Goal: Task Accomplishment & Management: Complete application form

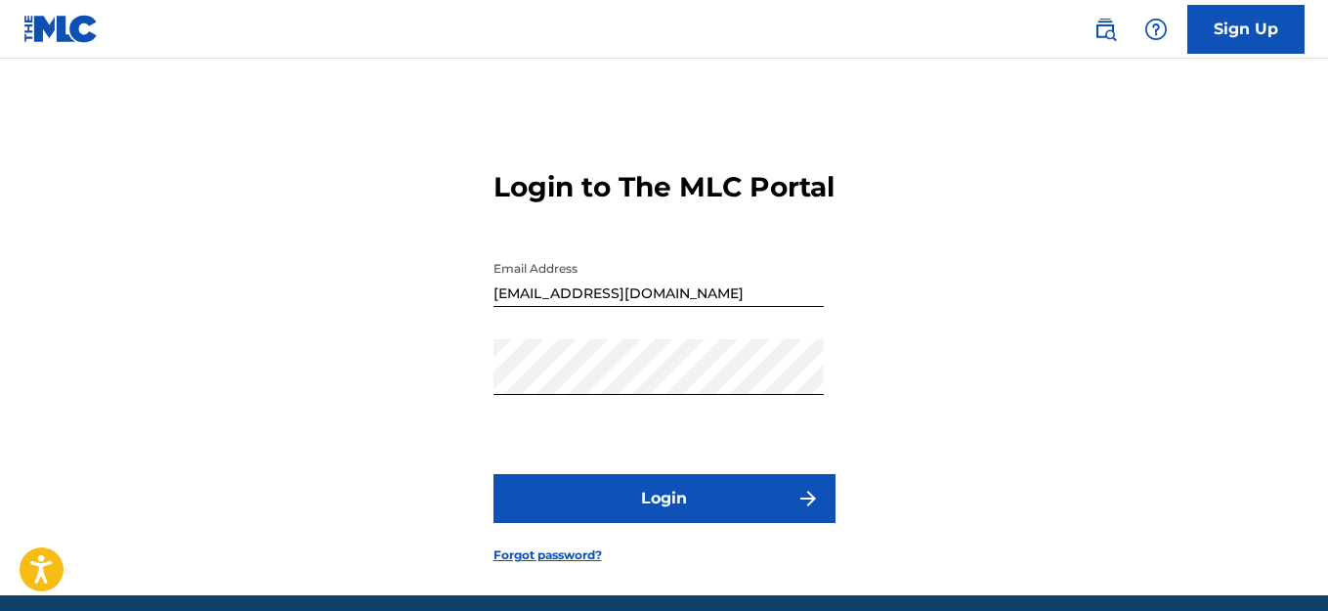
click at [671, 493] on button "Login" at bounding box center [664, 498] width 342 height 49
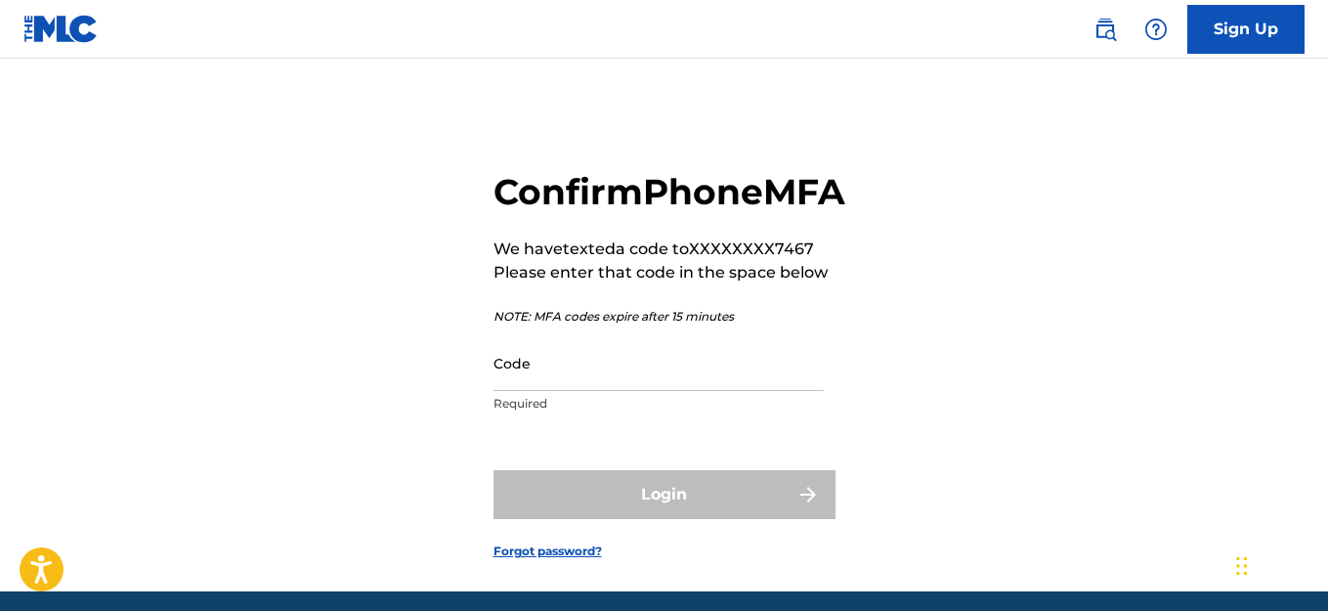
click at [588, 391] on input "Code" at bounding box center [658, 363] width 330 height 56
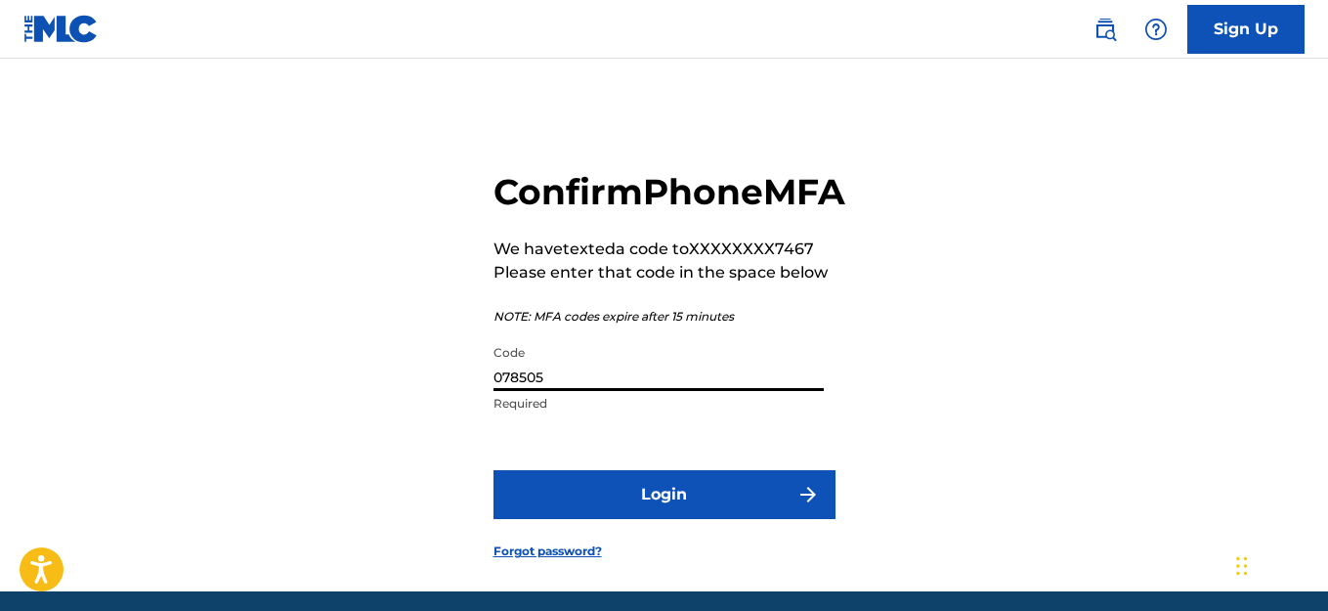
type input "078505"
click at [649, 519] on button "Login" at bounding box center [664, 494] width 342 height 49
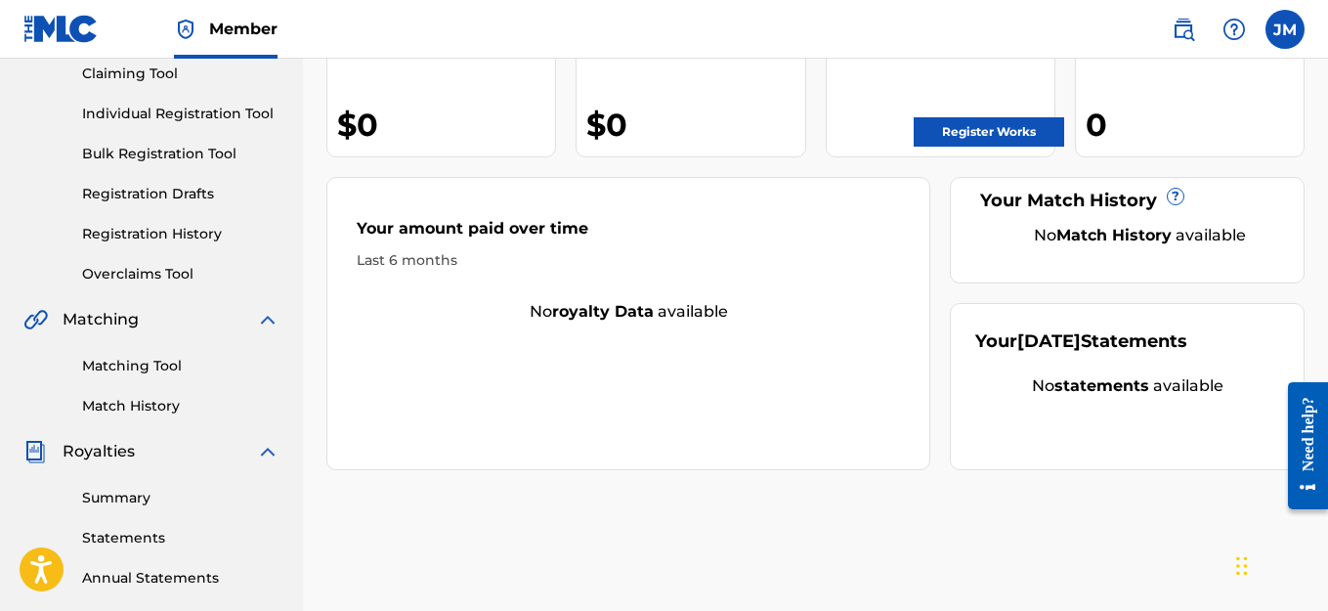
scroll to position [98, 0]
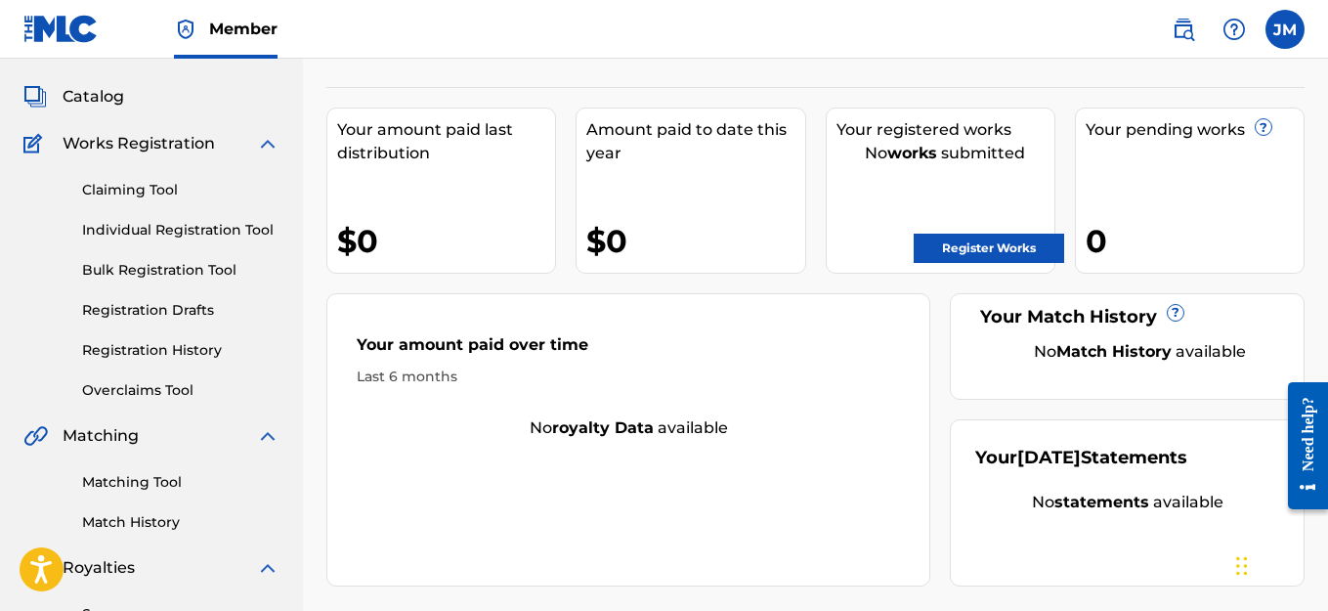
click at [1021, 244] on link "Register Works" at bounding box center [989, 248] width 150 height 29
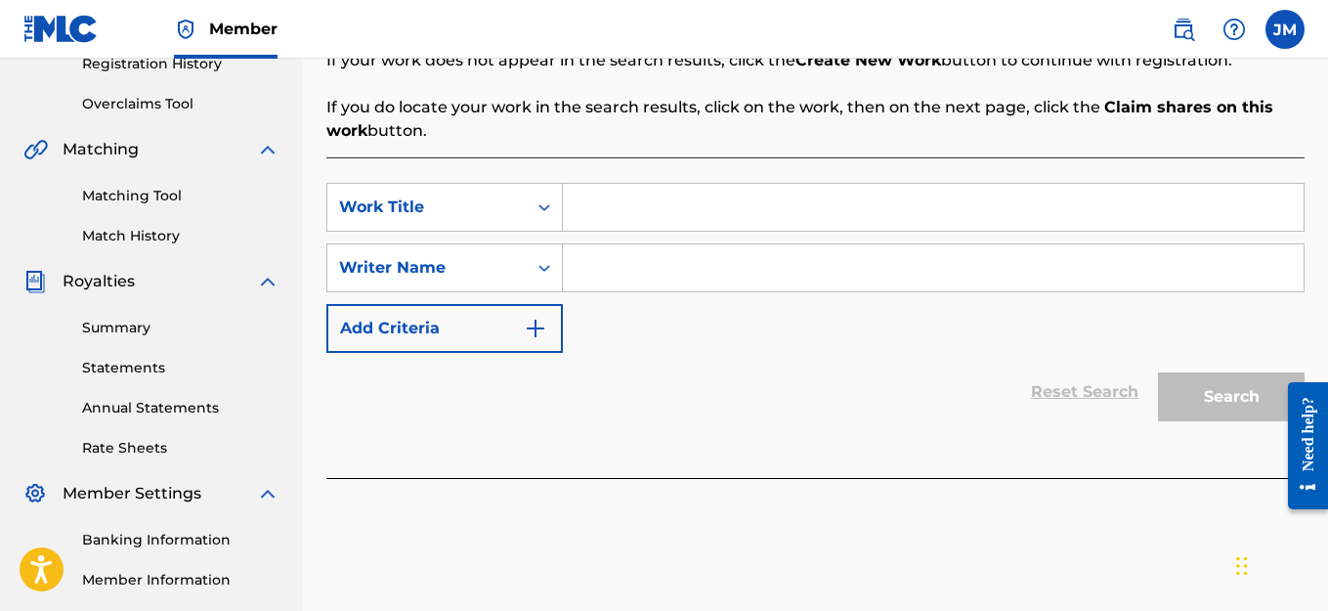
scroll to position [391, 0]
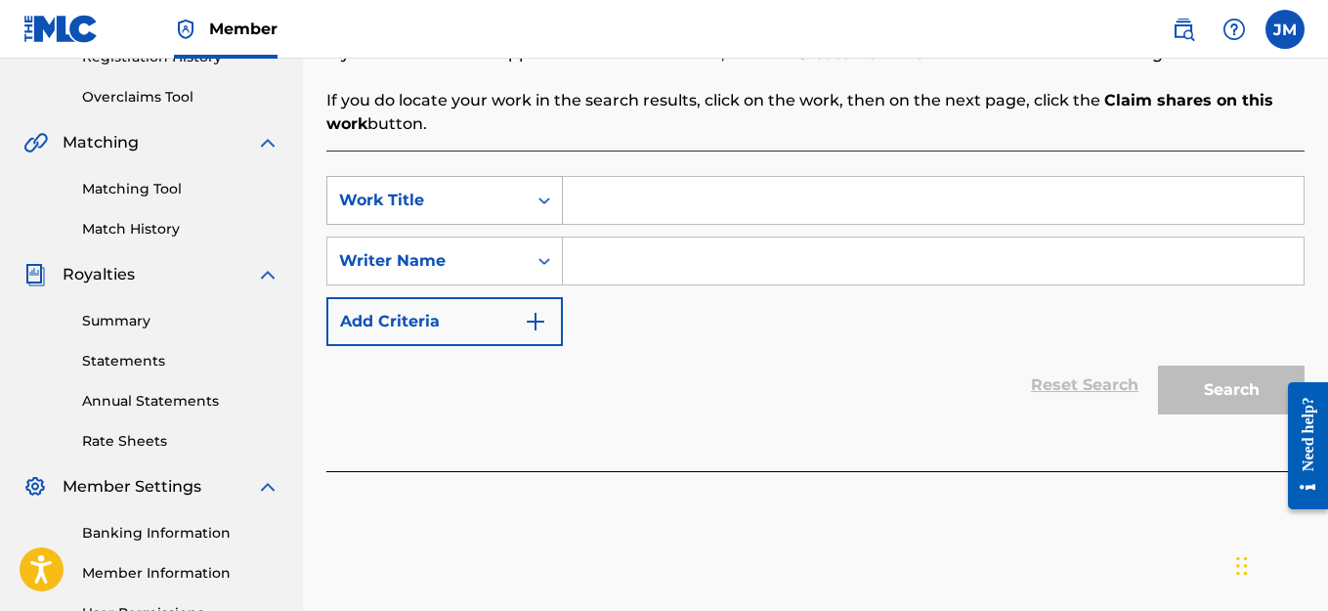
click at [539, 210] on div "Search Form" at bounding box center [544, 200] width 35 height 35
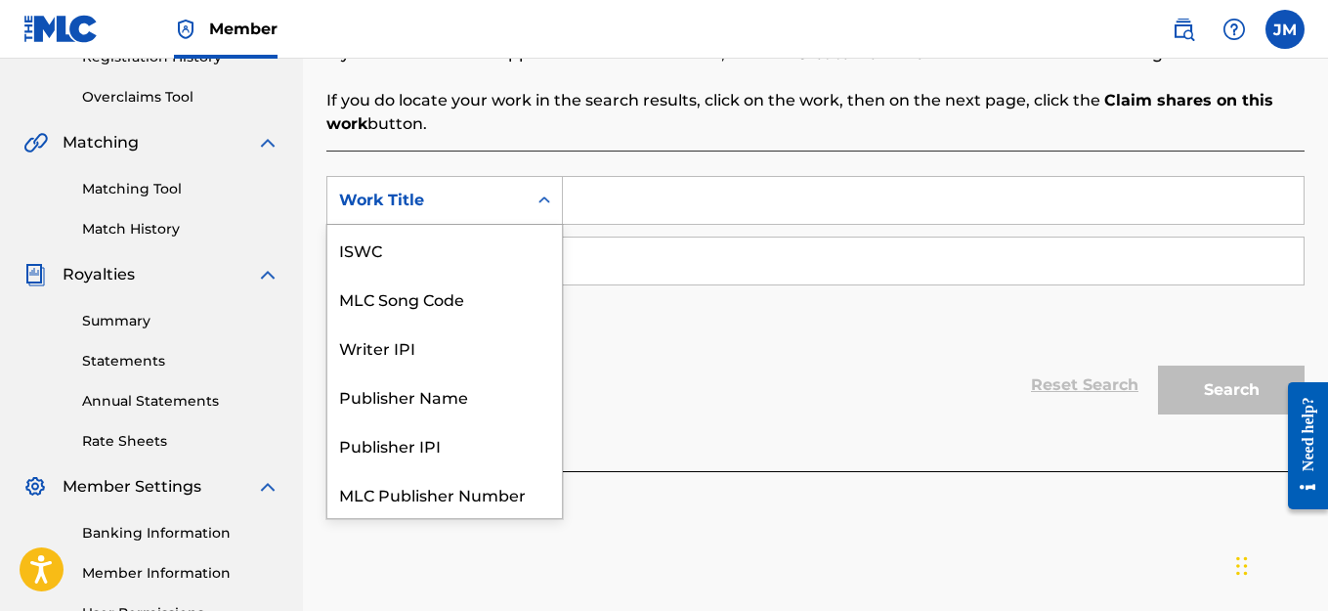
scroll to position [49, 0]
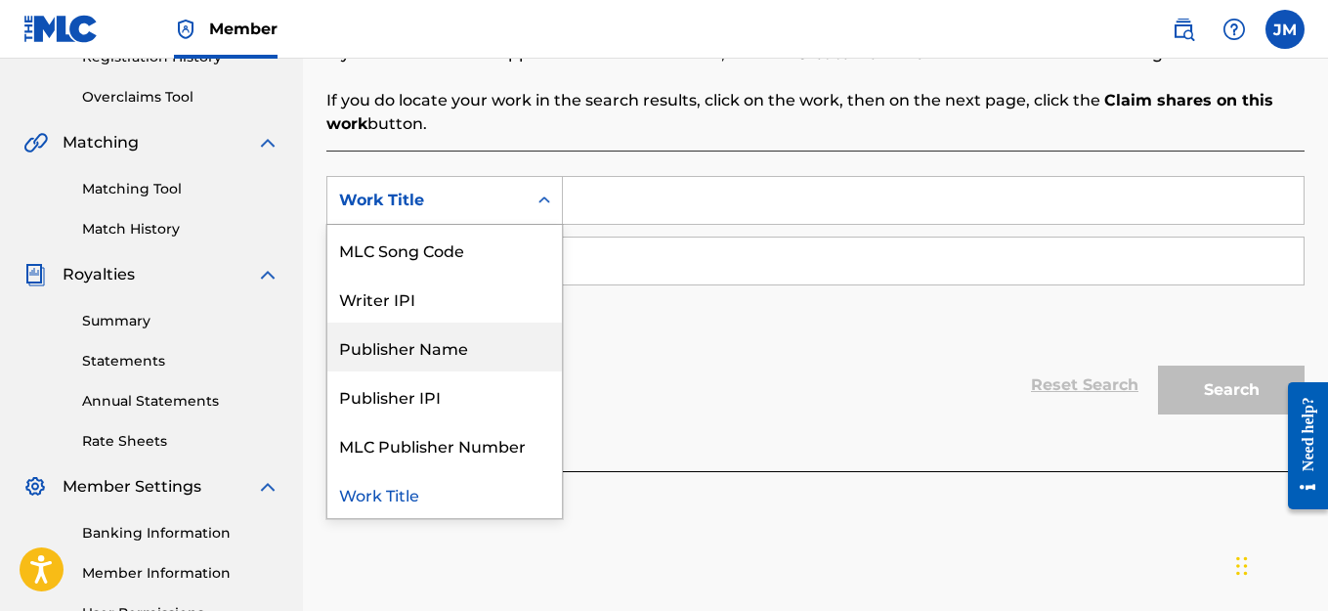
click at [410, 353] on div "Publisher Name" at bounding box center [444, 346] width 235 height 49
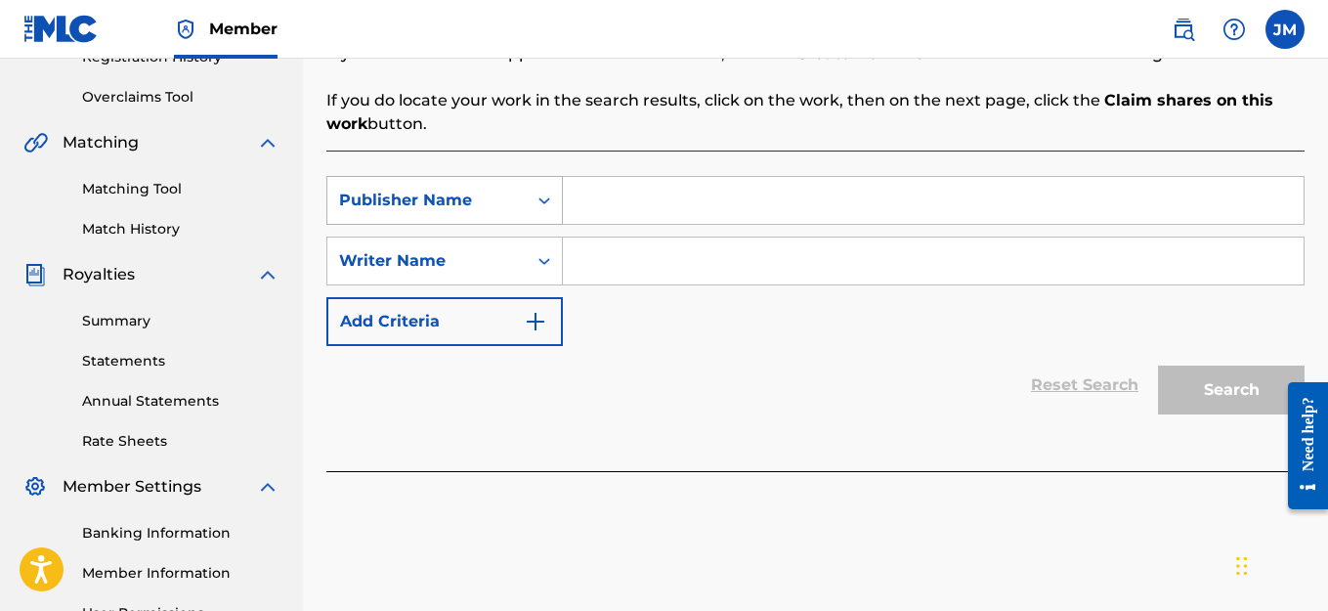
click at [495, 201] on div "Publisher Name" at bounding box center [427, 200] width 176 height 23
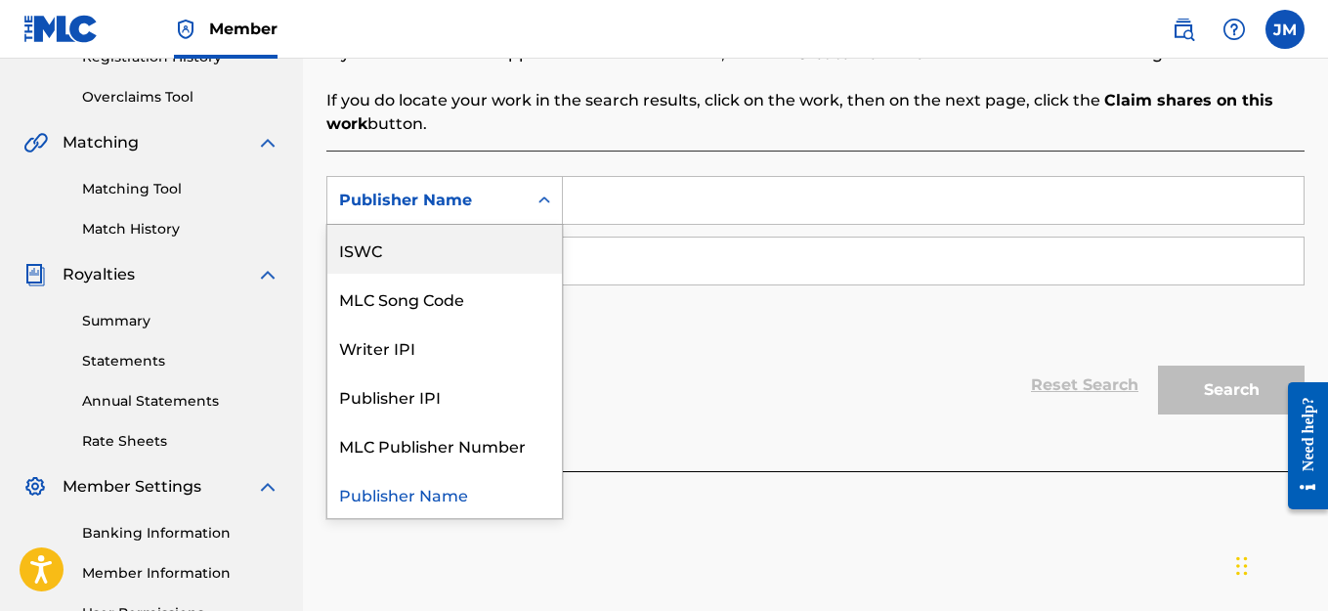
click at [649, 198] on input "Search Form" at bounding box center [933, 200] width 741 height 47
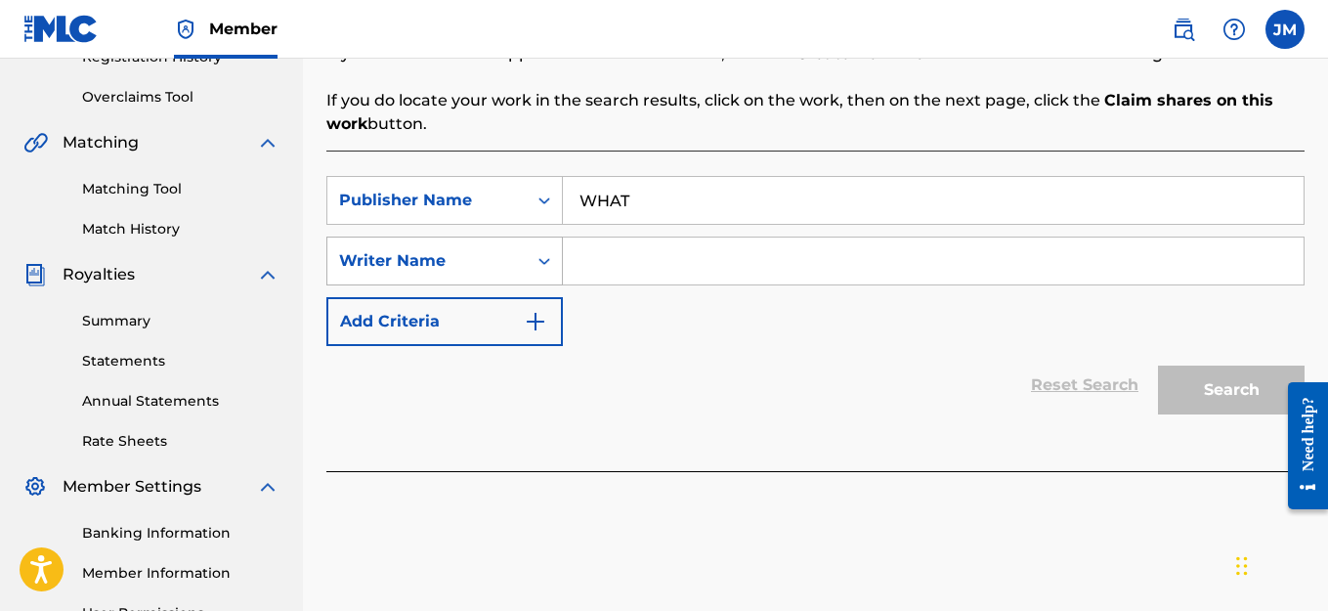
type input "WHAT"
click at [544, 260] on icon "Search Form" at bounding box center [545, 261] width 20 height 20
click at [614, 268] on input "Search Form" at bounding box center [933, 260] width 741 height 47
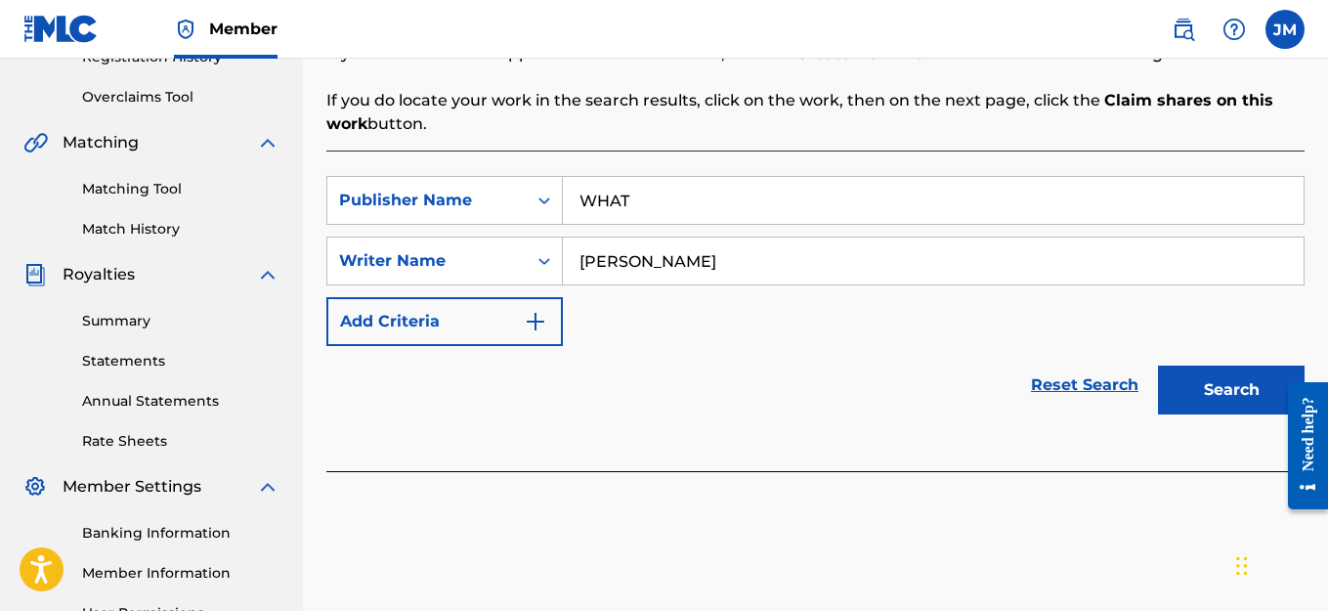
type input "[PERSON_NAME]"
click at [655, 206] on input "WHAT" at bounding box center [933, 200] width 741 height 47
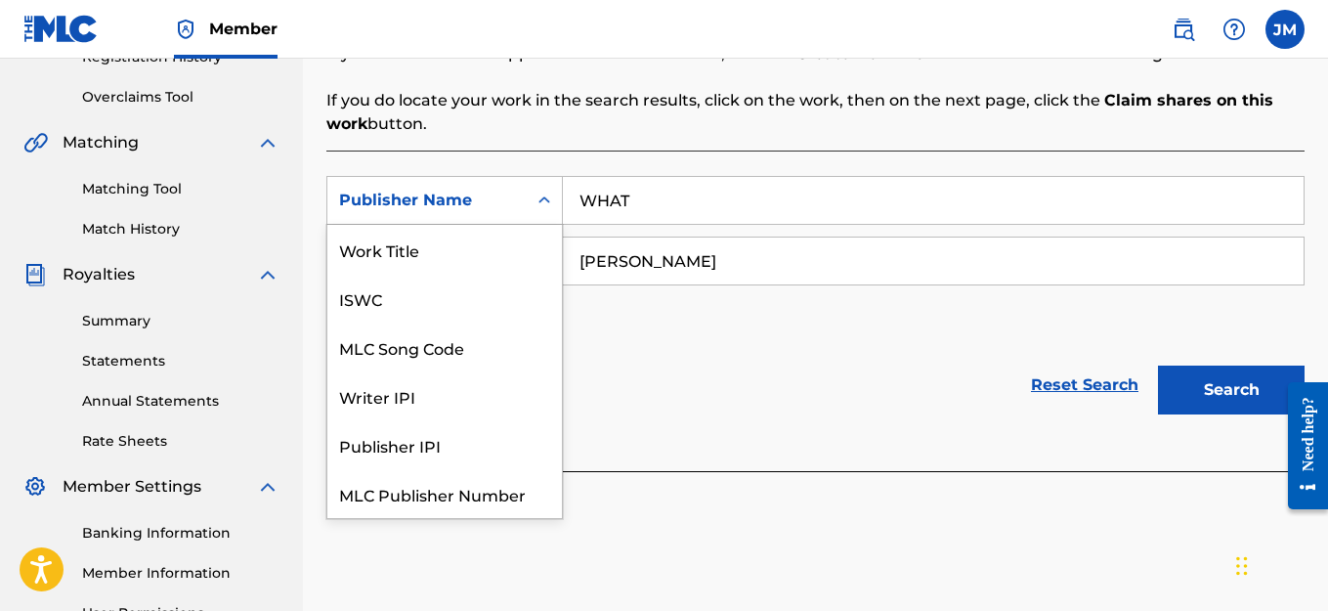
click at [545, 201] on icon "Search Form" at bounding box center [545, 201] width 20 height 20
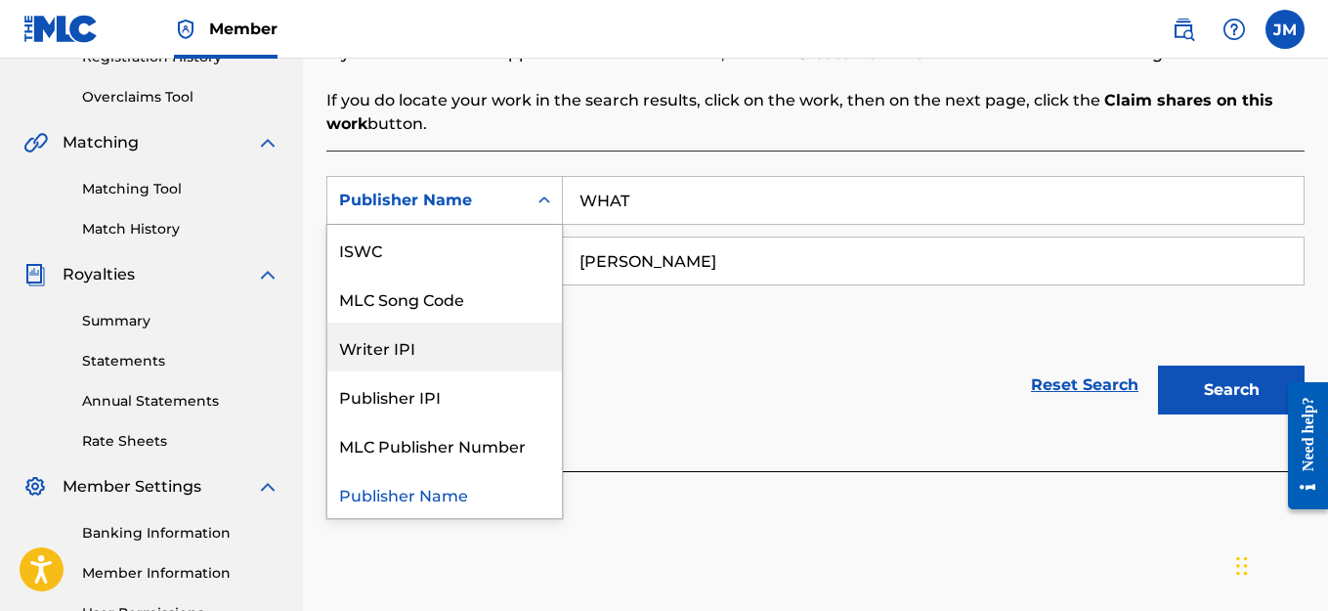
click at [406, 349] on div "Writer IPI" at bounding box center [444, 346] width 235 height 49
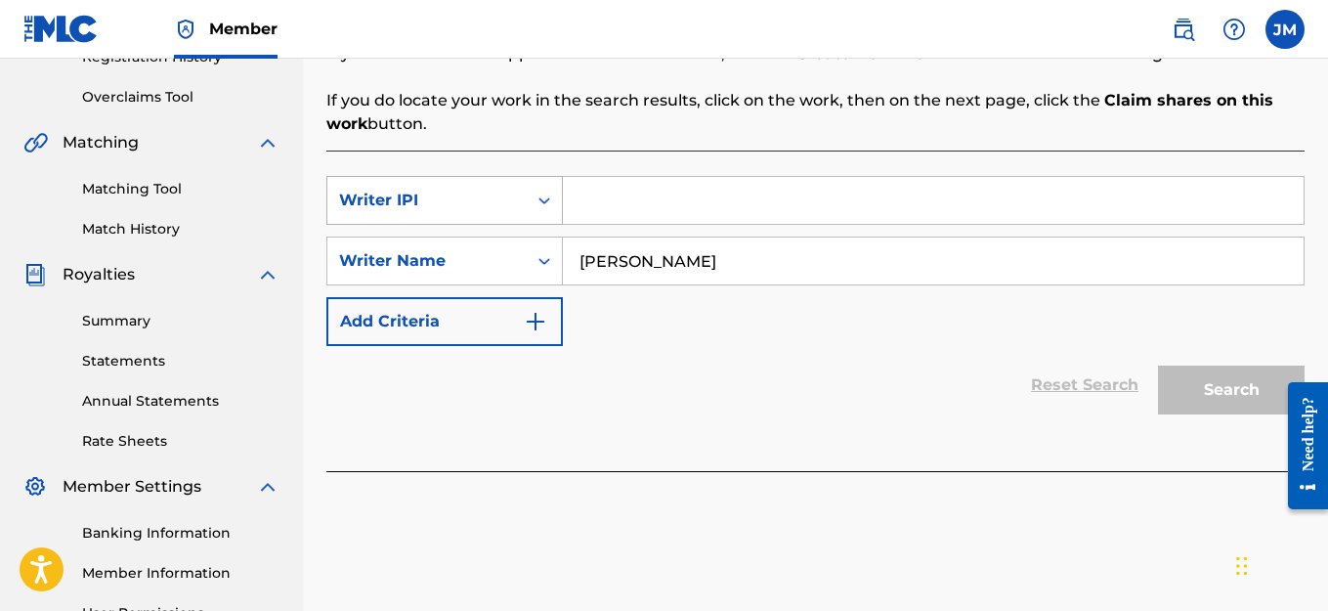
click at [544, 201] on icon "Search Form" at bounding box center [545, 201] width 20 height 20
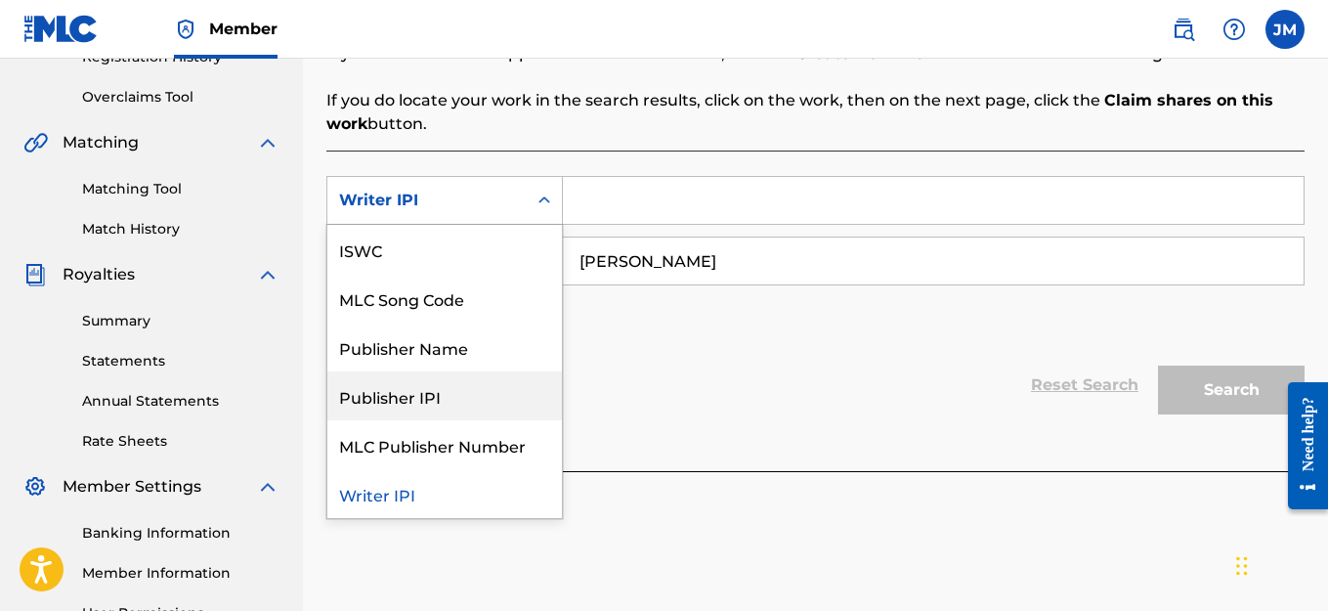
click at [449, 400] on div "Publisher IPI" at bounding box center [444, 395] width 235 height 49
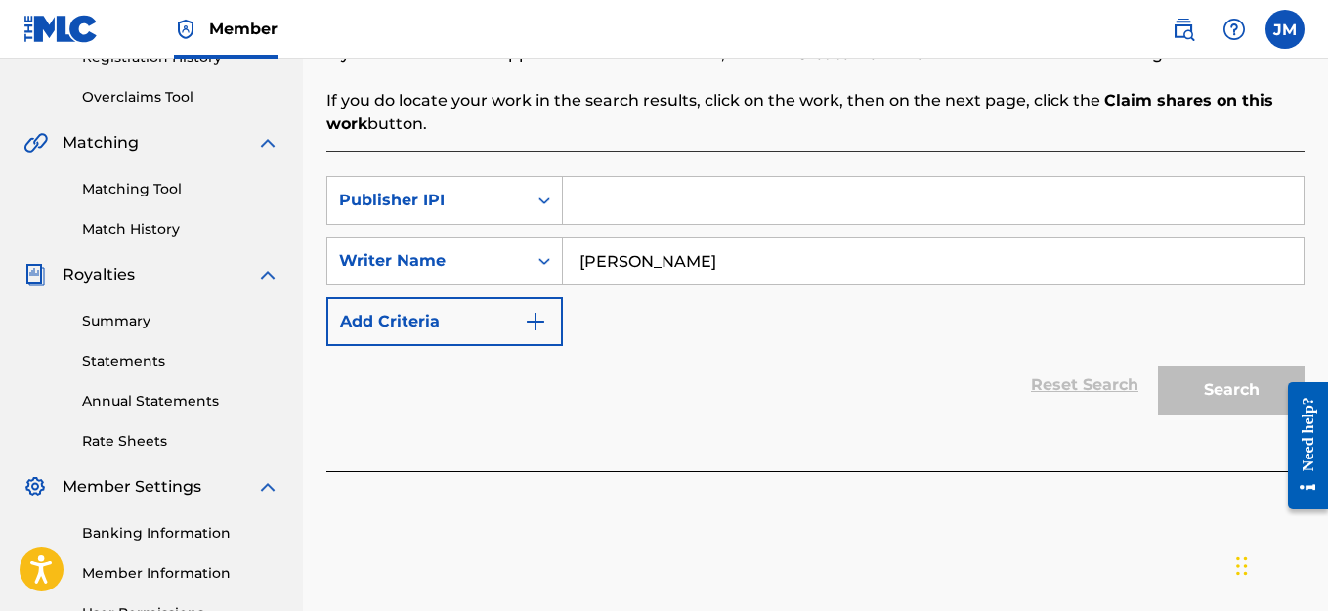
paste input "776416313"
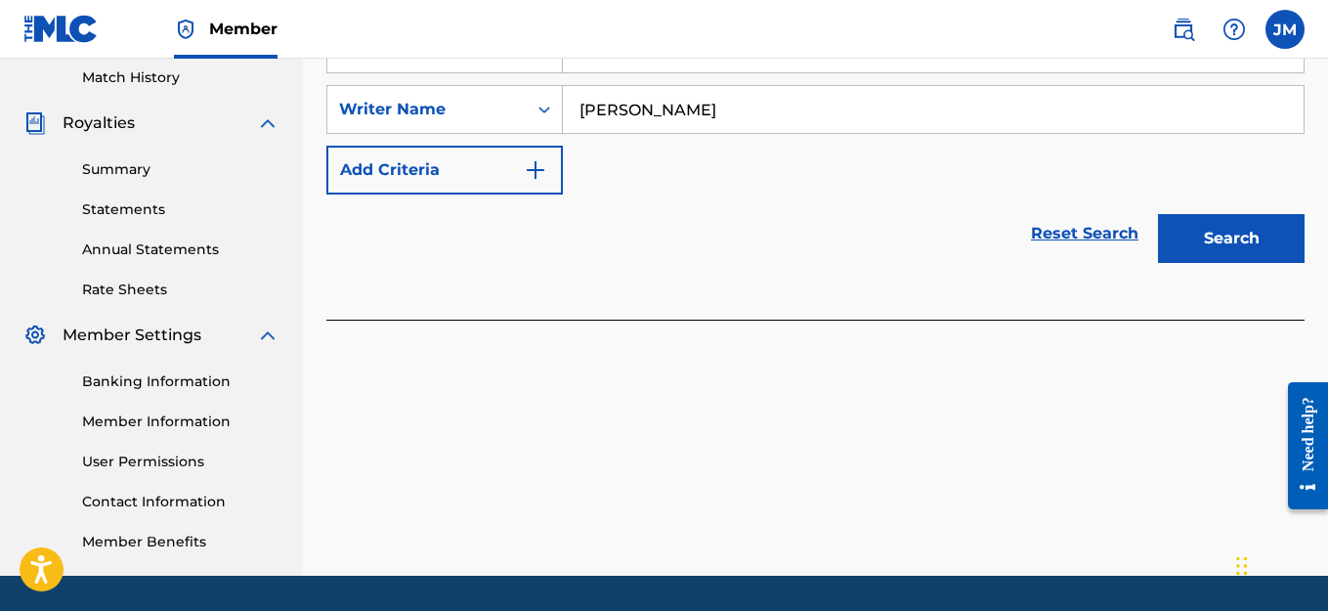
scroll to position [586, 0]
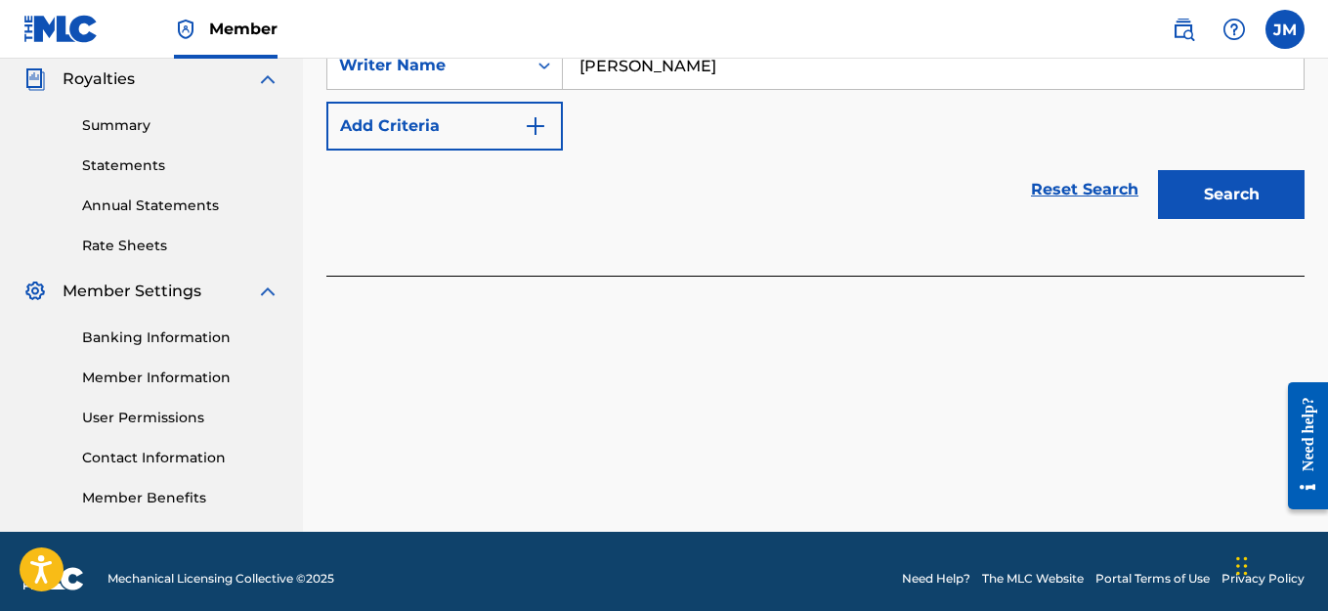
type input "776416313"
click at [1232, 192] on button "Search" at bounding box center [1231, 194] width 147 height 49
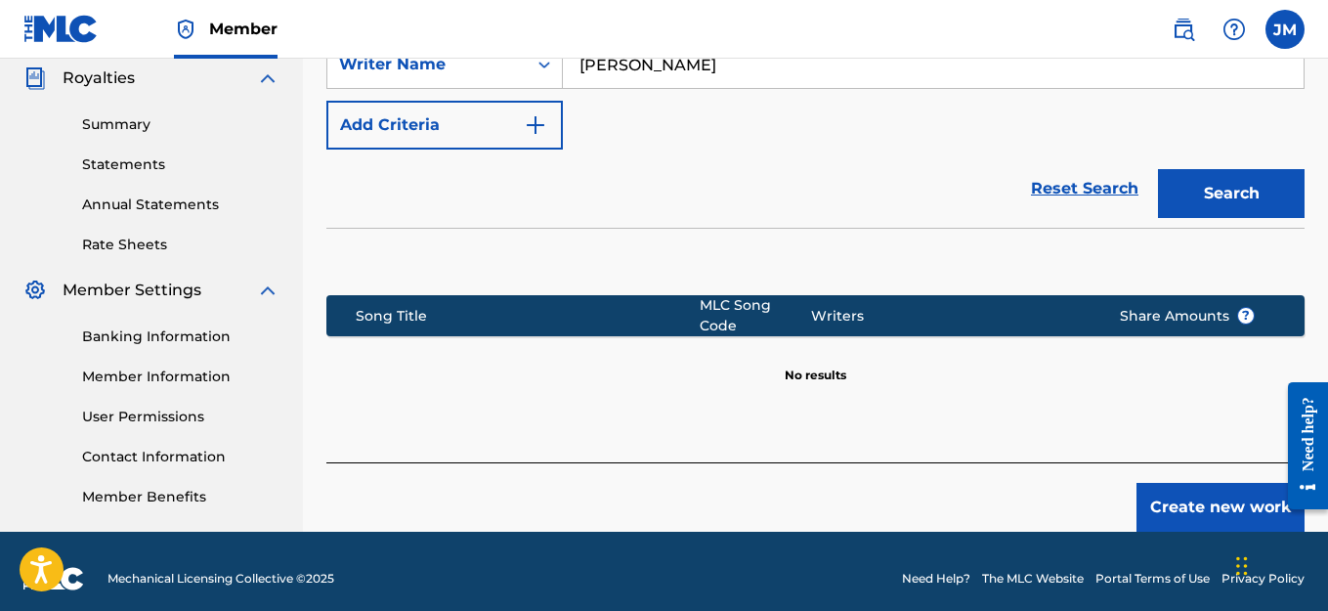
scroll to position [602, 0]
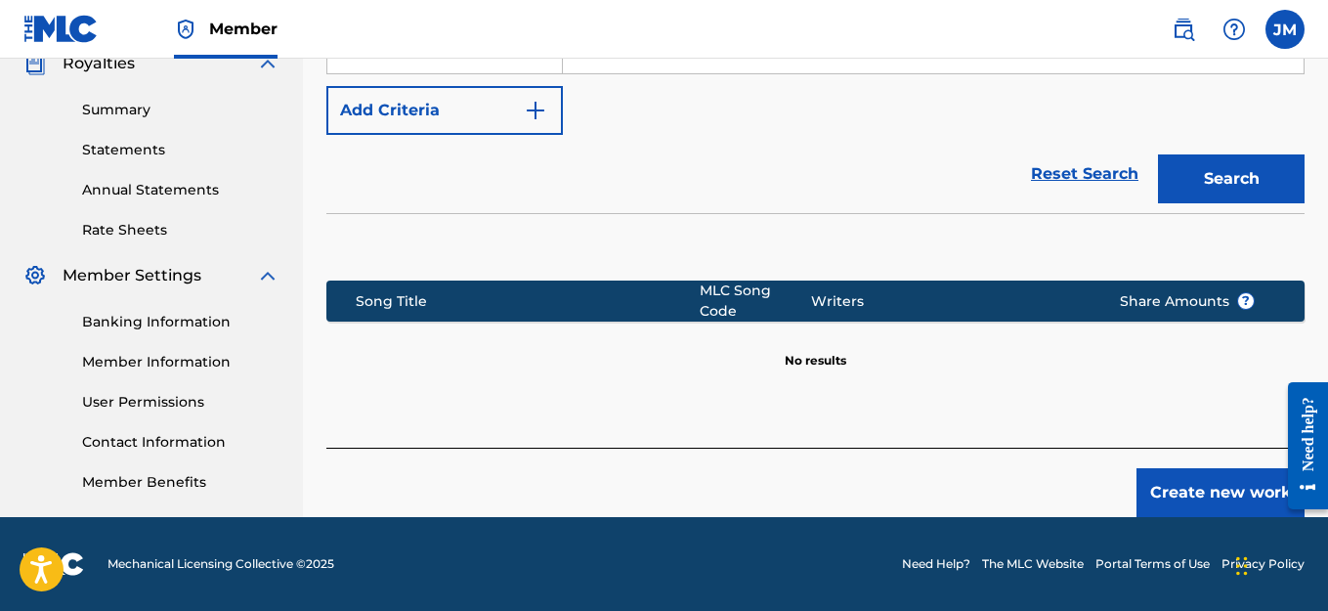
click at [1207, 501] on button "Create new work" at bounding box center [1220, 492] width 168 height 49
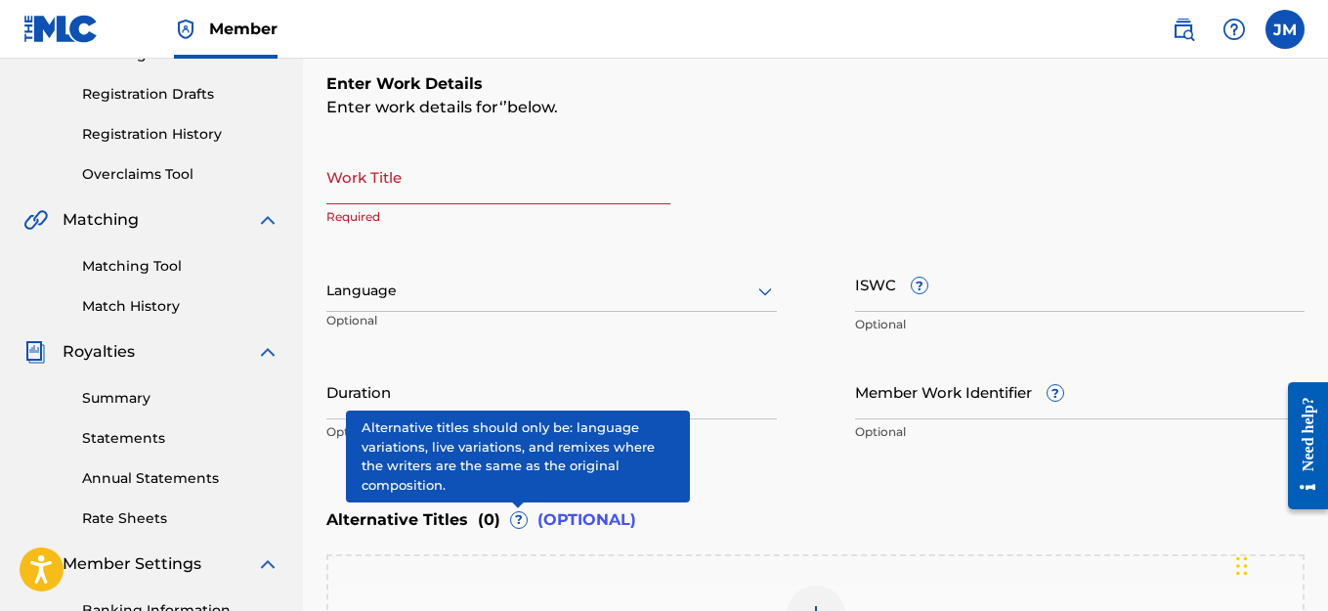
scroll to position [309, 0]
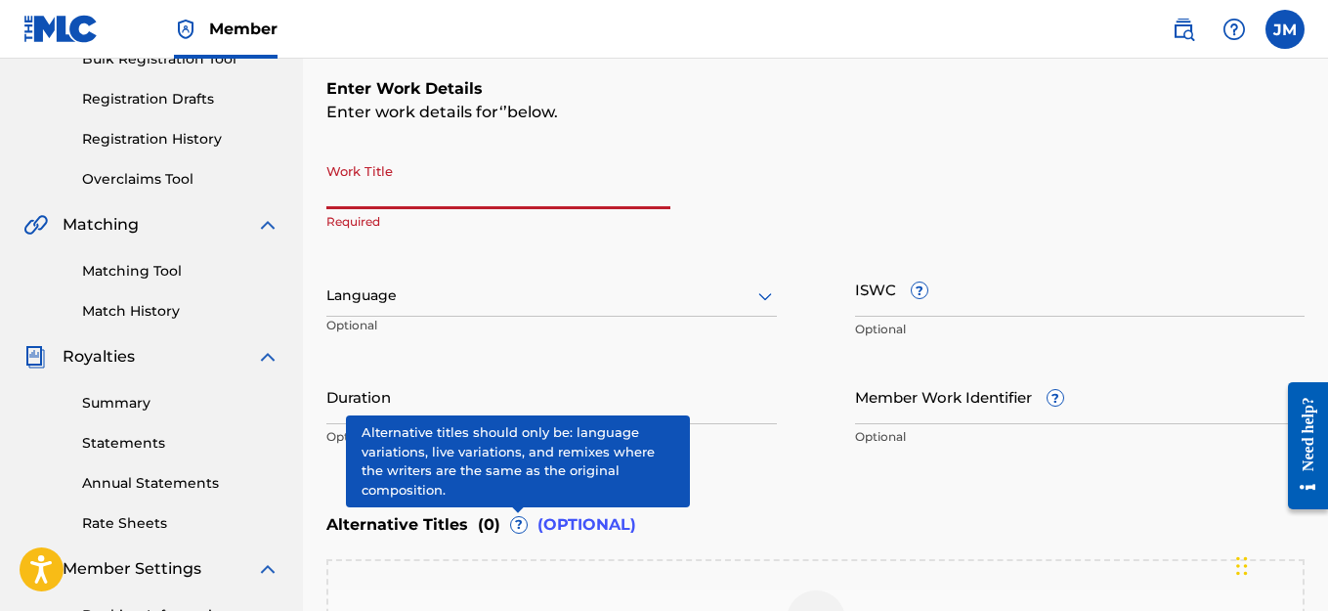
click at [428, 198] on input "Work Title" at bounding box center [498, 181] width 344 height 56
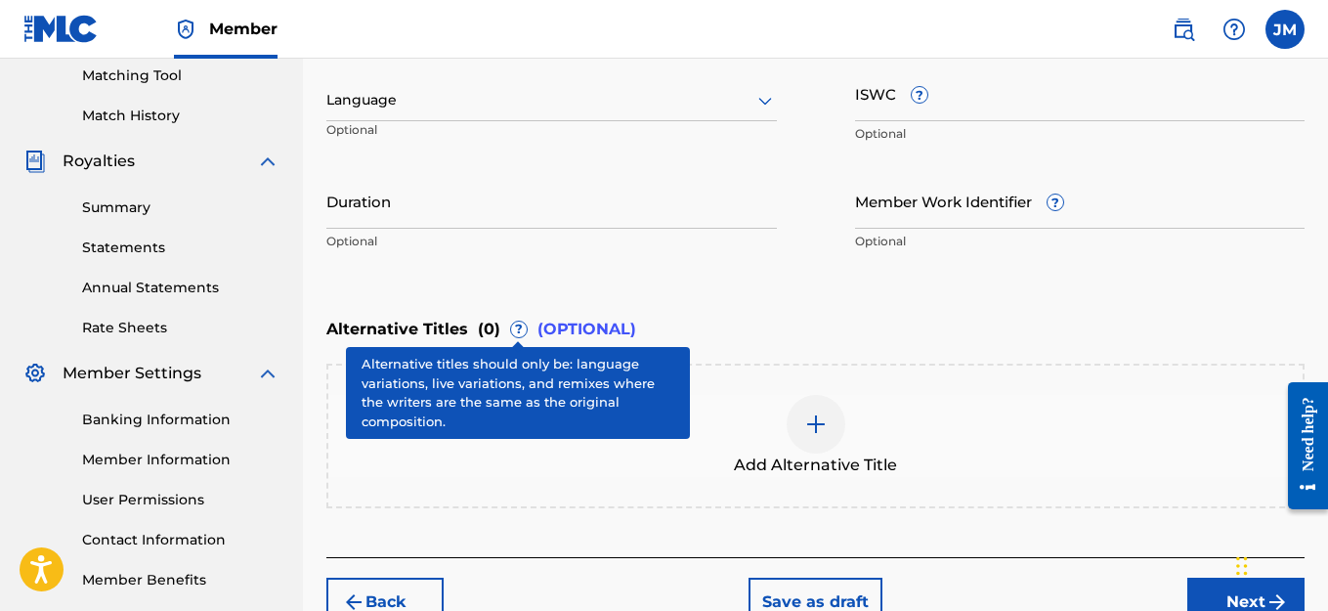
scroll to position [602, 0]
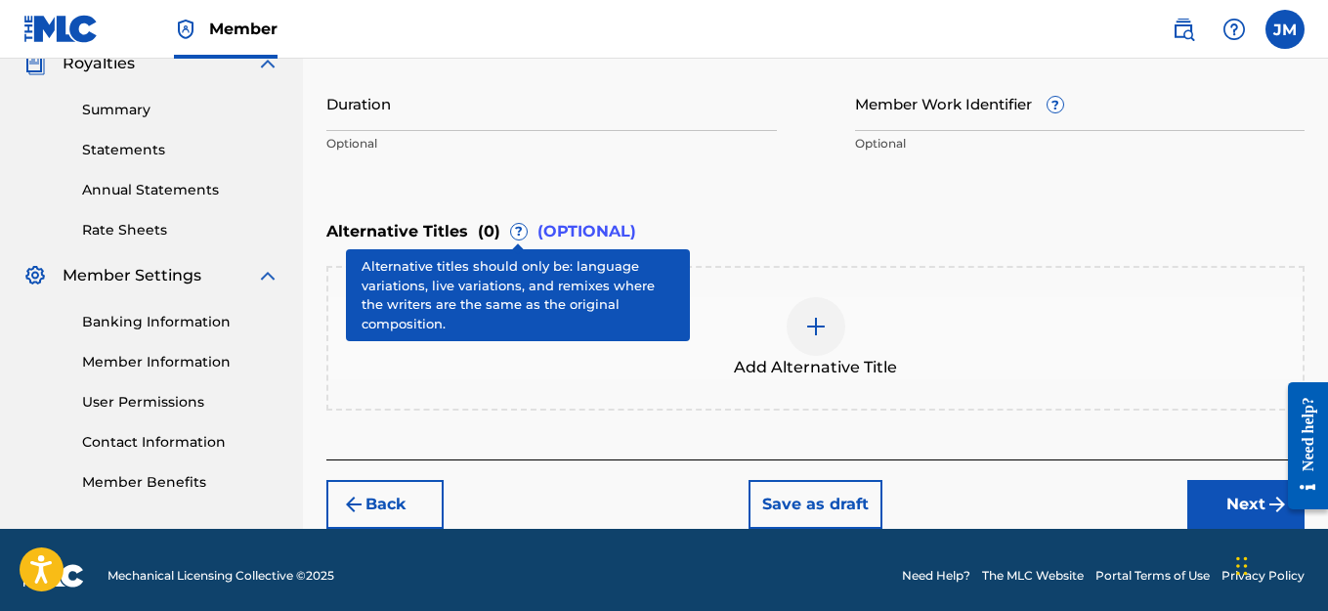
type input "INNER CHI (ENERGY)"
click at [1229, 502] on button "Next" at bounding box center [1245, 504] width 117 height 49
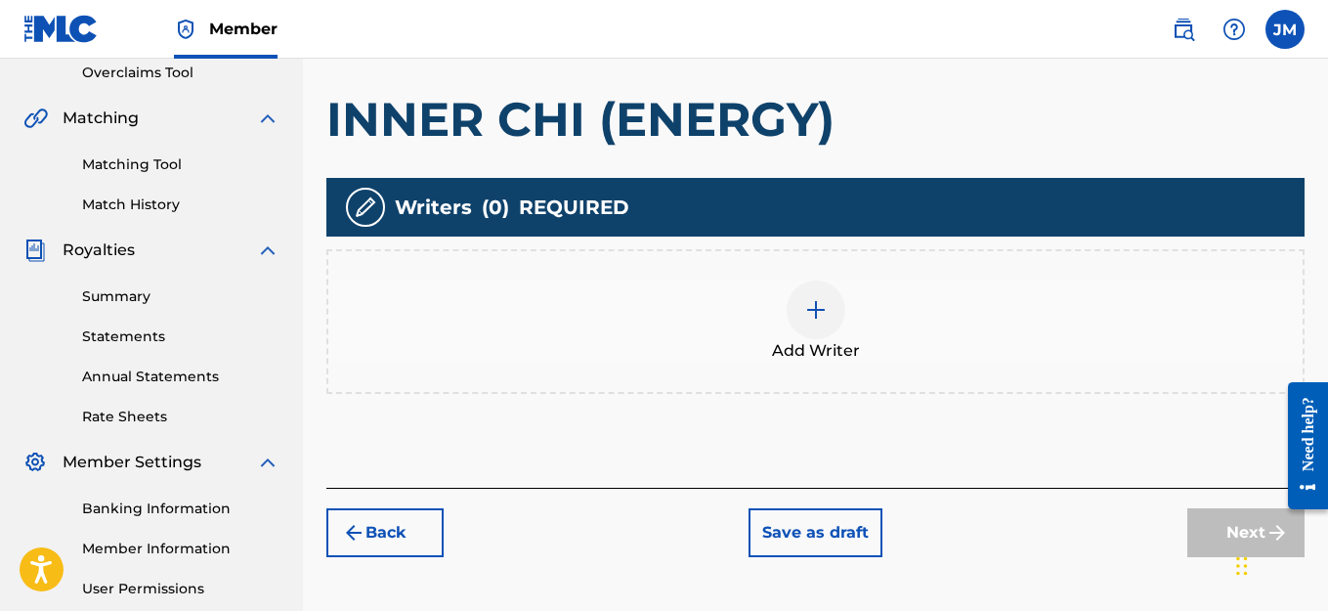
scroll to position [381, 0]
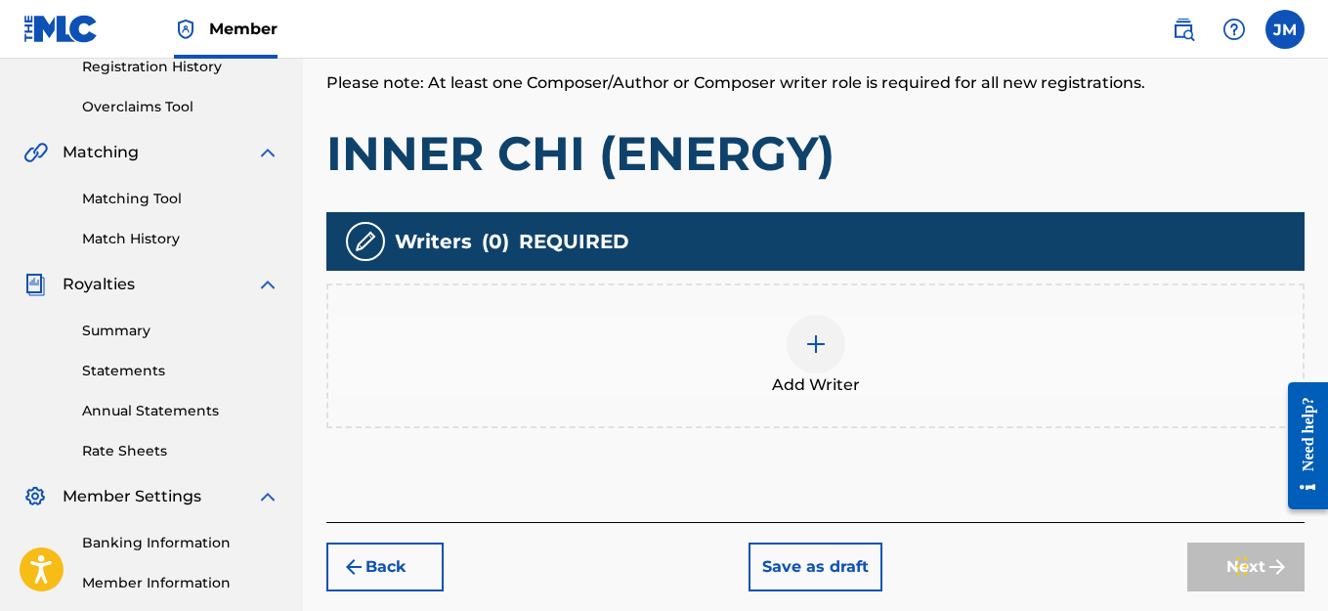
click at [811, 344] on img at bounding box center [815, 343] width 23 height 23
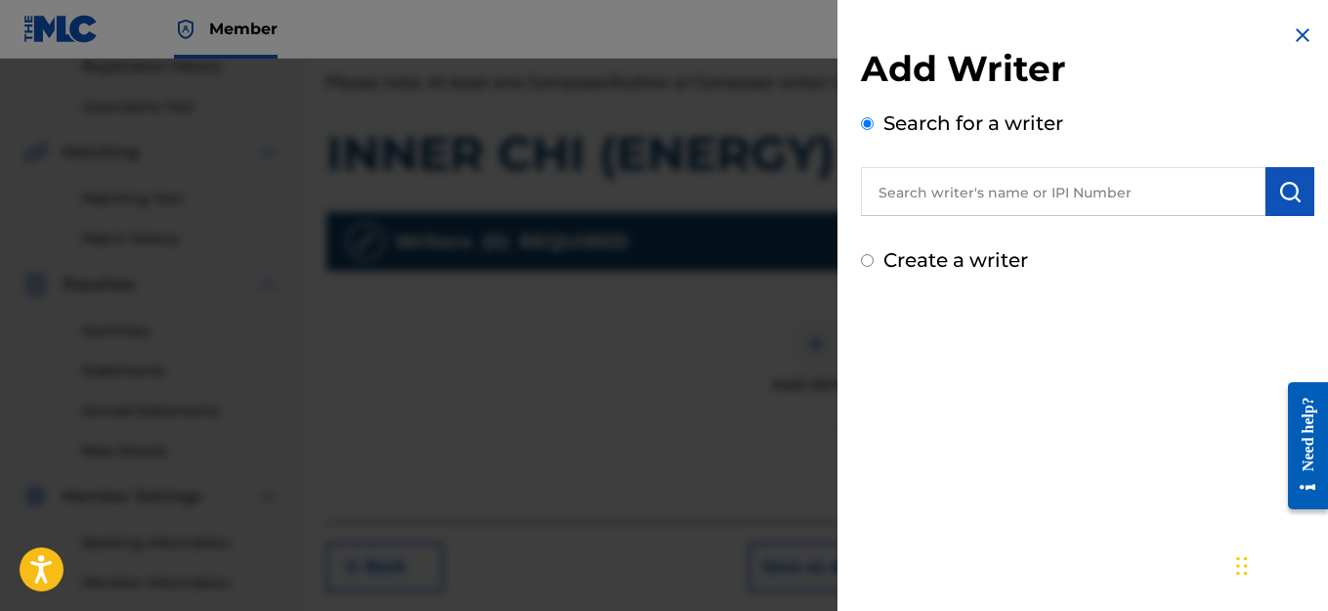
click at [1169, 195] on input "text" at bounding box center [1063, 191] width 405 height 49
type input "[PERSON_NAME]"
click at [1292, 185] on img "submit" at bounding box center [1289, 191] width 23 height 23
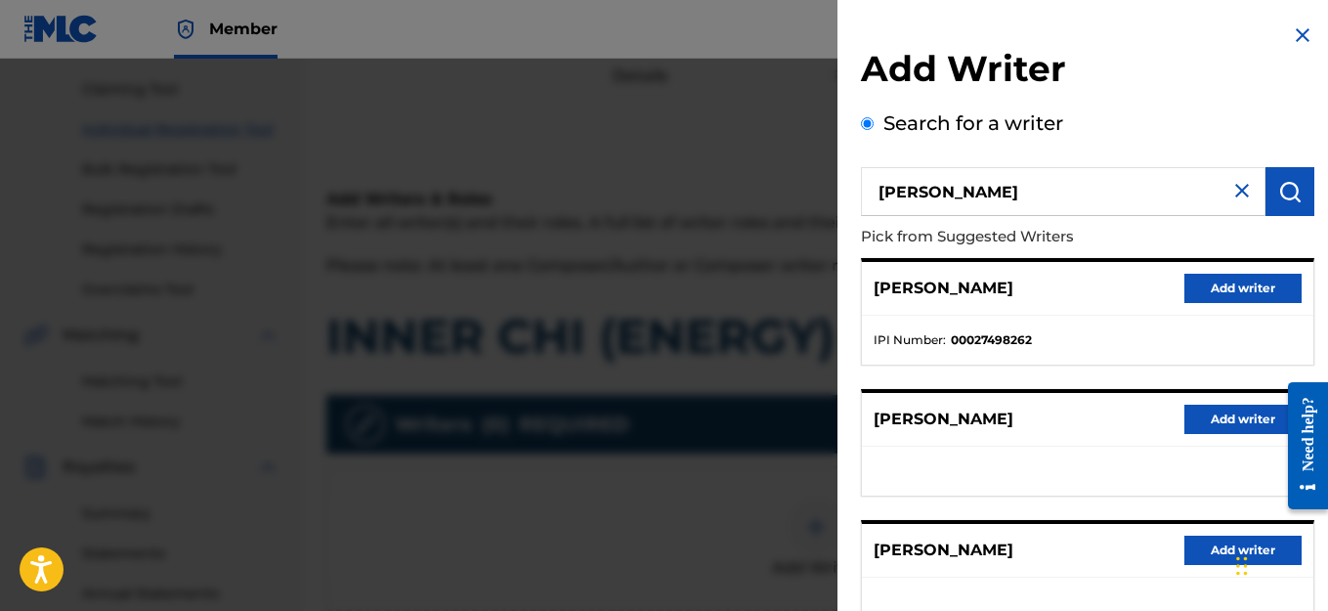
scroll to position [186, 0]
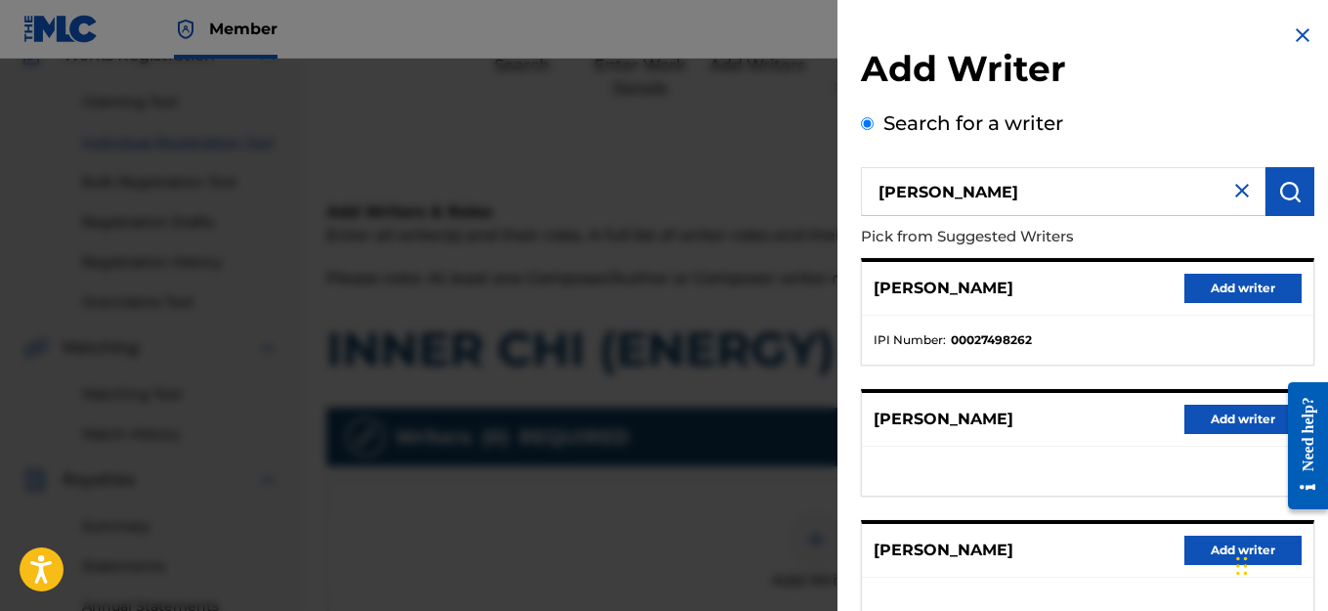
click at [1156, 104] on div "Add Writer Search for a writer [PERSON_NAME] Pick from Suggested Writers [PERSO…" at bounding box center [1087, 503] width 453 height 913
click at [1299, 36] on img at bounding box center [1302, 34] width 23 height 23
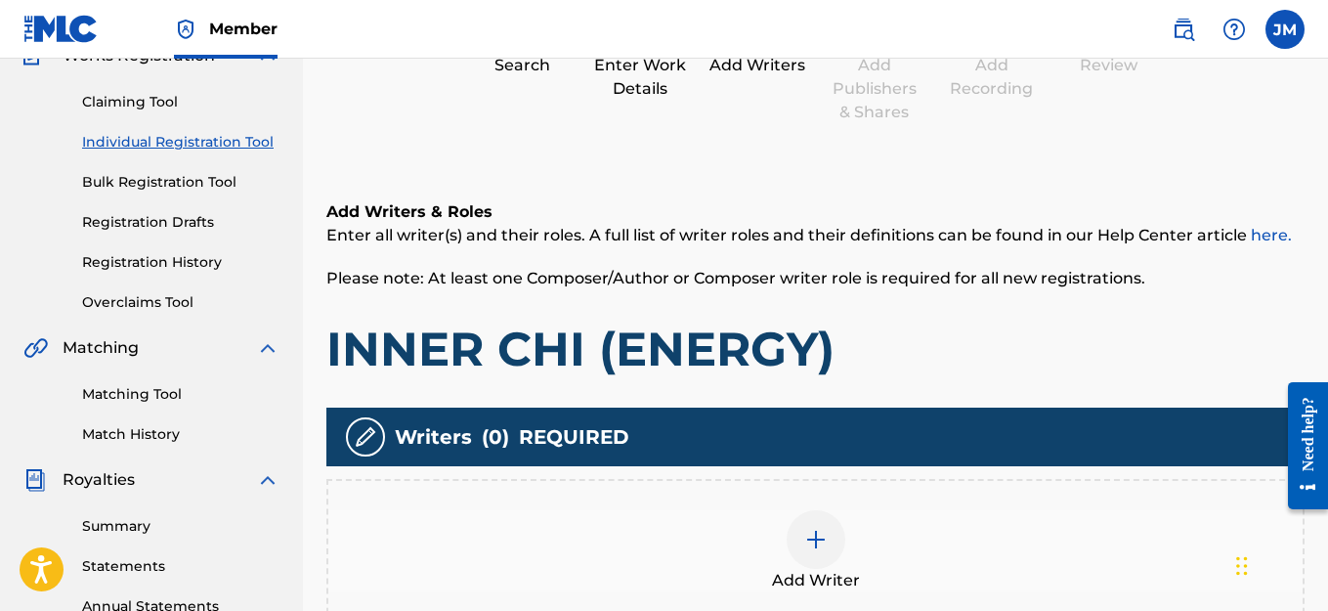
scroll to position [381, 0]
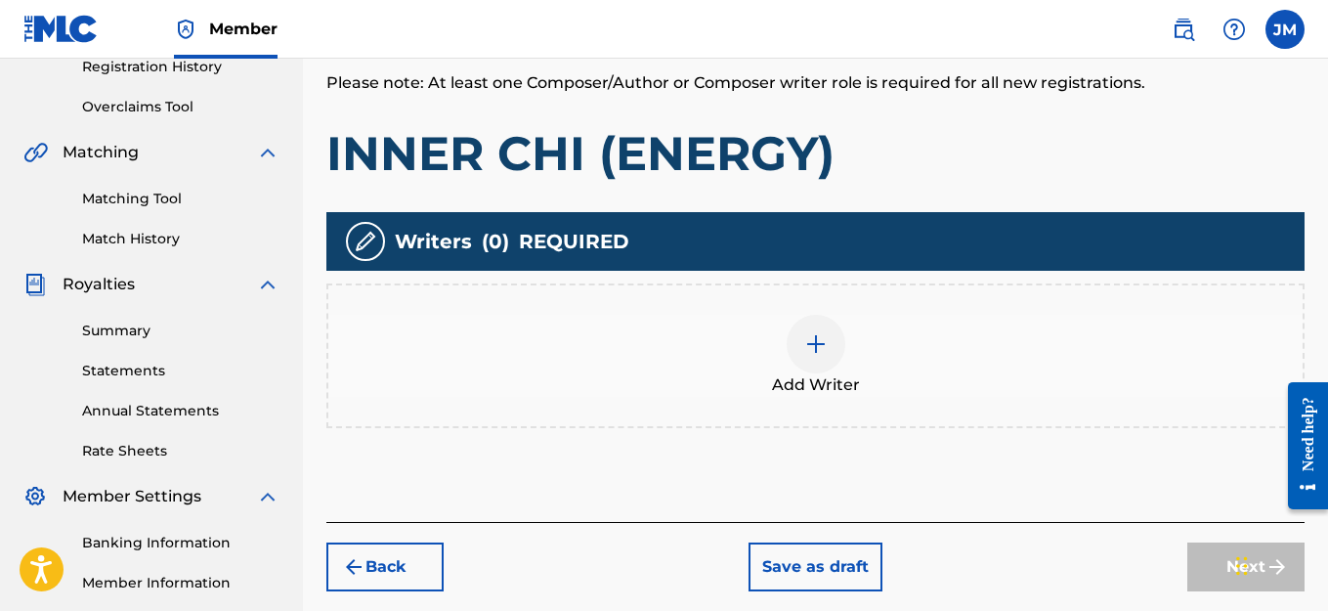
click at [815, 343] on img at bounding box center [815, 343] width 23 height 23
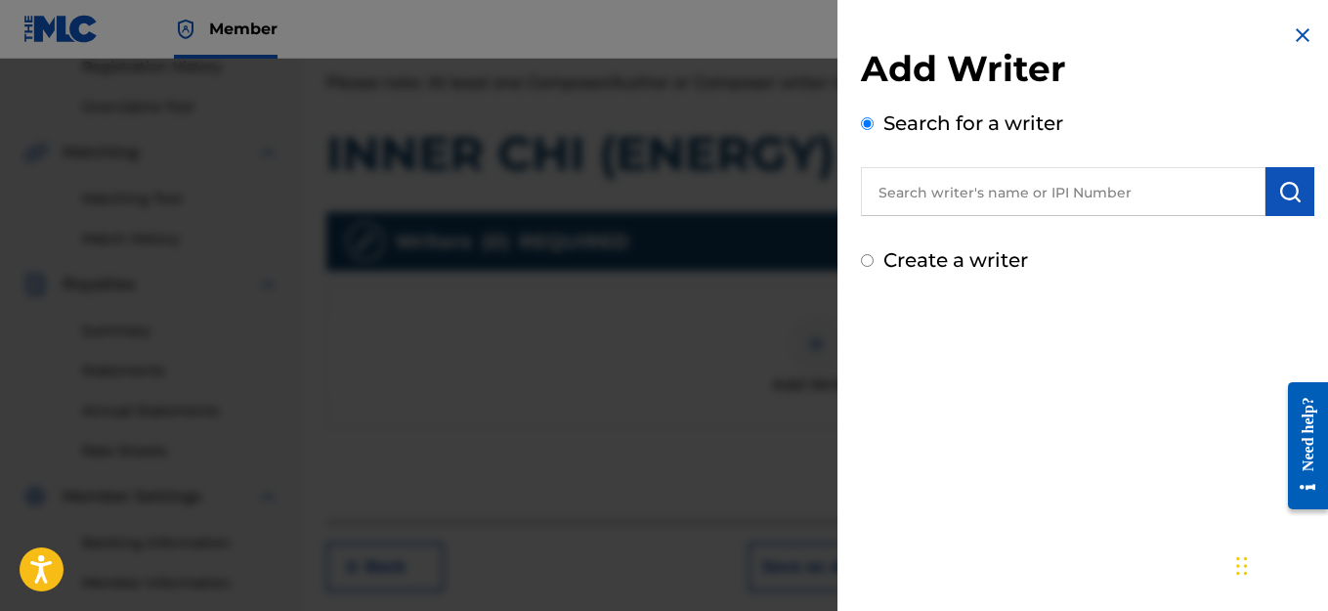
click at [871, 256] on input "Create a writer" at bounding box center [867, 260] width 13 height 13
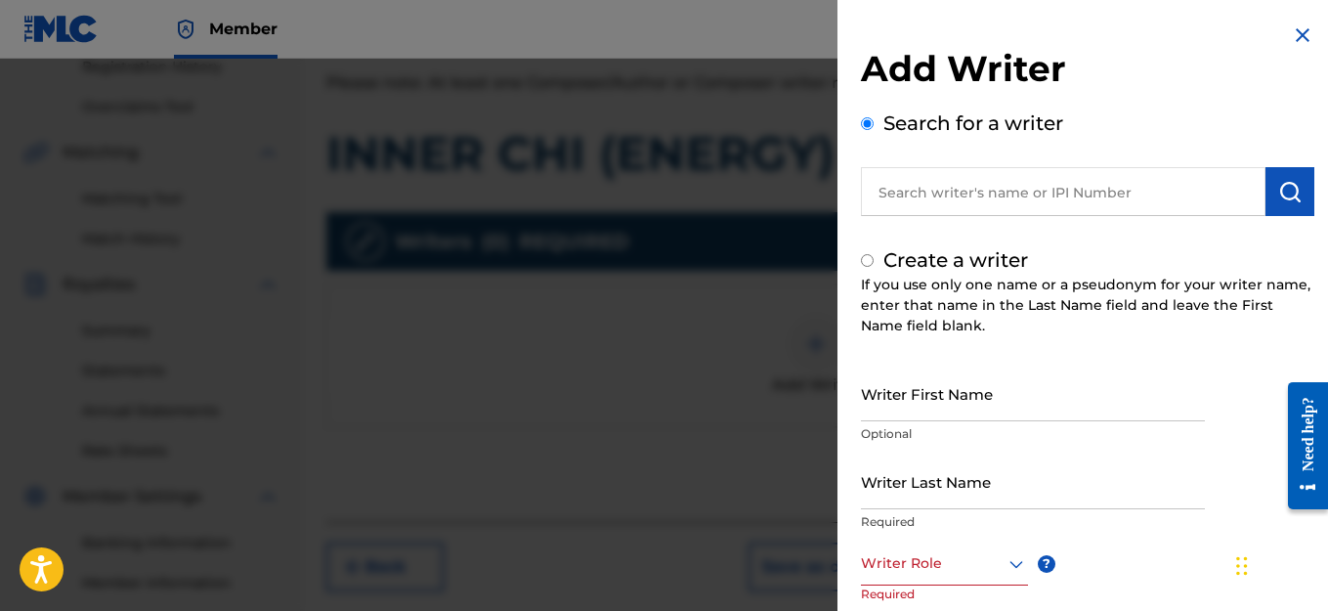
radio input "false"
radio input "true"
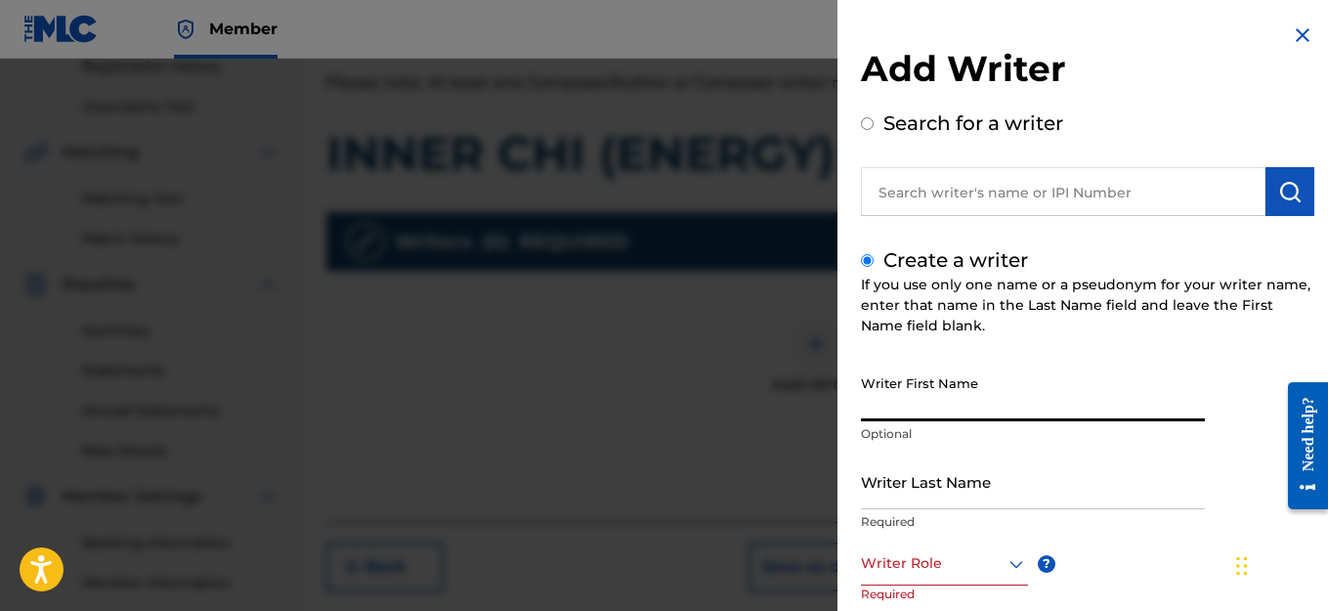
click at [950, 402] on input "Writer First Name" at bounding box center [1033, 393] width 344 height 56
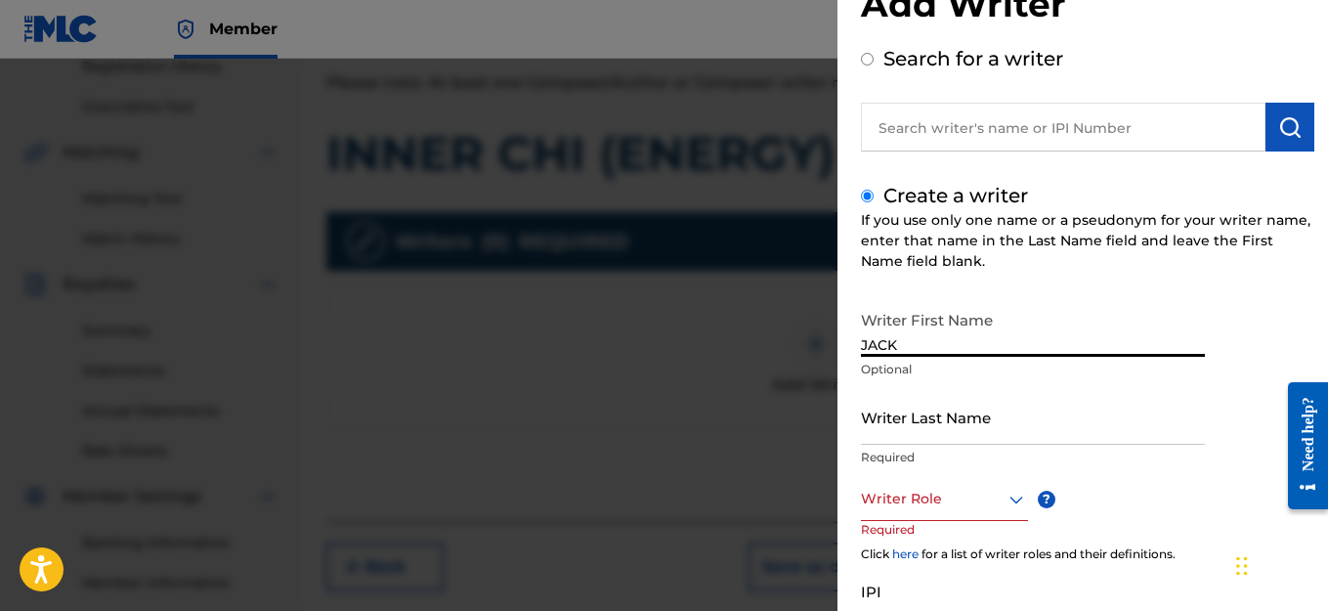
scroll to position [195, 0]
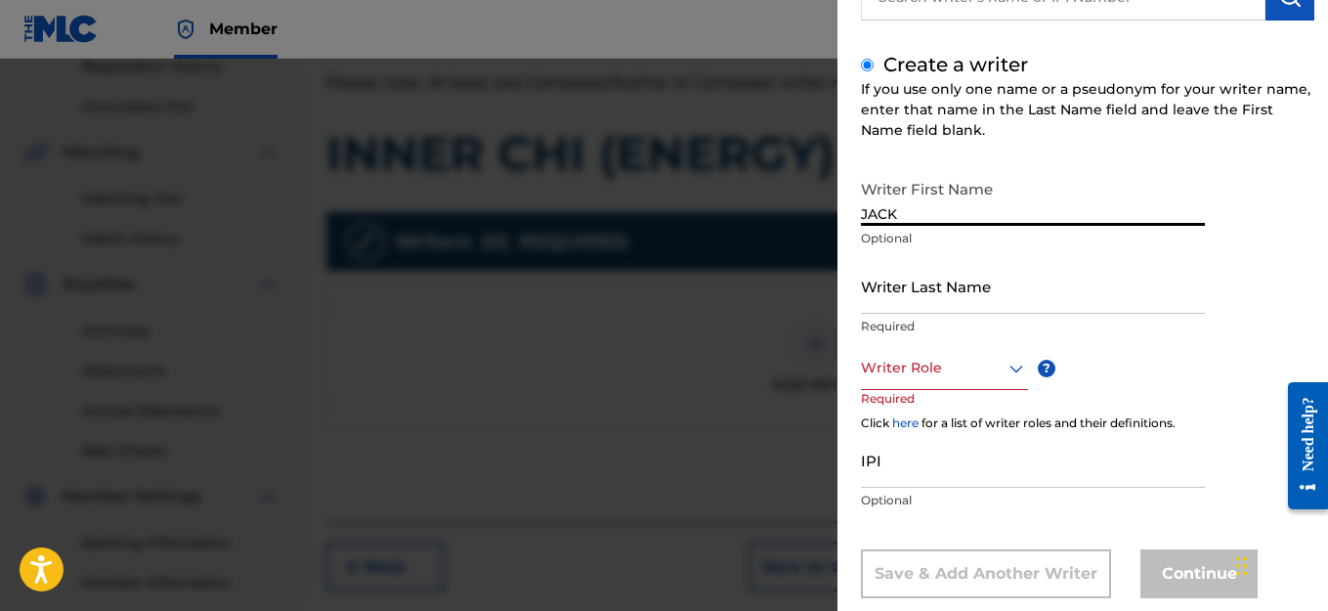
type input "JACK"
click at [935, 300] on input "Writer Last Name" at bounding box center [1033, 286] width 344 height 56
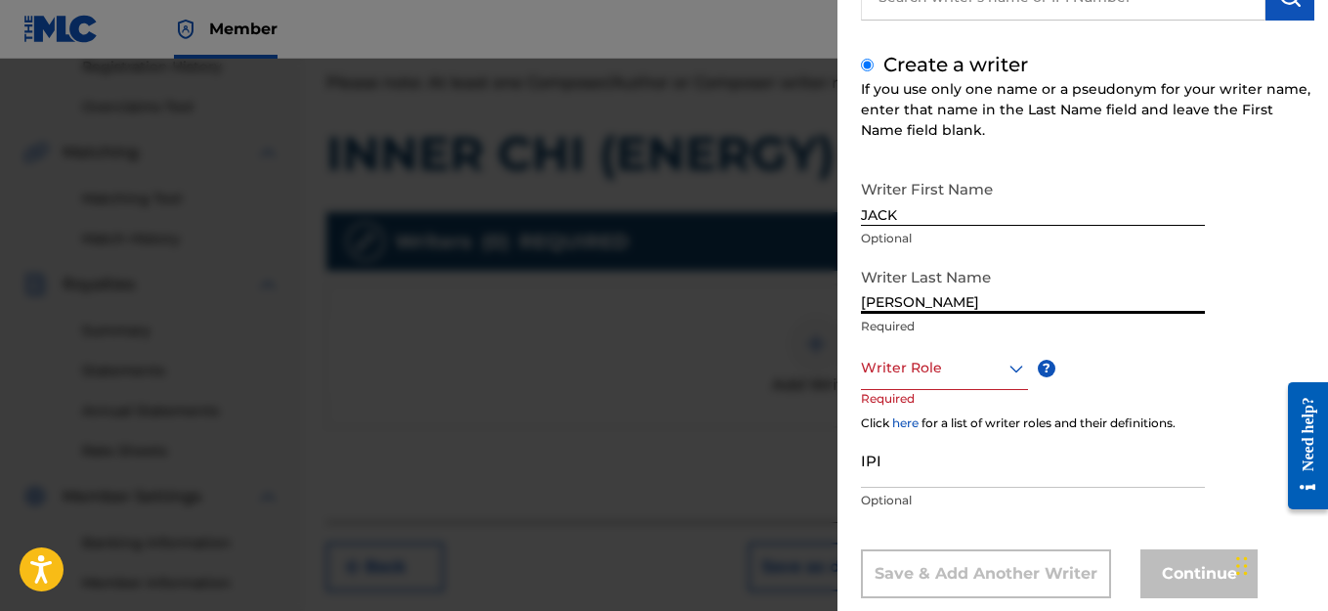
type input "[PERSON_NAME]"
click at [1014, 368] on icon at bounding box center [1016, 368] width 14 height 8
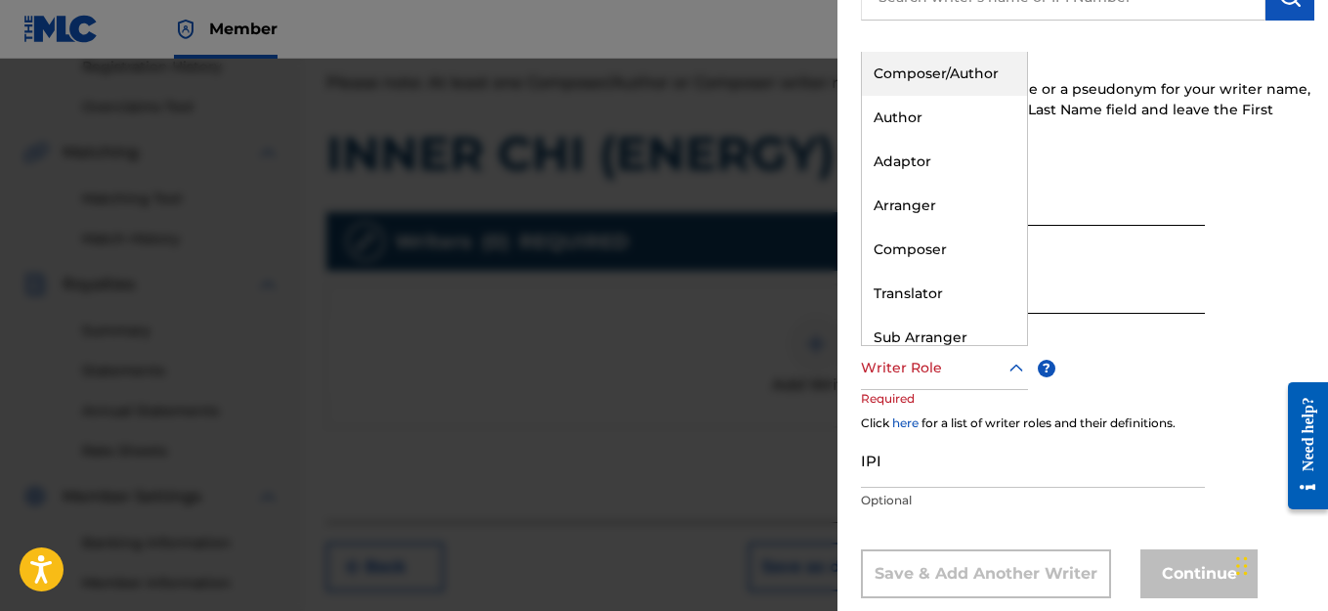
click at [965, 74] on div "Composer/Author" at bounding box center [944, 74] width 165 height 44
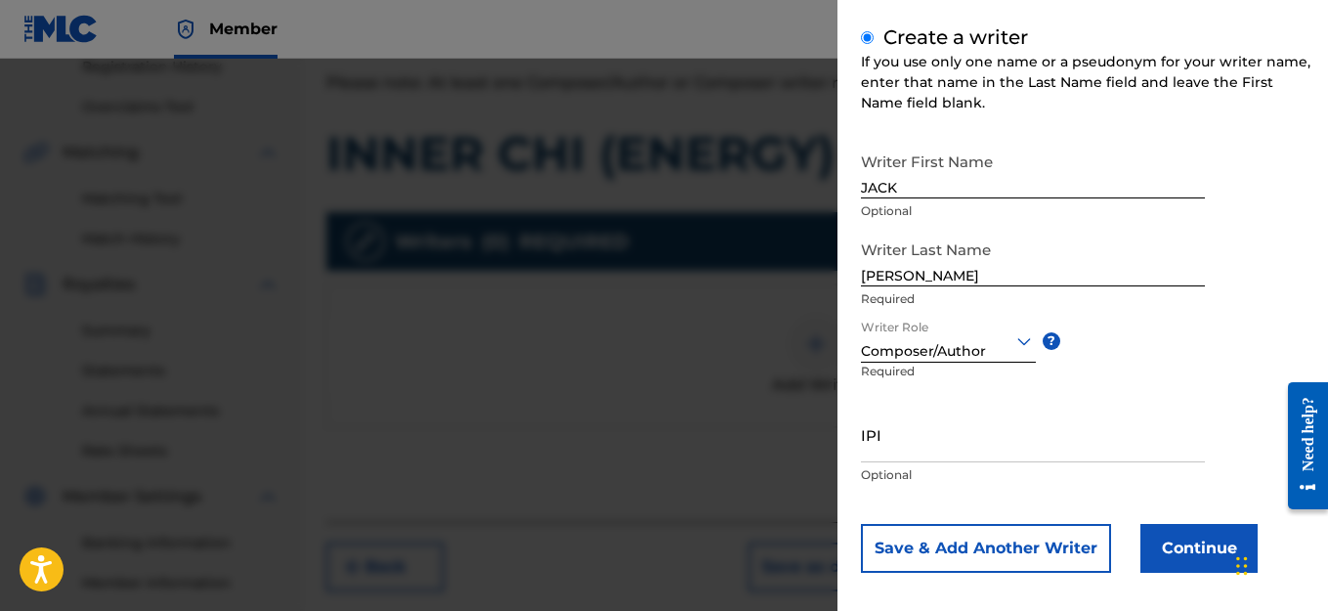
scroll to position [237, 0]
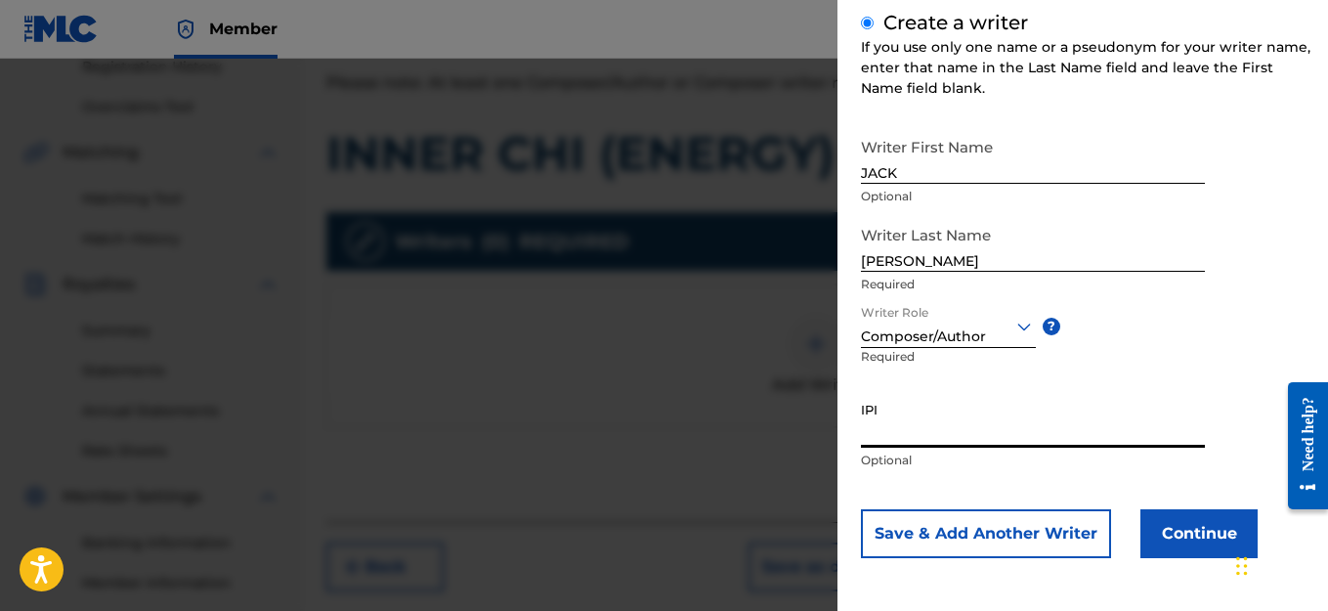
paste input "1114982463"
type input "1114982463"
click at [1172, 537] on button "Continue" at bounding box center [1198, 533] width 117 height 49
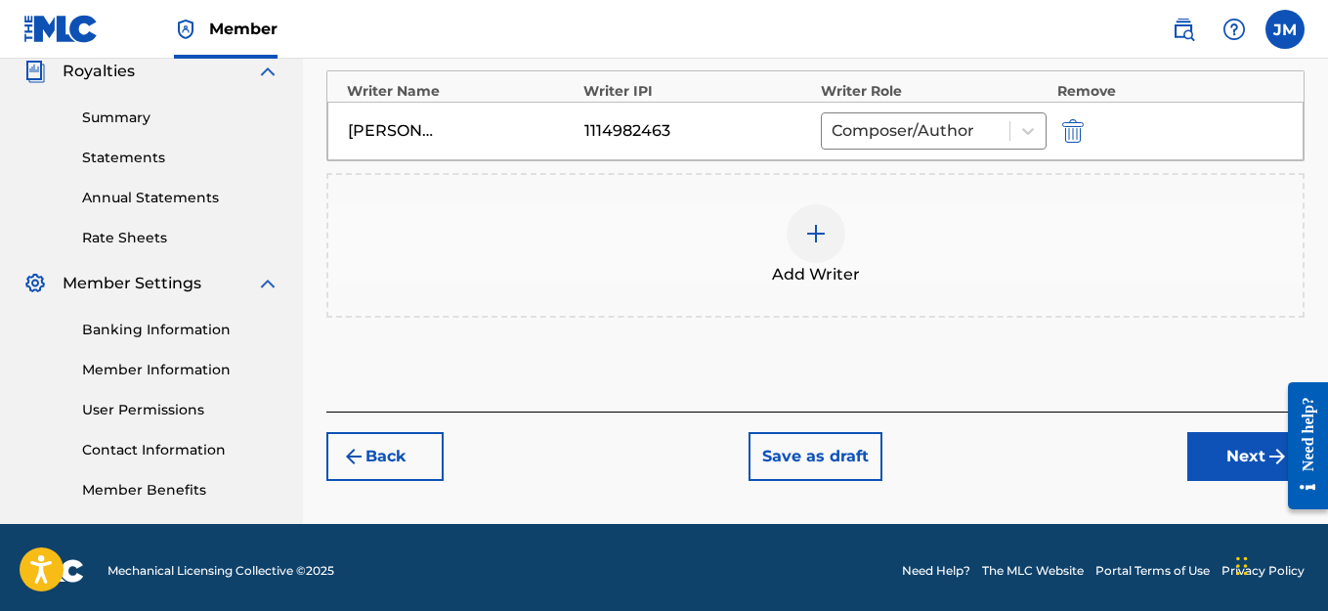
scroll to position [601, 0]
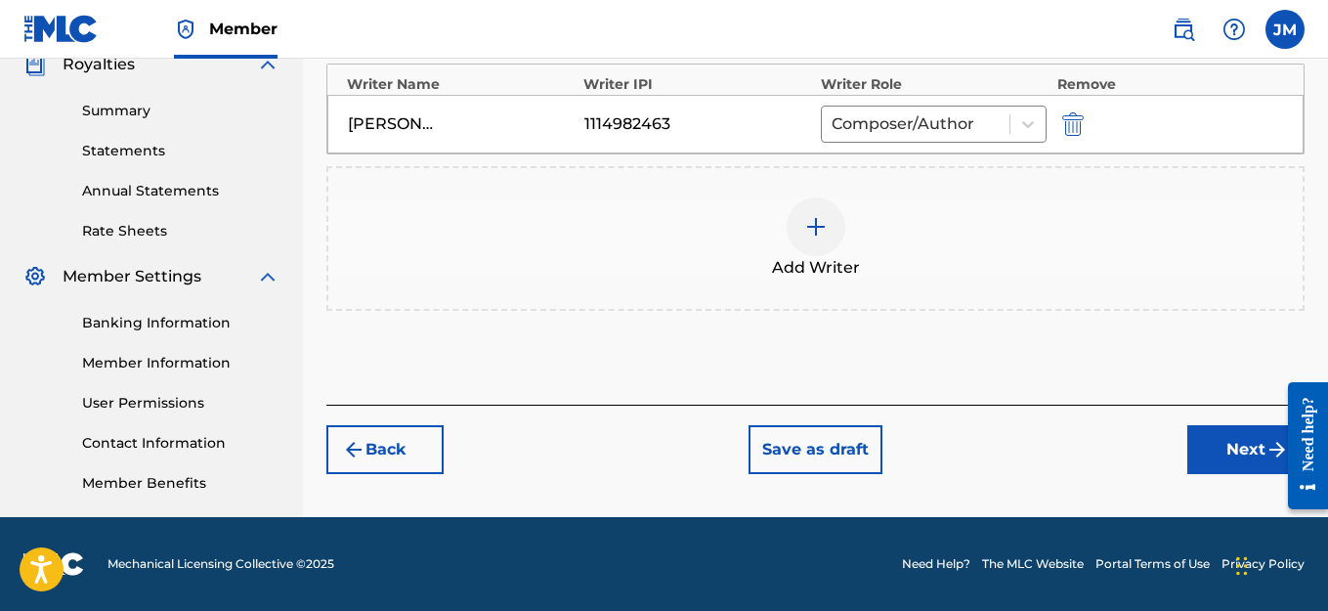
click at [1246, 454] on button "Next" at bounding box center [1245, 449] width 117 height 49
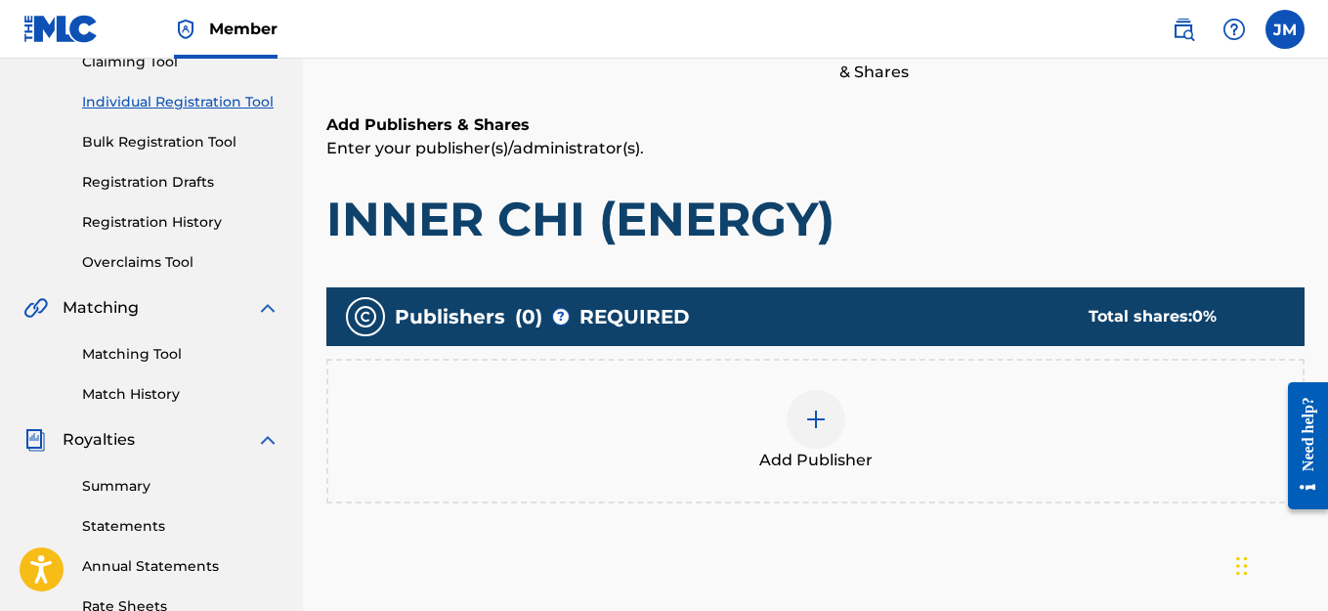
scroll to position [186, 0]
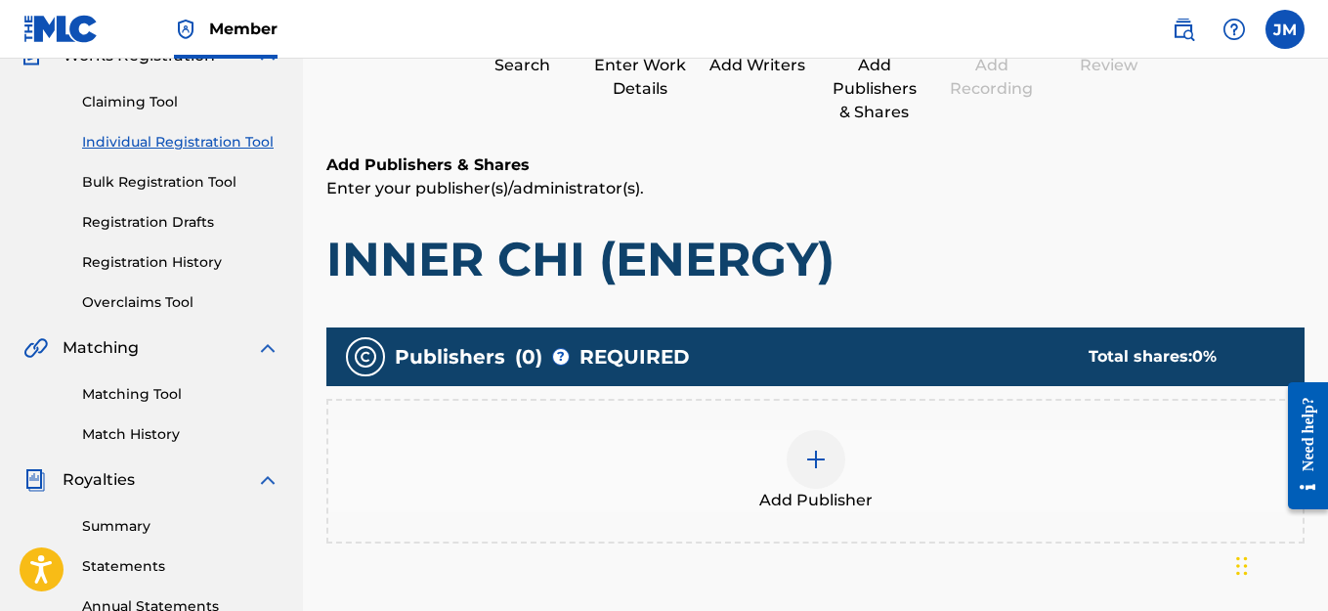
click at [813, 461] on img at bounding box center [815, 459] width 23 height 23
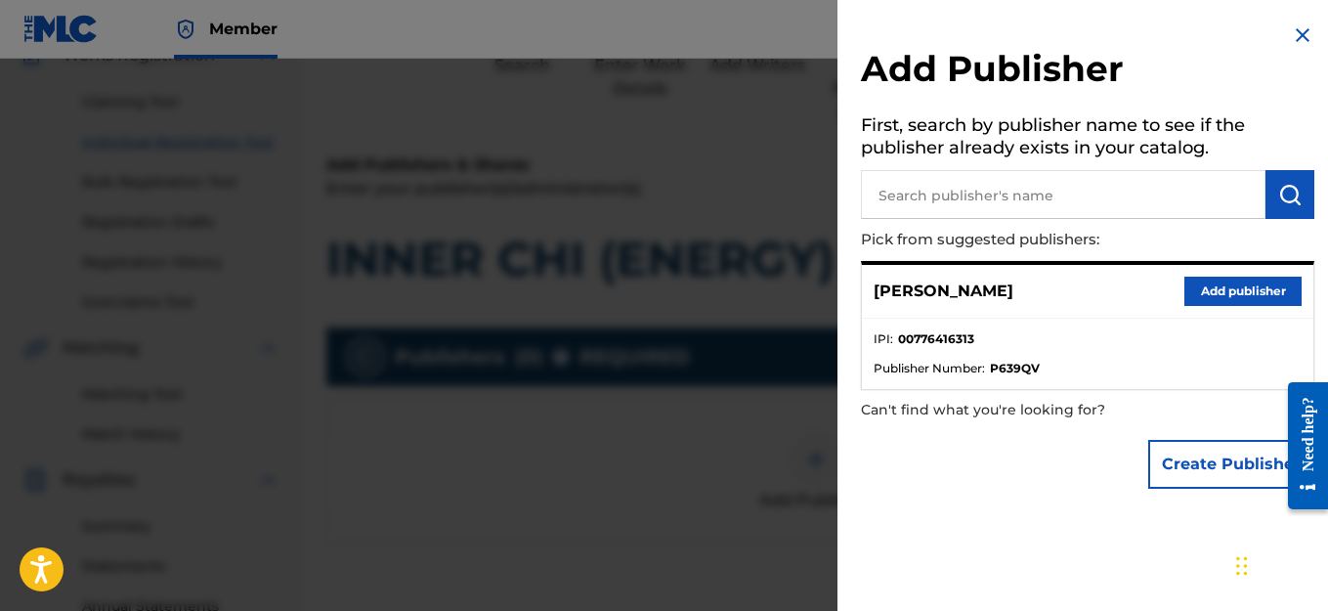
click at [1223, 199] on input "text" at bounding box center [1063, 194] width 405 height 49
type input "WHATS REAL RECORDS"
click at [1278, 195] on img "submit" at bounding box center [1289, 194] width 23 height 23
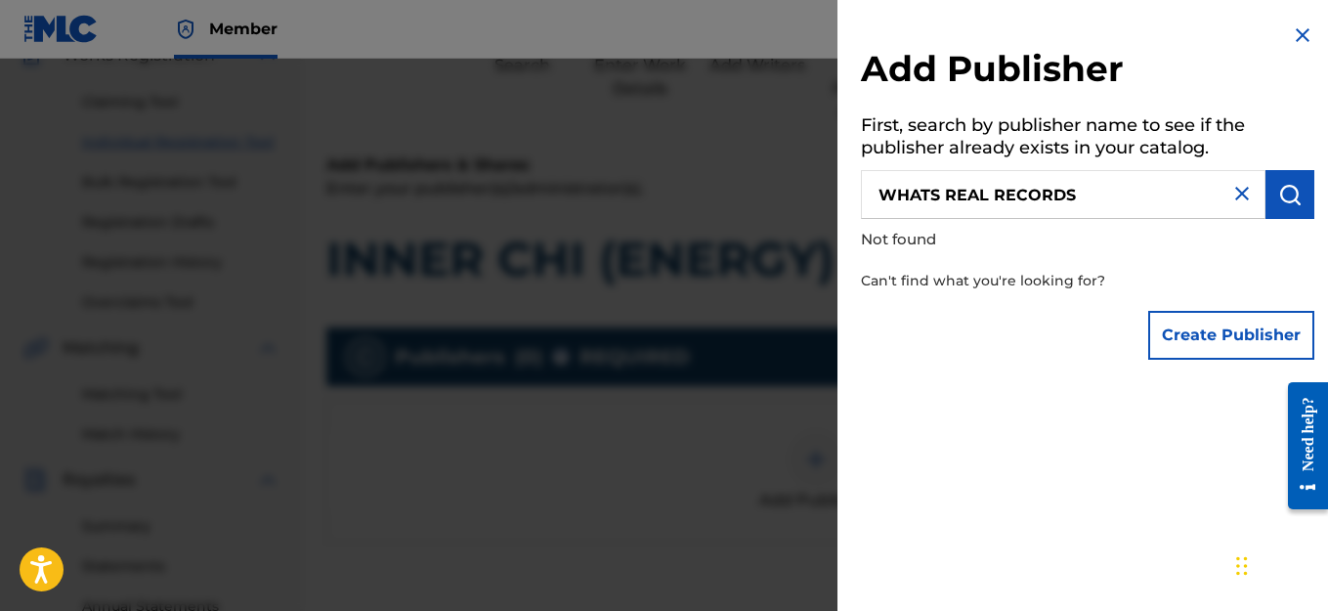
click at [1205, 339] on button "Create Publisher" at bounding box center [1231, 335] width 166 height 49
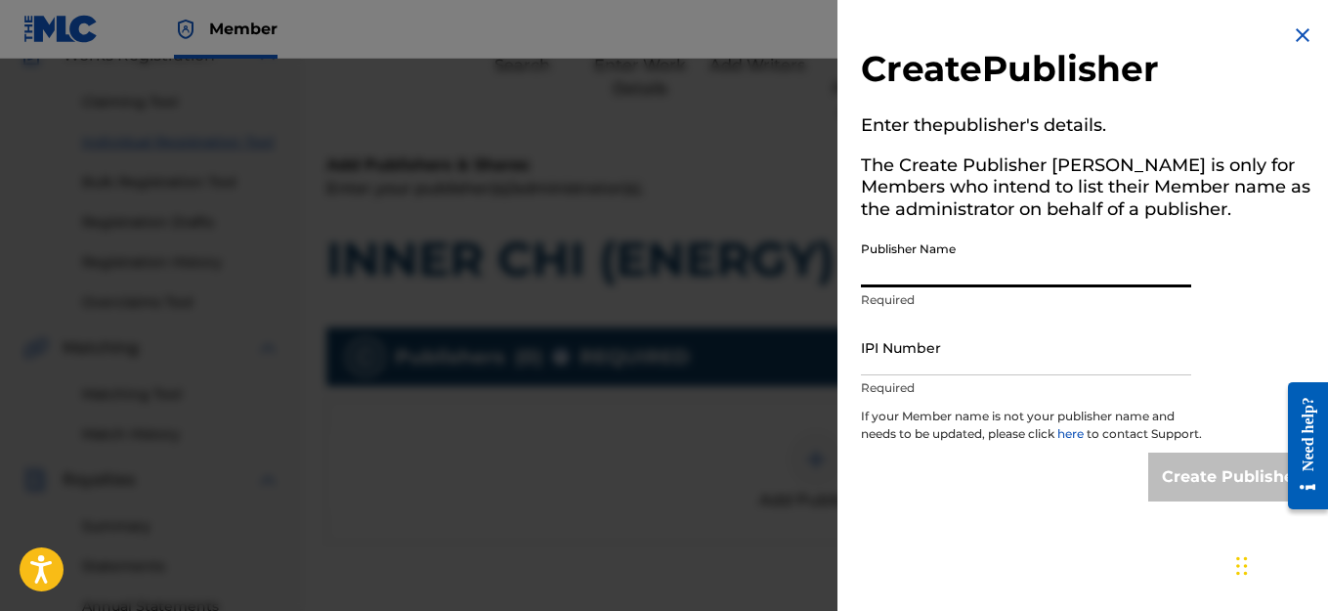
paste input "1114982463"
type input "1114982463"
drag, startPoint x: 929, startPoint y: 272, endPoint x: 817, endPoint y: 278, distance: 112.5
click at [814, 271] on div "Create Publisher Enter the publisher 's details. The Create Publisher button is…" at bounding box center [664, 335] width 1328 height 552
drag, startPoint x: 952, startPoint y: 272, endPoint x: 850, endPoint y: 285, distance: 102.5
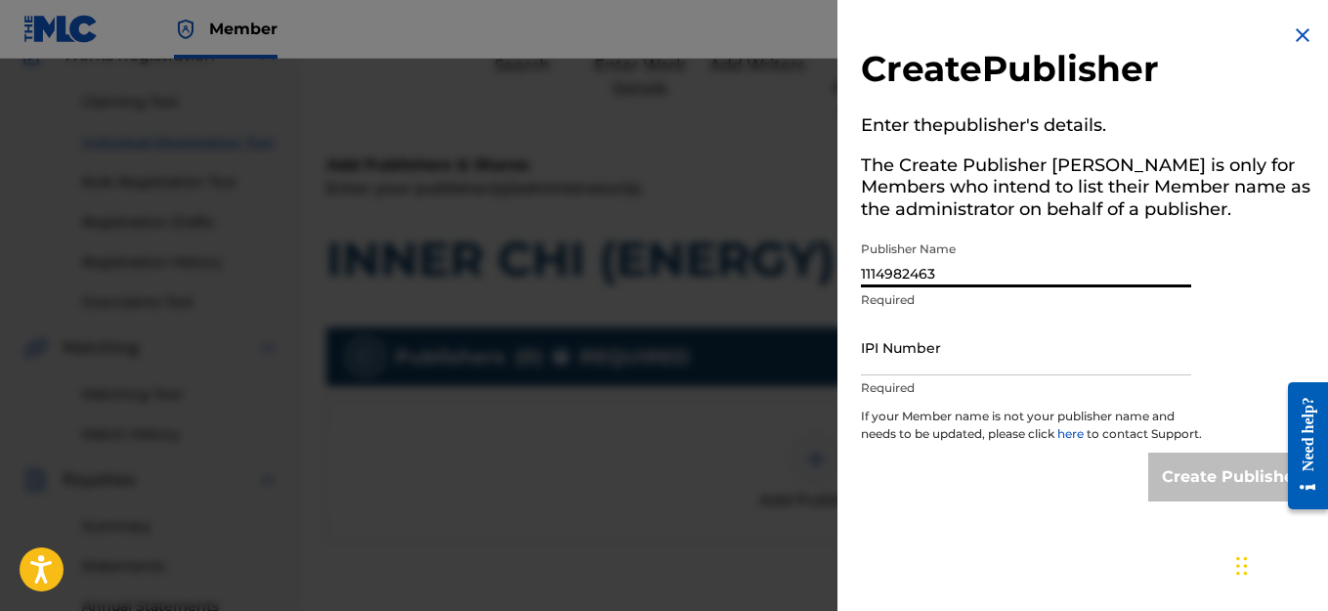
click at [850, 285] on div "Create Publisher Enter the publisher 's details. The Create Publisher button is…" at bounding box center [1087, 262] width 500 height 525
paste input "WHAT'S REAL ? RECORDS AMEANPROMOTIONTEAM LEAV-A-LEGACY ENT."
type input "WHAT'S REAL ? RECORDS AMEANPROMOTIONTEAM LEAV-A-LEGACY ENT."
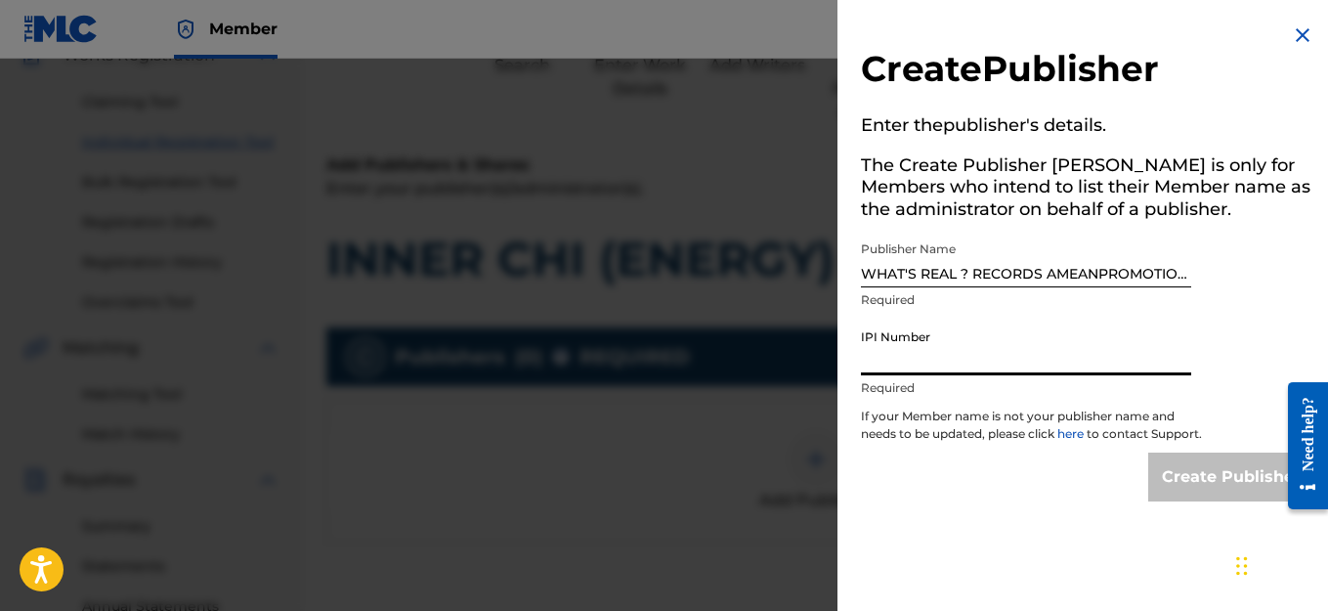
paste input "776416313"
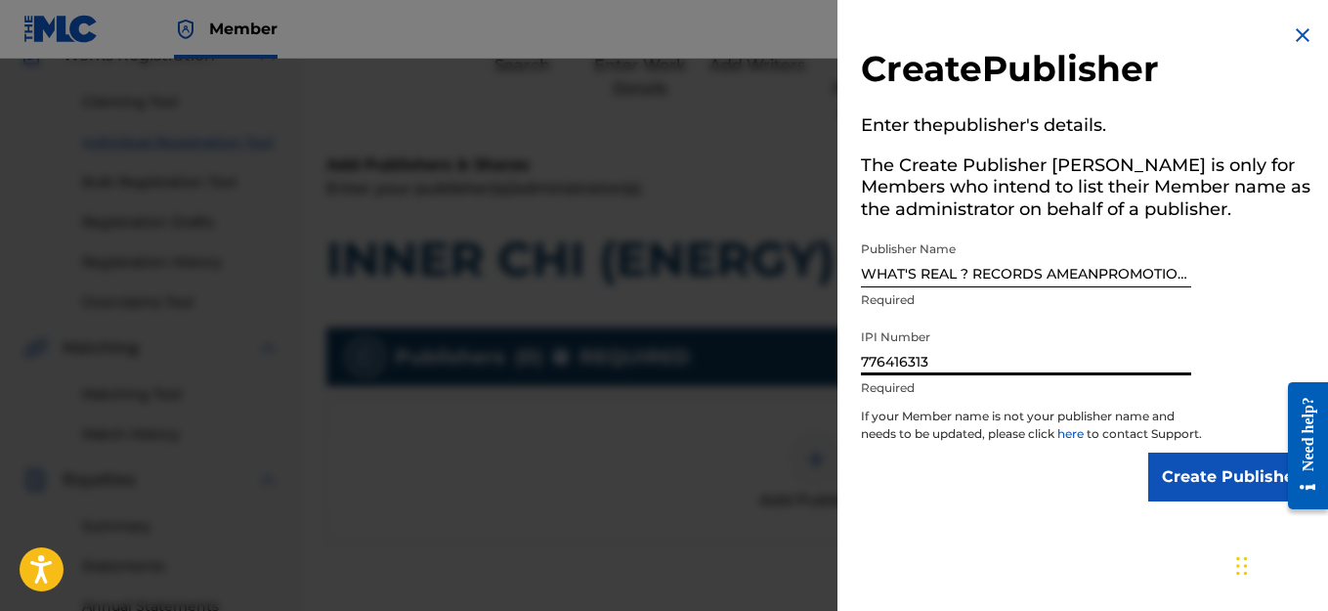
type input "776416313"
click at [1193, 477] on input "Create Publisher" at bounding box center [1231, 476] width 166 height 49
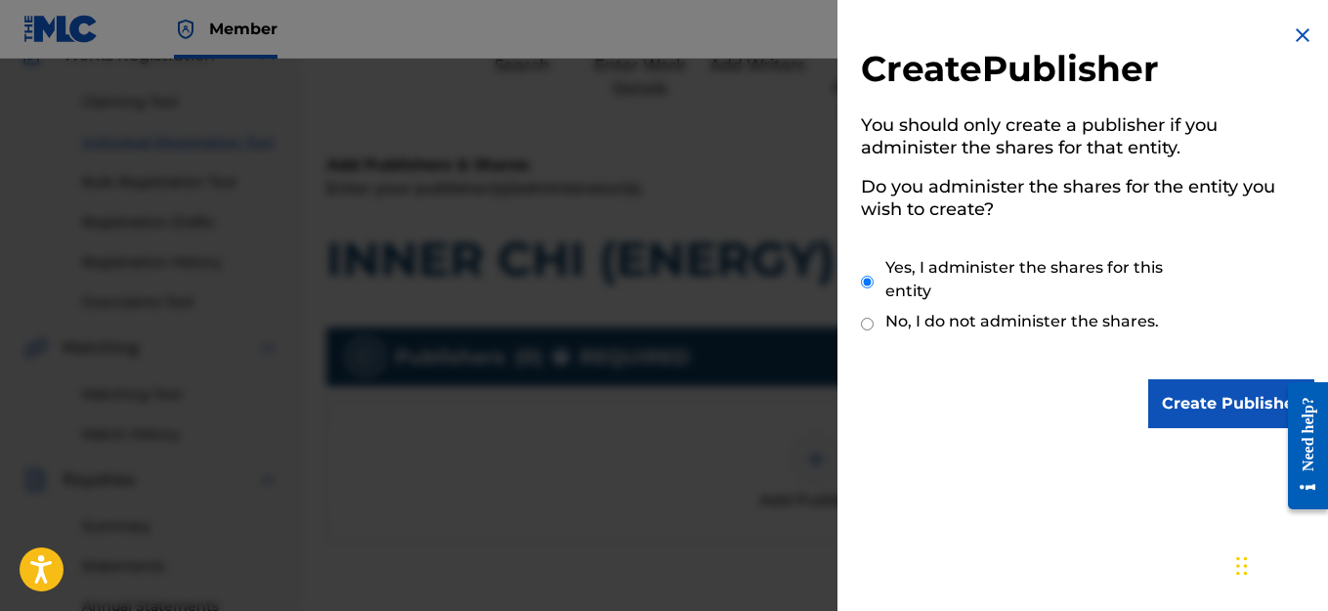
click at [1247, 406] on input "Create Publisher" at bounding box center [1231, 403] width 166 height 49
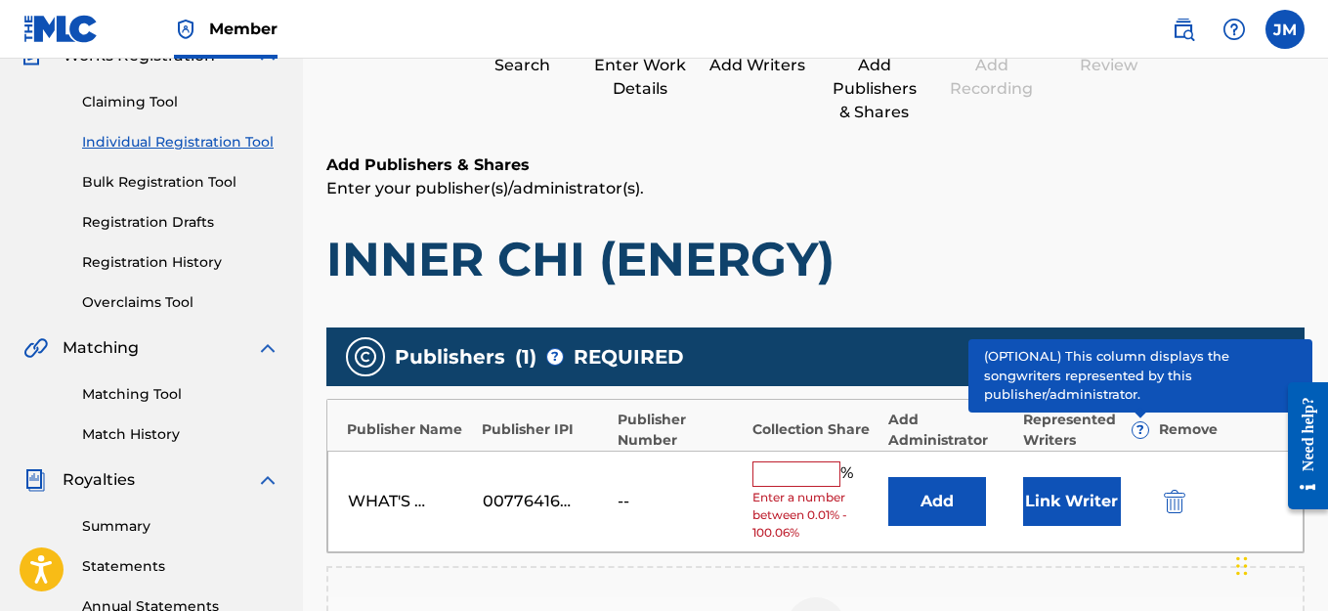
click at [799, 476] on input "text" at bounding box center [796, 473] width 88 height 25
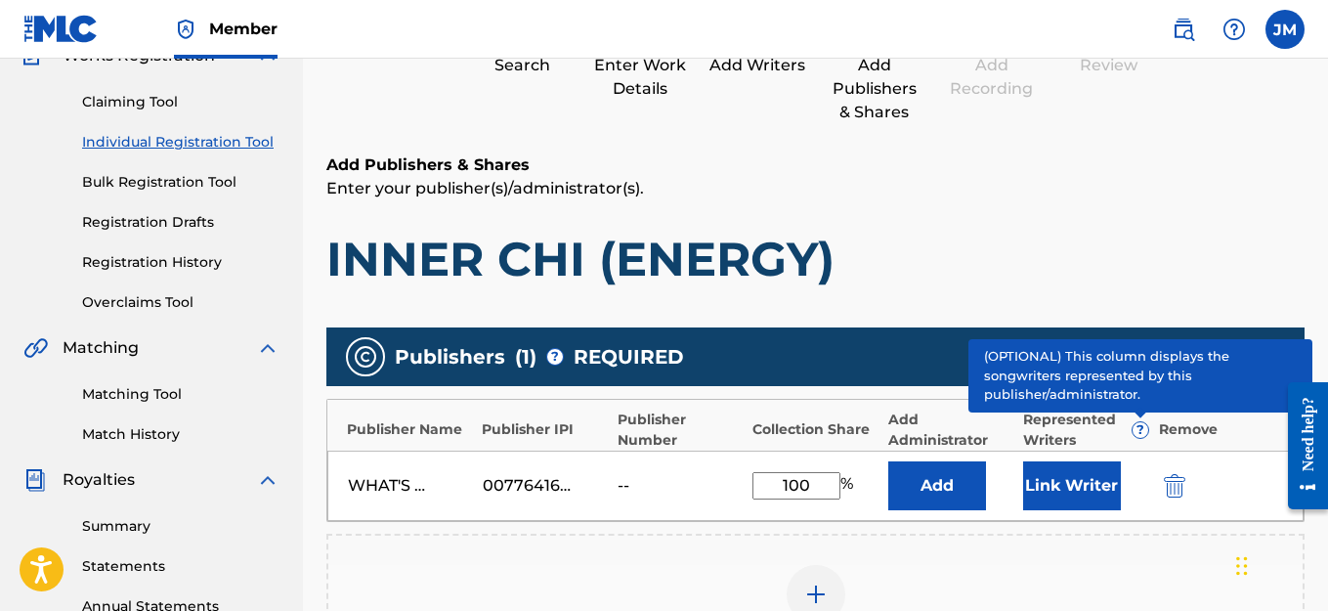
scroll to position [283, 0]
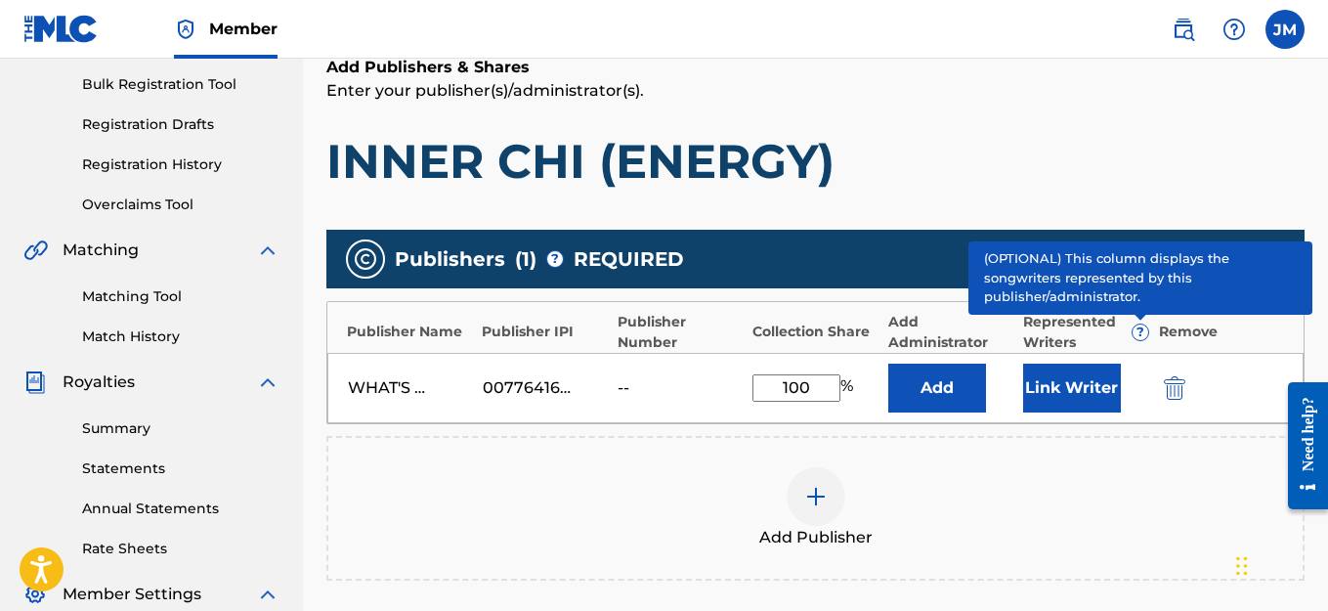
type input "100"
click at [912, 386] on button "Add" at bounding box center [937, 388] width 98 height 49
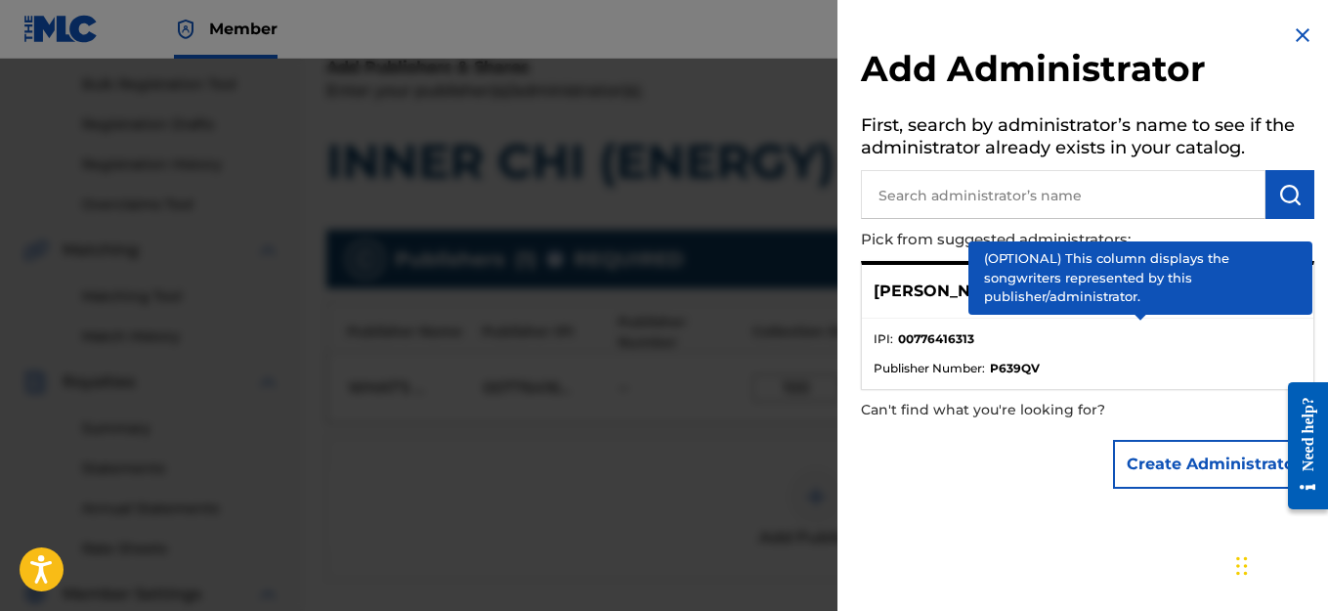
click at [1099, 206] on input "text" at bounding box center [1063, 194] width 405 height 49
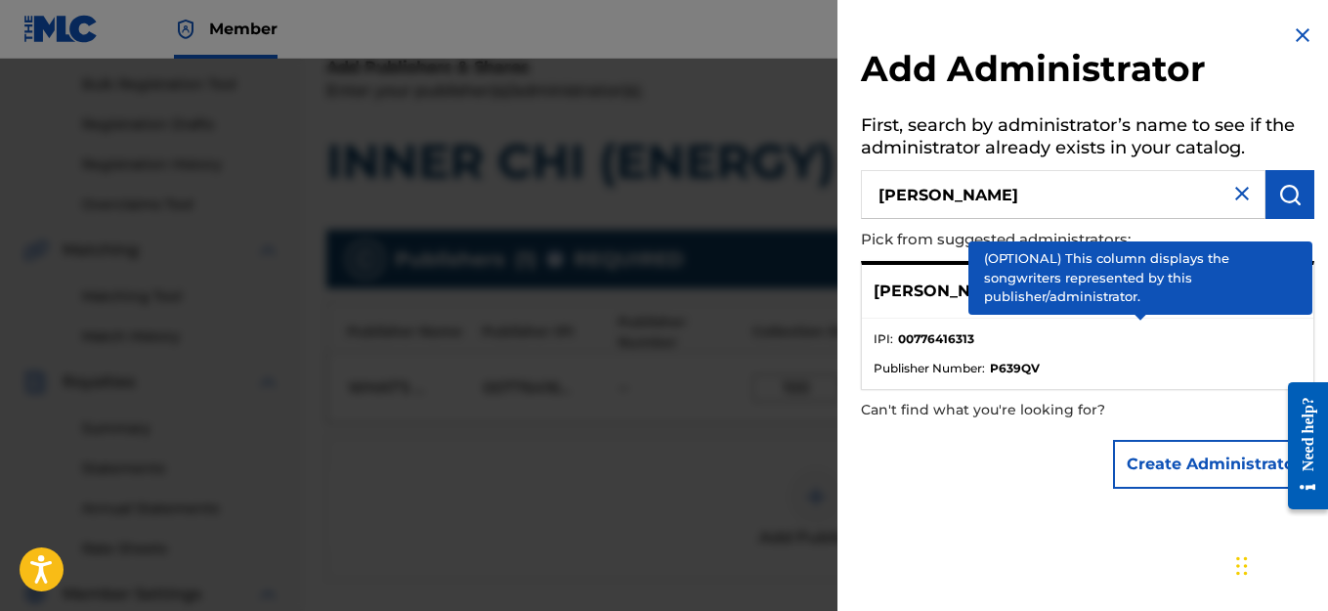
type input "[PERSON_NAME]"
click at [1285, 195] on img "submit" at bounding box center [1289, 194] width 23 height 23
click at [1207, 469] on button "Create Administrator" at bounding box center [1213, 464] width 201 height 49
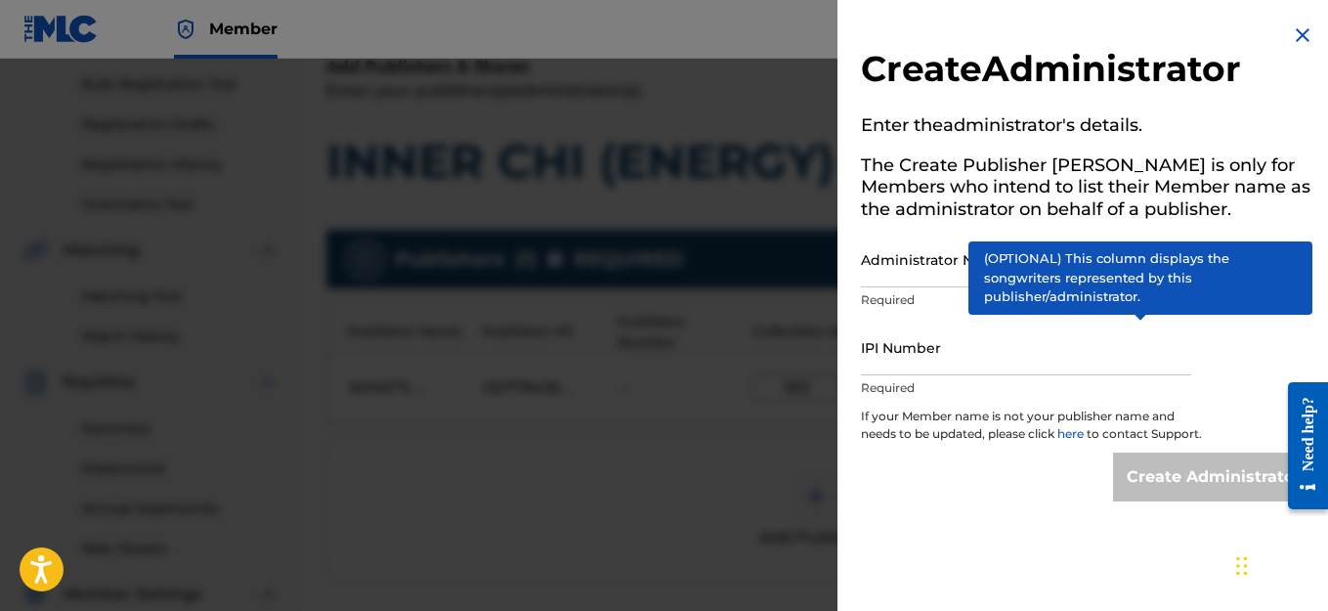
click at [1228, 337] on div "Create Administrator Enter the administrator 's details. The Create Publisher b…" at bounding box center [1087, 262] width 500 height 525
click at [945, 268] on input "Administrator Name" at bounding box center [1026, 260] width 330 height 56
type input "WHAT'S REAL?RECORDS AMEANPROMOTIONTEAM LEAV A LEGACY ENT."
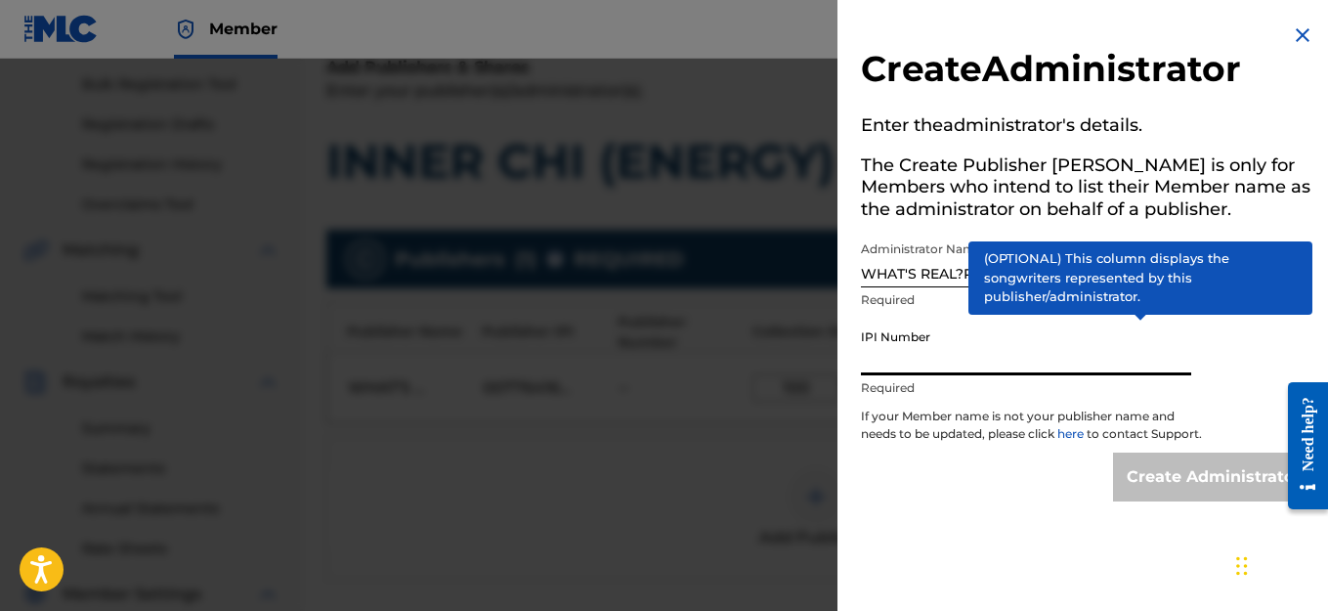
paste input "776416313"
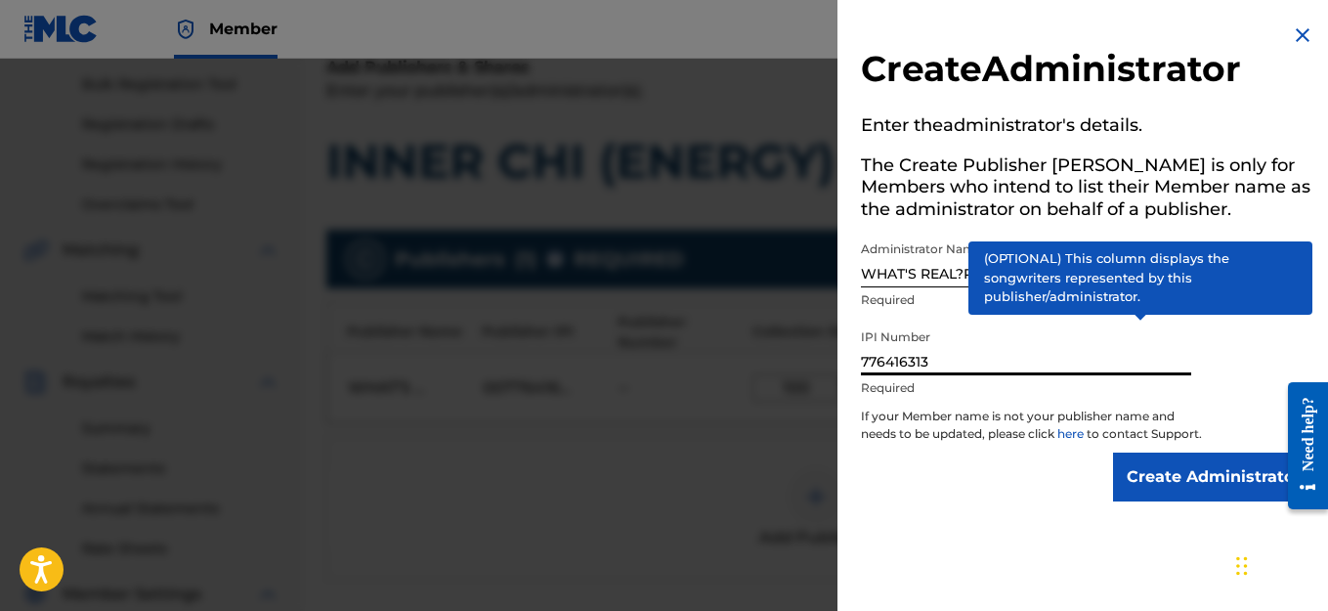
type input "776416313"
click at [1138, 473] on input "Create Administrator" at bounding box center [1213, 476] width 201 height 49
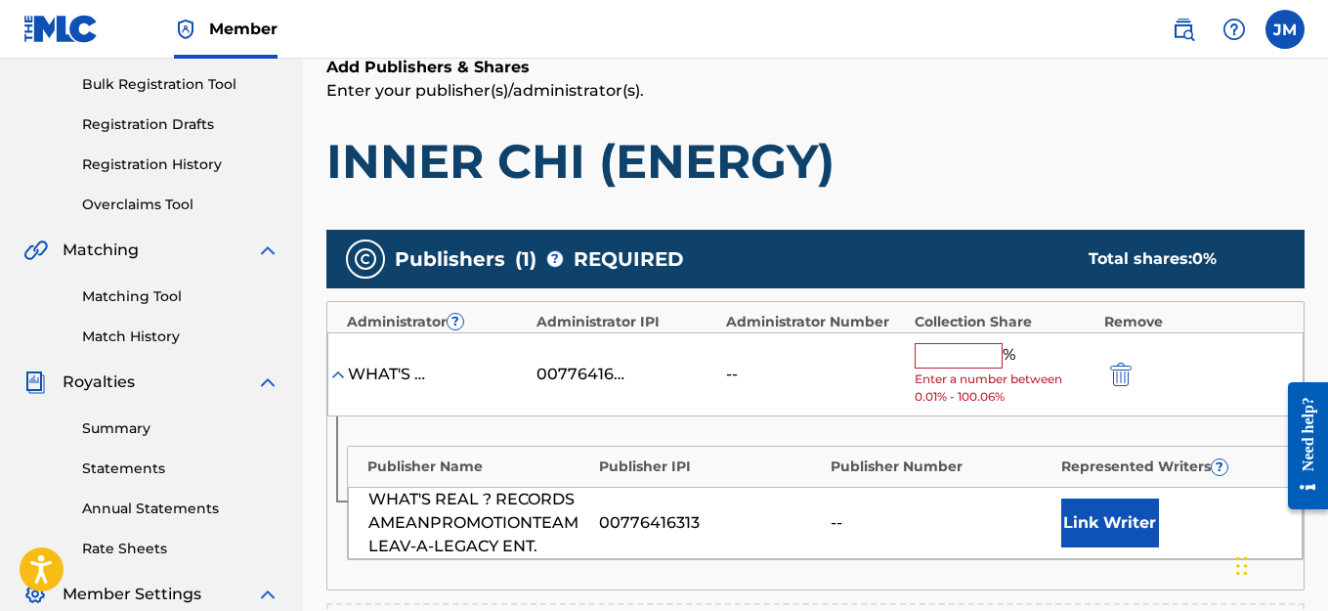
click at [659, 528] on div "00776416313" at bounding box center [709, 522] width 221 height 23
click at [456, 519] on div "WHAT'S REAL ? RECORDS AMEANPROMOTIONTEAM LEAV-A-LEGACY ENT." at bounding box center [478, 523] width 221 height 70
click at [453, 503] on div "WHAT'S REAL ? RECORDS AMEANPROMOTIONTEAM LEAV-A-LEGACY ENT." at bounding box center [478, 523] width 221 height 70
click at [950, 349] on input "text" at bounding box center [959, 355] width 88 height 25
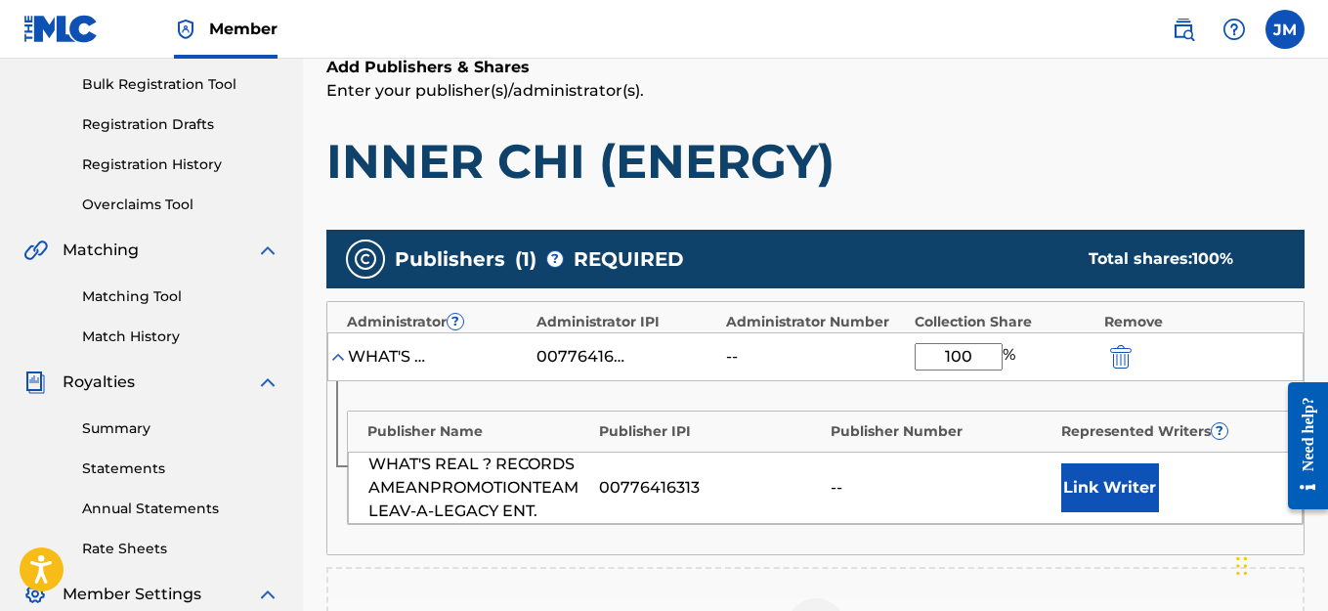
type input "100"
click at [809, 357] on div "--" at bounding box center [770, 356] width 88 height 23
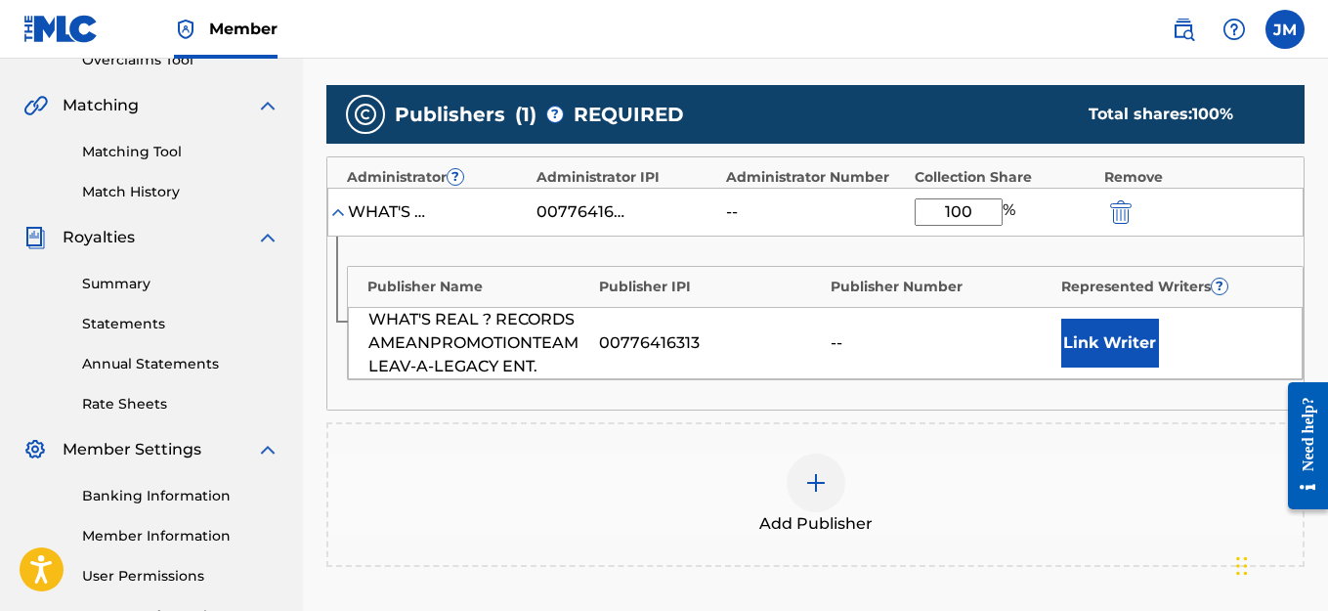
scroll to position [381, 0]
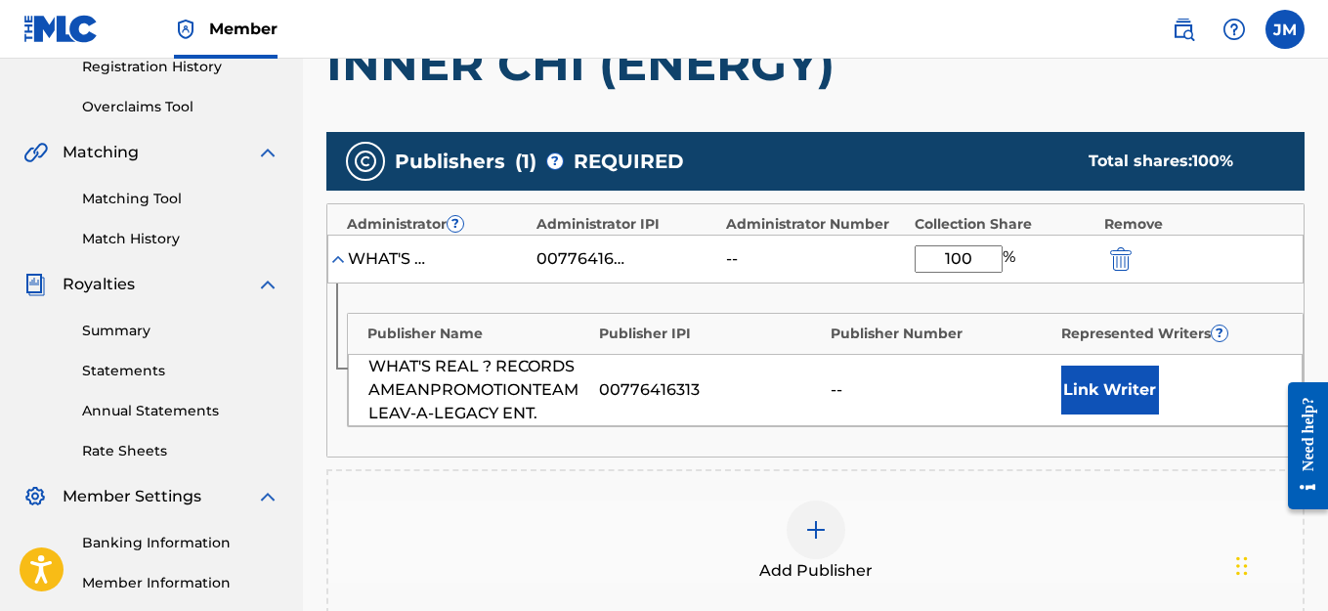
click at [1096, 398] on button "Link Writer" at bounding box center [1110, 389] width 98 height 49
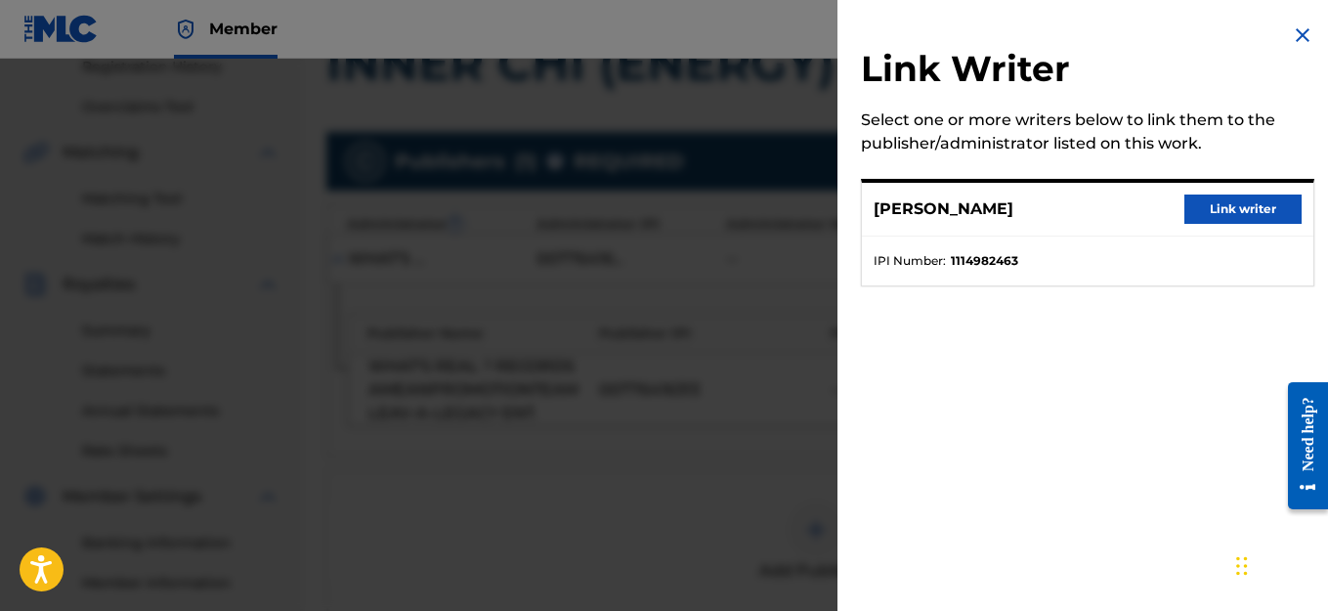
click at [1250, 201] on button "Link writer" at bounding box center [1242, 208] width 117 height 29
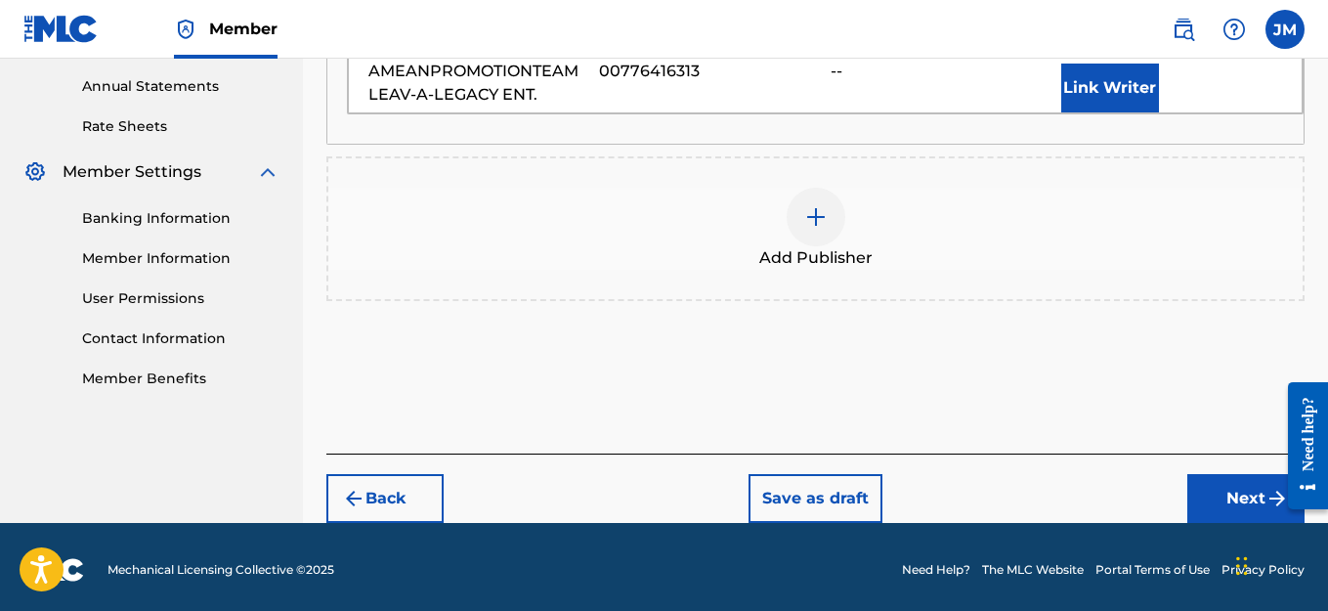
scroll to position [711, 0]
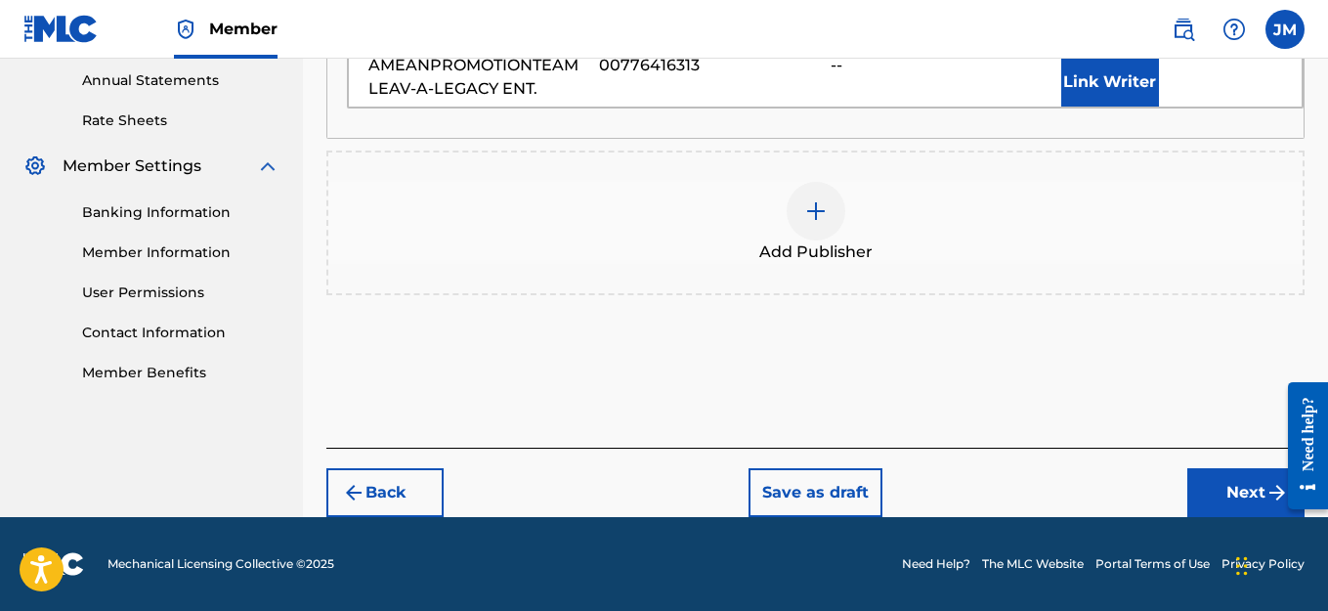
click at [1216, 488] on button "Next" at bounding box center [1245, 492] width 117 height 49
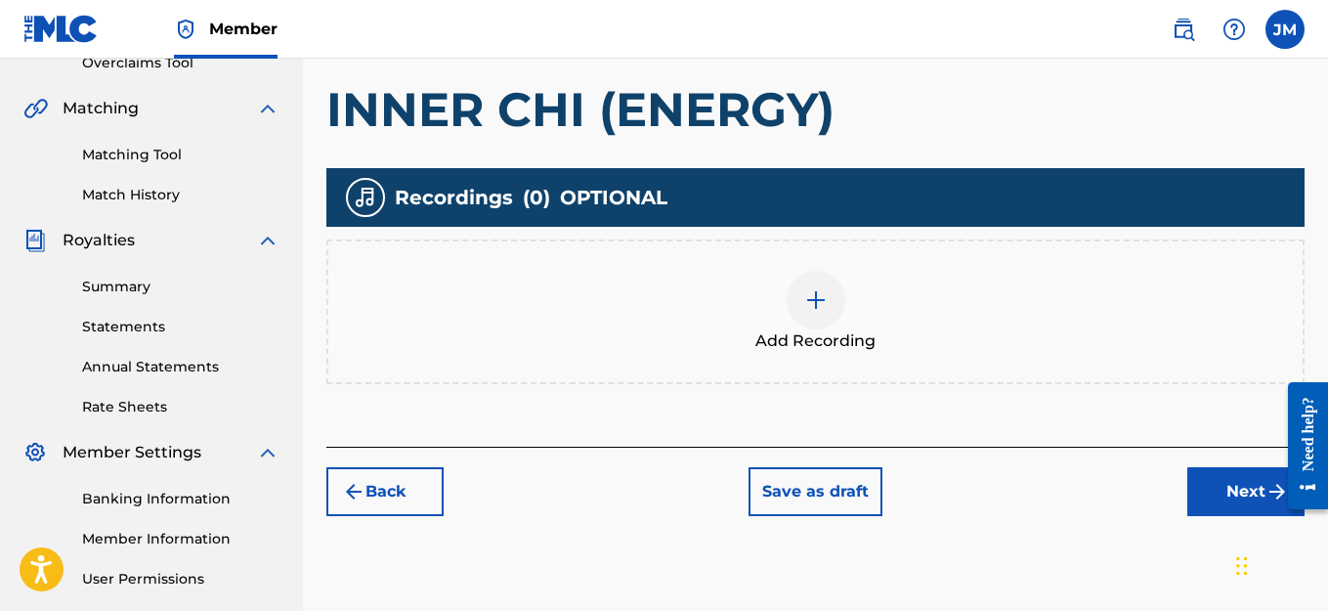
scroll to position [391, 0]
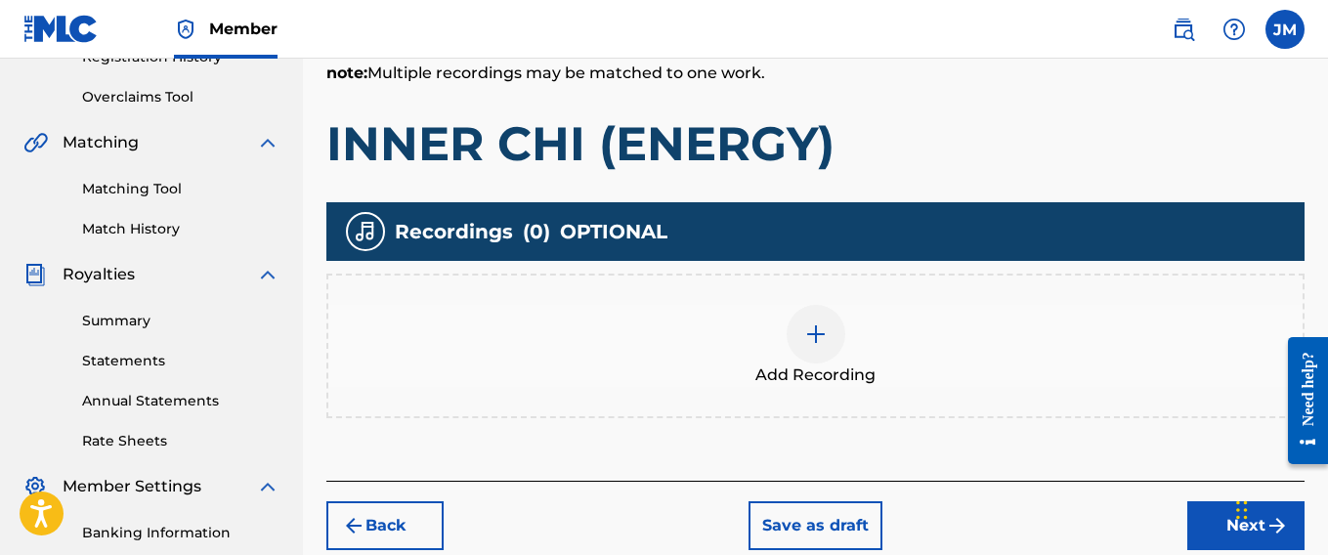
click at [820, 329] on img at bounding box center [815, 333] width 23 height 23
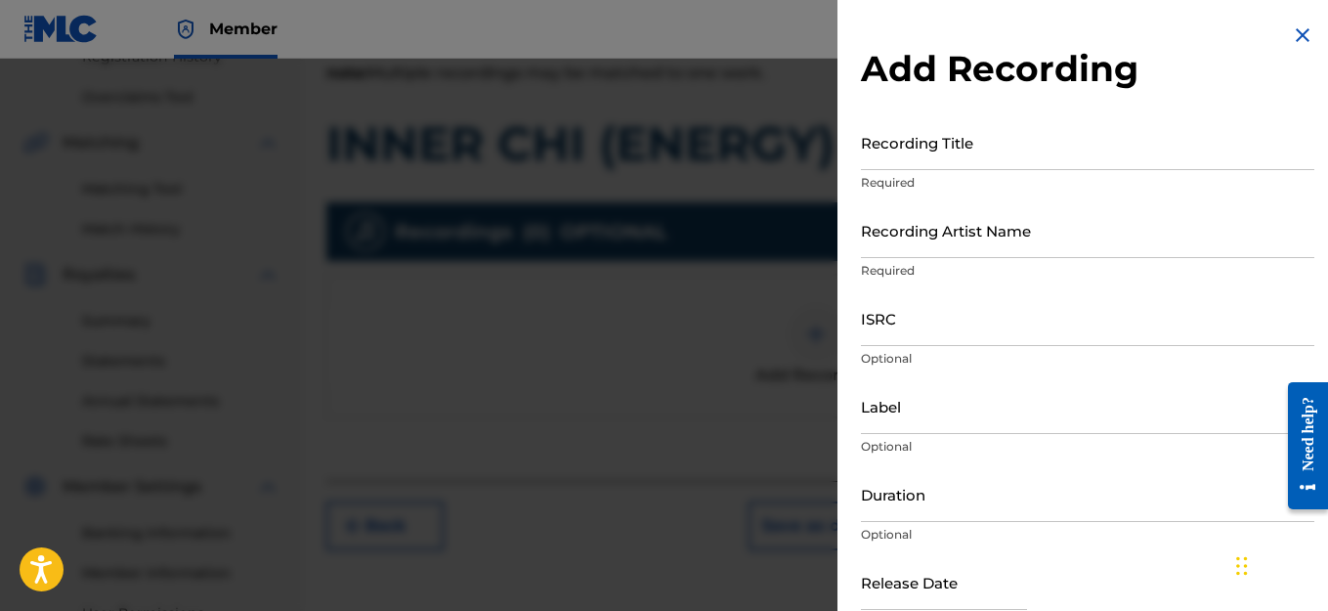
click at [983, 151] on input "Recording Title" at bounding box center [1087, 142] width 453 height 56
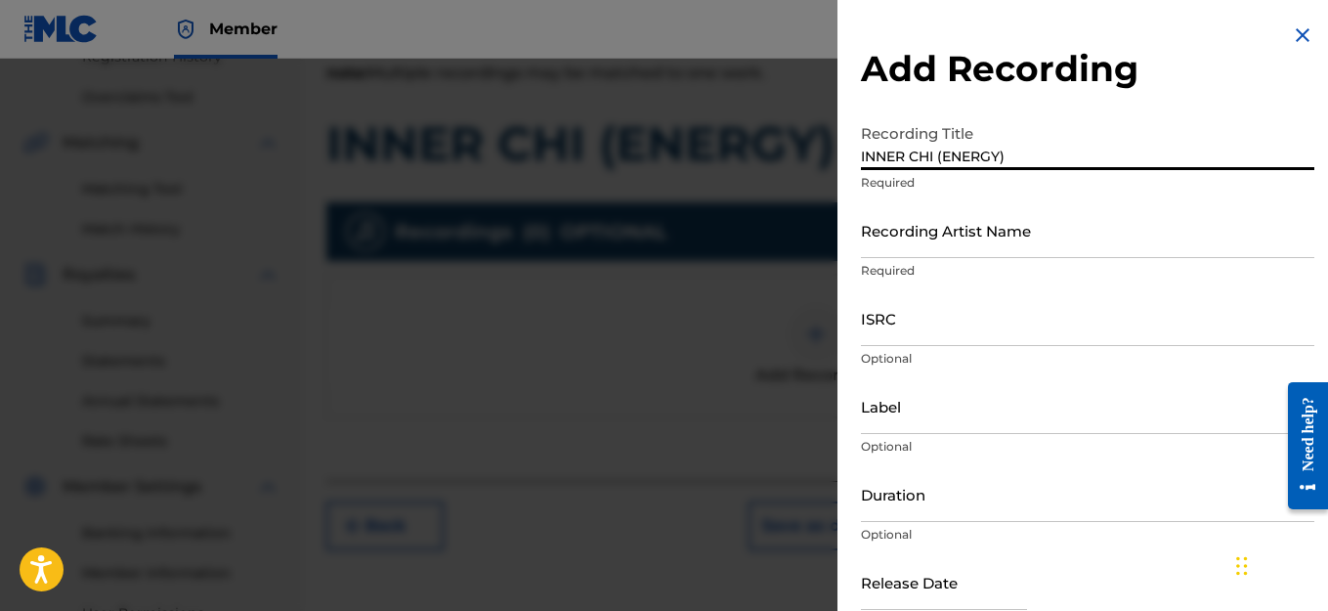
type input "INNER CHI (ENERGY)"
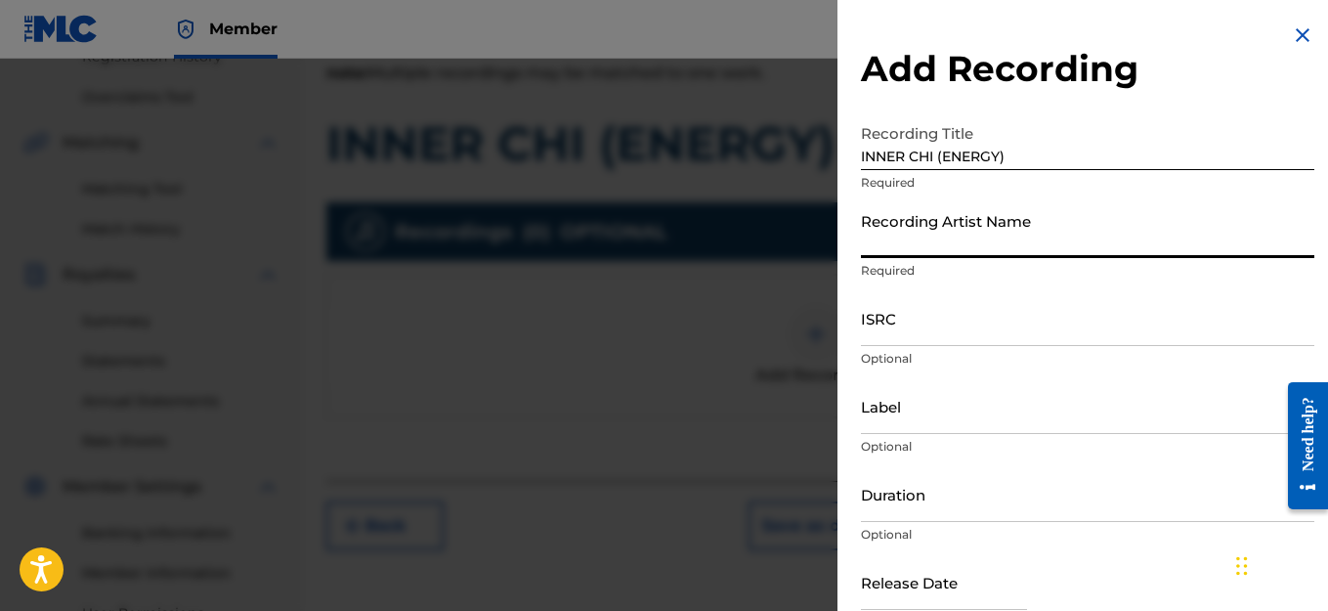
click at [1064, 242] on input "Recording Artist Name" at bounding box center [1087, 230] width 453 height 56
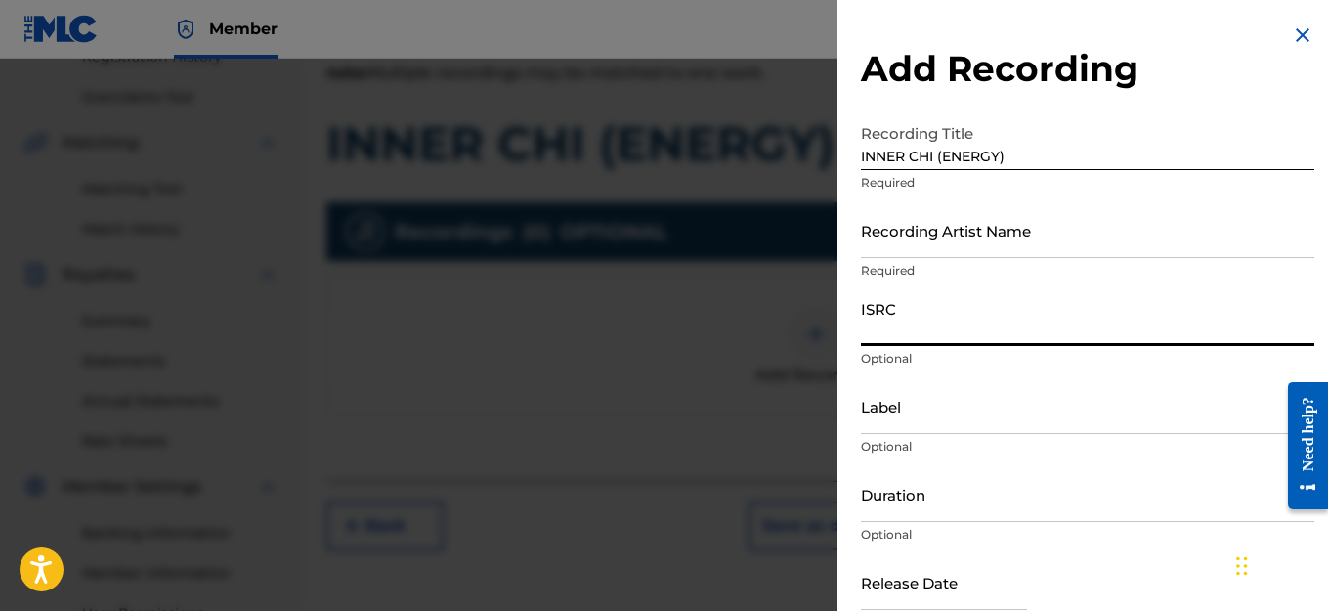
paste input "QZZ7K2544475"
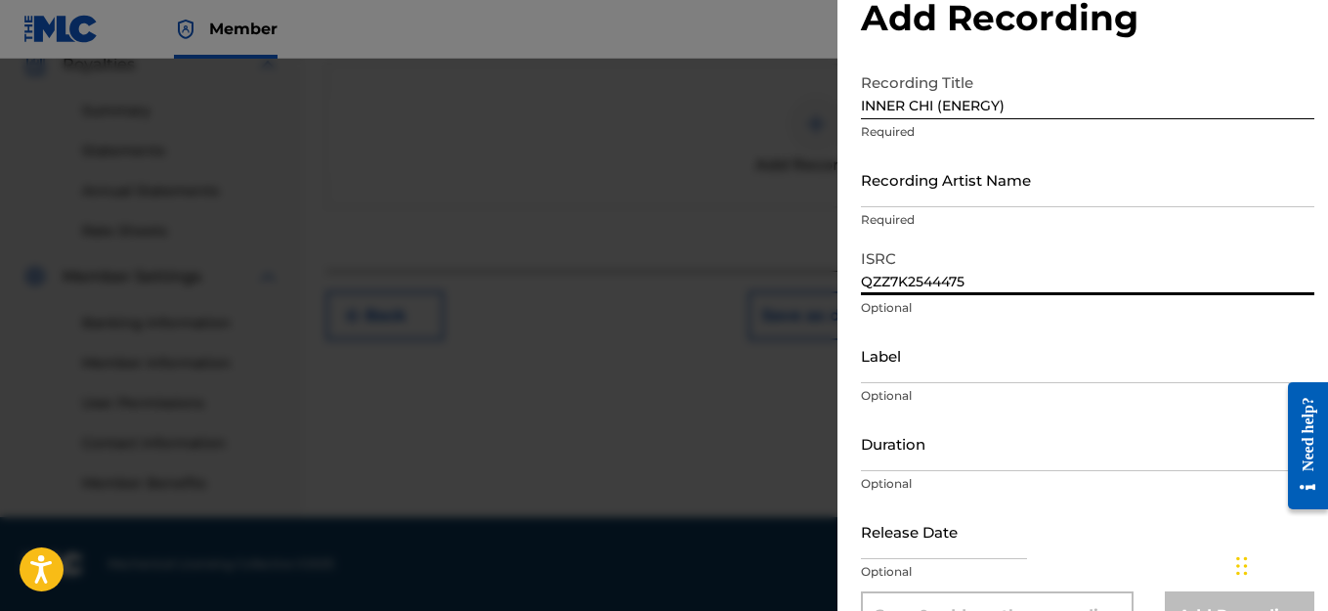
scroll to position [0, 0]
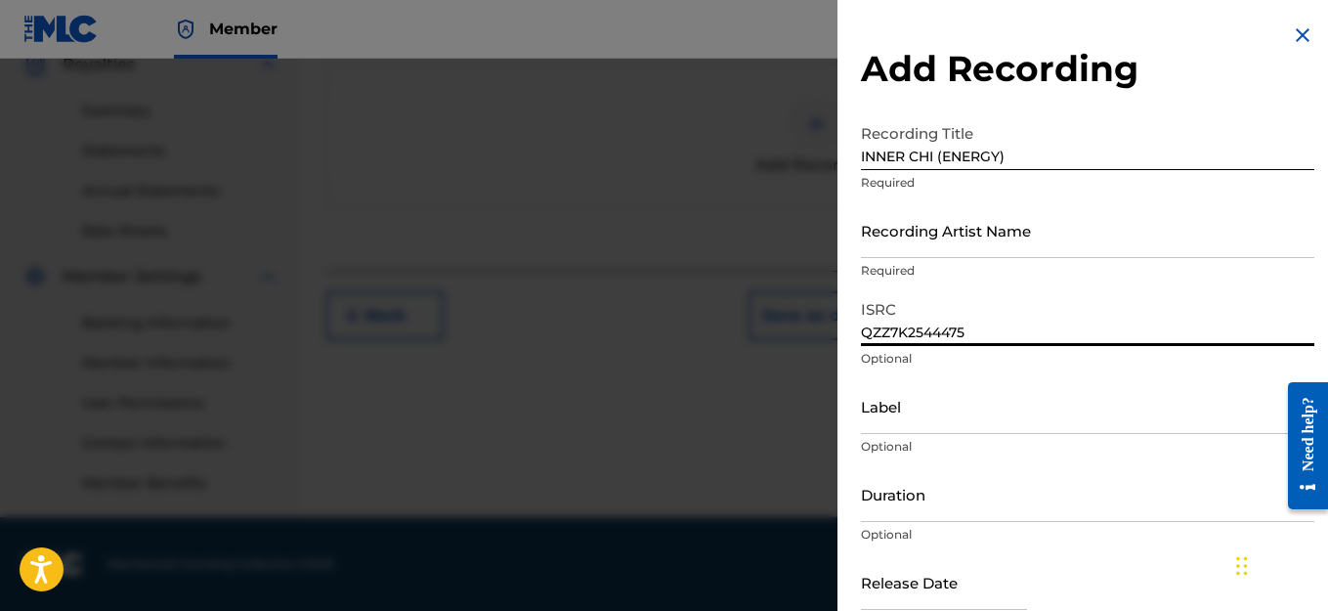
type input "QZZ7K2544475"
click at [954, 246] on input "Recording Artist Name" at bounding box center [1087, 230] width 453 height 56
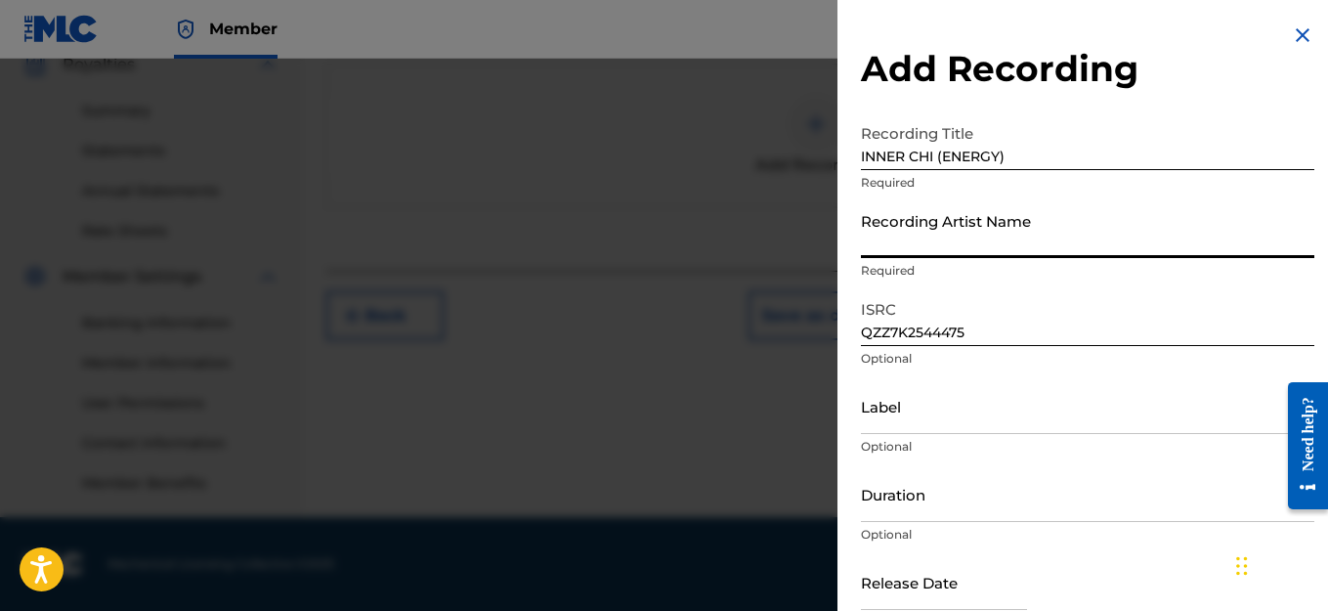
type input "HAIRCUT JAC"
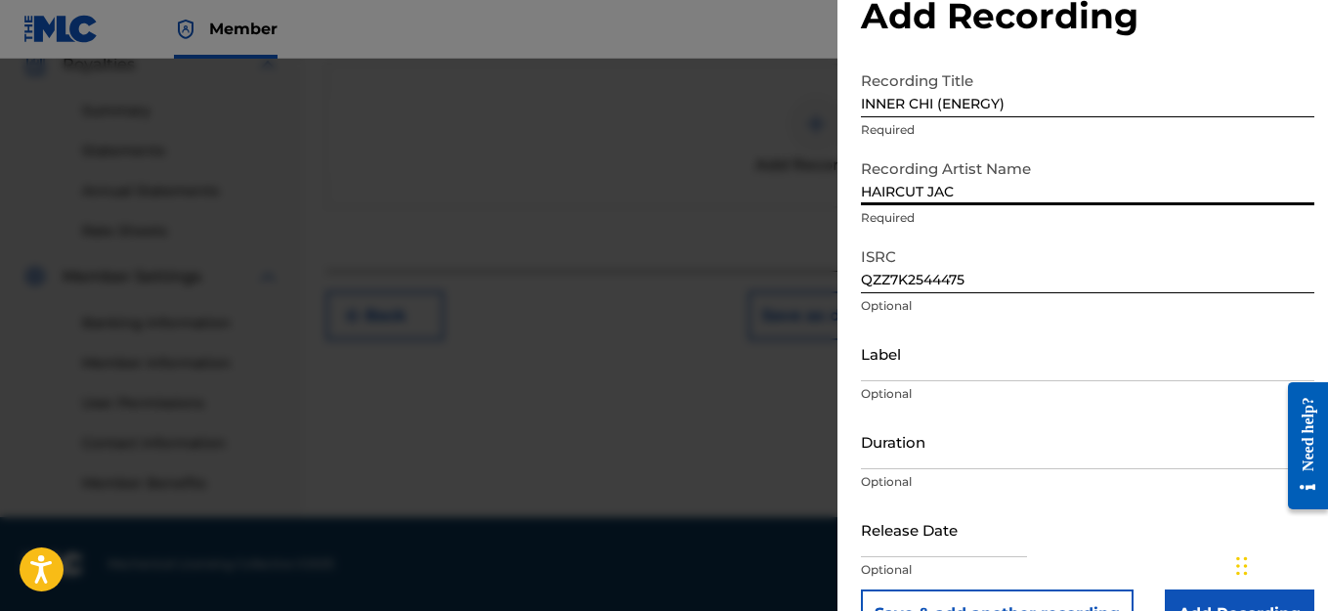
scroll to position [104, 0]
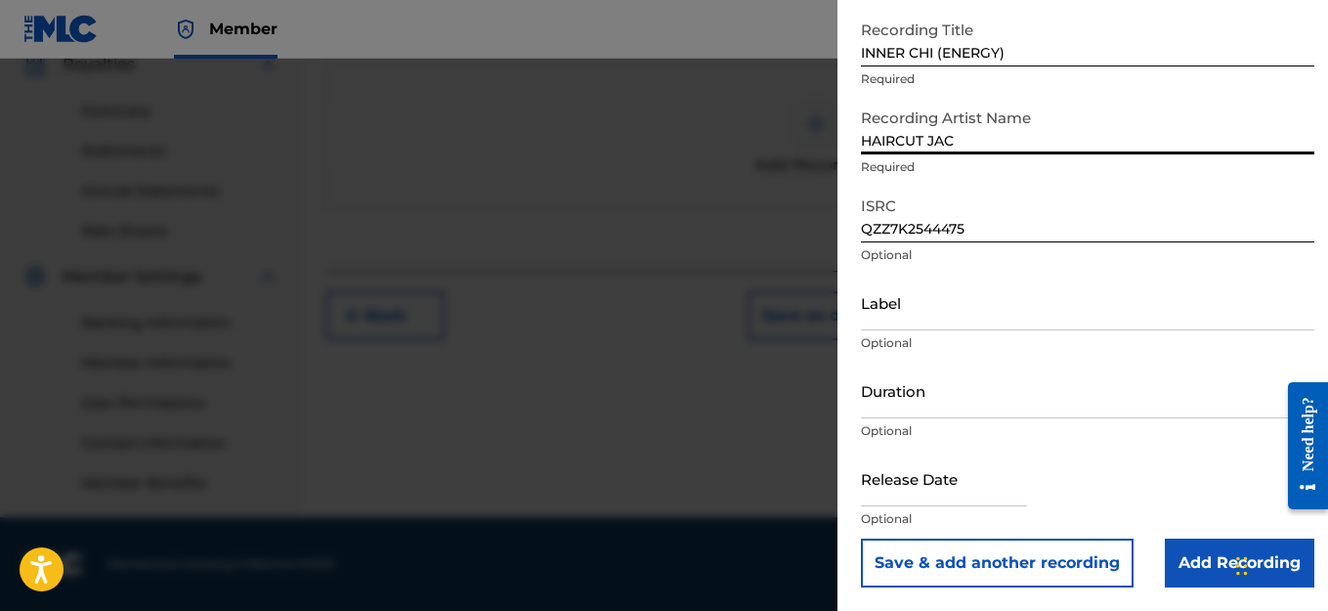
click at [1184, 563] on input "Add Recording" at bounding box center [1240, 562] width 150 height 49
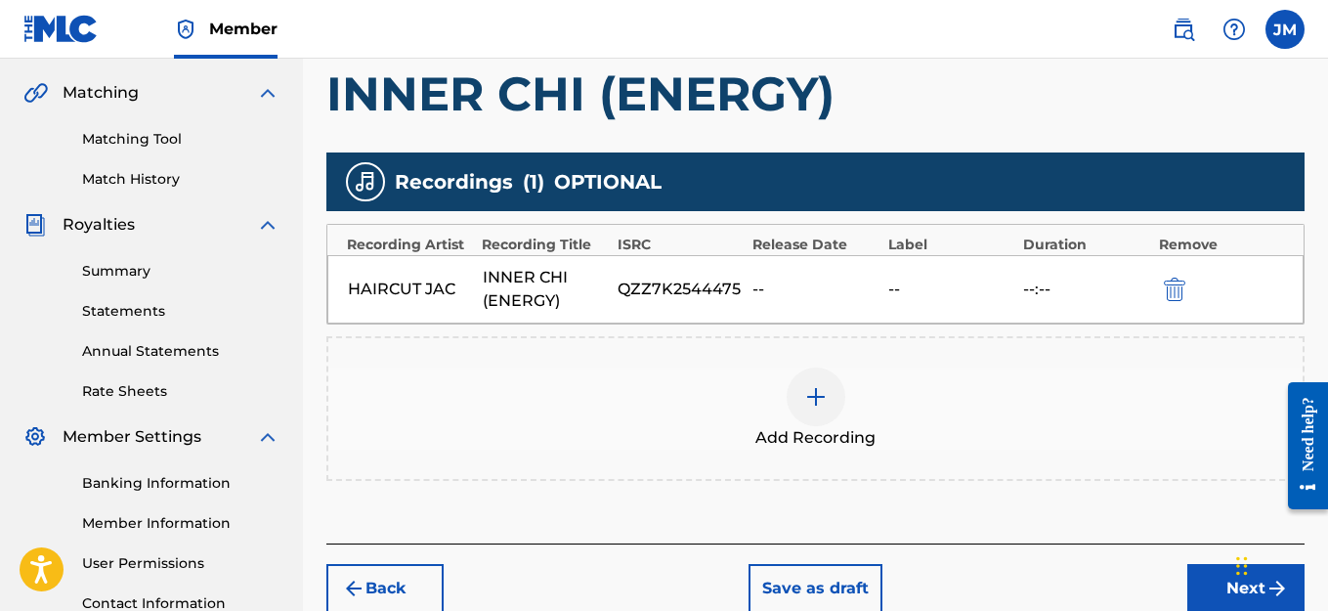
scroll to position [503, 0]
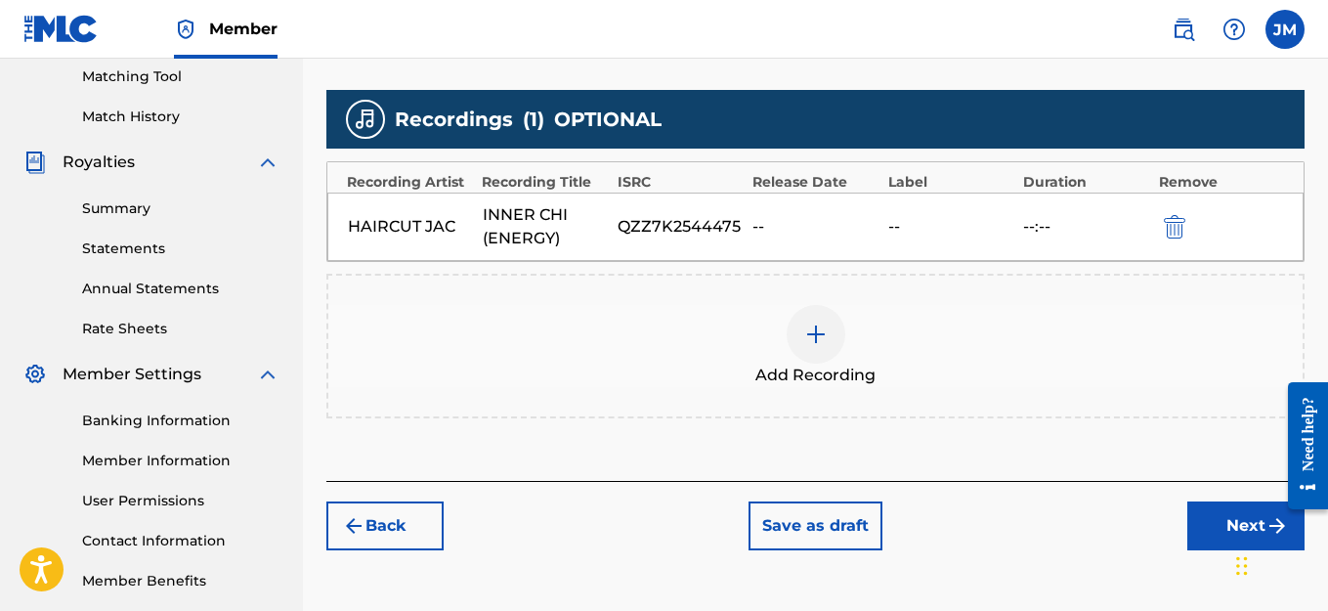
click at [1223, 529] on button "Next" at bounding box center [1245, 525] width 117 height 49
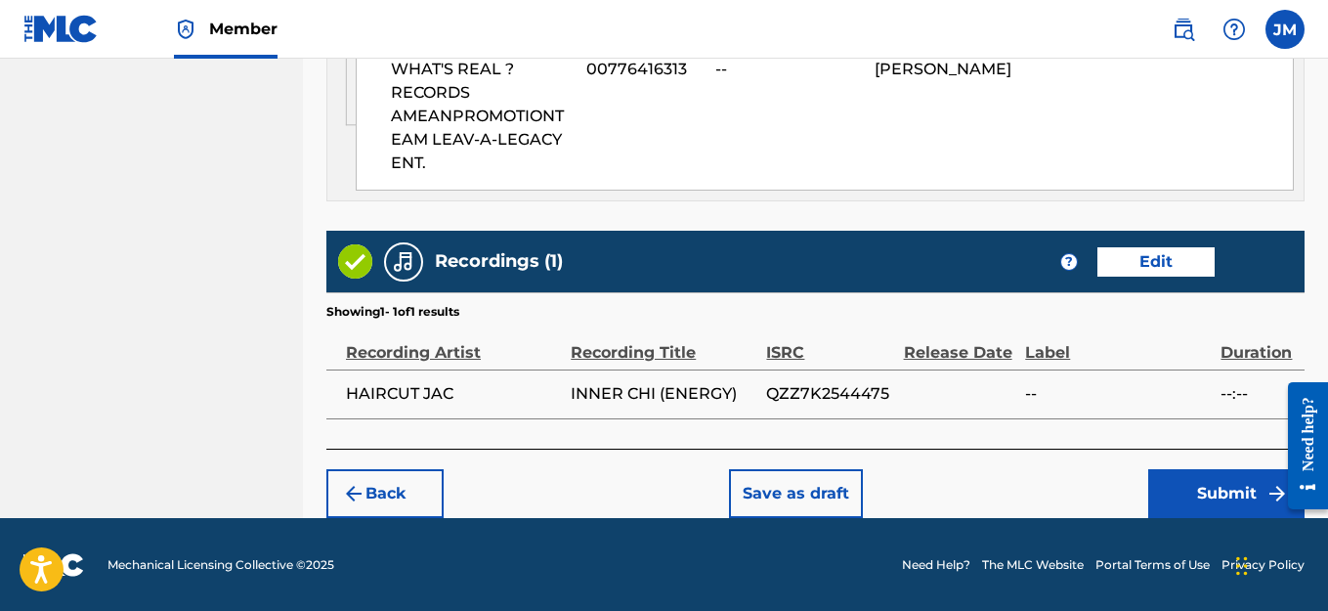
scroll to position [1359, 0]
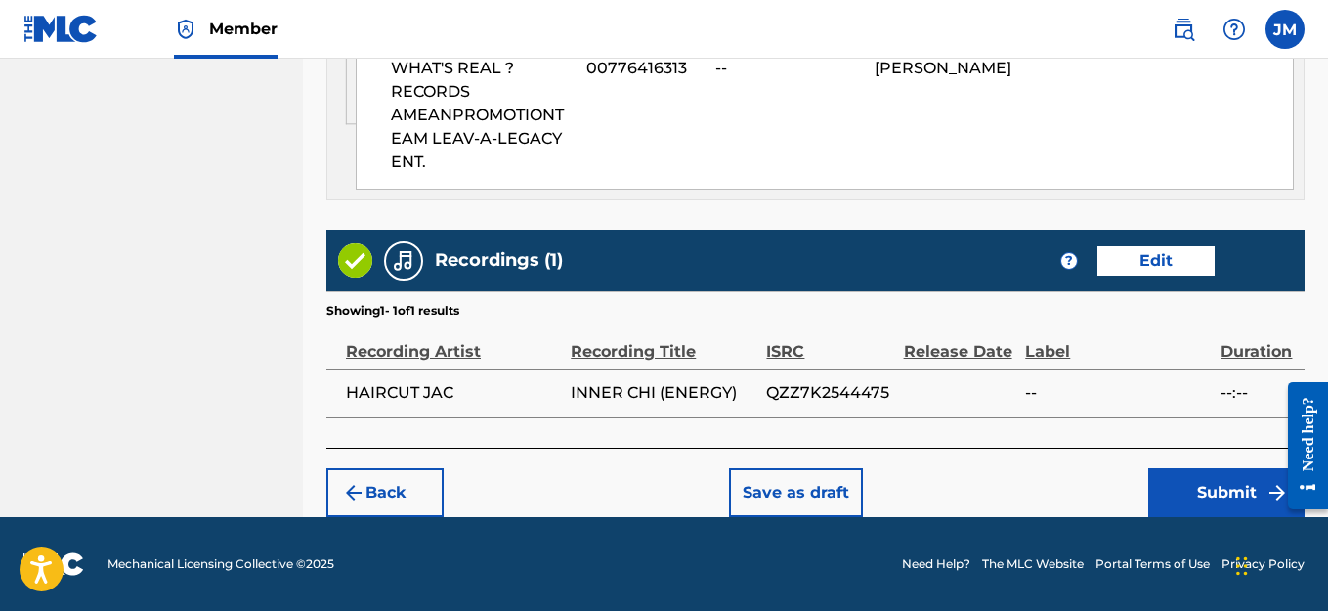
click at [1181, 493] on button "Submit" at bounding box center [1226, 492] width 156 height 49
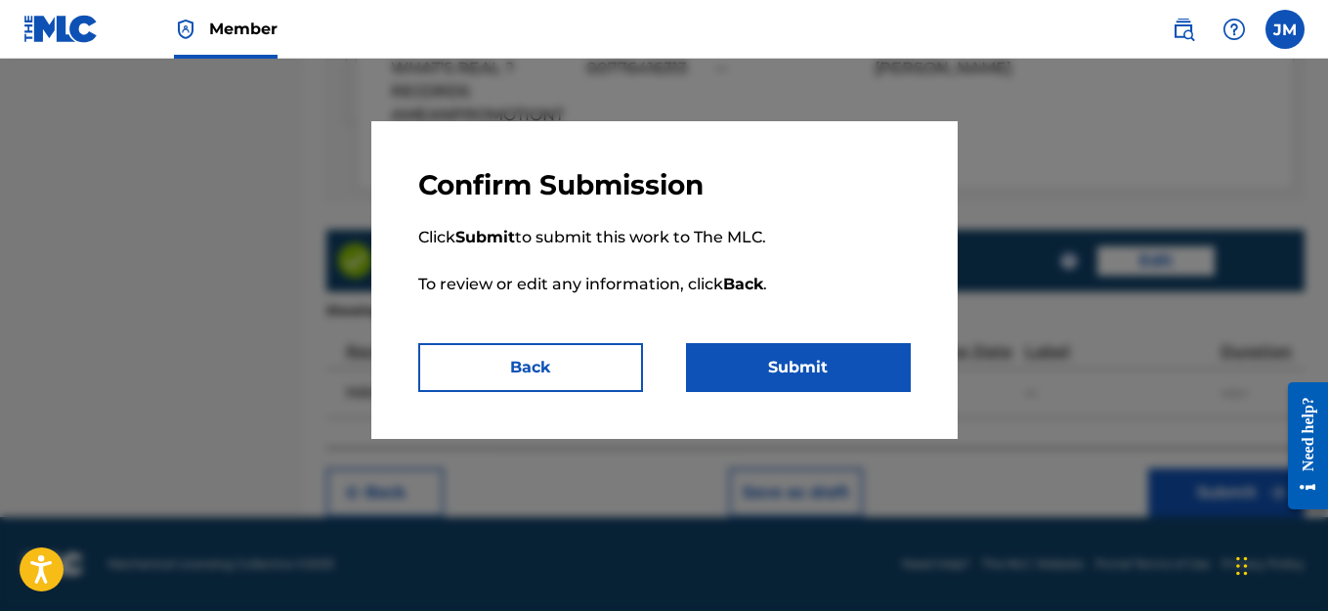
click at [837, 364] on button "Submit" at bounding box center [798, 367] width 225 height 49
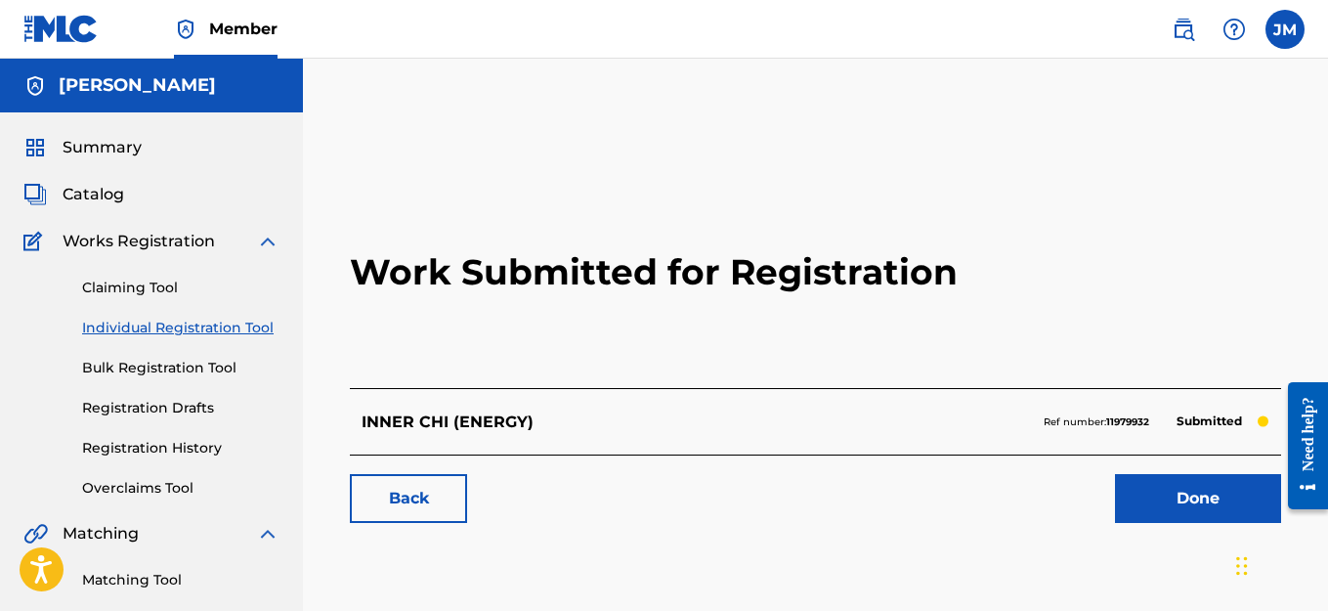
click at [168, 366] on link "Bulk Registration Tool" at bounding box center [180, 368] width 197 height 21
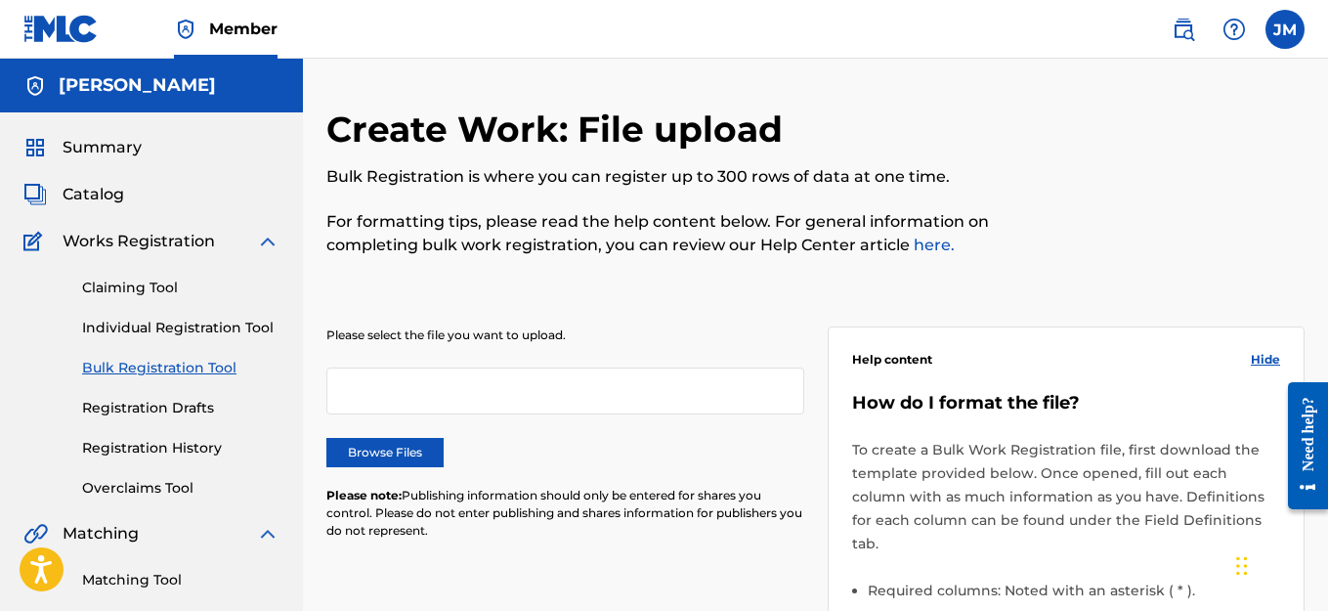
click at [150, 325] on link "Individual Registration Tool" at bounding box center [180, 328] width 197 height 21
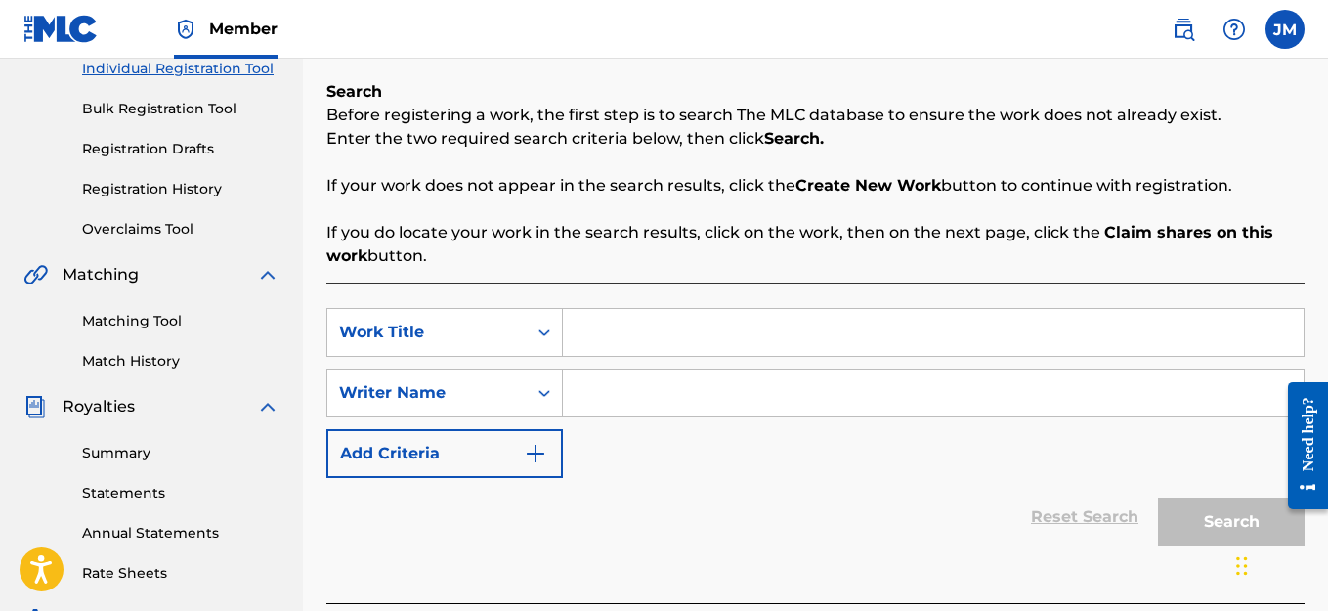
scroll to position [293, 0]
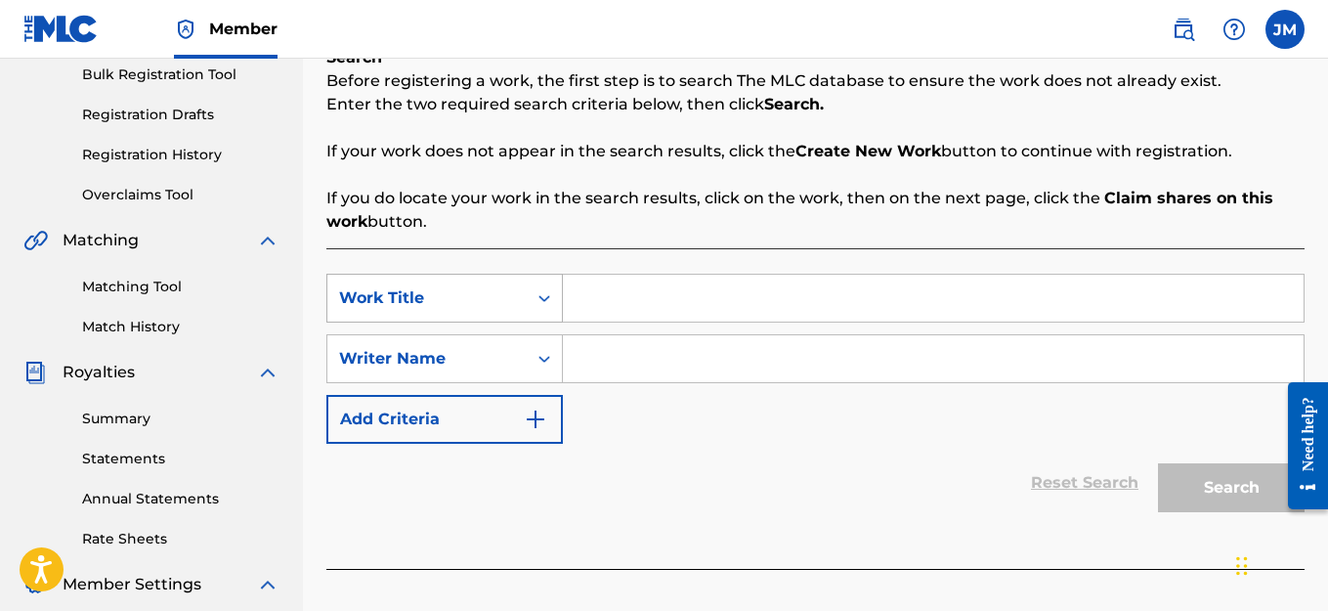
click at [535, 307] on icon "Search Form" at bounding box center [545, 298] width 20 height 20
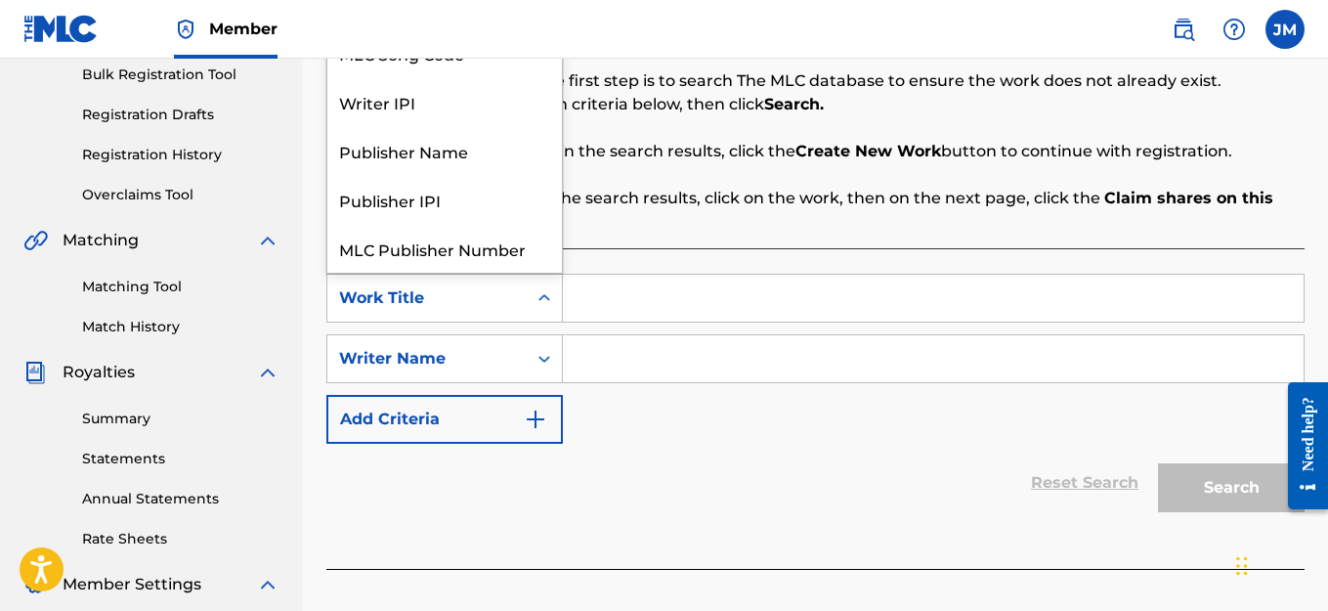
scroll to position [49, 0]
click at [540, 367] on icon "Search Form" at bounding box center [545, 359] width 20 height 20
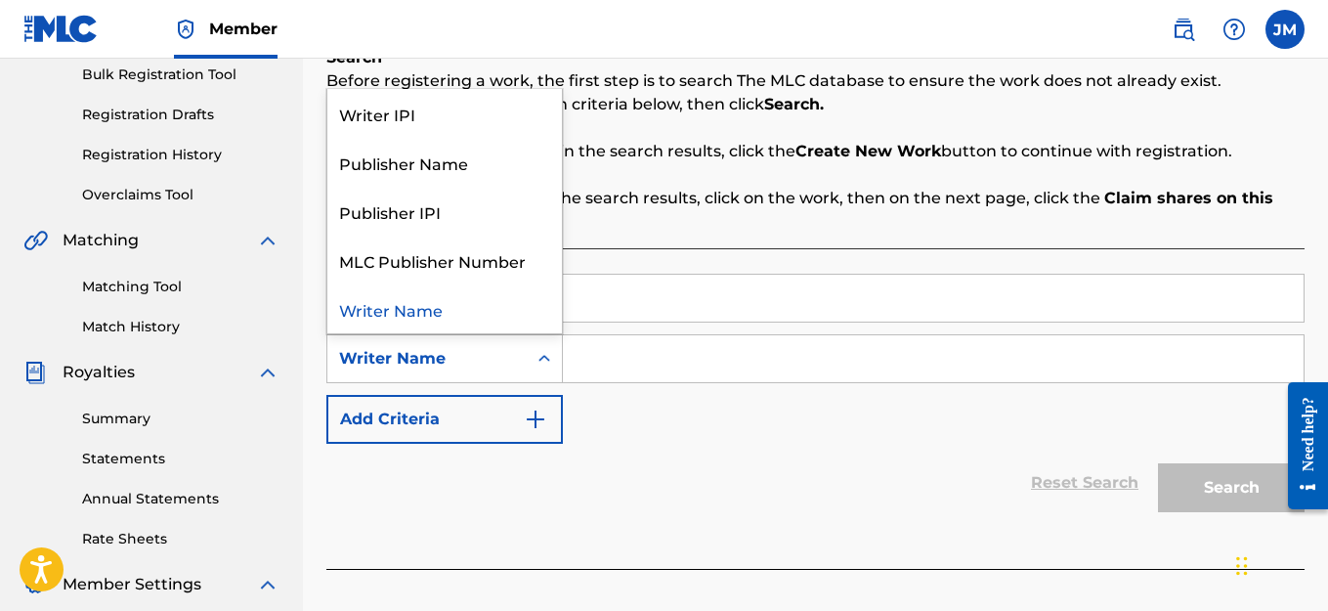
click at [428, 313] on div "Writer Name" at bounding box center [444, 308] width 235 height 49
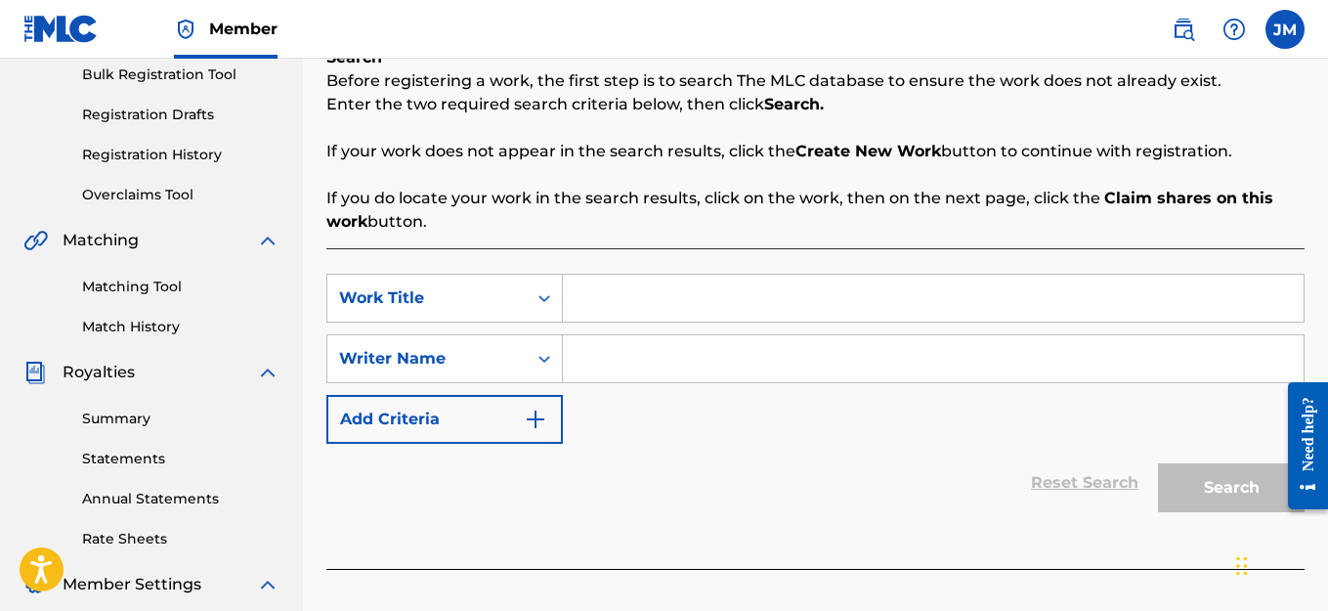
click at [599, 358] on input "Search Form" at bounding box center [933, 358] width 741 height 47
type input "[PERSON_NAME]"
click at [545, 304] on icon "Search Form" at bounding box center [545, 298] width 20 height 20
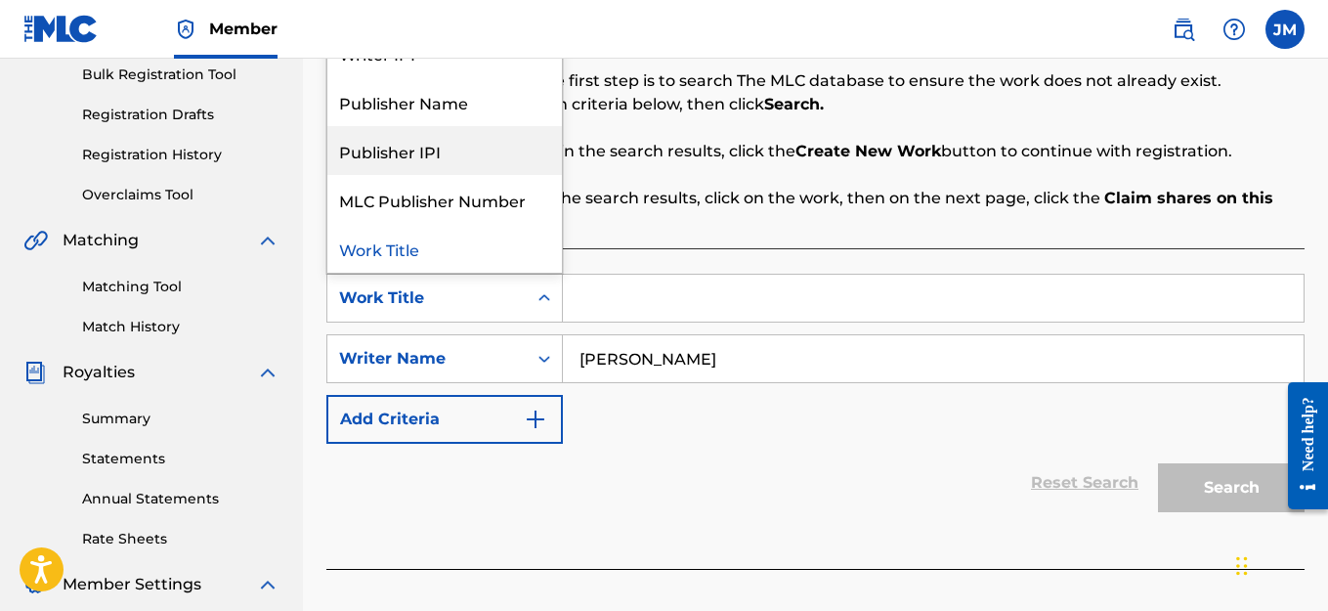
scroll to position [0, 0]
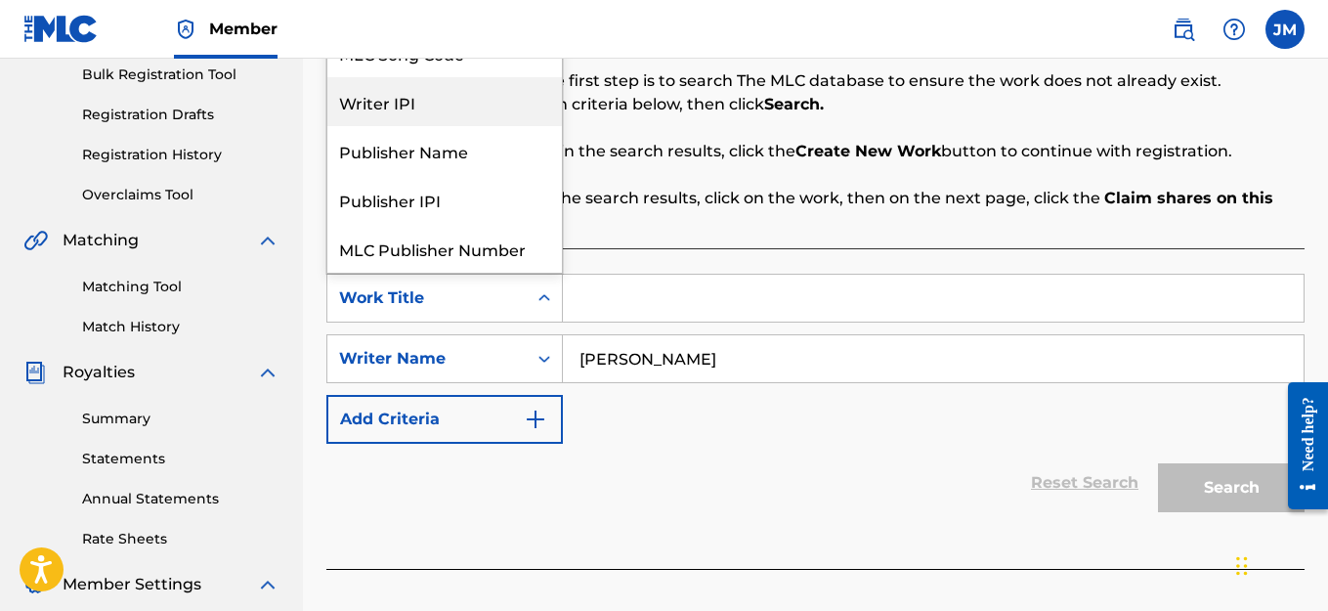
click at [394, 106] on div "Writer IPI" at bounding box center [444, 101] width 235 height 49
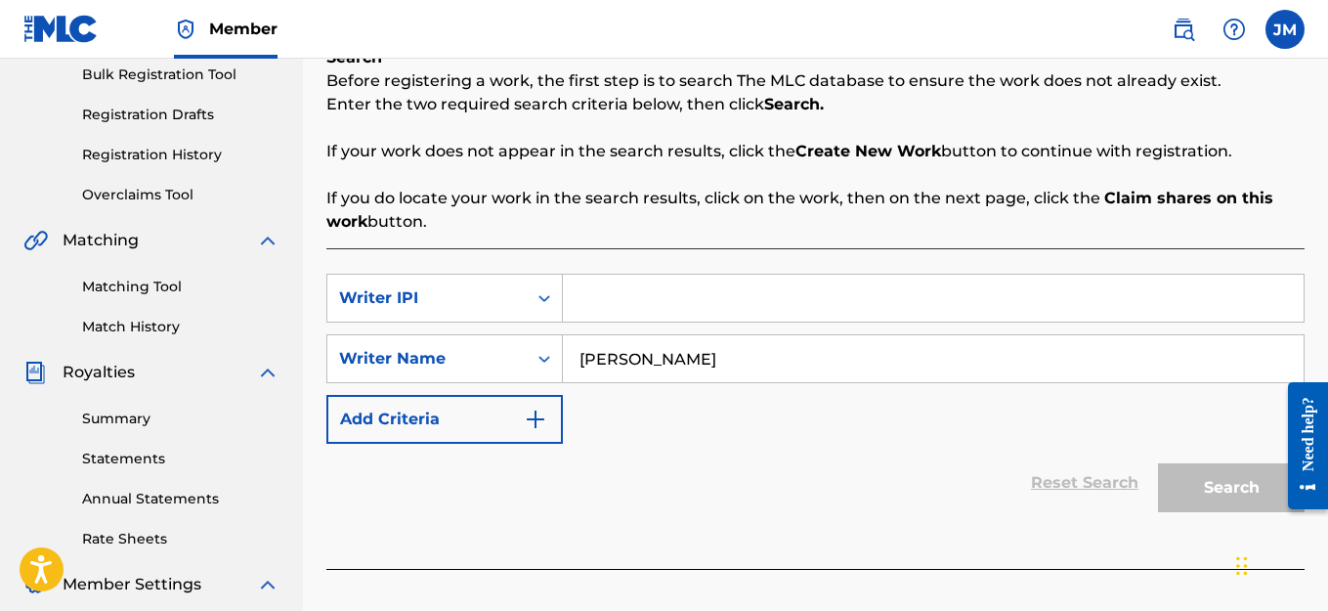
paste input "QZZ7K2544475"
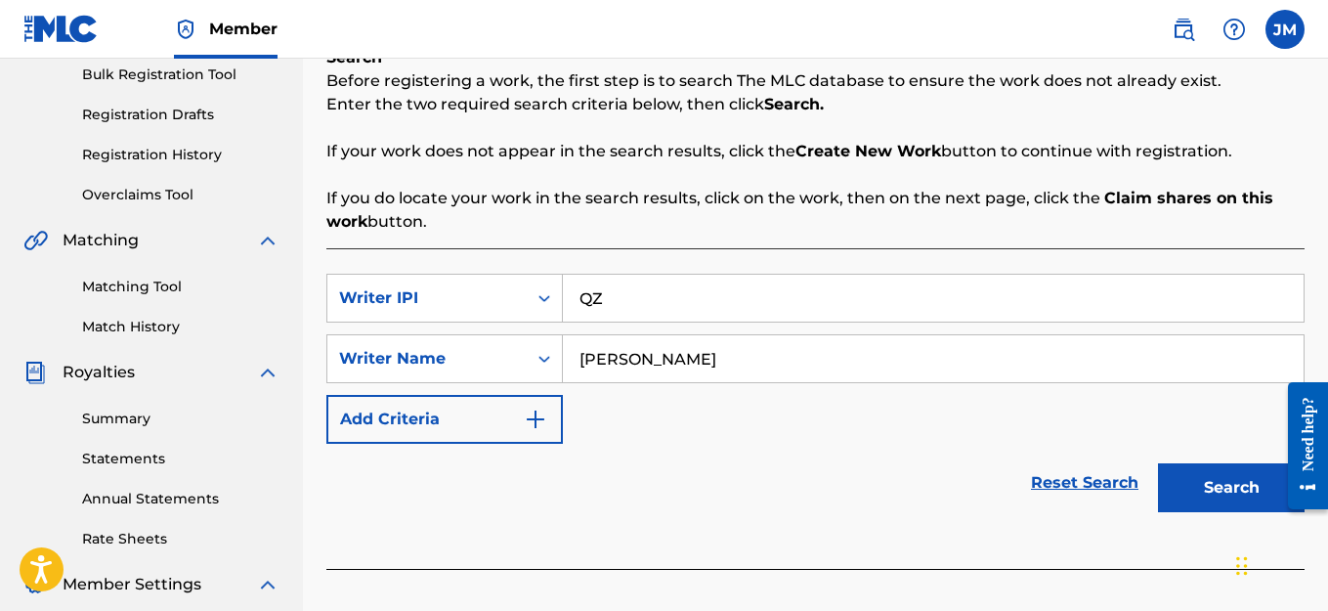
type input "Q"
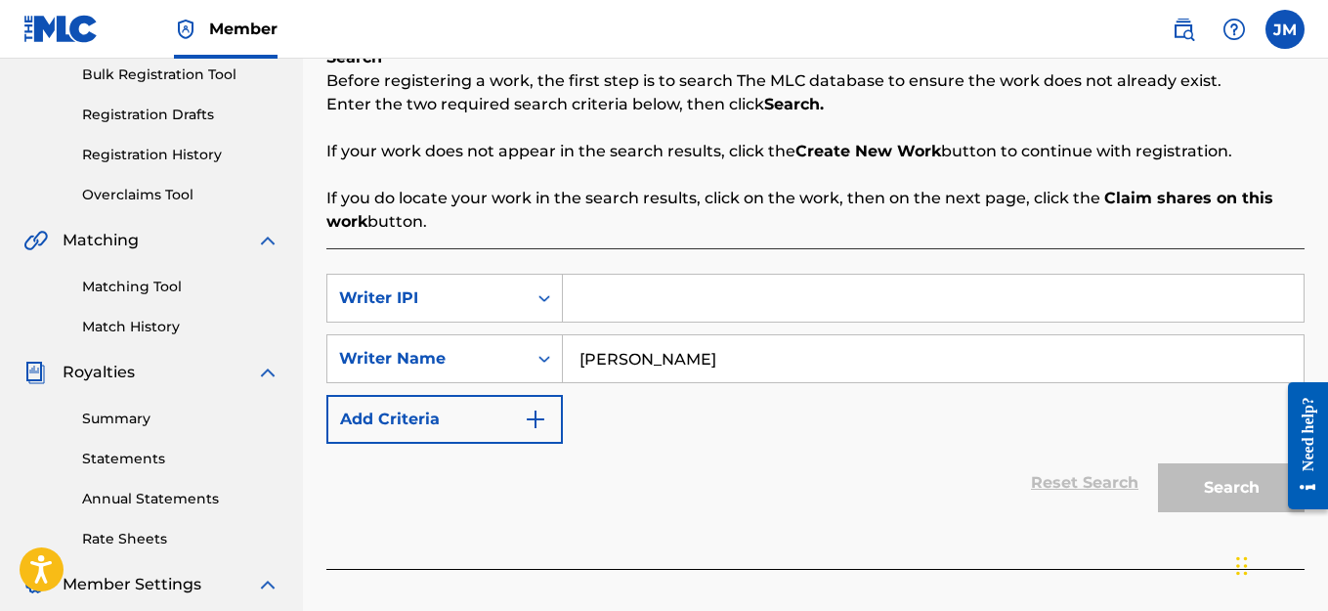
paste input "1114982463"
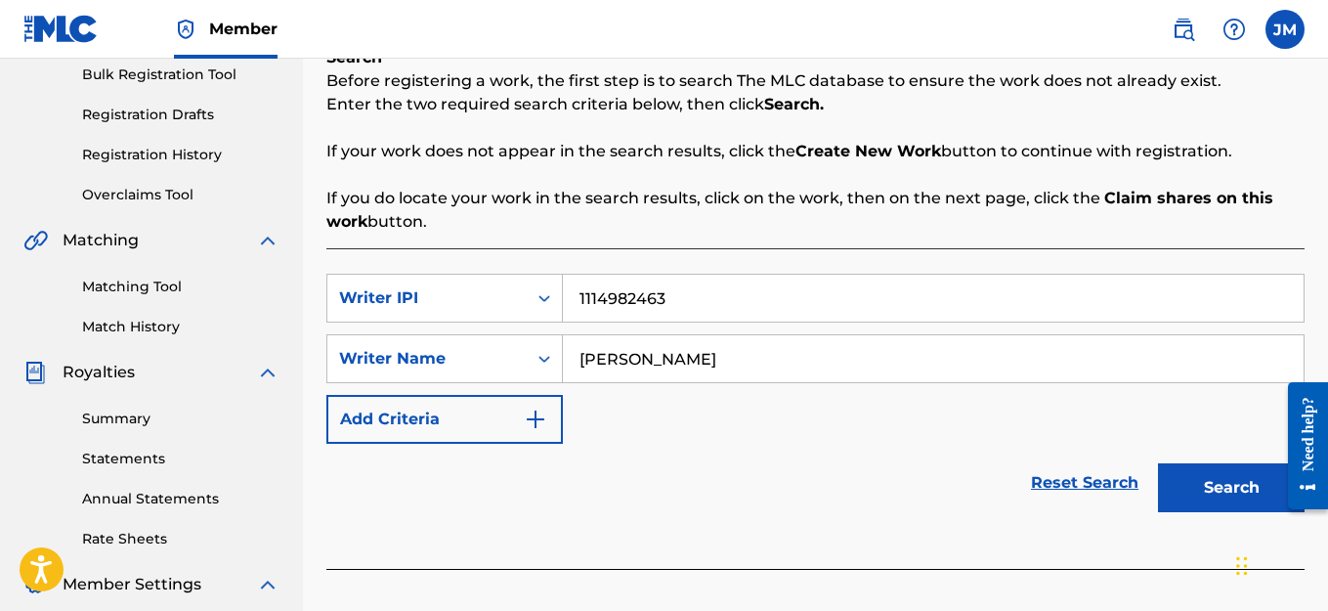
type input "1114982463"
click at [1189, 488] on button "Search" at bounding box center [1231, 487] width 147 height 49
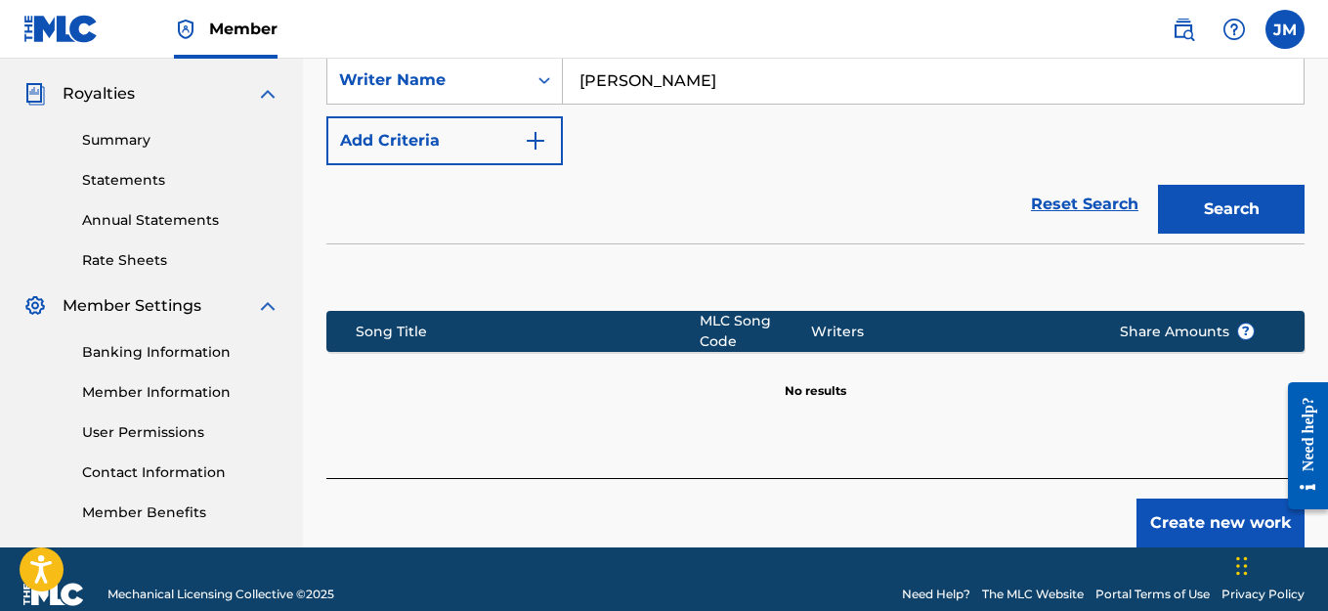
scroll to position [602, 0]
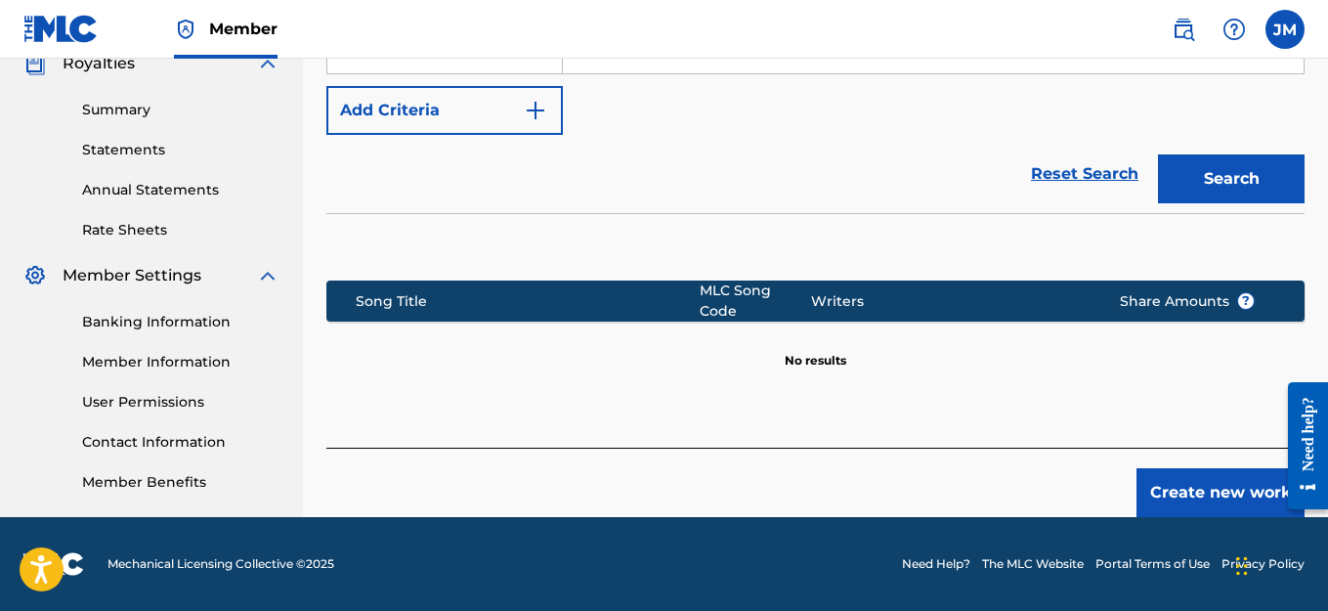
click at [1230, 481] on button "Create new work" at bounding box center [1220, 492] width 168 height 49
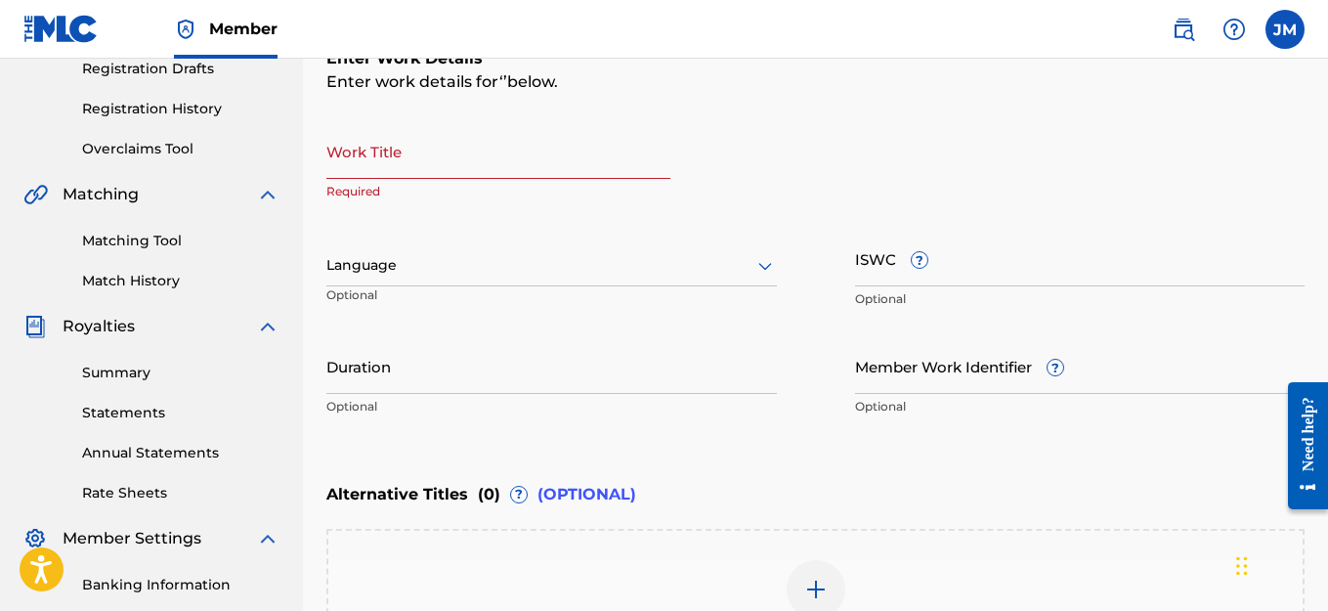
scroll to position [321, 0]
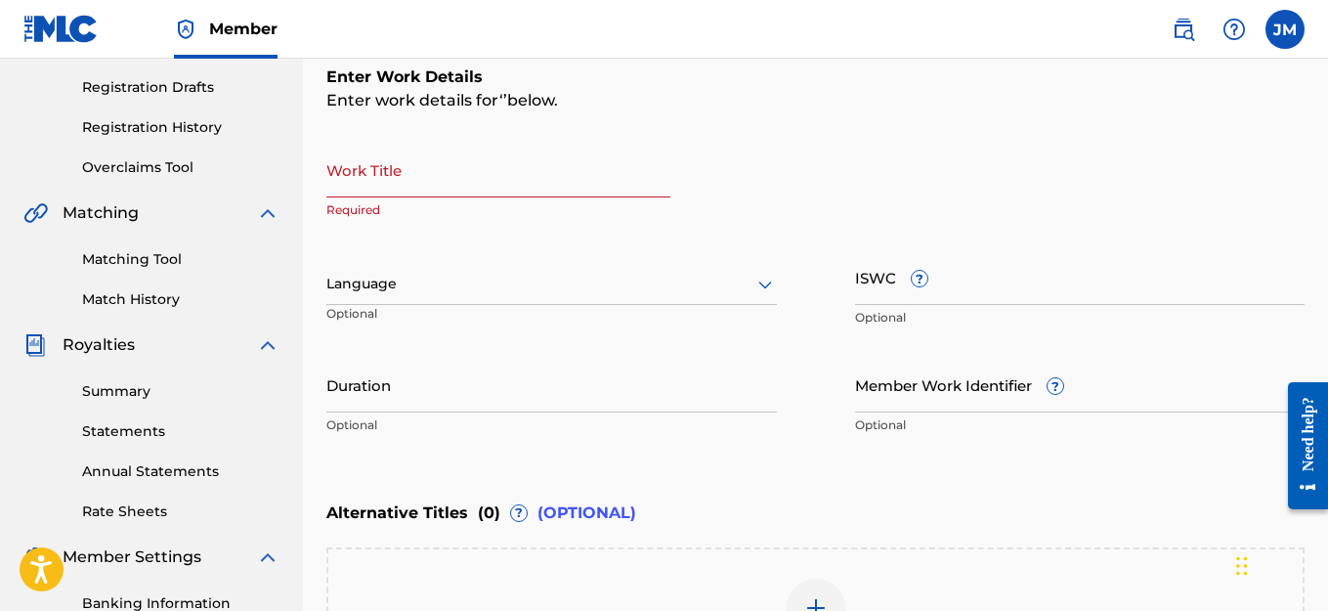
click at [486, 177] on input "Work Title" at bounding box center [498, 170] width 344 height 56
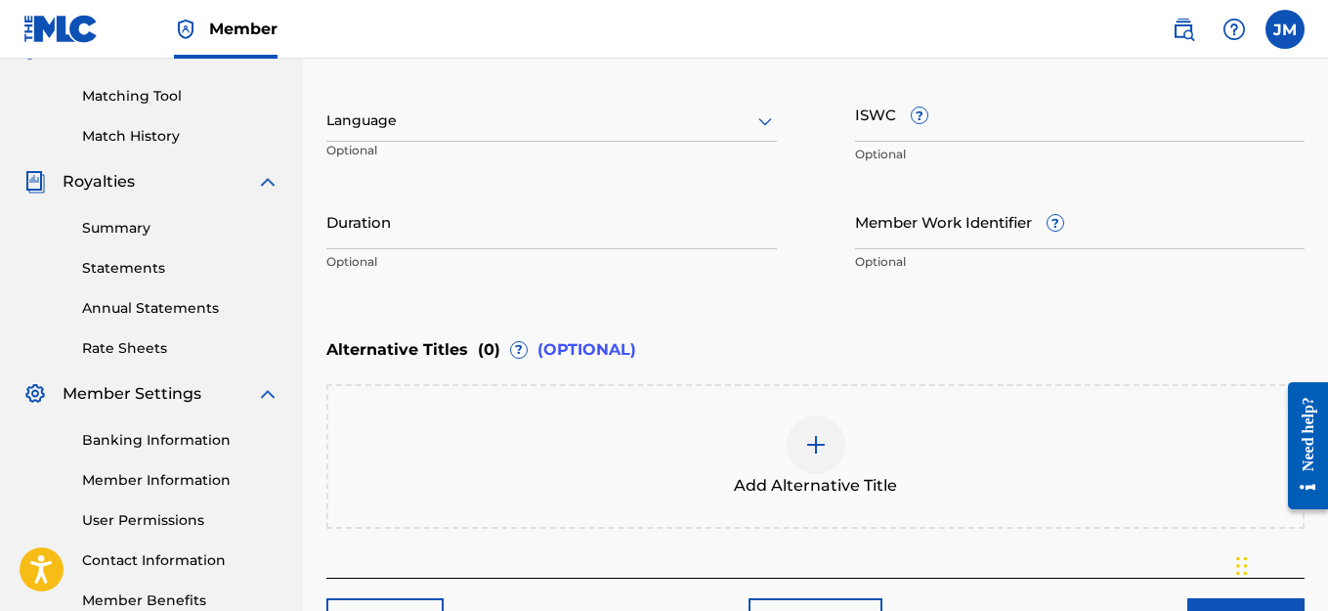
scroll to position [614, 0]
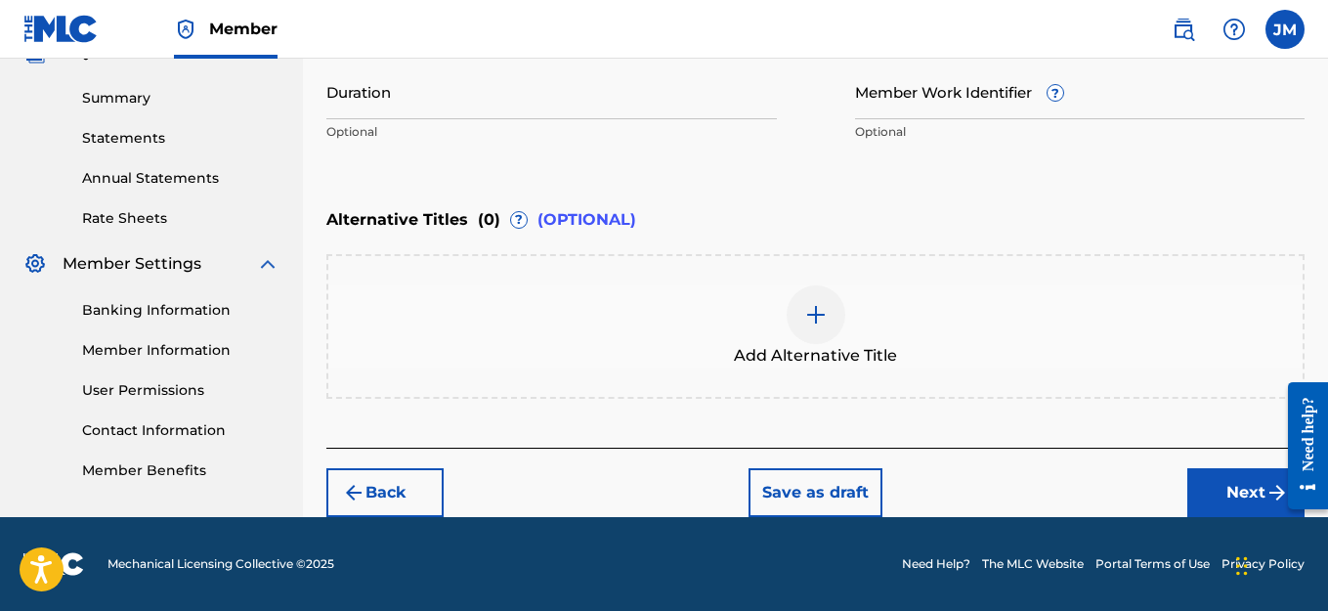
type input "EAST [US_STATE] JUGGERNAUT"
click at [1210, 493] on button "Next" at bounding box center [1245, 492] width 117 height 49
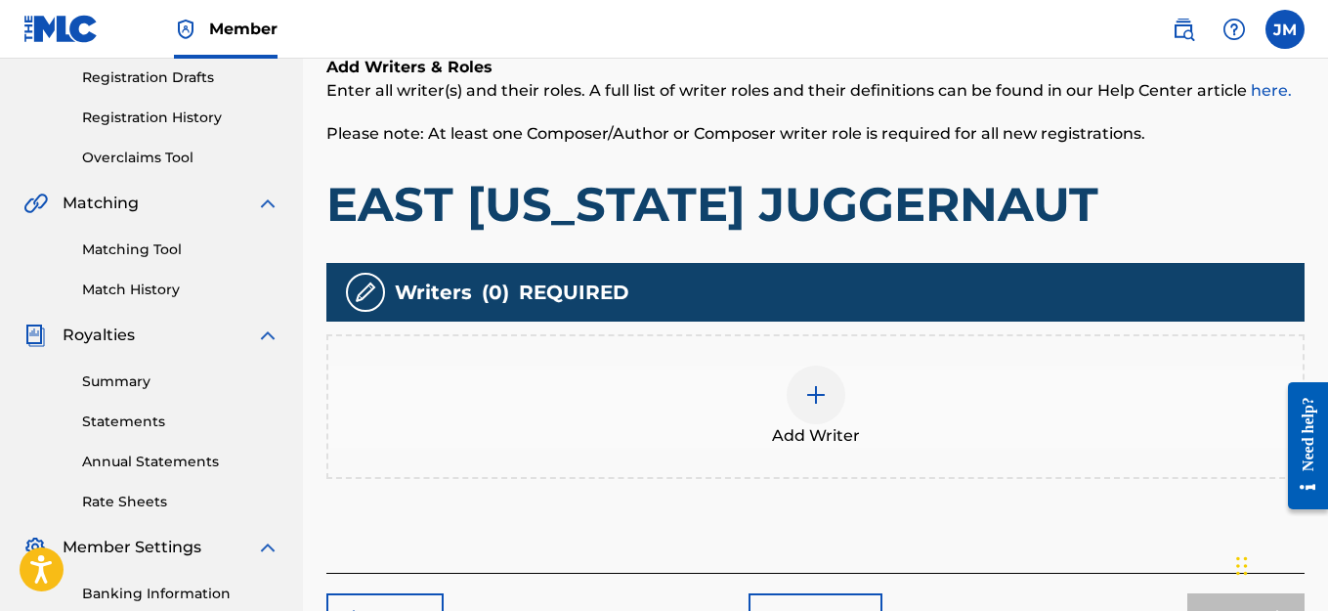
scroll to position [381, 0]
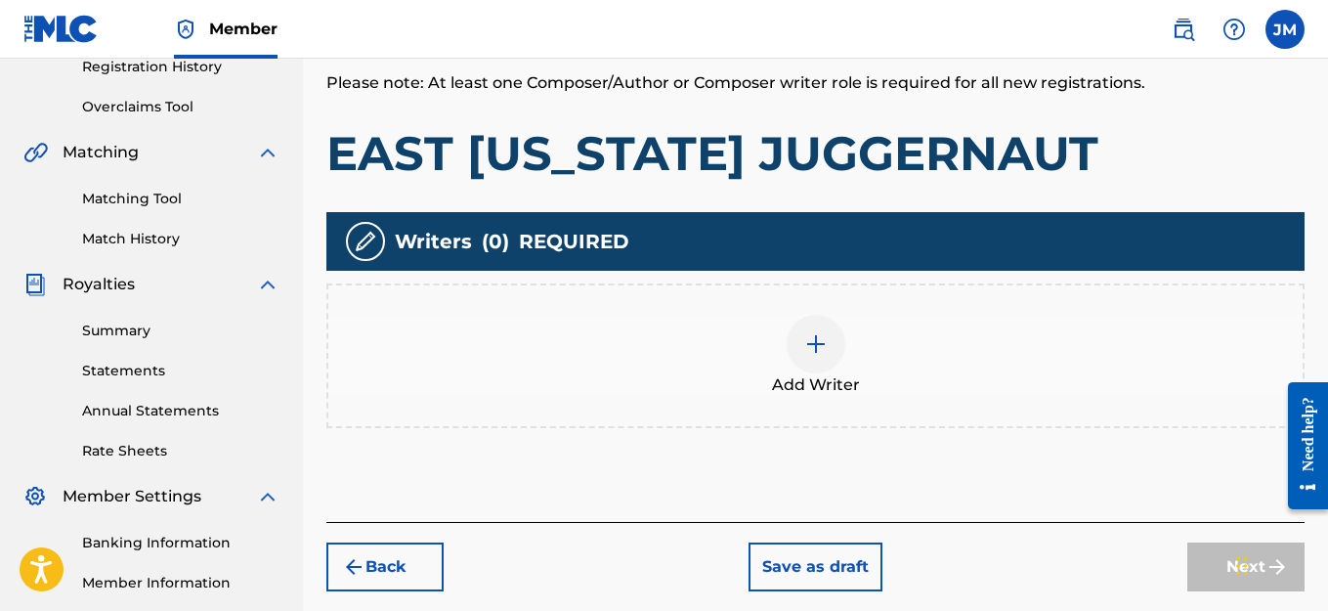
click at [811, 348] on img at bounding box center [815, 343] width 23 height 23
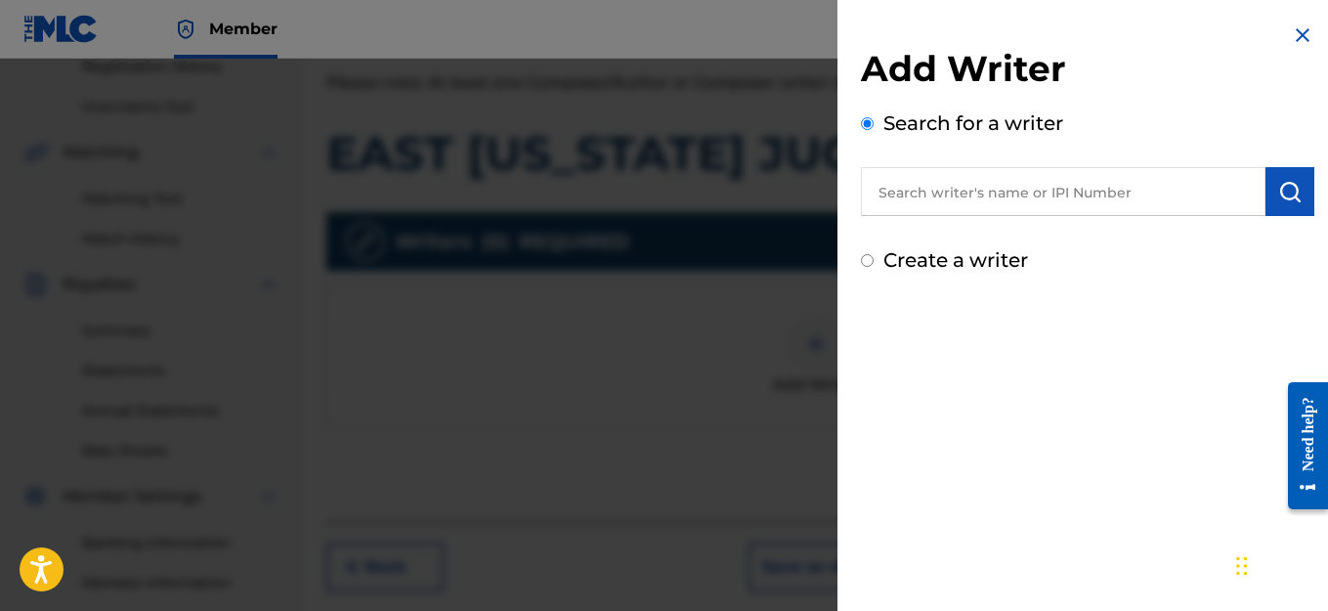
click at [943, 197] on input "text" at bounding box center [1063, 191] width 405 height 49
type input "[PERSON_NAME]"
click at [868, 261] on input "Create a writer" at bounding box center [867, 260] width 13 height 13
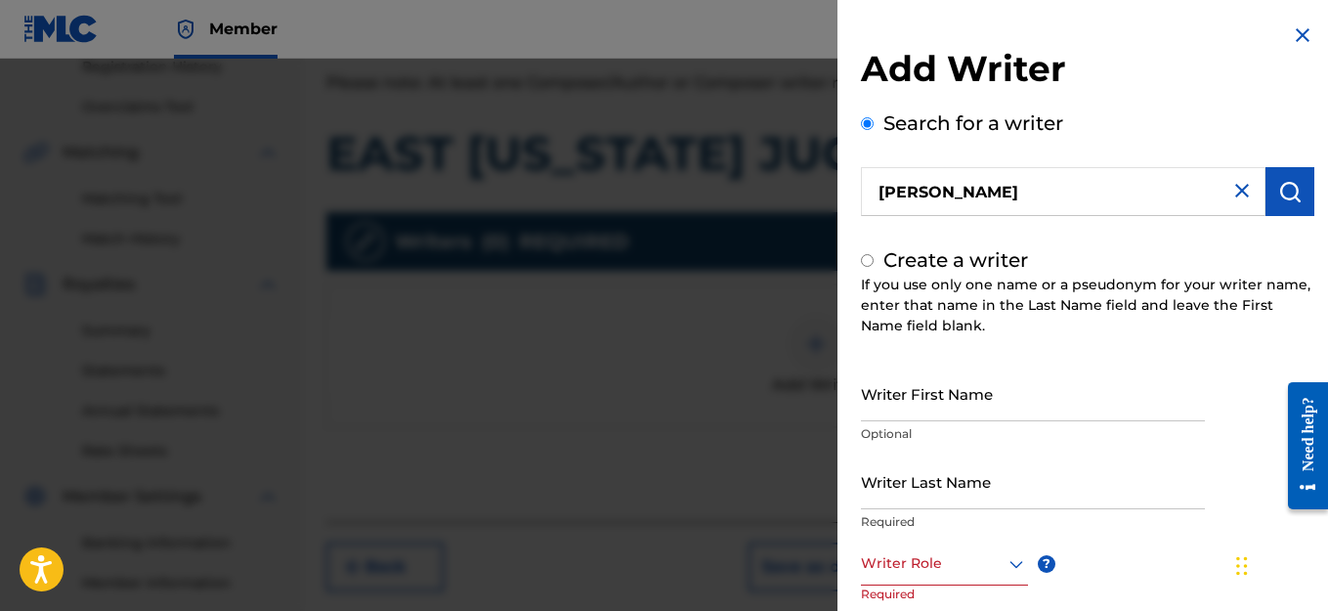
radio input "false"
radio input "true"
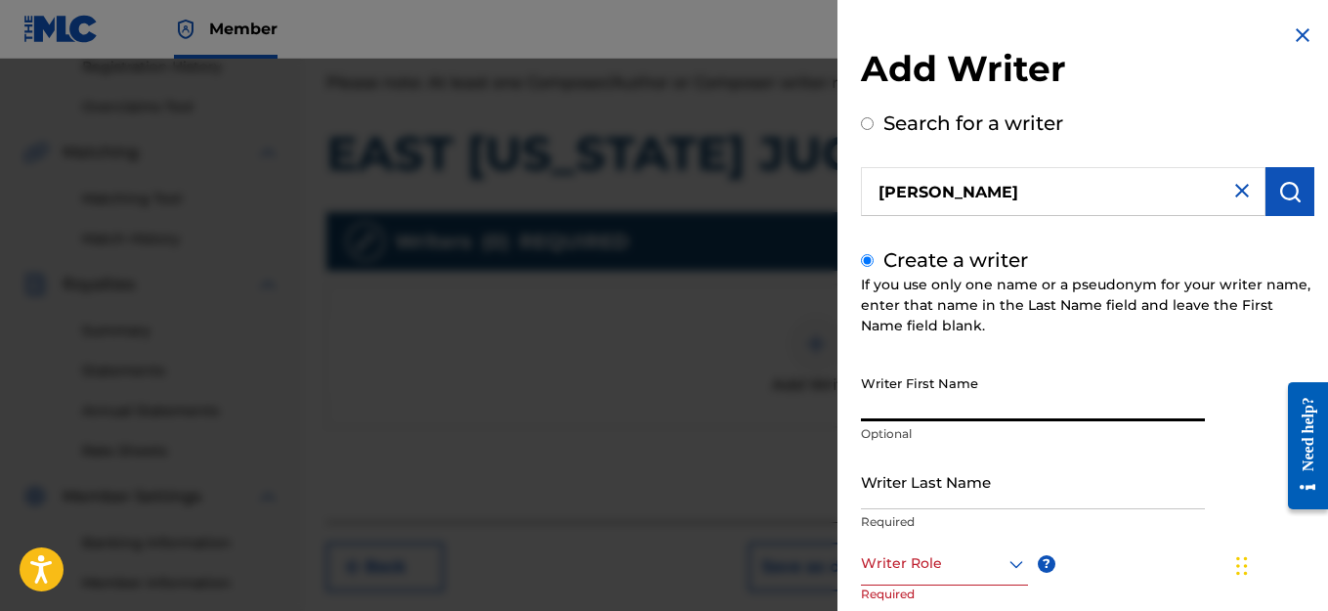
click at [985, 407] on input "Writer First Name" at bounding box center [1033, 393] width 344 height 56
type input "JACK"
type input "[PERSON_NAME]"
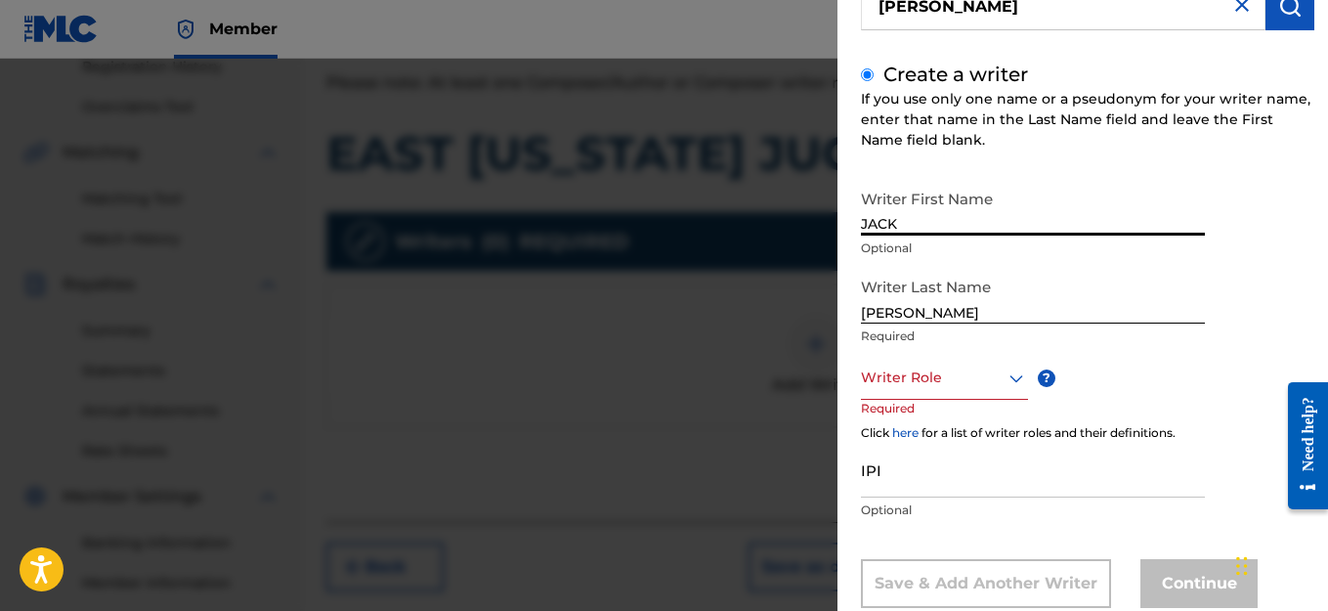
scroll to position [195, 0]
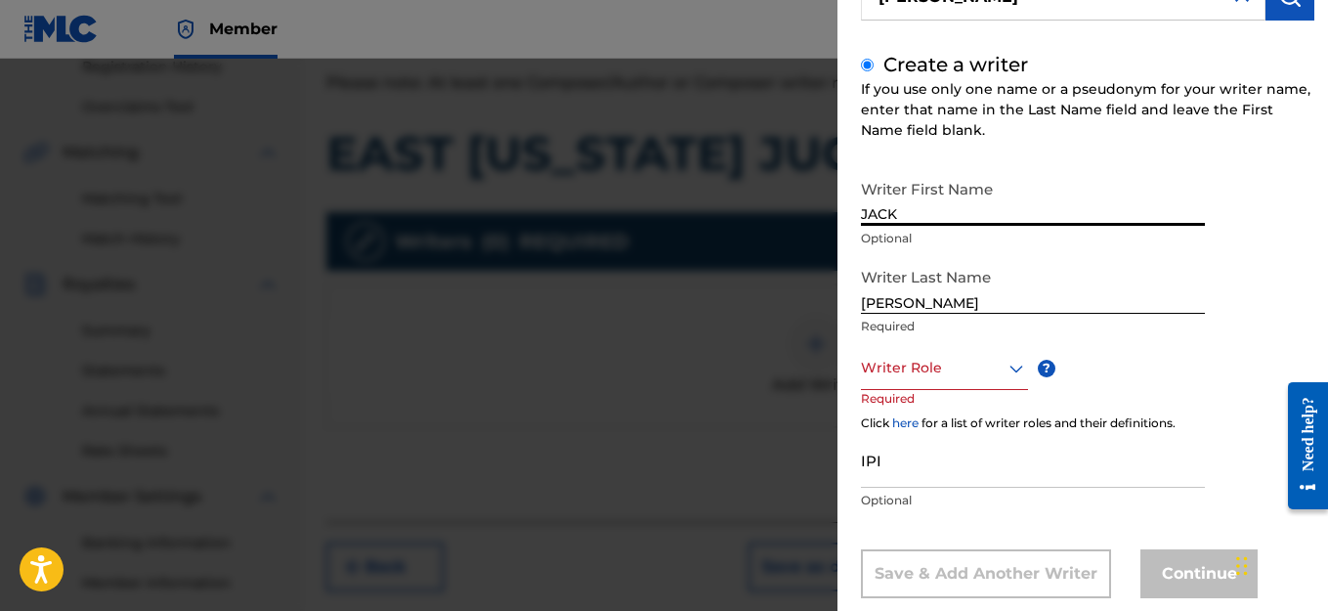
click at [962, 377] on div at bounding box center [944, 368] width 167 height 24
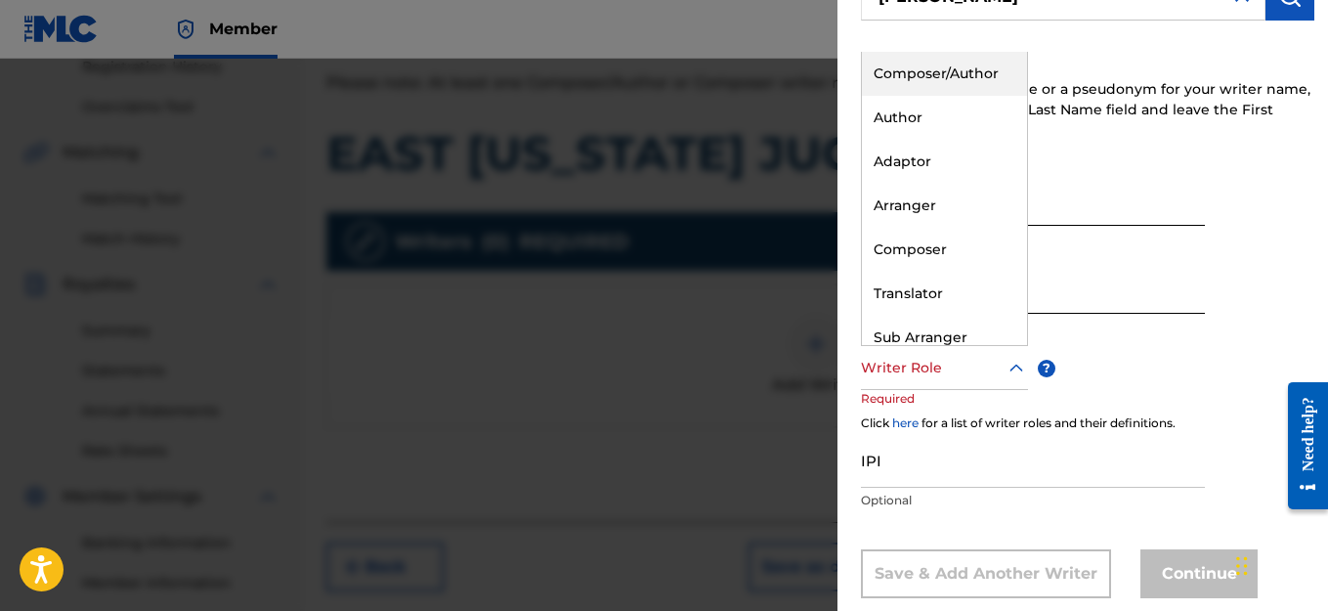
click at [944, 69] on div "Composer/Author" at bounding box center [944, 74] width 165 height 44
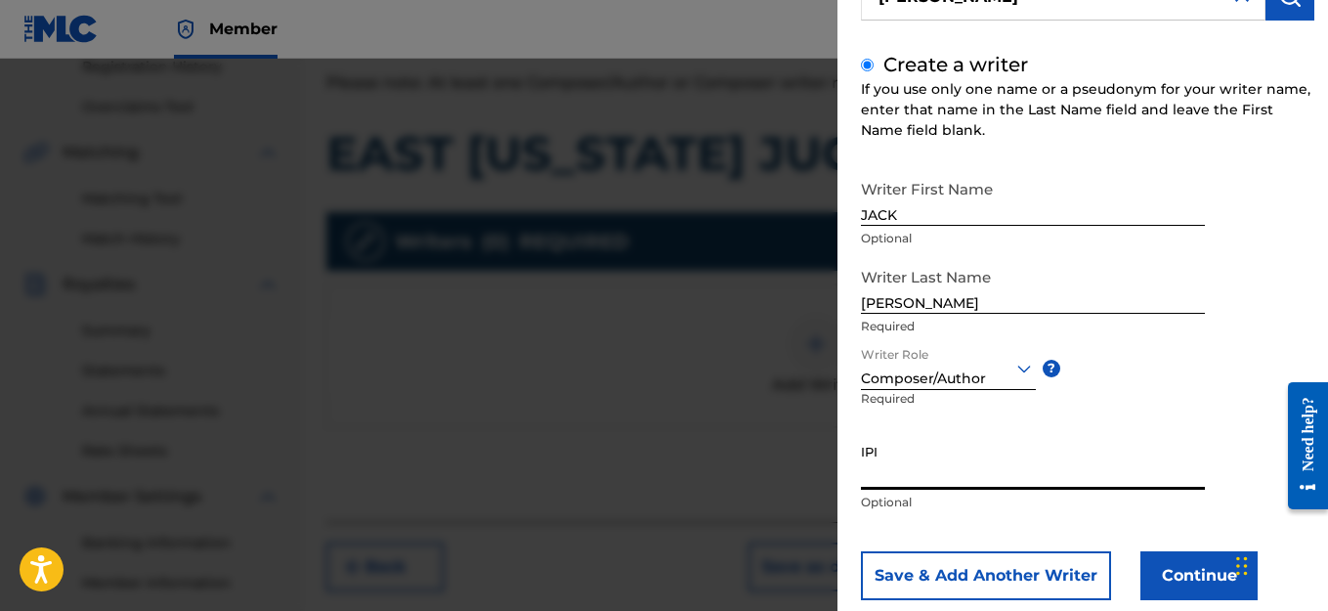
click at [1010, 473] on input "IPI" at bounding box center [1033, 462] width 344 height 56
paste input "1114982463"
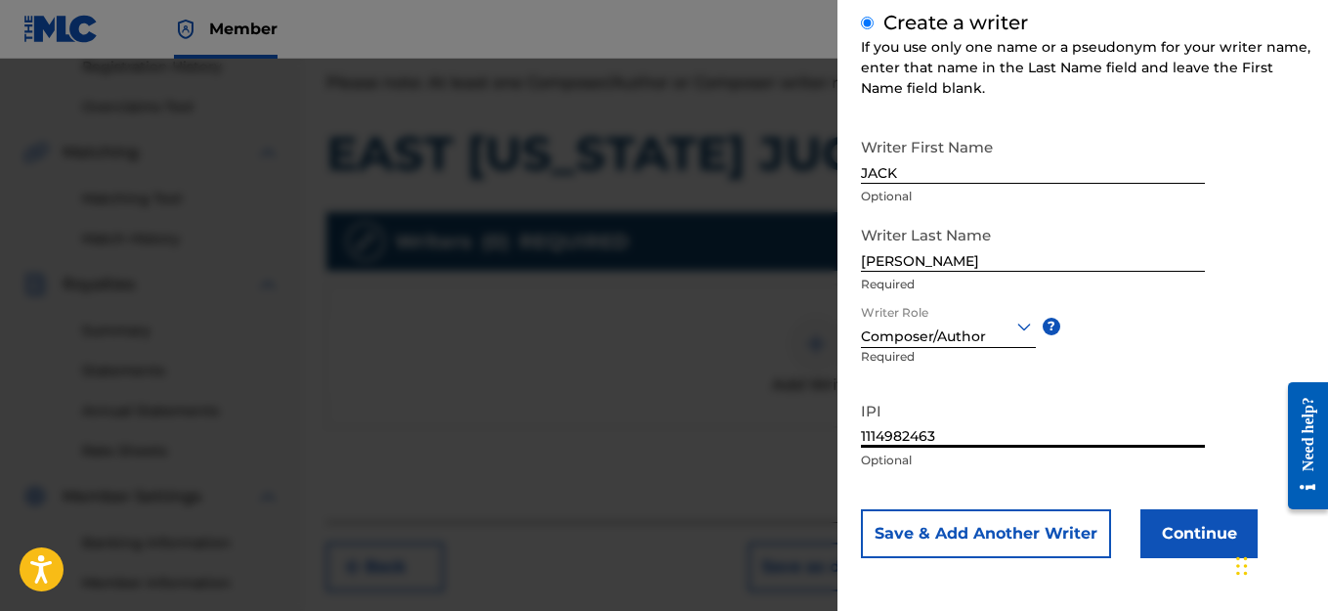
type input "1114982463"
click at [1169, 531] on button "Continue" at bounding box center [1198, 533] width 117 height 49
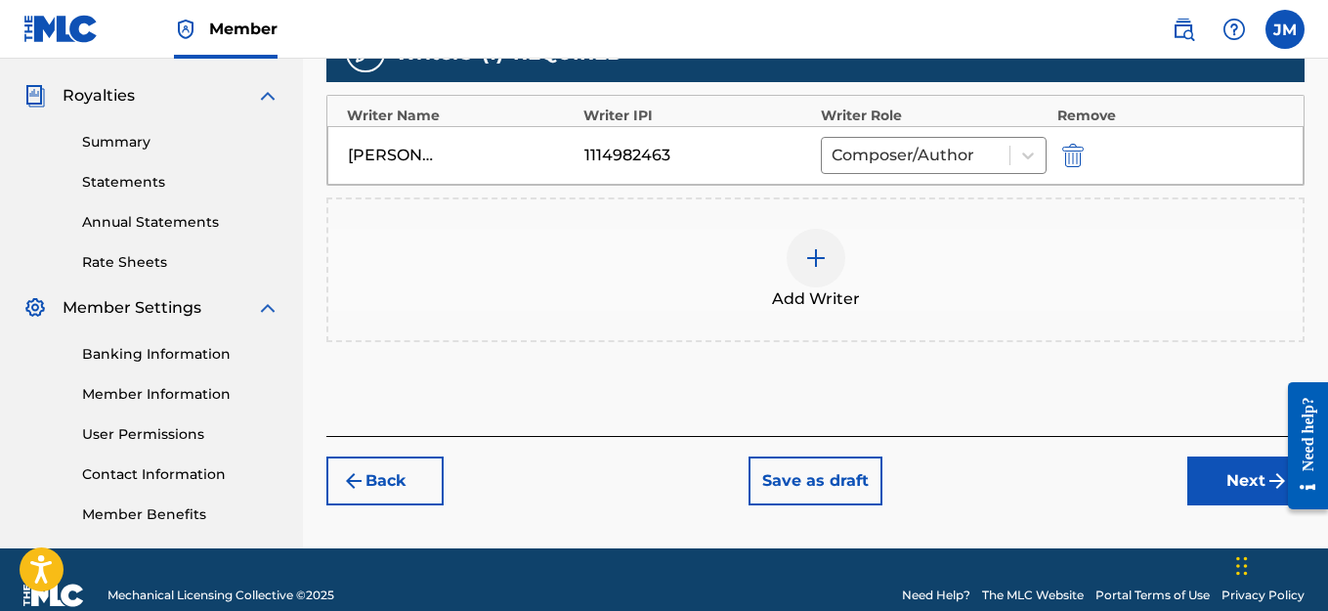
scroll to position [577, 0]
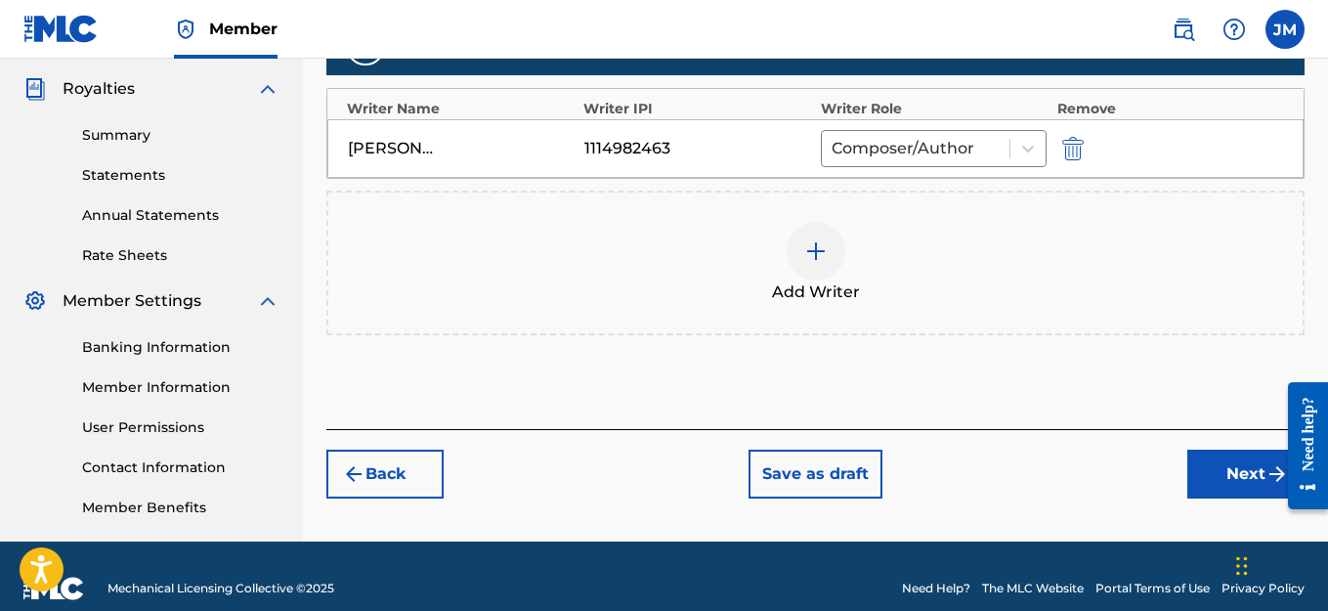
click at [1221, 485] on button "Next" at bounding box center [1245, 474] width 117 height 49
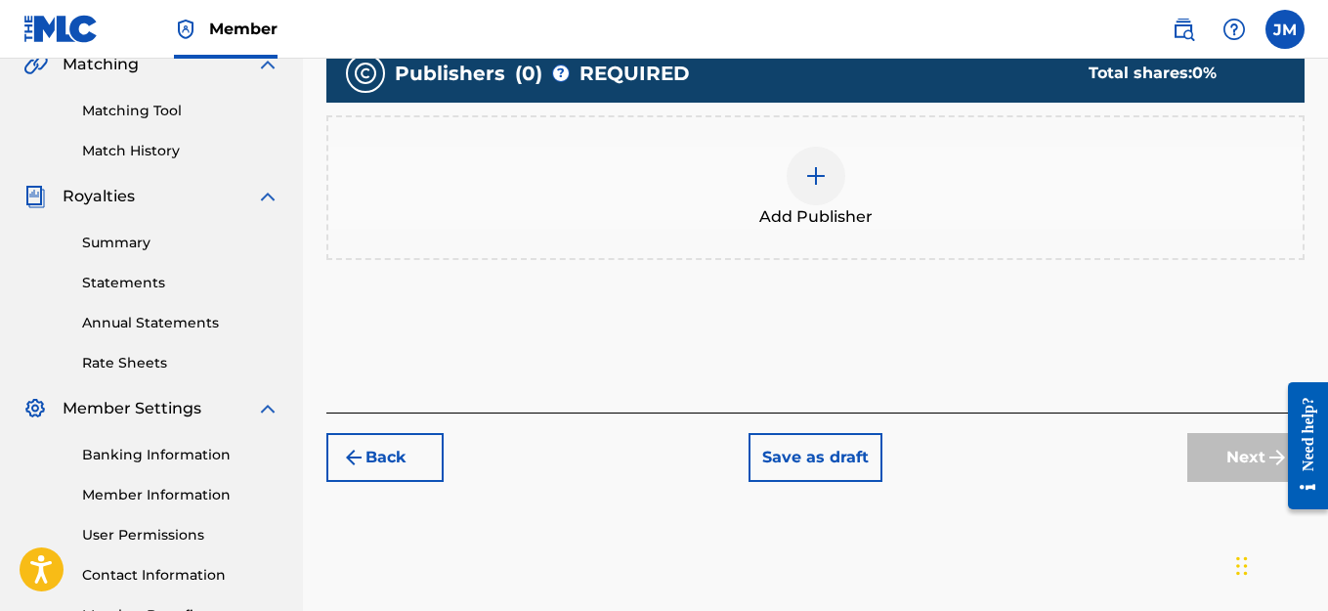
scroll to position [479, 0]
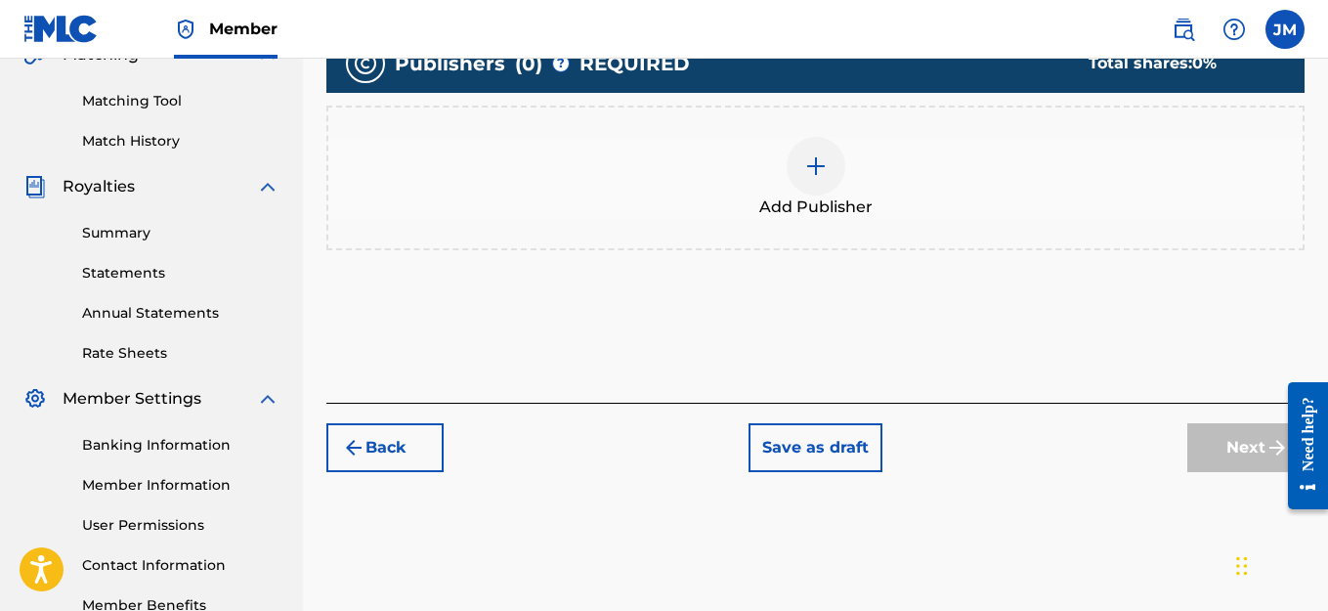
click at [821, 162] on img at bounding box center [815, 165] width 23 height 23
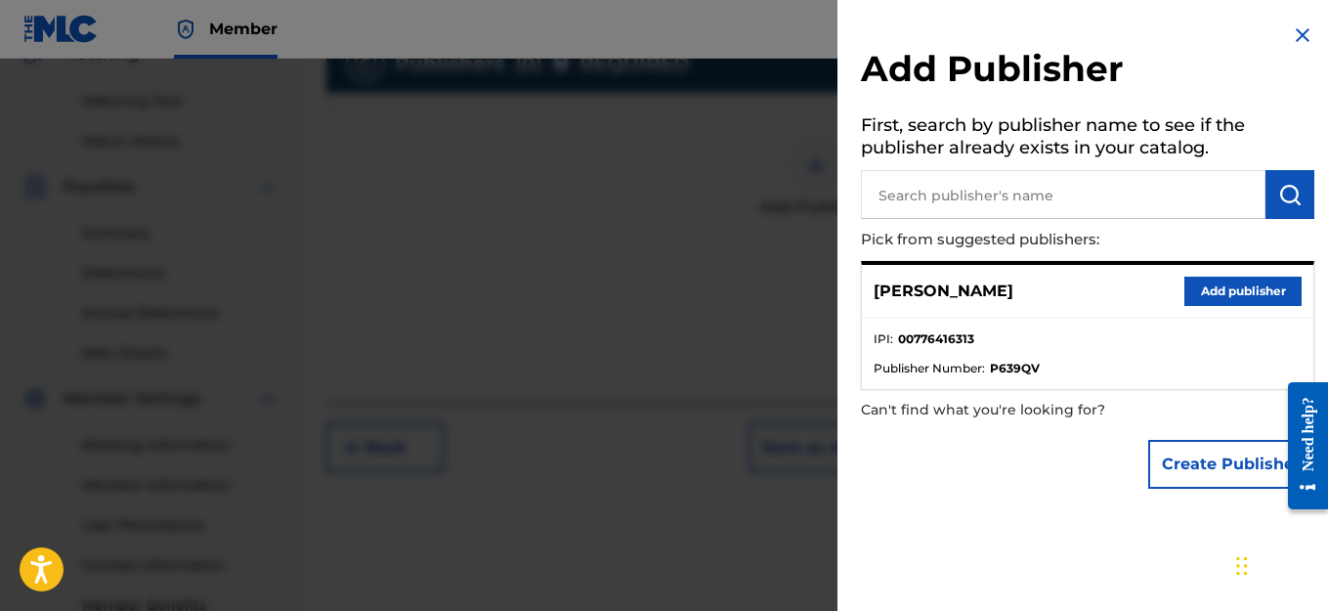
click at [1142, 197] on input "text" at bounding box center [1063, 194] width 405 height 49
click at [1212, 290] on button "Add publisher" at bounding box center [1242, 291] width 117 height 29
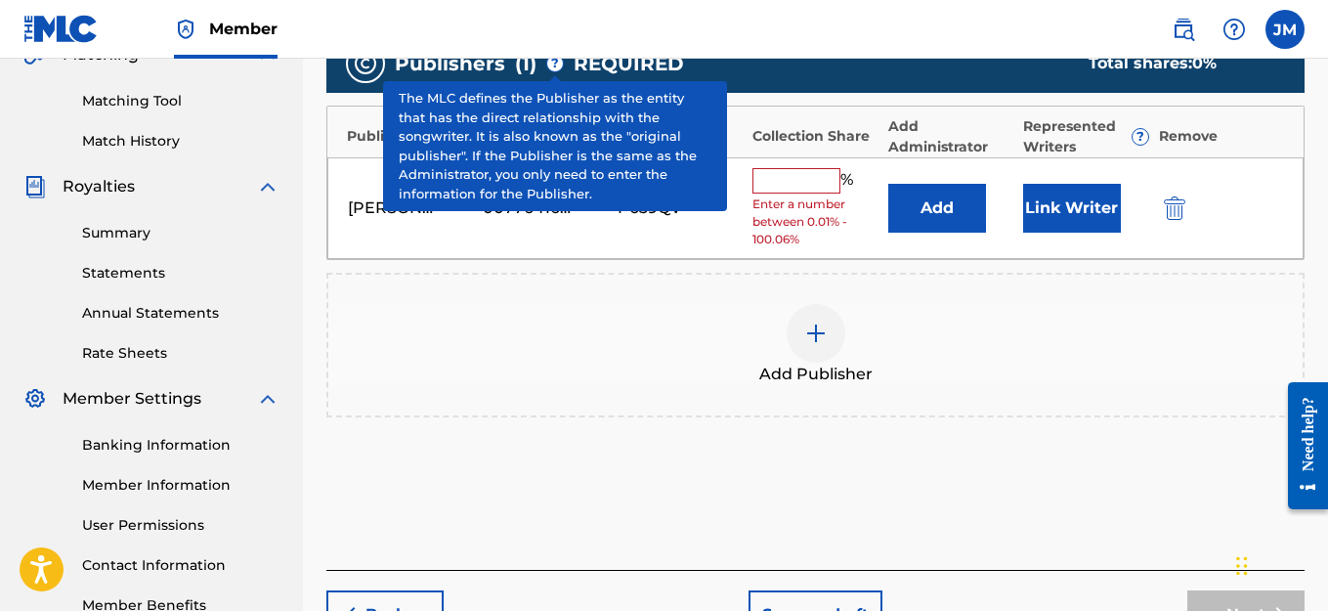
scroll to position [283, 0]
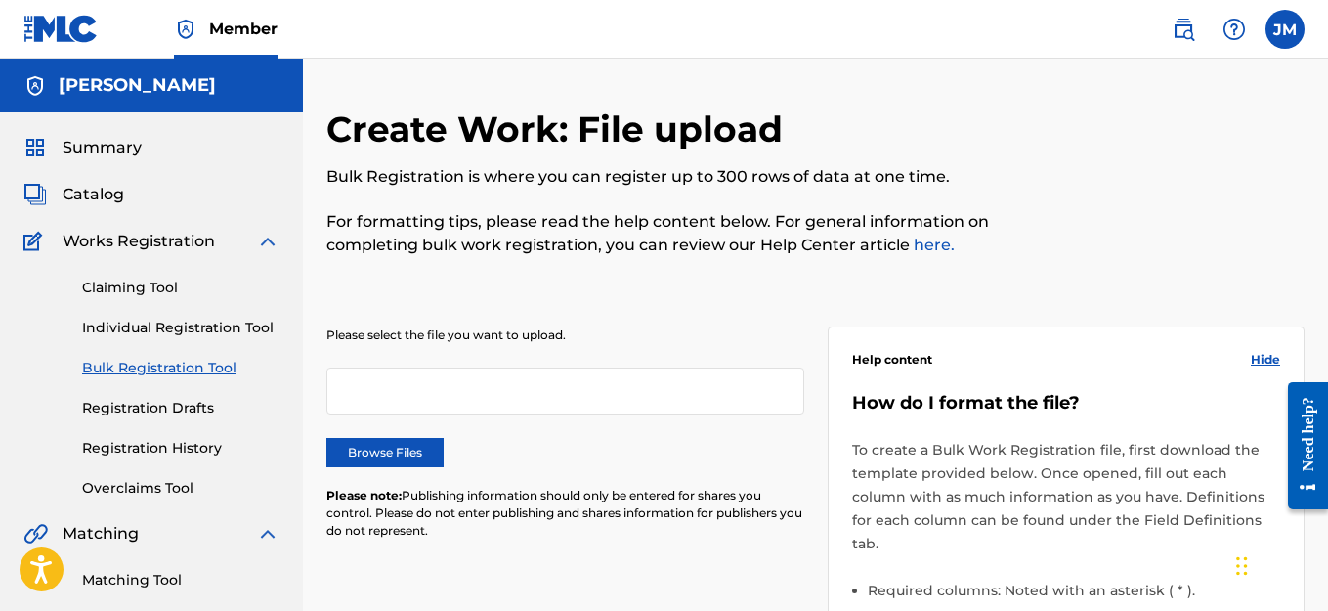
click at [153, 328] on link "Individual Registration Tool" at bounding box center [180, 328] width 197 height 21
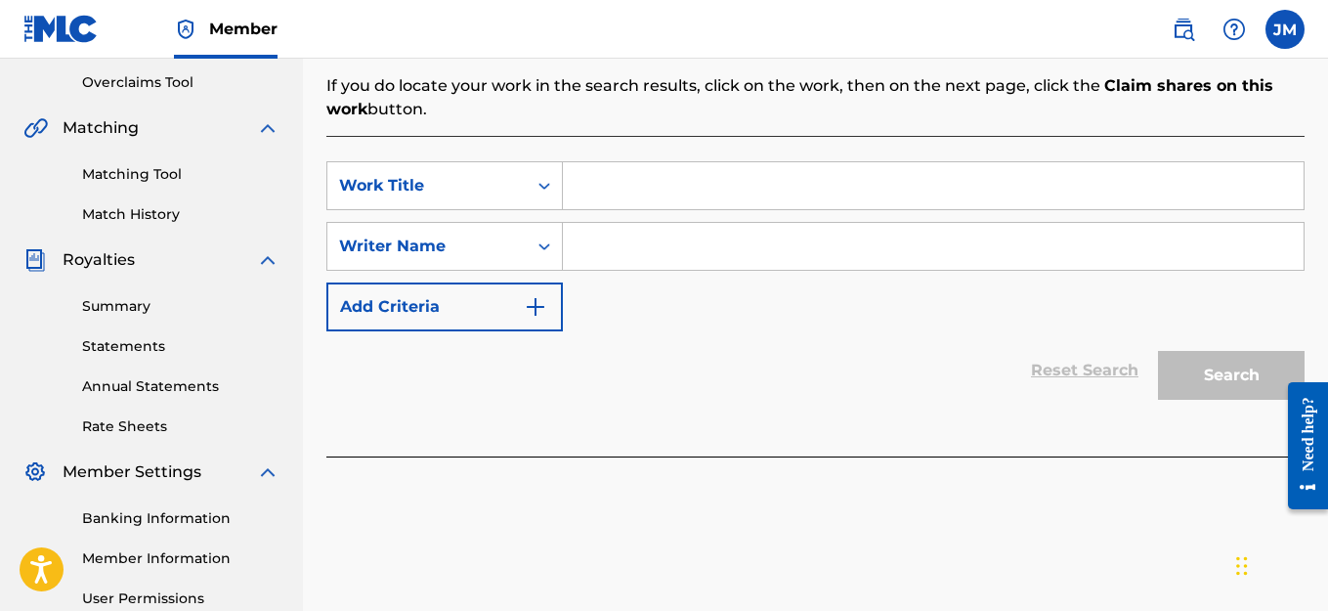
scroll to position [308, 0]
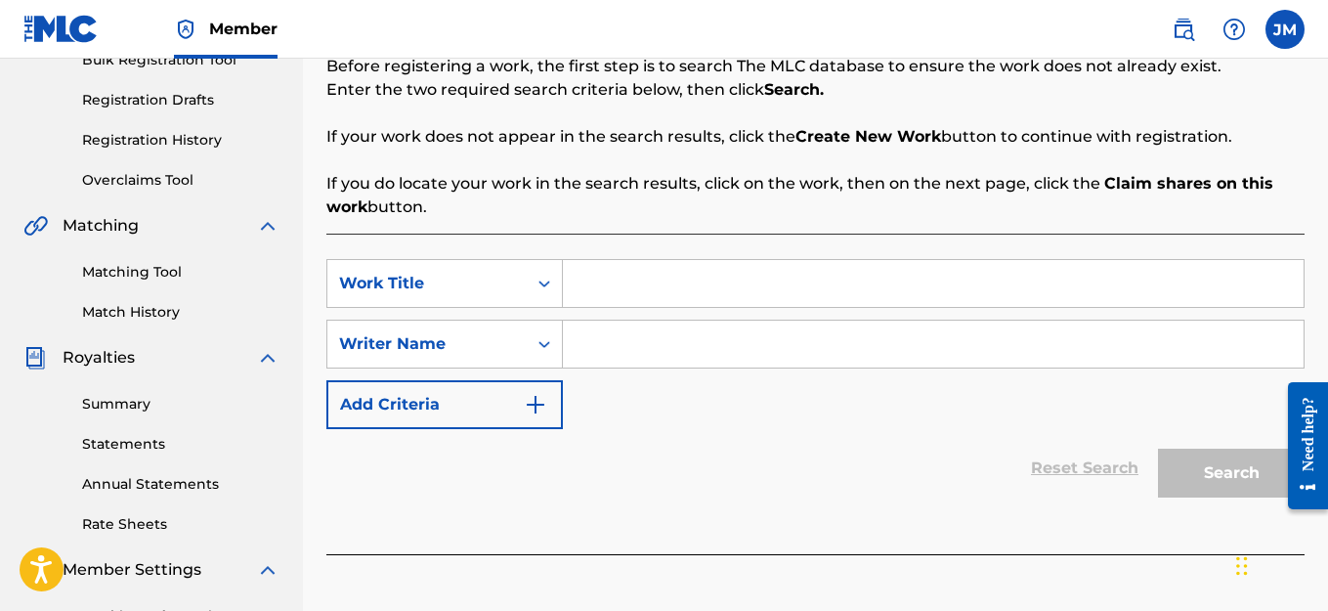
click at [612, 356] on input "Search Form" at bounding box center [933, 344] width 741 height 47
type input "JACK"
click at [633, 279] on input "Search Form" at bounding box center [933, 283] width 741 height 47
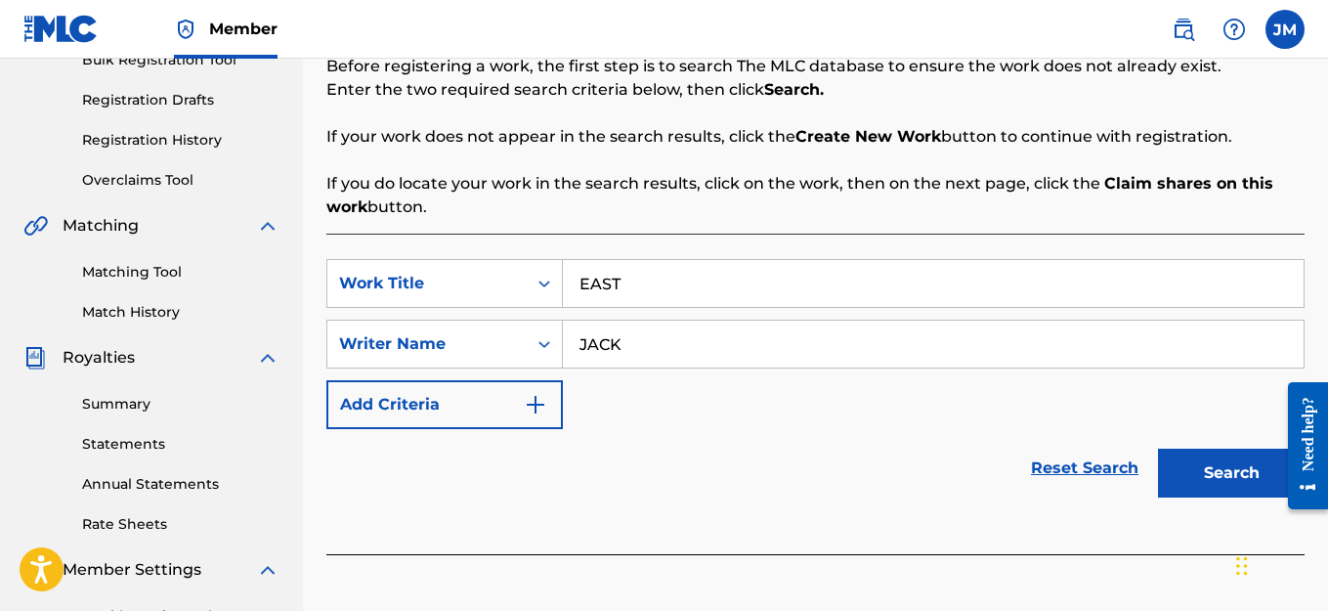
type input "EAST"
click at [1211, 475] on button "Search" at bounding box center [1231, 473] width 147 height 49
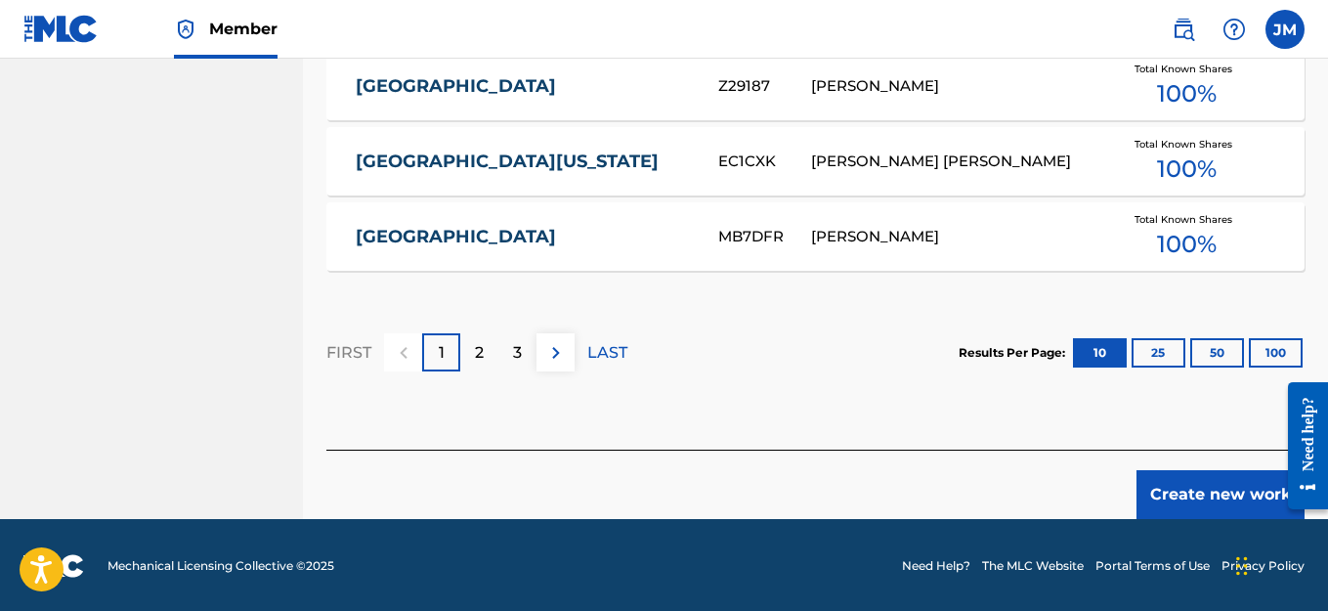
scroll to position [1425, 0]
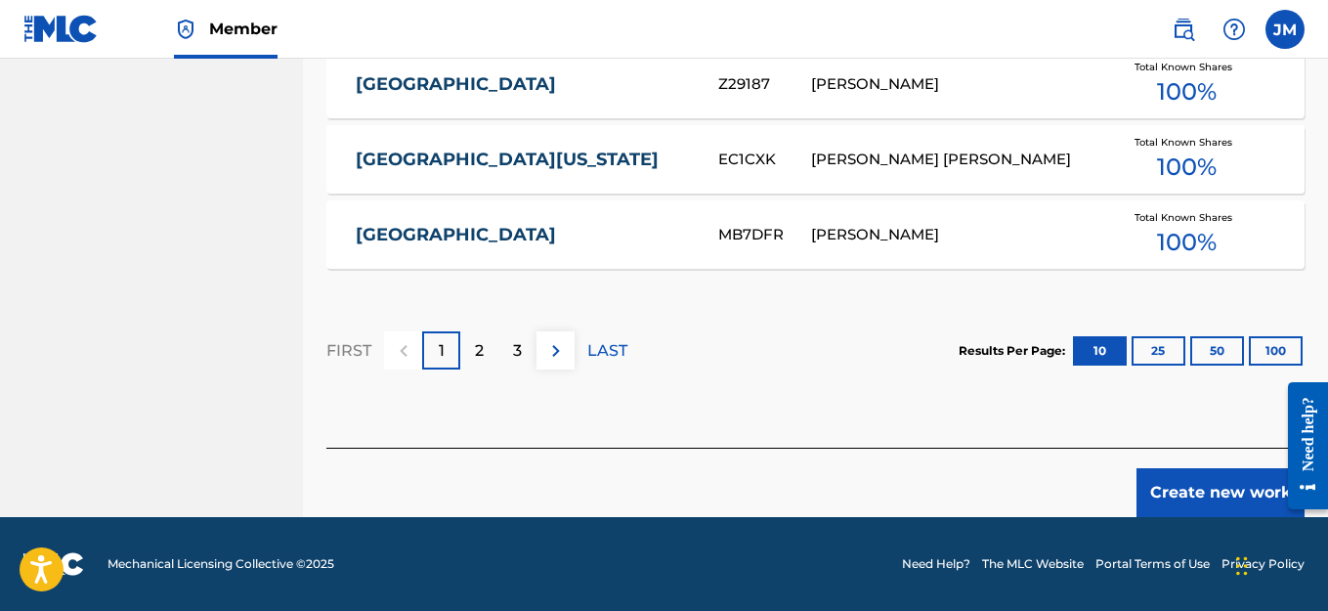
click at [1207, 490] on button "Create new work" at bounding box center [1220, 492] width 168 height 49
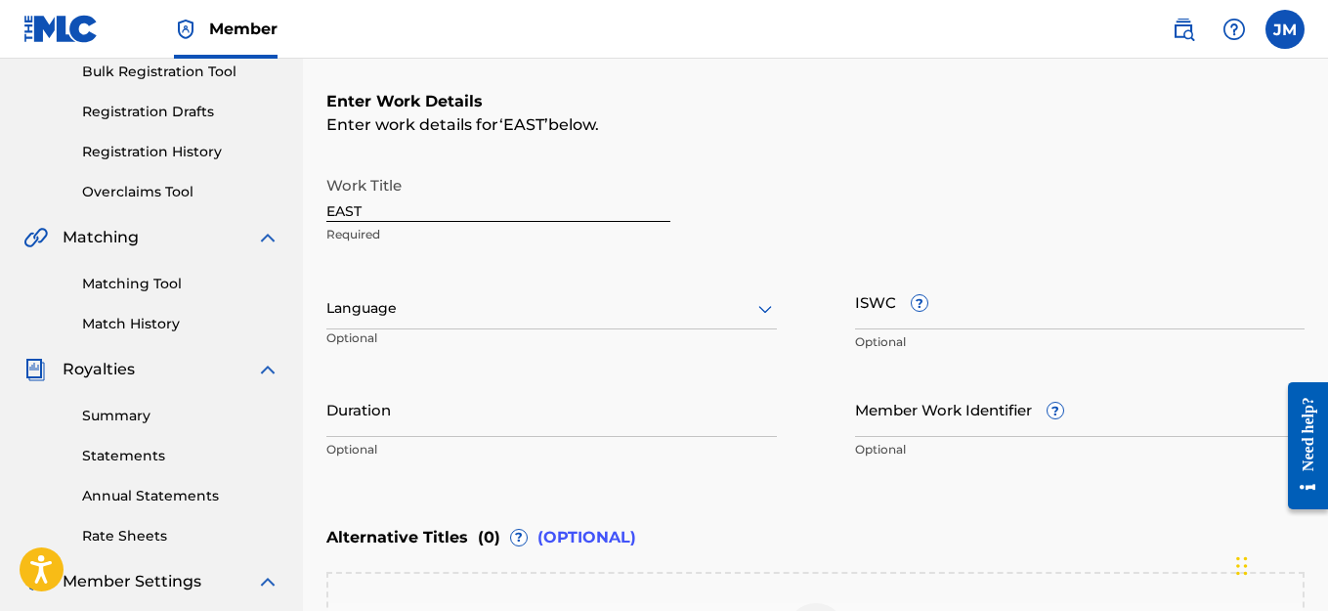
scroll to position [223, 0]
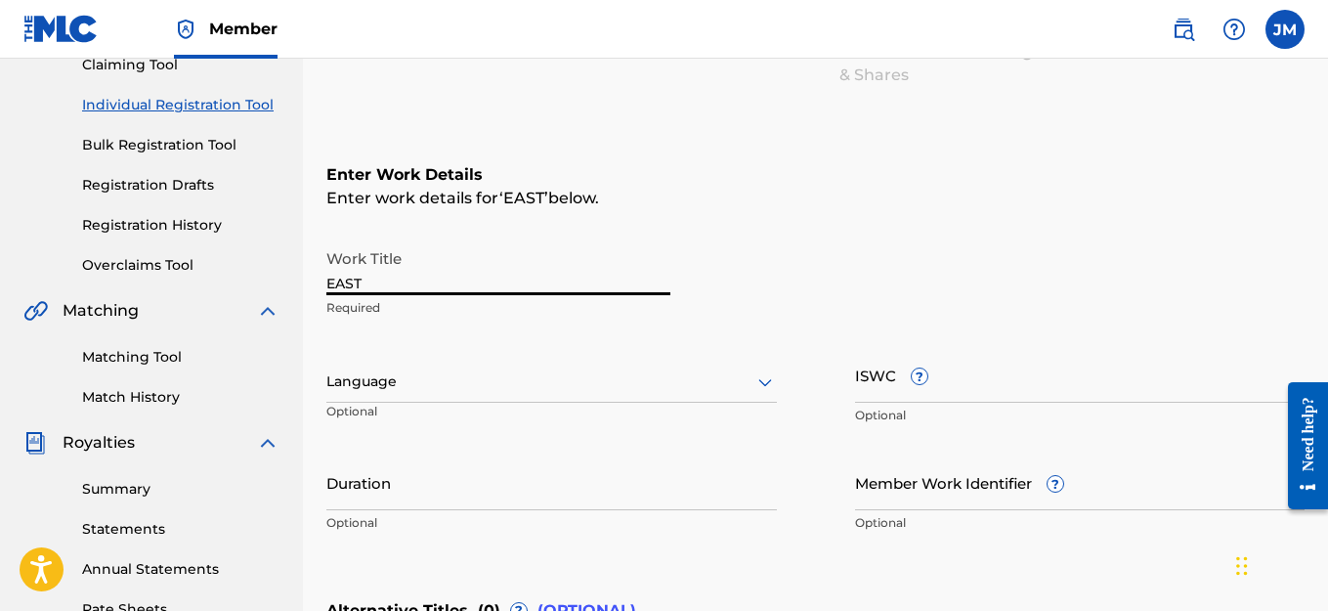
click at [424, 291] on input "EAST" at bounding box center [498, 267] width 344 height 56
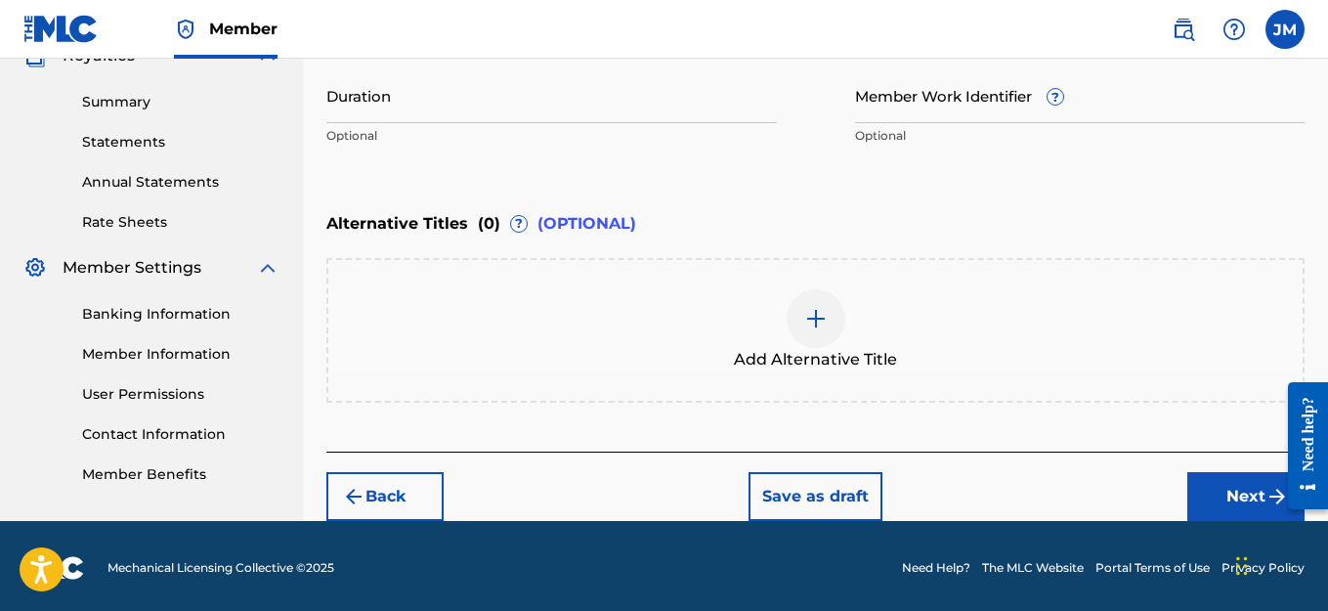
scroll to position [614, 0]
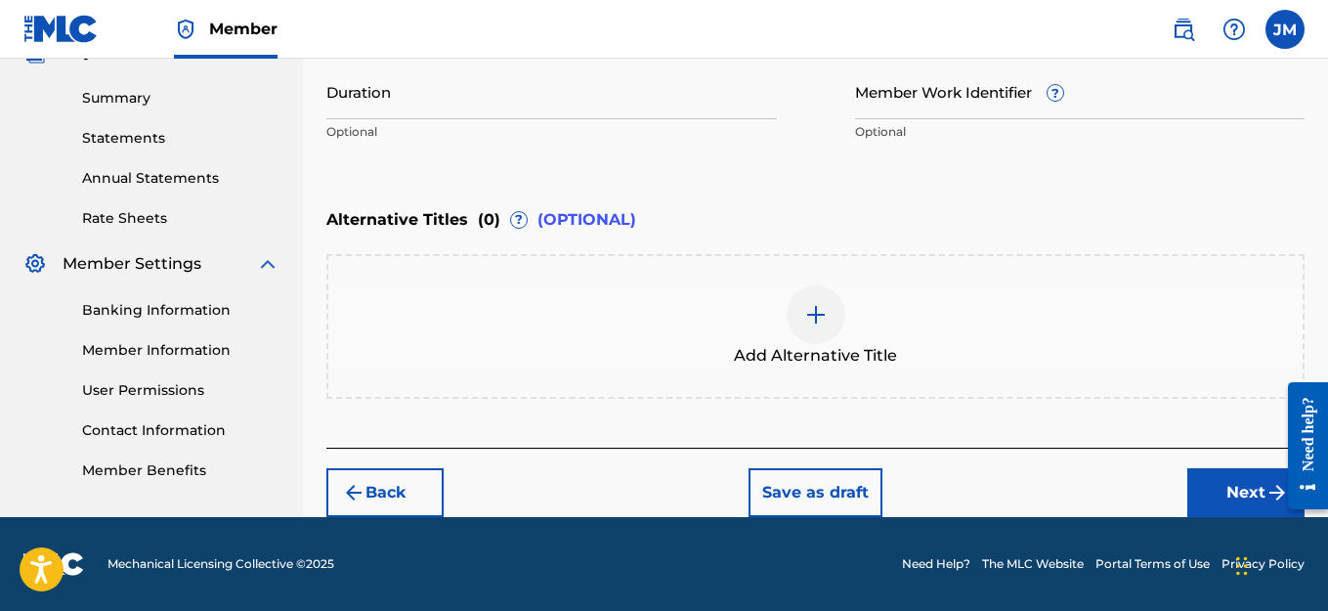
type input "EAST [US_STATE] JUGGERNAUT"
click at [1256, 493] on button "Next" at bounding box center [1245, 492] width 117 height 49
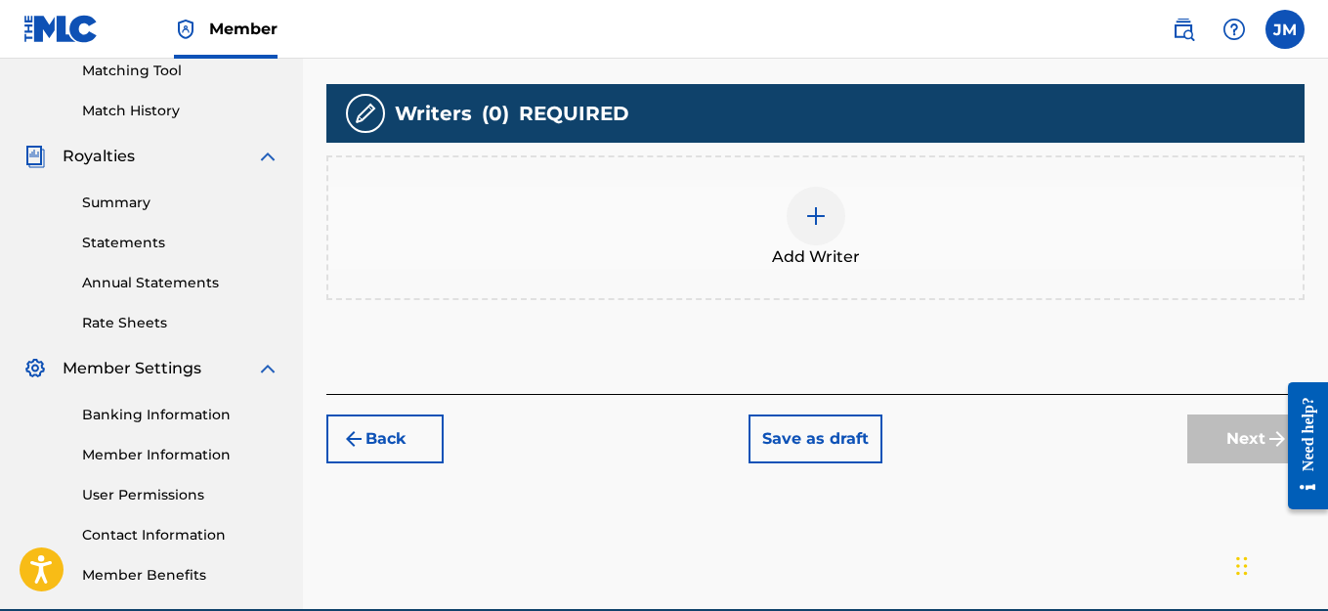
scroll to position [381, 0]
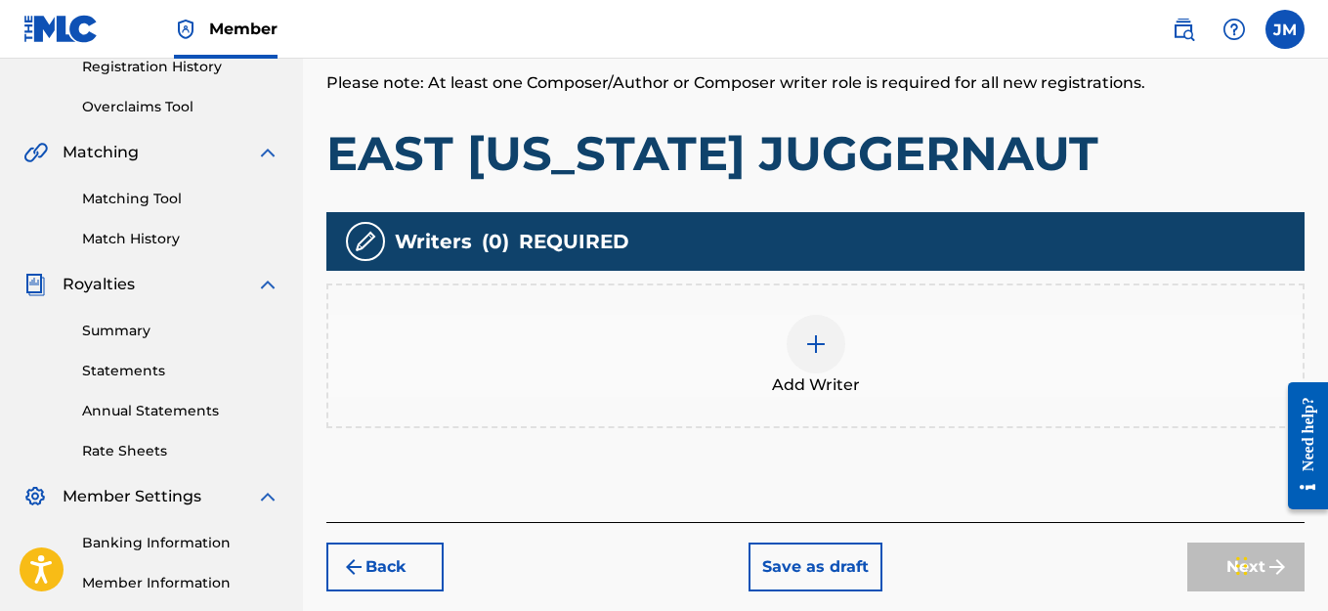
click at [824, 344] on img at bounding box center [815, 343] width 23 height 23
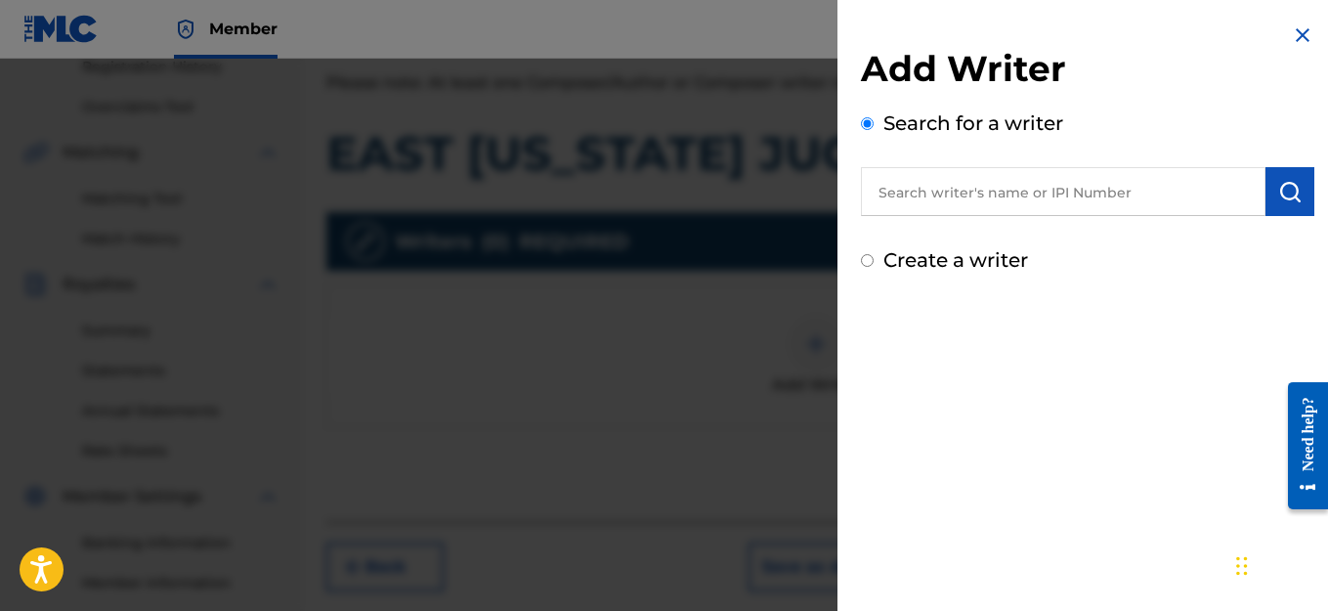
click at [866, 263] on input "Create a writer" at bounding box center [867, 260] width 13 height 13
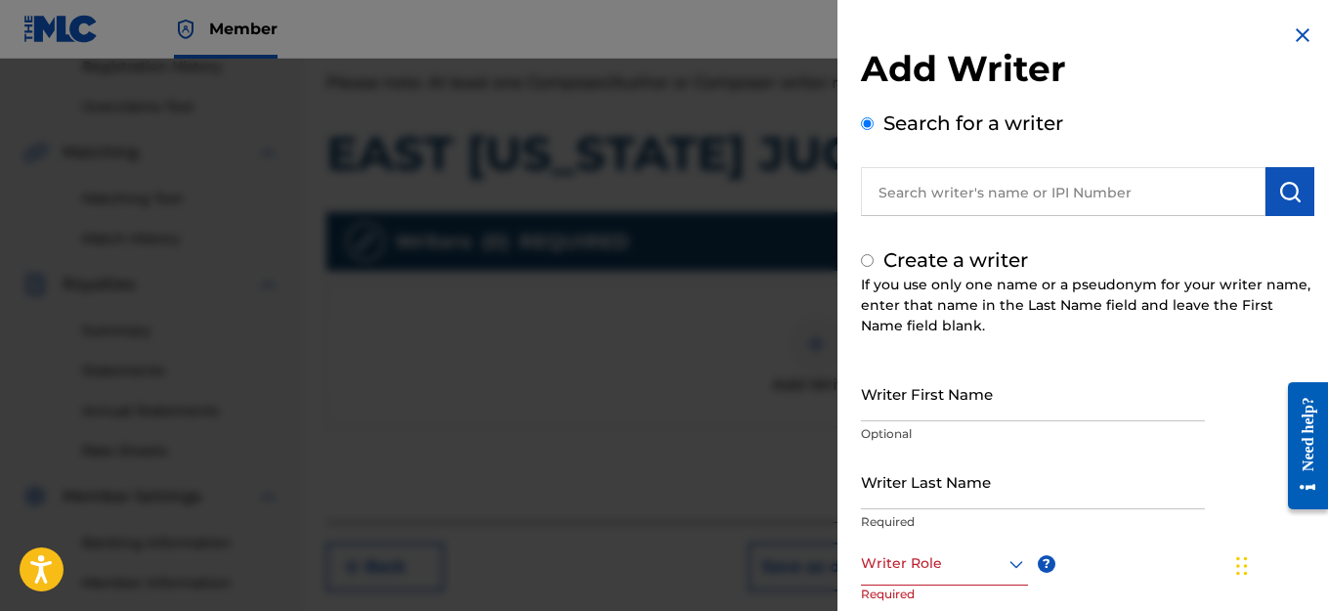
radio input "false"
radio input "true"
click at [962, 410] on input "Writer First Name" at bounding box center [1033, 393] width 344 height 56
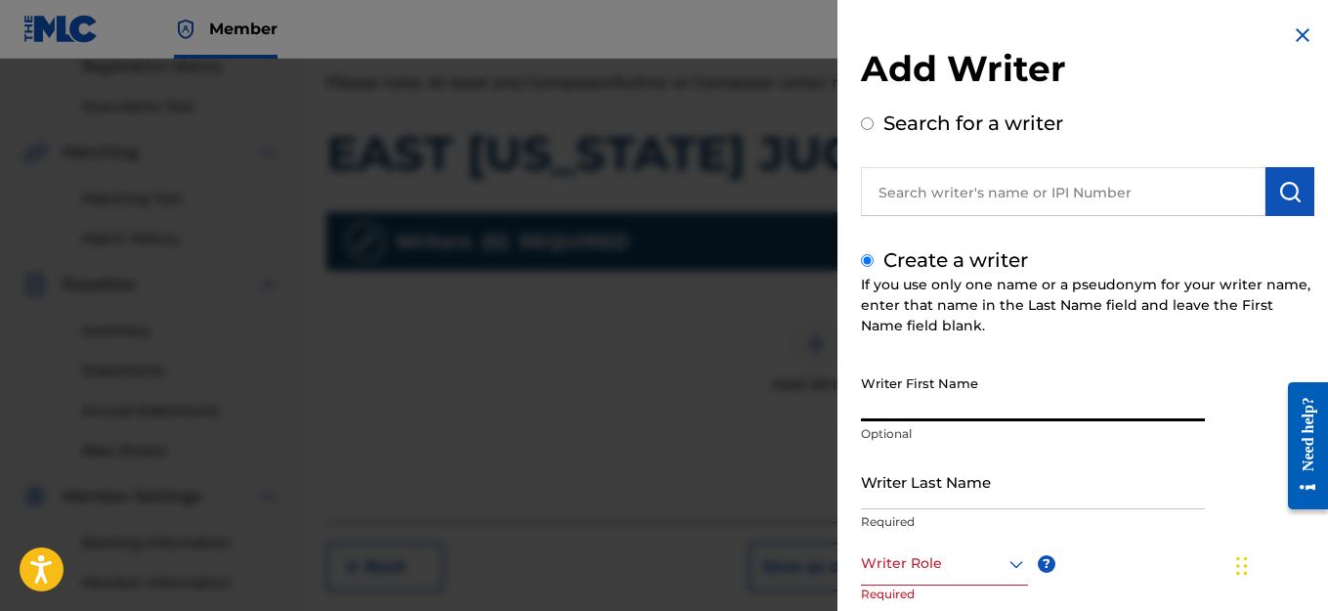
click at [963, 403] on input "Writer First Name" at bounding box center [1033, 393] width 344 height 56
type input "JACK"
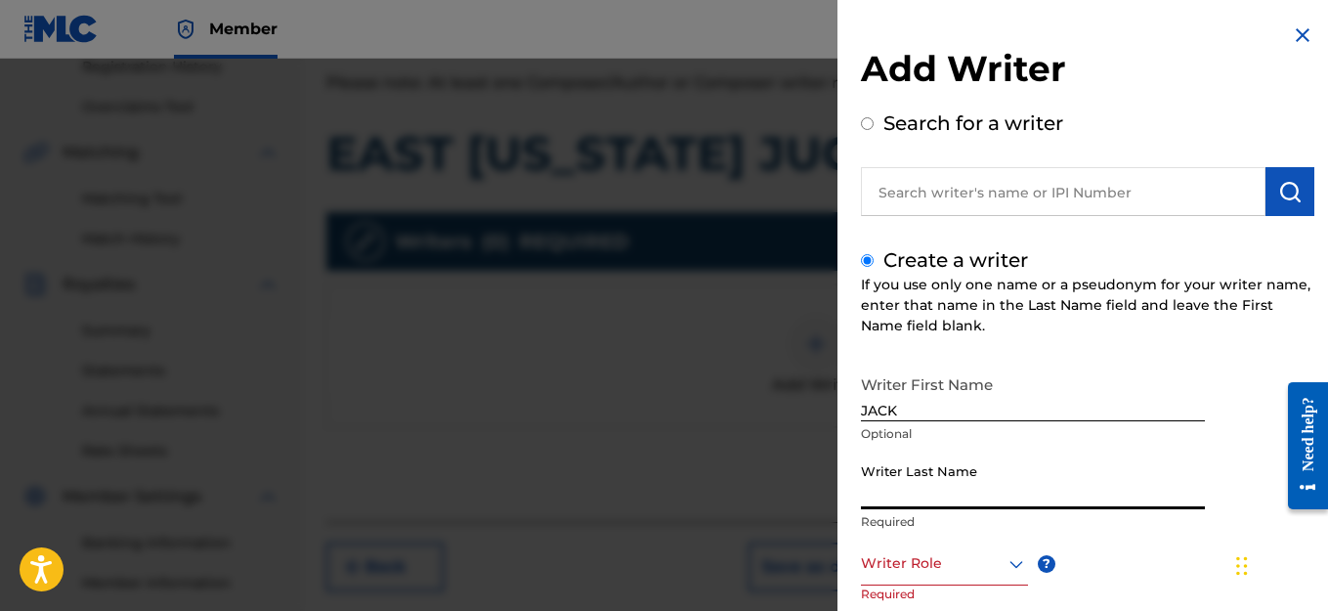
click at [938, 500] on input "Writer Last Name" at bounding box center [1033, 481] width 344 height 56
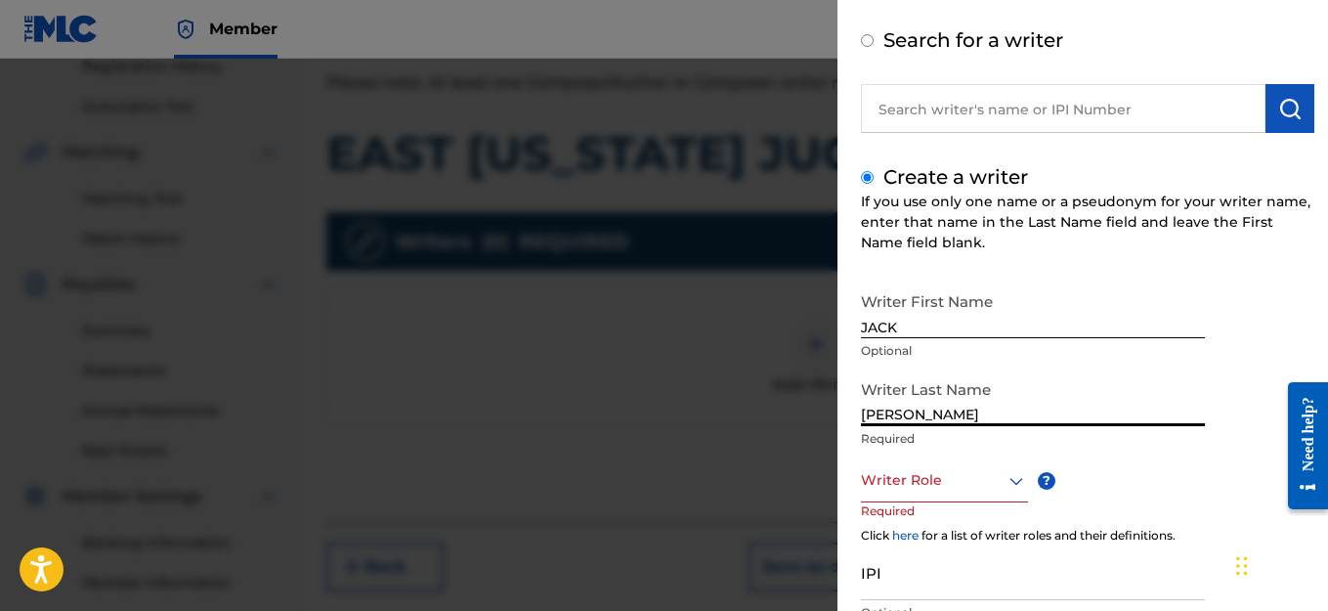
scroll to position [195, 0]
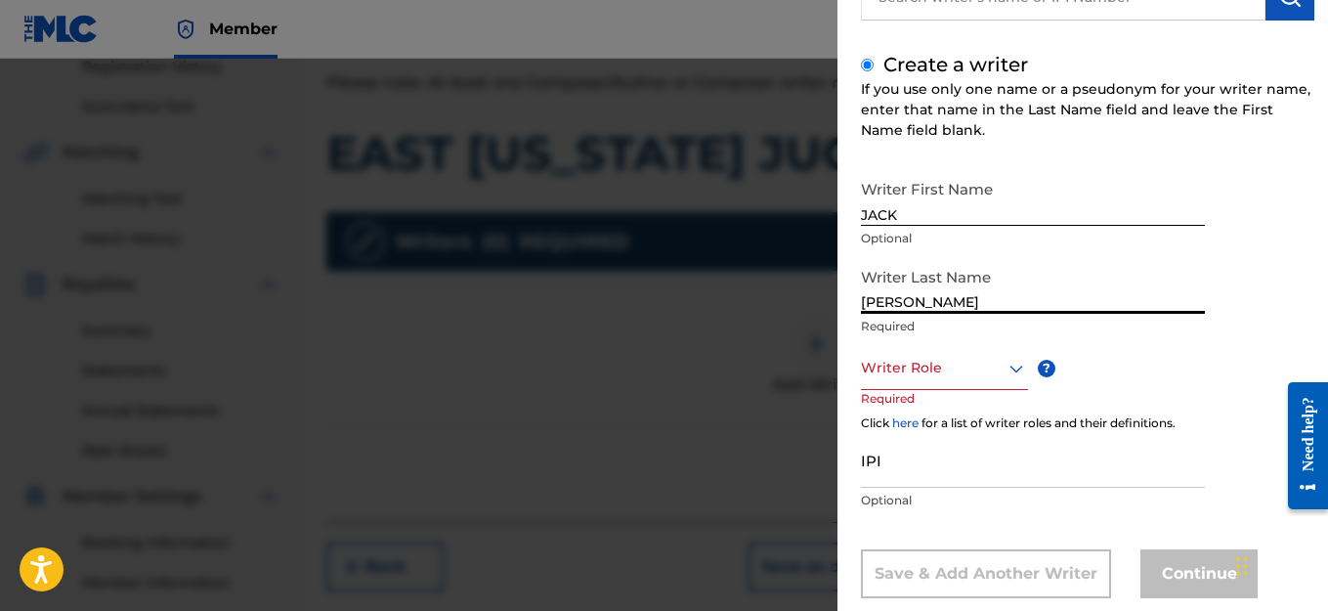
type input "[PERSON_NAME]"
click at [1017, 368] on icon at bounding box center [1016, 368] width 14 height 8
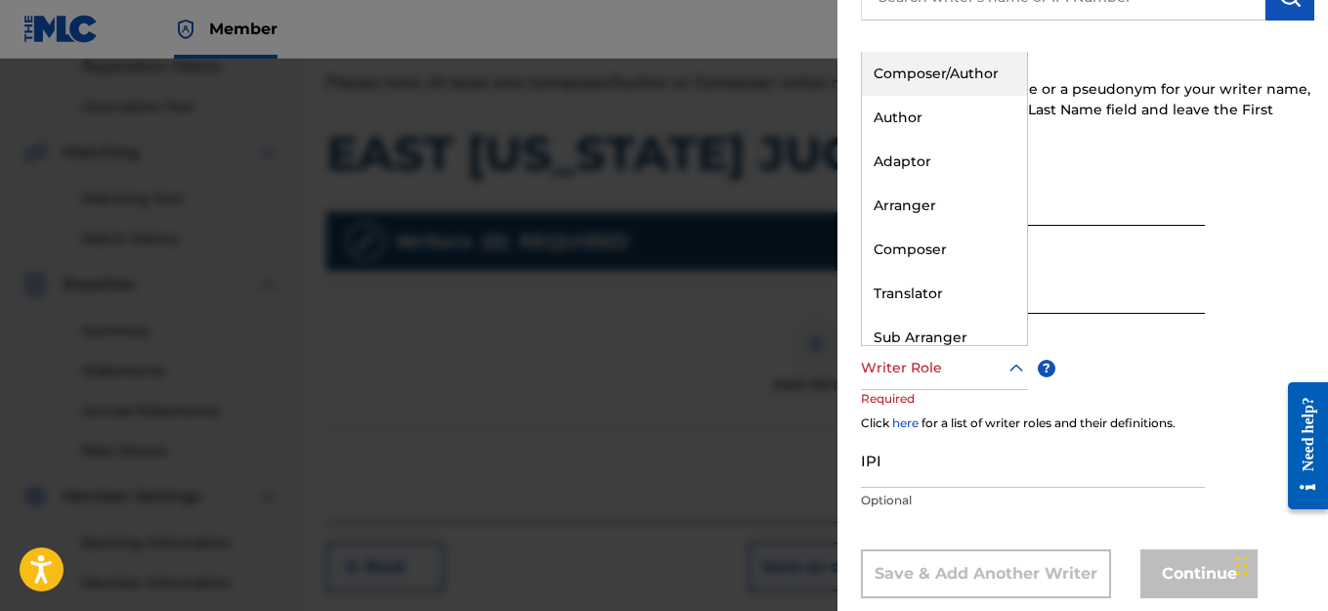
click at [893, 68] on div "Composer/Author" at bounding box center [944, 74] width 165 height 44
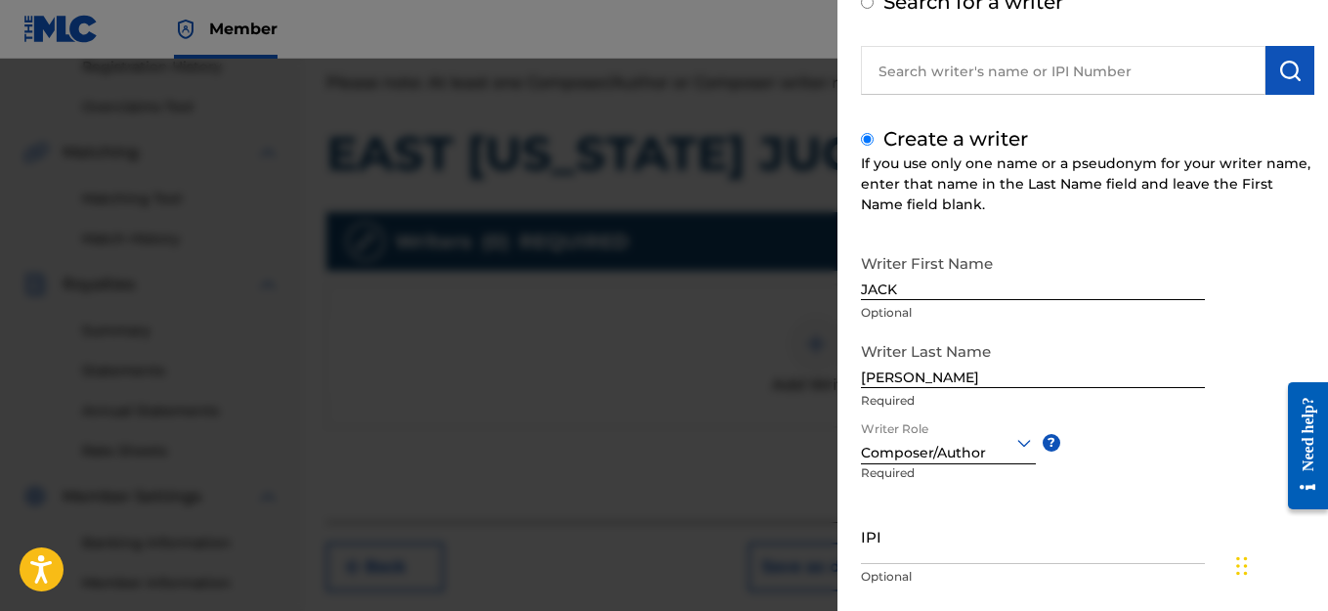
scroll to position [0, 0]
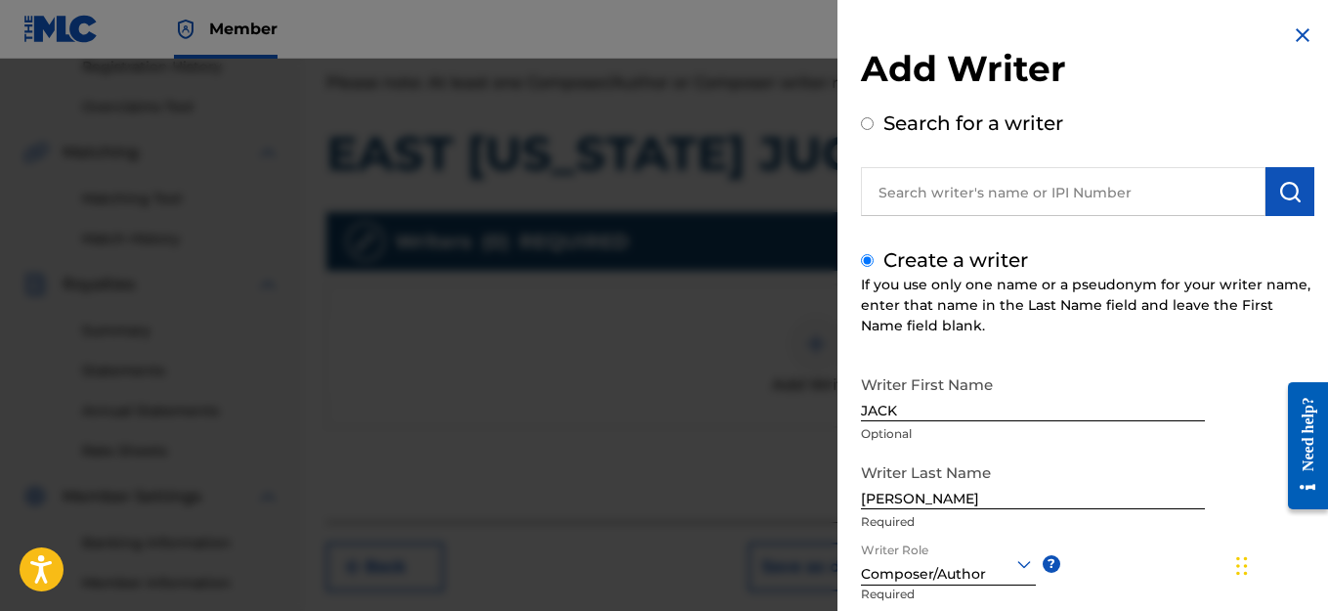
click at [1074, 193] on input "text" at bounding box center [1063, 191] width 405 height 49
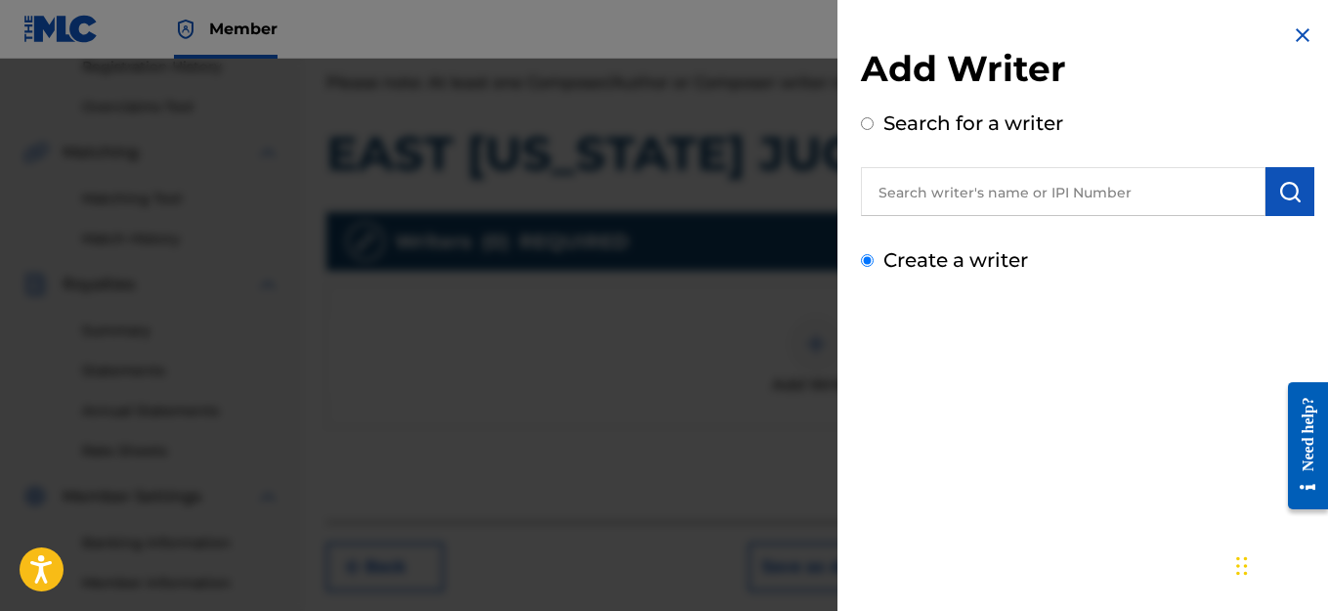
radio input "true"
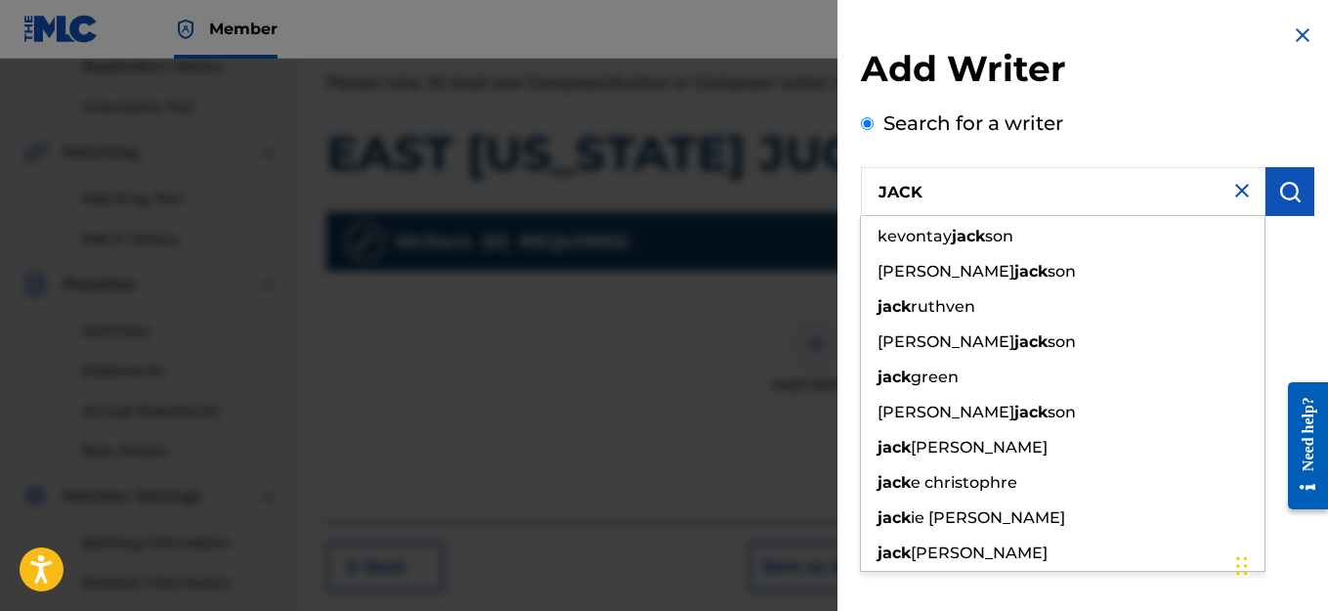
click at [1064, 203] on input "JACK" at bounding box center [1063, 191] width 405 height 49
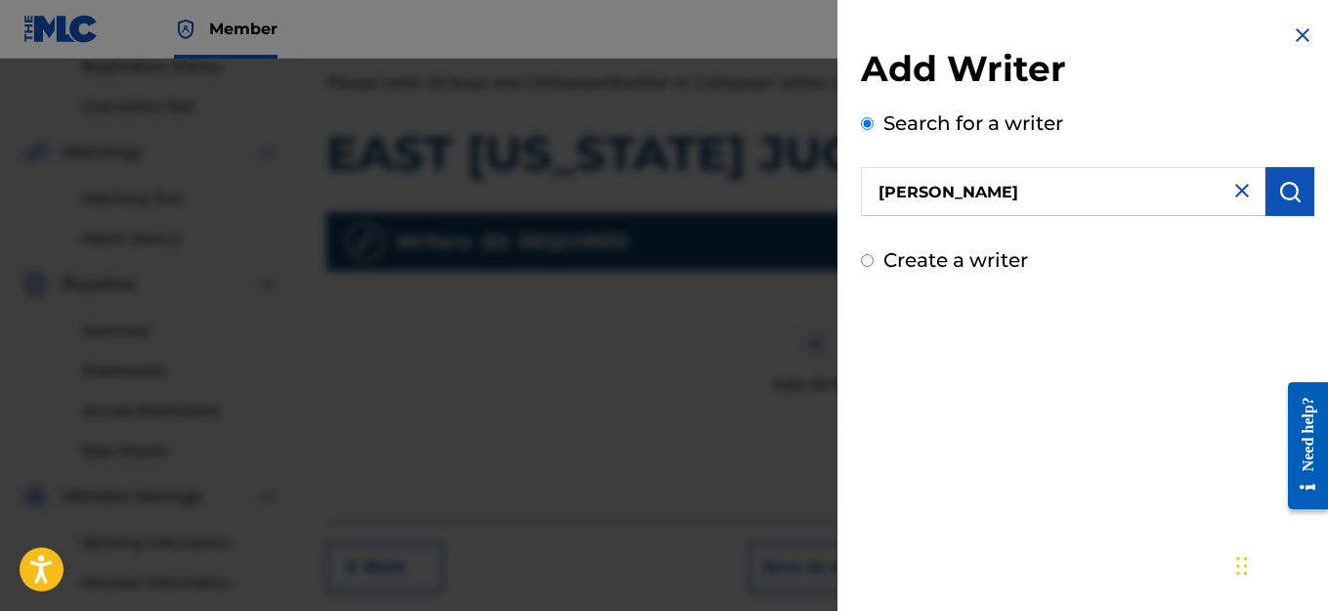
type input "[PERSON_NAME]"
click at [1279, 194] on img "submit" at bounding box center [1289, 191] width 23 height 23
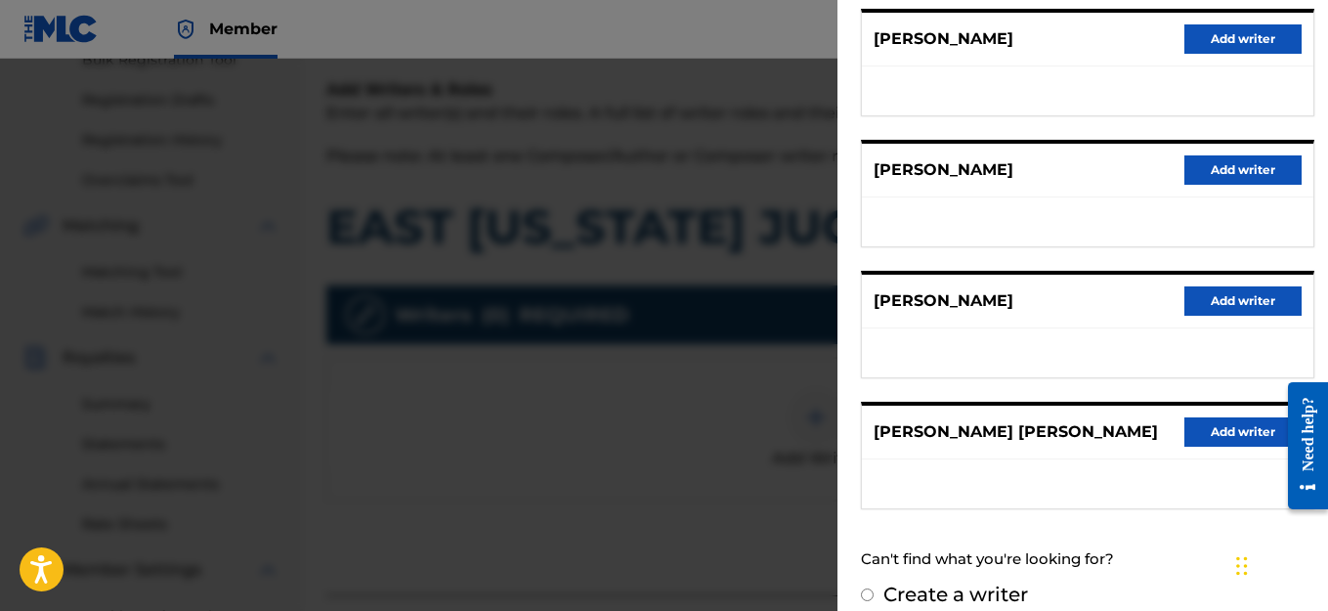
scroll to position [402, 0]
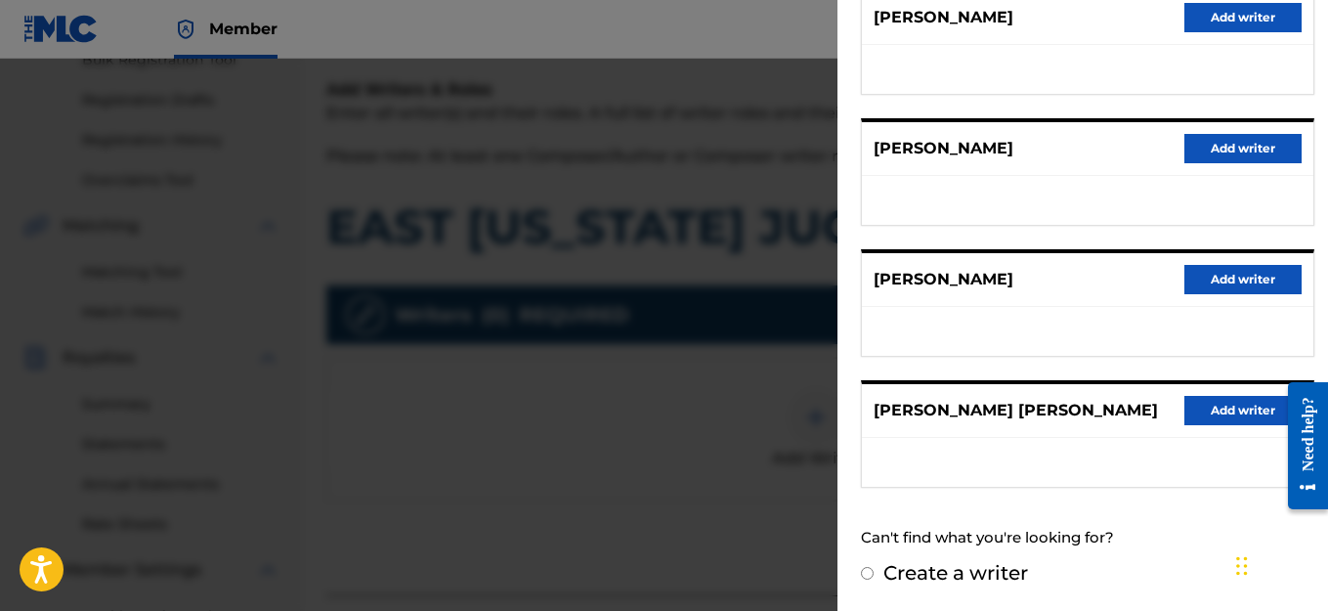
click at [872, 571] on input "Create a writer" at bounding box center [867, 573] width 13 height 13
radio input "false"
radio input "true"
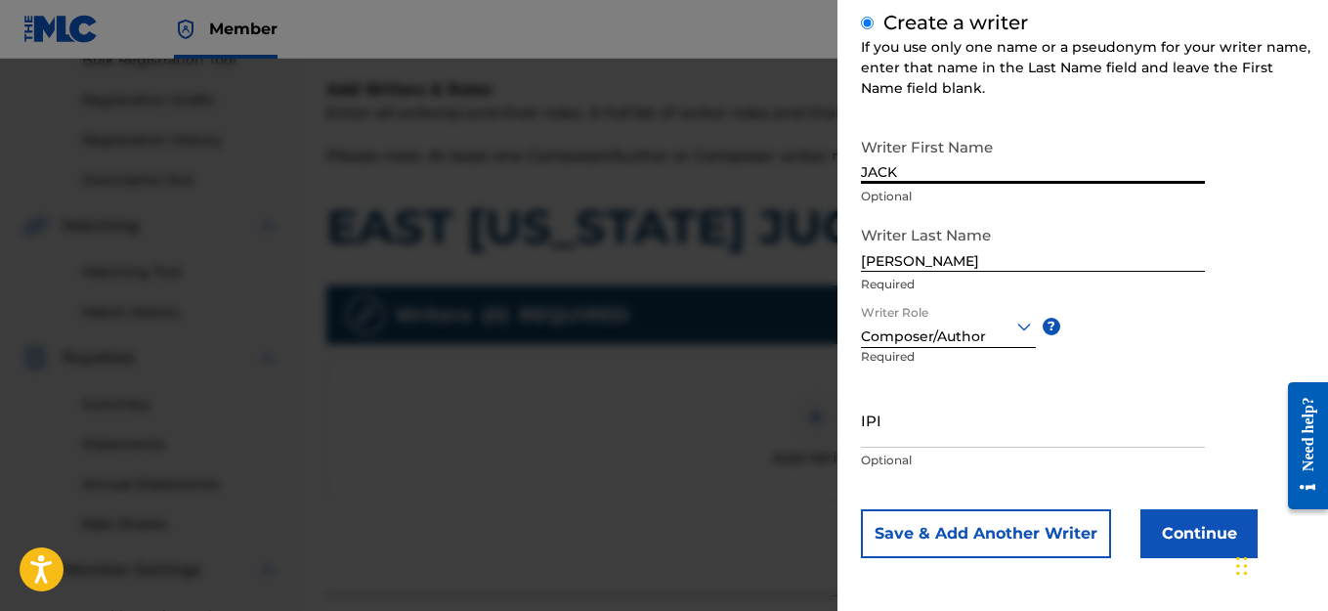
click at [980, 162] on input "JACK" at bounding box center [1033, 156] width 344 height 56
click at [976, 164] on input "JACK" at bounding box center [1033, 156] width 344 height 56
click at [978, 167] on input "JACK" at bounding box center [1033, 156] width 344 height 56
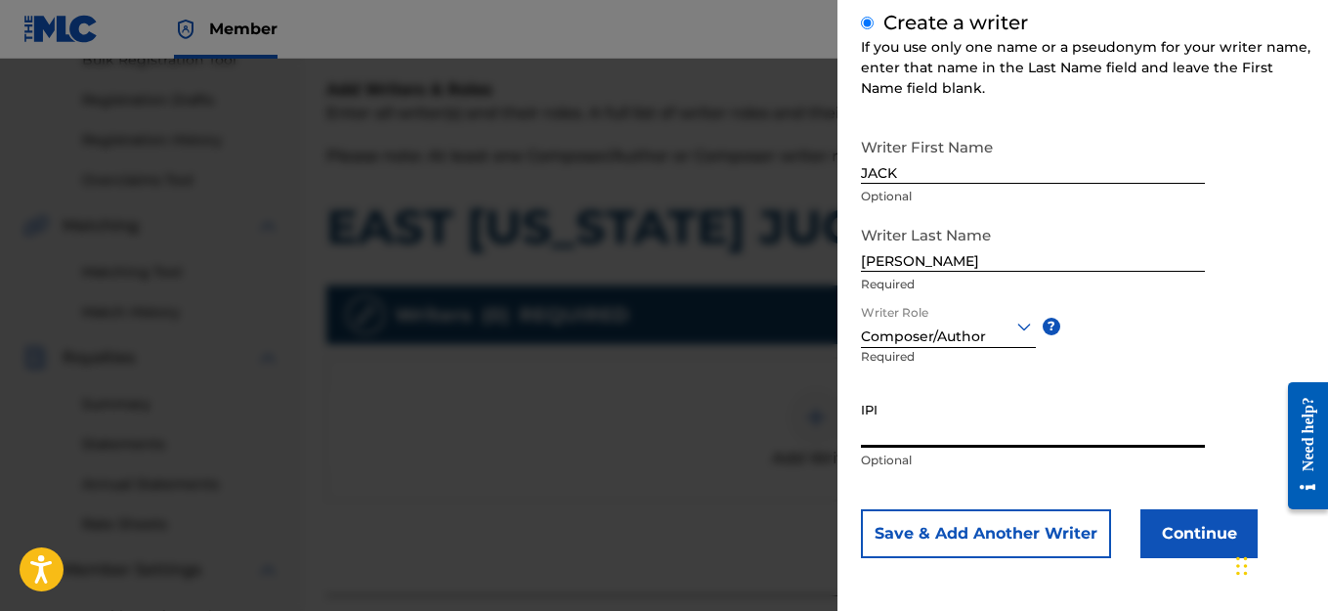
paste input "1114982463"
type input "1114982463"
click at [1194, 536] on button "Continue" at bounding box center [1198, 533] width 117 height 49
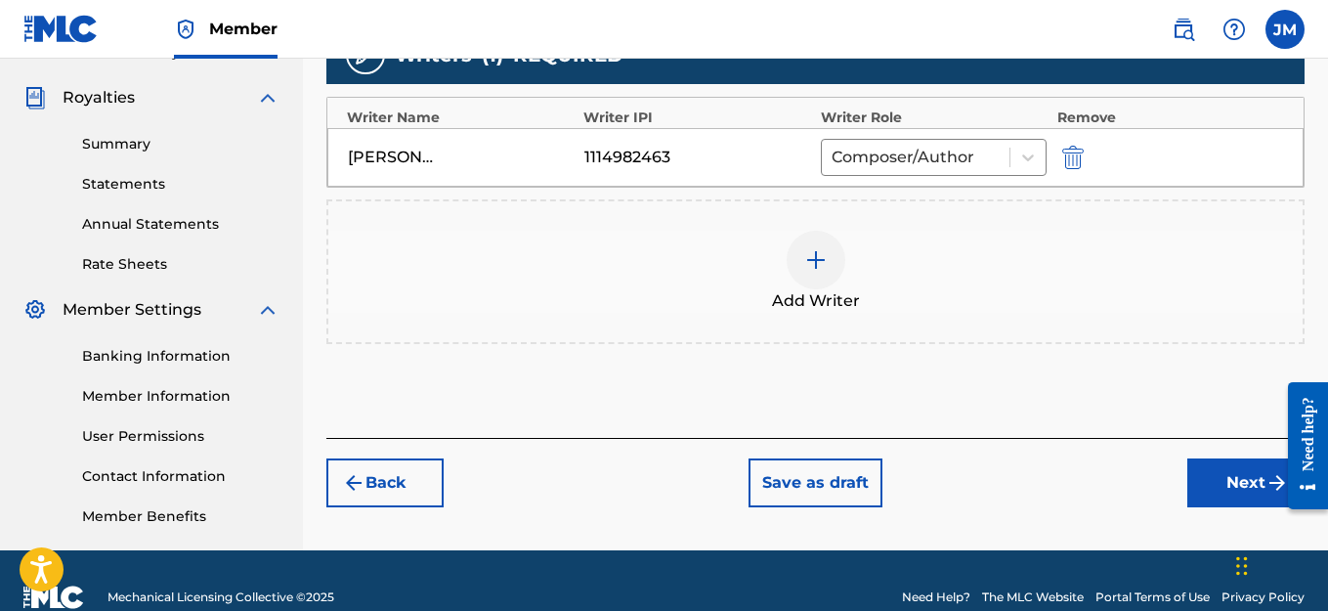
scroll to position [601, 0]
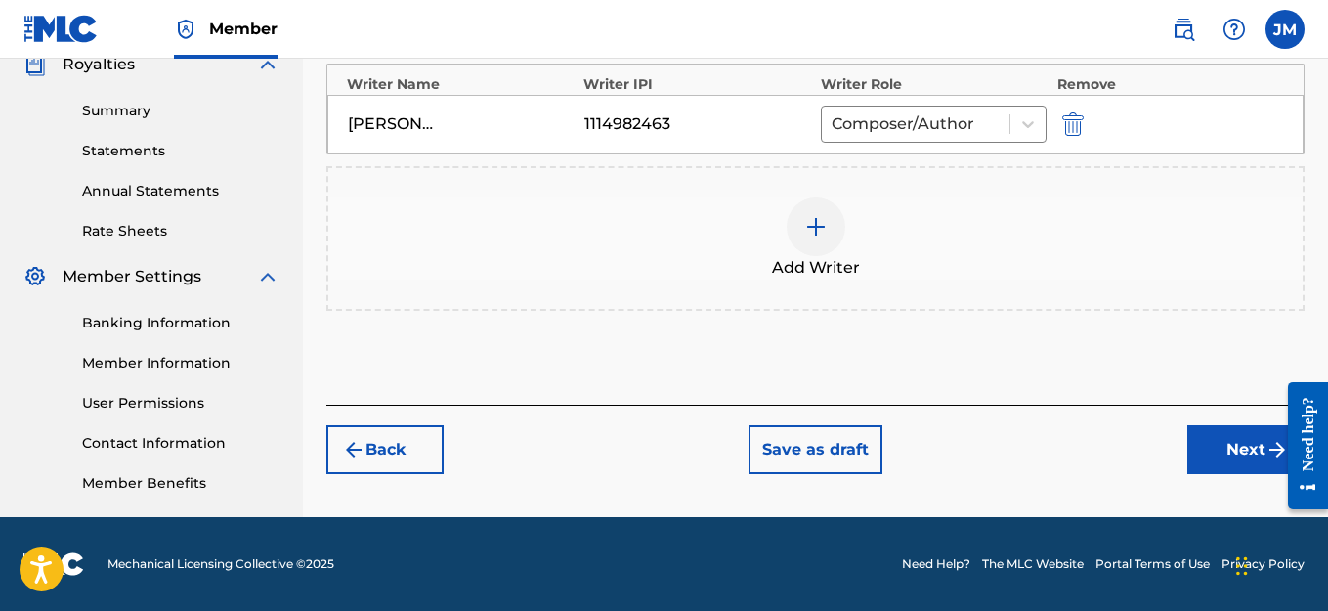
click at [1226, 448] on button "Next" at bounding box center [1245, 449] width 117 height 49
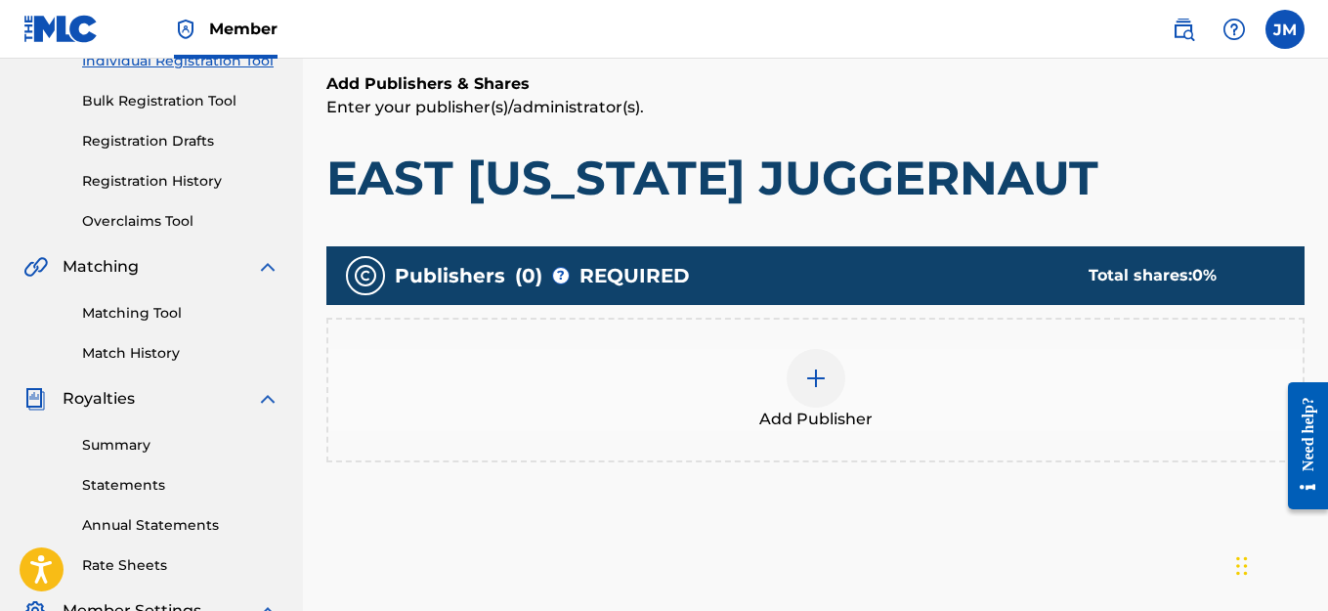
scroll to position [283, 0]
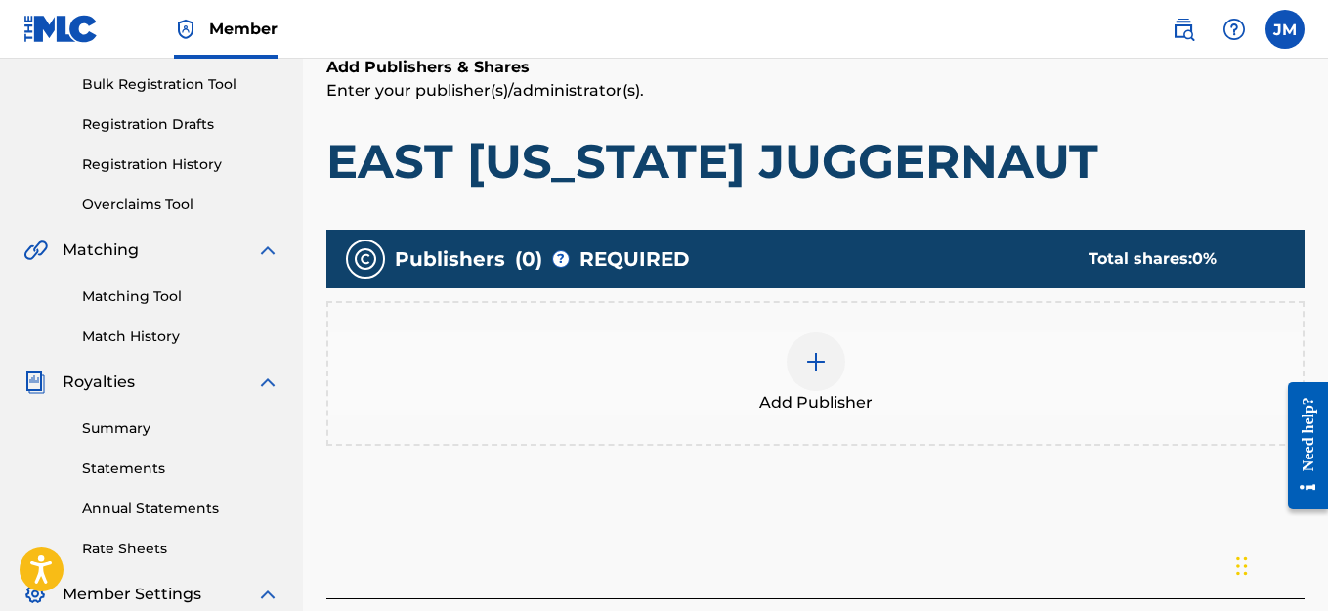
click at [811, 364] on img at bounding box center [815, 361] width 23 height 23
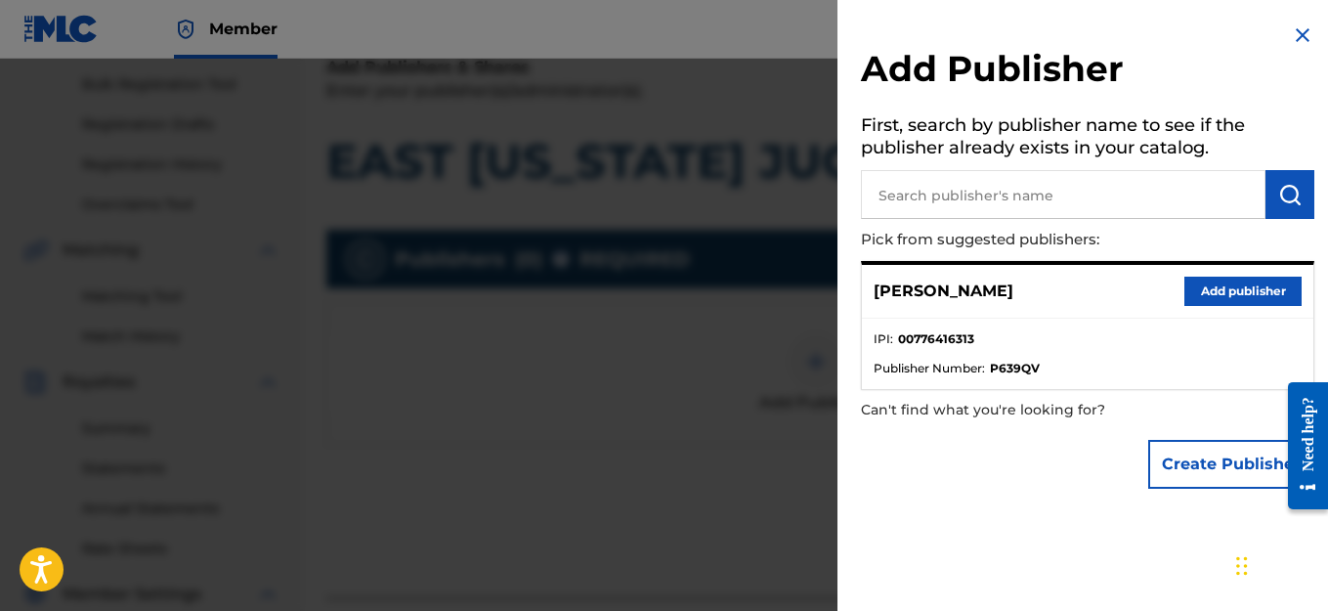
click at [1203, 463] on button "Create Publisher" at bounding box center [1231, 464] width 166 height 49
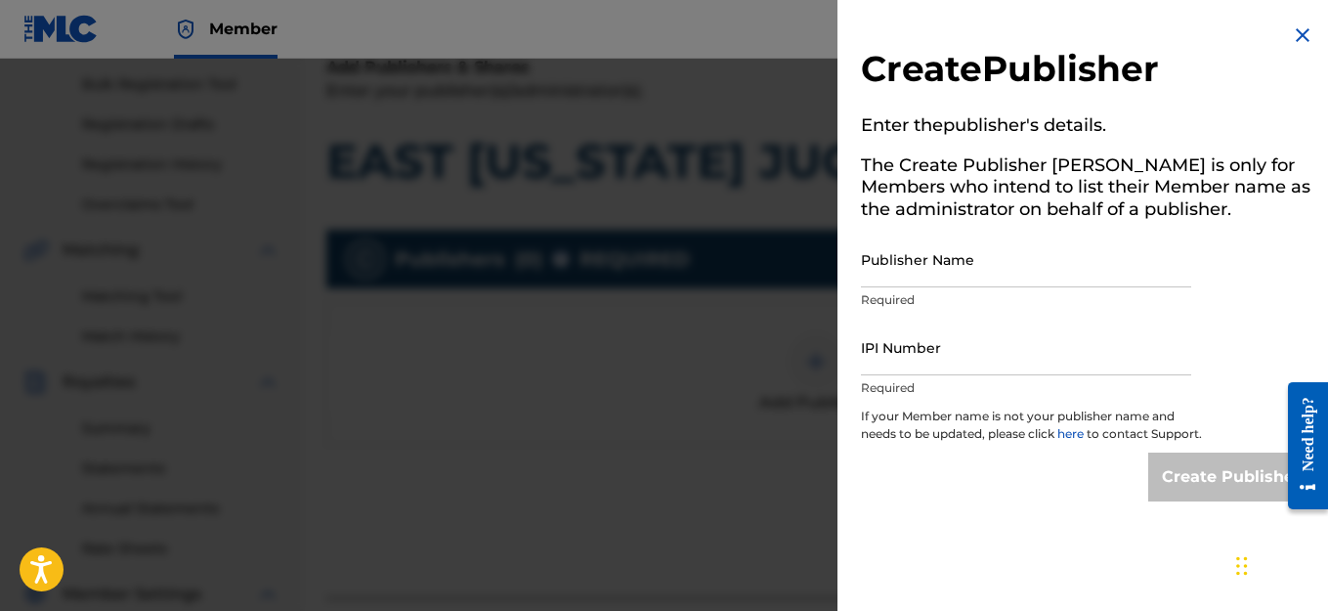
click at [968, 271] on input "Publisher Name" at bounding box center [1026, 260] width 330 height 56
type input "WHAT'S REAL?RECORDS AMEANPROMOTIONTEAM LEAV A LEGACY ENT."
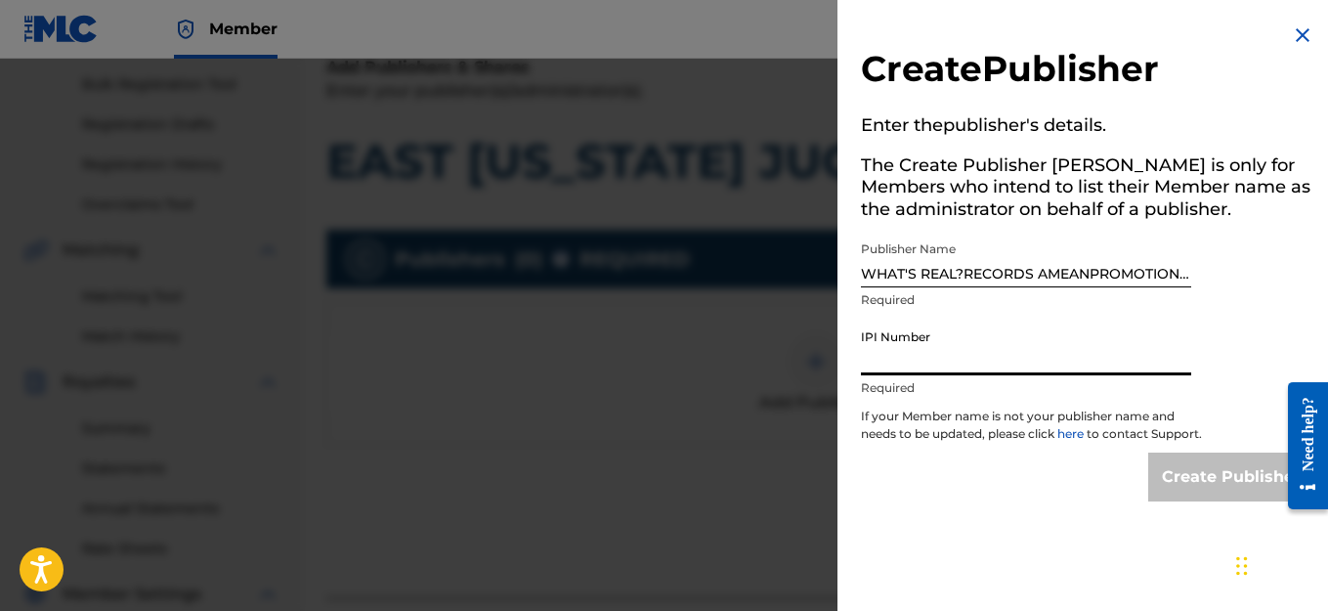
paste input "776416313"
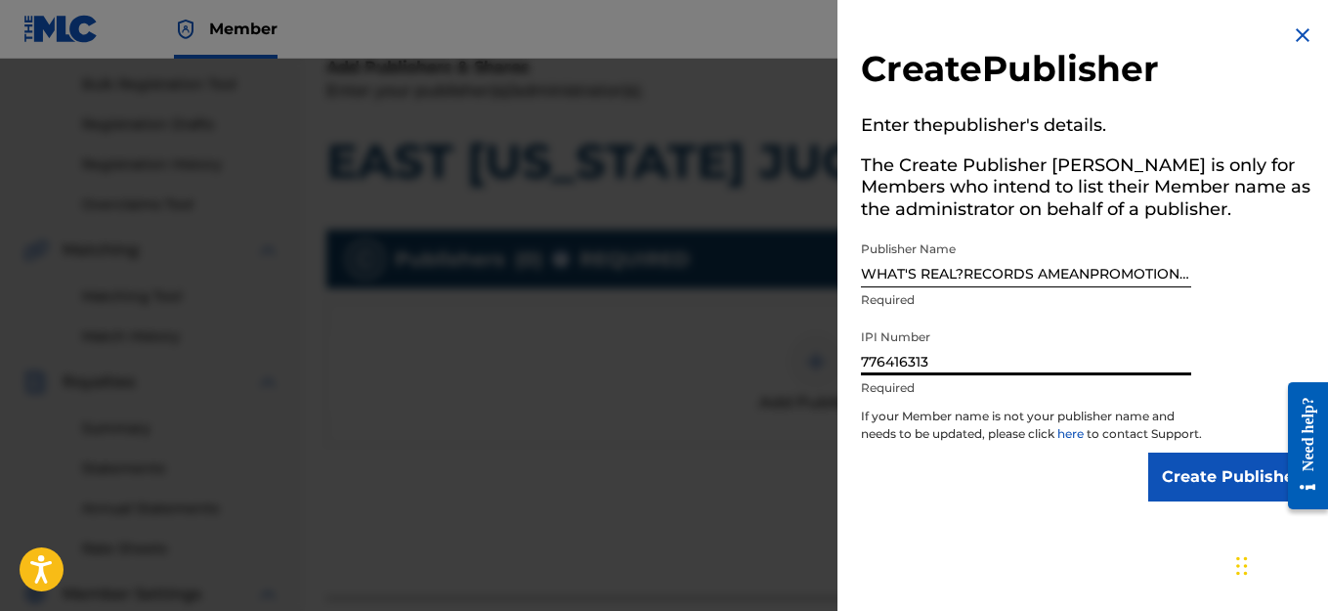
type input "776416313"
click at [1180, 477] on input "Create Publisher" at bounding box center [1231, 476] width 166 height 49
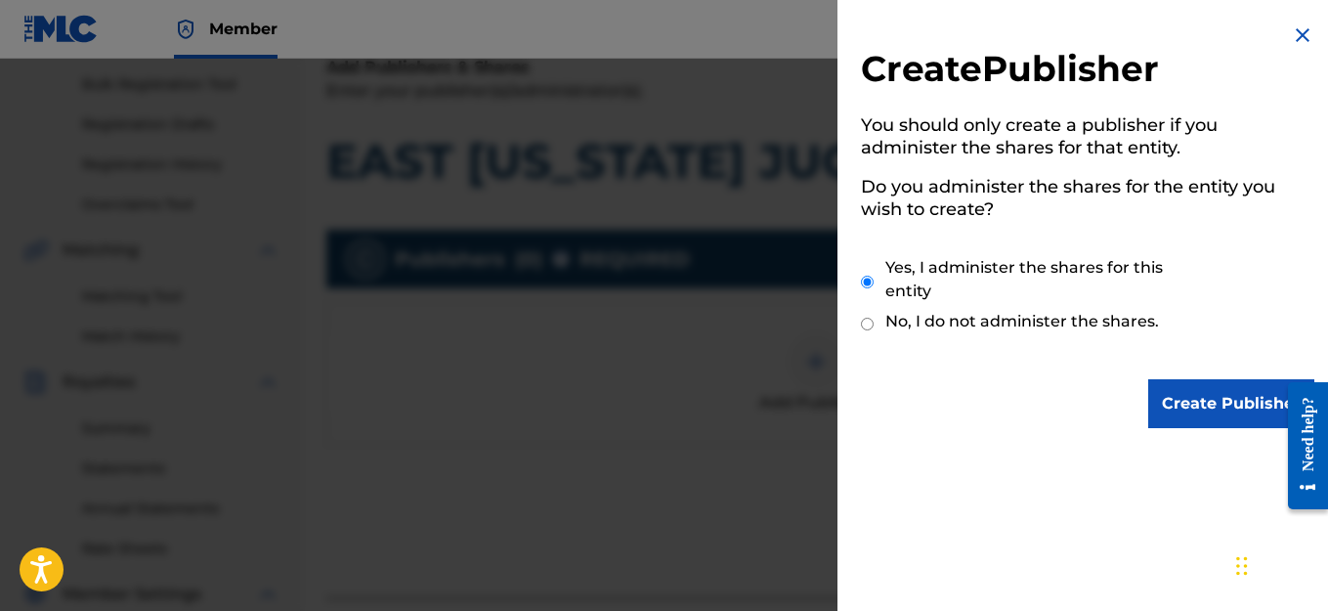
click at [1217, 407] on input "Create Publisher" at bounding box center [1231, 403] width 166 height 49
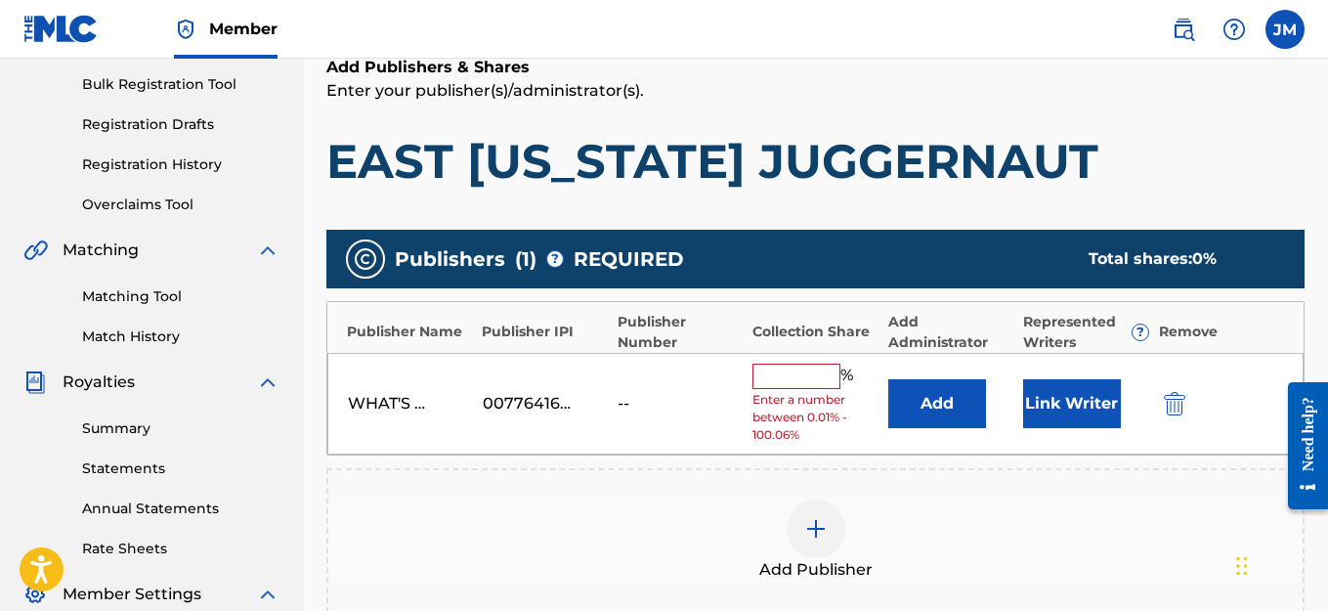
click at [796, 377] on input "text" at bounding box center [796, 376] width 88 height 25
type input "100"
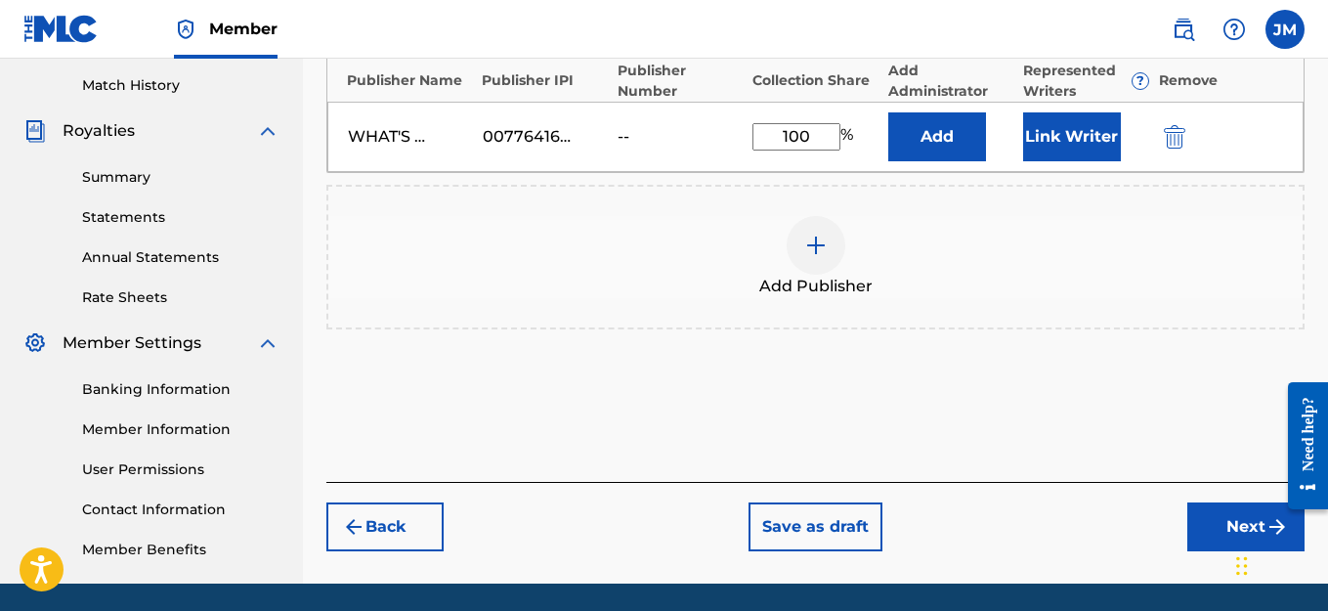
scroll to position [577, 0]
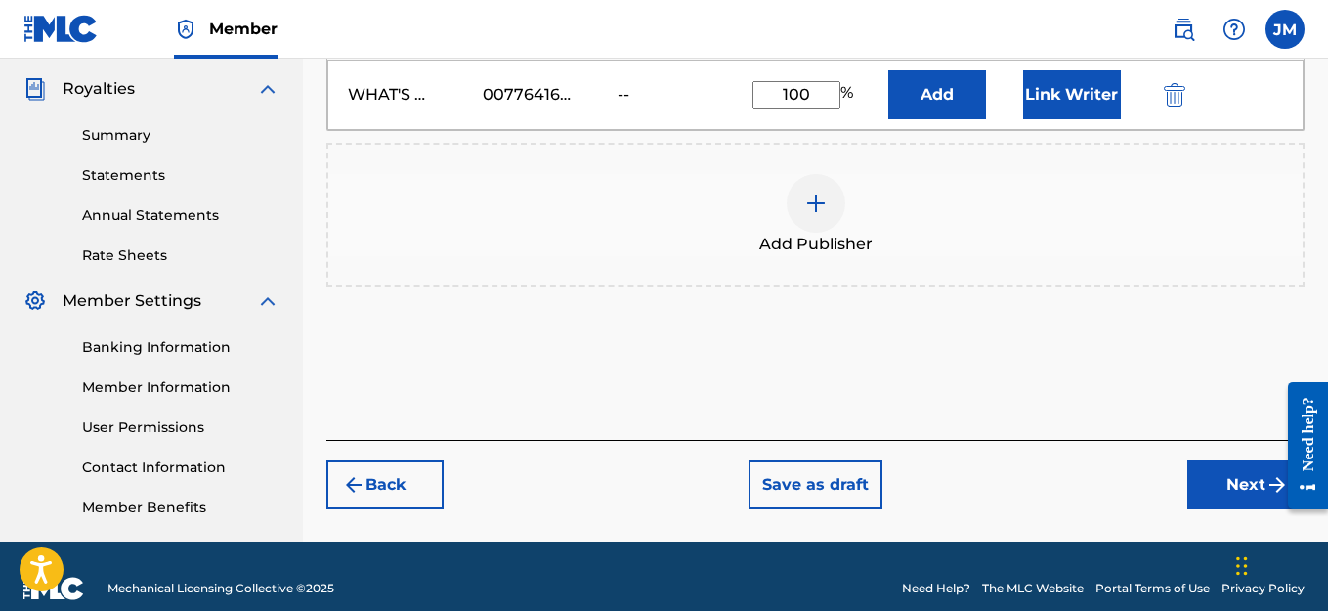
click at [1259, 487] on button "Next" at bounding box center [1245, 484] width 117 height 49
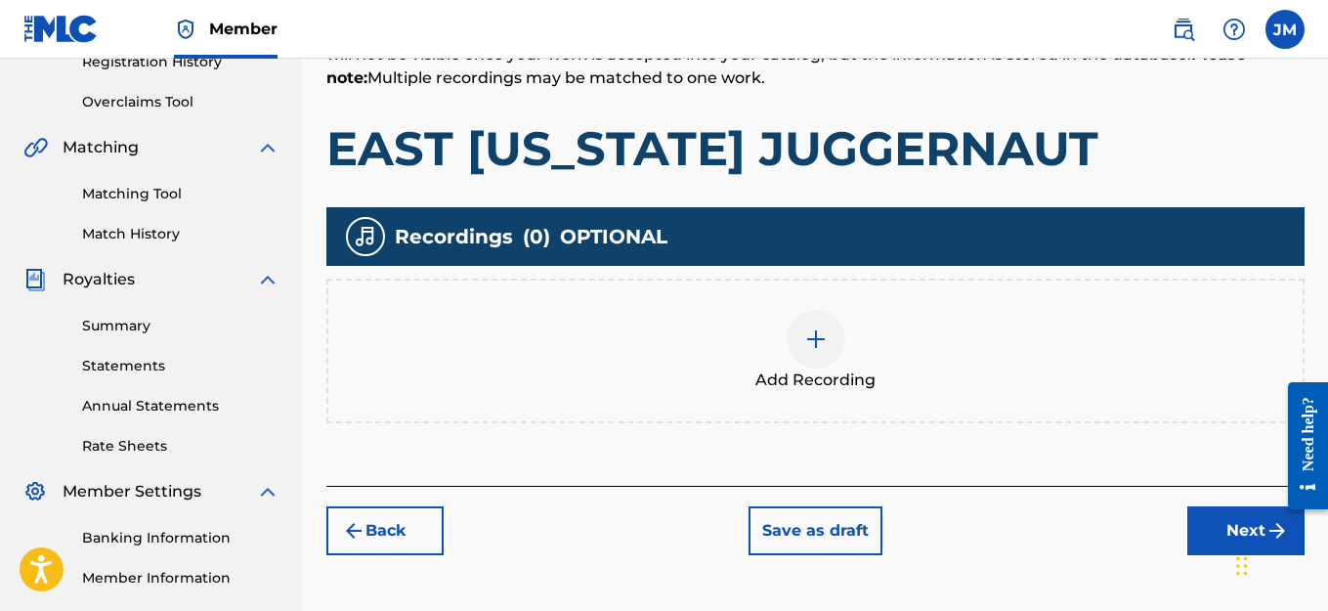
scroll to position [381, 0]
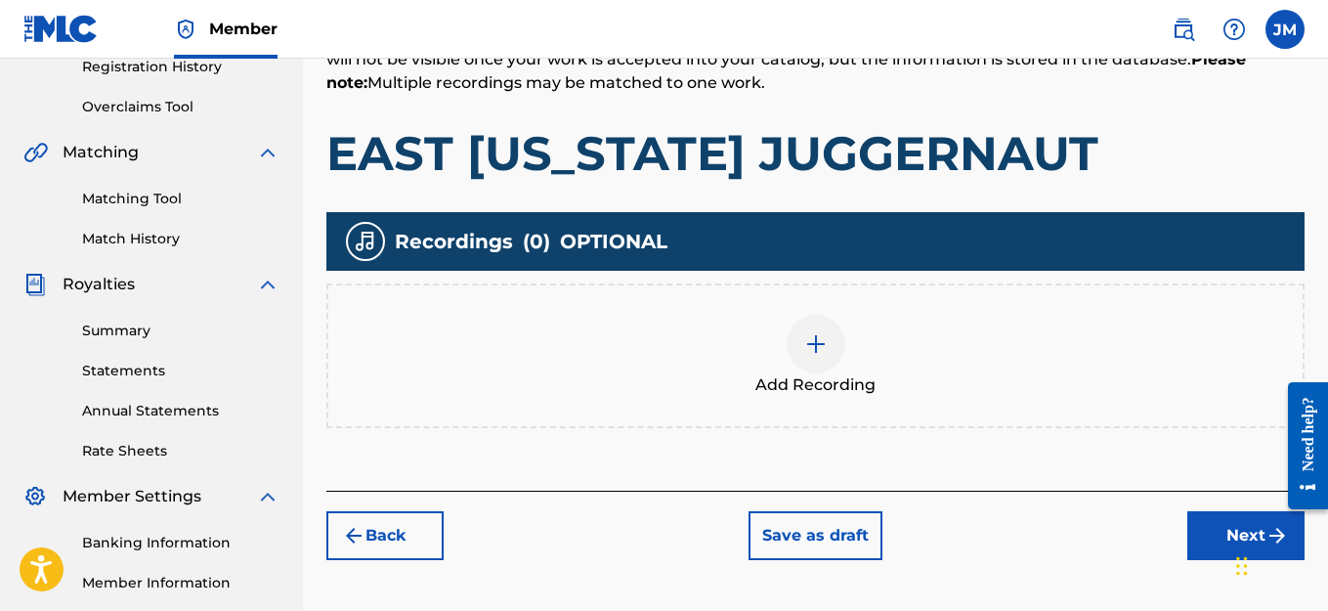
click at [817, 338] on img at bounding box center [815, 343] width 23 height 23
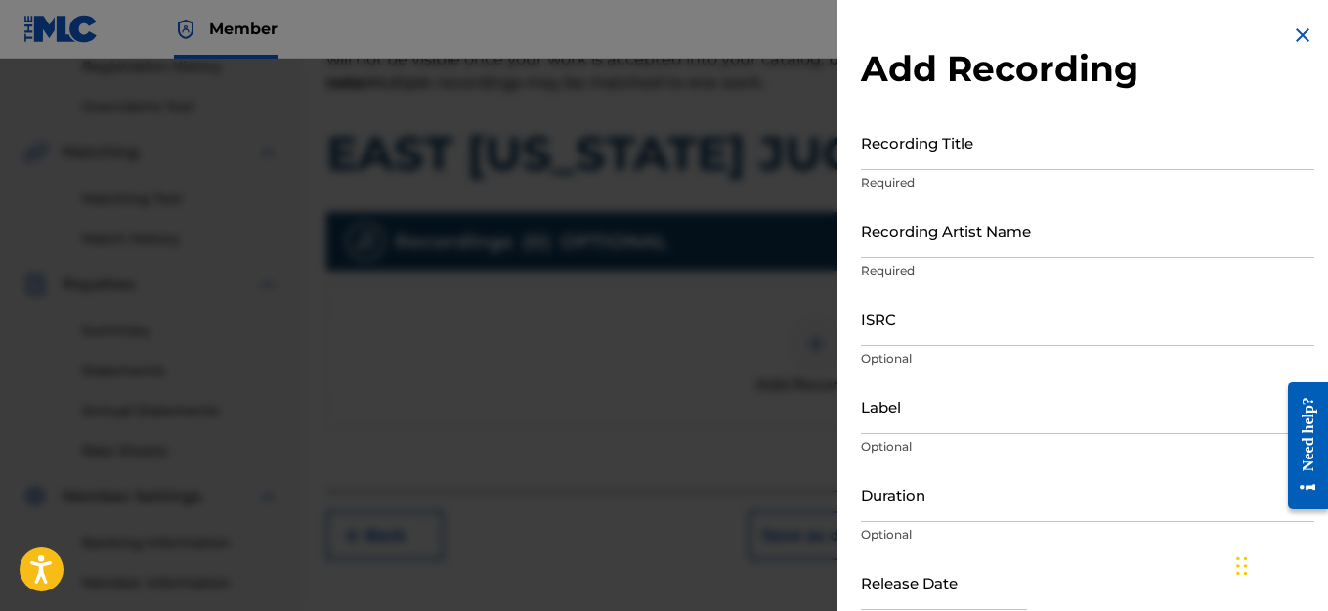
click at [977, 152] on input "Recording Title" at bounding box center [1087, 142] width 453 height 56
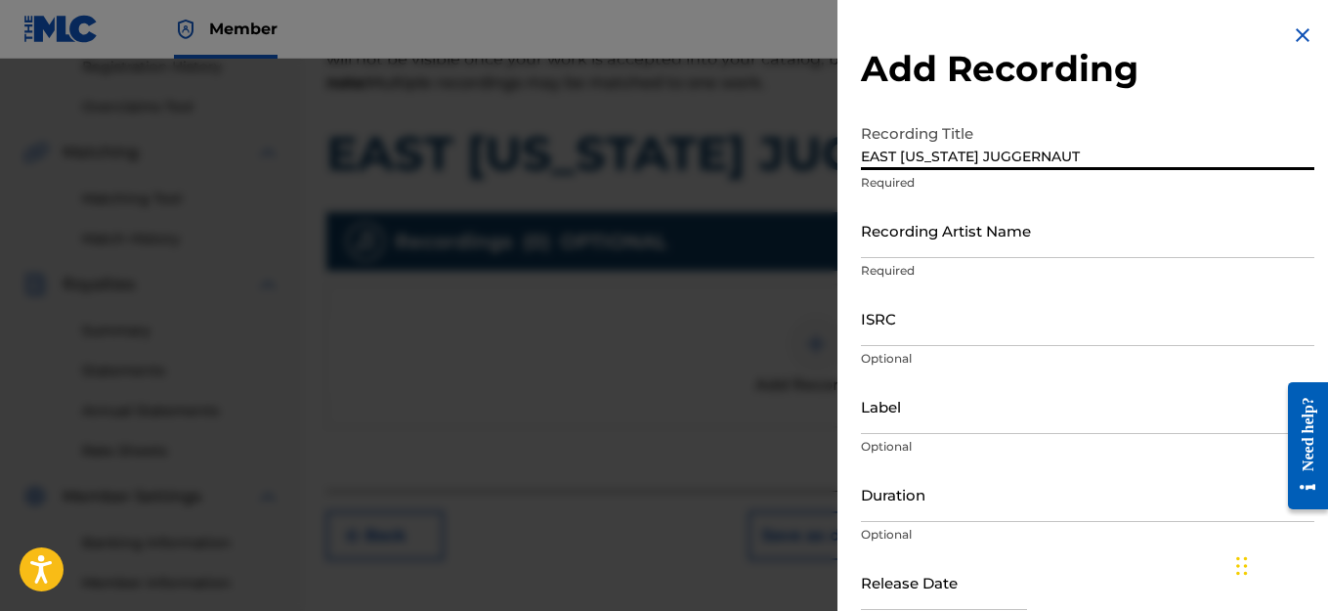
type input "EAST [US_STATE] JUGGERNAUT"
click at [947, 248] on input "Recording Artist Name" at bounding box center [1087, 230] width 453 height 56
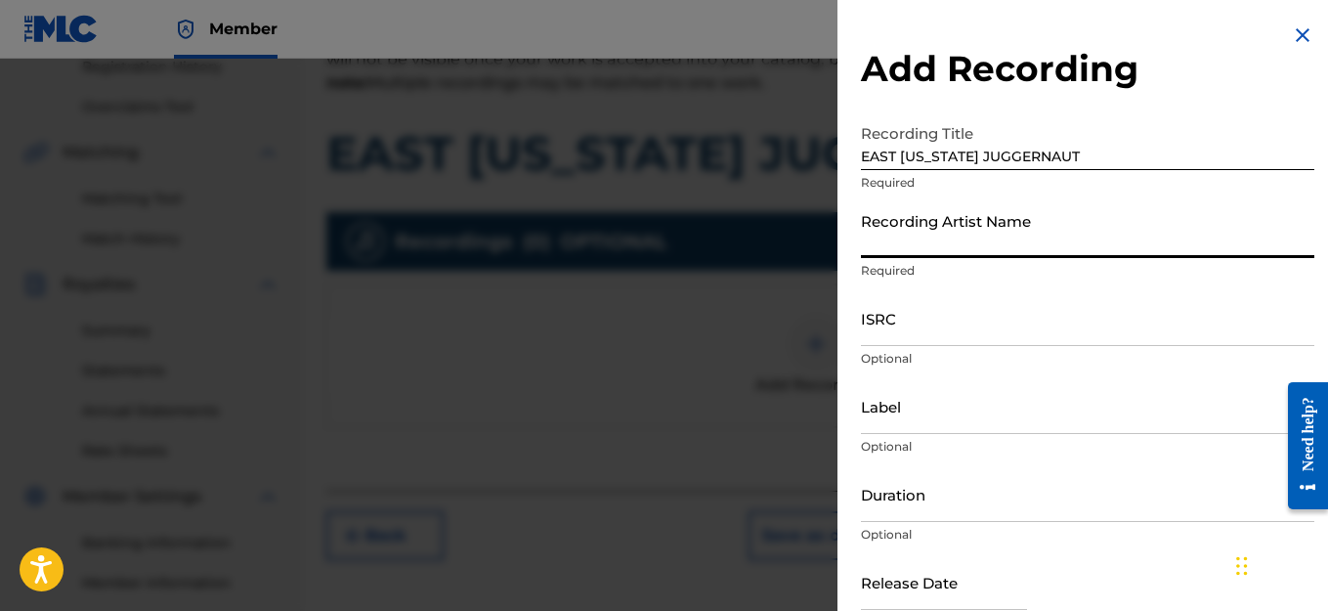
type input "HAIRCUT JAC"
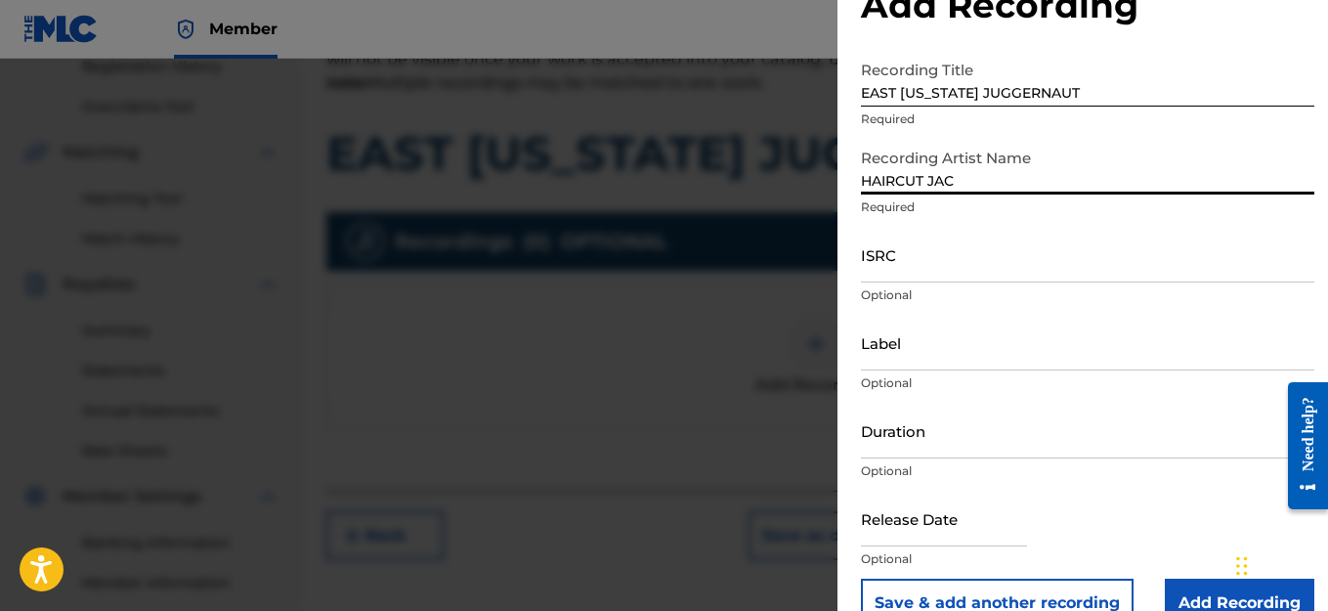
scroll to position [98, 0]
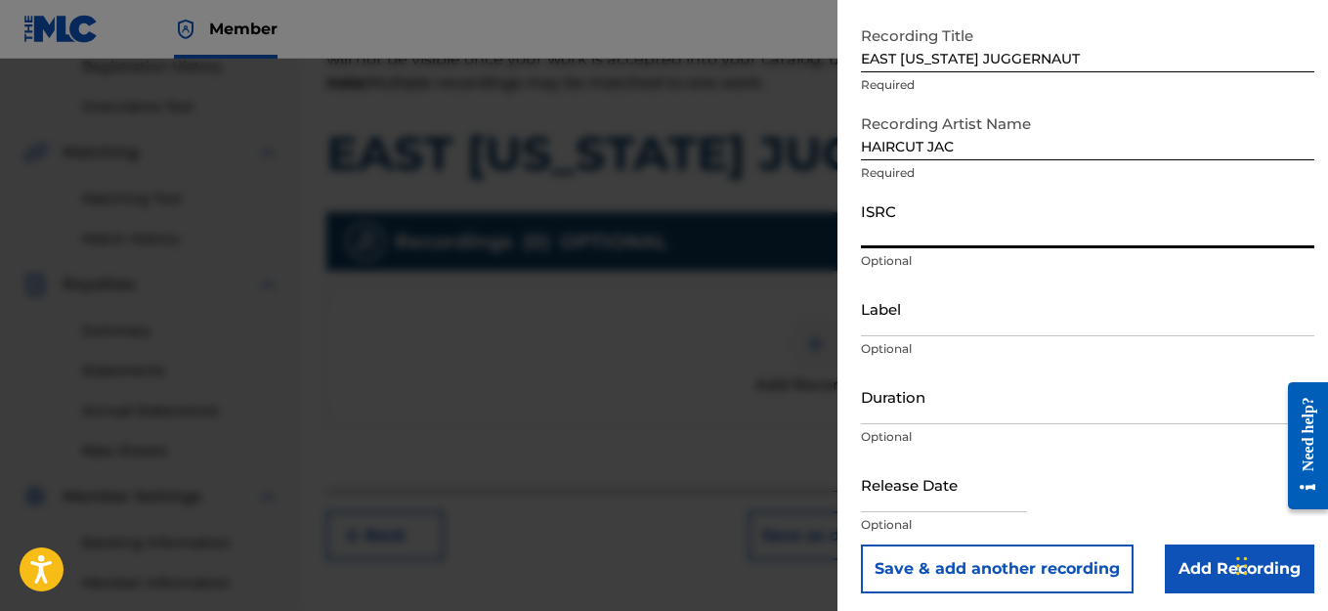
paste input "QZWFW2522371"
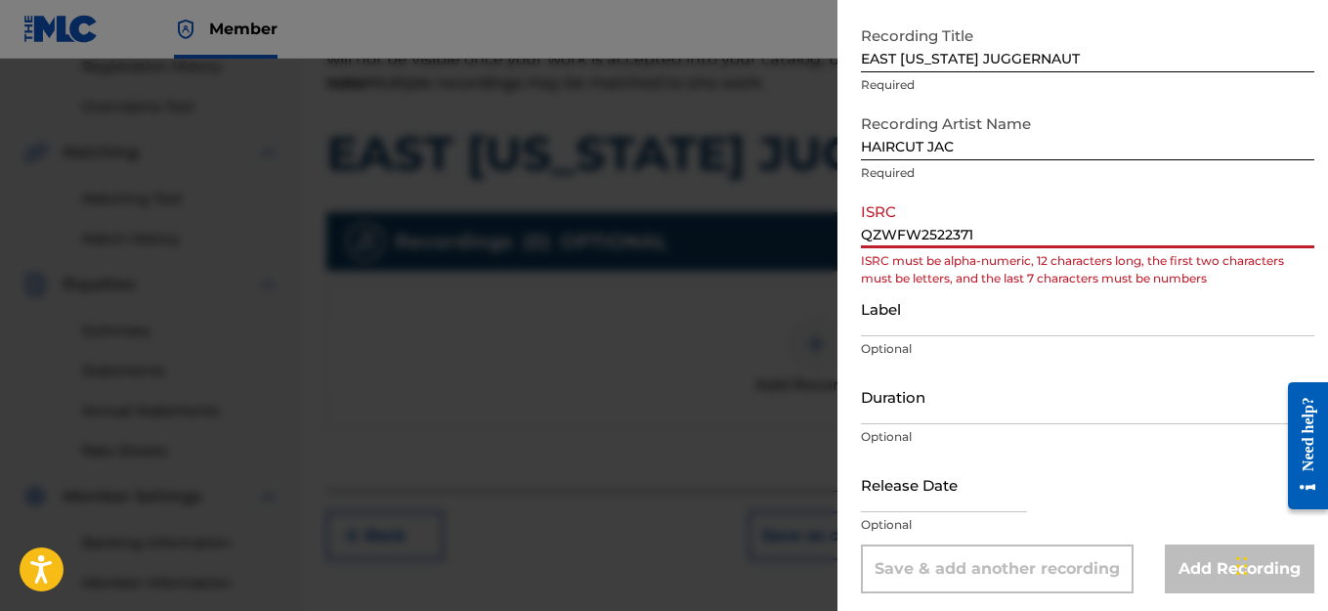
paste input "QZWFW2522371"
drag, startPoint x: 1106, startPoint y: 232, endPoint x: 874, endPoint y: 251, distance: 233.4
click at [874, 251] on div "ISRC QZWFW2522371 QZWFW2522371 ISRC must be alpha-numeric, 12 characters long, …" at bounding box center [1087, 237] width 453 height 88
type input "QZWFW2522371 QZWFW2522371"
click at [818, 271] on div at bounding box center [664, 364] width 1328 height 611
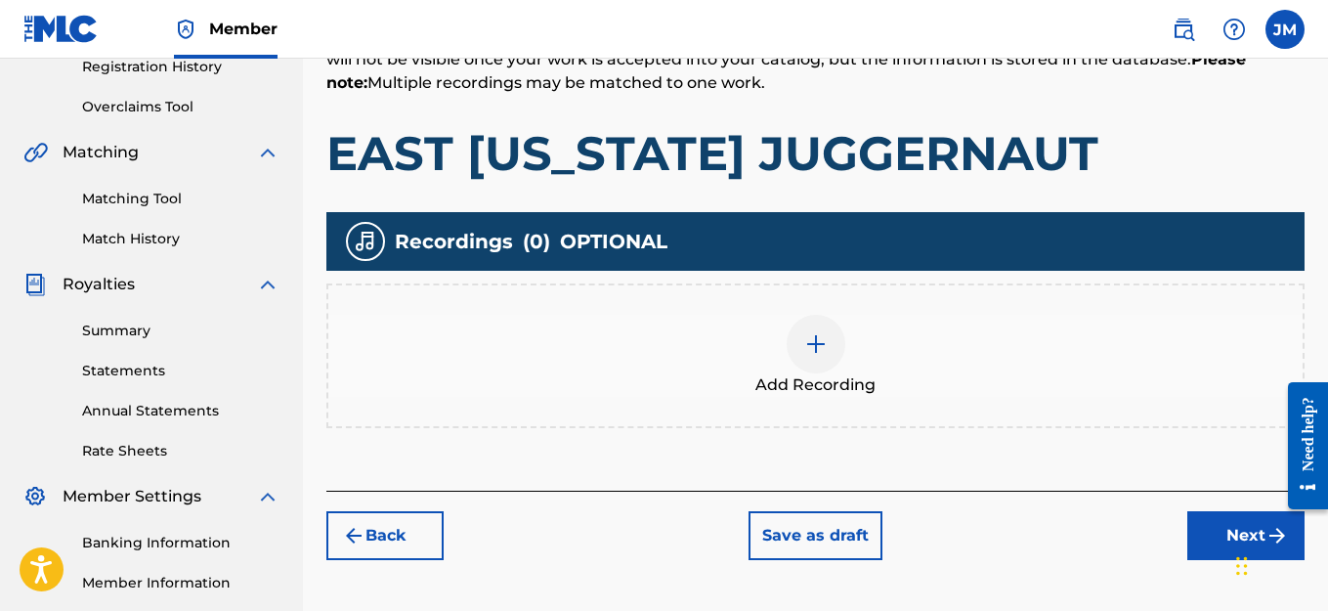
click at [1216, 530] on button "Next" at bounding box center [1245, 535] width 117 height 49
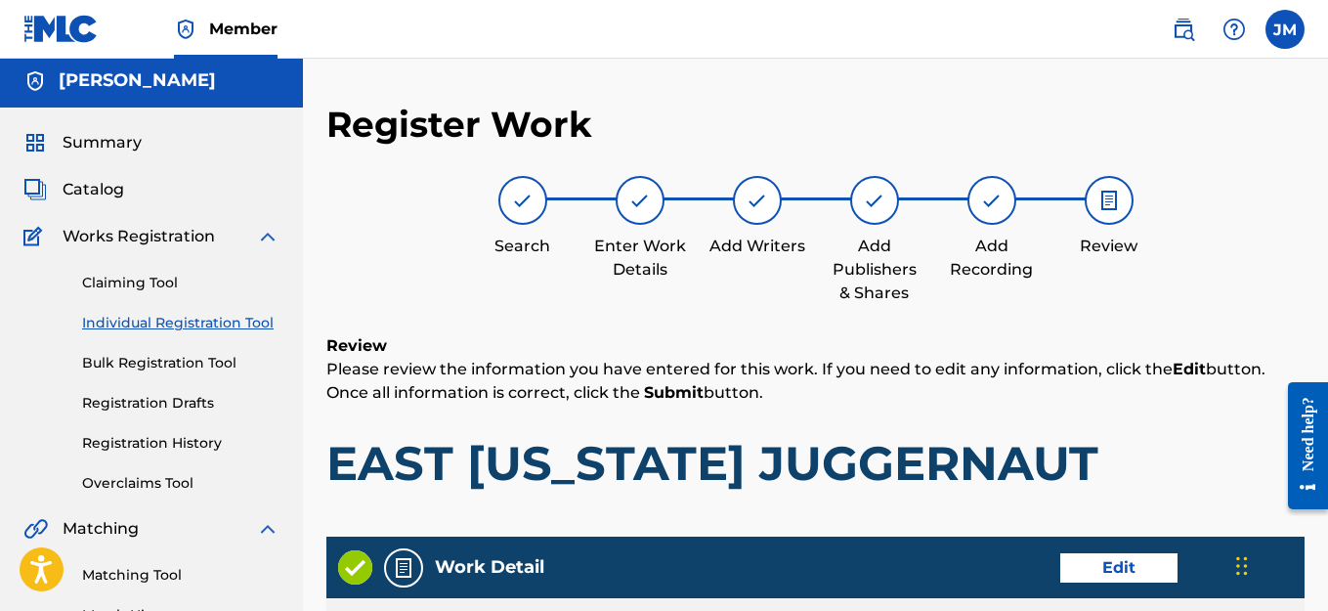
scroll to position [0, 0]
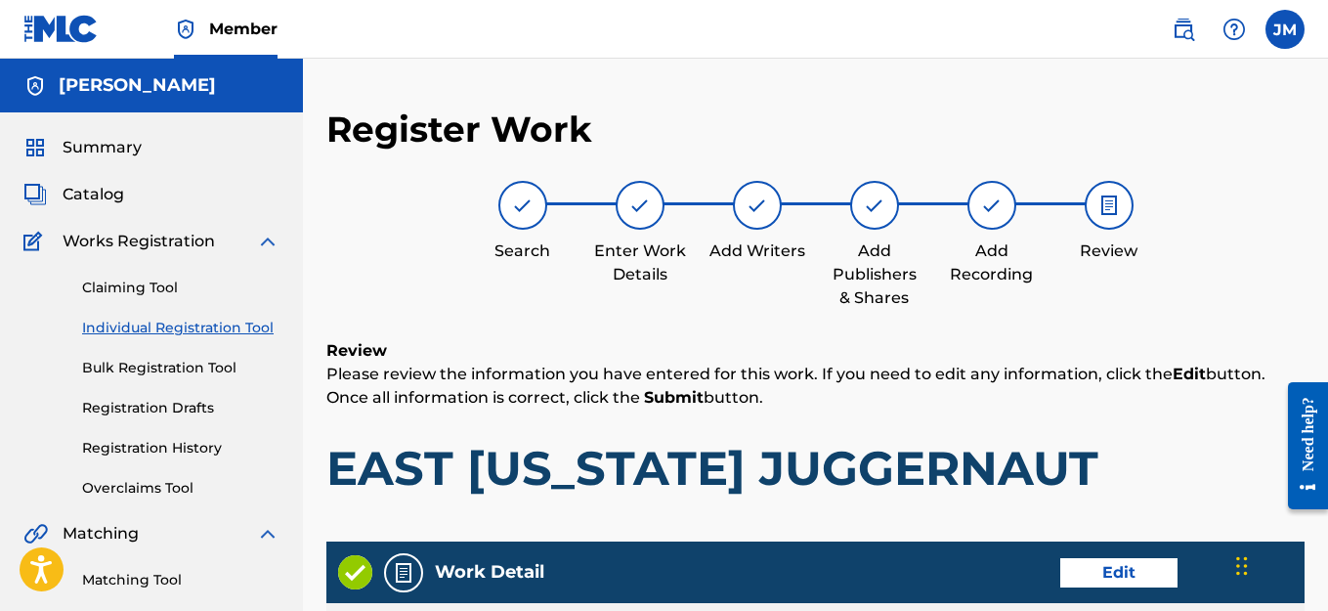
click at [982, 209] on img at bounding box center [991, 204] width 23 height 23
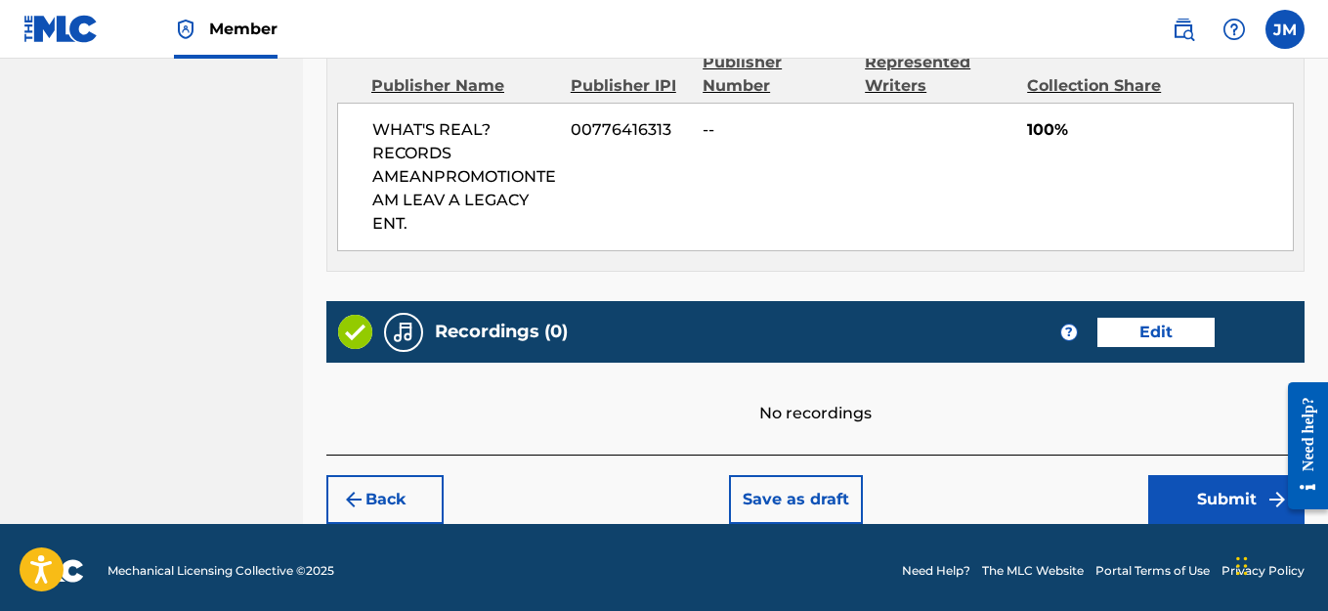
scroll to position [1094, 0]
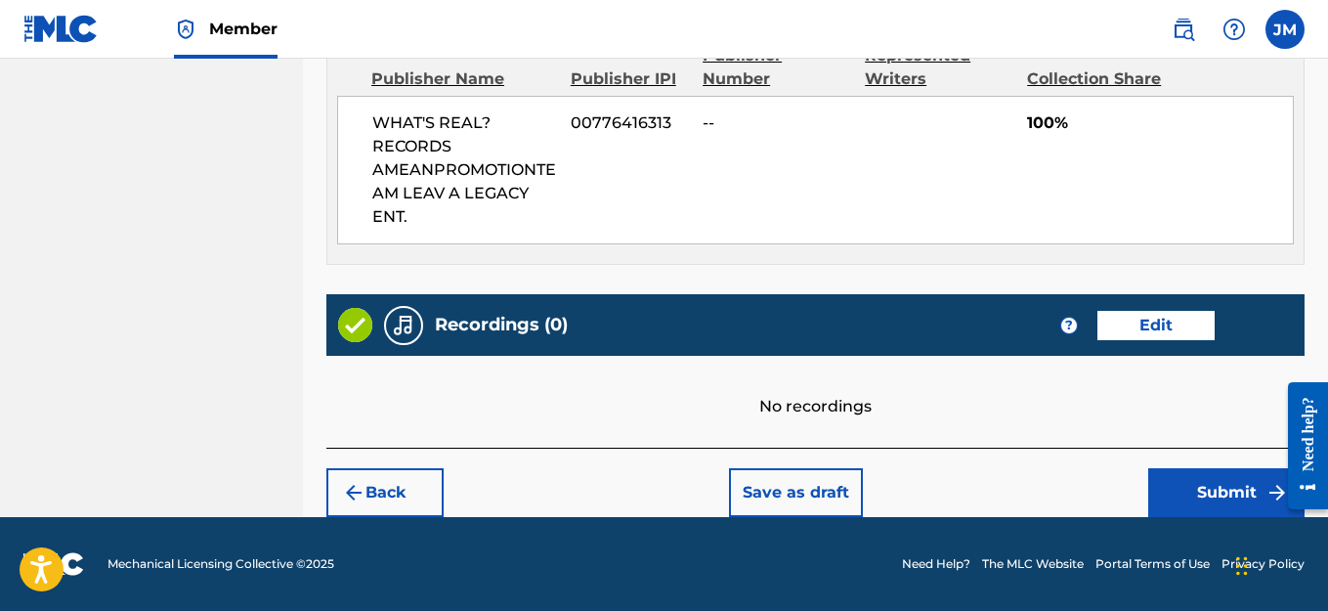
click at [1120, 328] on button "Edit" at bounding box center [1155, 325] width 117 height 29
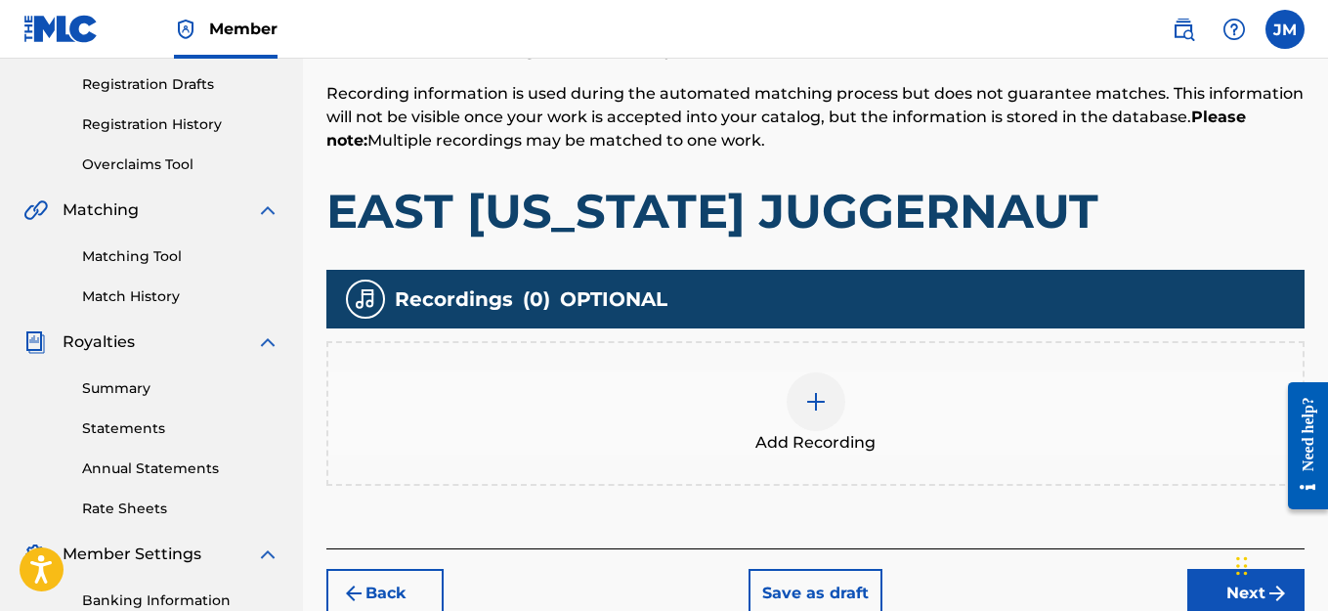
scroll to position [308, 0]
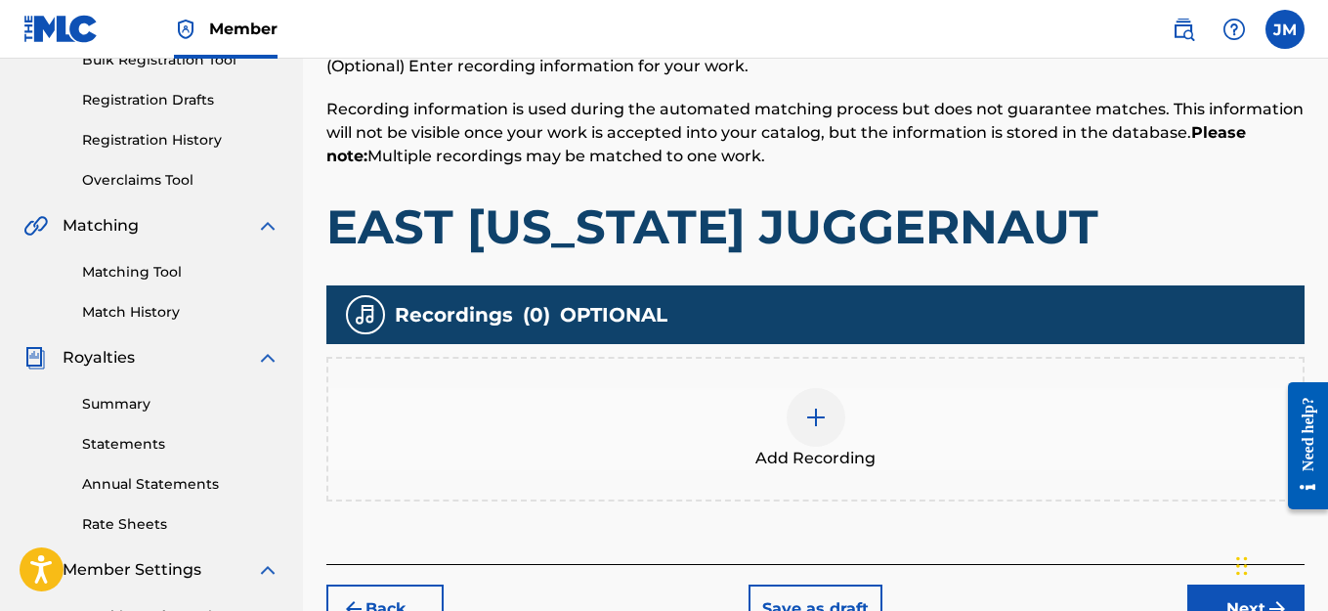
click at [815, 412] on img at bounding box center [815, 417] width 23 height 23
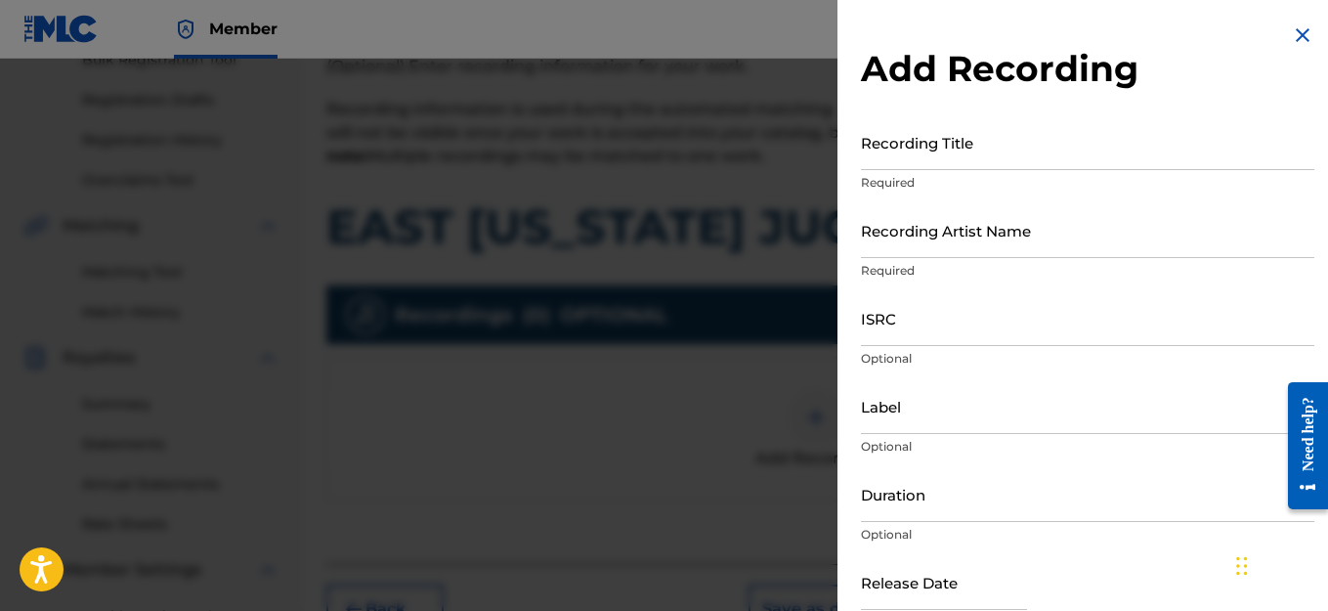
click at [918, 162] on input "Recording Title" at bounding box center [1087, 142] width 453 height 56
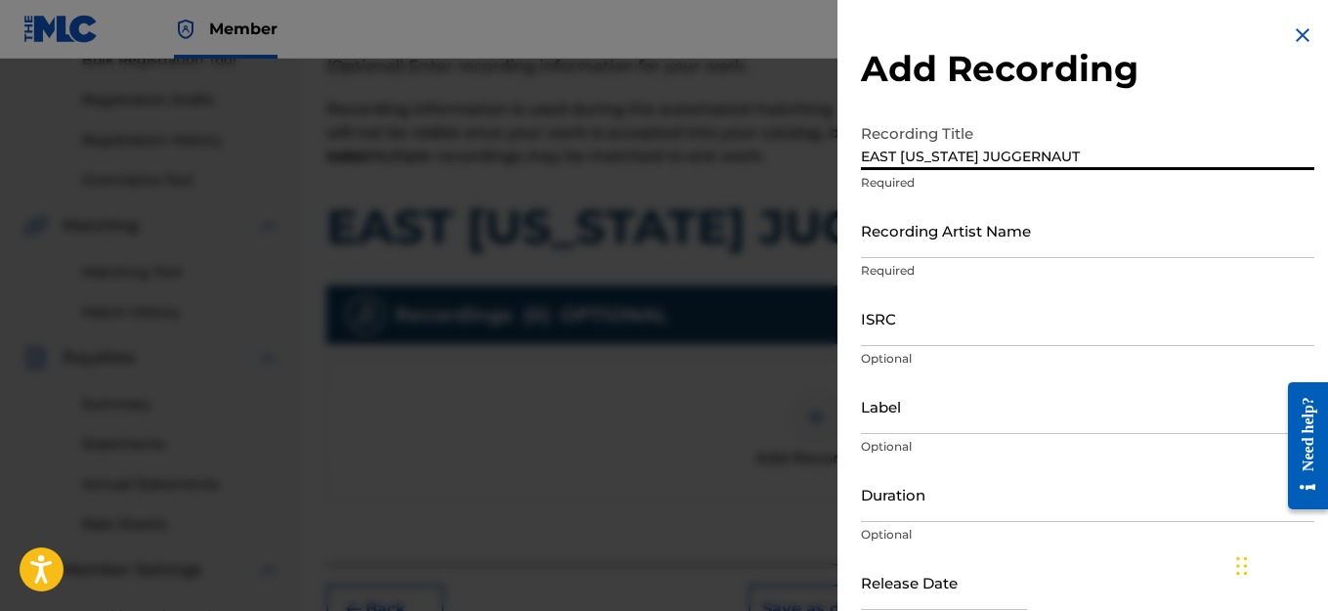
type input "EAST [US_STATE] JUGGERNAUT"
click at [911, 243] on input "Recording Artist Name" at bounding box center [1087, 230] width 453 height 56
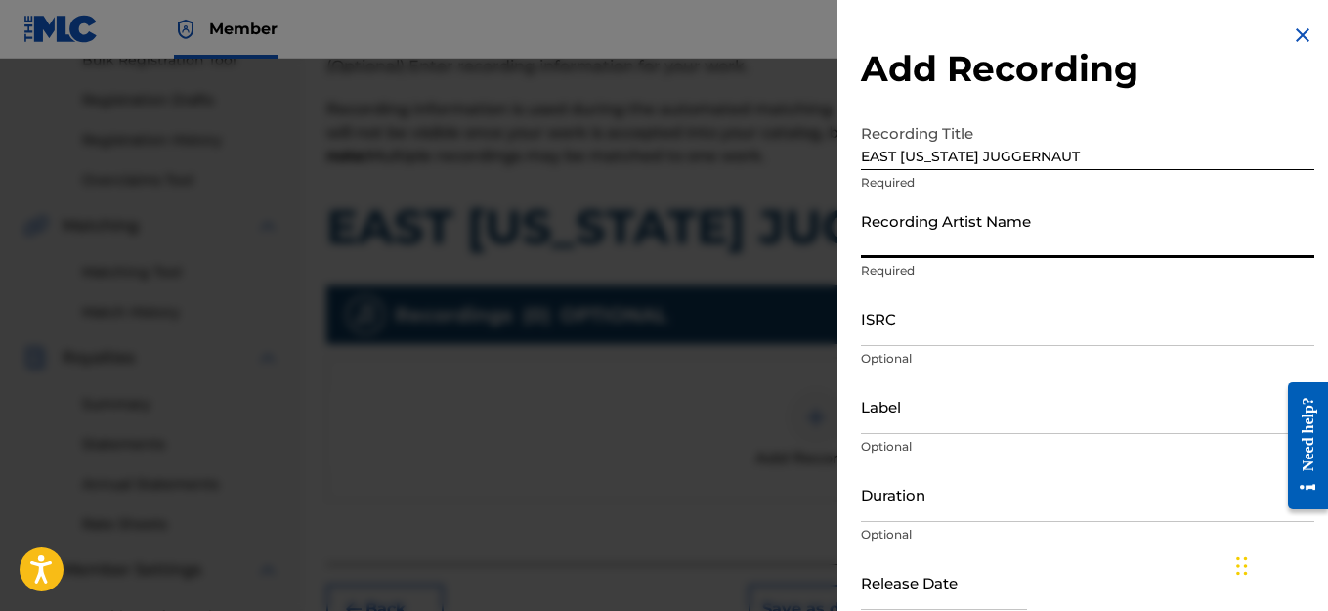
type input "HAIRCUT JAC"
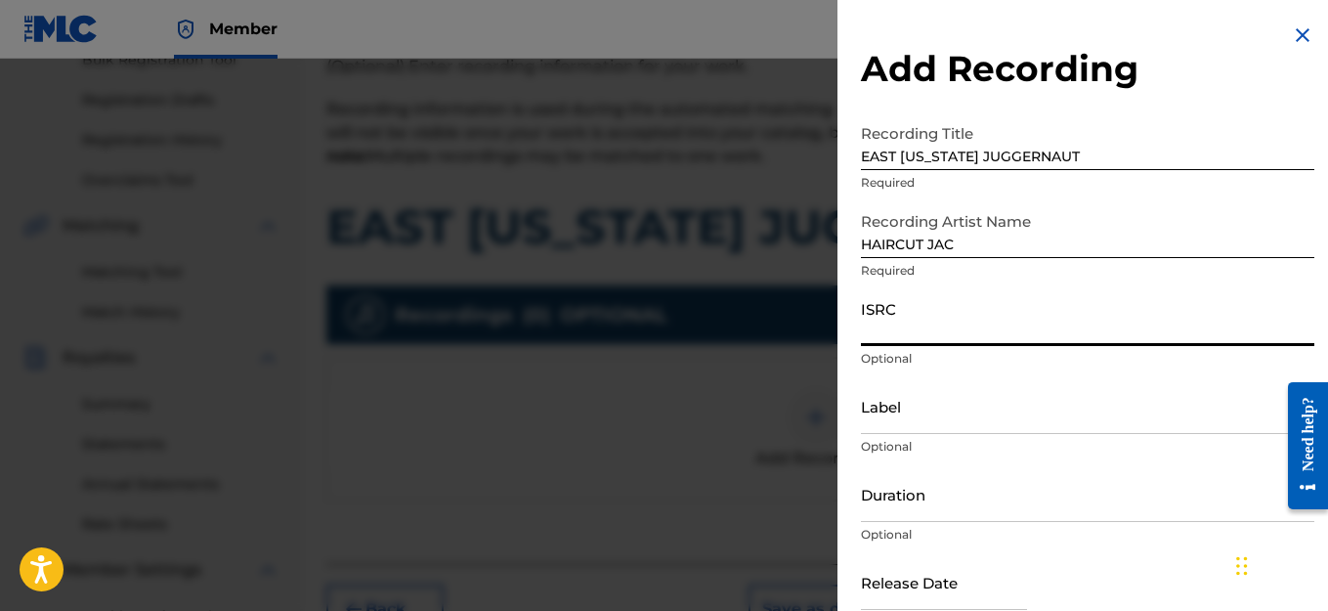
paste input "QZWFW2522371"
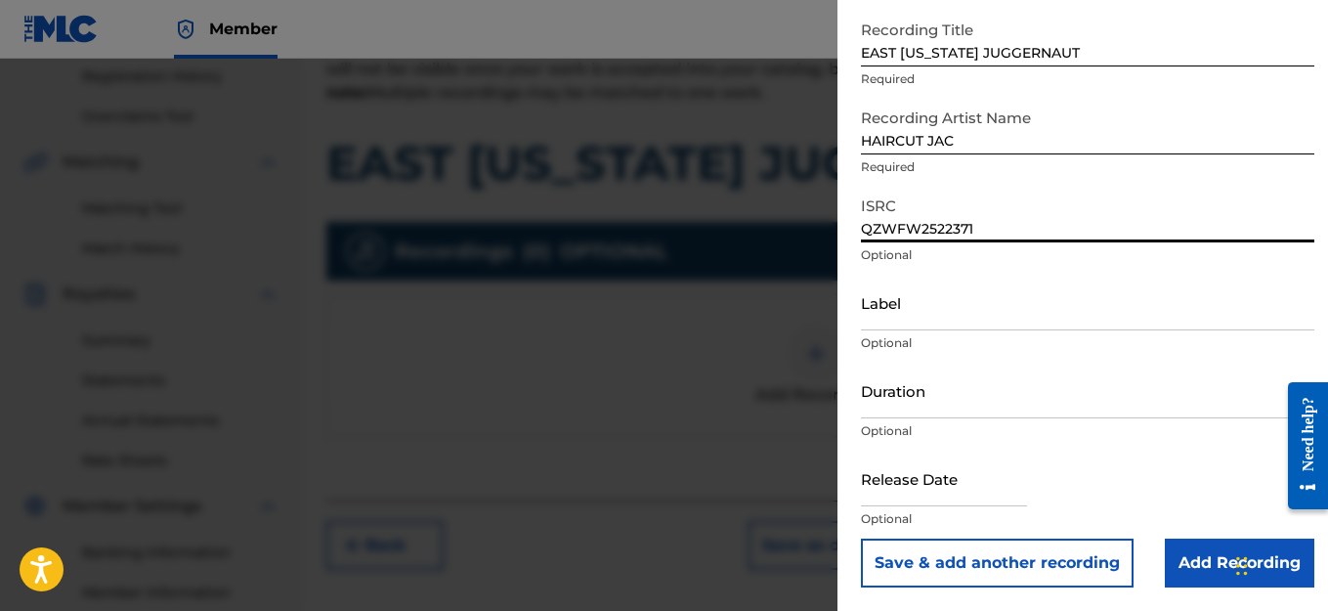
scroll to position [406, 0]
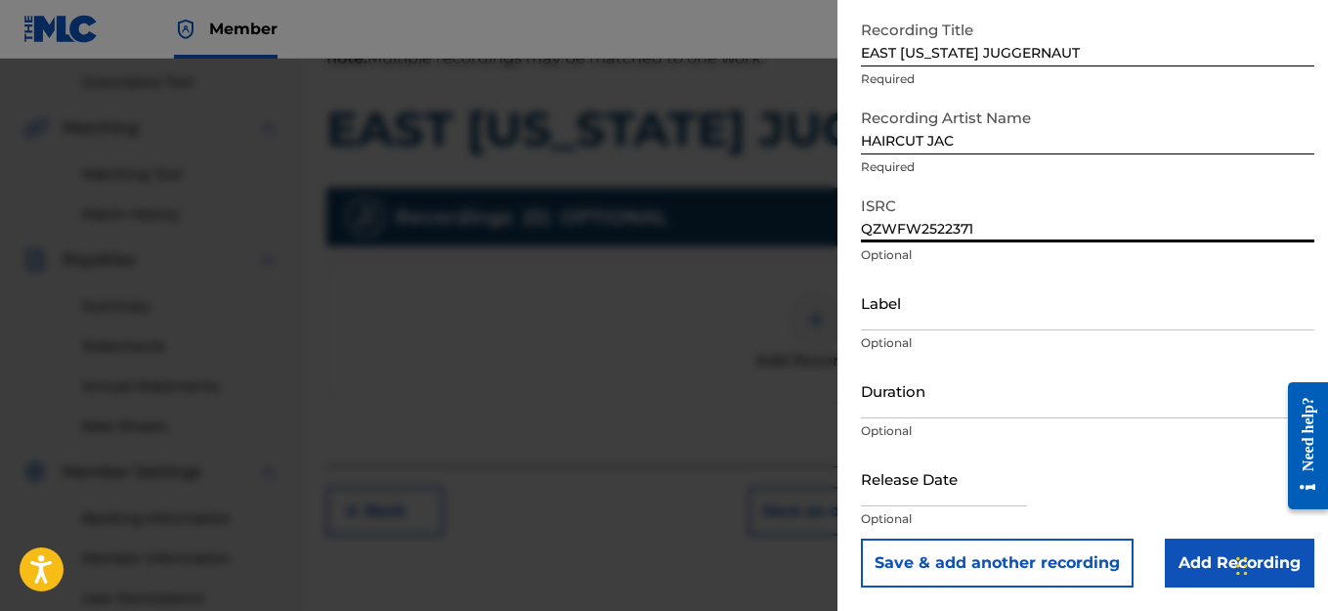
type input "QZWFW2522371"
click at [1221, 564] on input "Add Recording" at bounding box center [1240, 562] width 150 height 49
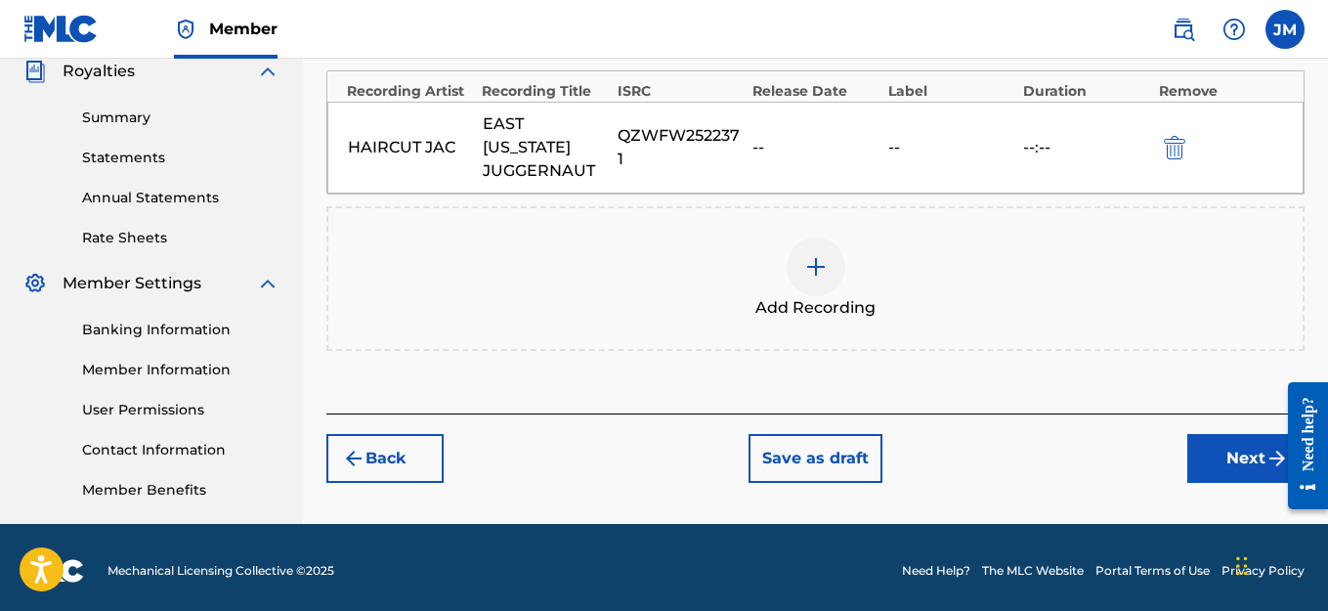
scroll to position [601, 0]
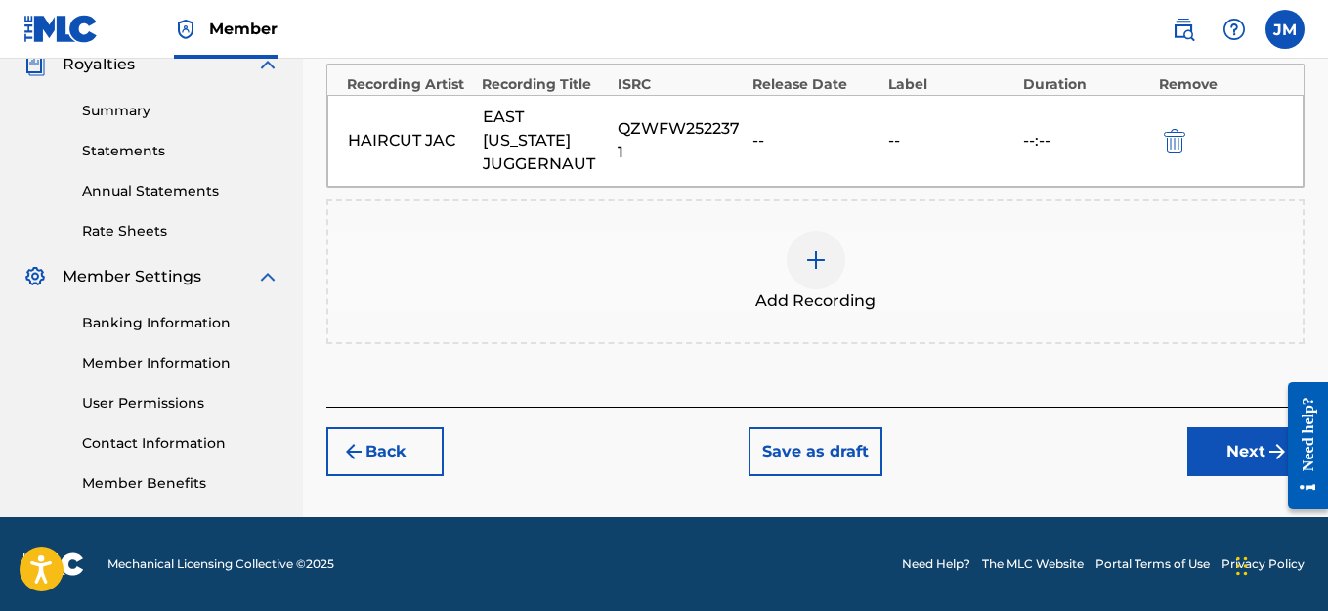
click at [1244, 427] on button "Next" at bounding box center [1245, 451] width 117 height 49
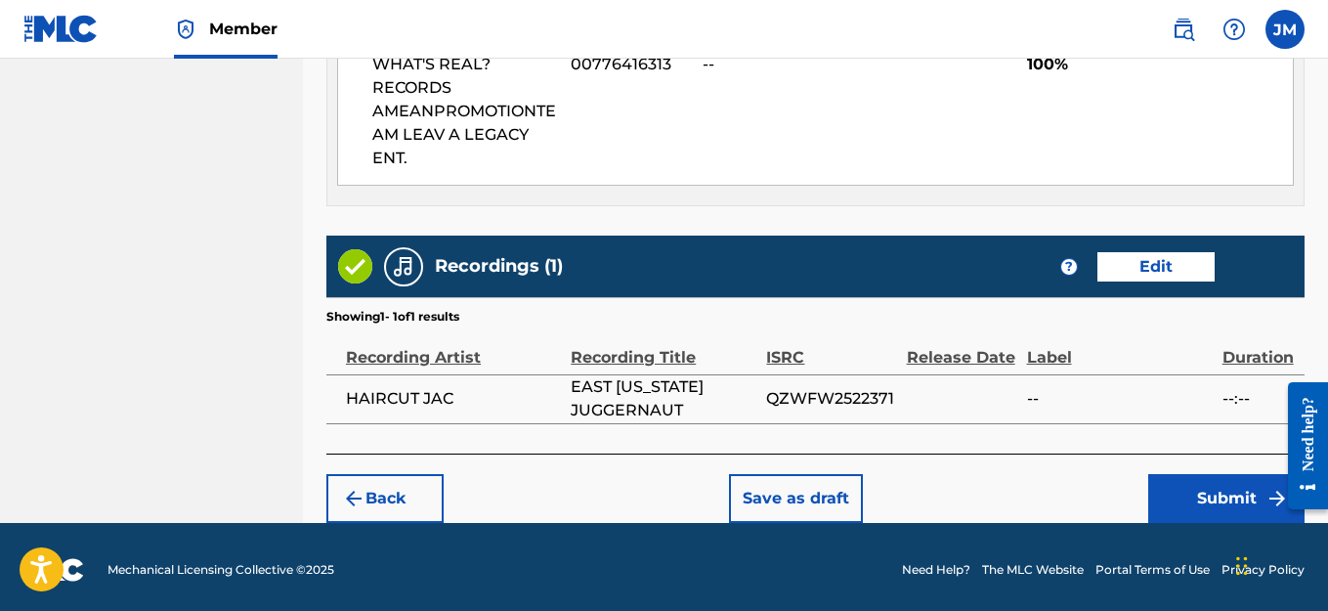
scroll to position [1159, 0]
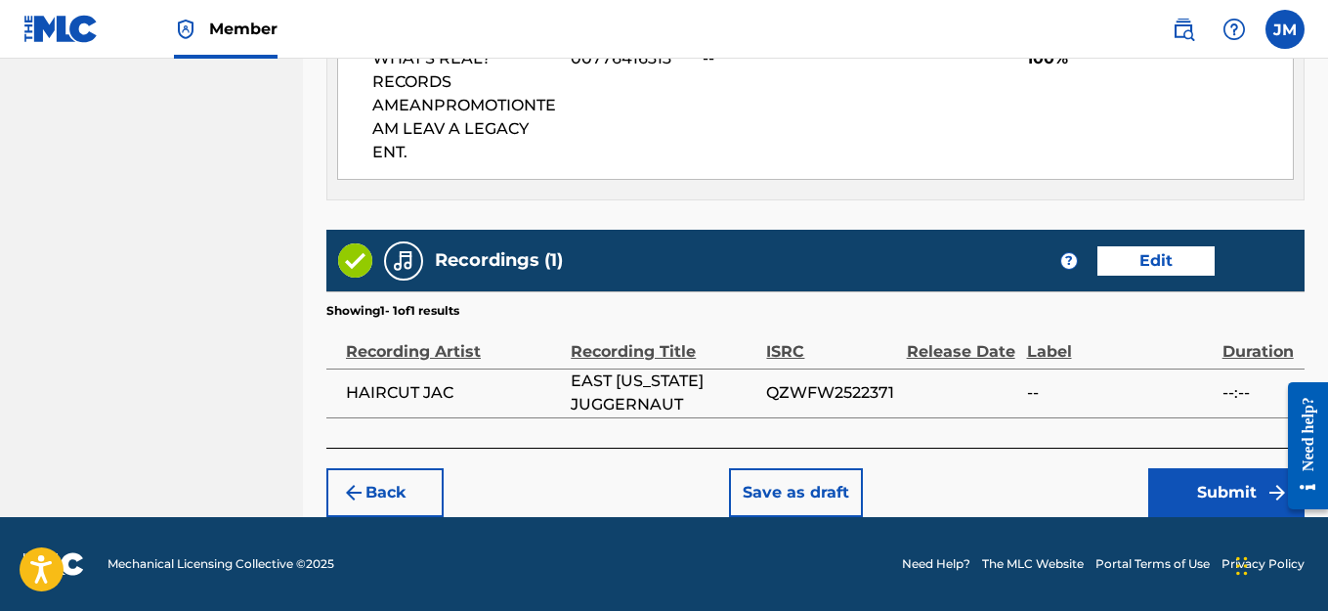
click at [1217, 503] on button "Submit" at bounding box center [1226, 492] width 156 height 49
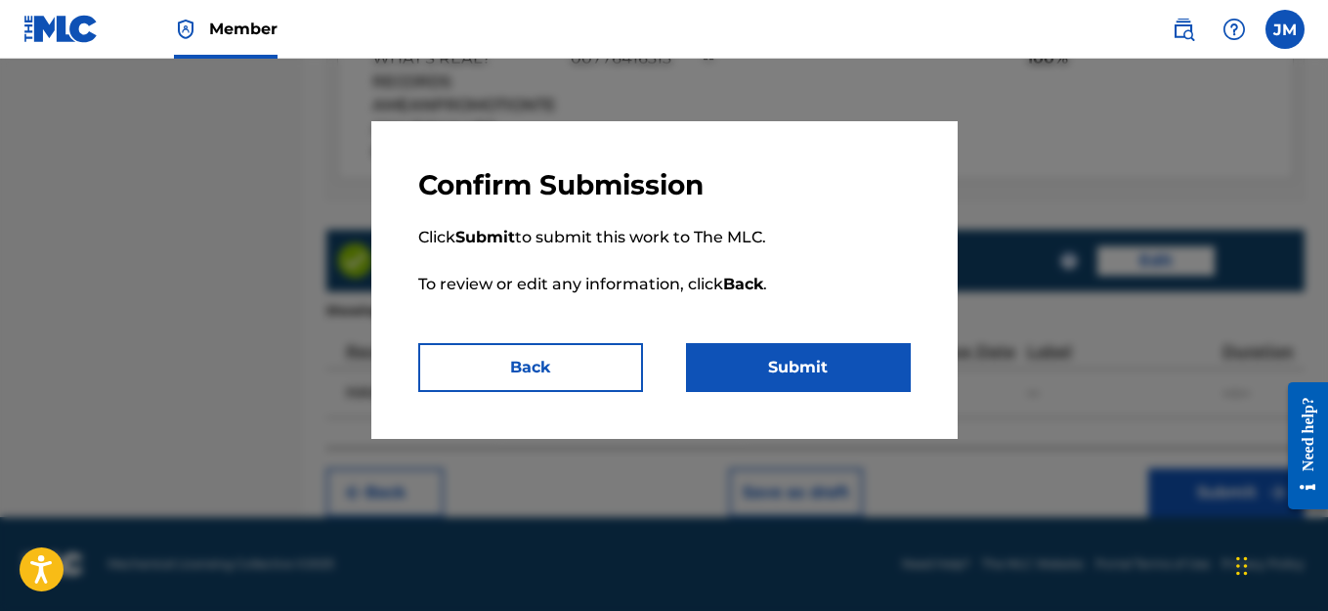
click at [717, 365] on button "Submit" at bounding box center [798, 367] width 225 height 49
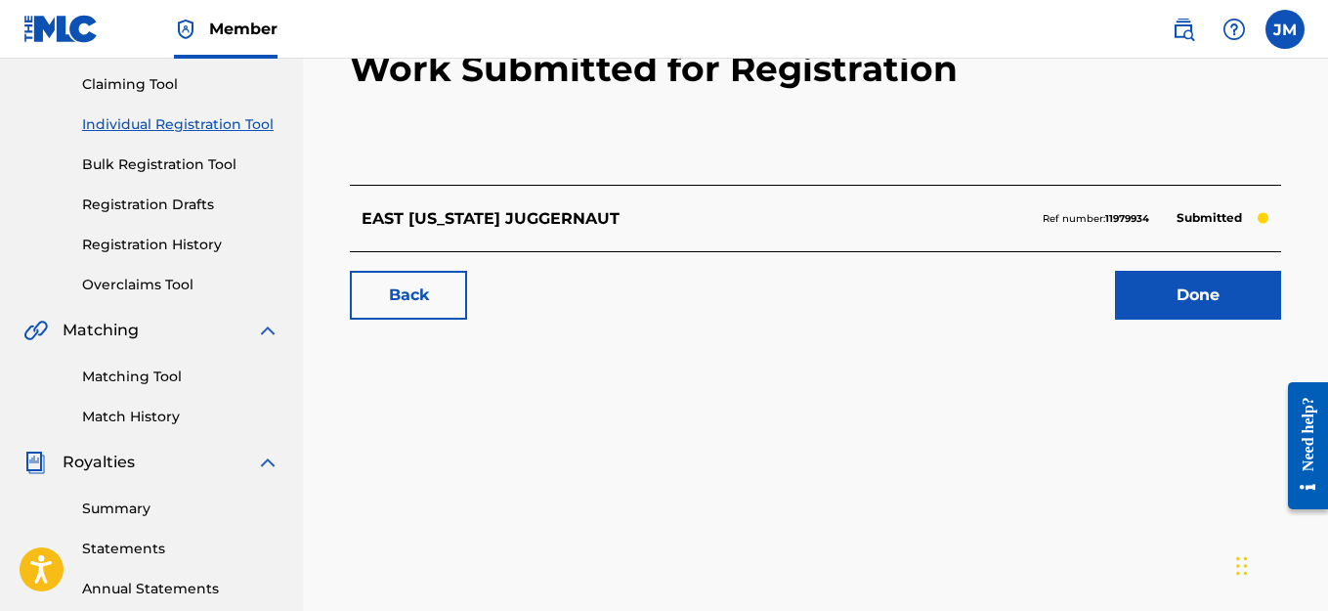
scroll to position [195, 0]
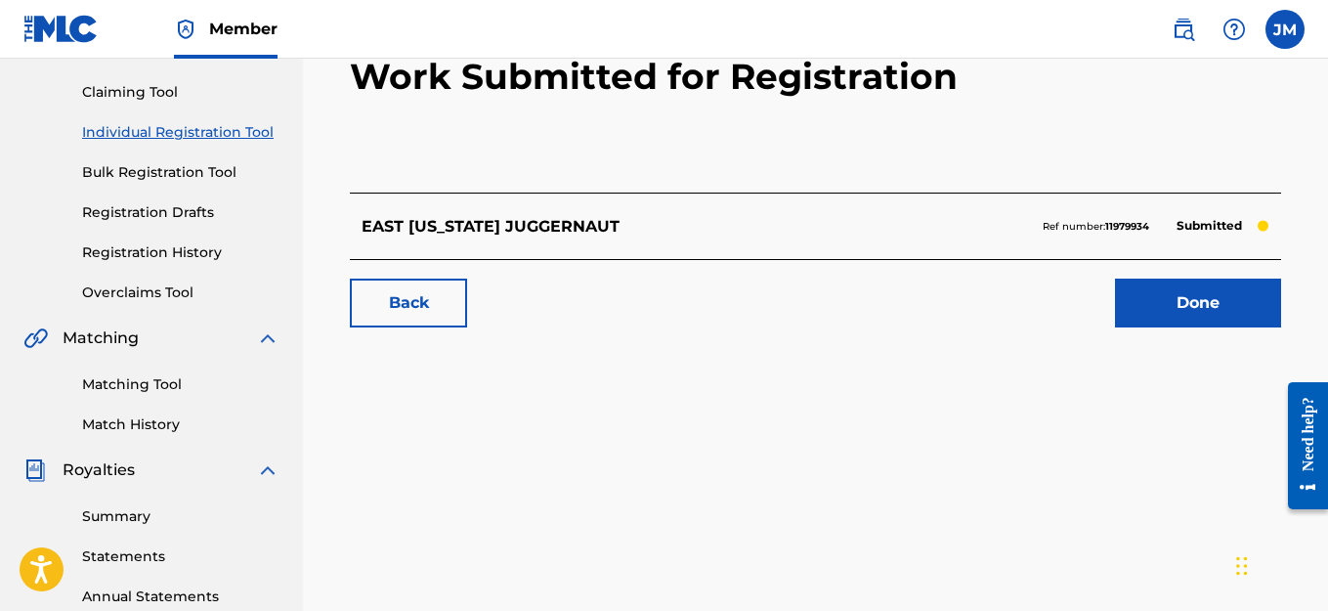
click at [1236, 298] on link "Done" at bounding box center [1198, 303] width 166 height 49
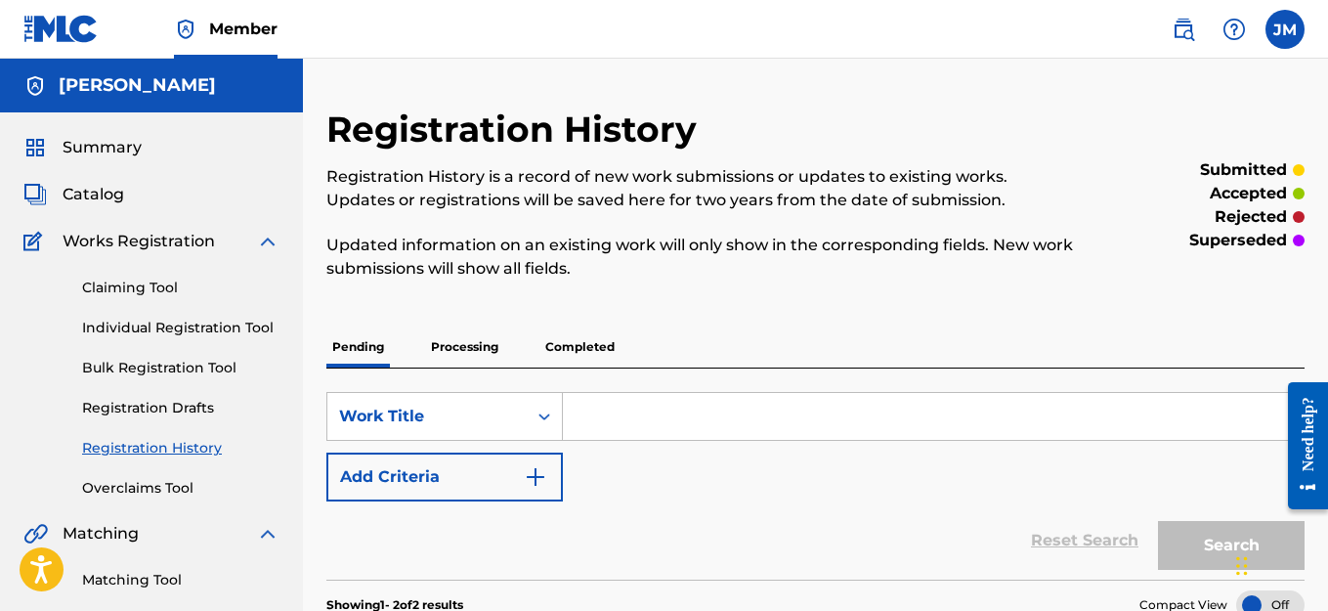
click at [121, 329] on link "Individual Registration Tool" at bounding box center [180, 328] width 197 height 21
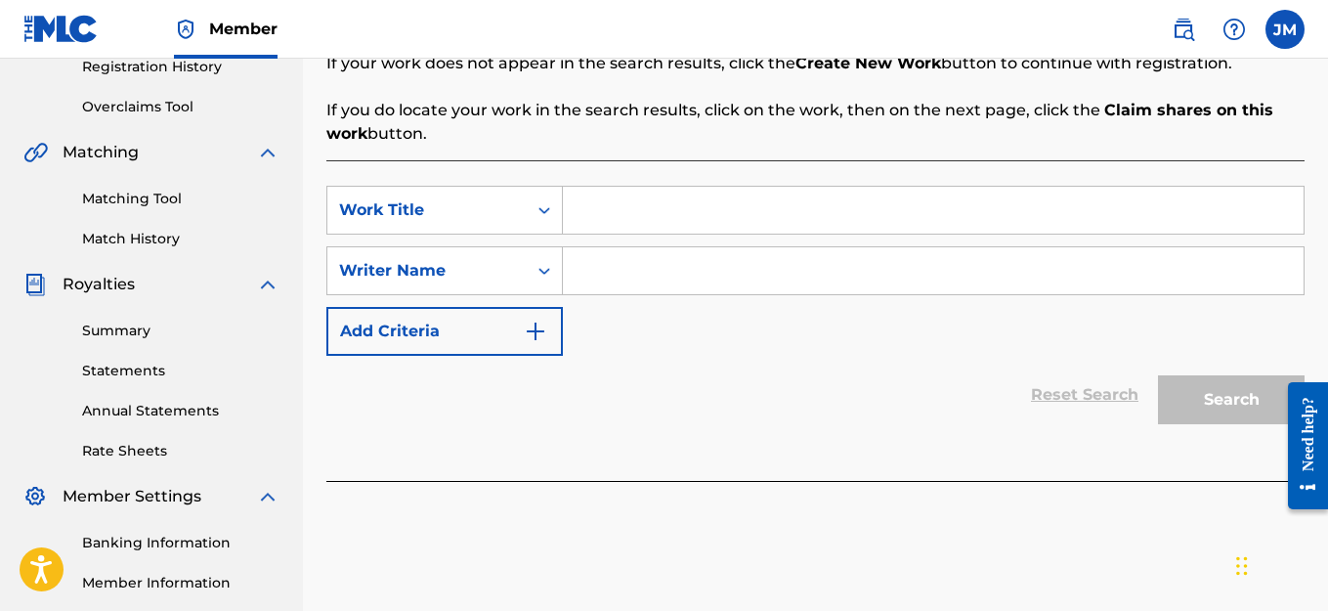
scroll to position [391, 0]
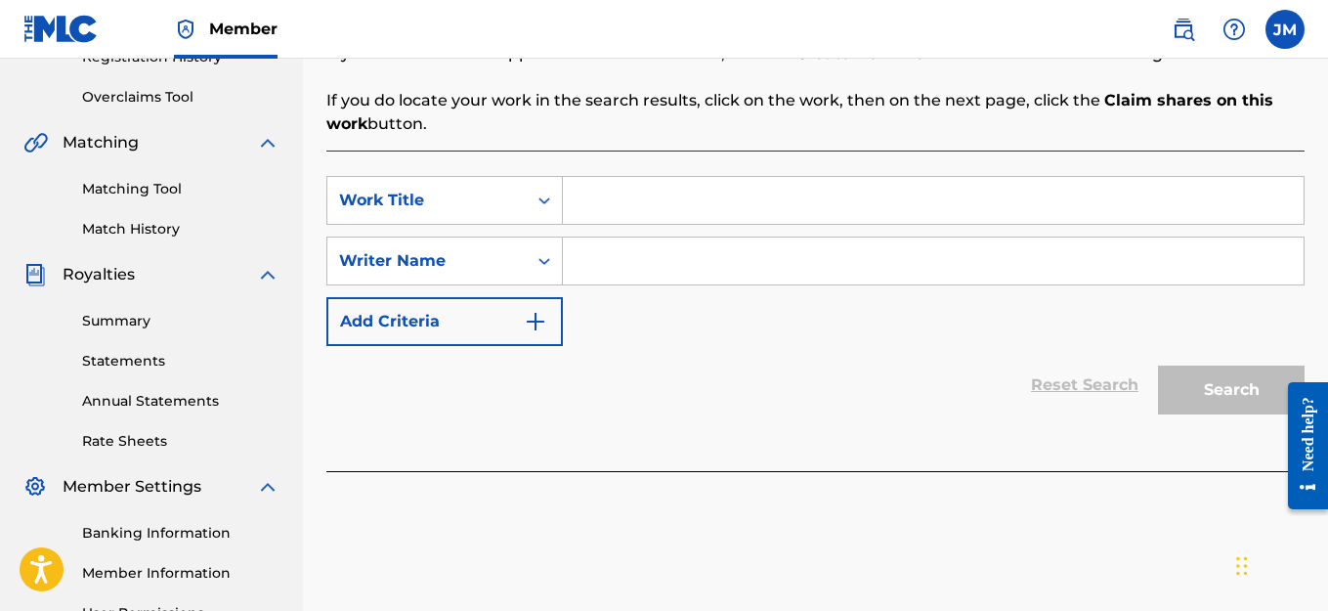
click at [615, 200] on input "Search Form" at bounding box center [933, 200] width 741 height 47
type input "G"
click at [610, 273] on input "Search Form" at bounding box center [933, 260] width 741 height 47
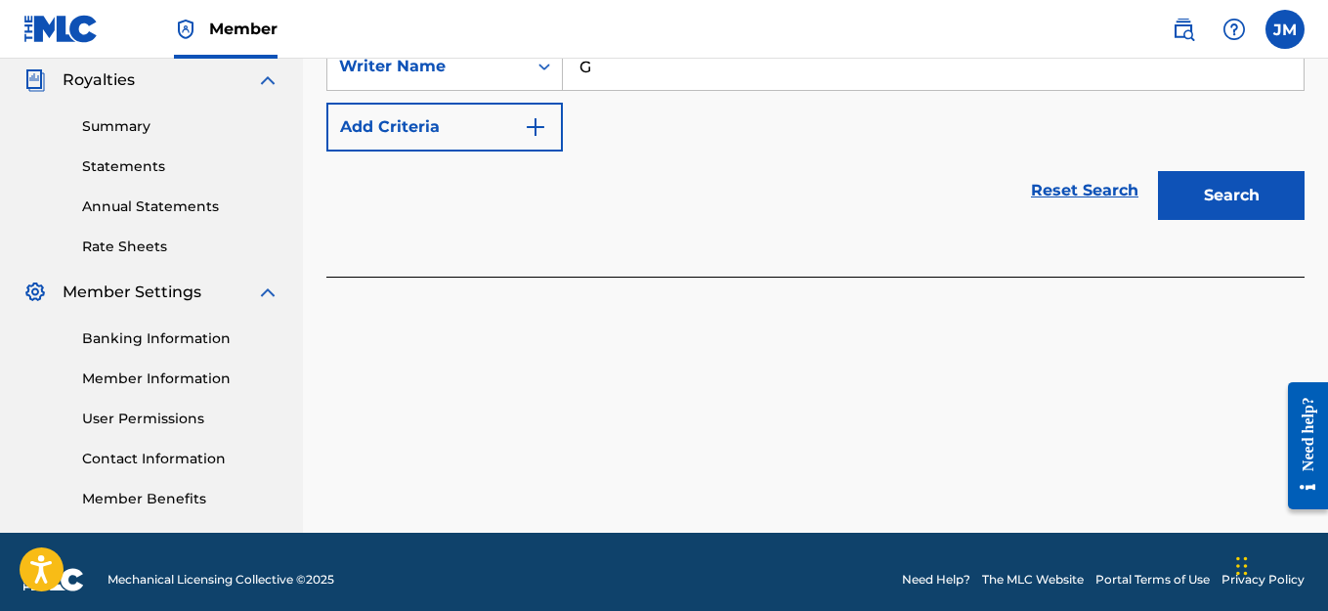
scroll to position [586, 0]
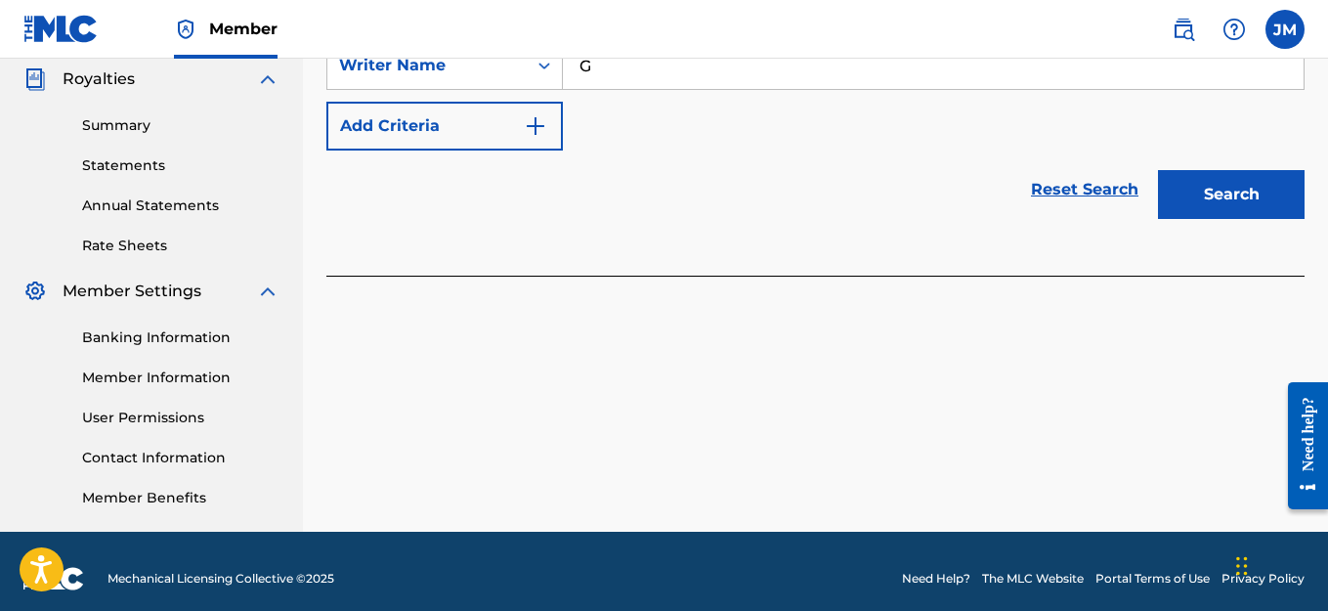
type input "G"
click at [1215, 196] on button "Search" at bounding box center [1231, 194] width 147 height 49
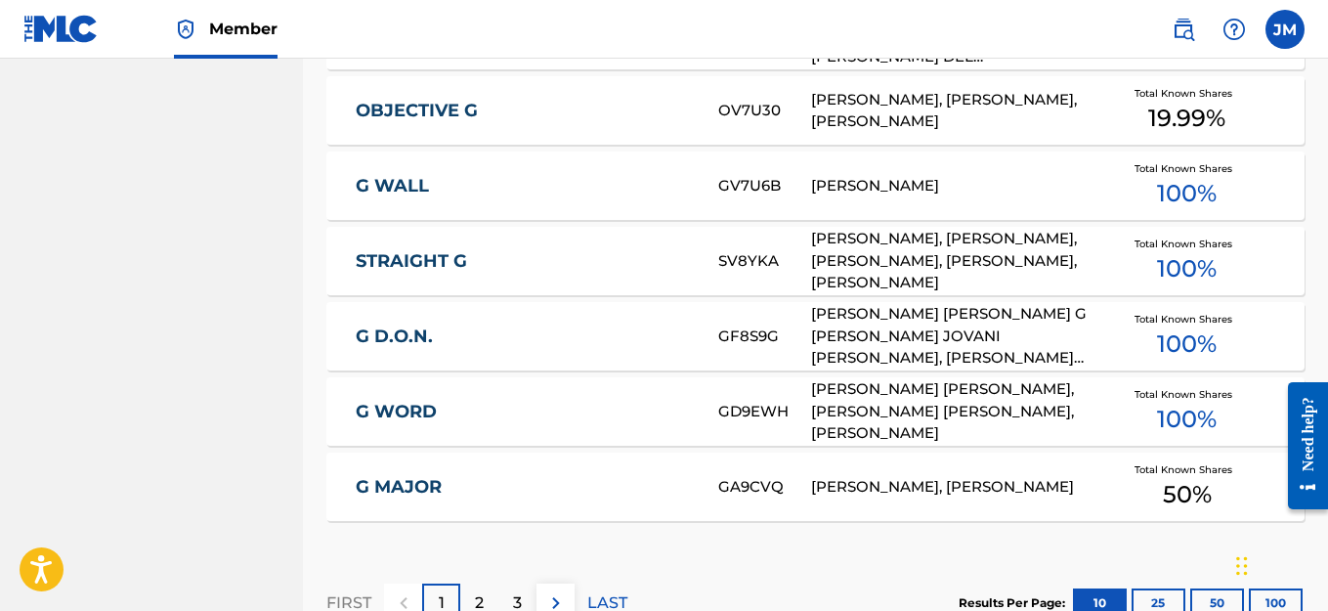
scroll to position [1425, 0]
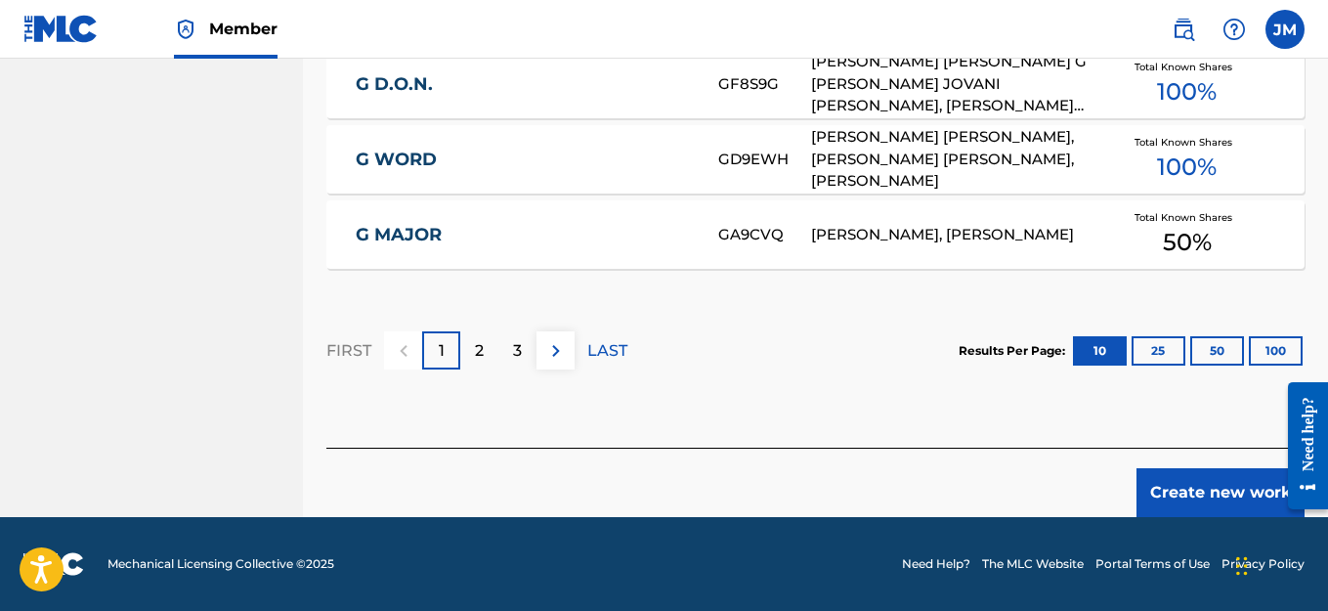
click at [1233, 493] on button "Create new work" at bounding box center [1220, 492] width 168 height 49
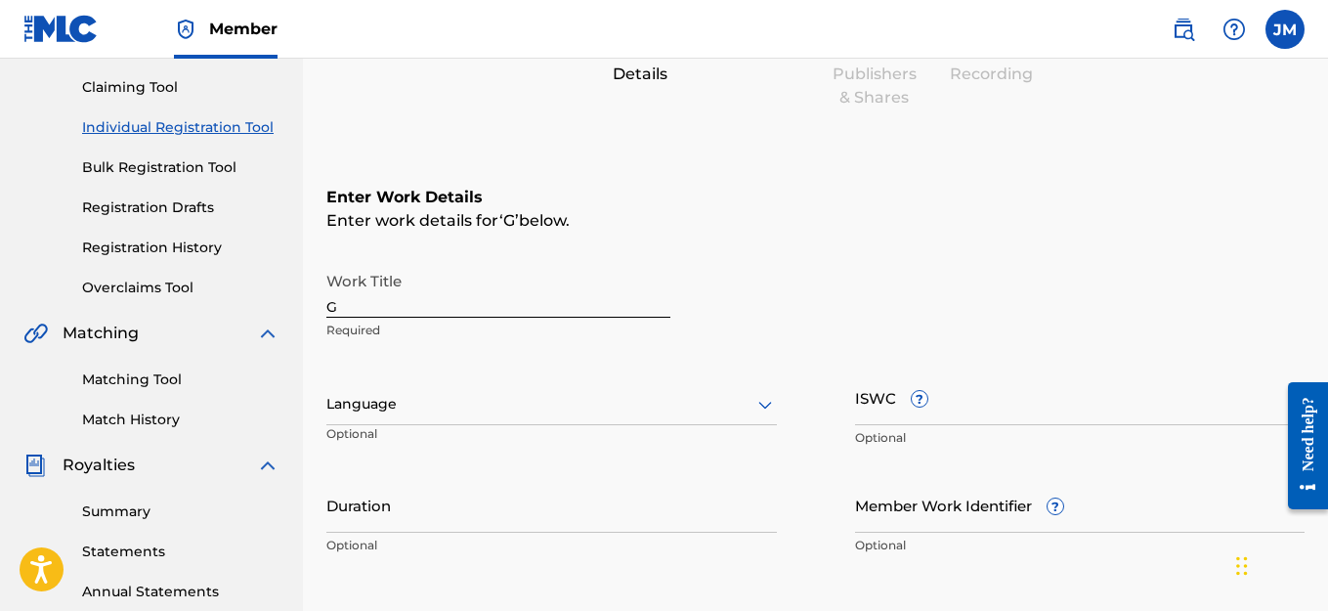
scroll to position [125, 0]
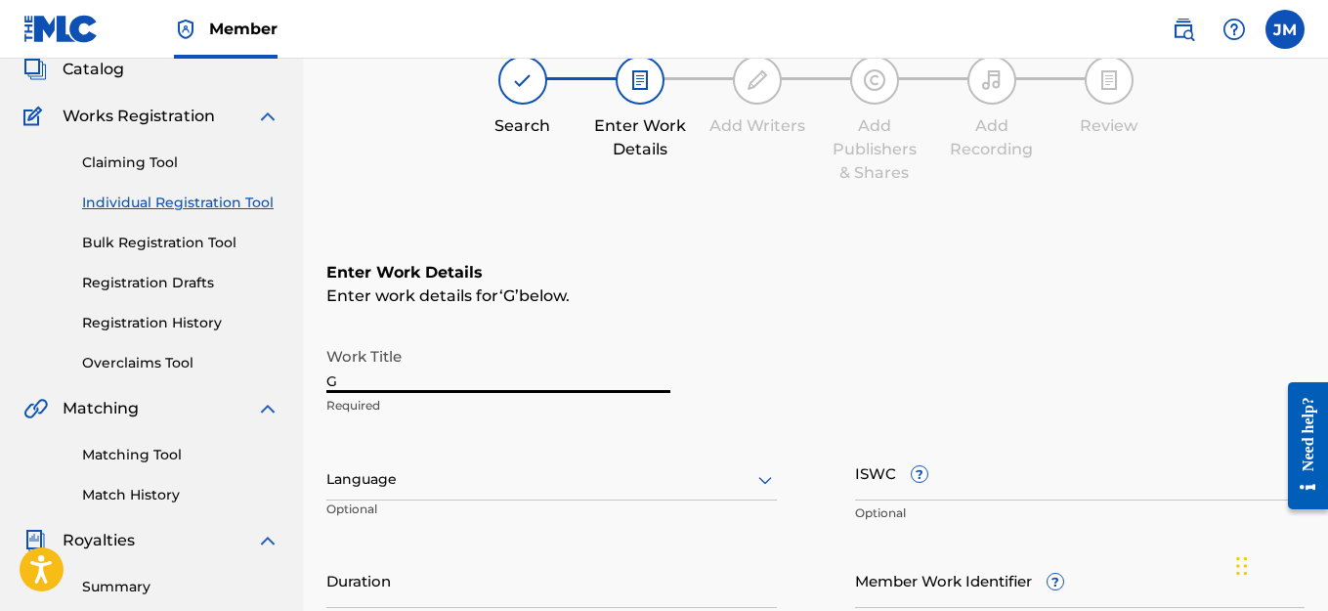
click at [351, 385] on input "G" at bounding box center [498, 365] width 344 height 56
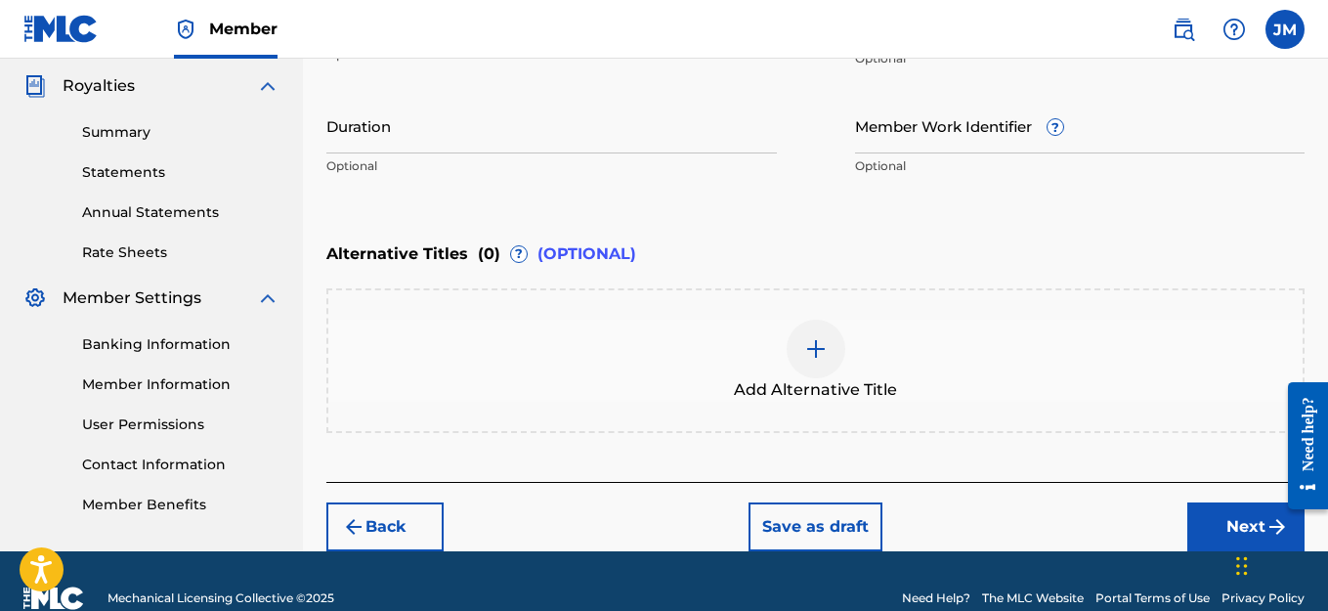
scroll to position [614, 0]
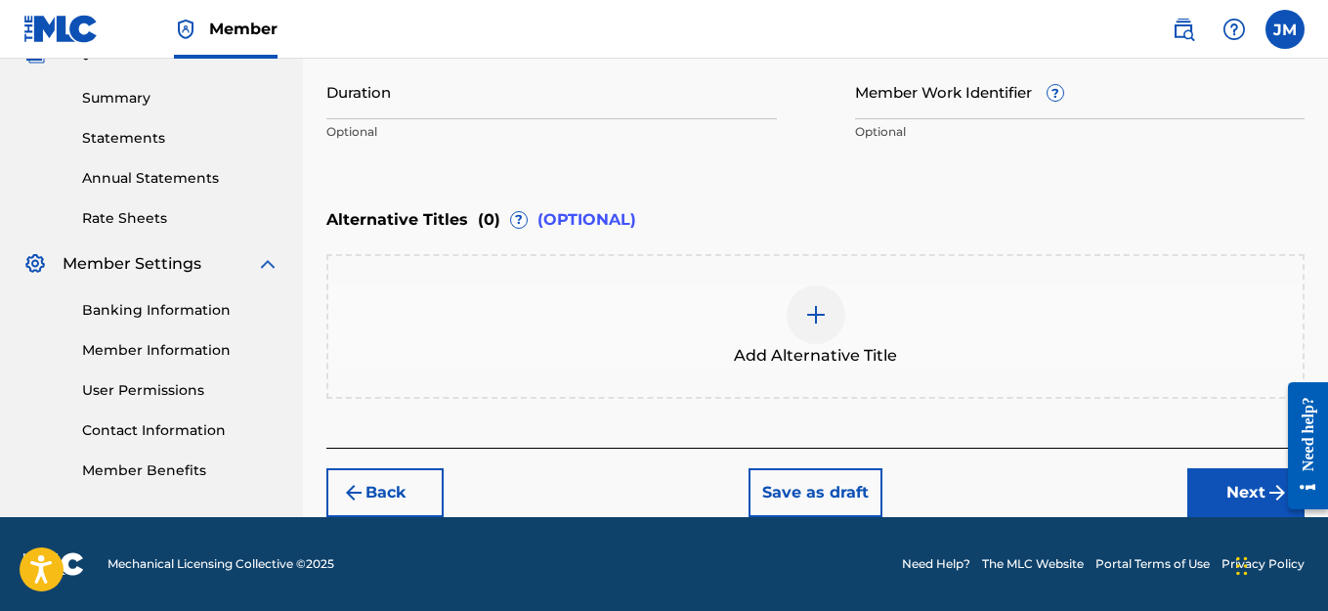
type input "$TUCK IN HU$TLE MODE"
click at [1235, 489] on button "Next" at bounding box center [1245, 492] width 117 height 49
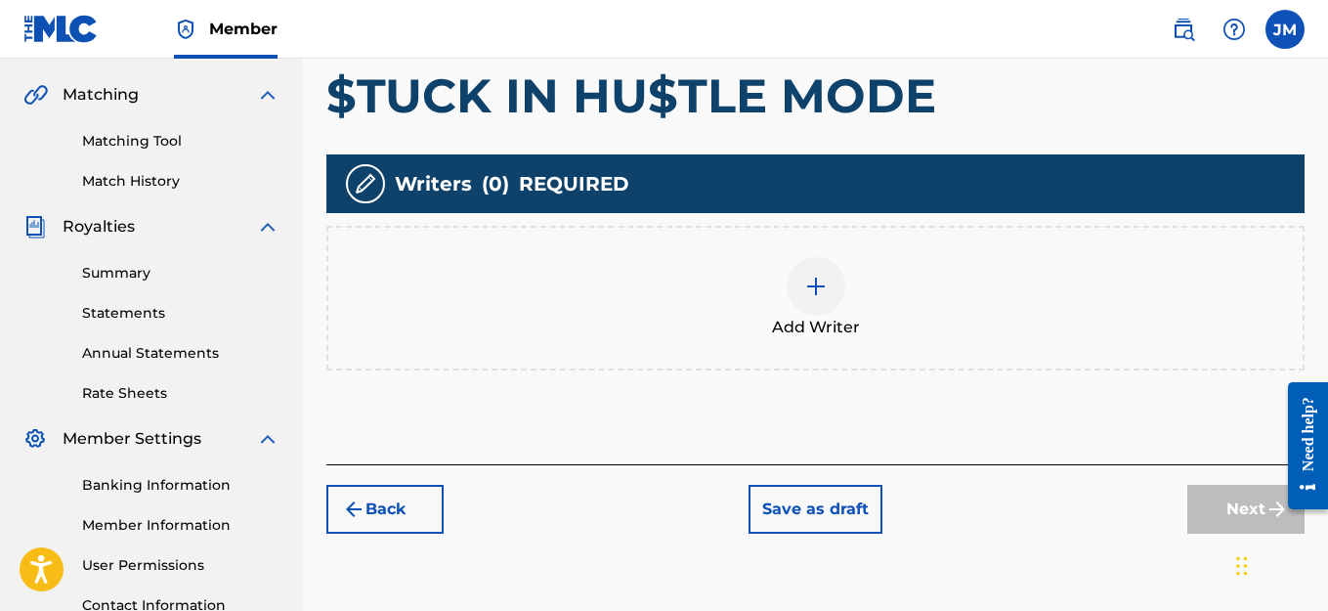
scroll to position [479, 0]
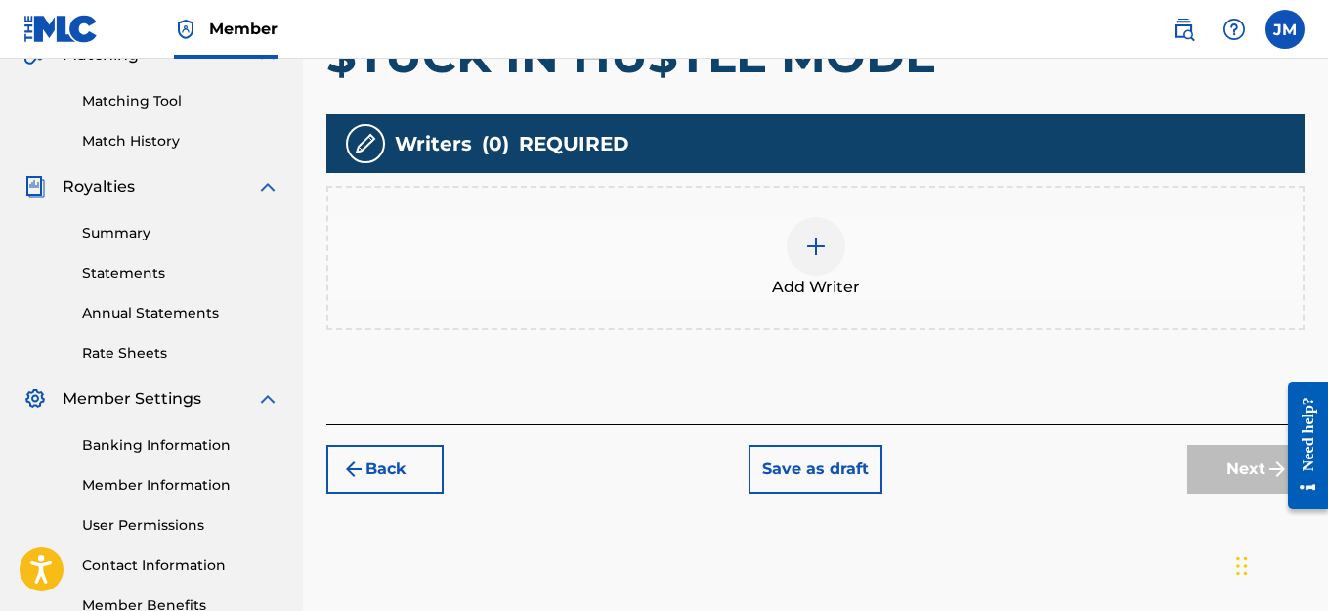
click at [821, 244] on img at bounding box center [815, 246] width 23 height 23
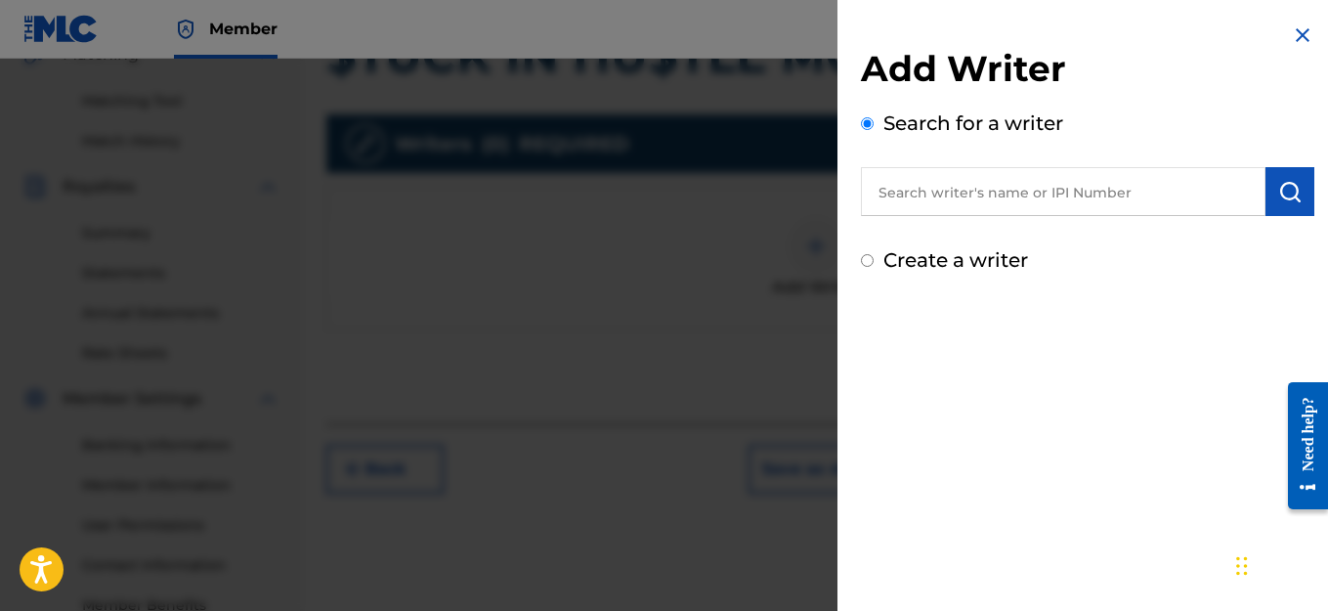
click at [867, 263] on input "Create a writer" at bounding box center [867, 260] width 13 height 13
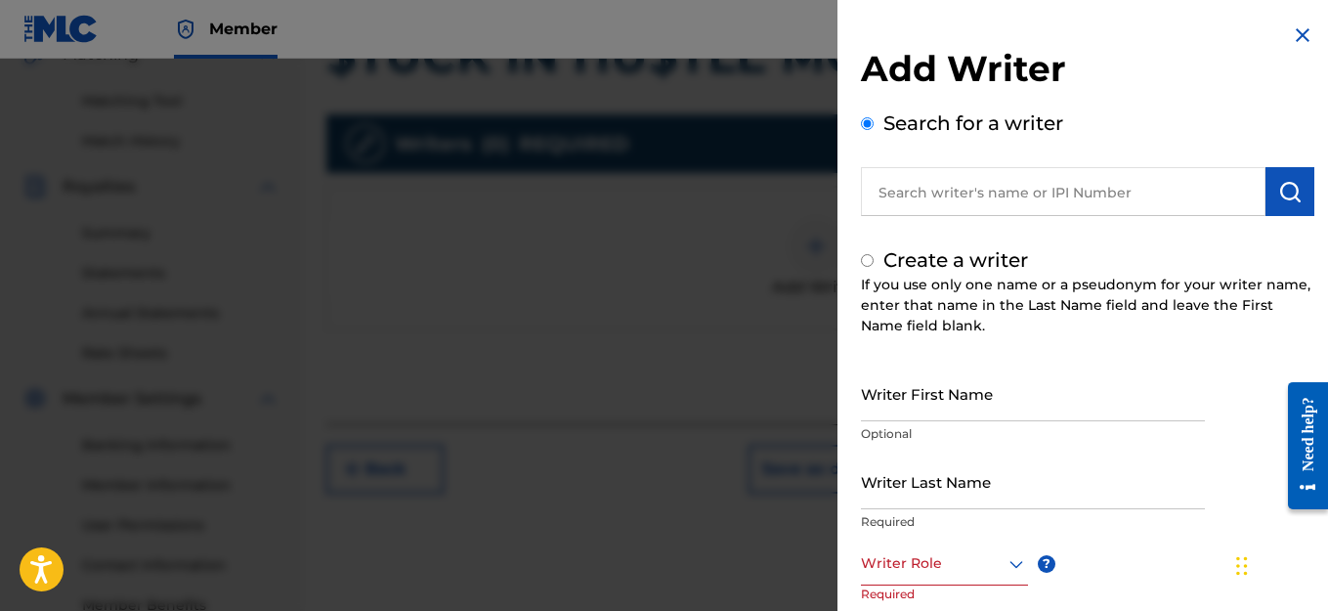
radio input "false"
radio input "true"
click at [967, 407] on input "Writer First Name" at bounding box center [1033, 393] width 344 height 56
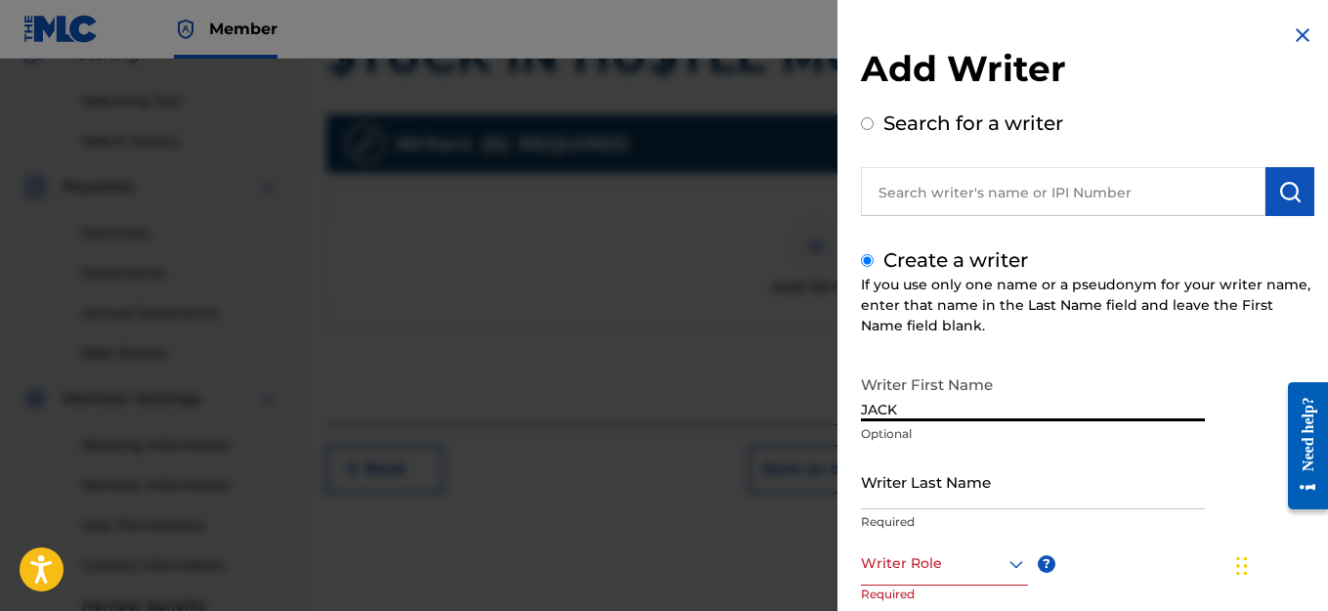
type input "JACK"
click at [961, 502] on input "Writer Last Name" at bounding box center [1033, 481] width 344 height 56
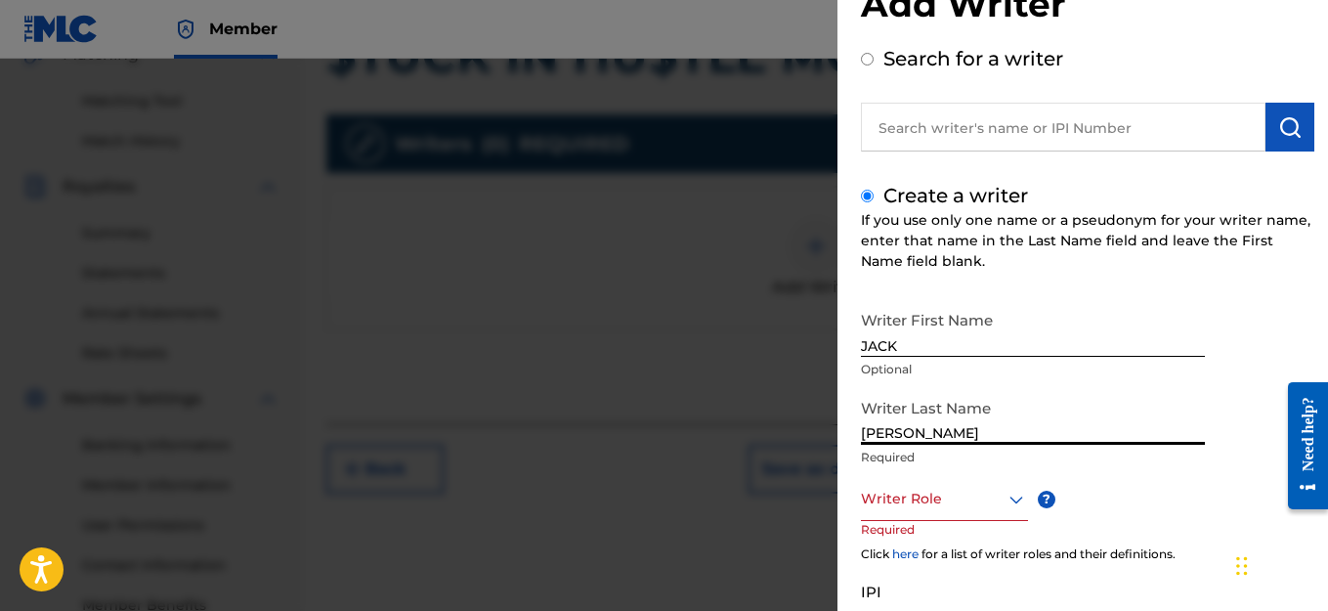
scroll to position [98, 0]
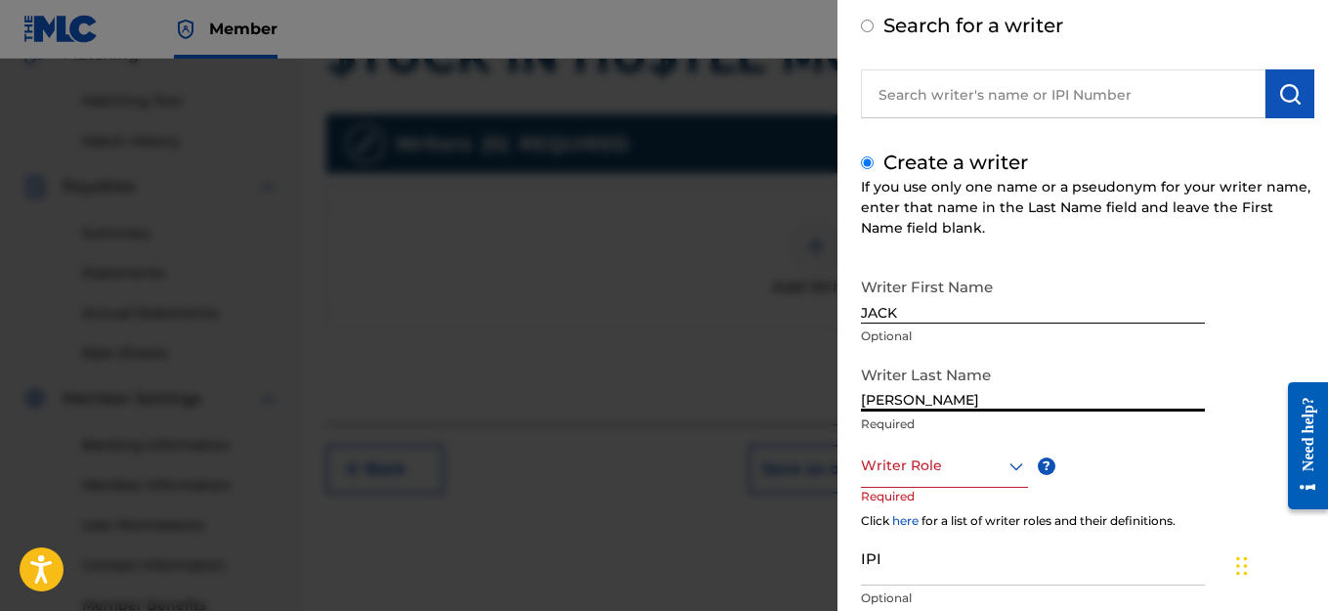
type input "[PERSON_NAME]"
click at [1015, 471] on icon at bounding box center [1016, 465] width 23 height 23
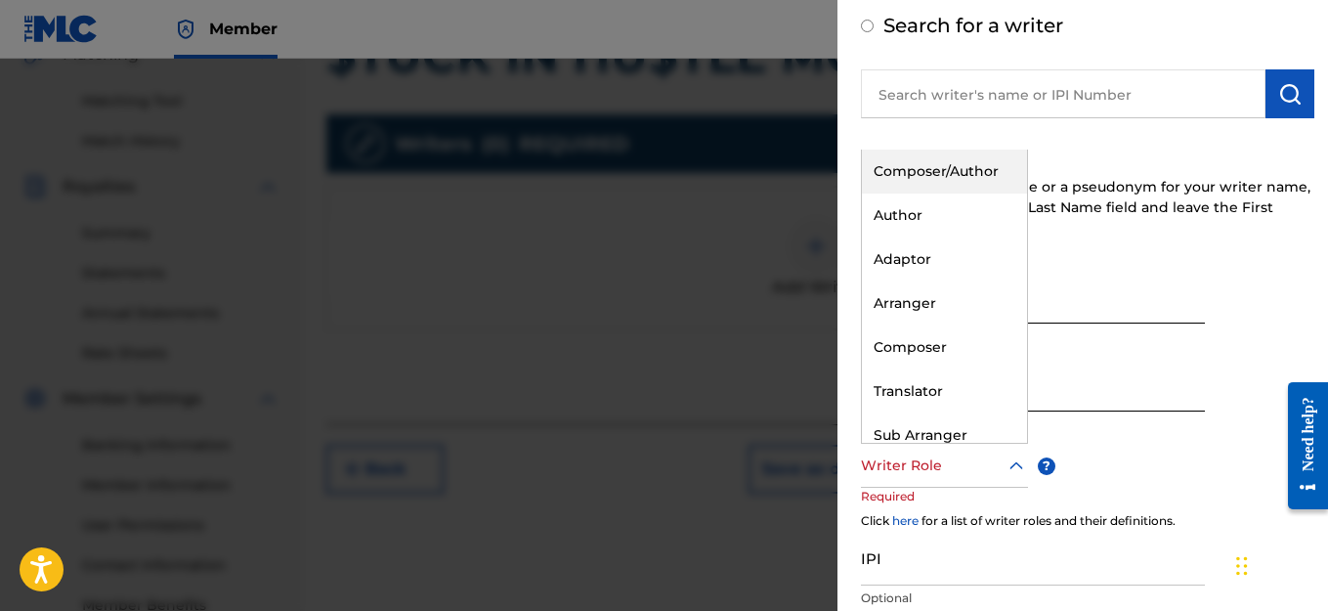
click at [913, 176] on div "Composer/Author" at bounding box center [944, 172] width 165 height 44
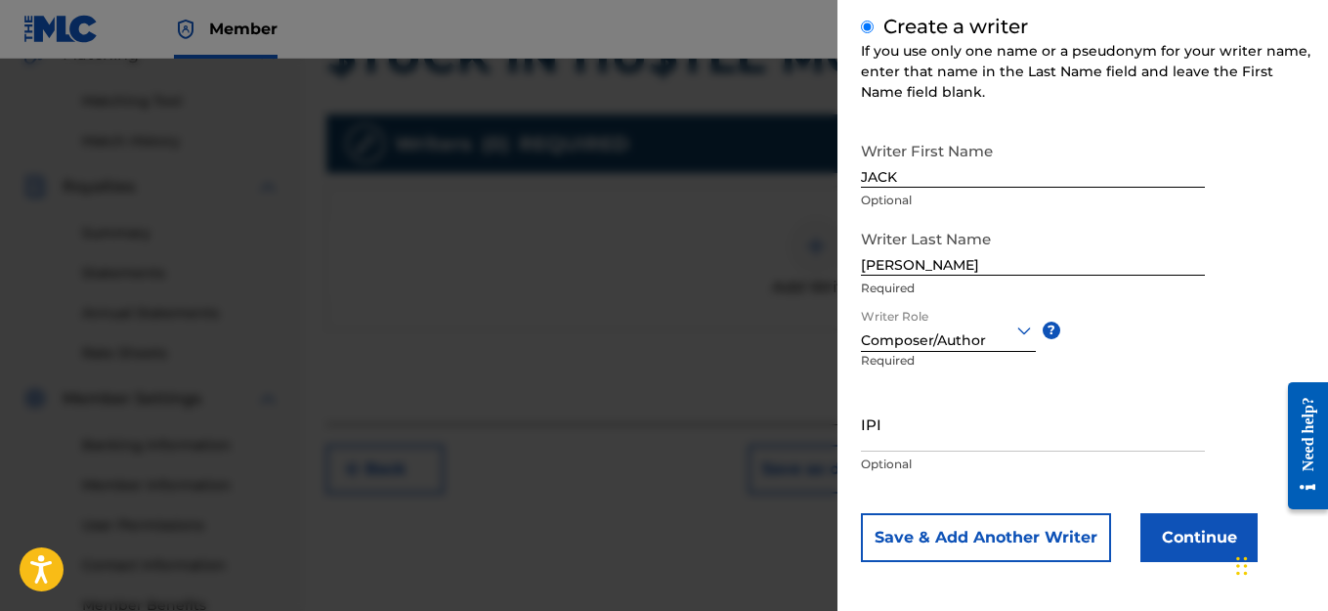
scroll to position [237, 0]
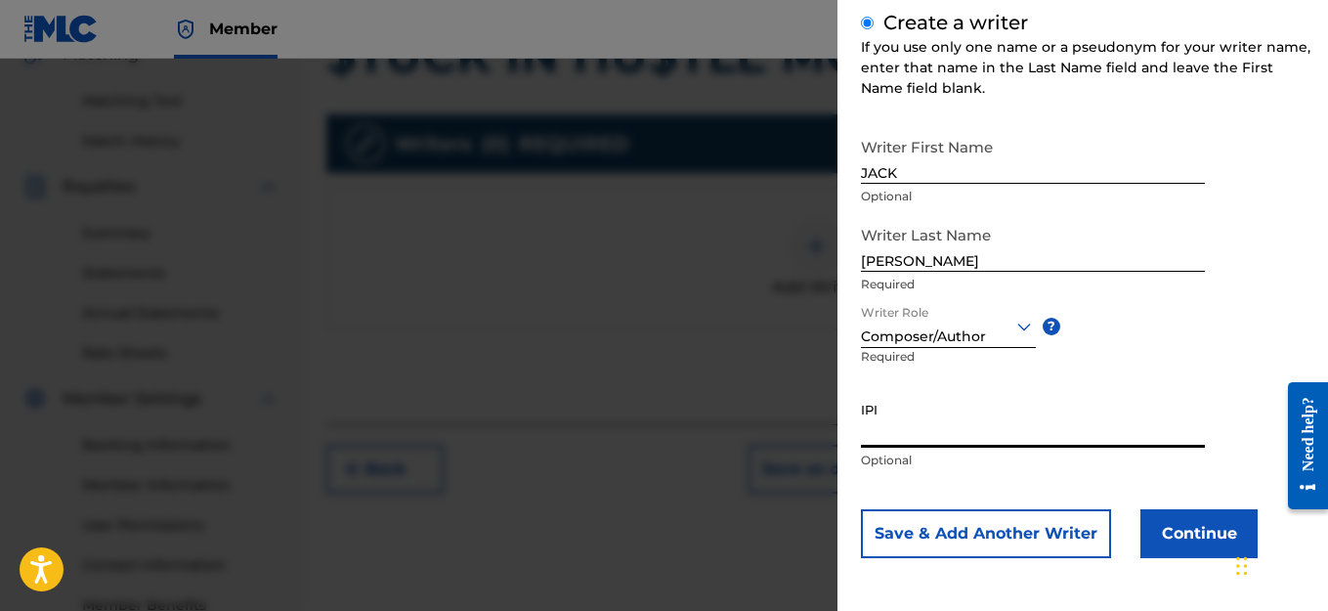
paste input "1114982463"
type input "1114982463"
click at [1169, 539] on button "Continue" at bounding box center [1198, 533] width 117 height 49
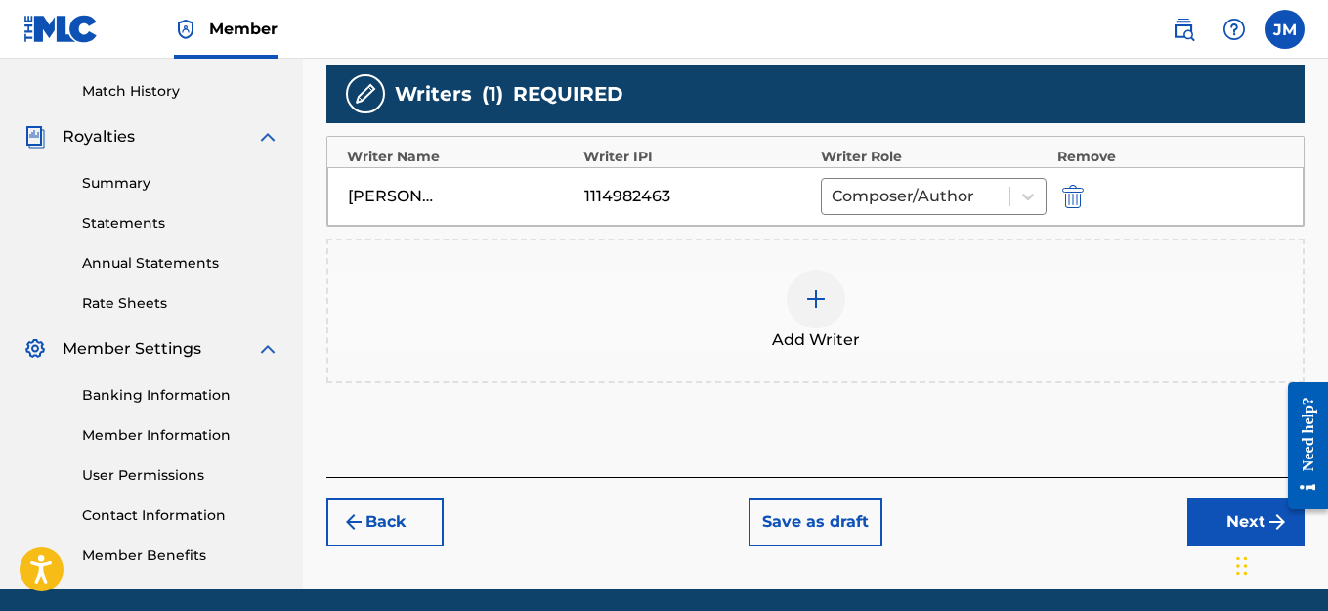
scroll to position [577, 0]
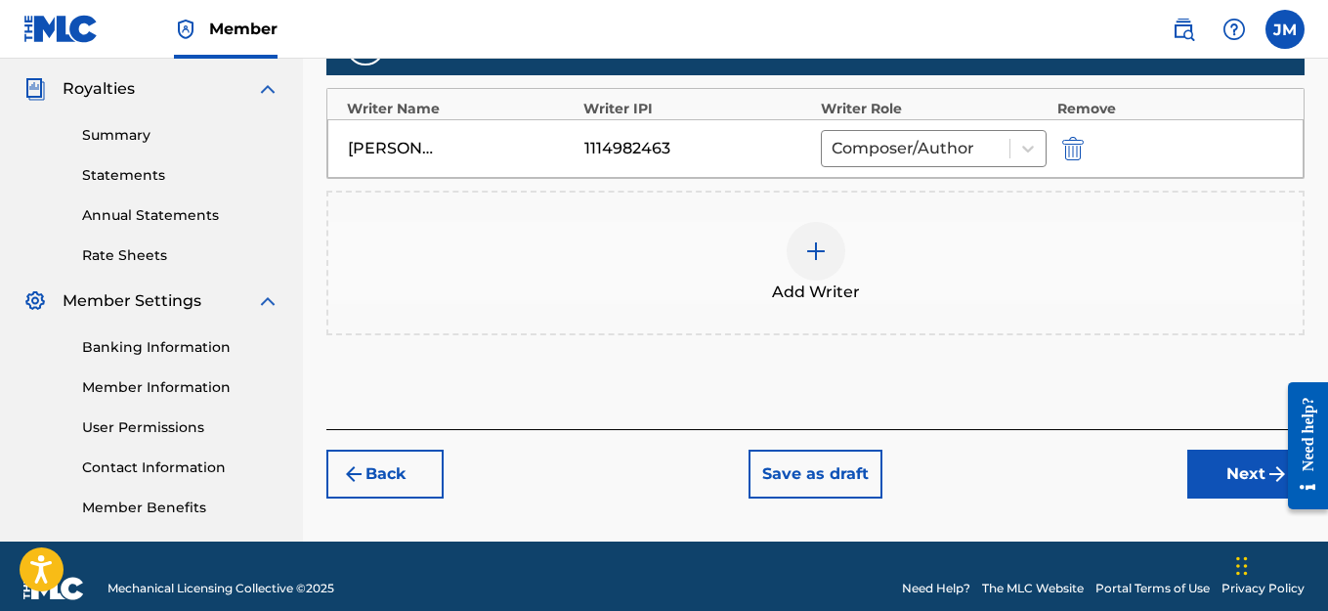
click at [1230, 476] on button "Next" at bounding box center [1245, 474] width 117 height 49
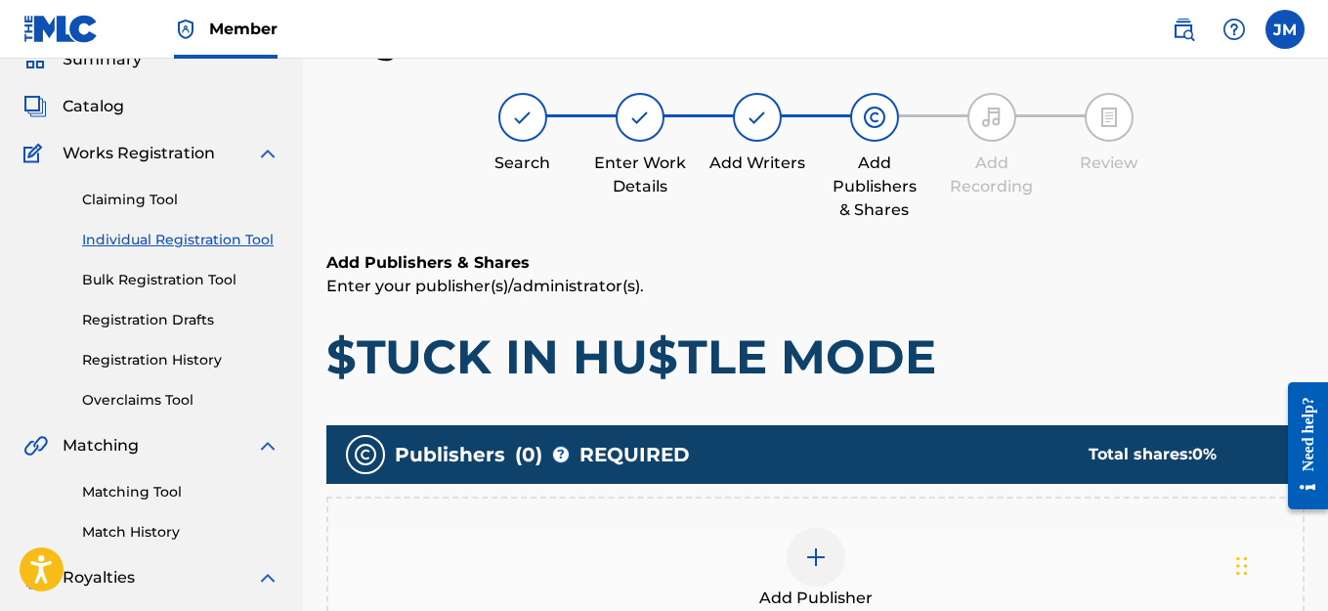
scroll to position [381, 0]
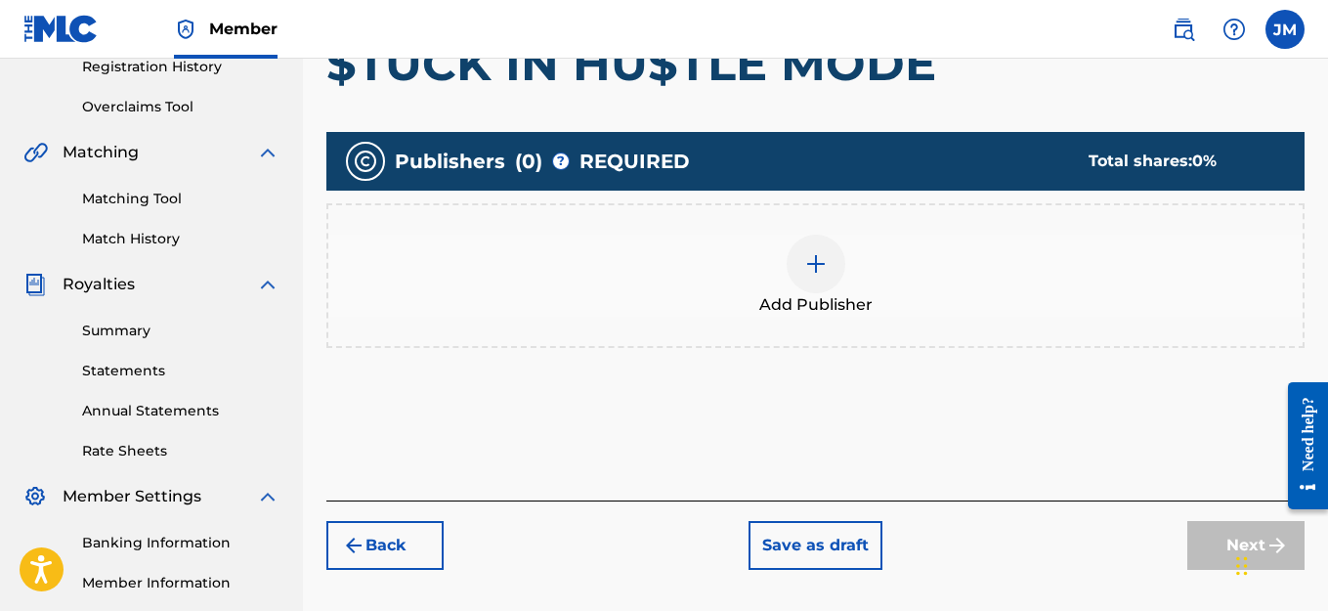
click at [827, 287] on div at bounding box center [816, 264] width 59 height 59
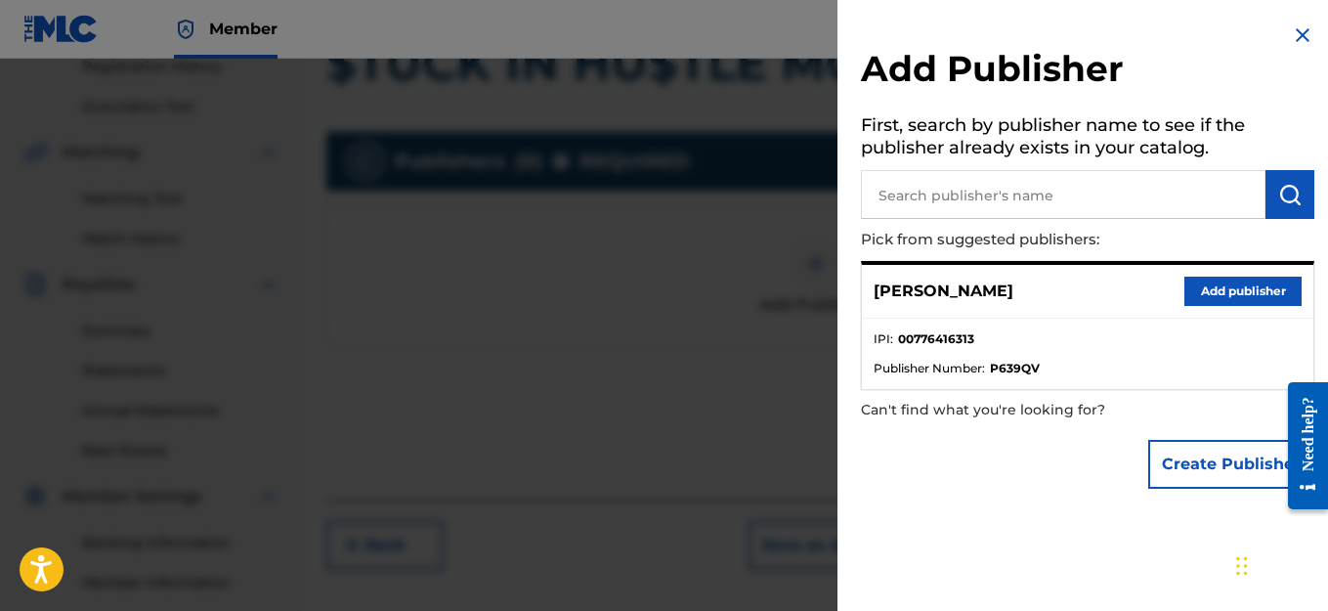
click at [1182, 470] on button "Create Publisher" at bounding box center [1231, 464] width 166 height 49
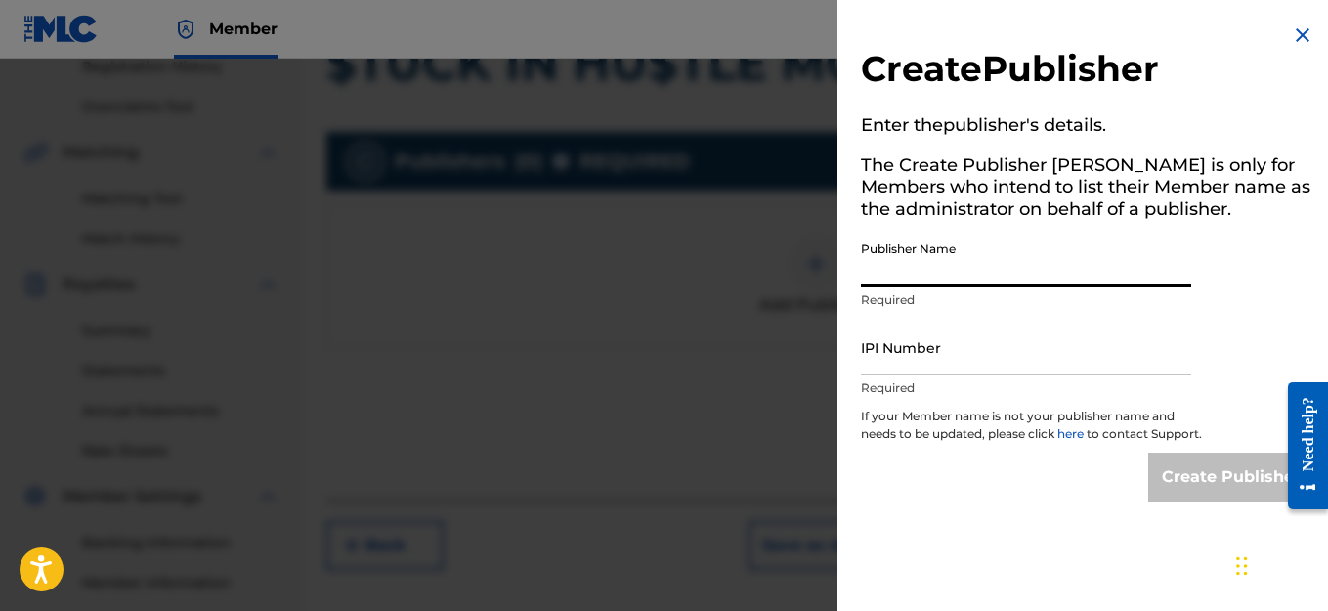
click at [955, 270] on input "Publisher Name" at bounding box center [1026, 260] width 330 height 56
type input "WHAT'S REAL?RECORDS AMEANPROMOTIONTEAM LEAV A LEGACY ENT."
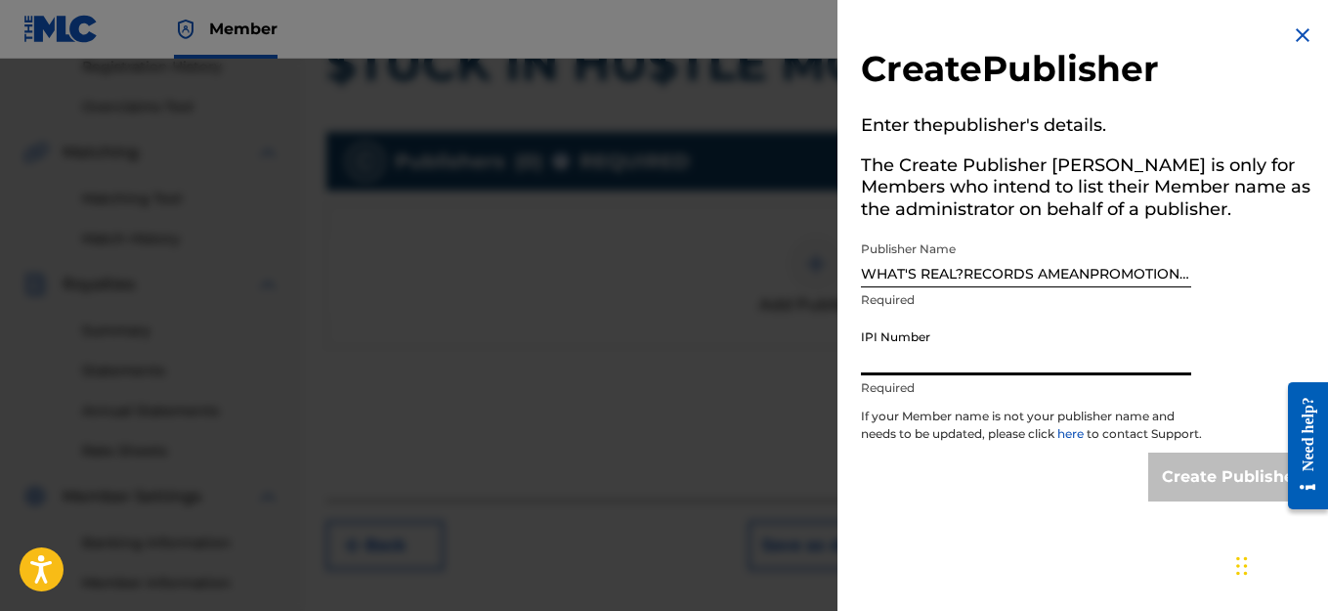
paste input "776416313"
type input "776416313"
click at [1034, 206] on h5 "The Create Publisher [PERSON_NAME] is only for Members who intend to list their…" at bounding box center [1087, 191] width 453 height 84
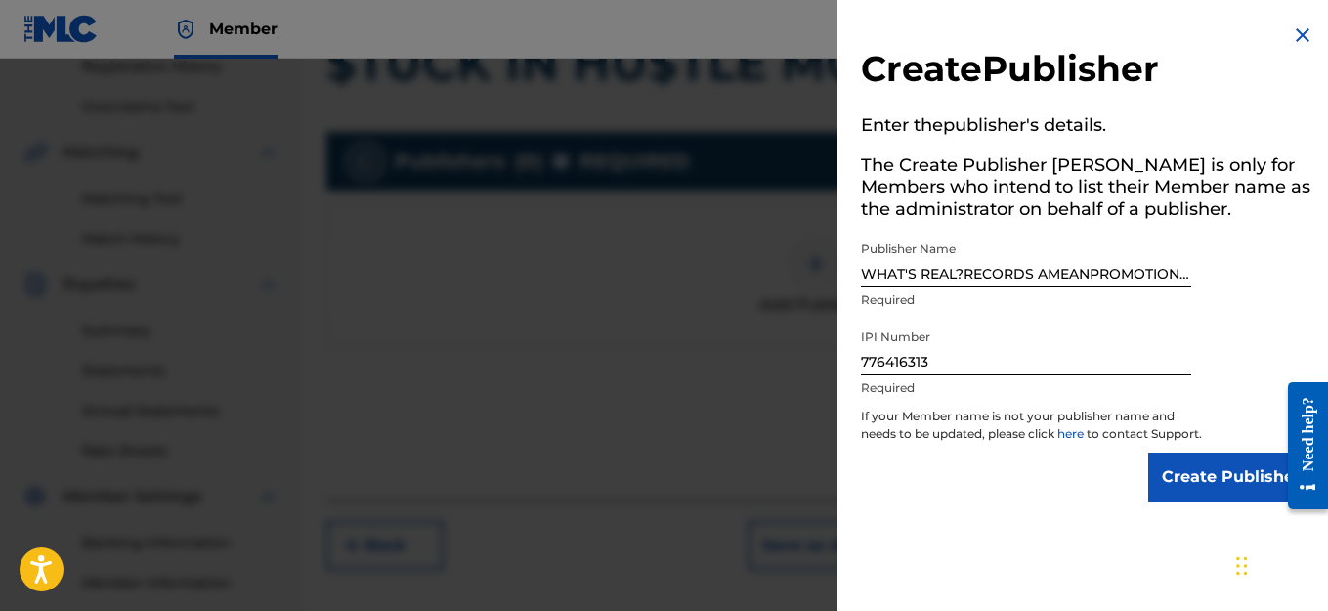
click at [1192, 473] on input "Create Publisher" at bounding box center [1231, 476] width 166 height 49
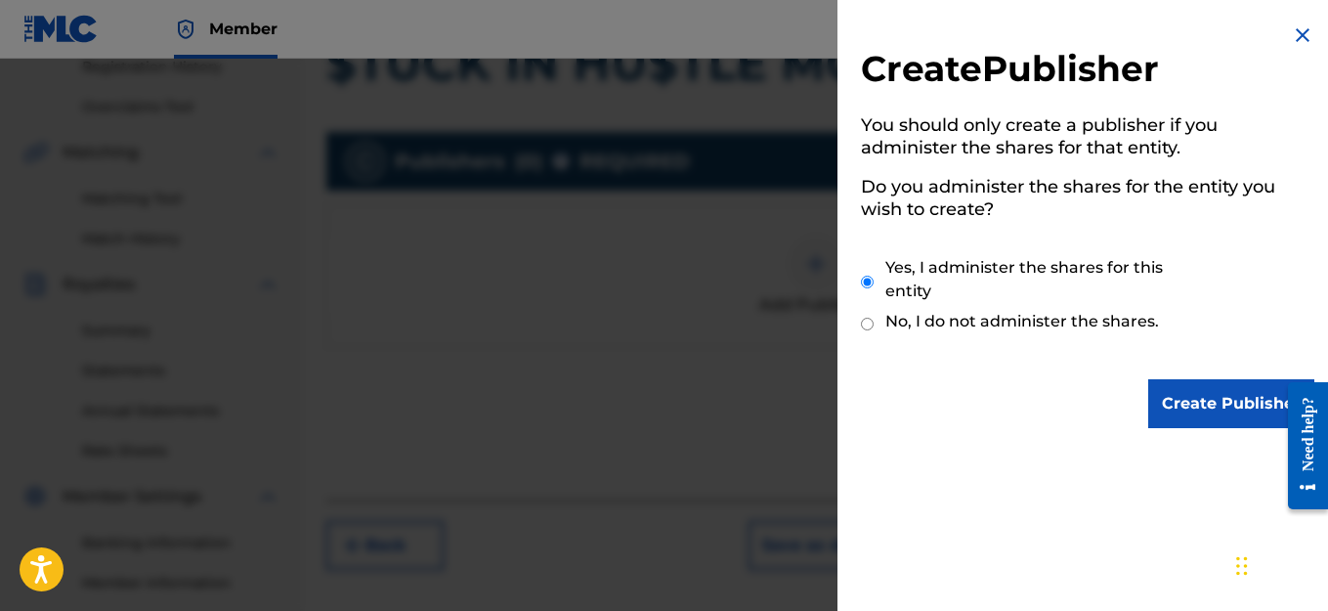
click at [1202, 410] on input "Create Publisher" at bounding box center [1231, 403] width 166 height 49
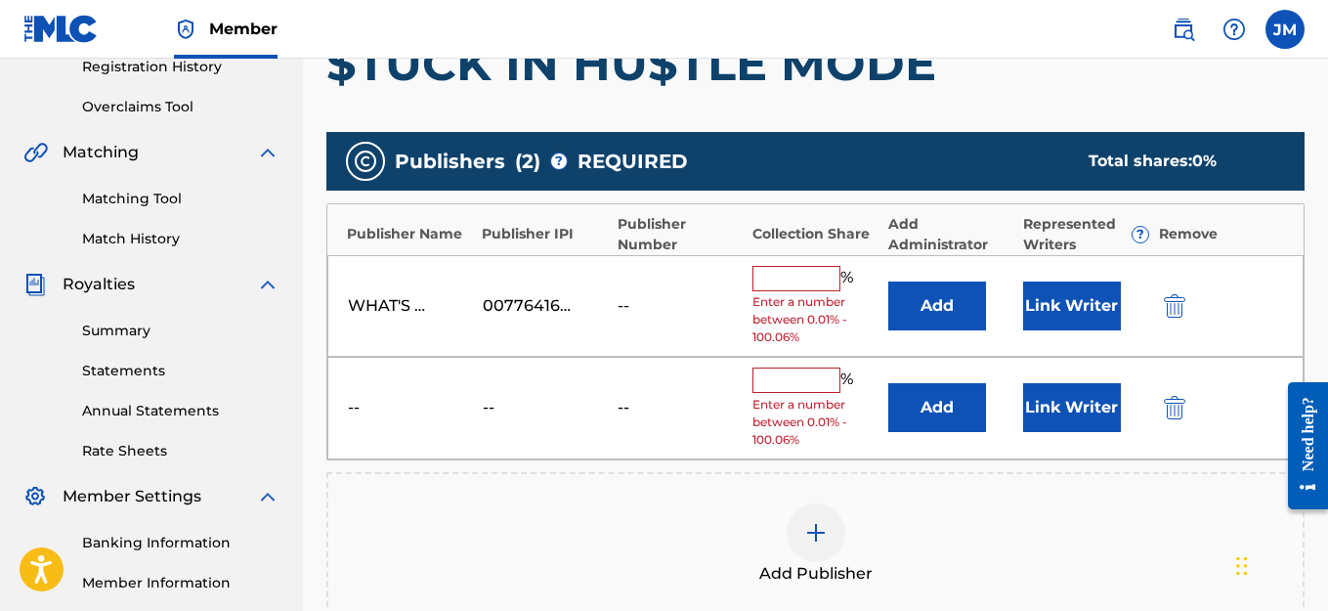
click at [796, 277] on input "text" at bounding box center [796, 278] width 88 height 25
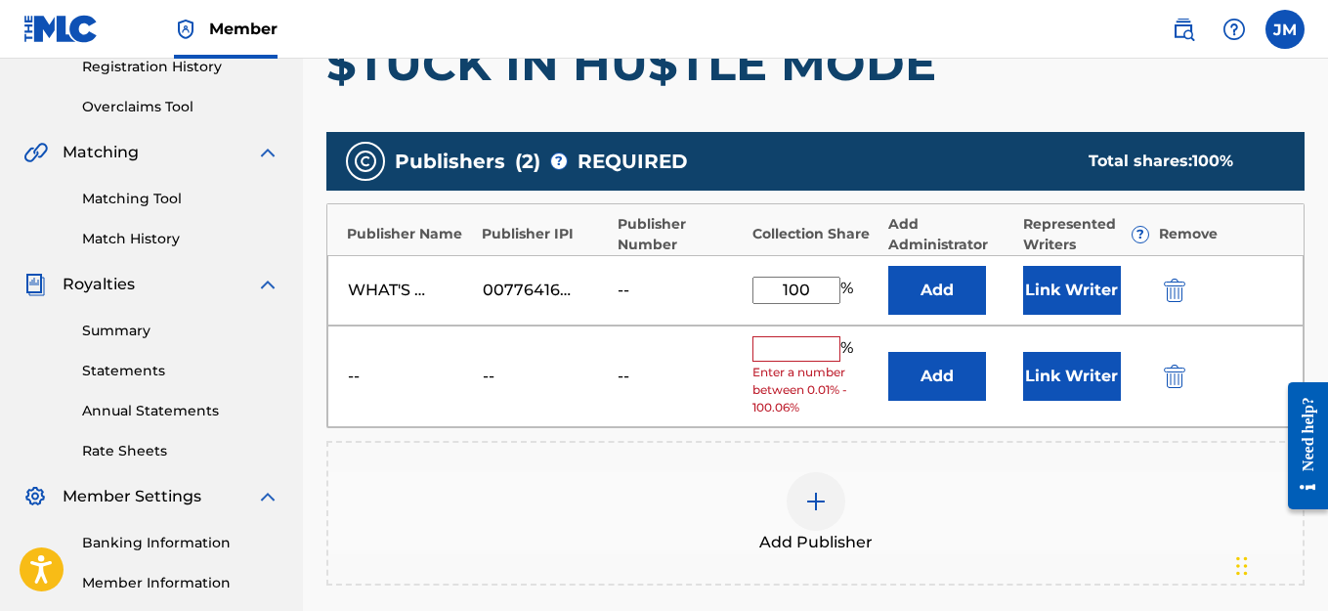
type input "100"
click at [1050, 281] on button "Link Writer" at bounding box center [1072, 290] width 98 height 49
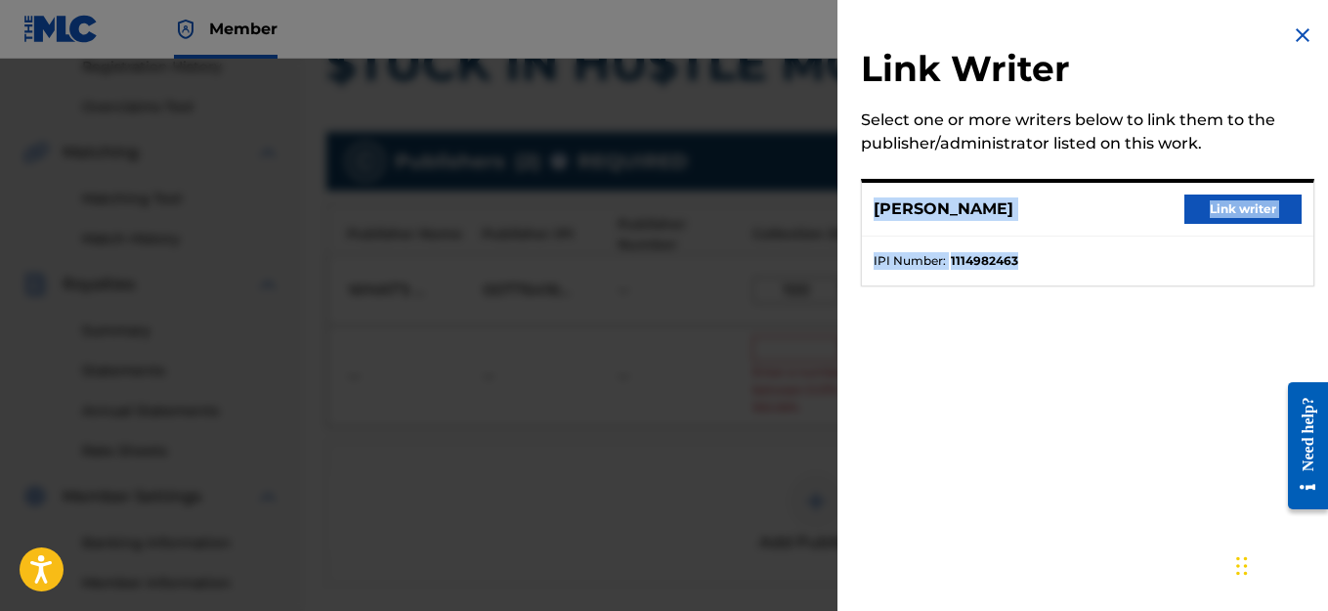
click at [1248, 208] on button "Link writer" at bounding box center [1242, 208] width 117 height 29
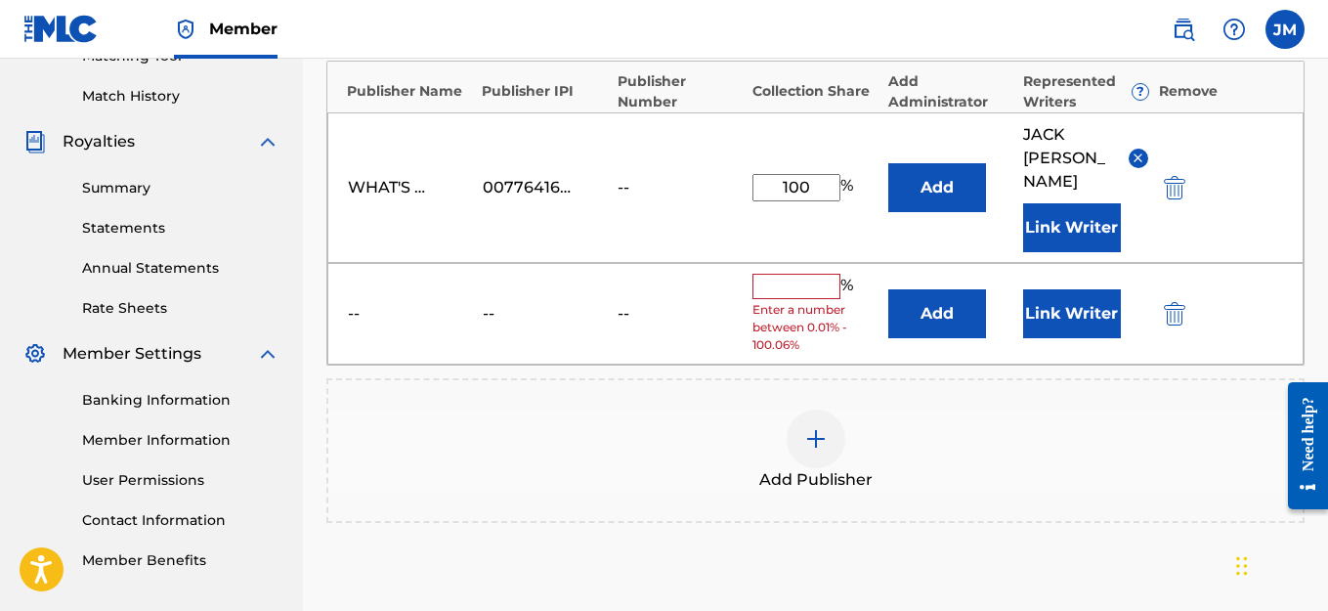
scroll to position [435, 0]
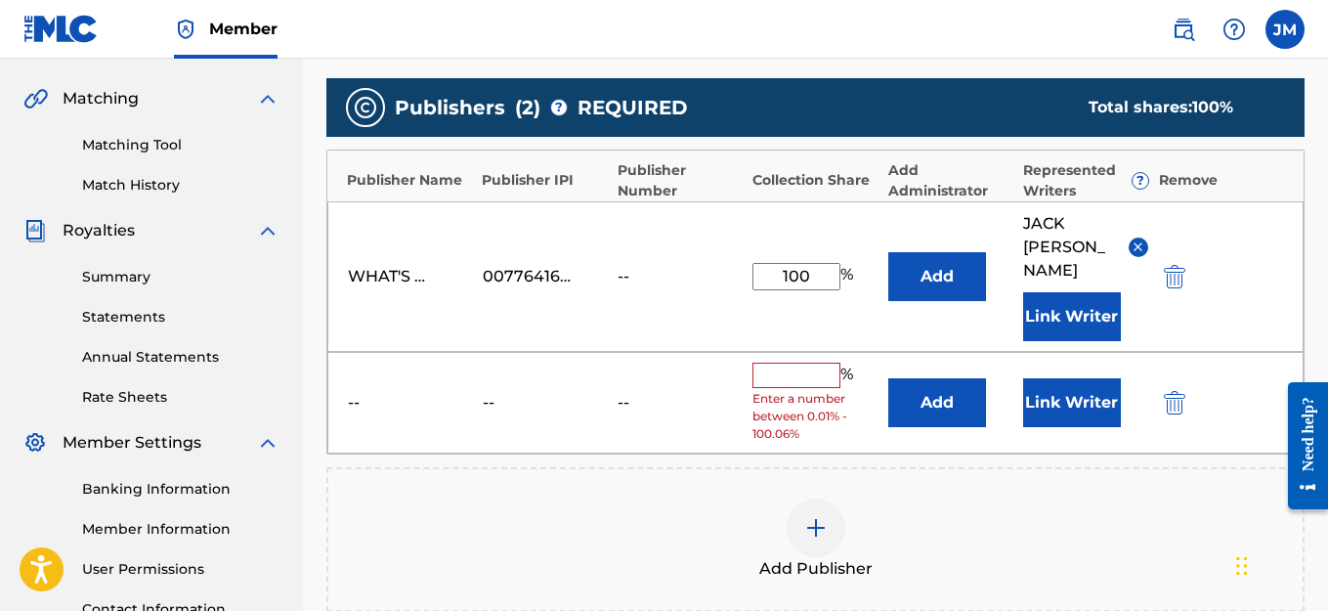
click at [1175, 391] on img "submit" at bounding box center [1174, 402] width 21 height 23
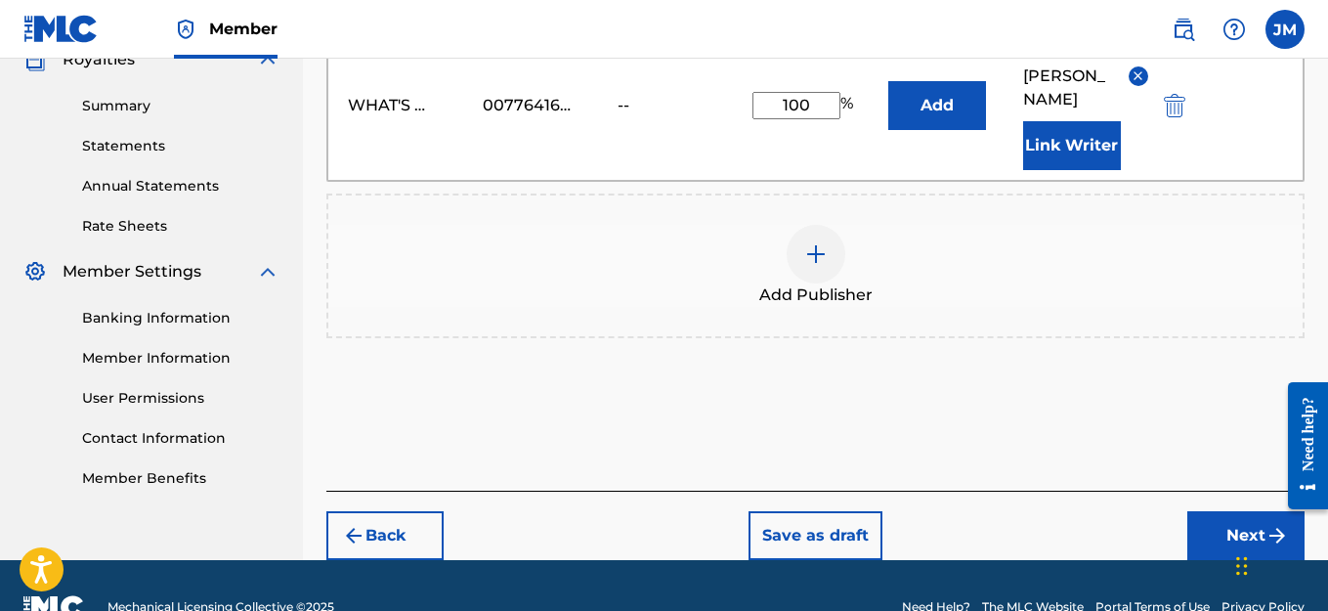
scroll to position [625, 0]
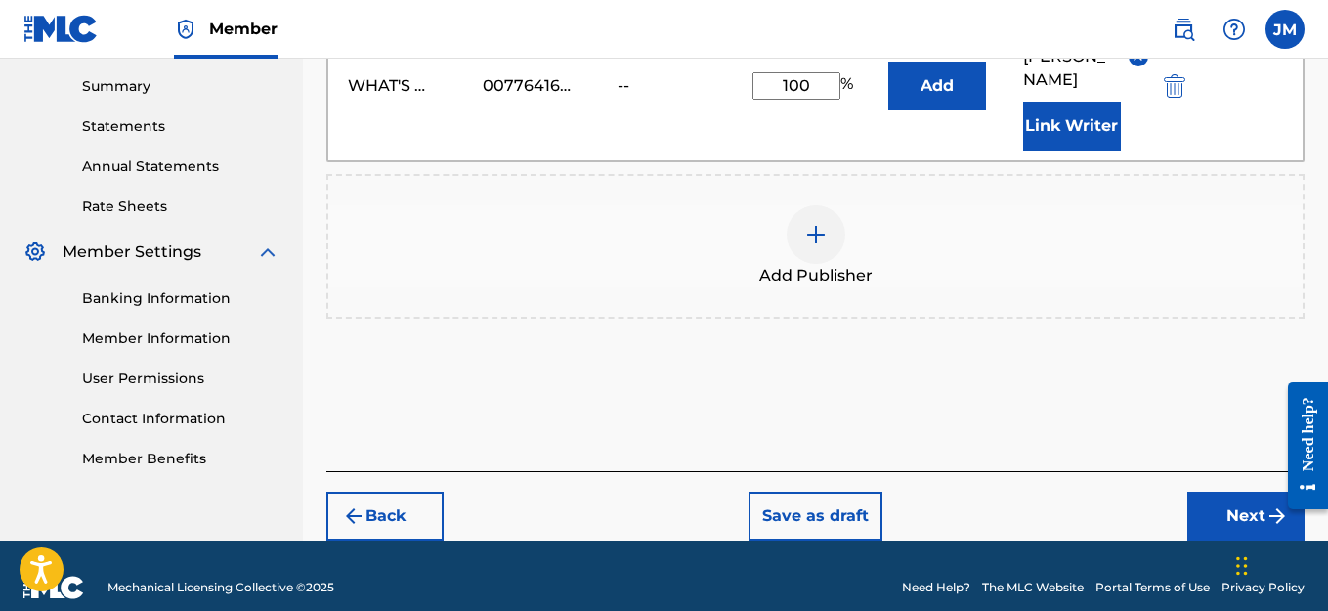
click at [1250, 493] on button "Next" at bounding box center [1245, 516] width 117 height 49
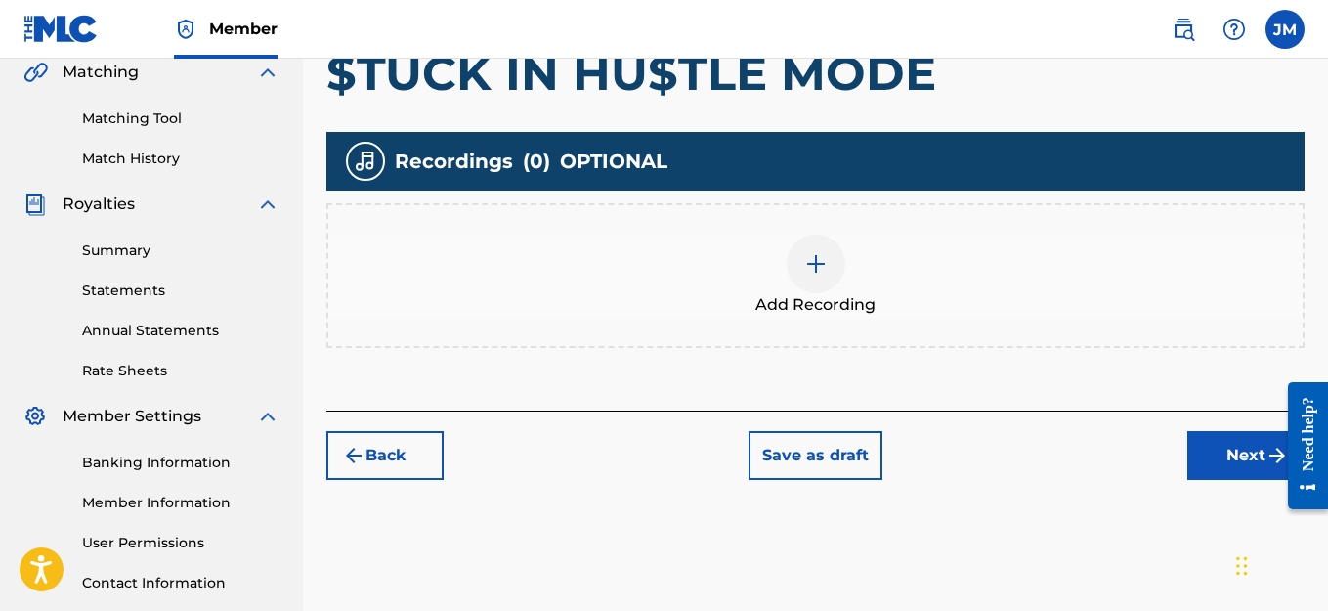
scroll to position [479, 0]
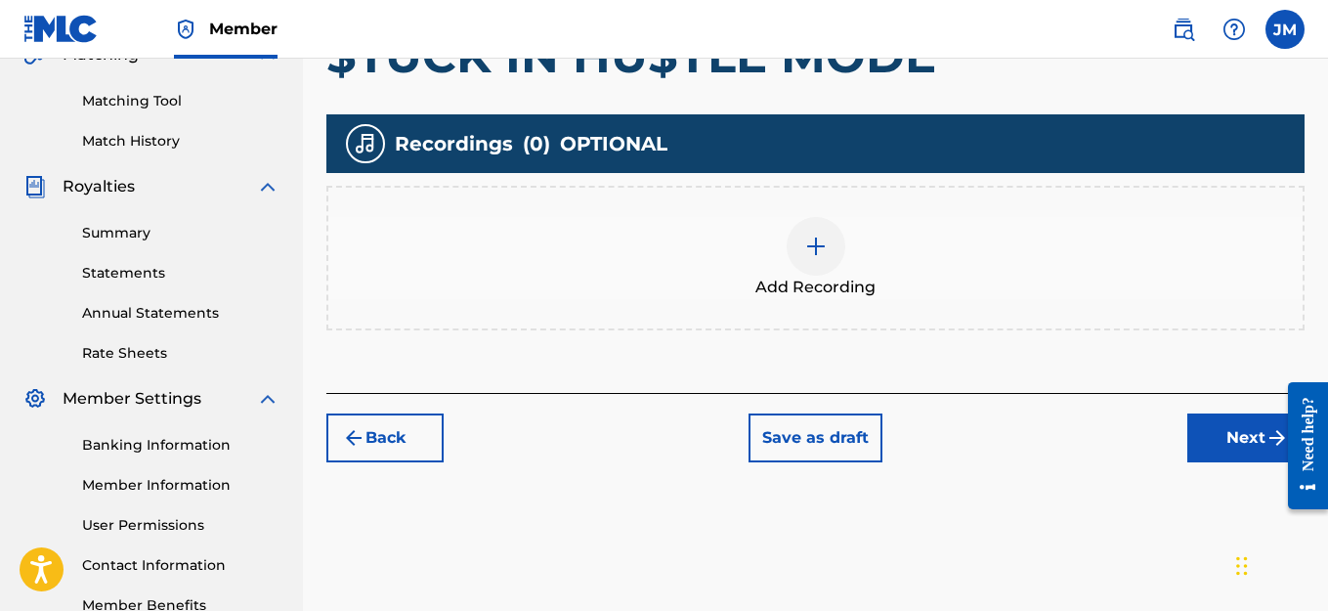
click at [805, 251] on img at bounding box center [815, 246] width 23 height 23
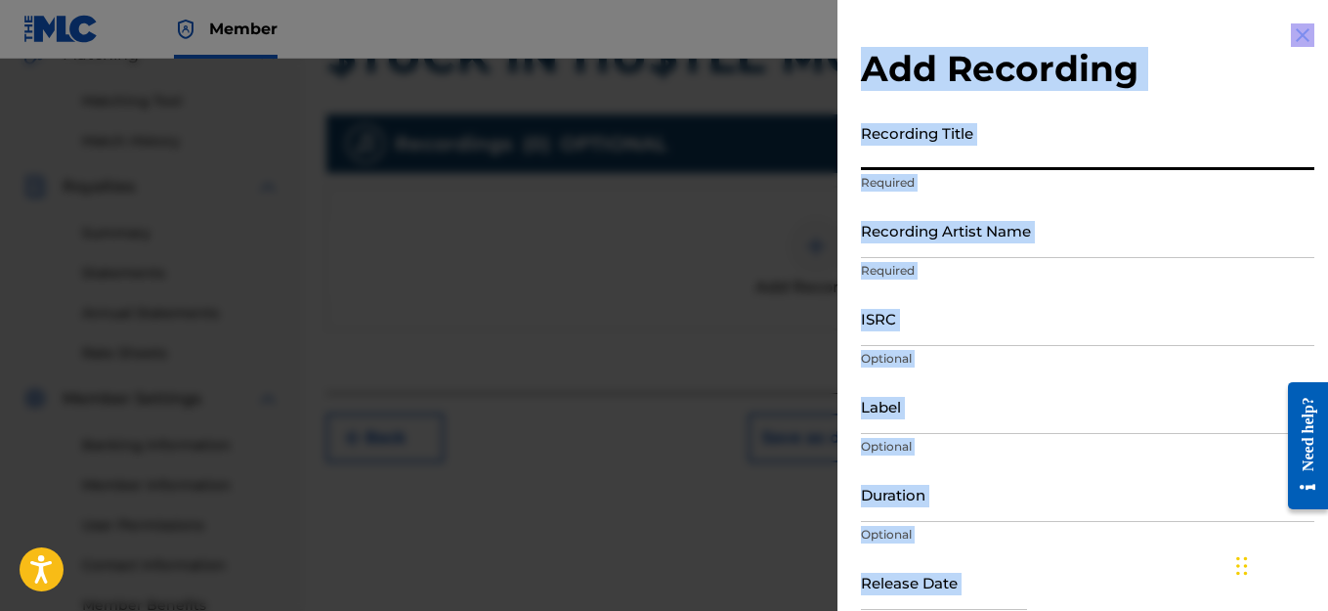
click at [1074, 154] on input "Recording Title" at bounding box center [1087, 142] width 453 height 56
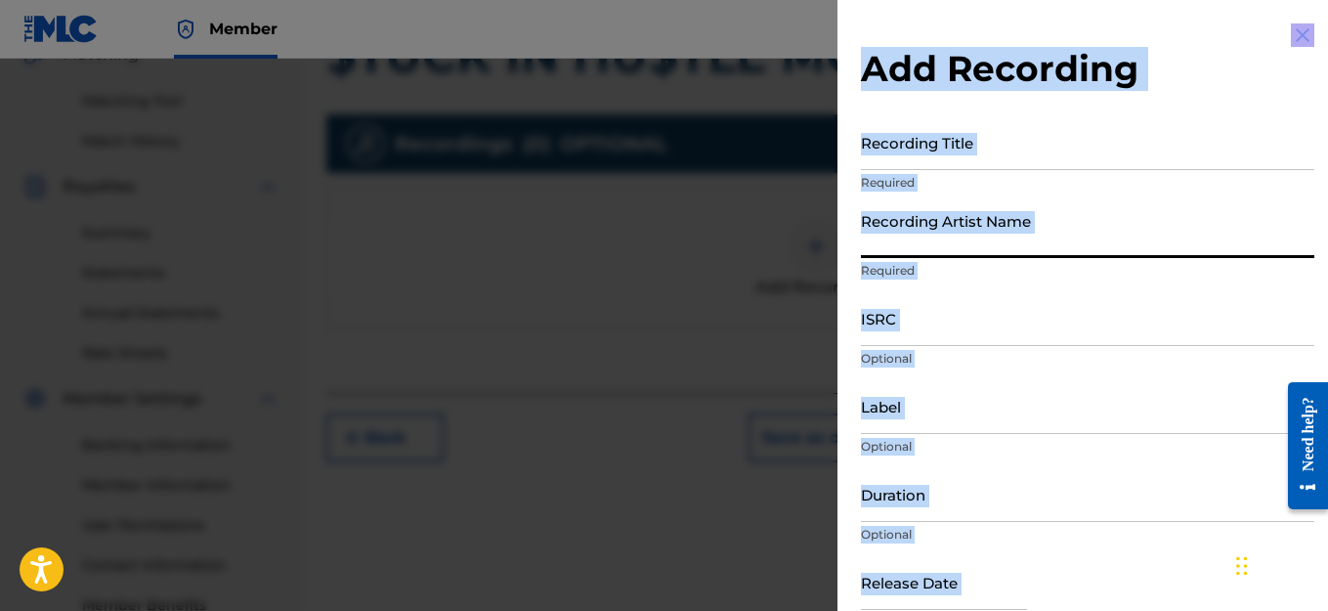
click at [1184, 225] on input "Recording Artist Name" at bounding box center [1087, 230] width 453 height 56
click at [1094, 156] on input "Recording Title" at bounding box center [1087, 142] width 453 height 56
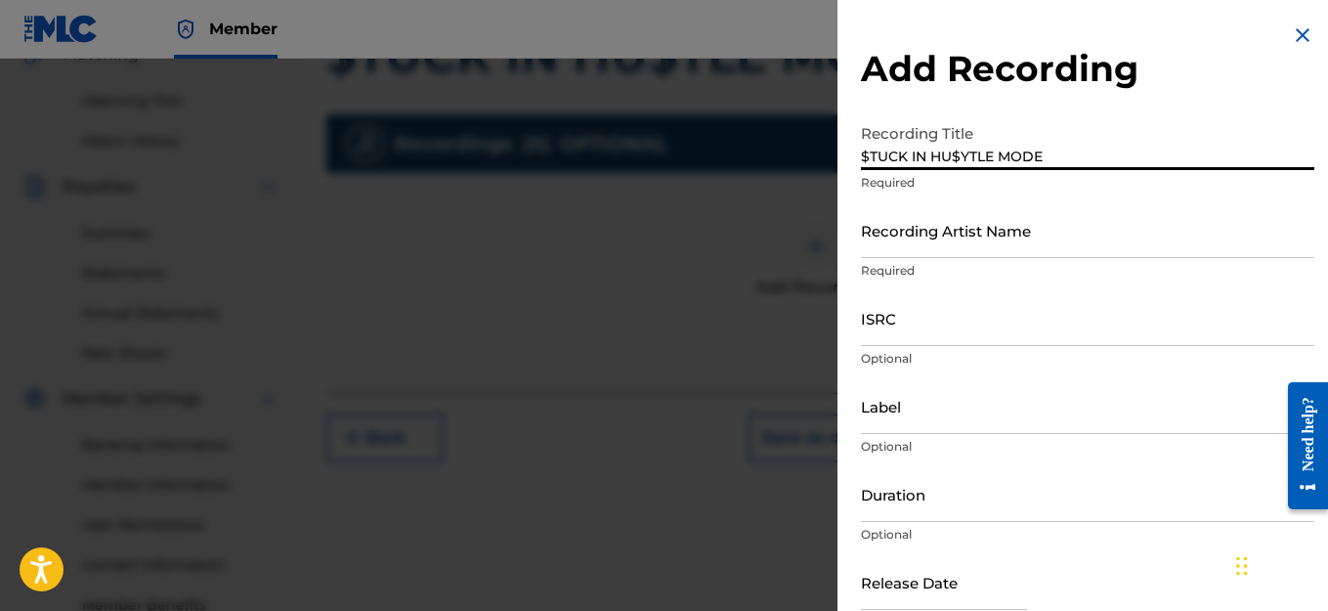
type input "$TUCK IN HU$YTLE MODE"
click at [1007, 242] on input "Recording Artist Name" at bounding box center [1087, 230] width 453 height 56
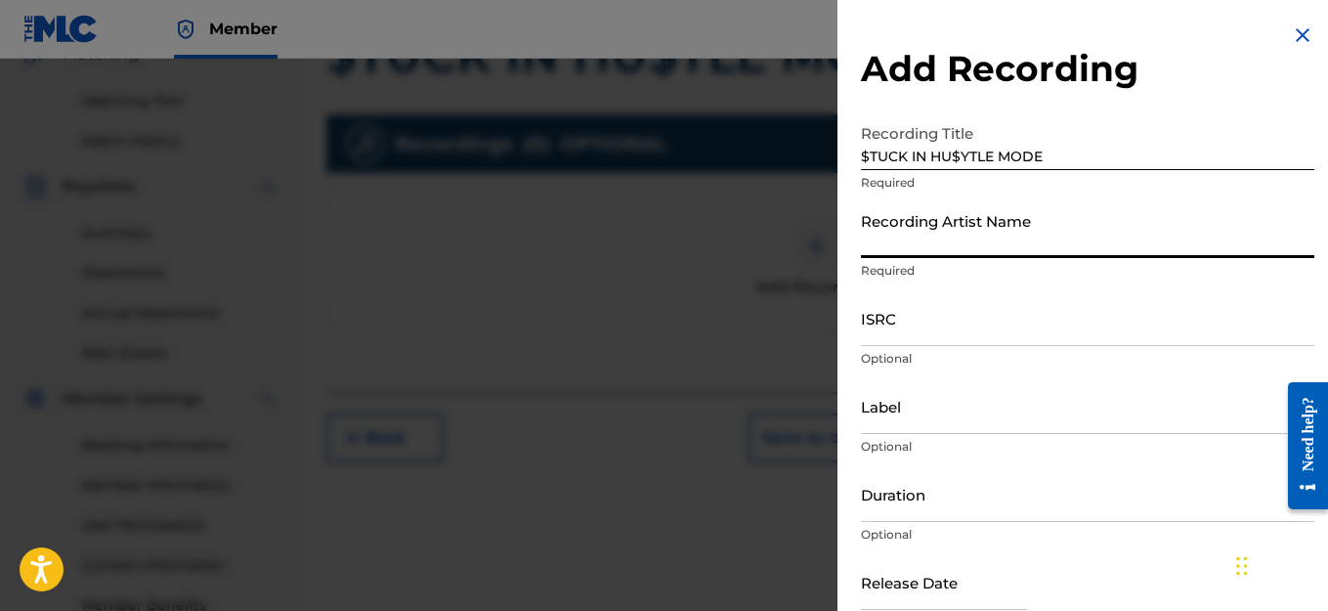
type input "HAIRCUT JAC"
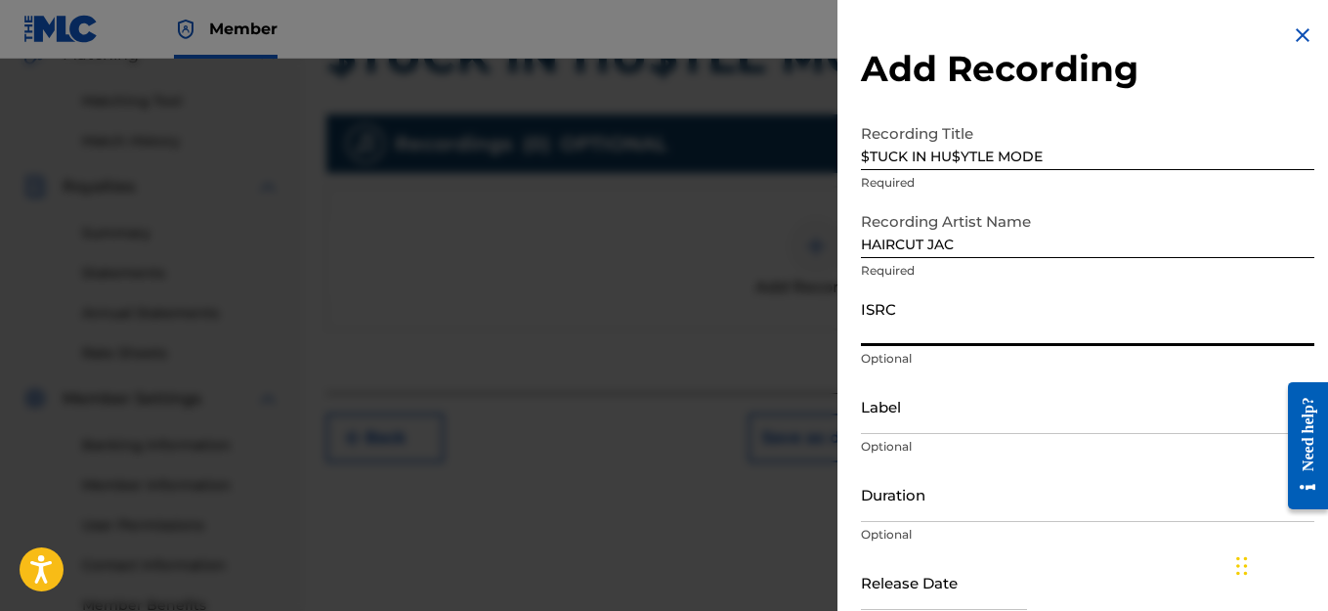
paste input "QZWFK2501603"
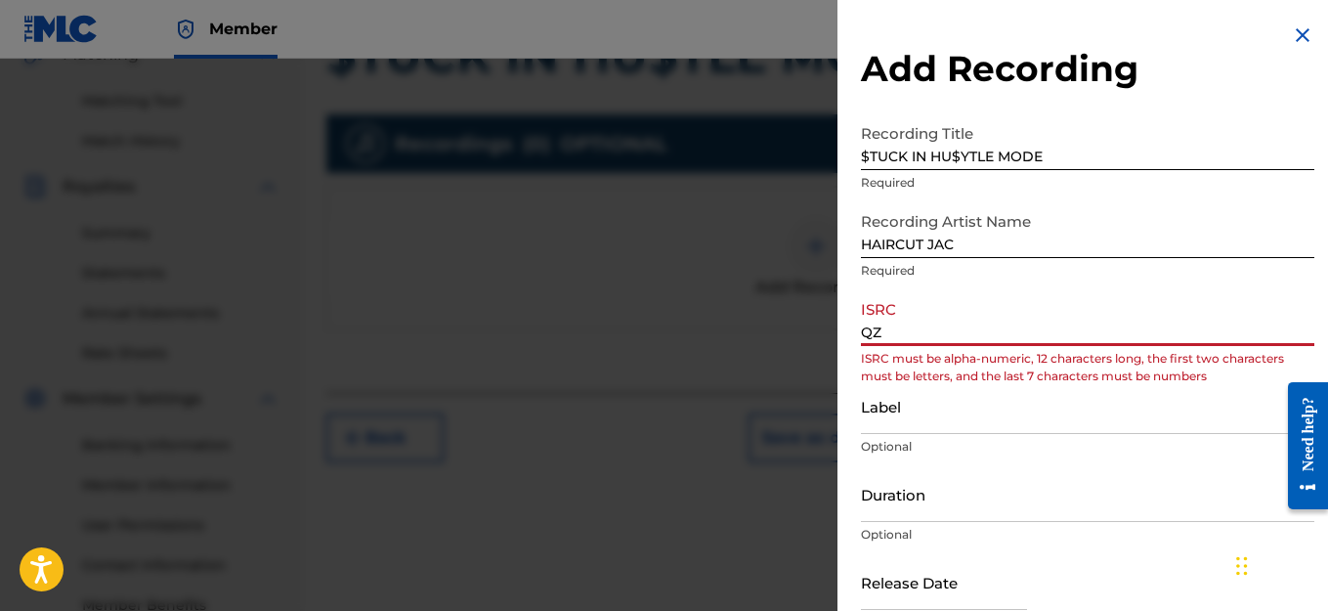
type input "Q"
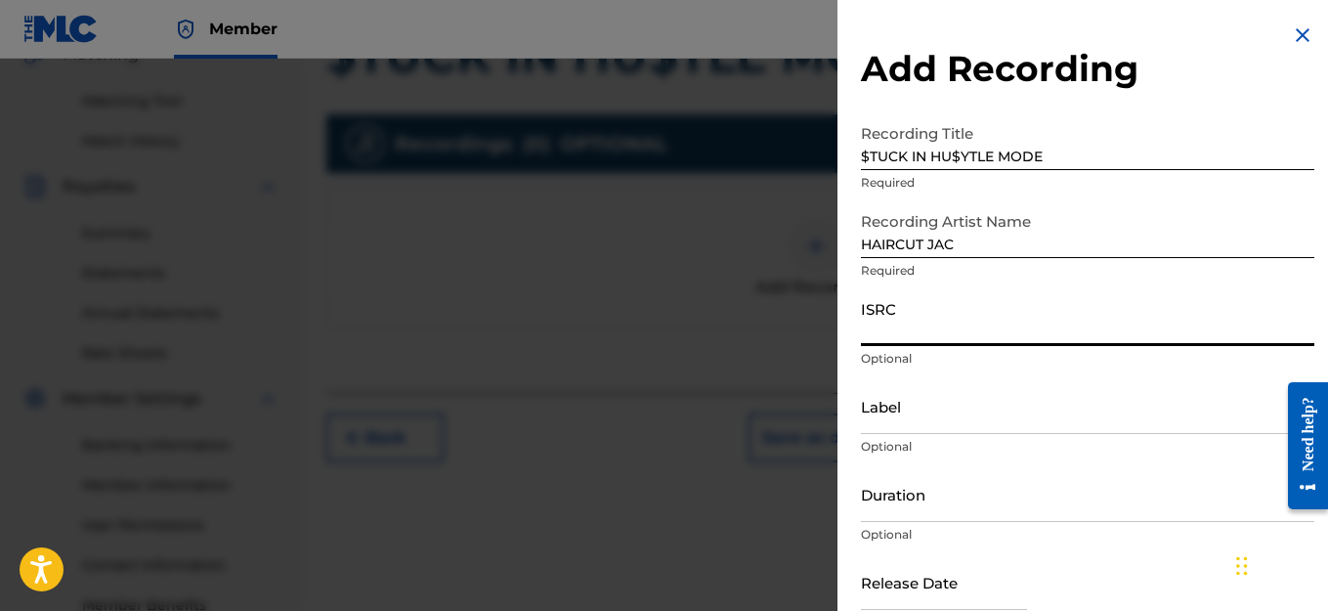
paste input "QZWFK2501603"
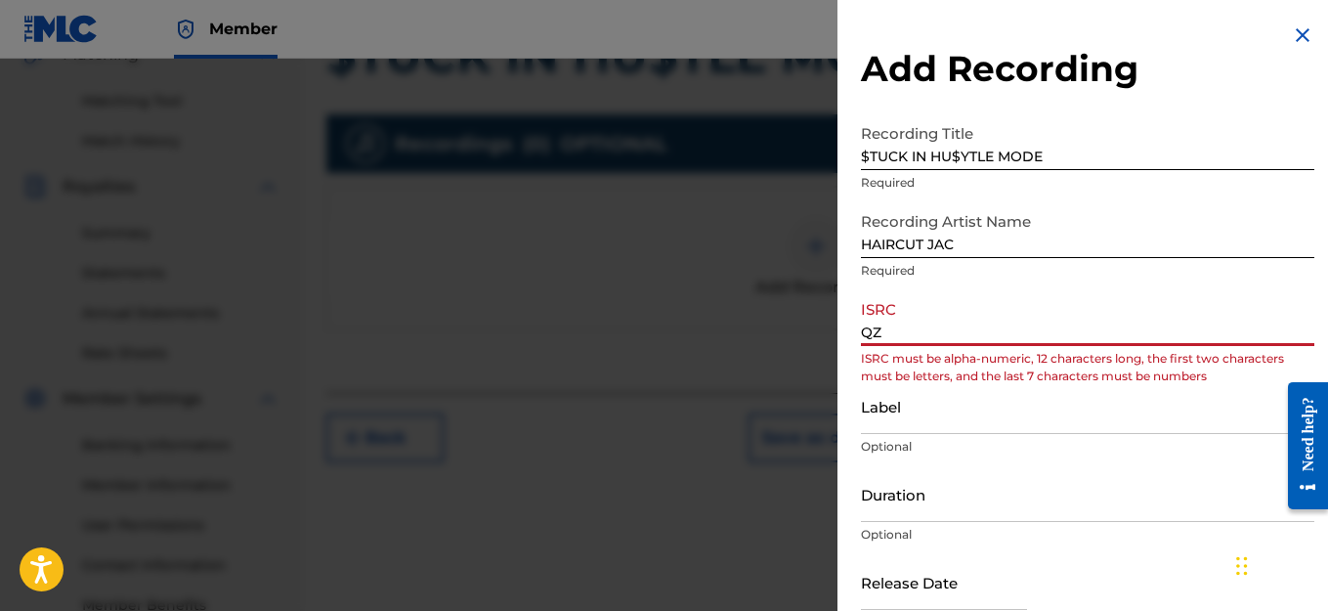
type input "Q"
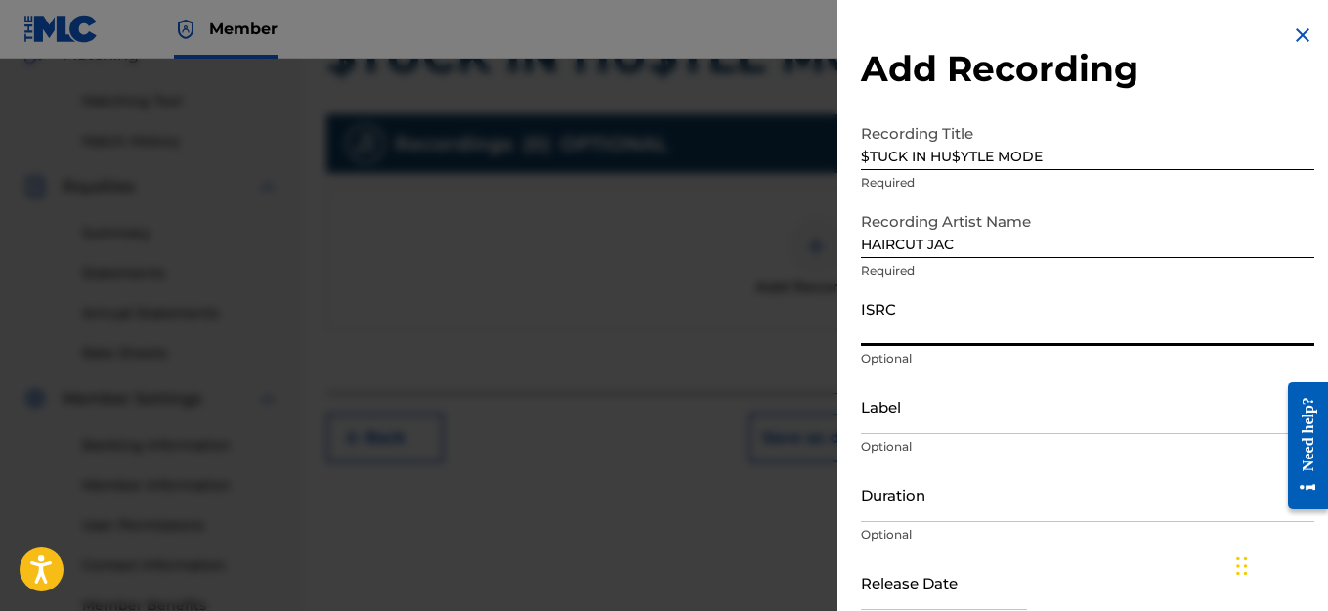
paste input "QZWFK2501603"
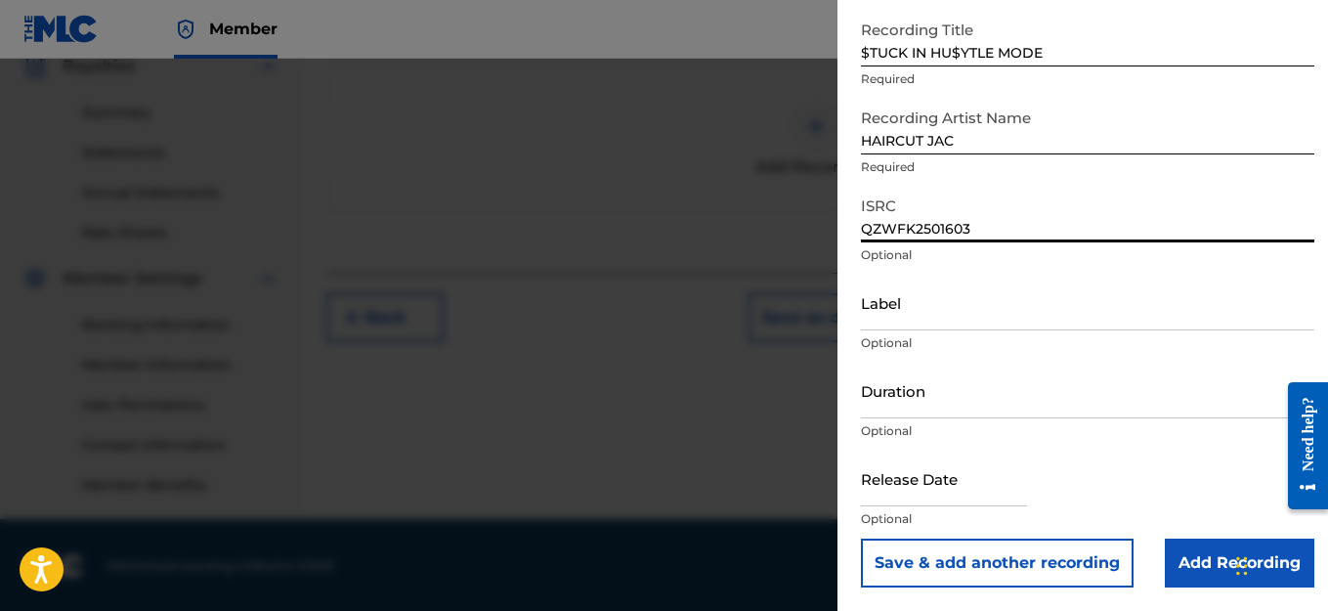
scroll to position [601, 0]
type input "QZWFK2501603"
click at [1223, 570] on input "Add Recording" at bounding box center [1240, 562] width 150 height 49
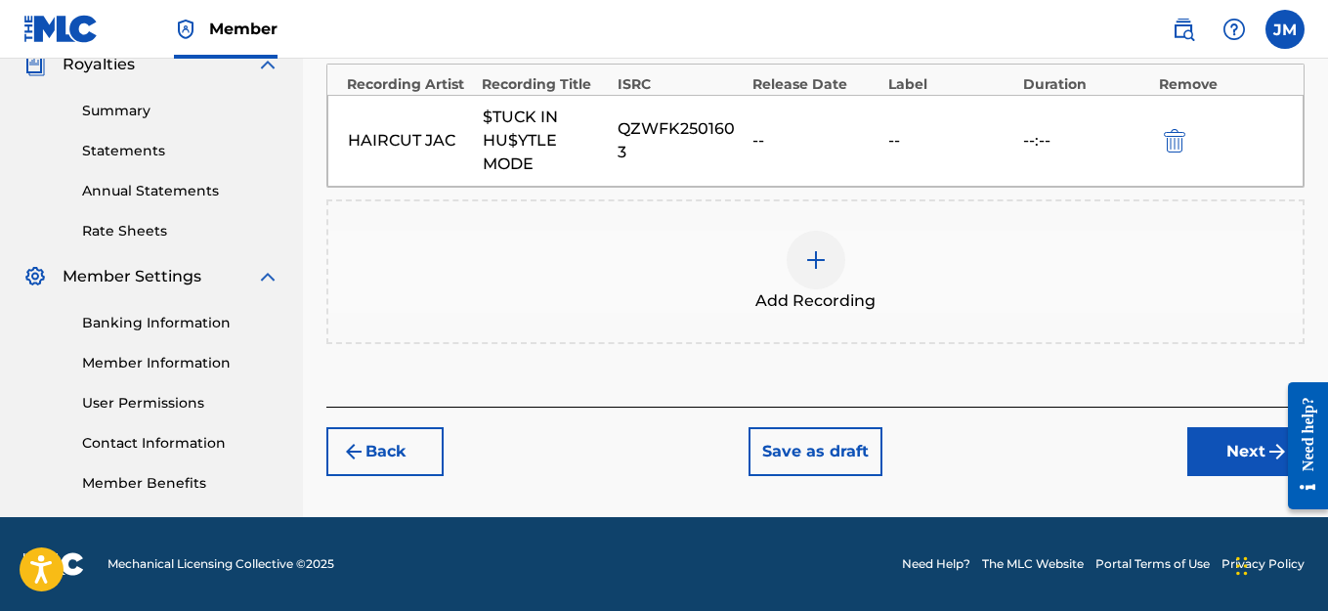
click at [1255, 450] on button "Next" at bounding box center [1245, 451] width 117 height 49
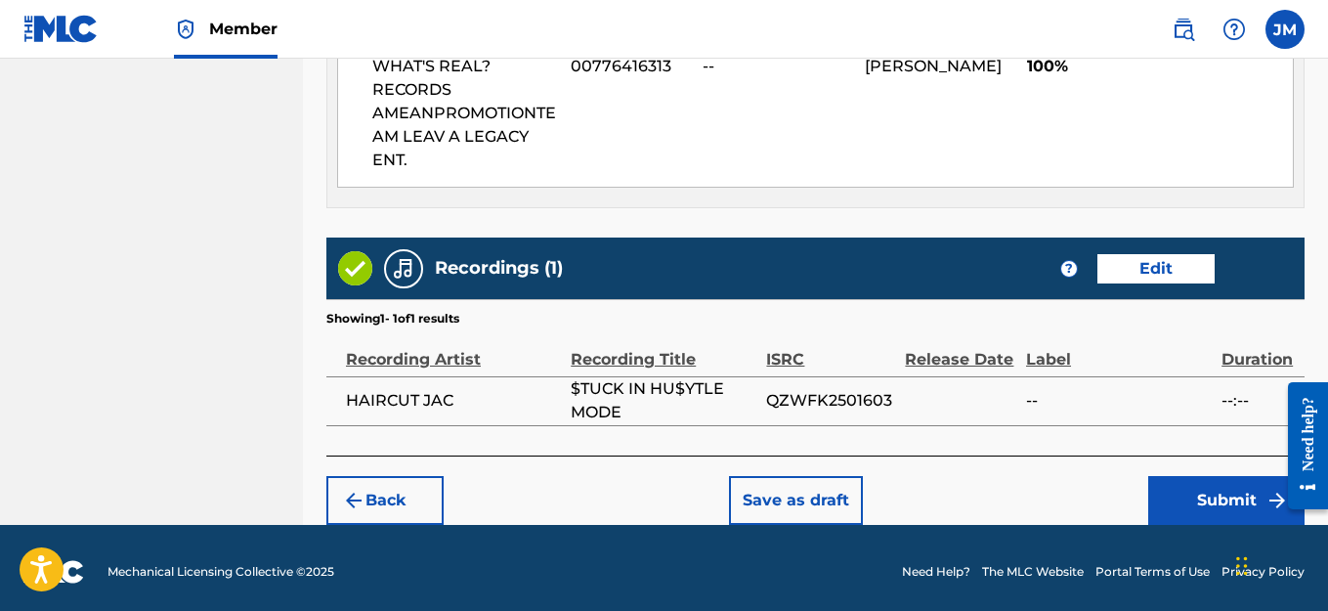
scroll to position [1159, 0]
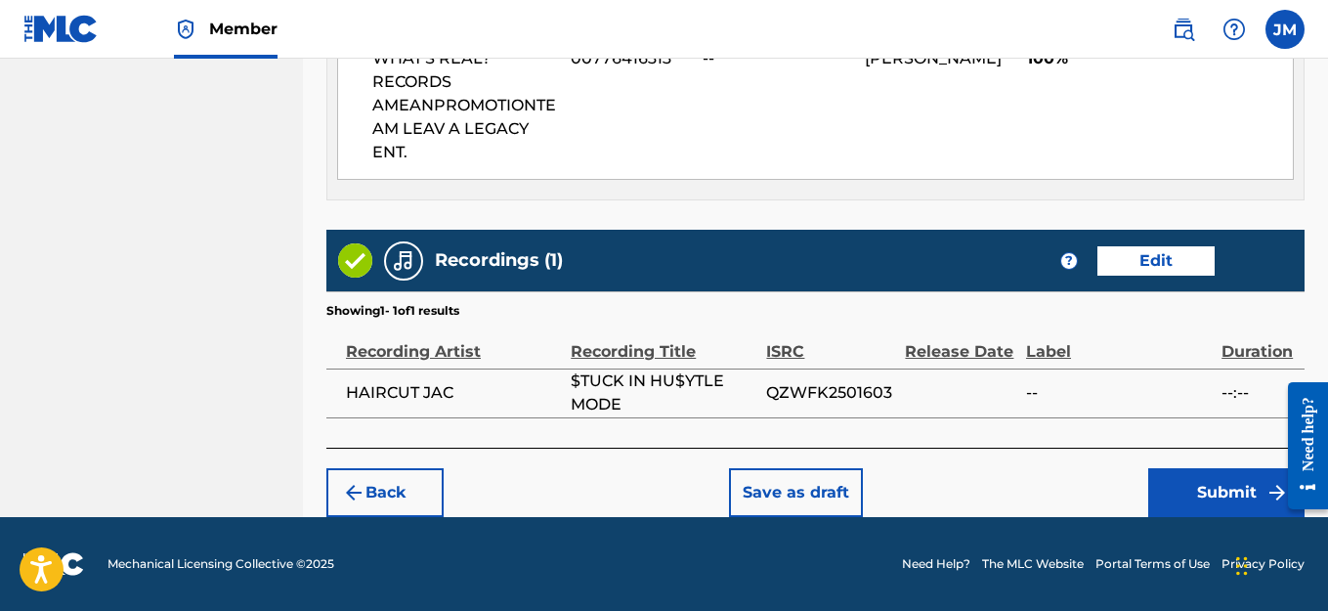
click at [1200, 491] on button "Submit" at bounding box center [1226, 492] width 156 height 49
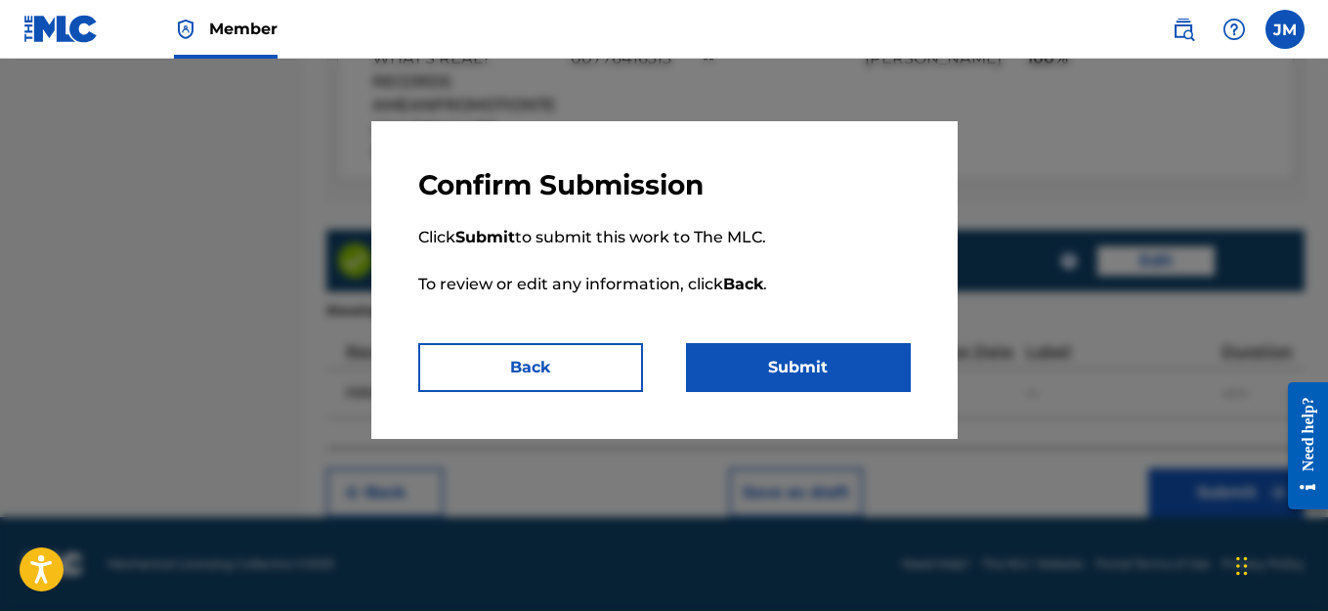
click at [737, 363] on button "Submit" at bounding box center [798, 367] width 225 height 49
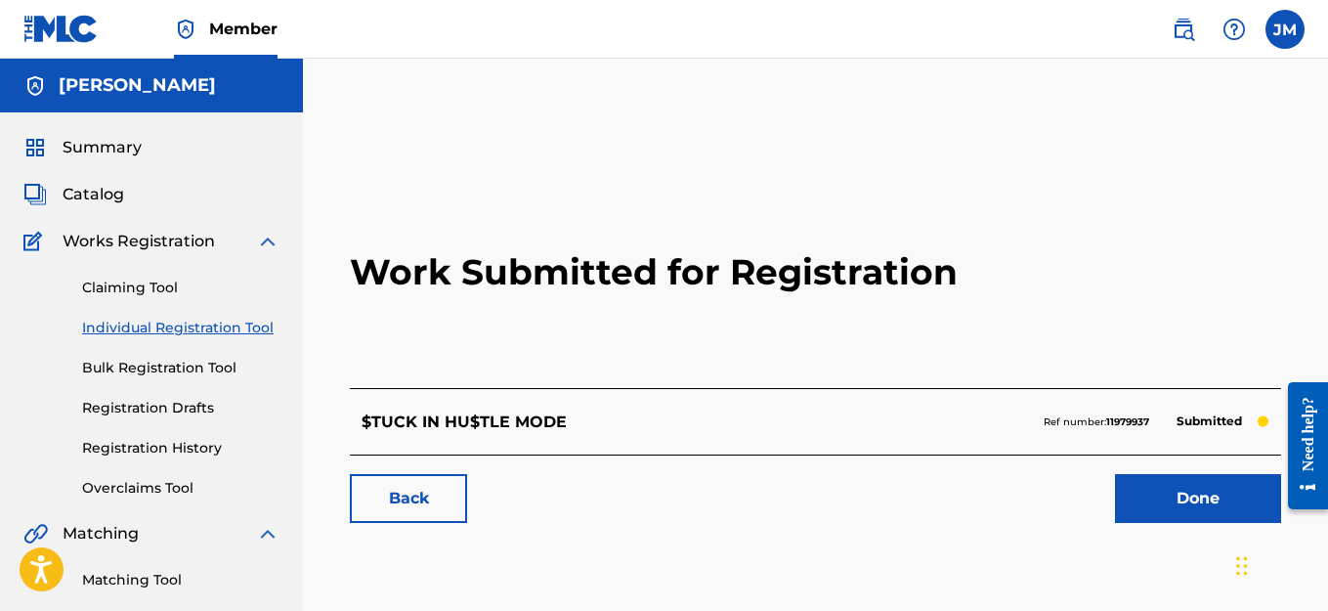
click at [1200, 506] on link "Done" at bounding box center [1198, 498] width 166 height 49
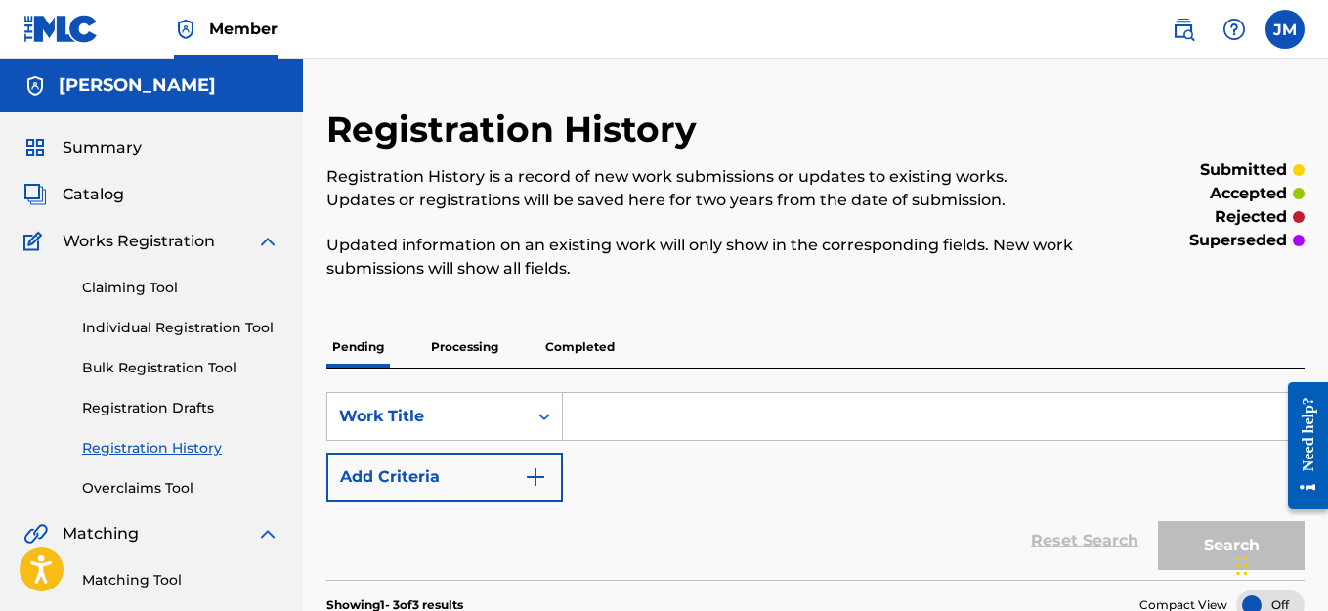
click at [146, 330] on link "Individual Registration Tool" at bounding box center [180, 328] width 197 height 21
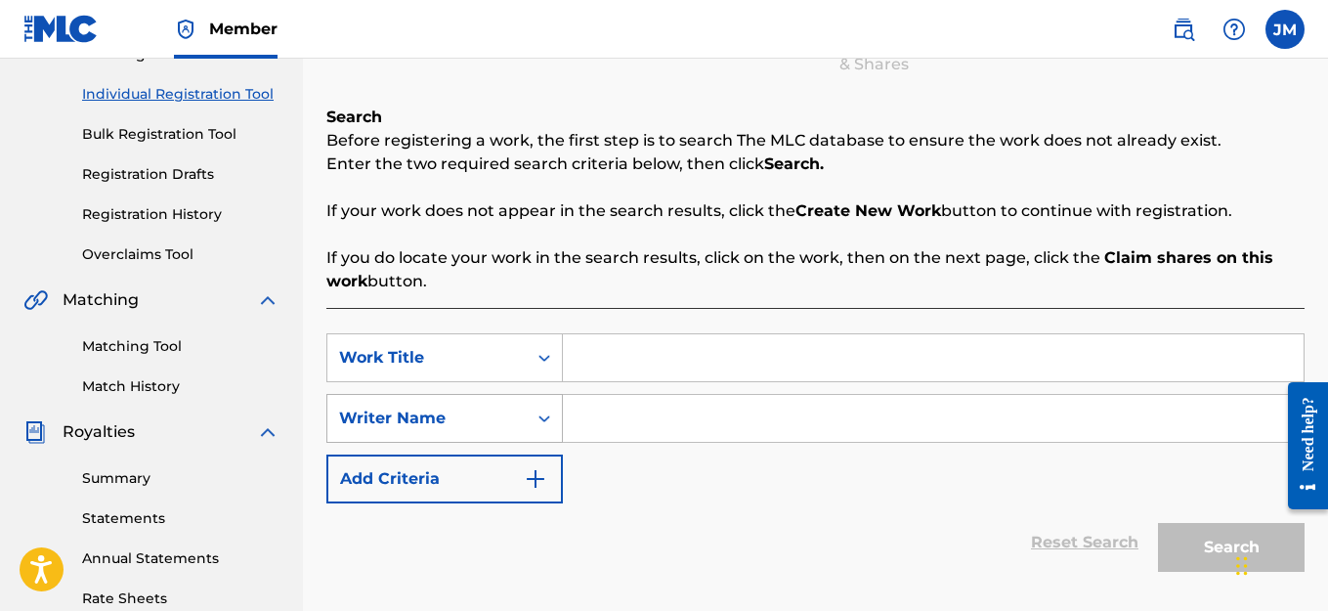
scroll to position [293, 0]
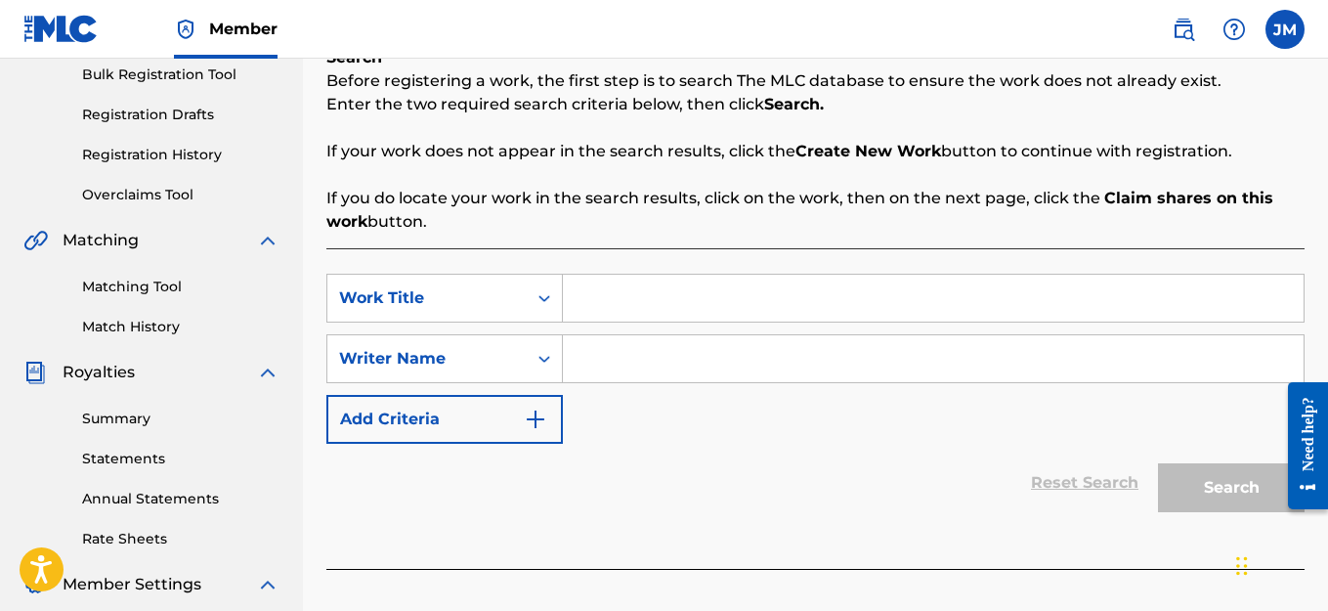
click at [584, 299] on input "Search Form" at bounding box center [933, 298] width 741 height 47
type input "D"
click at [609, 365] on input "Search Form" at bounding box center [933, 358] width 741 height 47
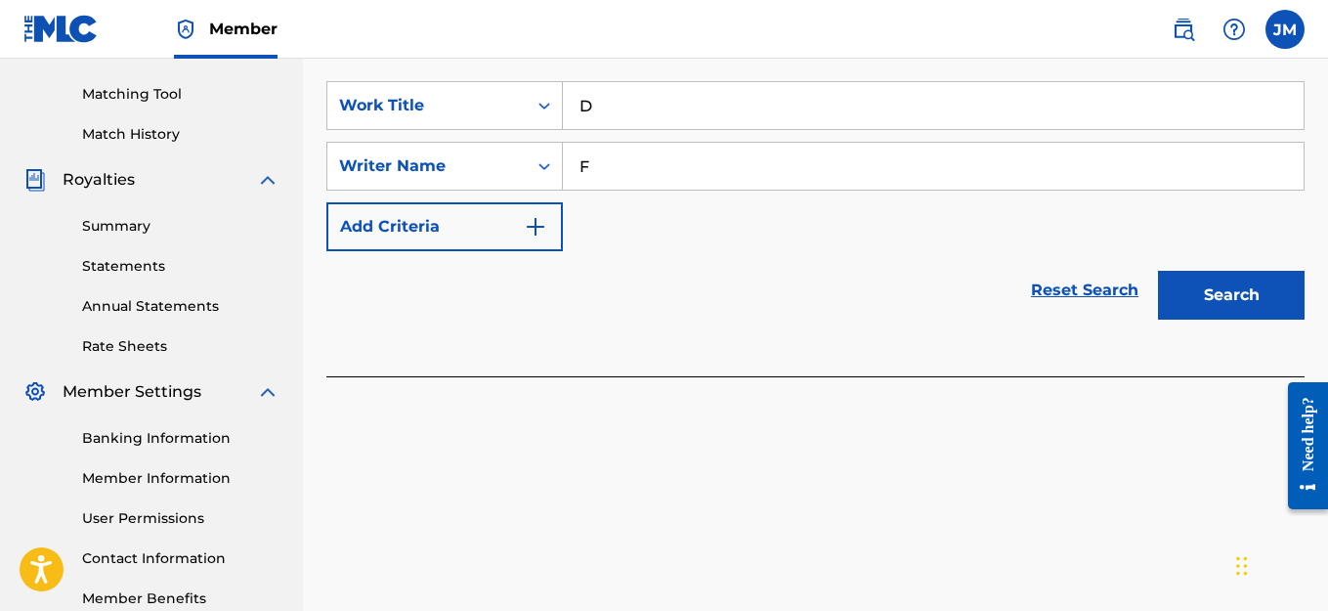
scroll to position [489, 0]
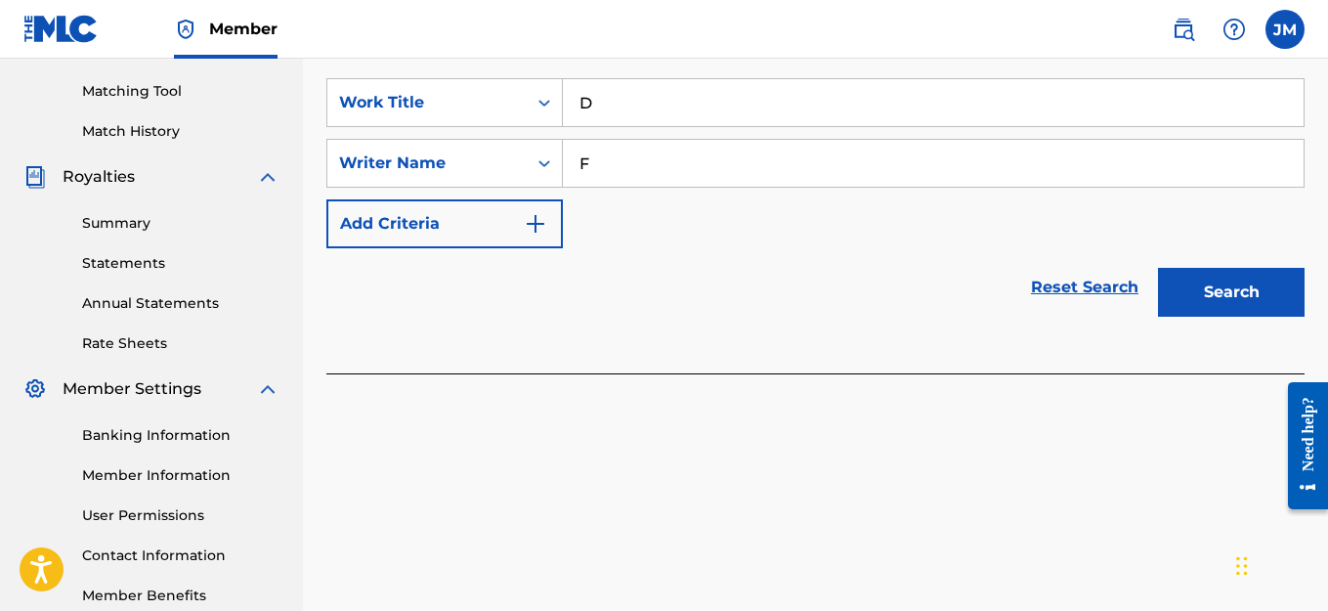
type input "F"
click at [1244, 283] on button "Search" at bounding box center [1231, 292] width 147 height 49
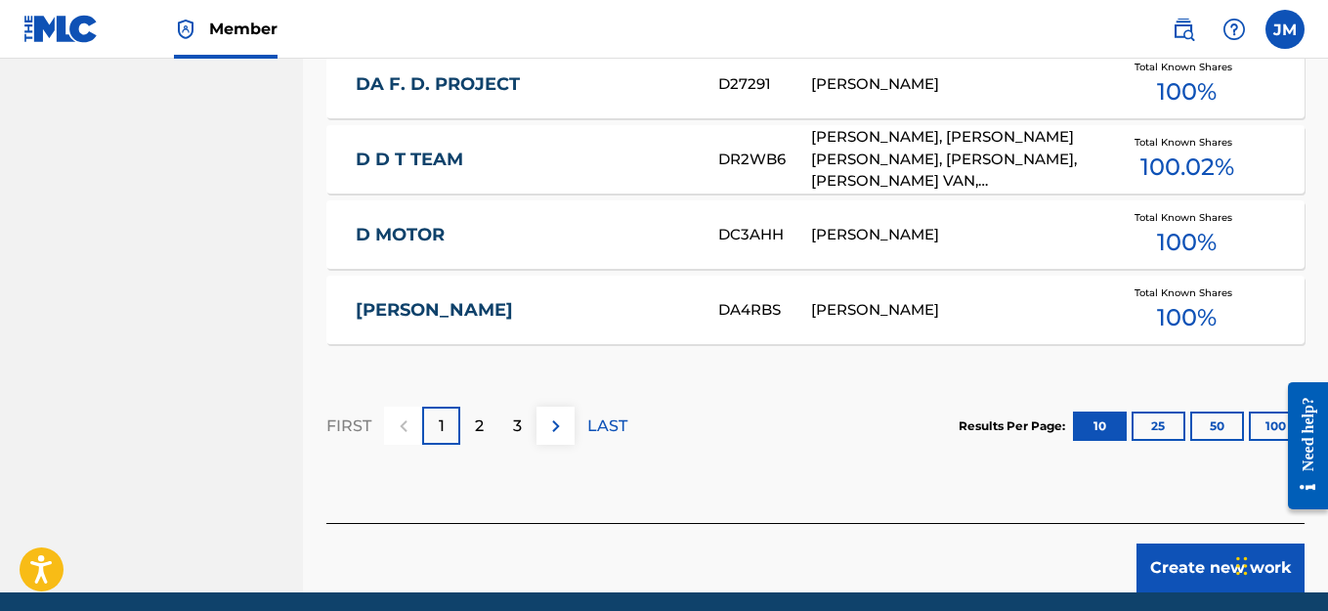
scroll to position [1383, 0]
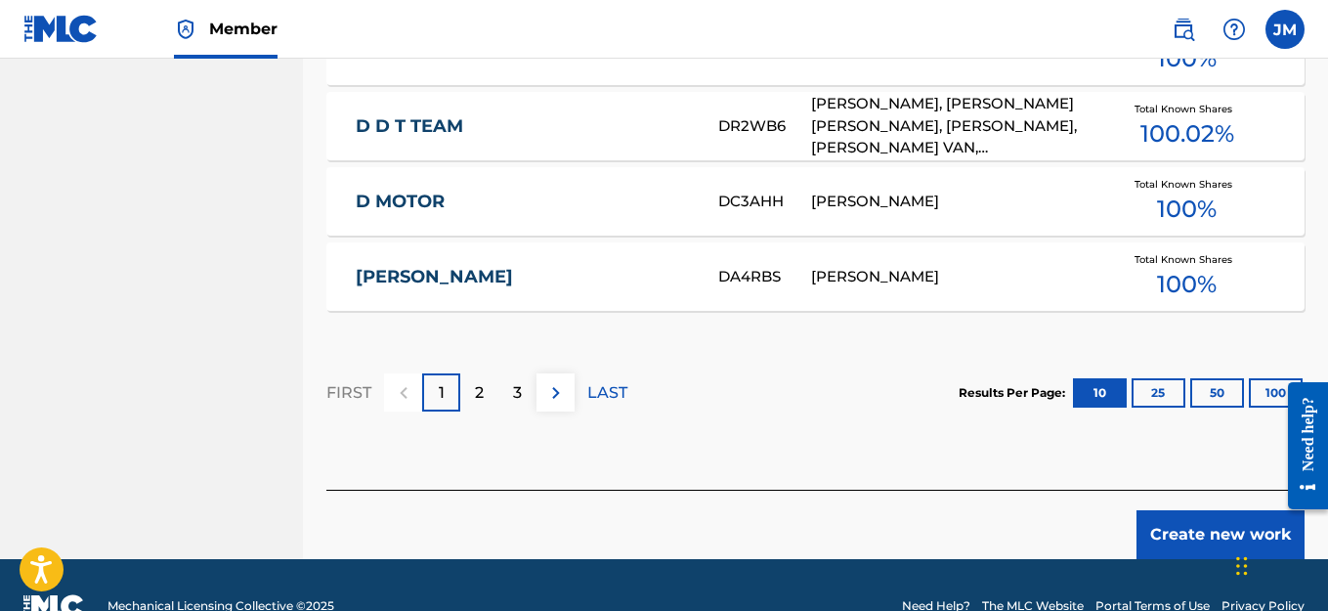
click at [1191, 535] on button "Create new work" at bounding box center [1220, 534] width 168 height 49
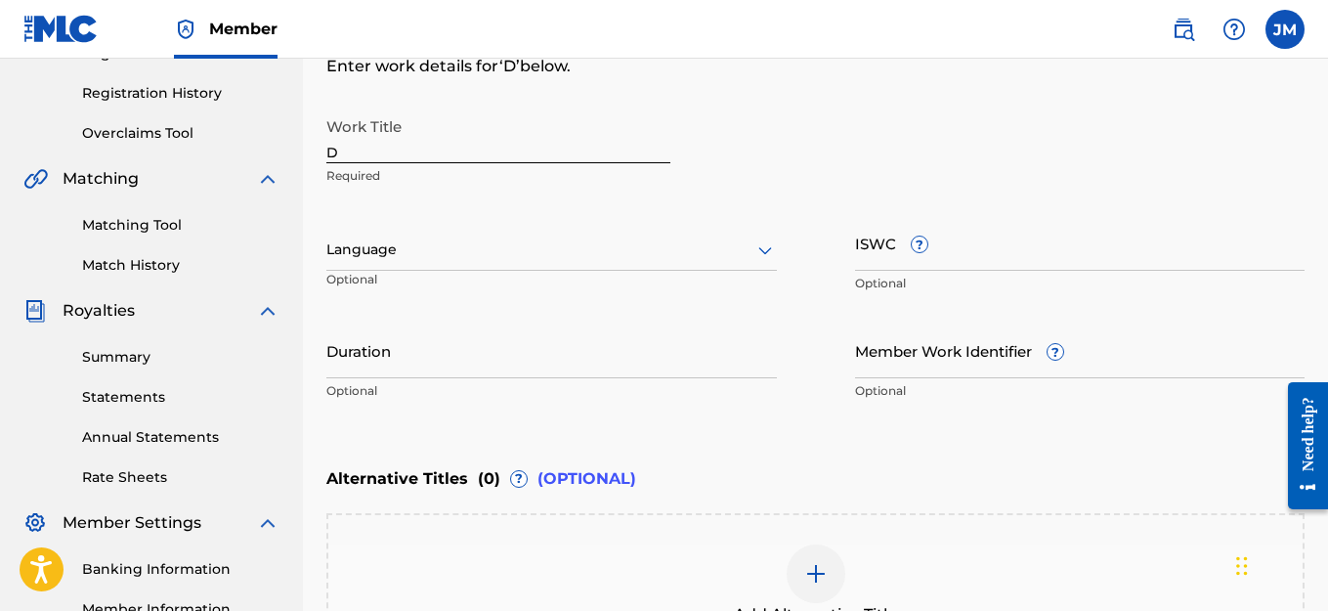
scroll to position [321, 0]
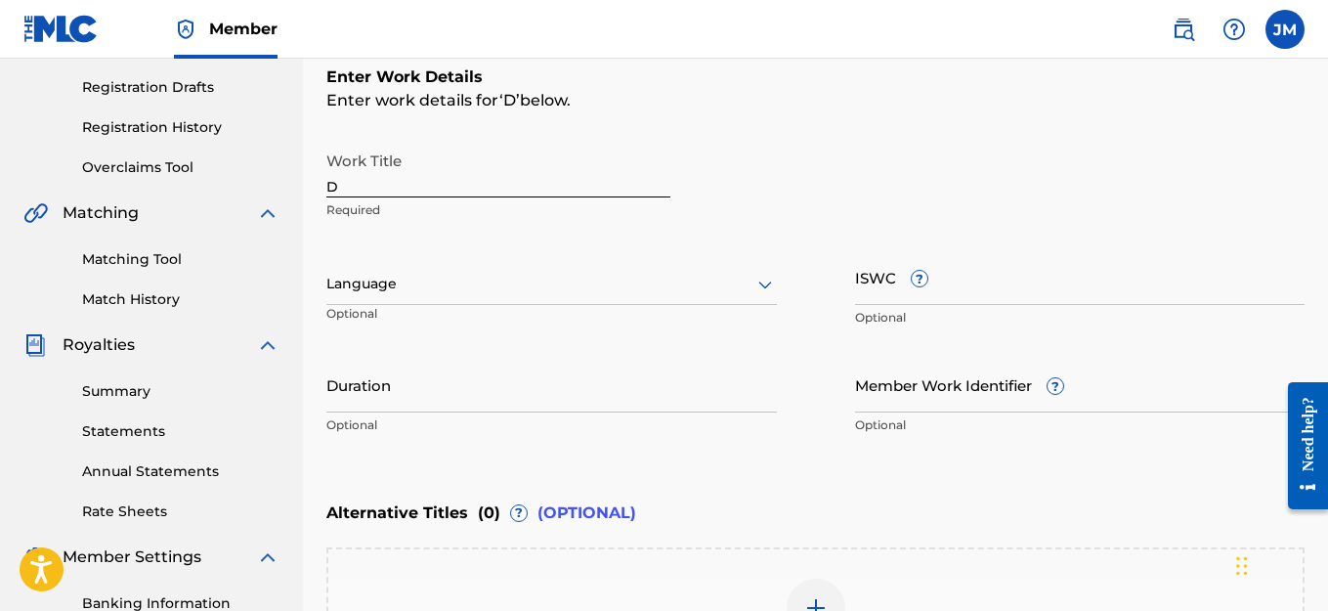
click at [435, 187] on input "D" at bounding box center [498, 170] width 344 height 56
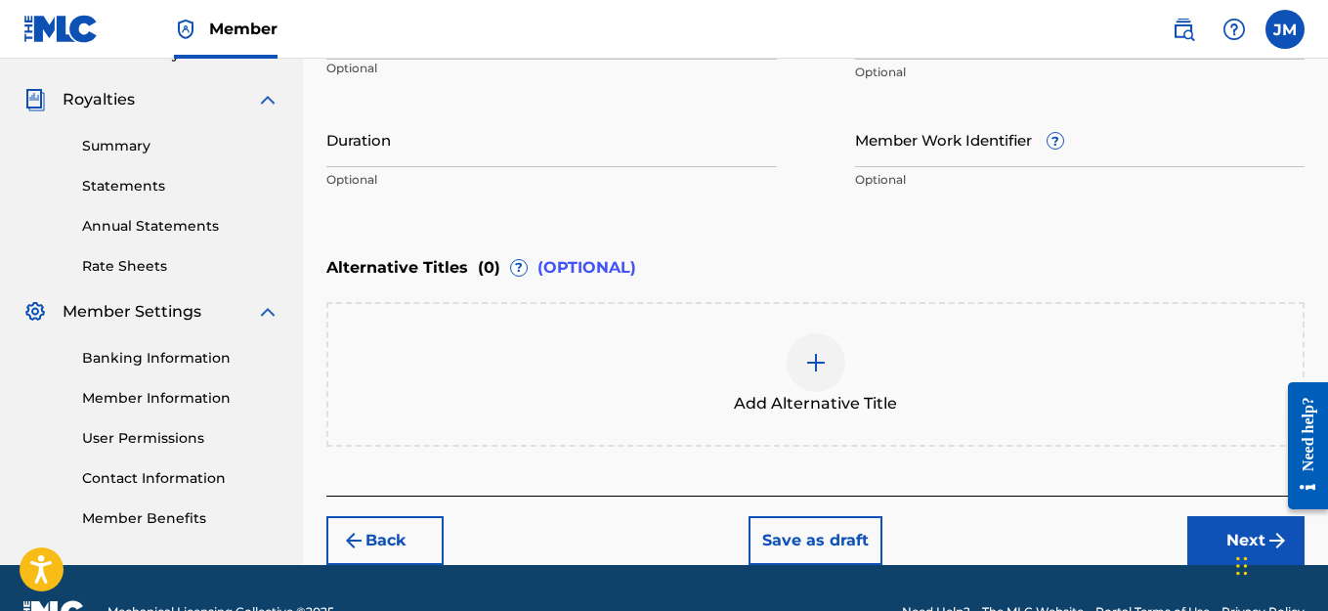
scroll to position [614, 0]
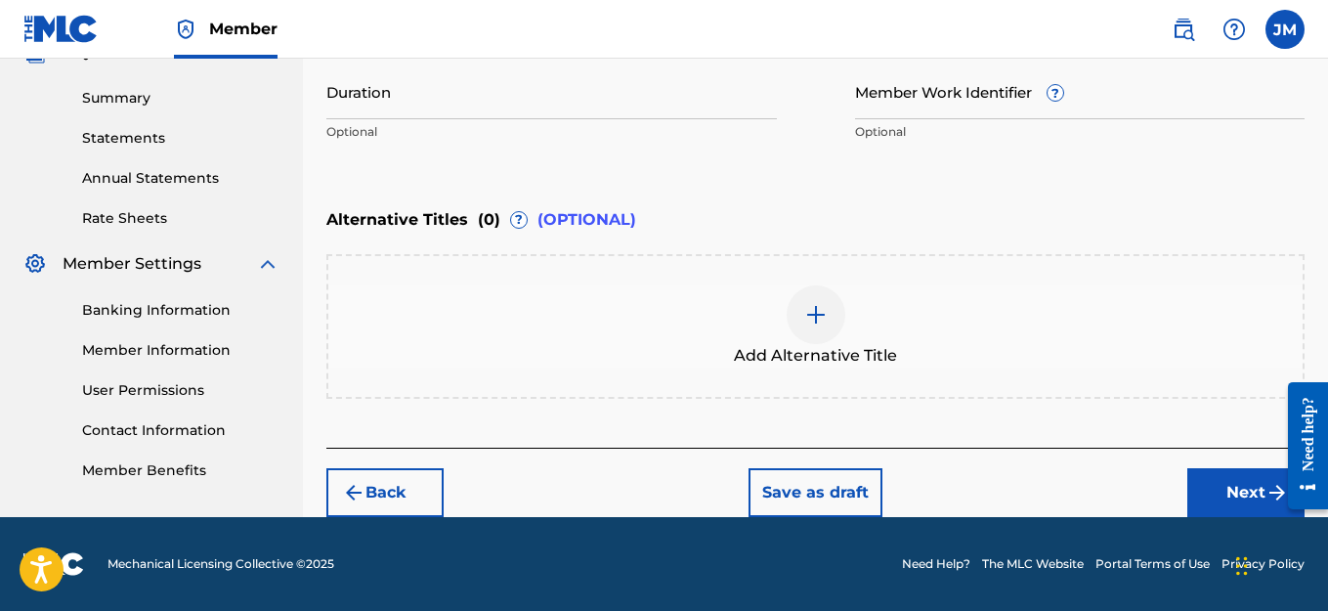
type input "YAH GOT ME!!"
click at [1245, 493] on button "Next" at bounding box center [1245, 492] width 117 height 49
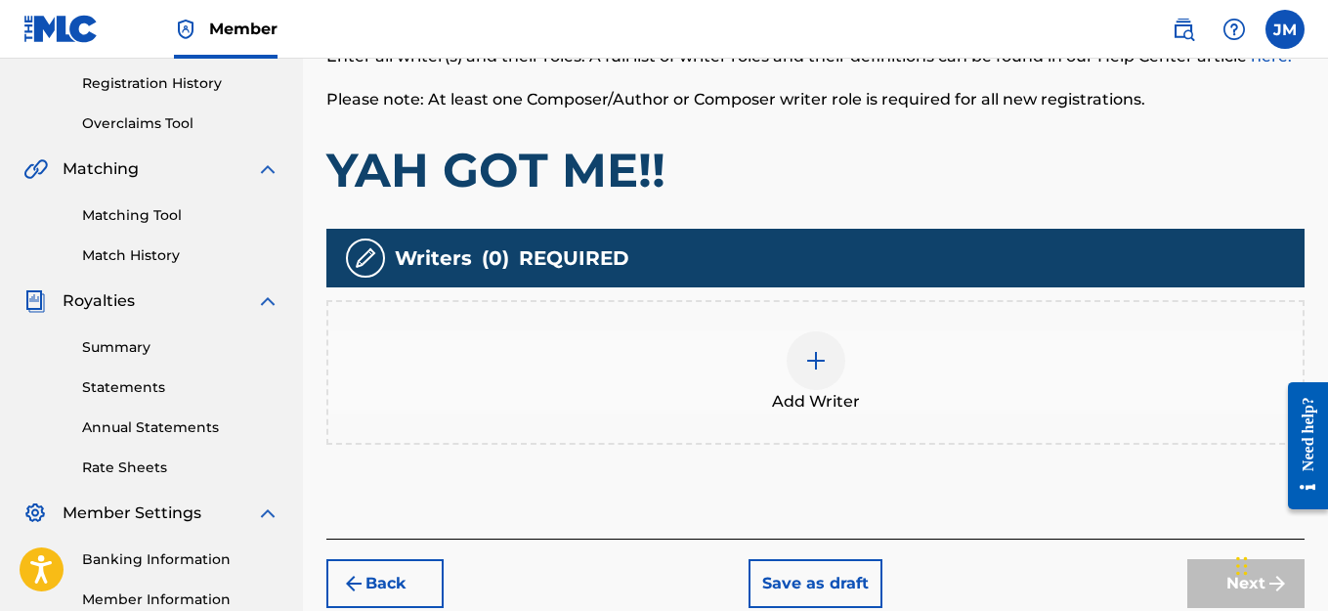
scroll to position [381, 0]
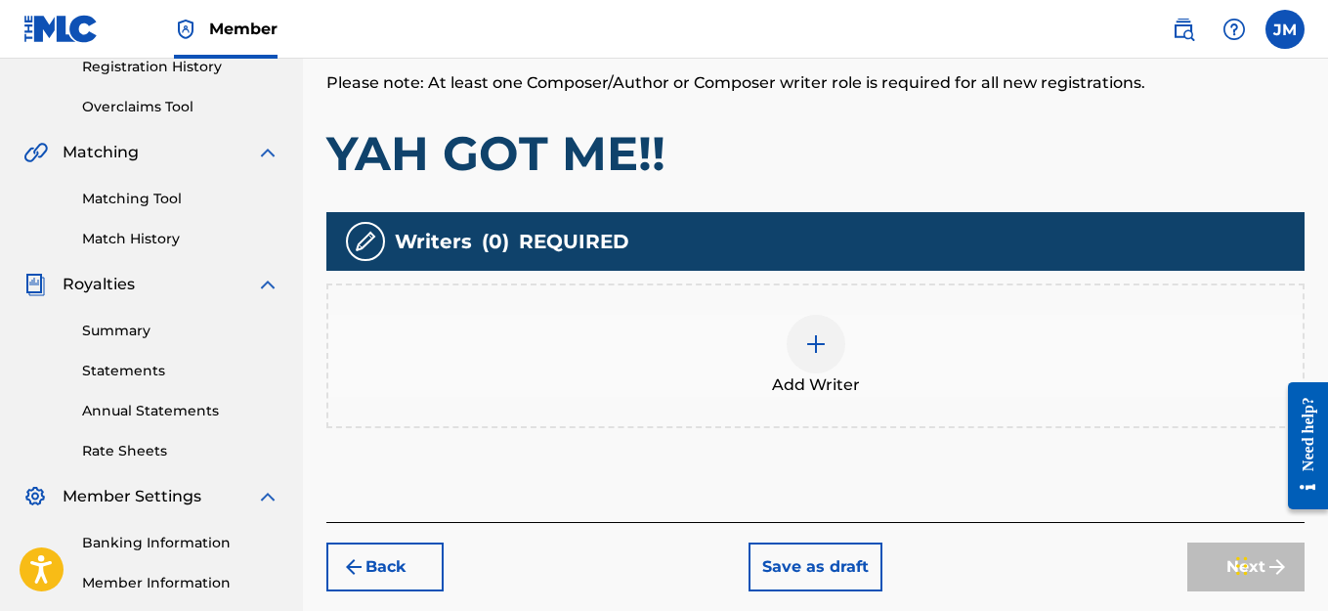
click at [816, 359] on div at bounding box center [816, 344] width 59 height 59
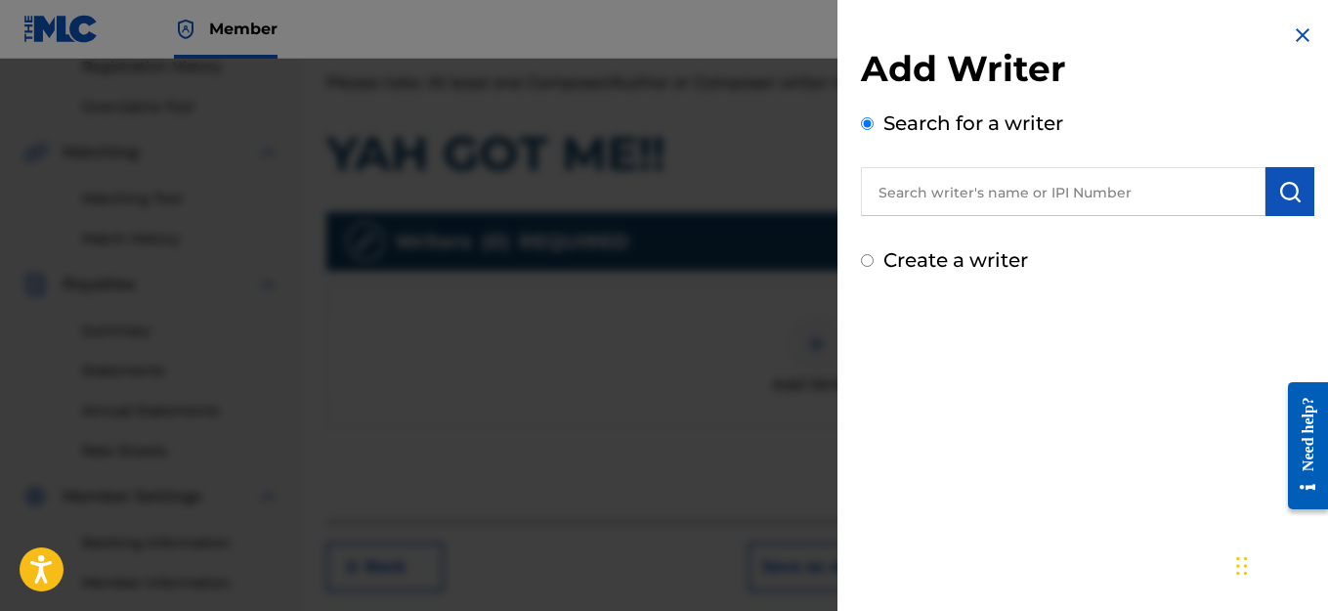
click at [863, 260] on input "Create a writer" at bounding box center [867, 260] width 13 height 13
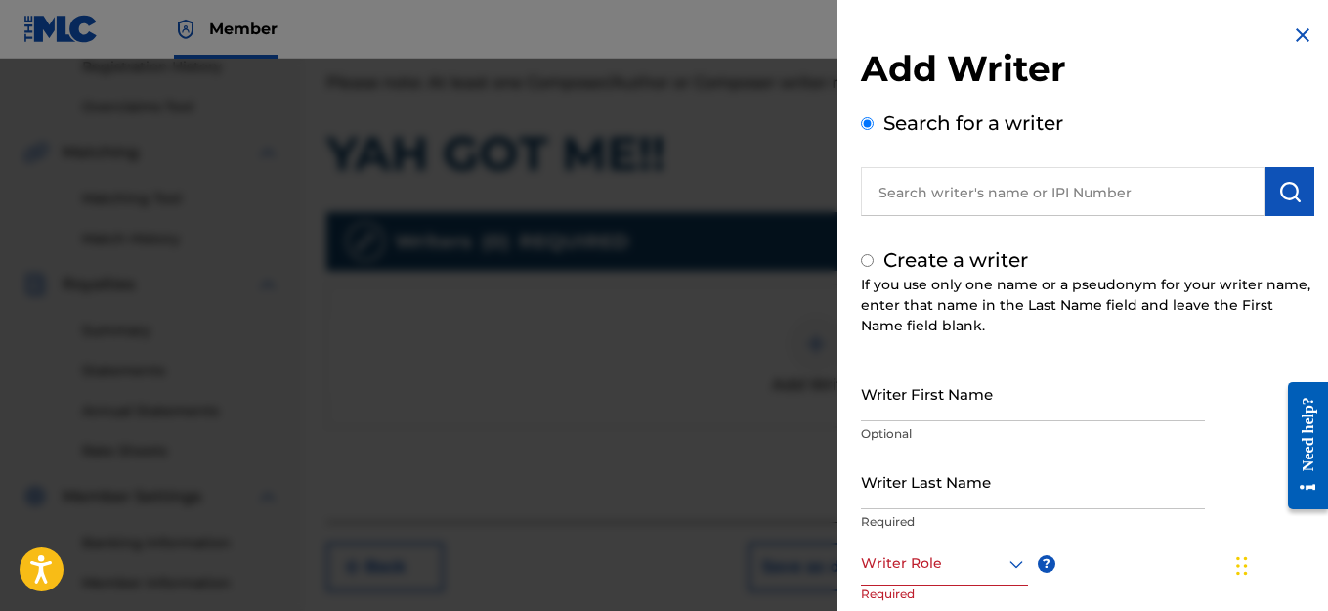
radio input "false"
radio input "true"
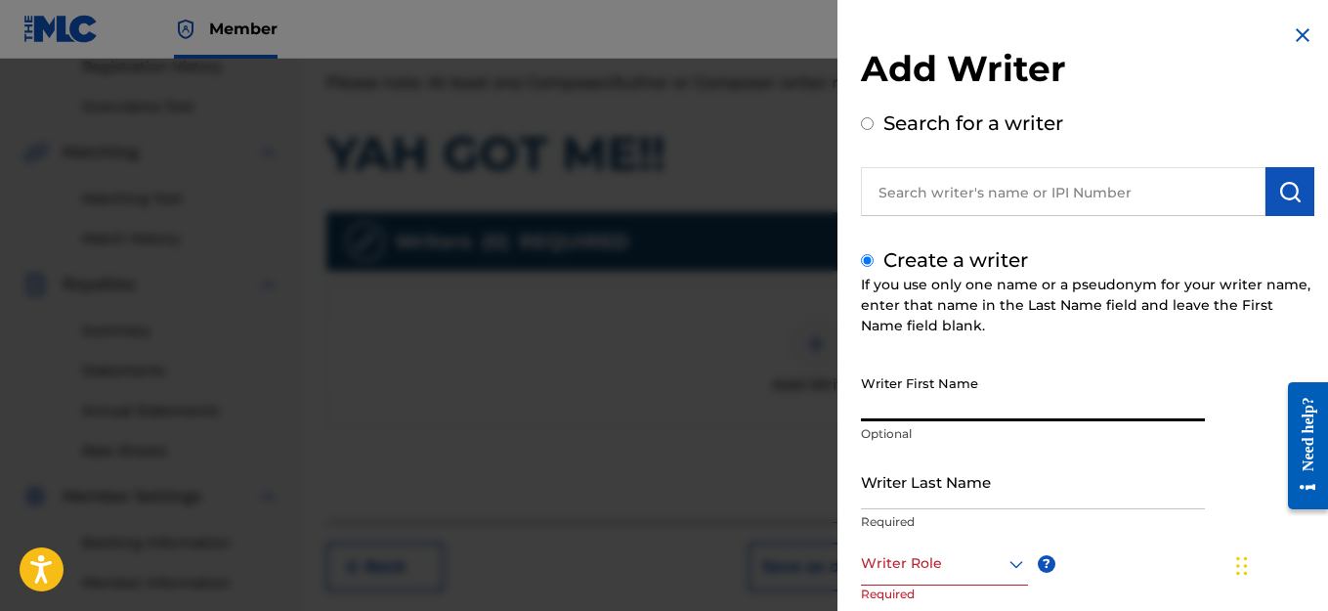
click at [960, 407] on input "Writer First Name" at bounding box center [1033, 393] width 344 height 56
click at [1019, 195] on input "text" at bounding box center [1063, 191] width 405 height 49
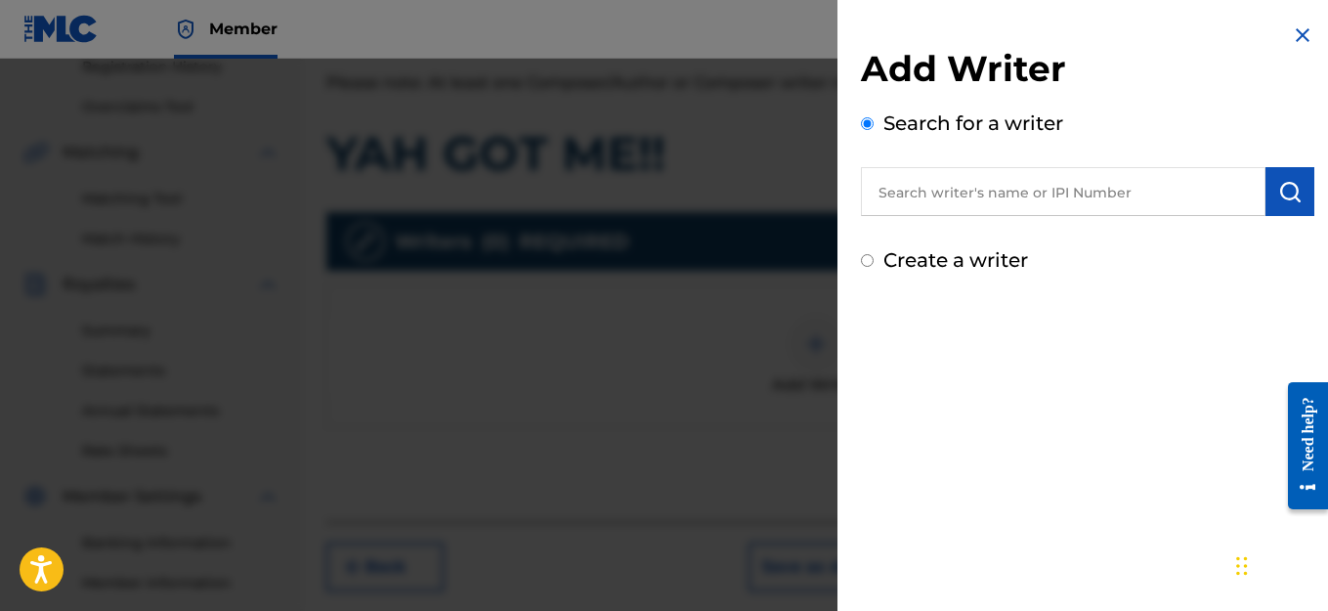
click at [1019, 195] on input "text" at bounding box center [1063, 191] width 405 height 49
click at [873, 260] on input "Create a writer" at bounding box center [867, 260] width 13 height 13
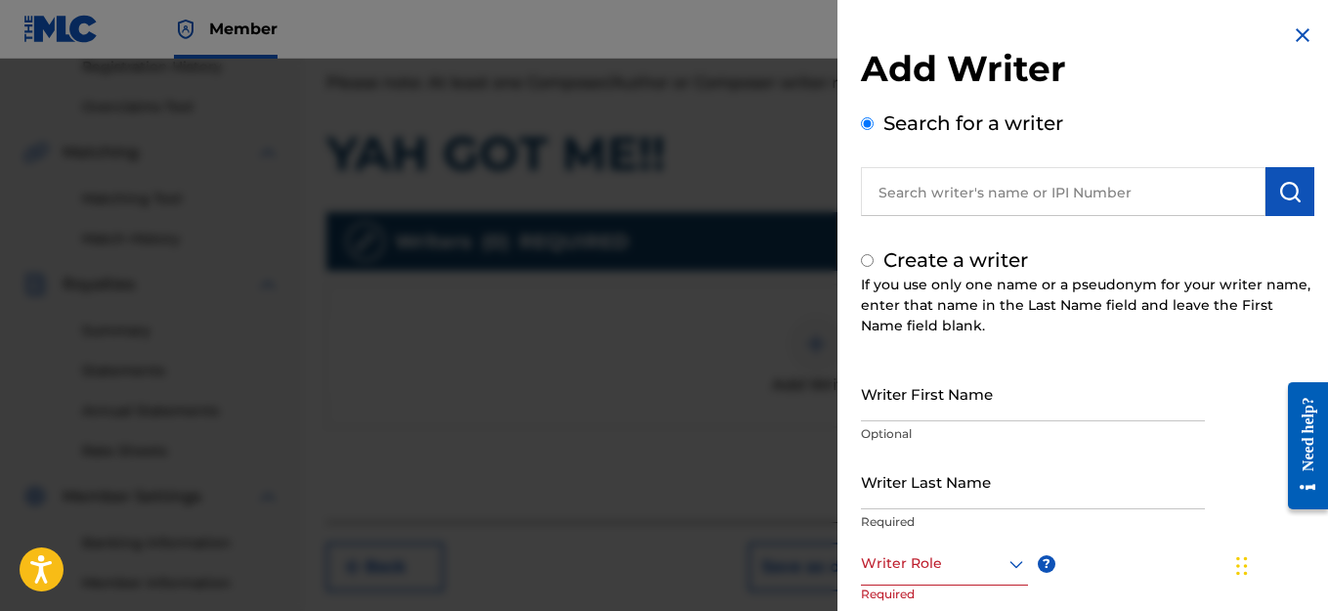
radio input "false"
radio input "true"
click at [1001, 519] on p "Required" at bounding box center [1033, 522] width 344 height 18
click at [977, 518] on p "Required" at bounding box center [1033, 522] width 344 height 18
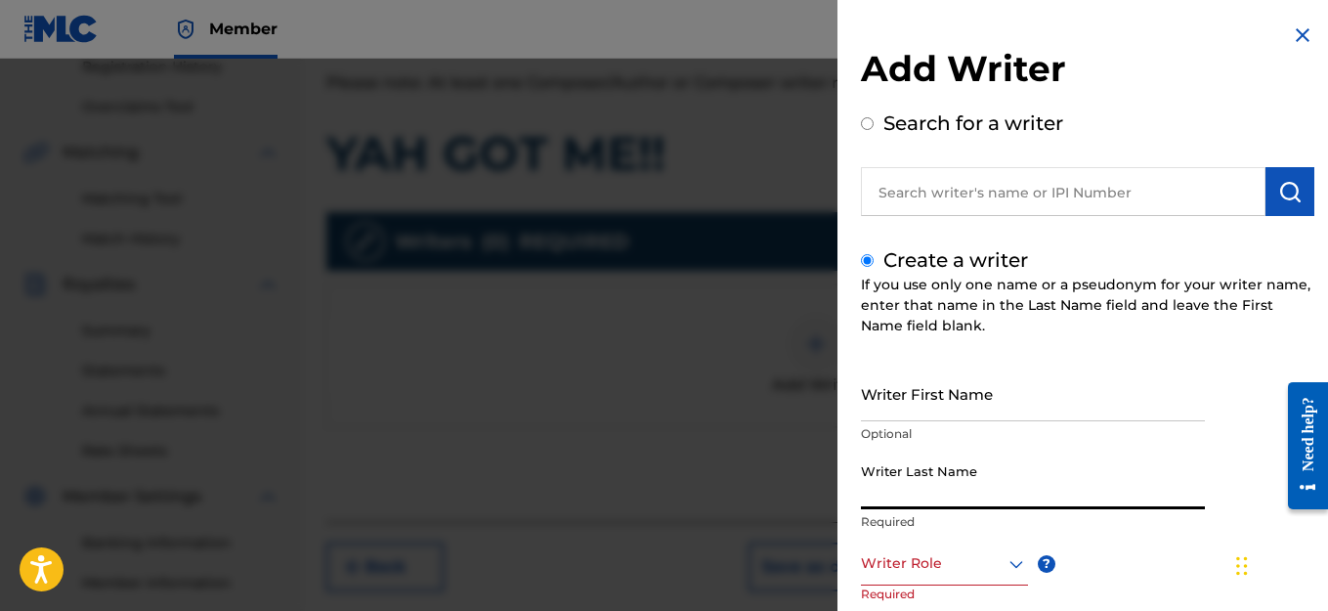
click at [980, 496] on input "Writer Last Name" at bounding box center [1033, 481] width 344 height 56
type input "[PERSON_NAME]"
click at [985, 403] on input "Writer First Name" at bounding box center [1033, 393] width 344 height 56
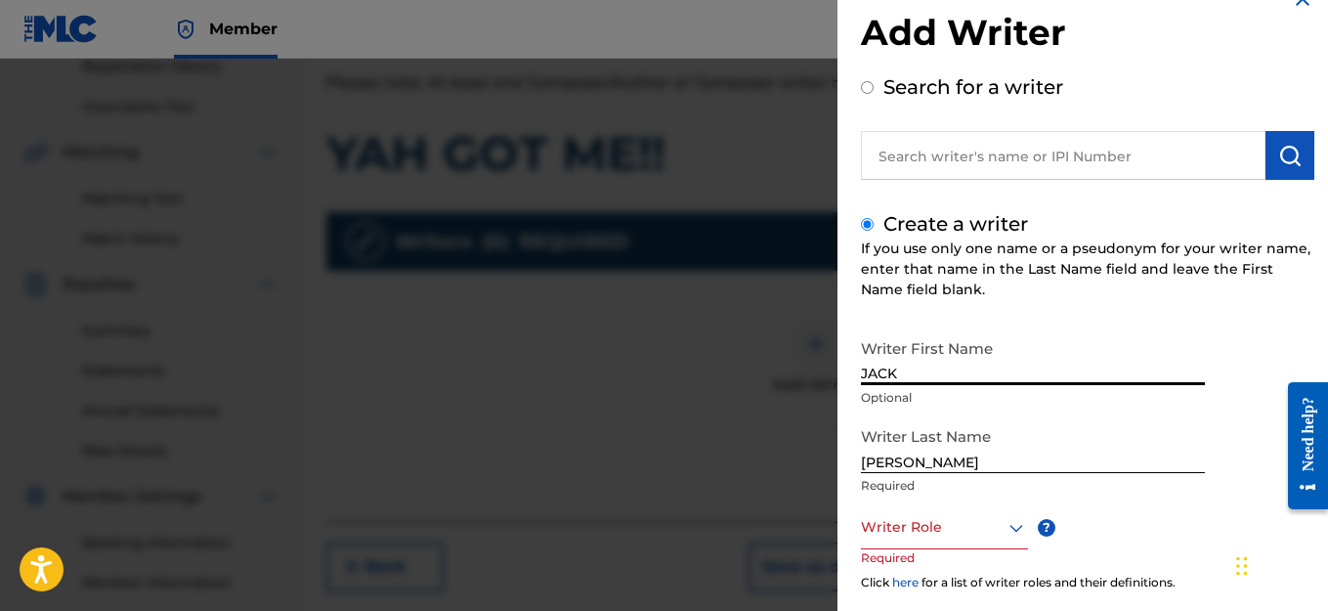
scroll to position [98, 0]
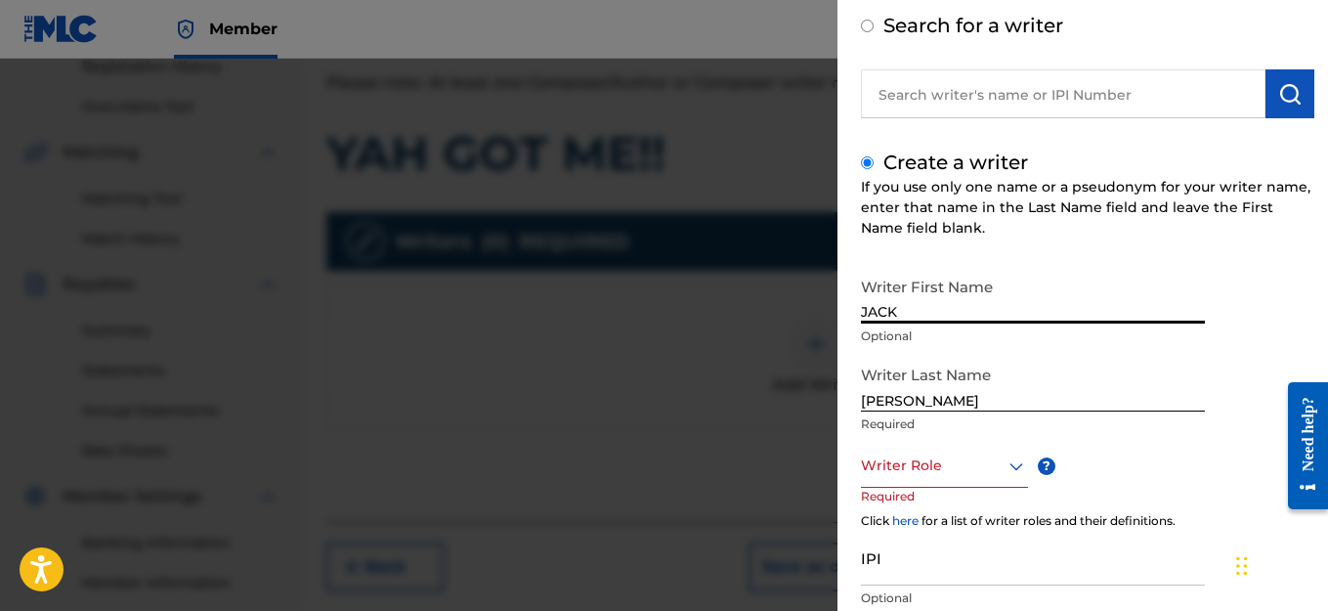
type input "JACK"
click at [1016, 469] on icon at bounding box center [1016, 465] width 23 height 23
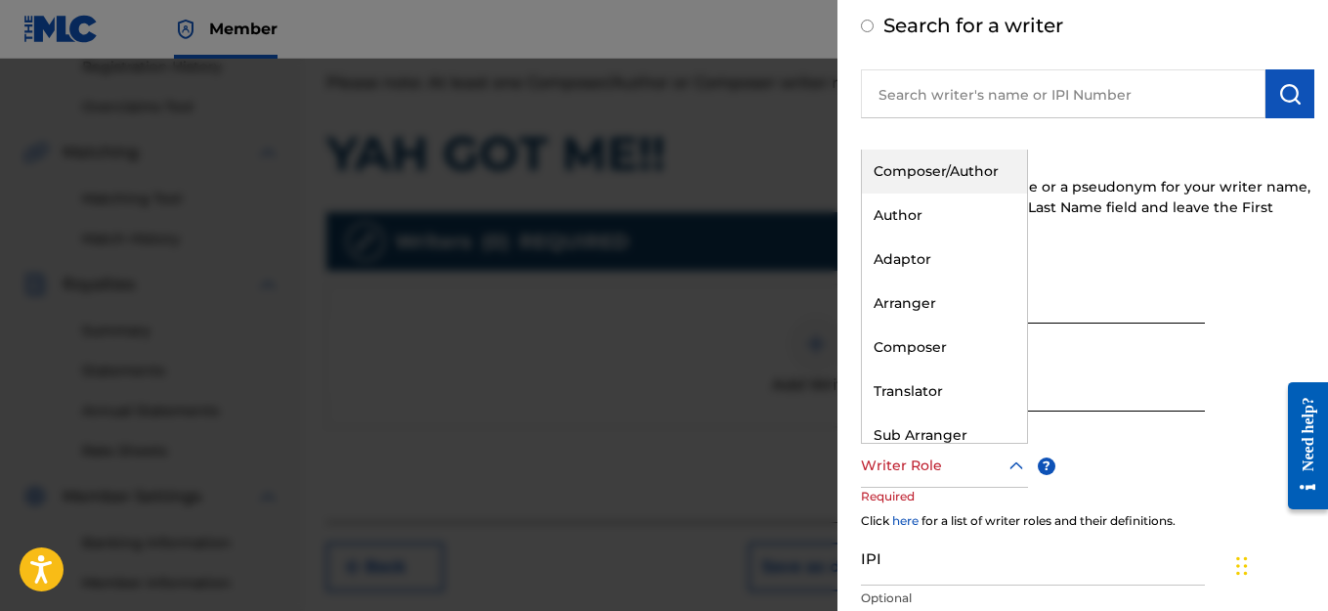
click at [946, 174] on div "Composer/Author" at bounding box center [944, 172] width 165 height 44
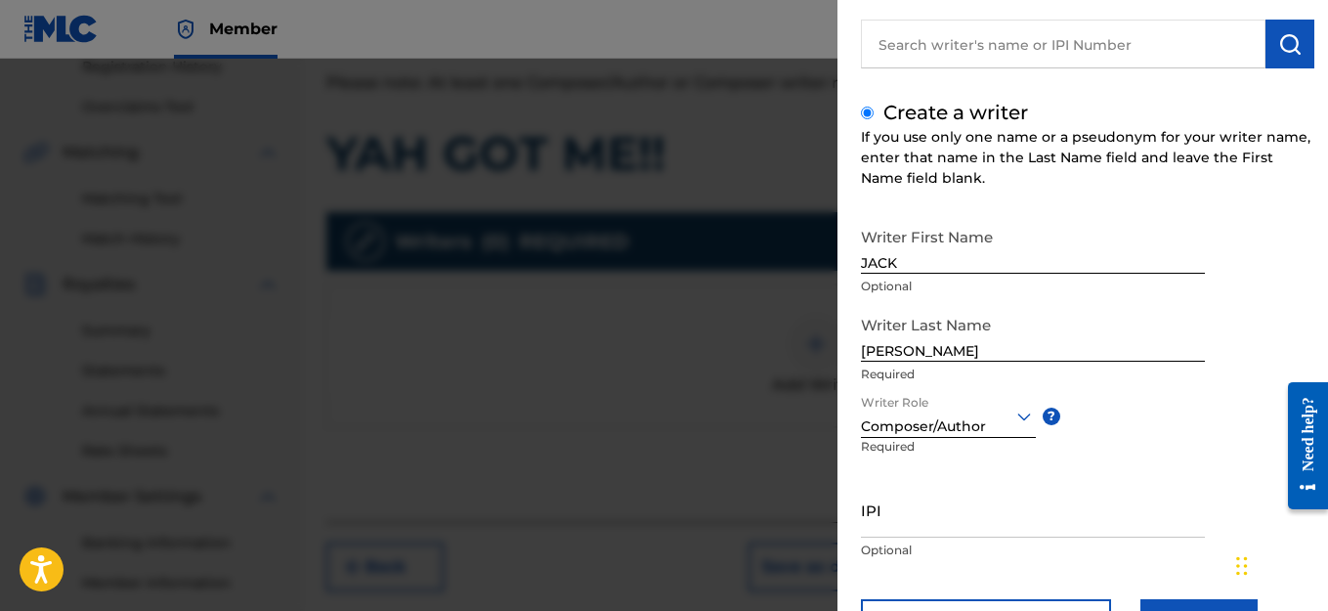
scroll to position [195, 0]
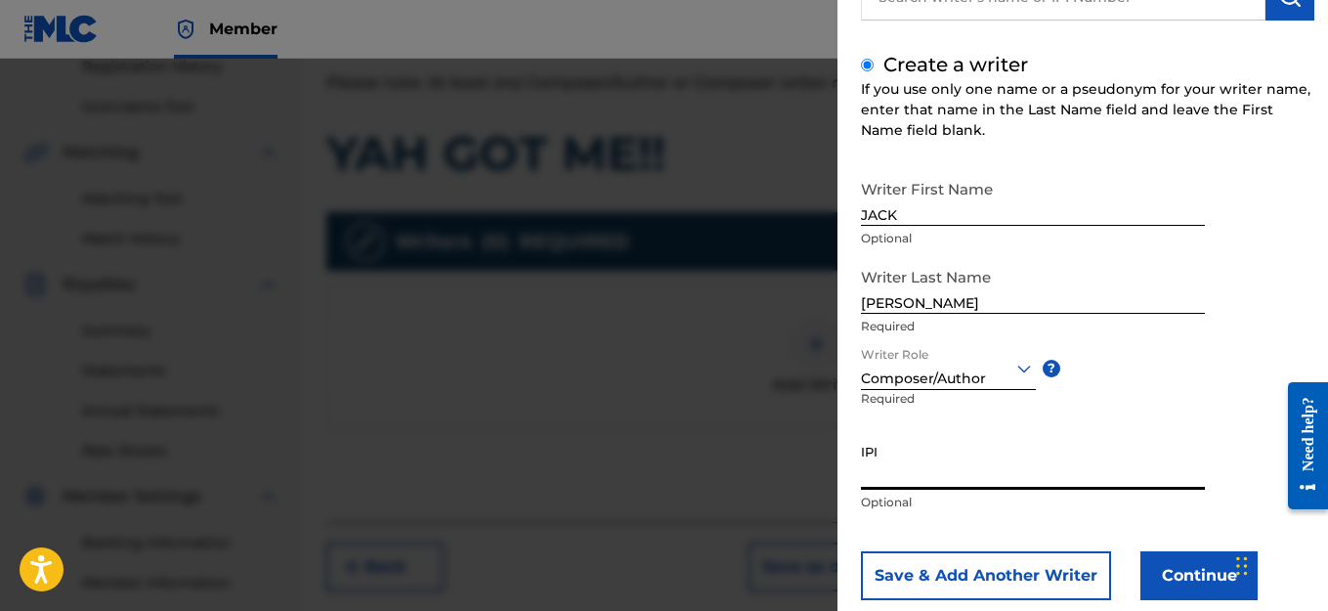
paste input "1114982463"
type input "1114982463"
click at [1223, 578] on button "Continue" at bounding box center [1198, 575] width 117 height 49
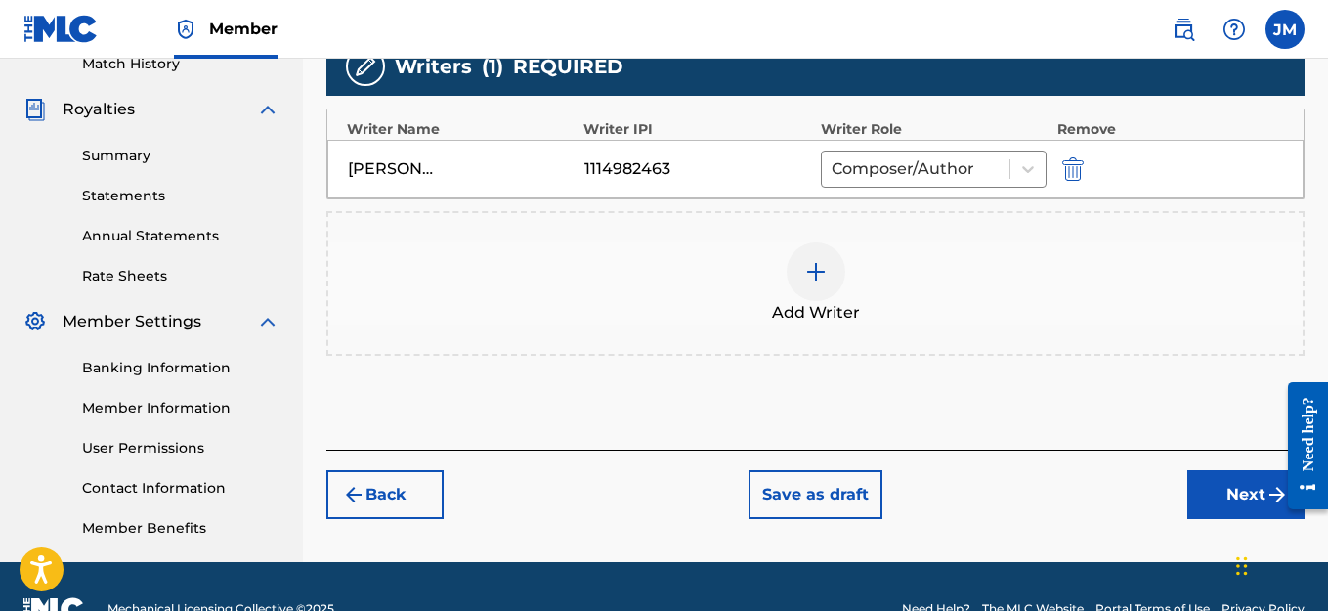
scroll to position [577, 0]
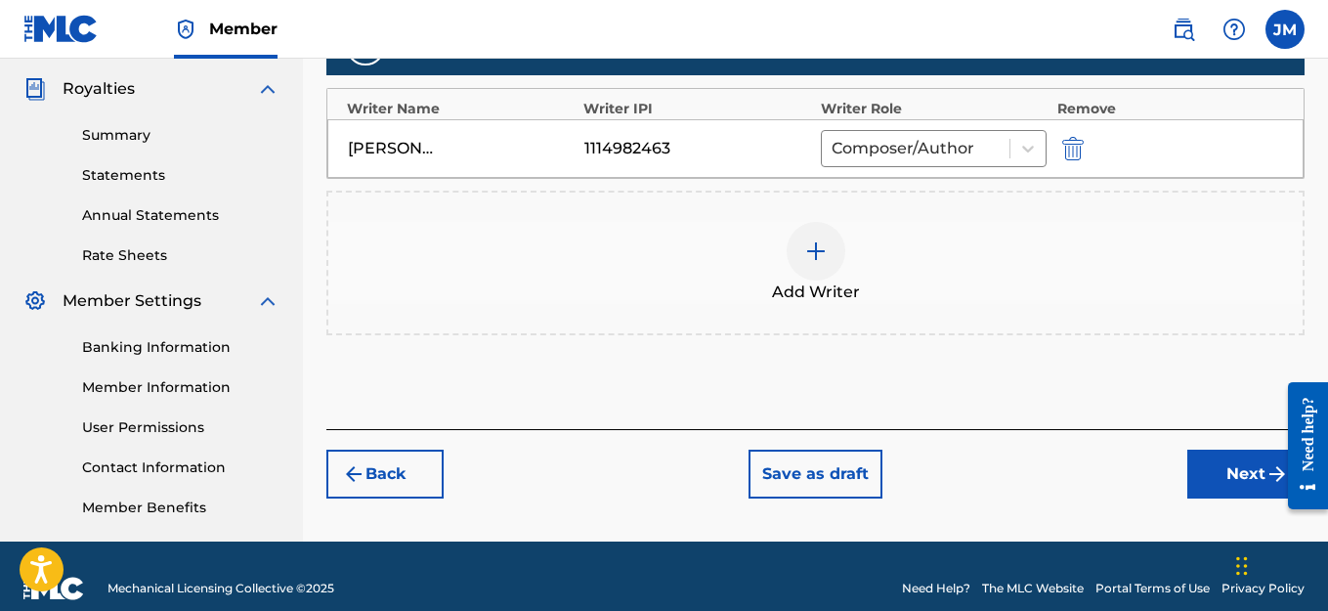
click at [1216, 472] on button "Next" at bounding box center [1245, 474] width 117 height 49
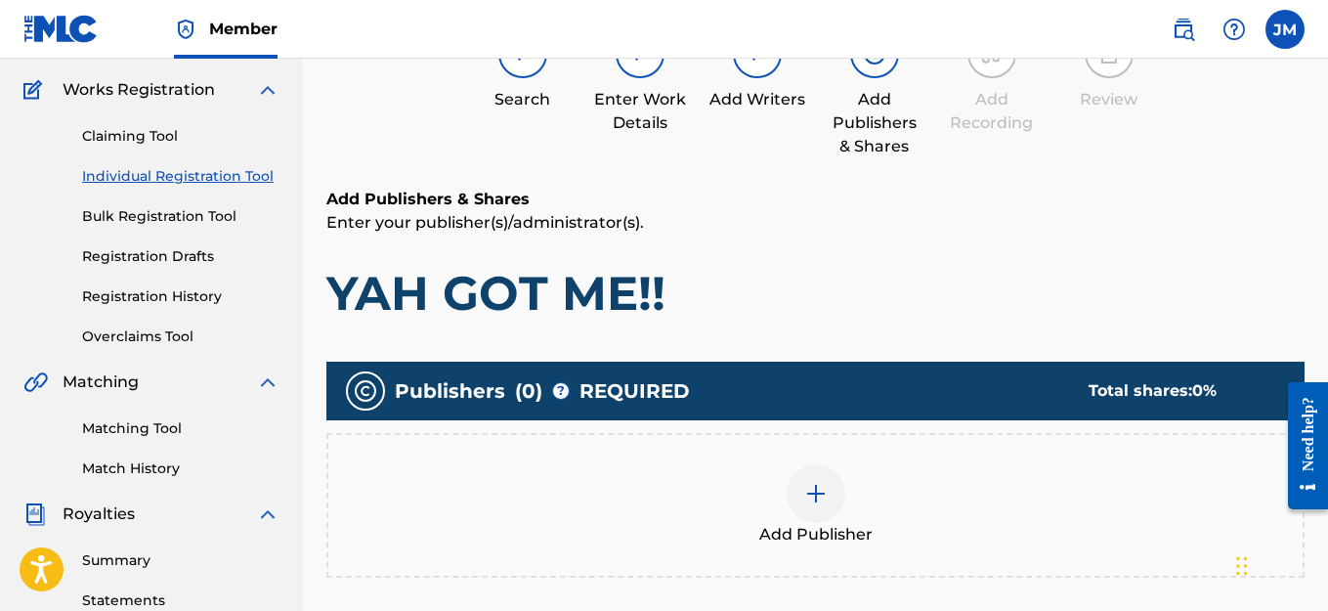
scroll to position [186, 0]
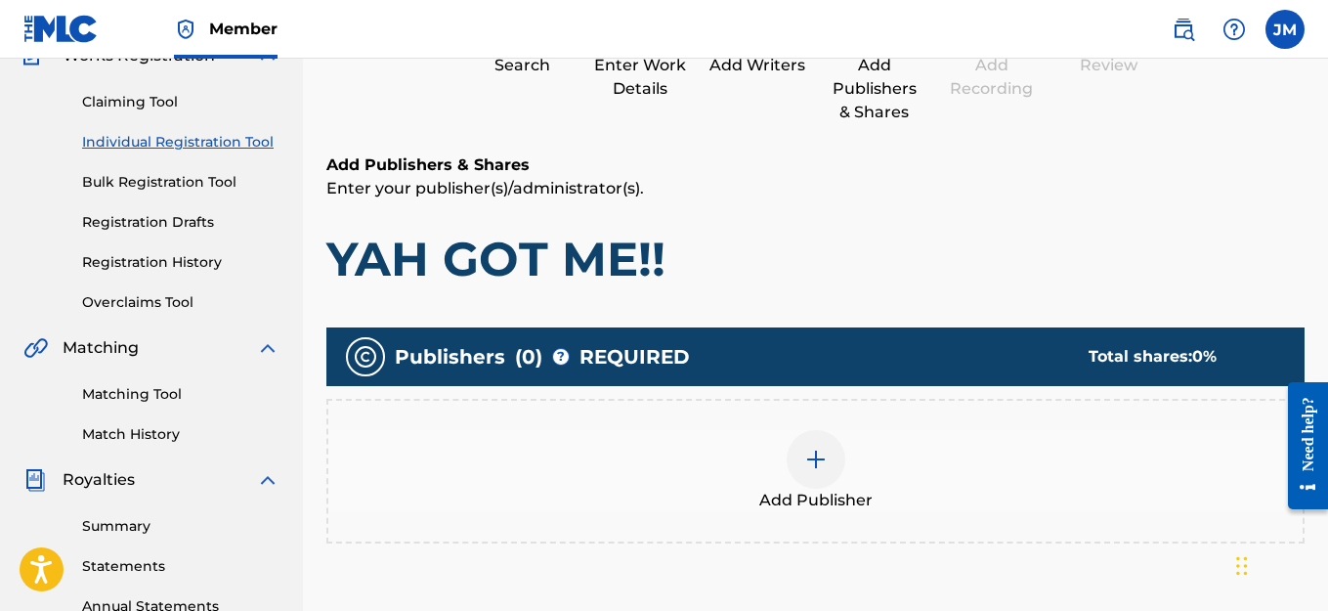
click at [815, 466] on img at bounding box center [815, 459] width 23 height 23
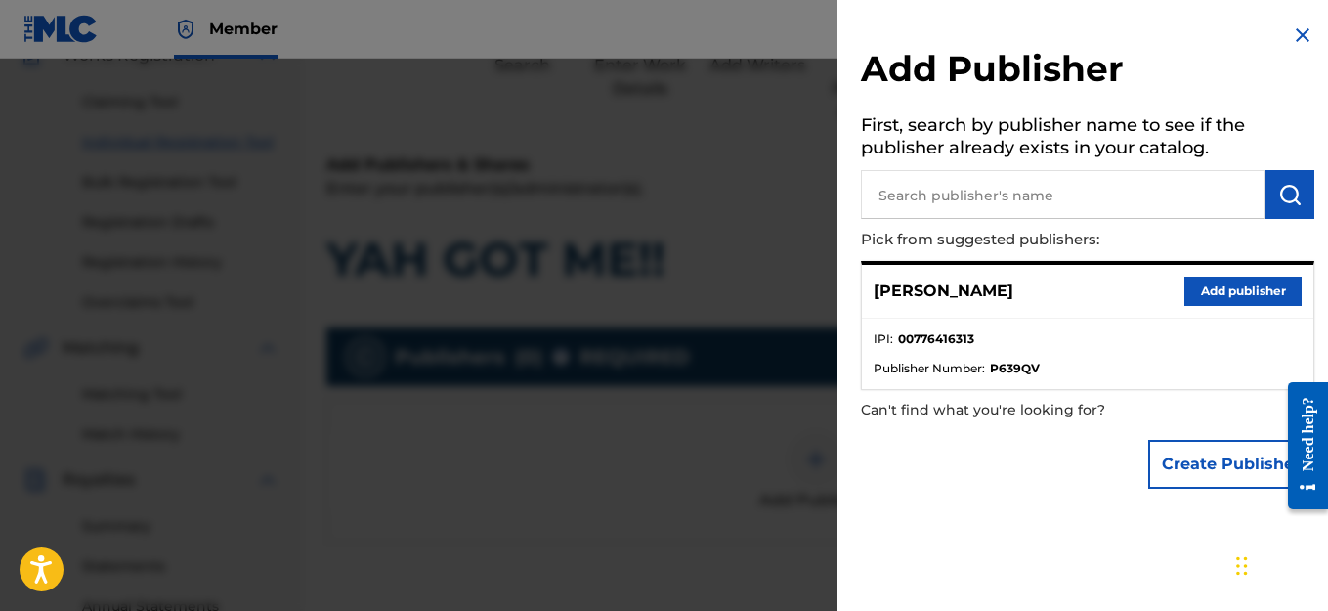
click at [1164, 462] on button "Create Publisher" at bounding box center [1231, 464] width 166 height 49
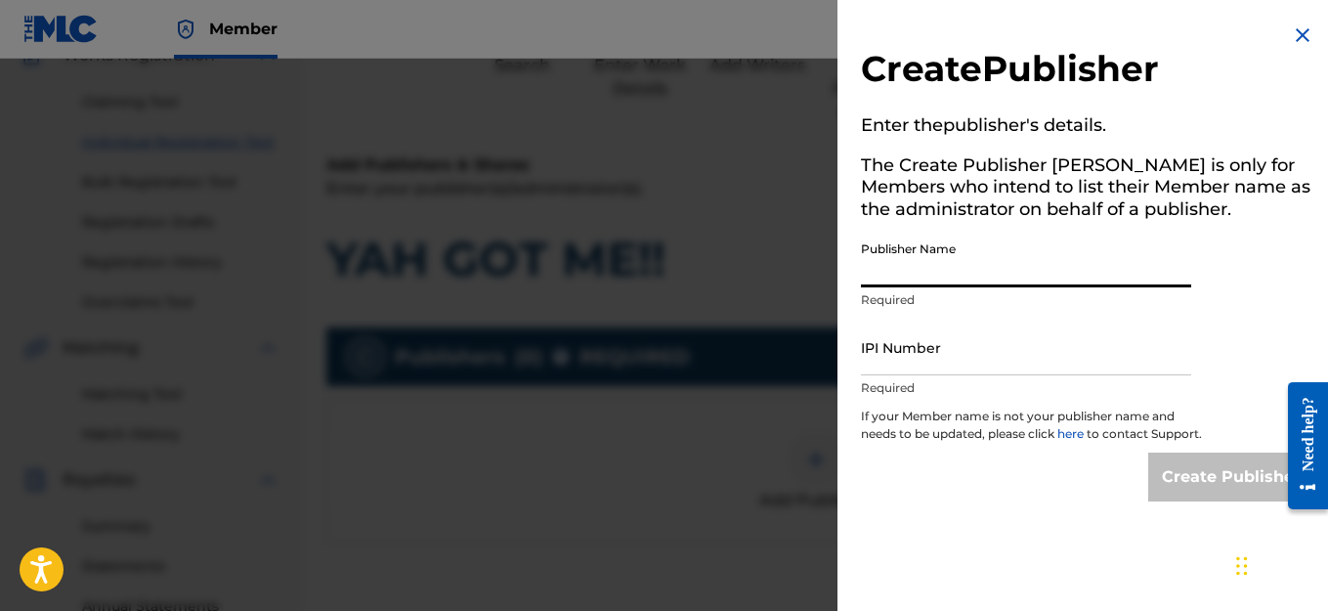
click at [959, 268] on input "Publisher Name" at bounding box center [1026, 260] width 330 height 56
type input "WHAT'S REAL?RECORDS AMEANPROMOTIONTEAM LEAV A LEGACY ENT."
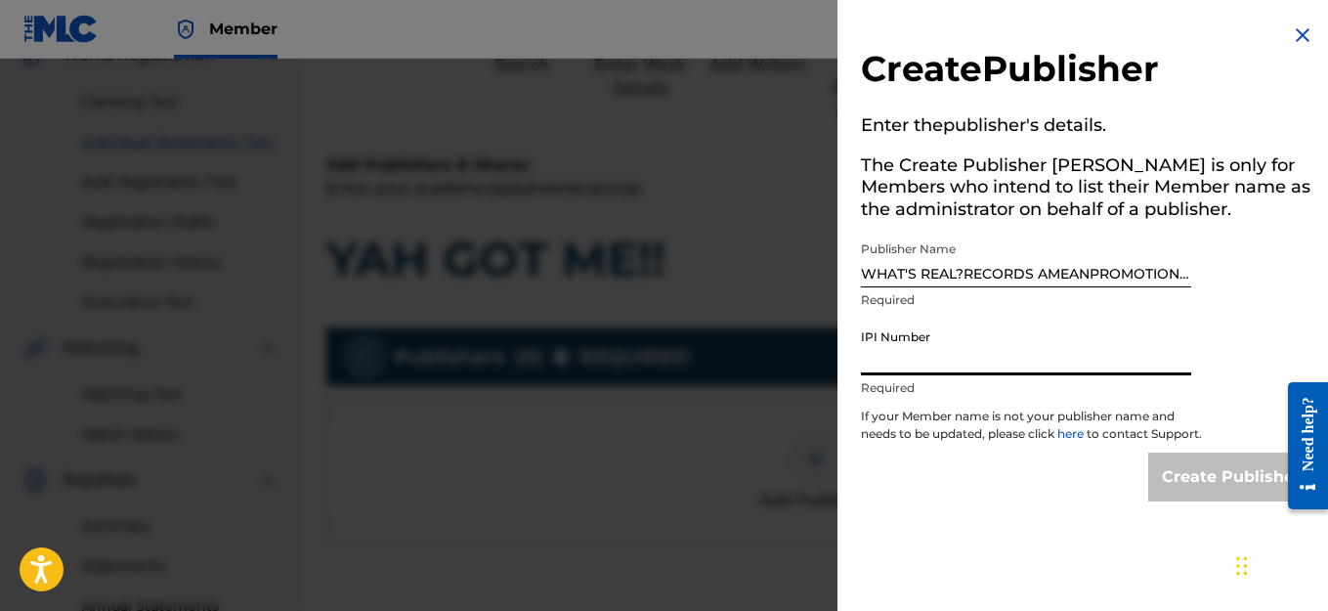
paste input "776416313"
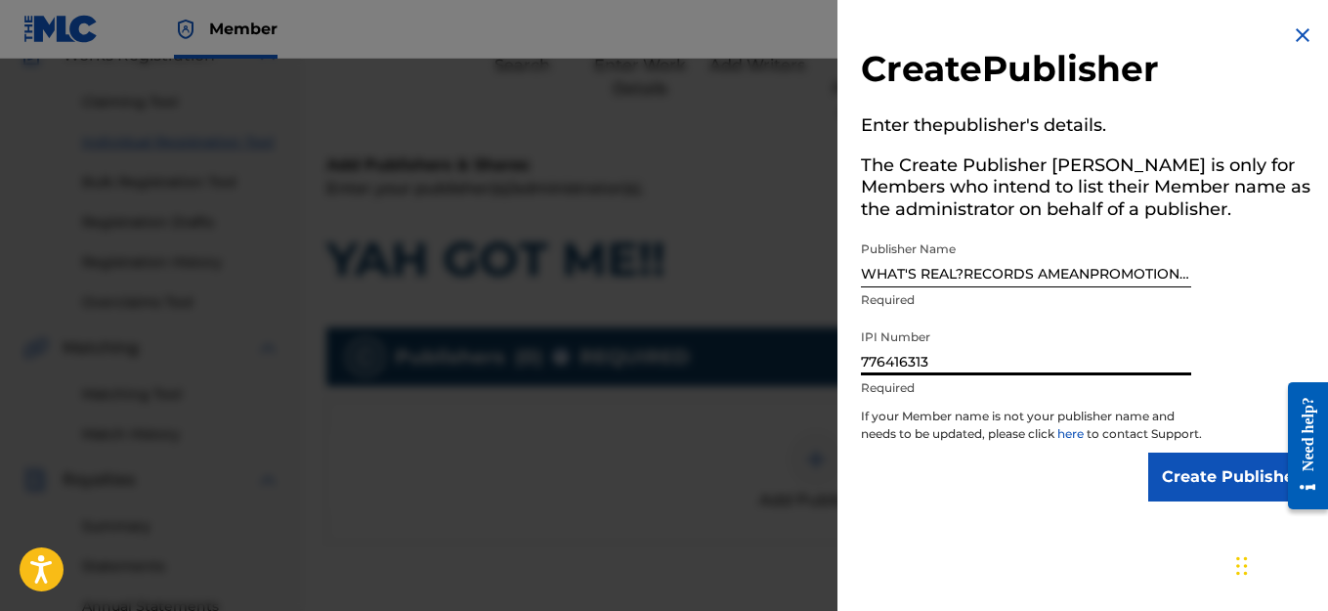
type input "776416313"
click at [1206, 478] on input "Create Publisher" at bounding box center [1231, 476] width 166 height 49
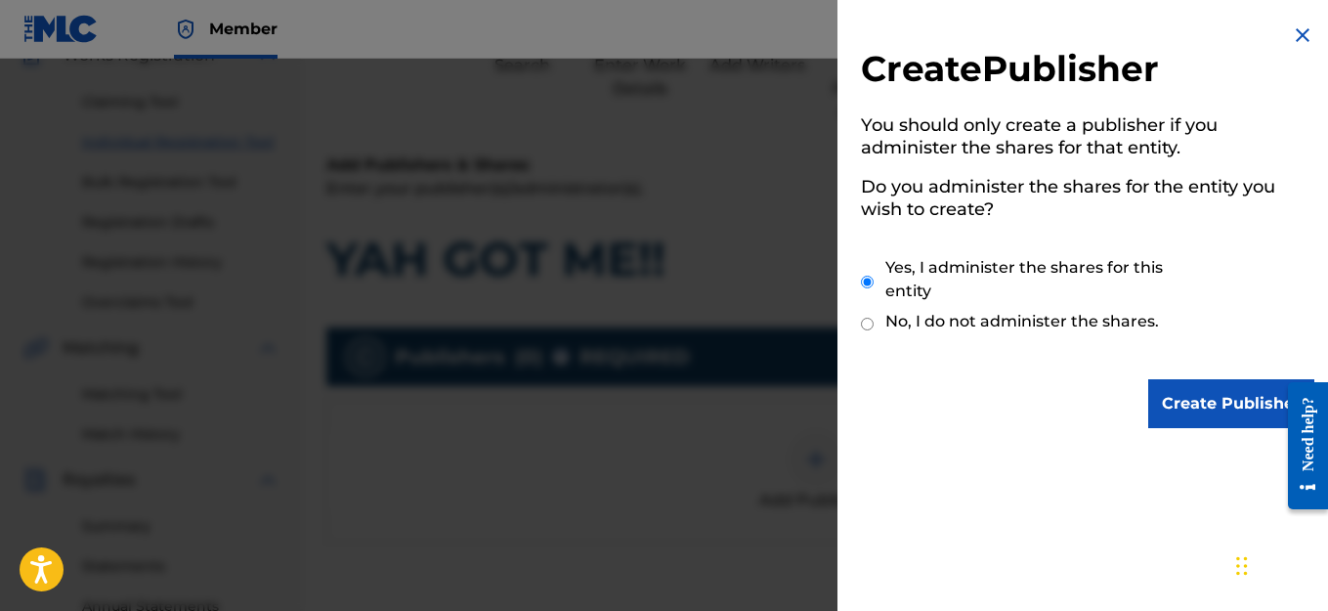
click at [1212, 405] on input "Create Publisher" at bounding box center [1231, 403] width 166 height 49
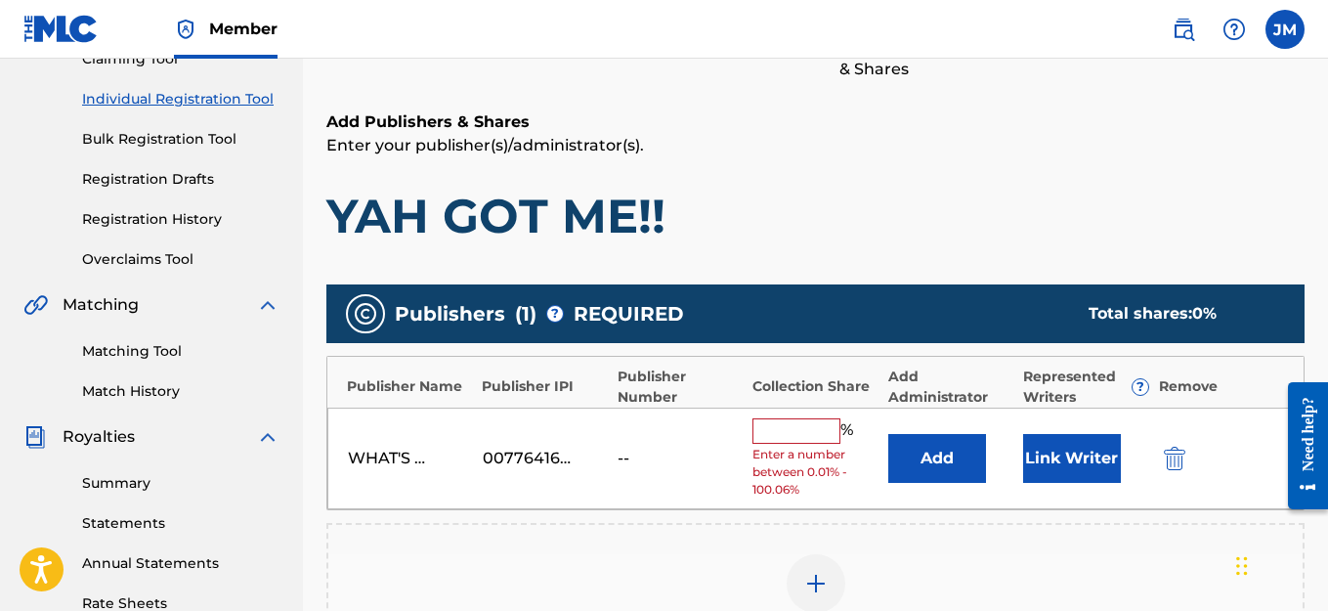
scroll to position [293, 0]
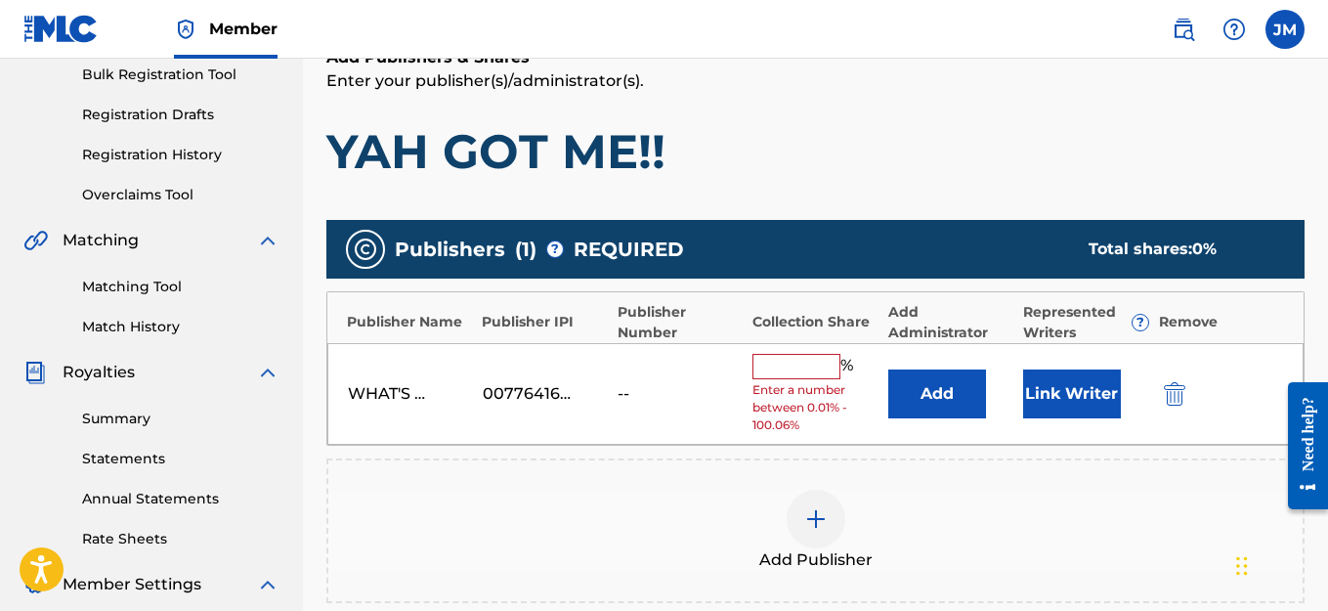
click at [787, 371] on input "text" at bounding box center [796, 366] width 88 height 25
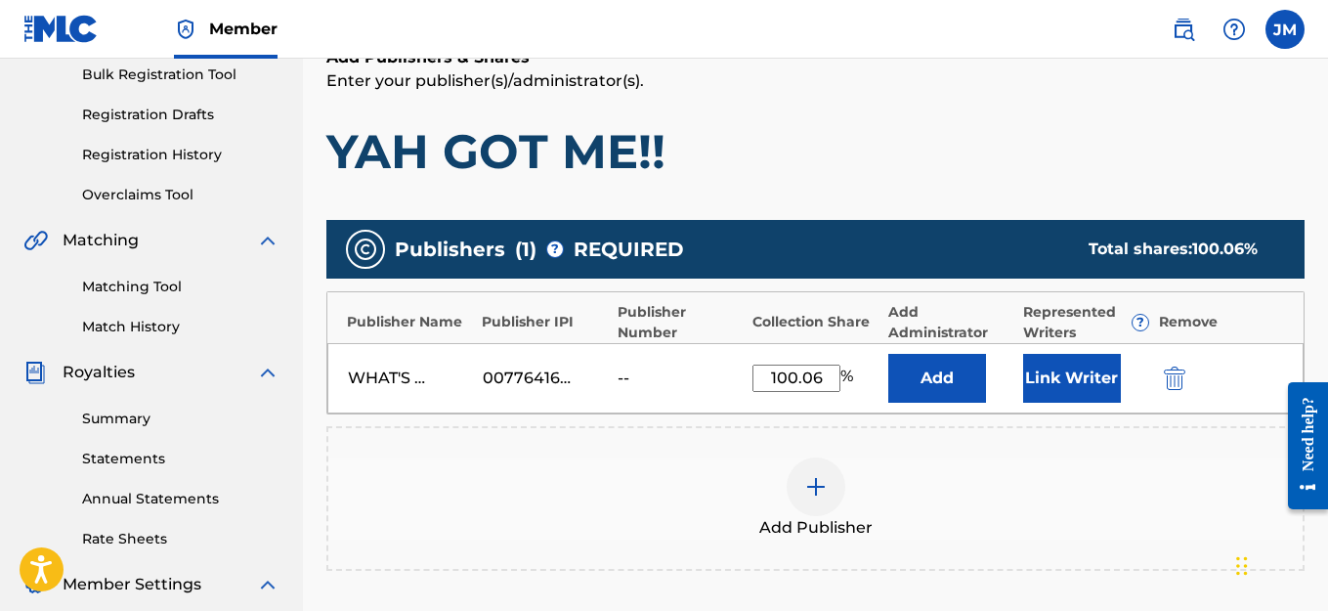
type input "100.06"
click at [1063, 379] on button "Link Writer" at bounding box center [1072, 378] width 98 height 49
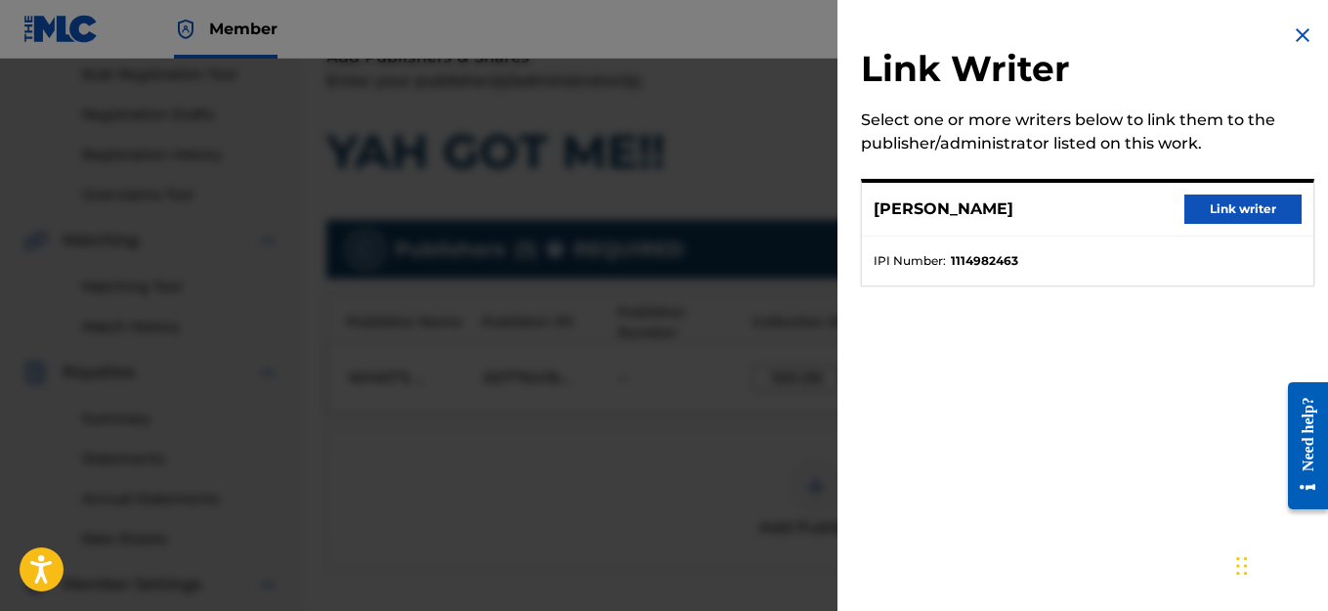
click at [1207, 211] on button "Link writer" at bounding box center [1242, 208] width 117 height 29
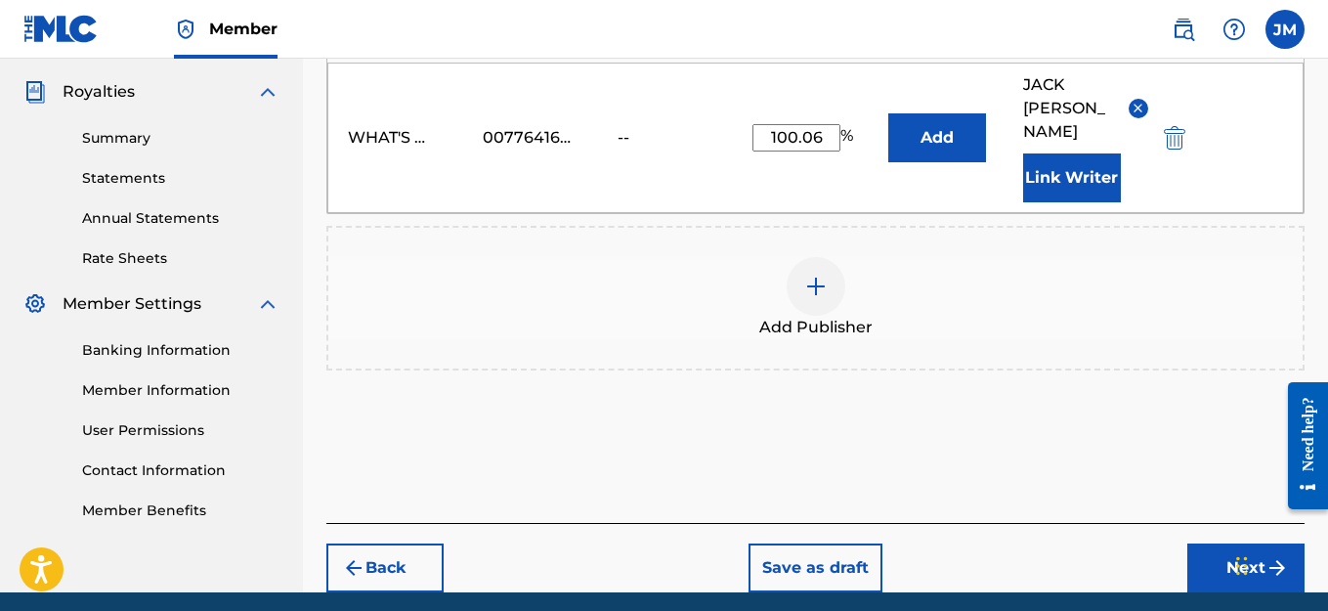
scroll to position [625, 0]
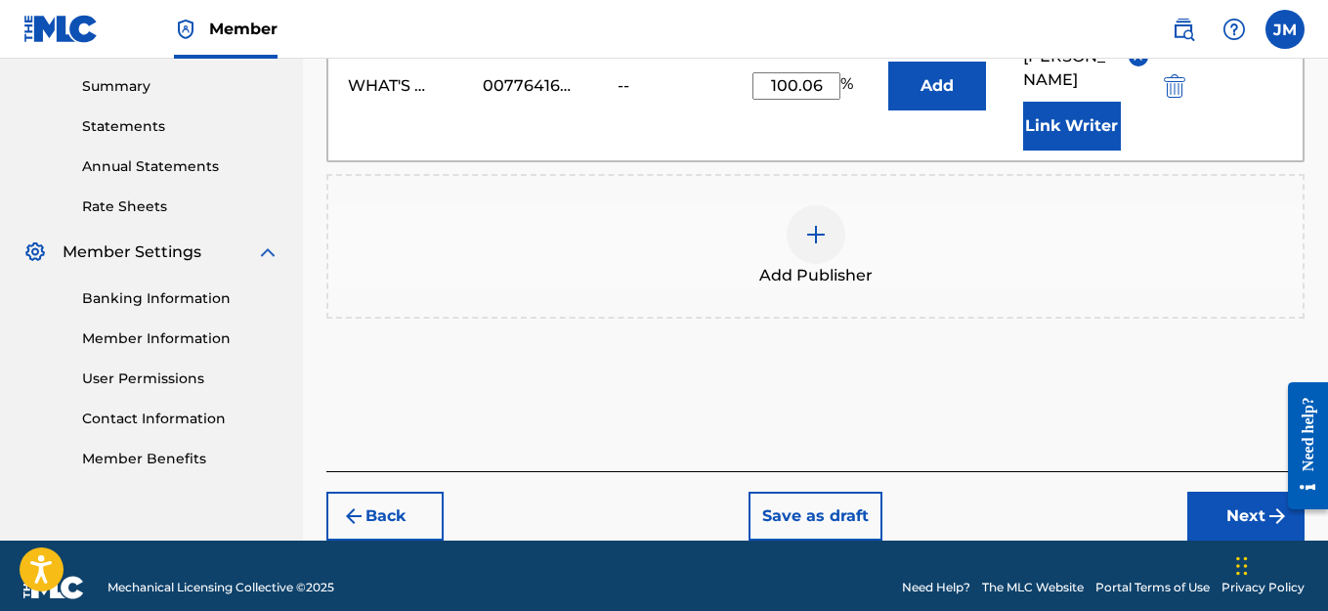
click at [1253, 492] on button "Next" at bounding box center [1245, 516] width 117 height 49
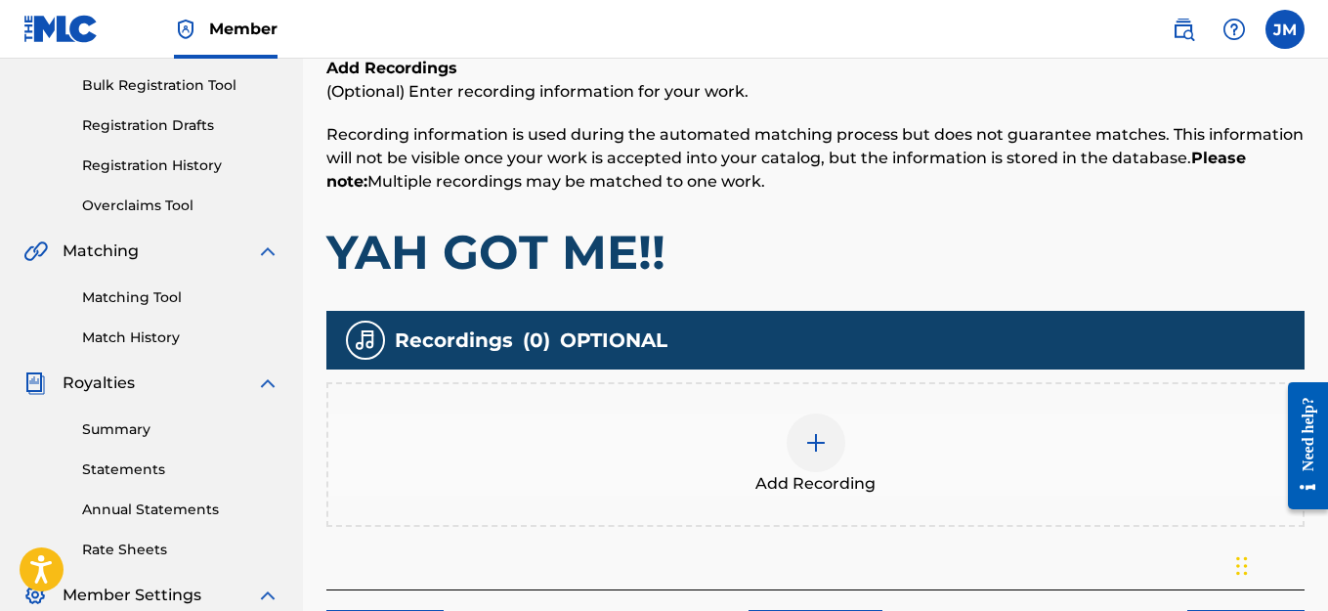
scroll to position [283, 0]
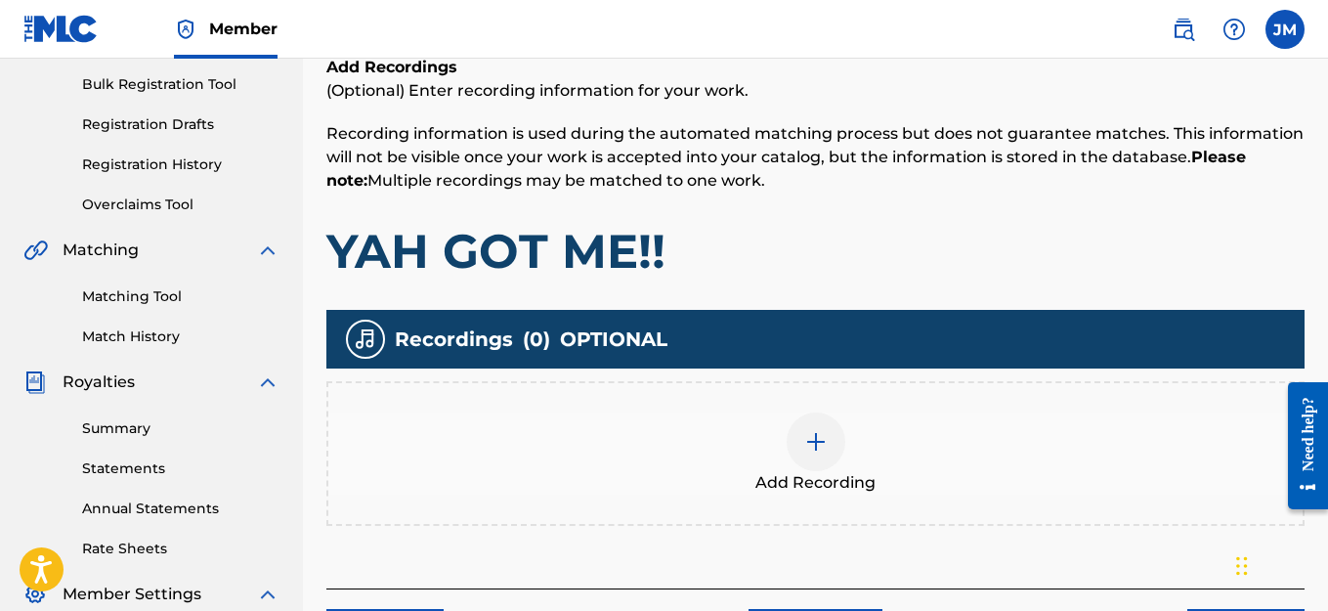
click at [816, 438] on img at bounding box center [815, 441] width 23 height 23
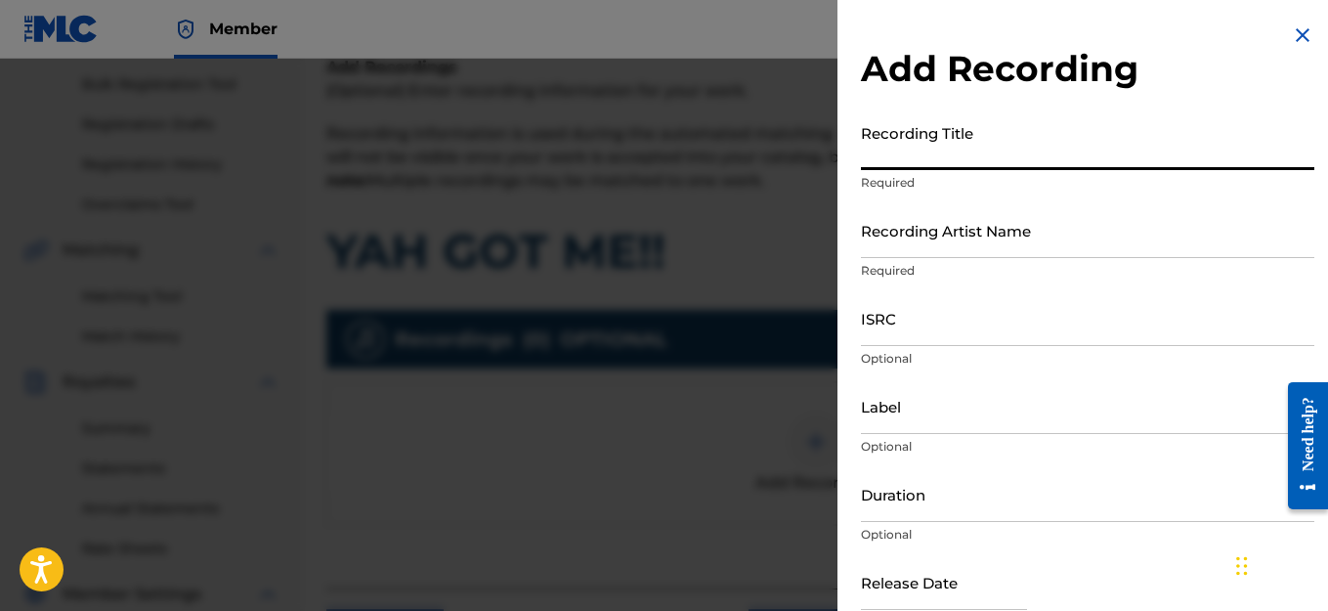
click at [1014, 152] on input "Recording Title" at bounding box center [1087, 142] width 453 height 56
type input "YAH GOT ME!!"
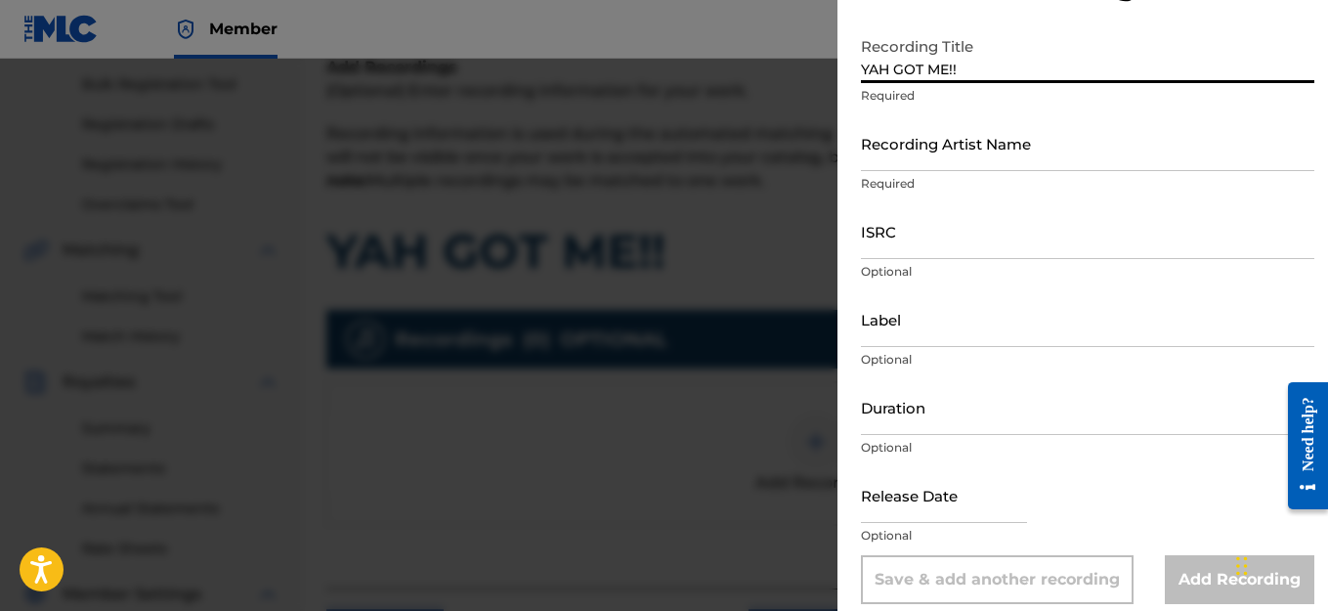
scroll to position [104, 0]
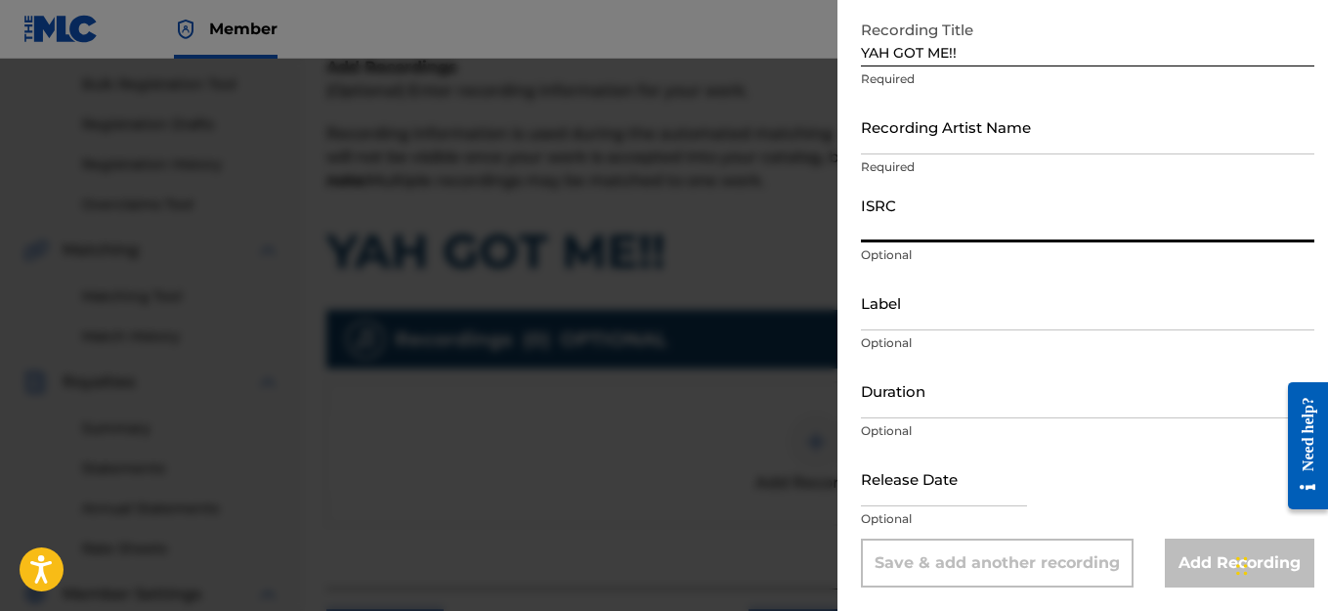
paste input "QZWFK2567541"
type input "QZWFK2567541"
click at [948, 142] on input "Recording Artist Name" at bounding box center [1087, 127] width 453 height 56
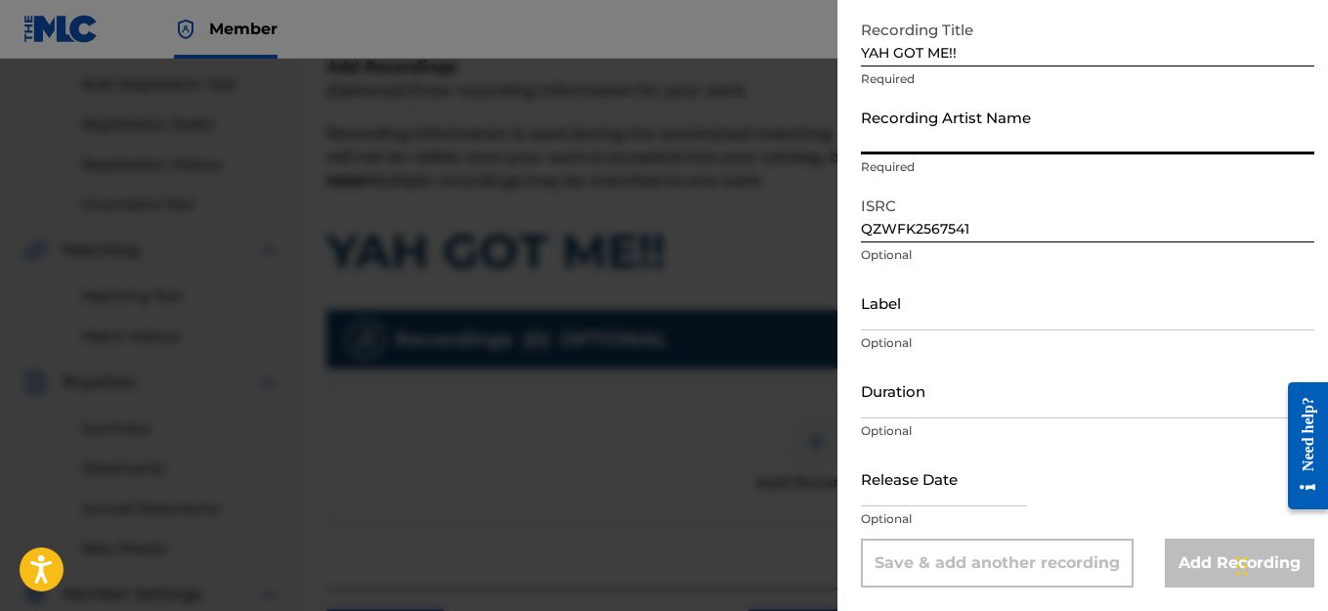
type input "HAIRCUT JAC"
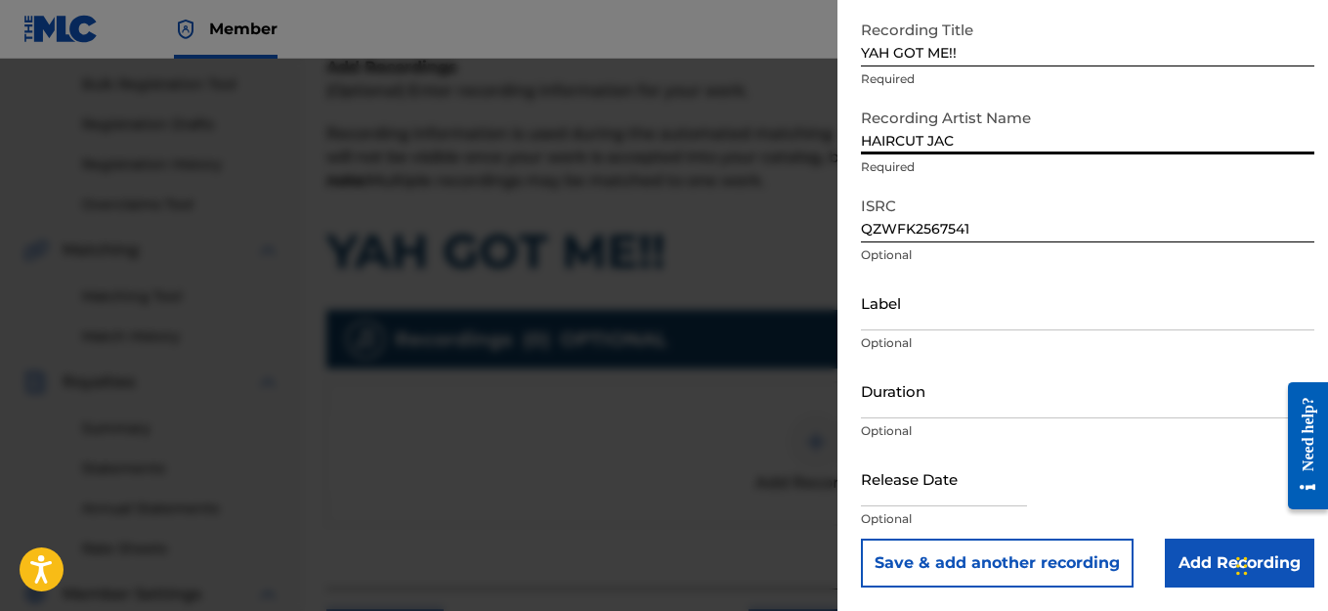
click at [955, 492] on input "text" at bounding box center [944, 478] width 166 height 56
select select "7"
select select "2025"
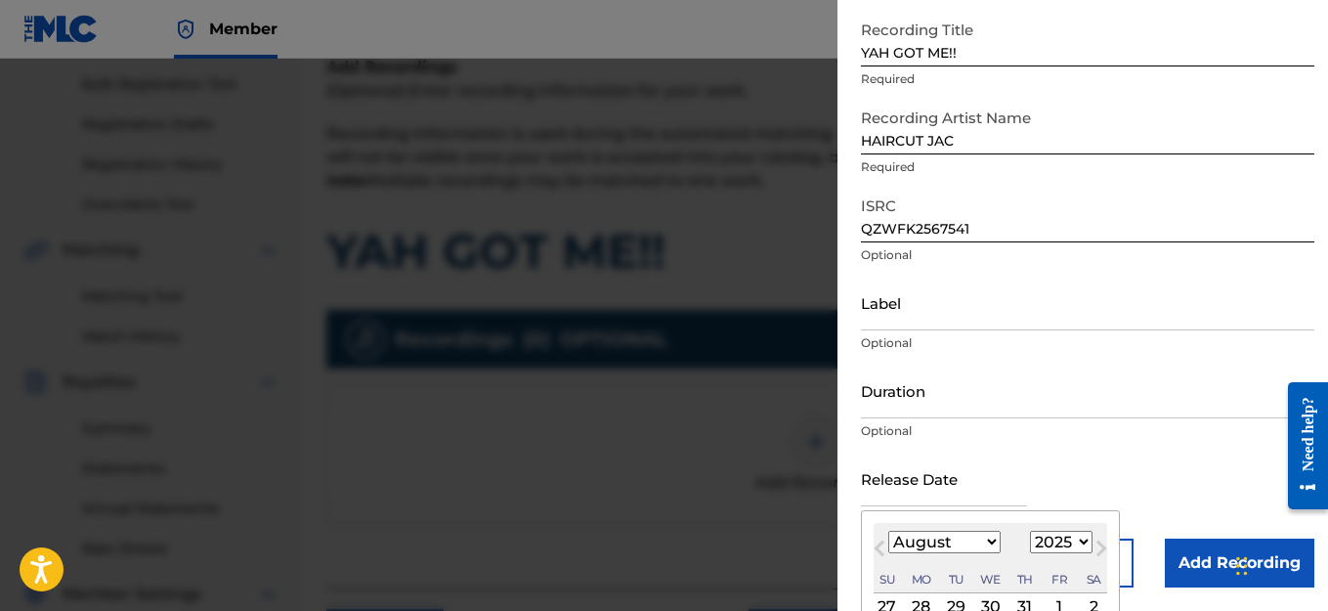
scroll to position [201, 0]
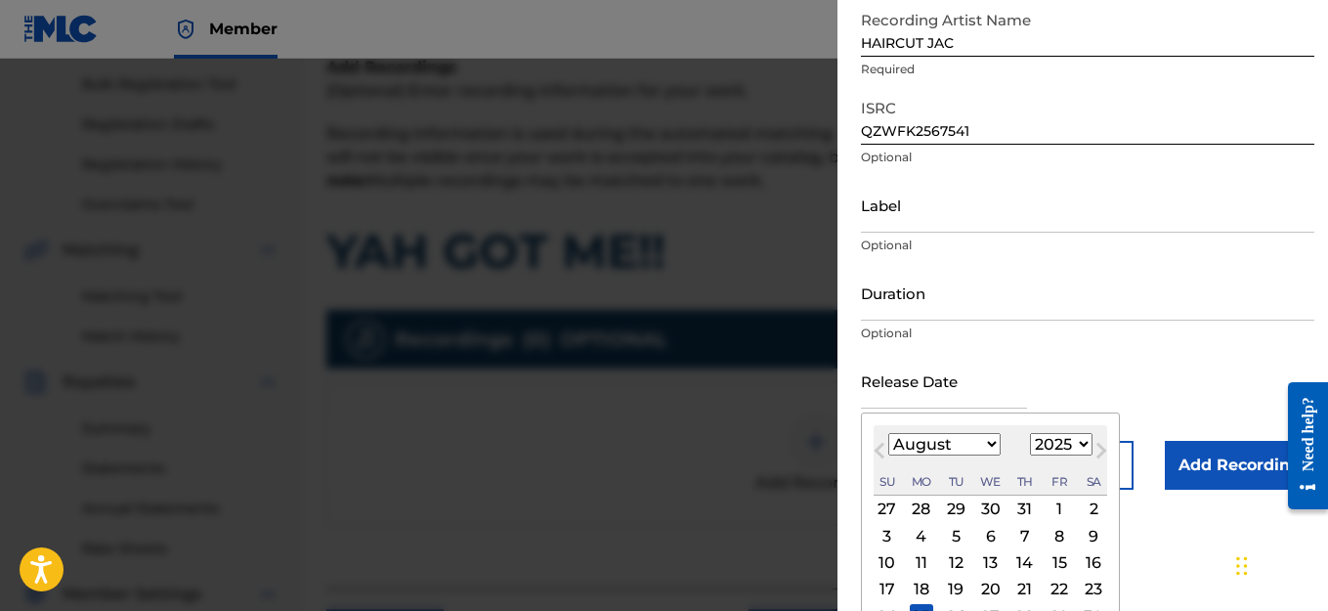
click at [881, 450] on span "Previous Month" at bounding box center [881, 453] width 0 height 29
select select "6"
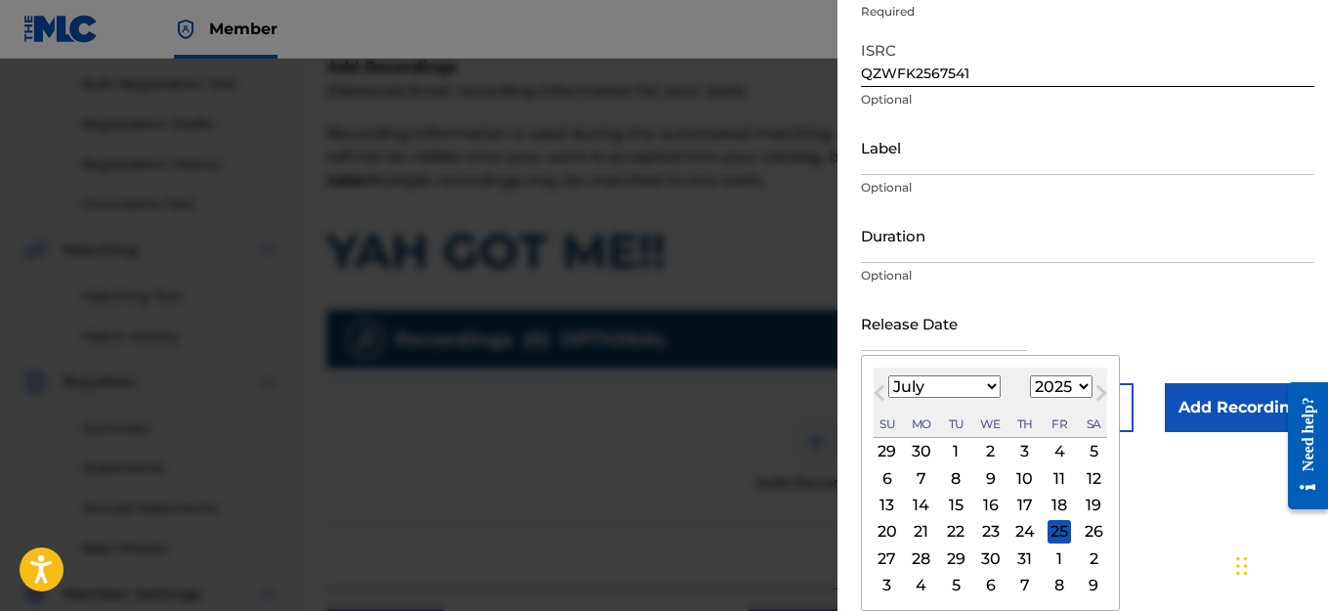
click at [920, 532] on div "21" at bounding box center [921, 531] width 23 height 23
type input "[DATE]"
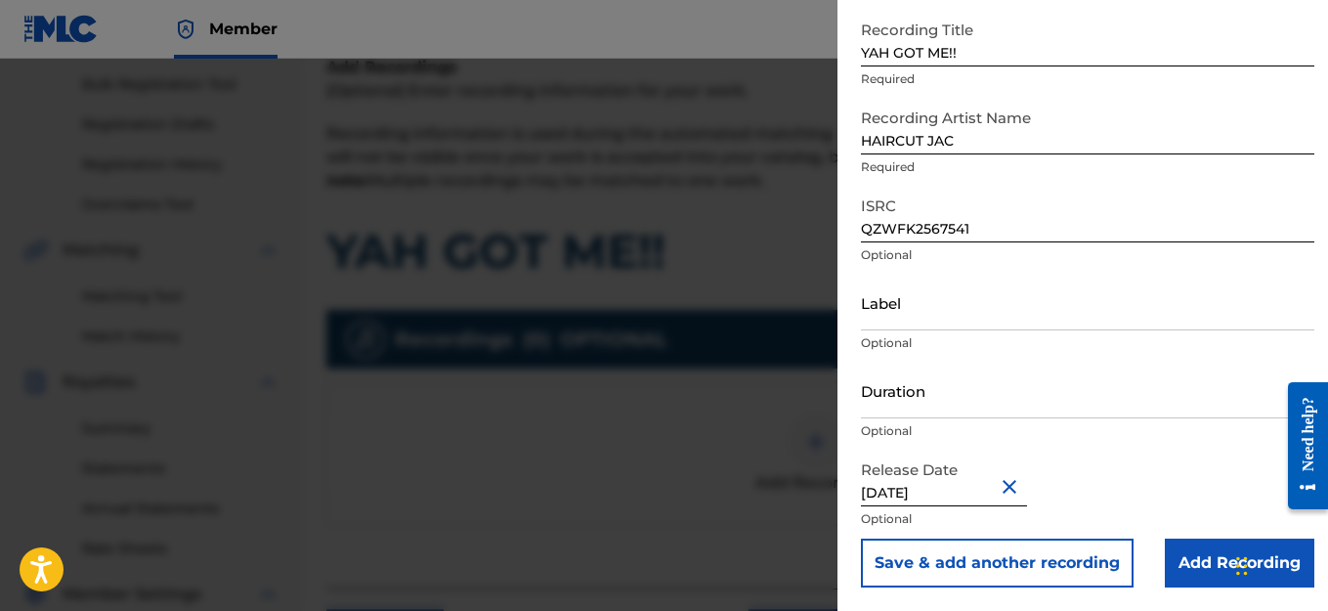
scroll to position [104, 0]
click at [1196, 567] on input "Add Recording" at bounding box center [1240, 562] width 150 height 49
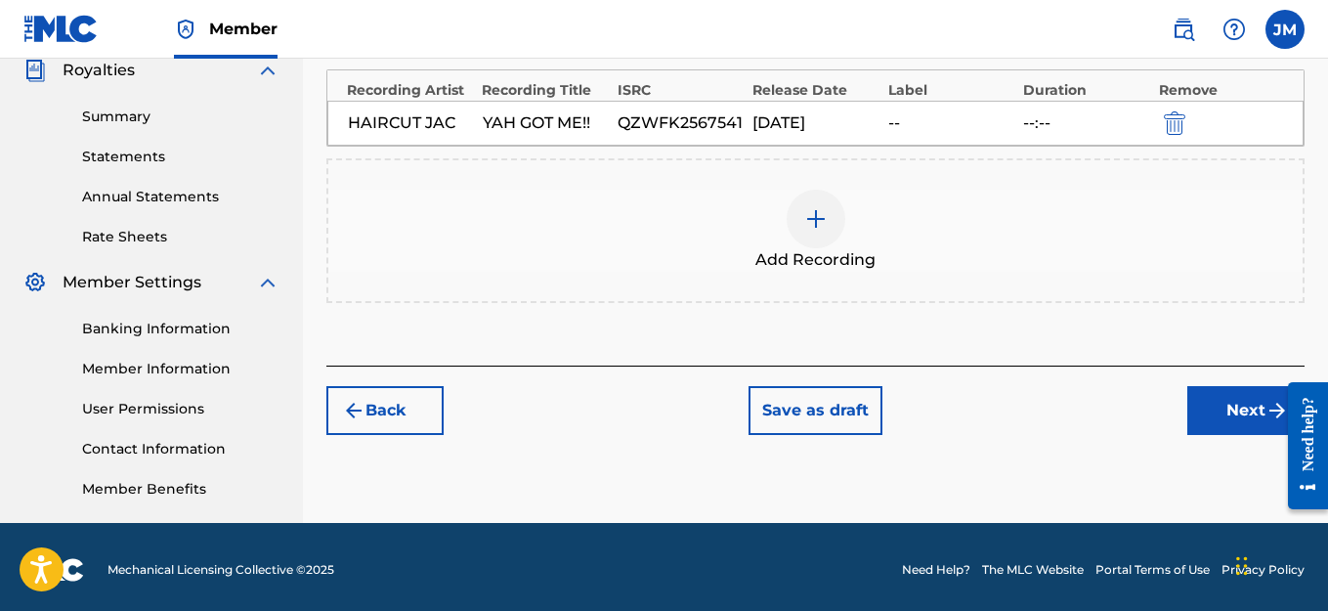
scroll to position [601, 0]
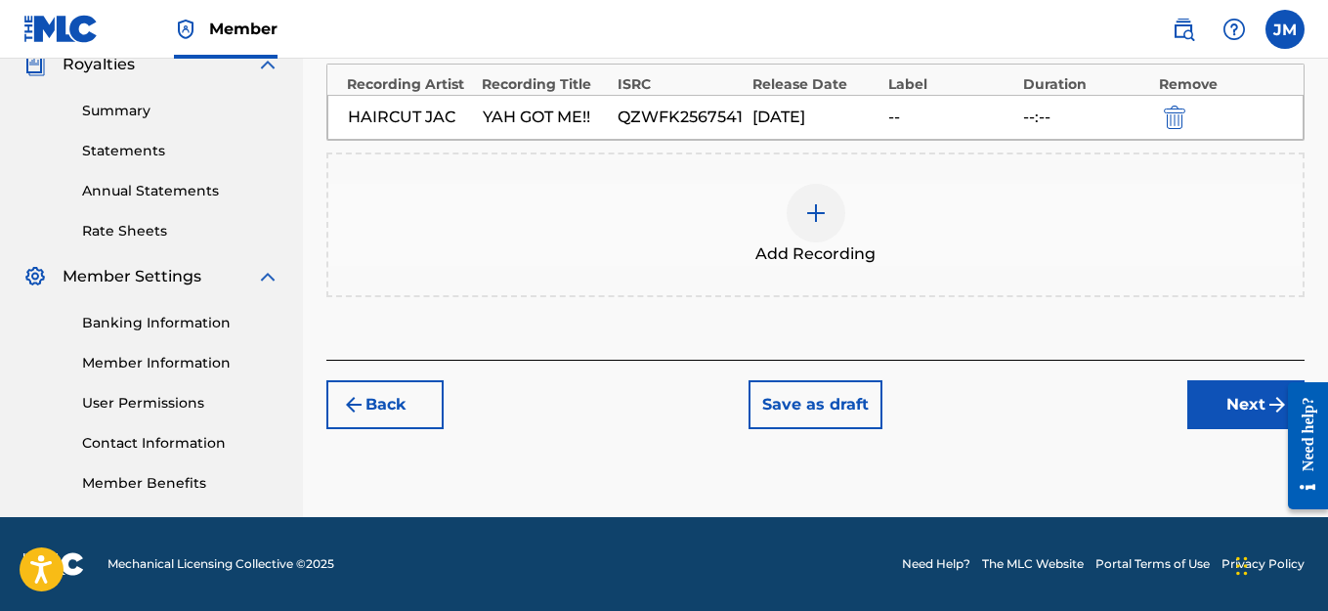
click at [1210, 413] on button "Next" at bounding box center [1245, 404] width 117 height 49
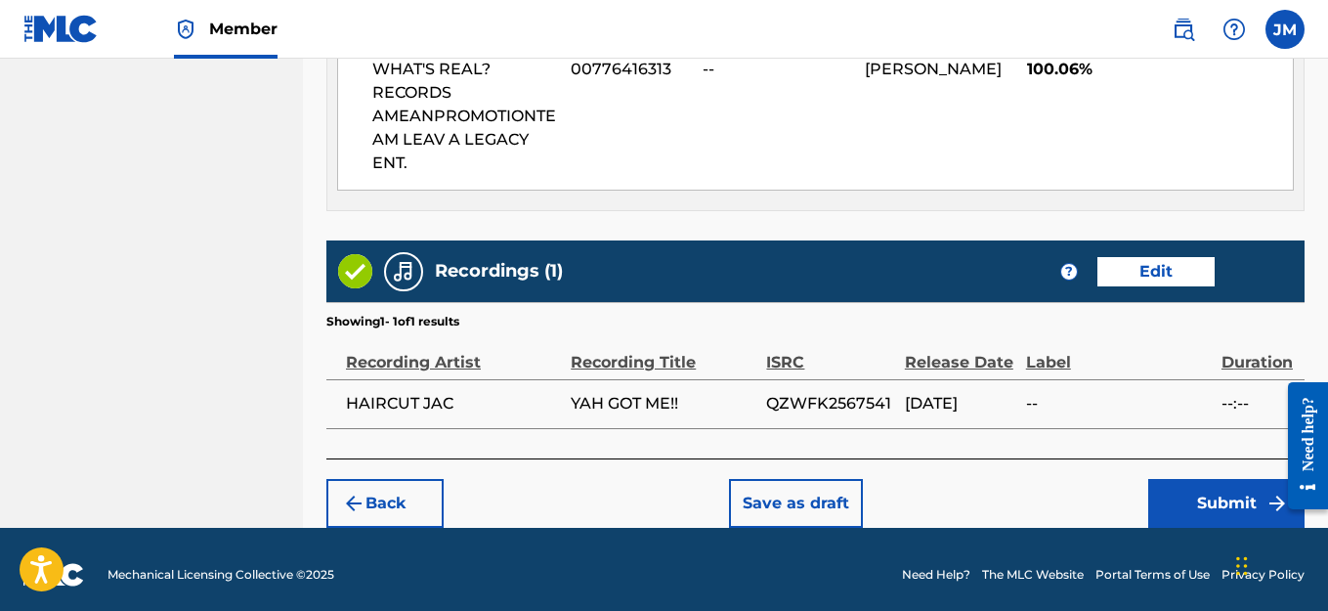
scroll to position [1159, 0]
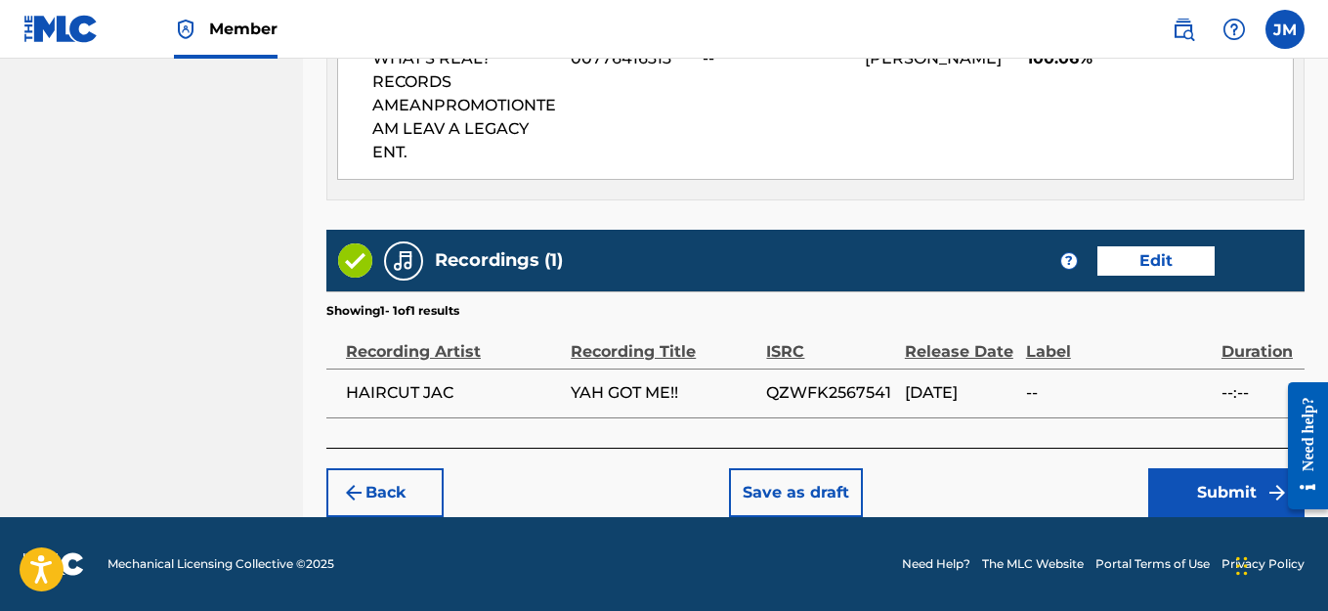
click at [1180, 485] on button "Submit" at bounding box center [1226, 492] width 156 height 49
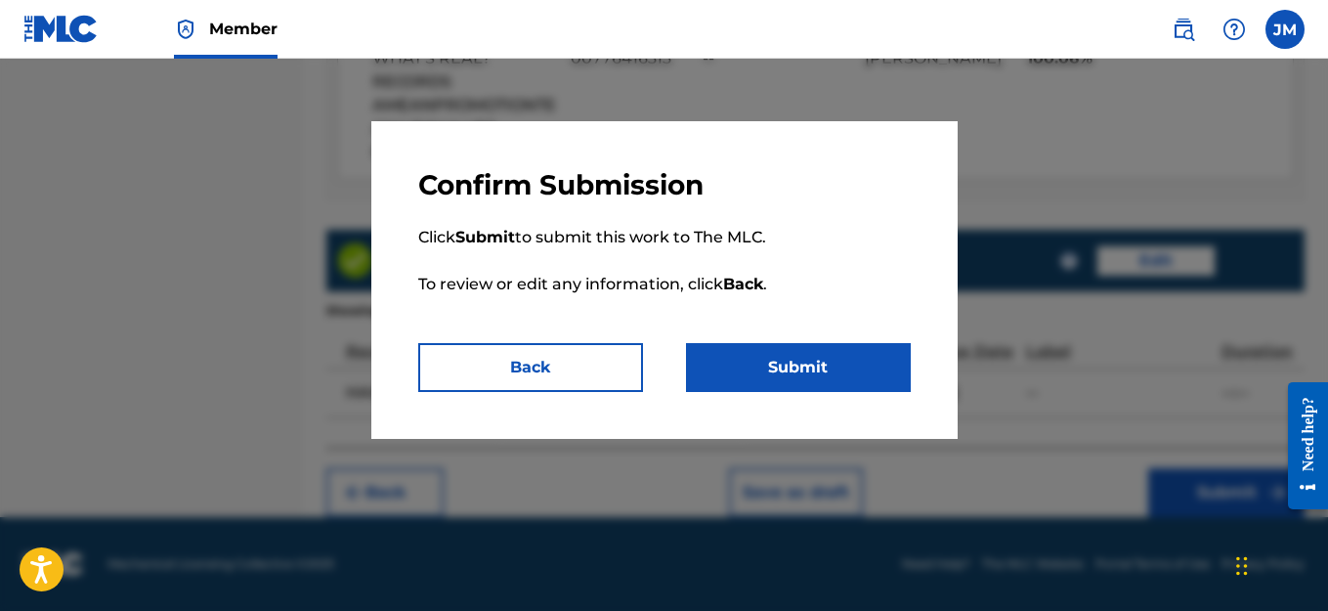
click at [830, 370] on button "Submit" at bounding box center [798, 367] width 225 height 49
click at [575, 371] on button "Back" at bounding box center [530, 367] width 225 height 49
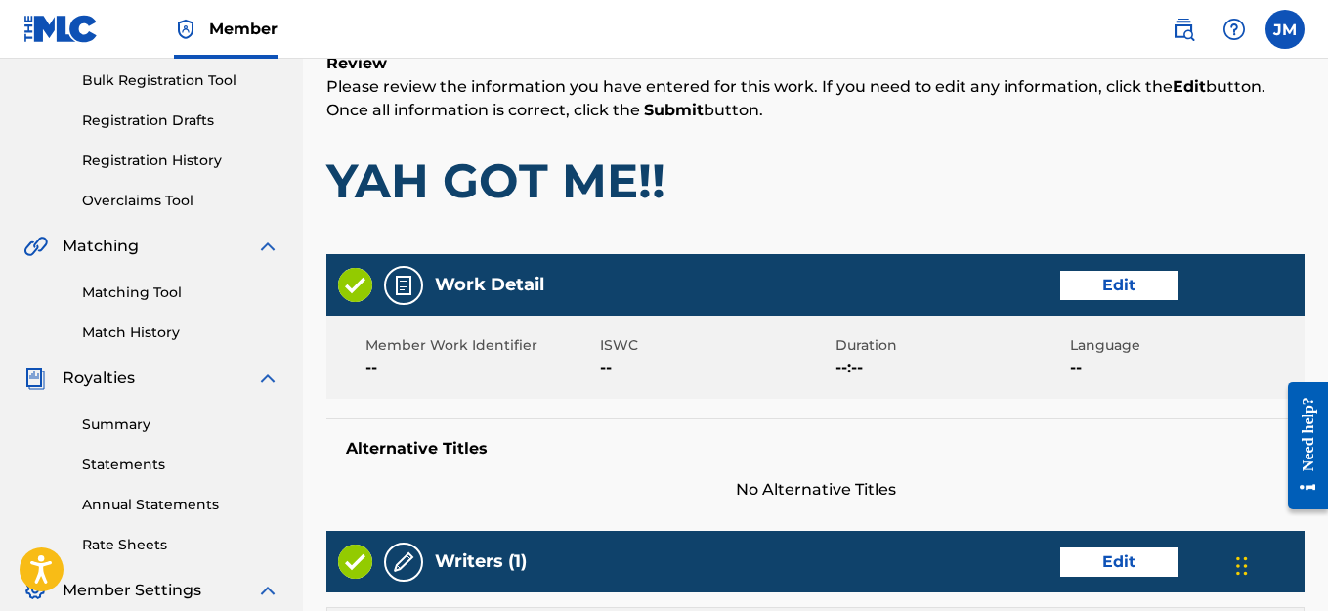
scroll to position [279, 0]
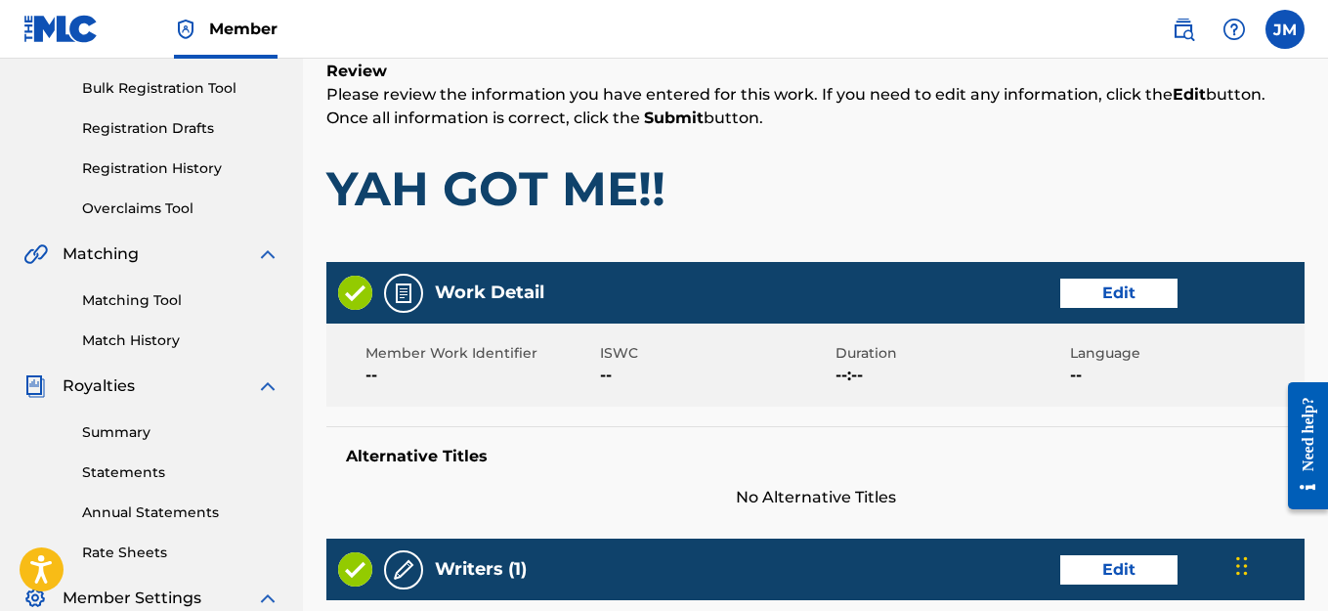
click at [1120, 299] on button "Edit" at bounding box center [1118, 293] width 117 height 29
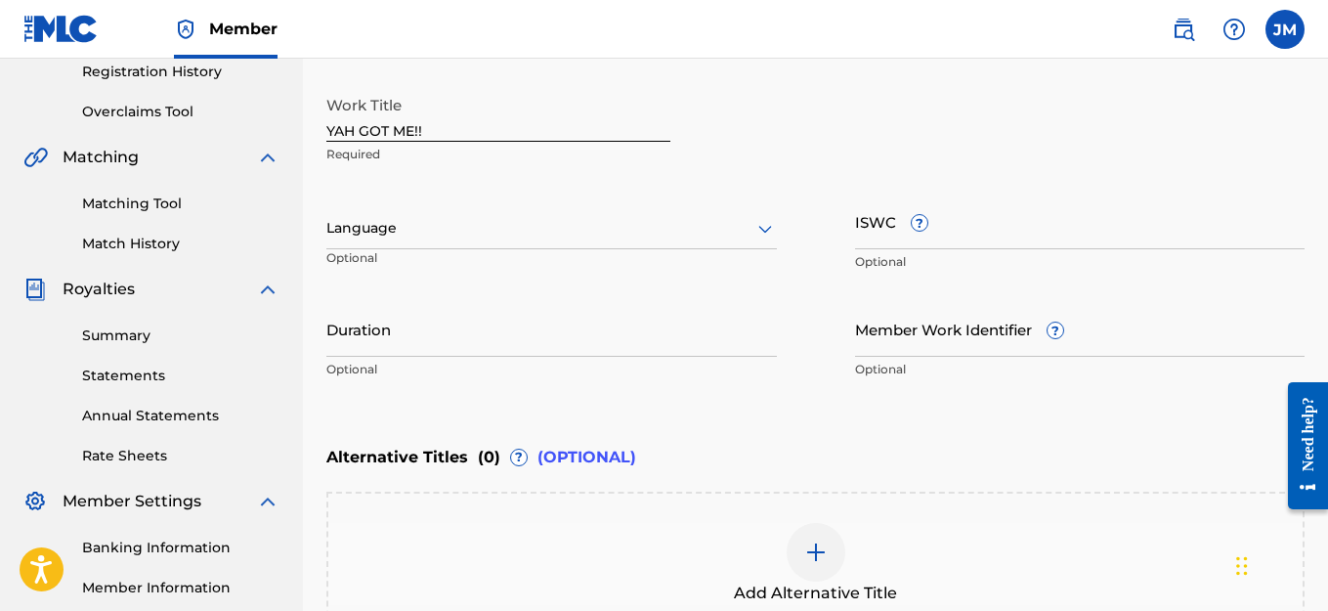
scroll to position [573, 0]
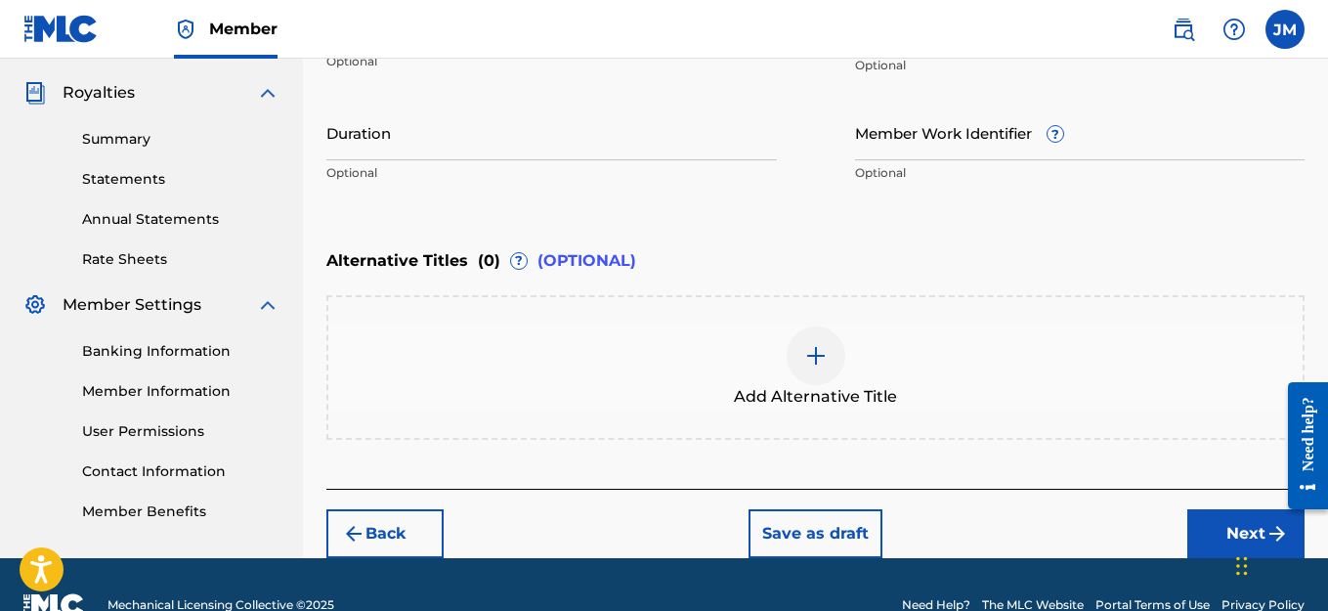
click at [1223, 531] on button "Next" at bounding box center [1245, 533] width 117 height 49
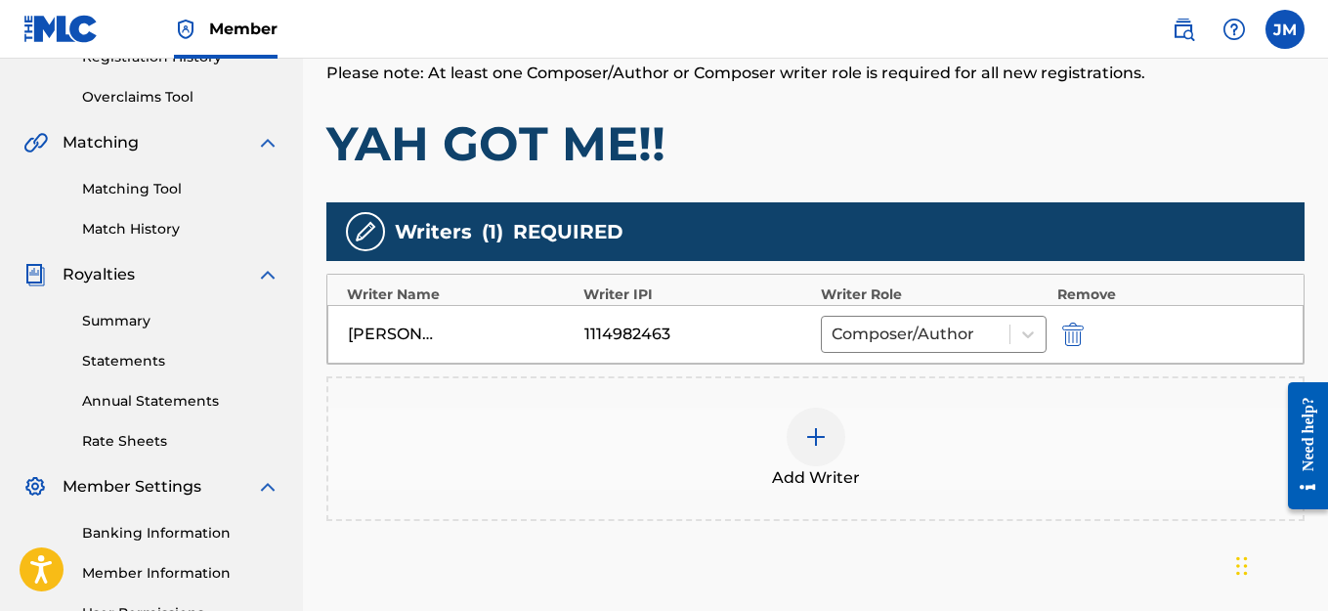
scroll to position [489, 0]
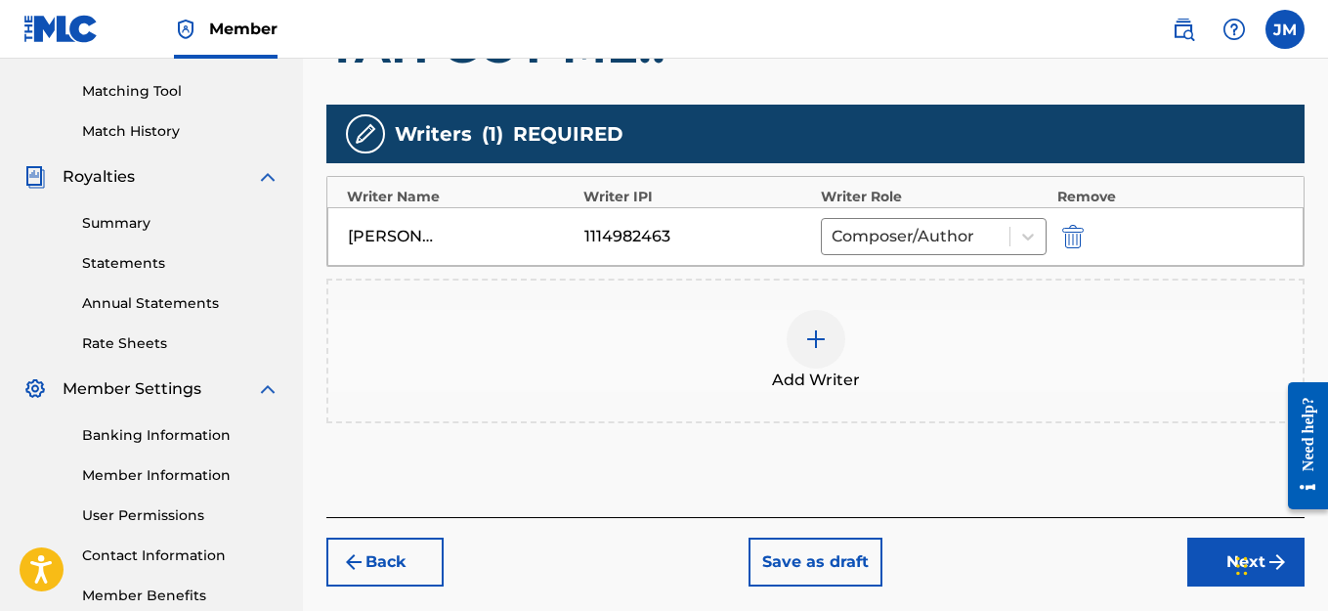
click at [1210, 556] on button "Next" at bounding box center [1245, 561] width 117 height 49
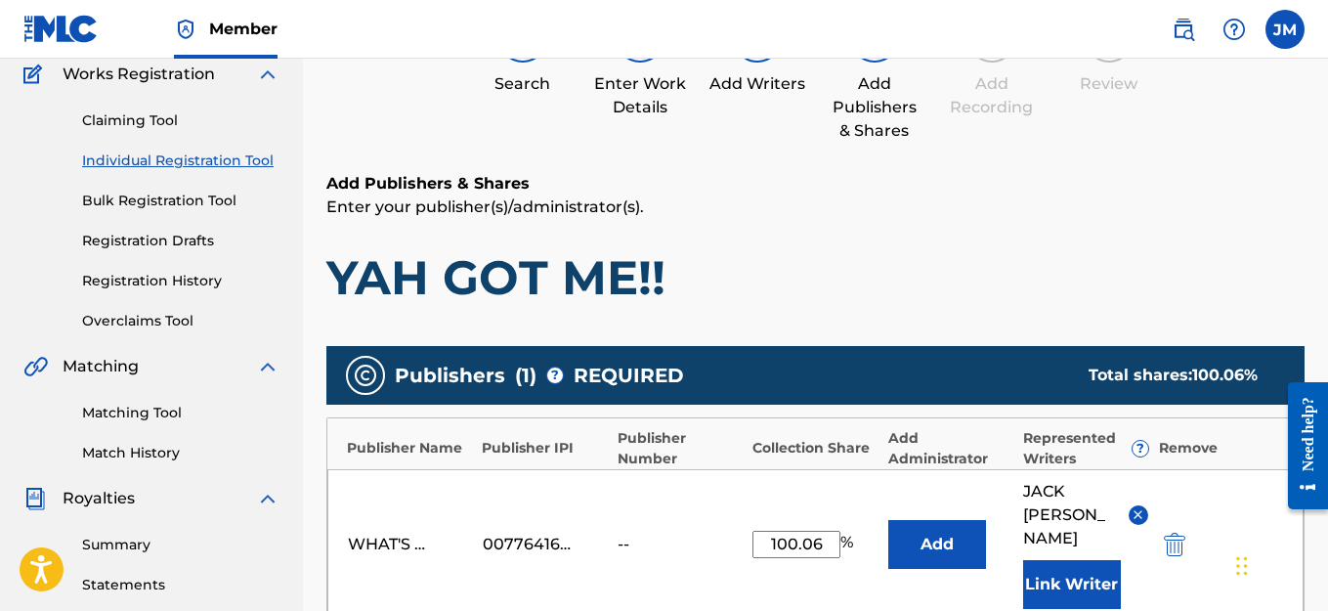
scroll to position [283, 0]
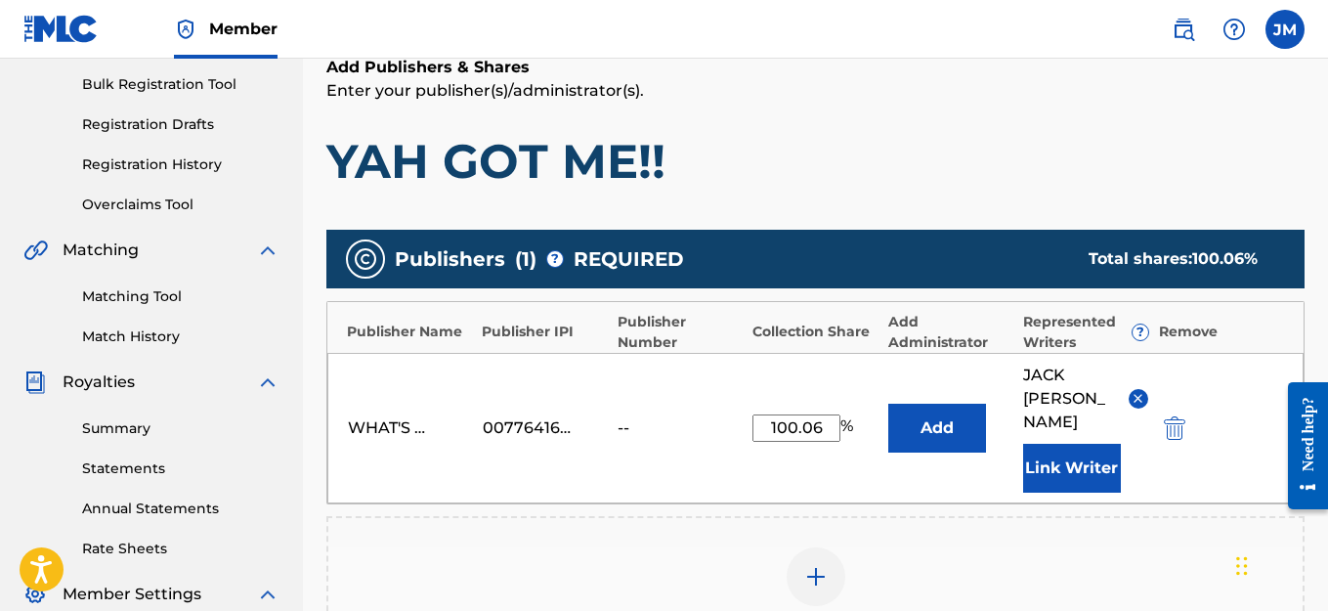
click at [828, 414] on input "100.06" at bounding box center [796, 427] width 88 height 27
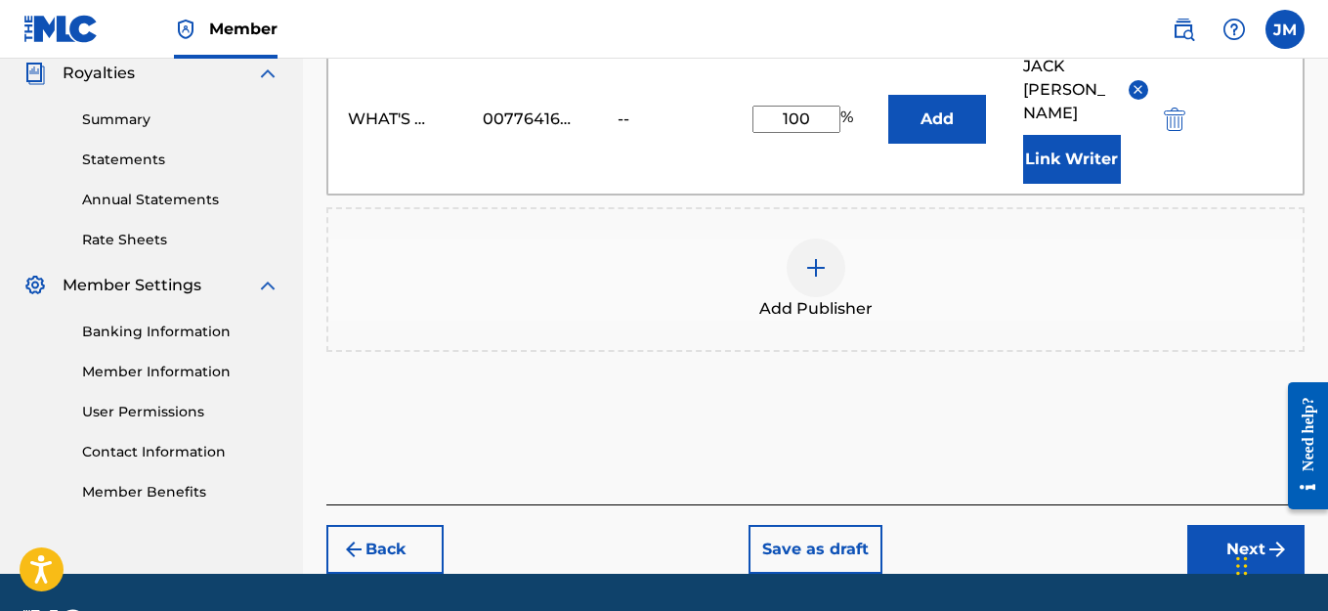
scroll to position [625, 0]
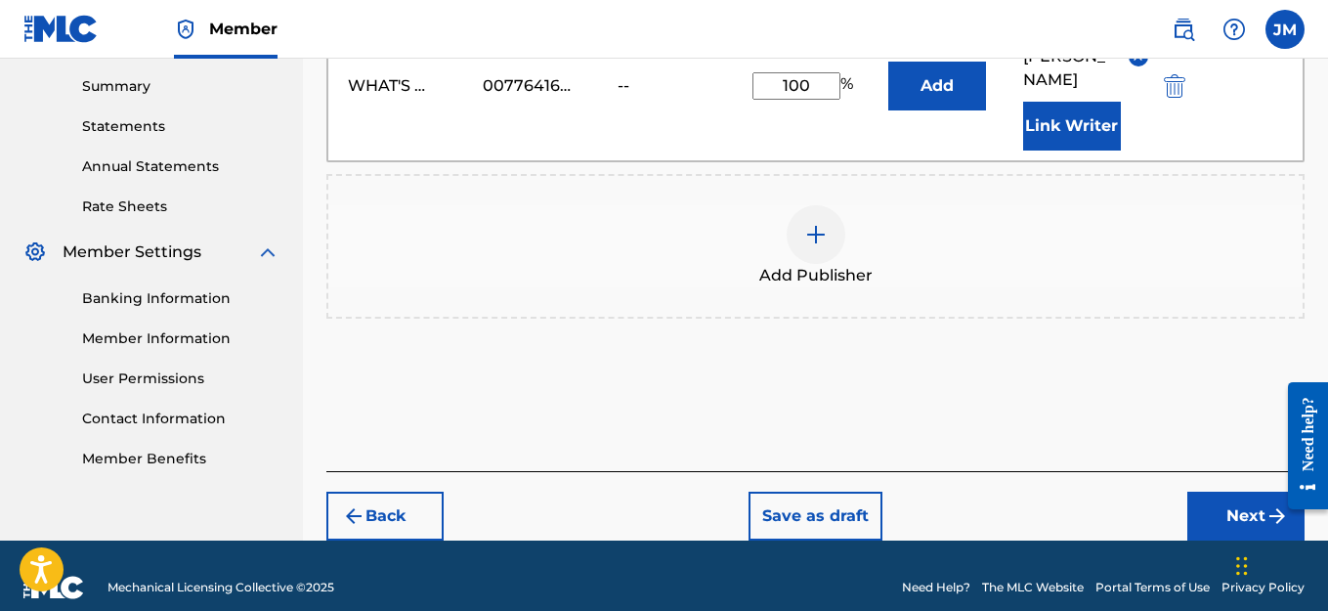
type input "100"
click at [1246, 502] on button "Next" at bounding box center [1245, 516] width 117 height 49
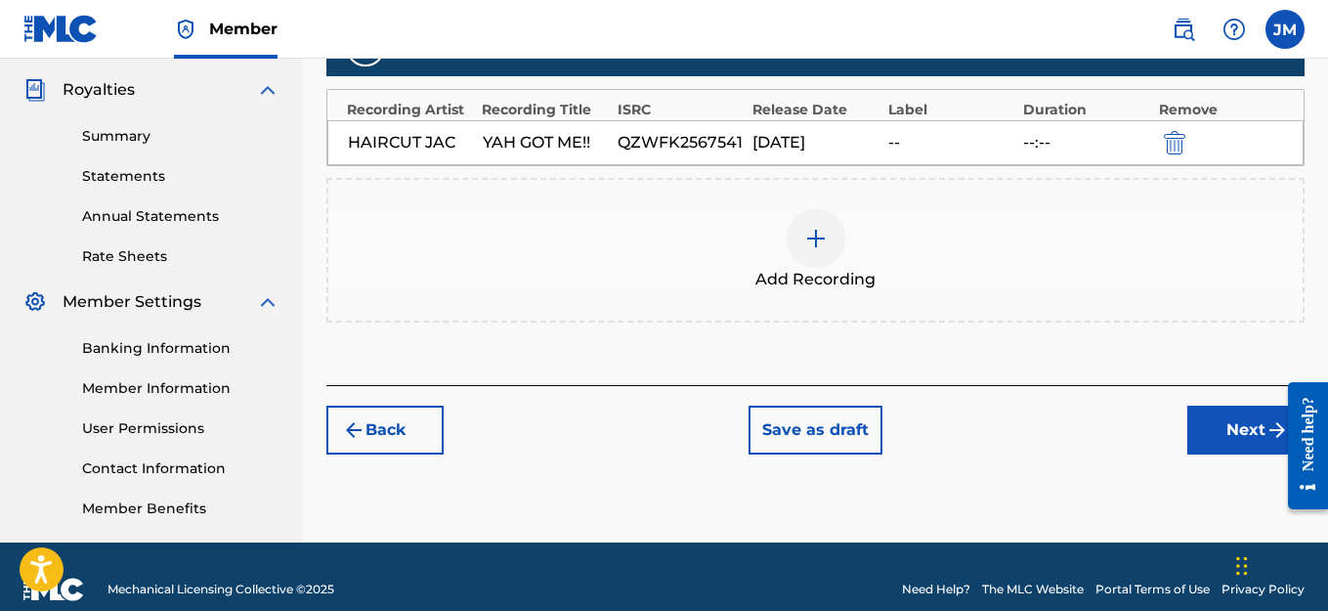
scroll to position [577, 0]
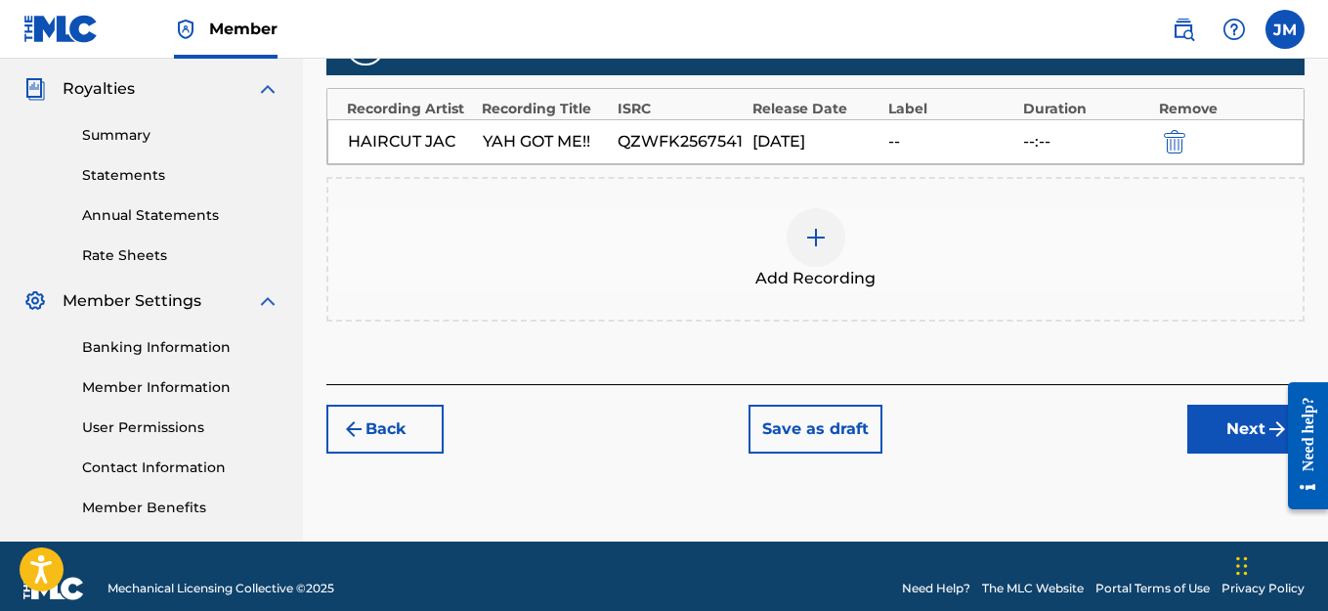
click at [1226, 431] on button "Next" at bounding box center [1245, 429] width 117 height 49
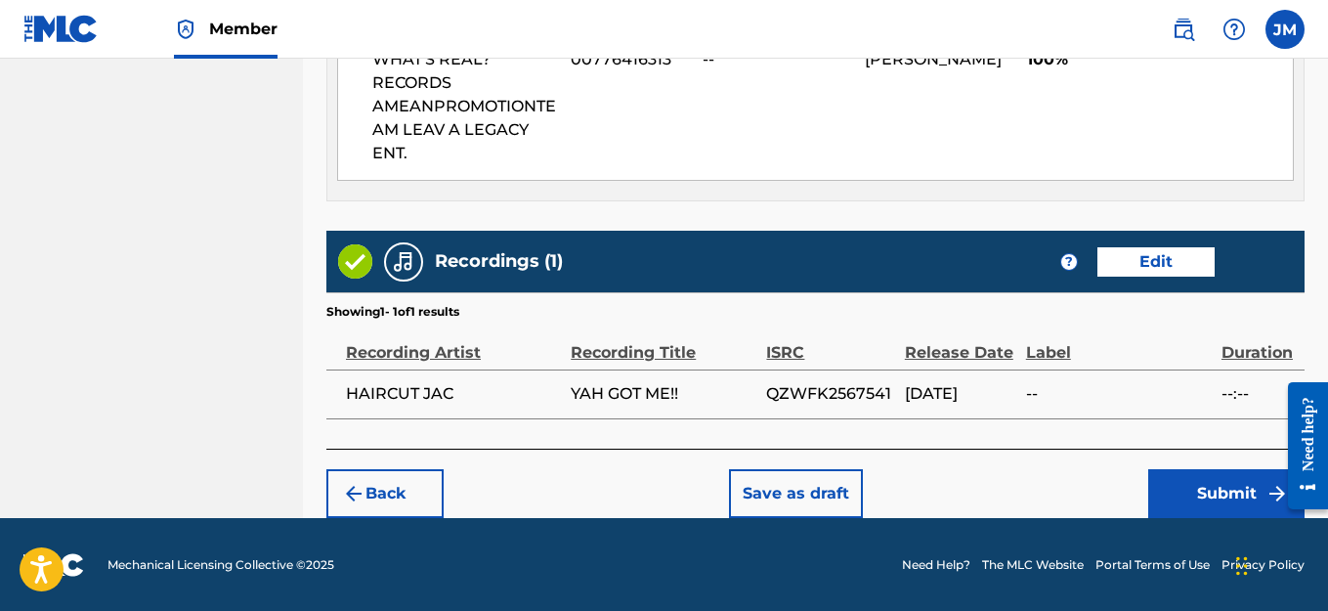
scroll to position [1159, 0]
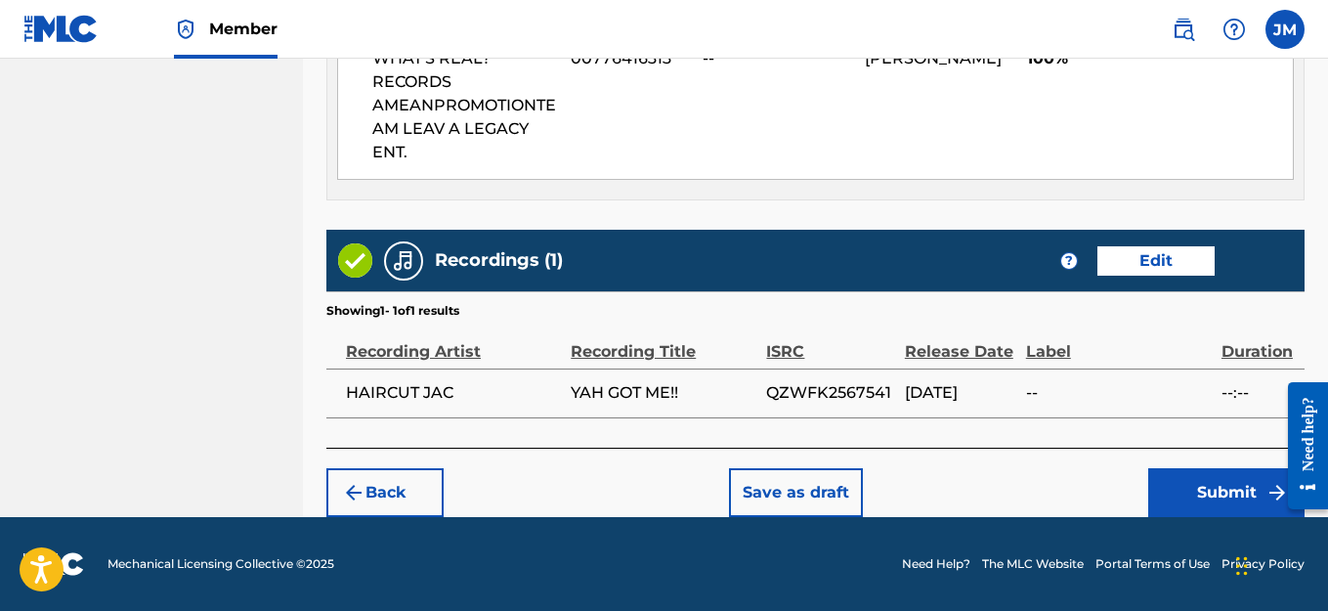
click at [1179, 484] on button "Submit" at bounding box center [1226, 492] width 156 height 49
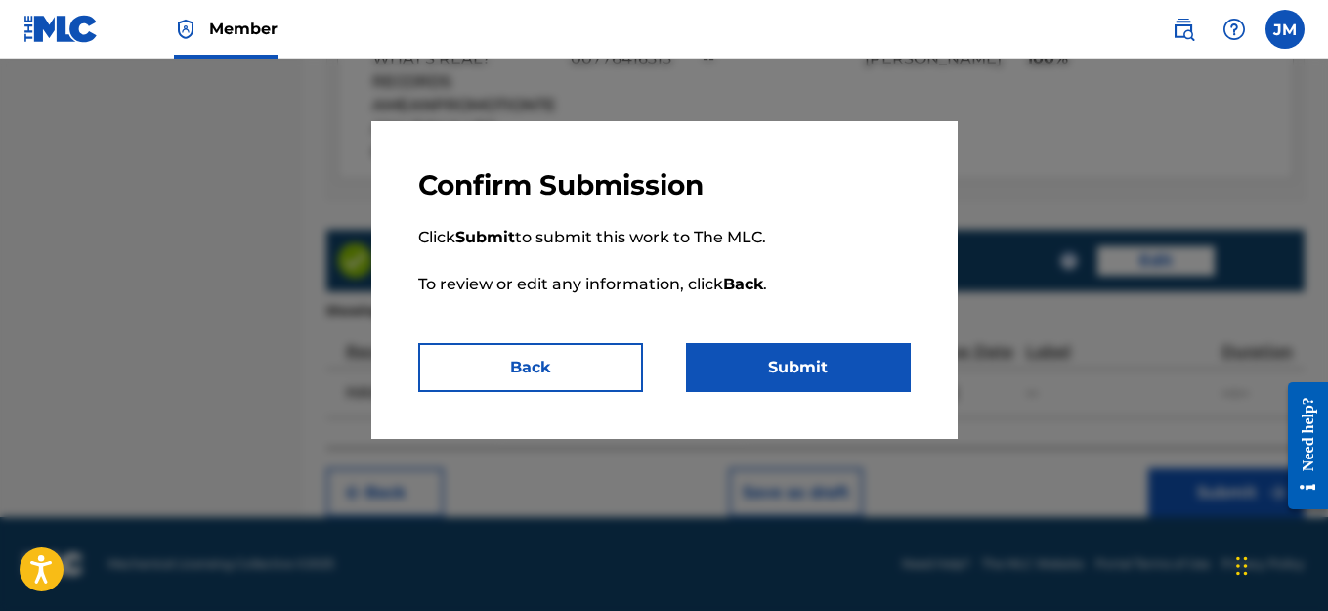
click at [734, 366] on button "Submit" at bounding box center [798, 367] width 225 height 49
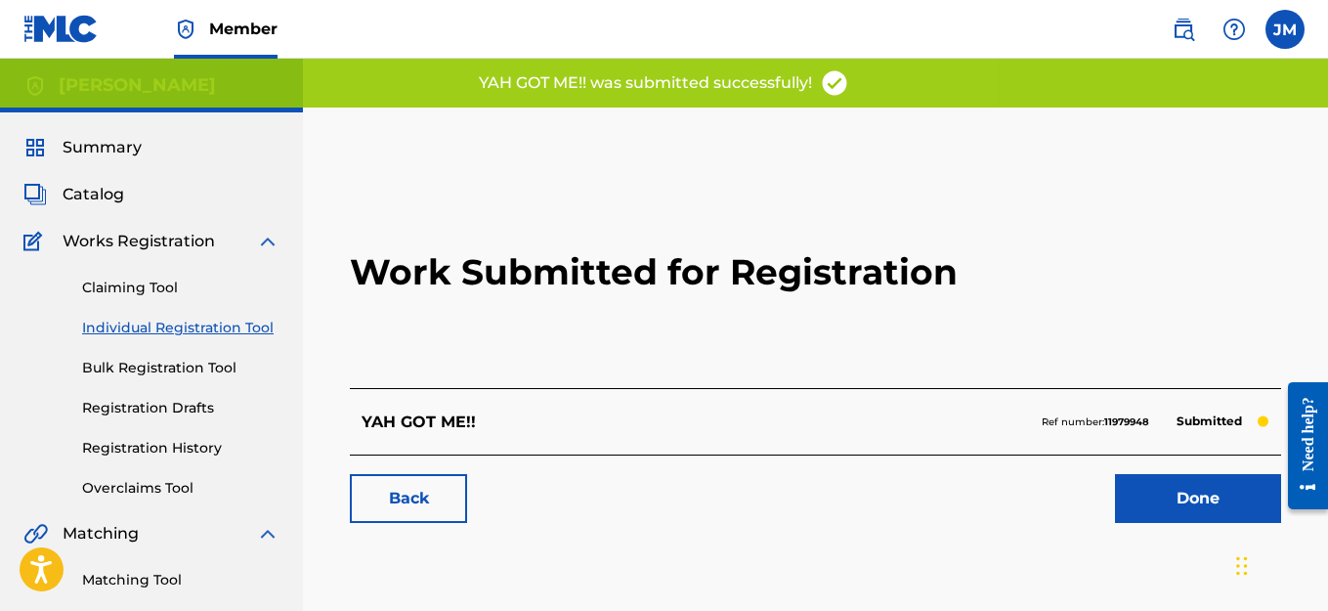
click at [1213, 506] on link "Done" at bounding box center [1198, 498] width 166 height 49
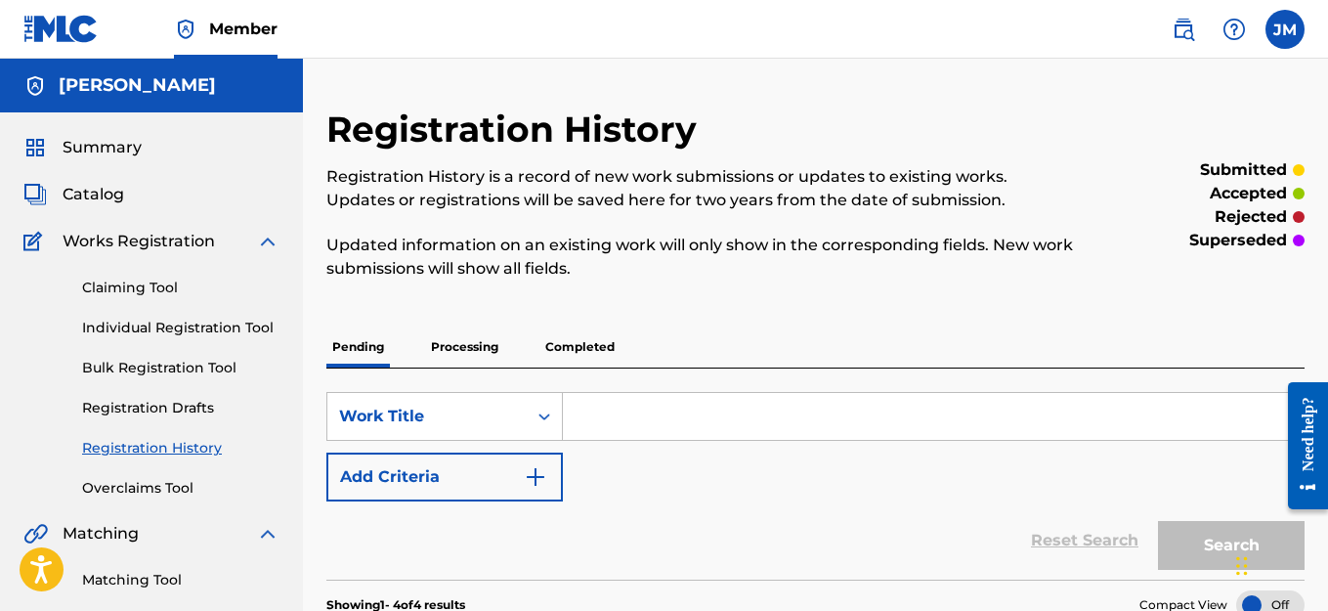
click at [150, 327] on link "Individual Registration Tool" at bounding box center [180, 328] width 197 height 21
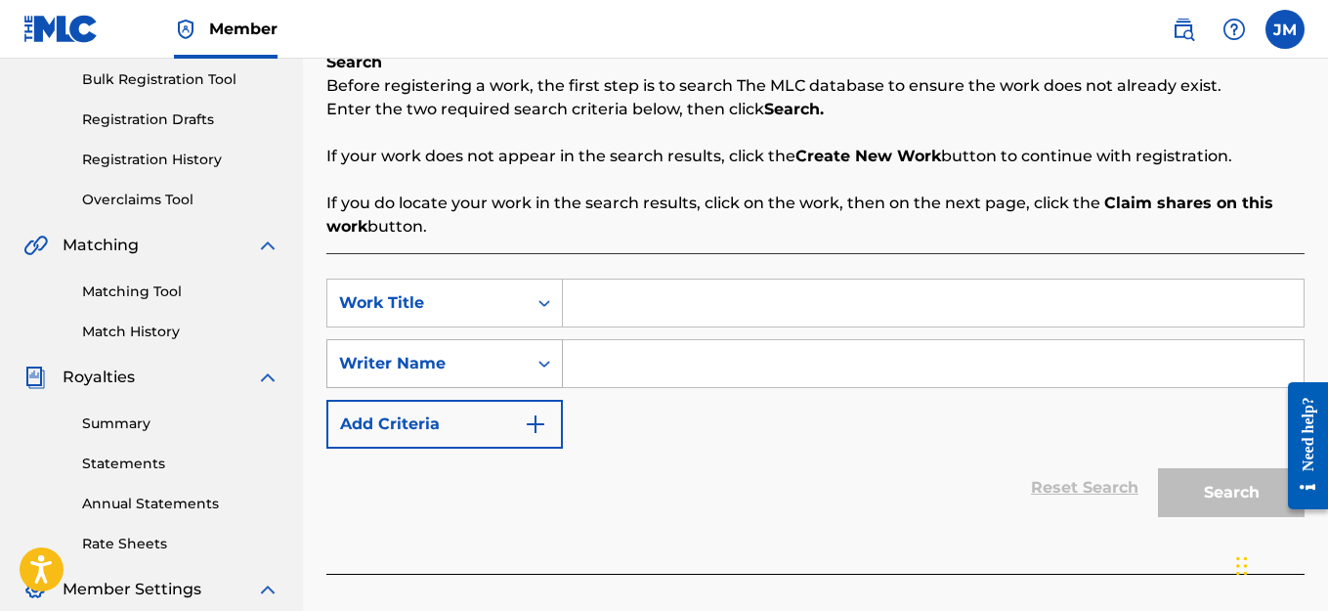
scroll to position [293, 0]
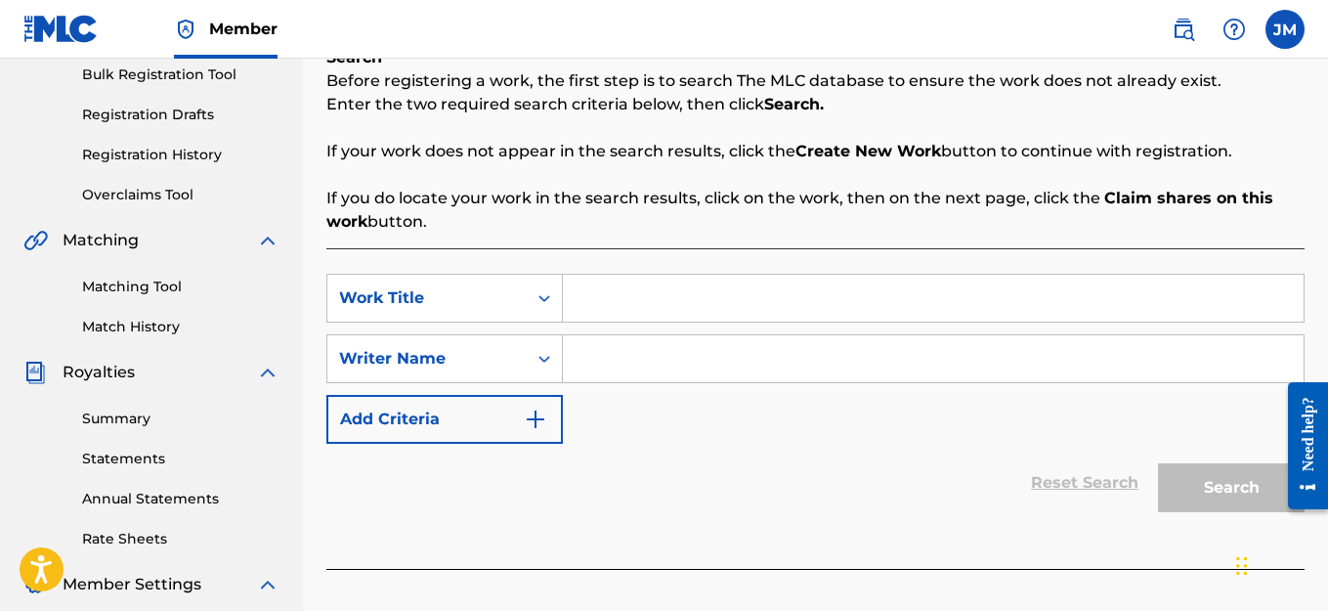
click at [671, 314] on input "Search Form" at bounding box center [933, 298] width 741 height 47
type input "F"
click at [676, 371] on input "Search Form" at bounding box center [933, 358] width 741 height 47
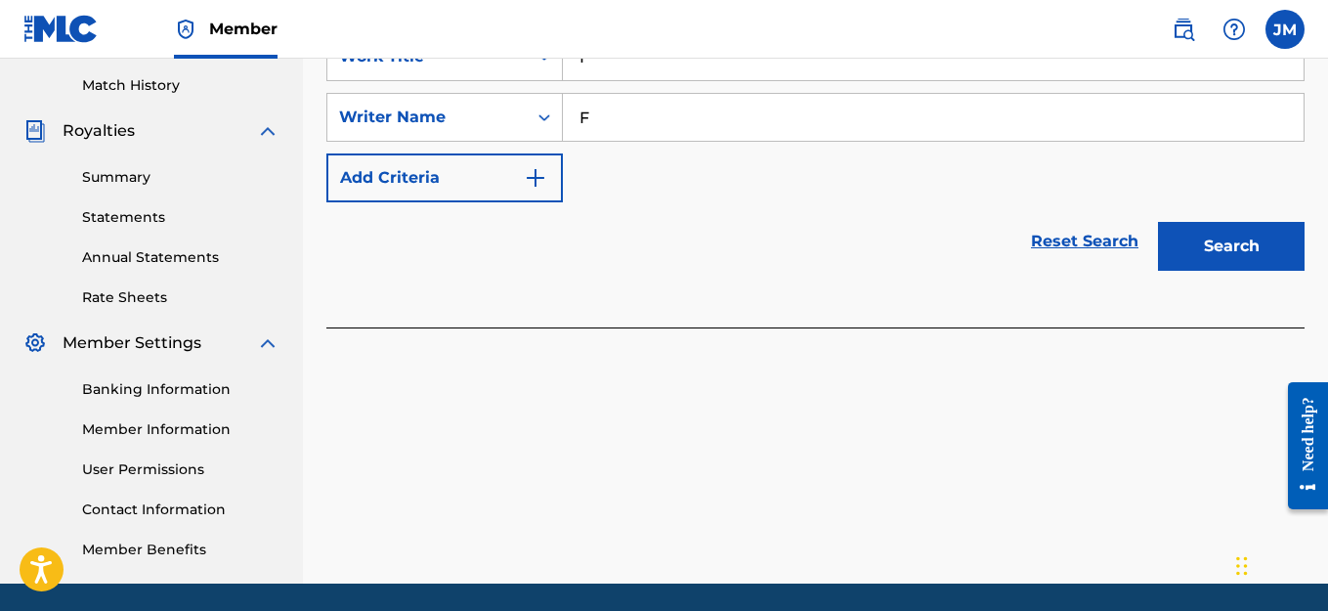
scroll to position [586, 0]
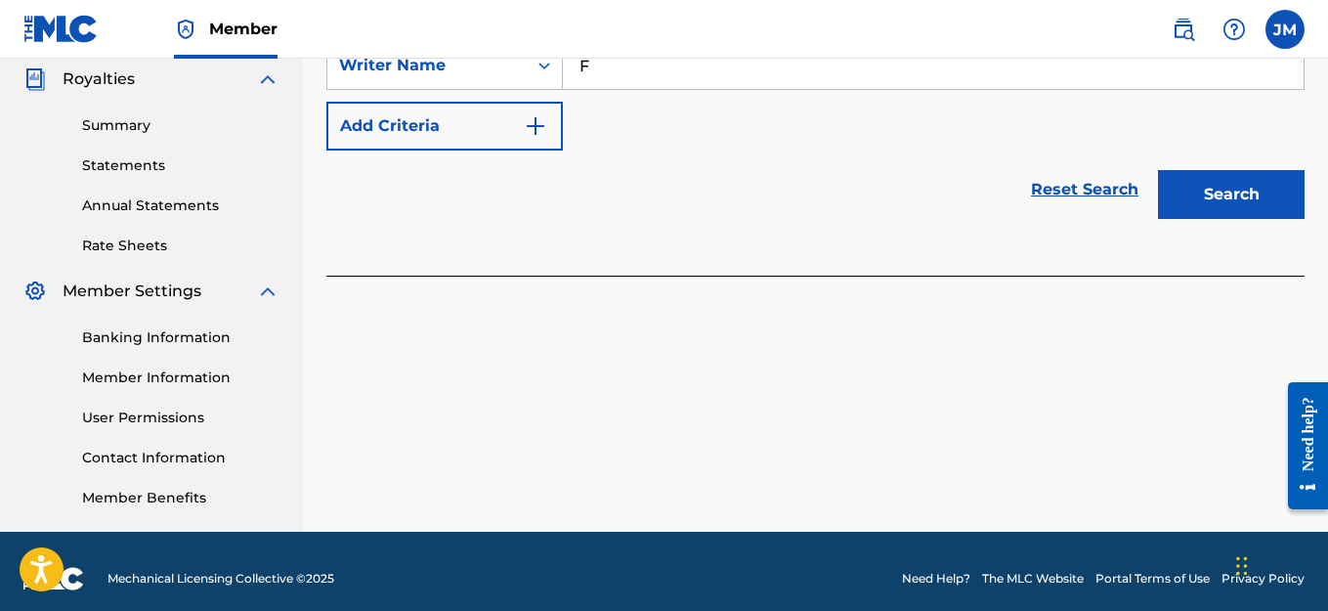
type input "F"
click at [1234, 198] on button "Search" at bounding box center [1231, 194] width 147 height 49
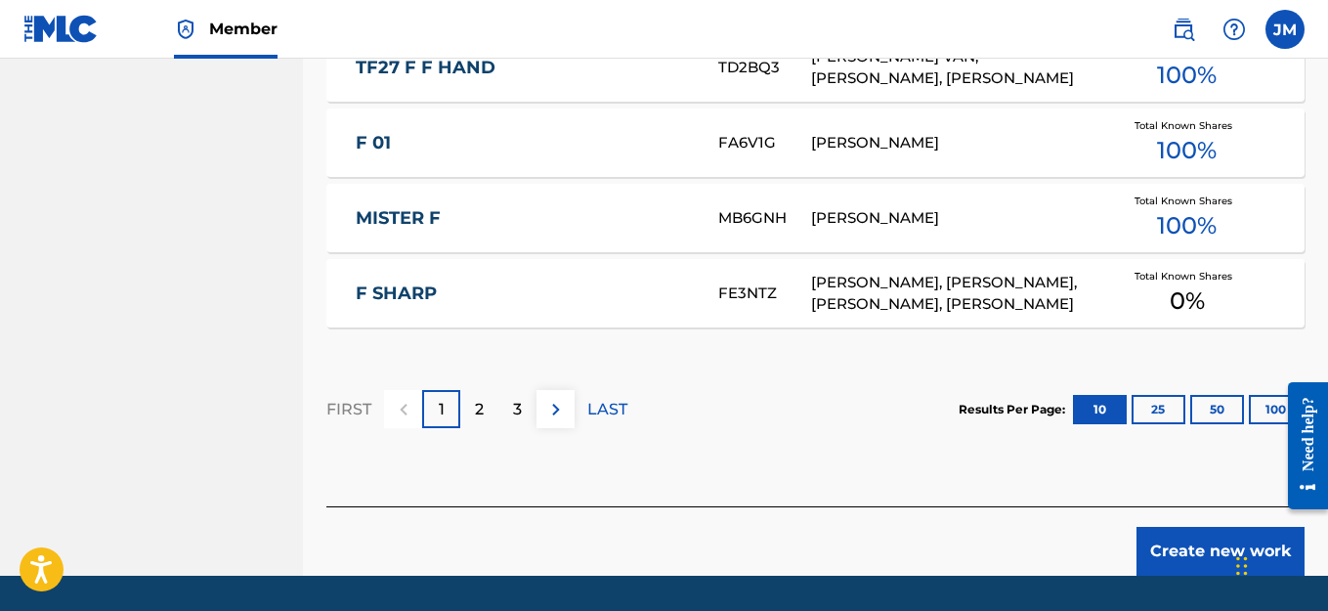
scroll to position [1425, 0]
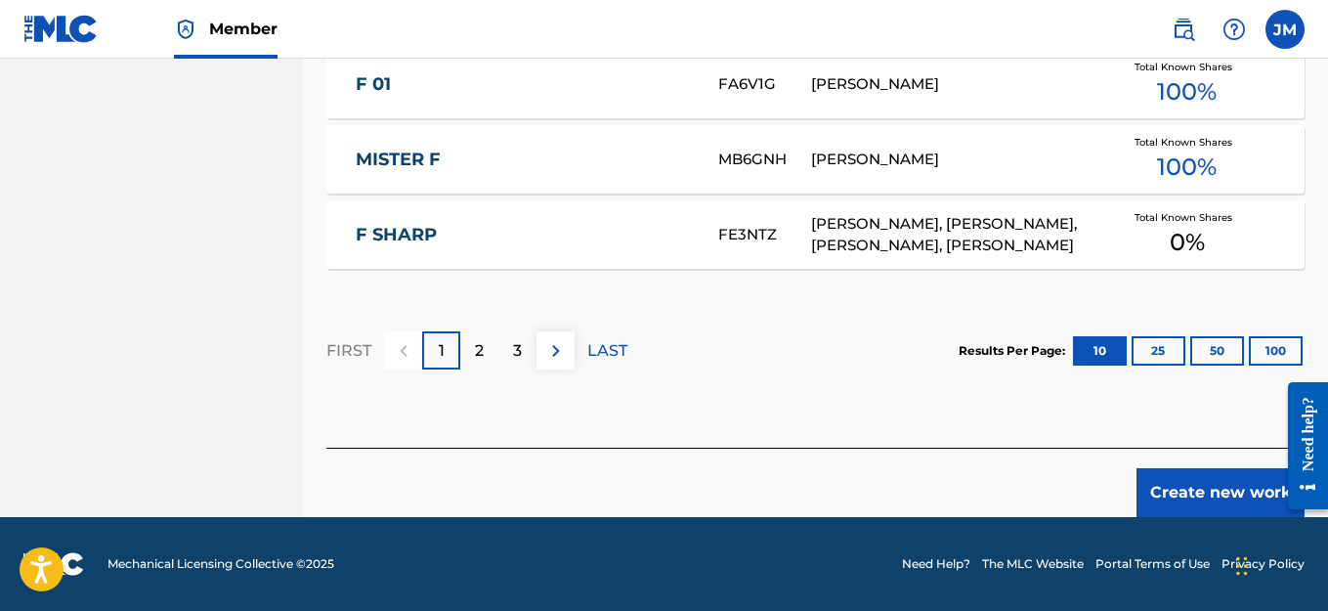
click at [1218, 490] on button "Create new work" at bounding box center [1220, 492] width 168 height 49
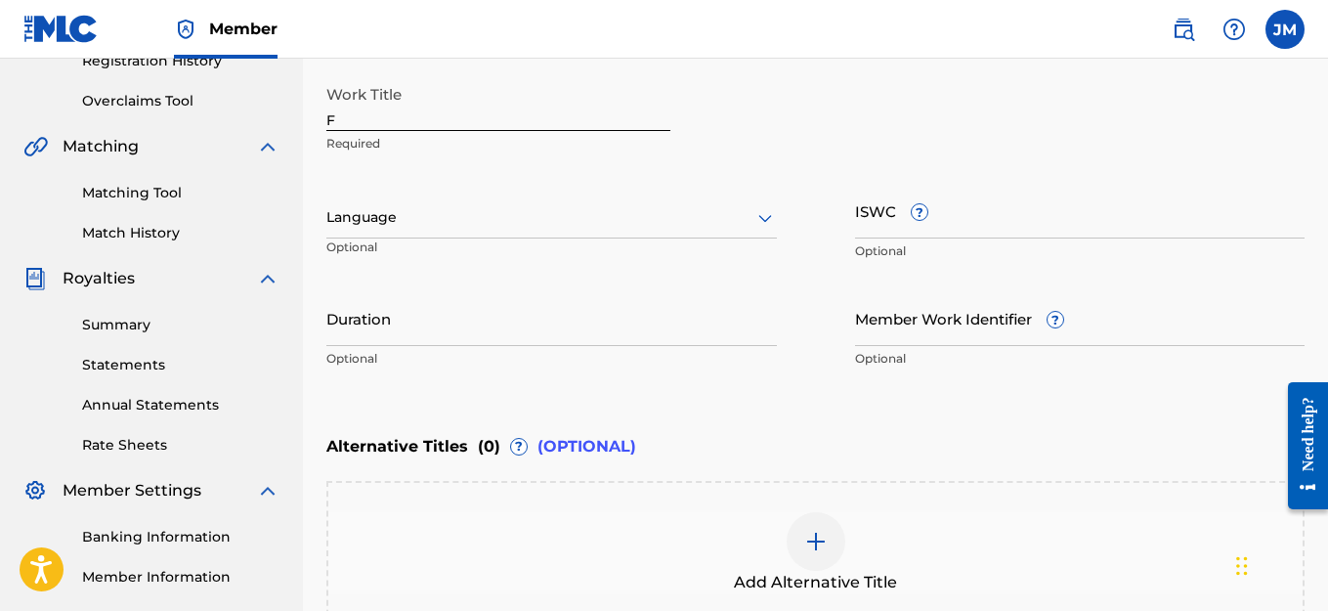
scroll to position [223, 0]
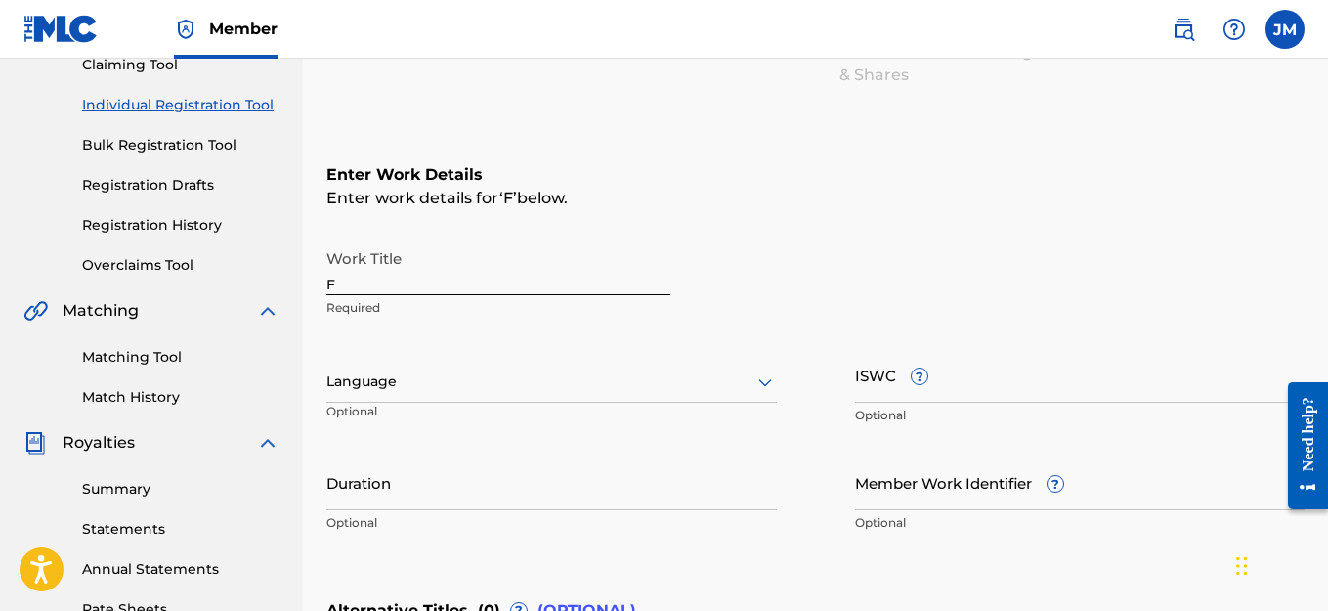
click at [353, 284] on input "F" at bounding box center [498, 267] width 344 height 56
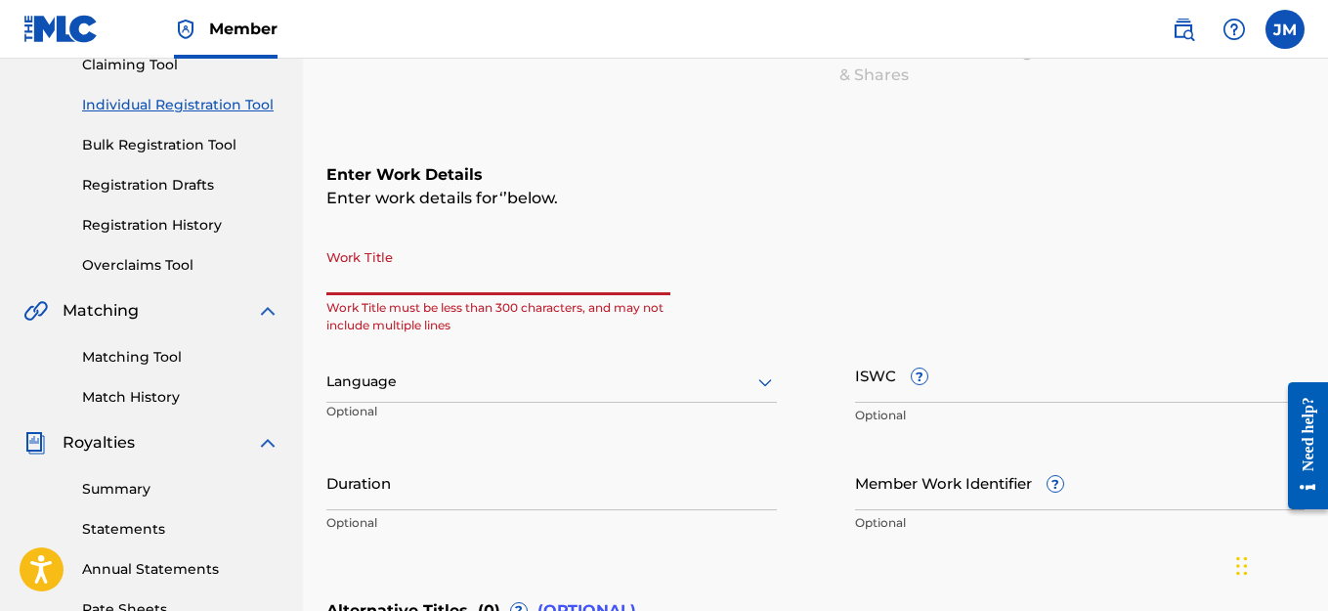
click at [466, 277] on input "Work Title" at bounding box center [498, 267] width 344 height 56
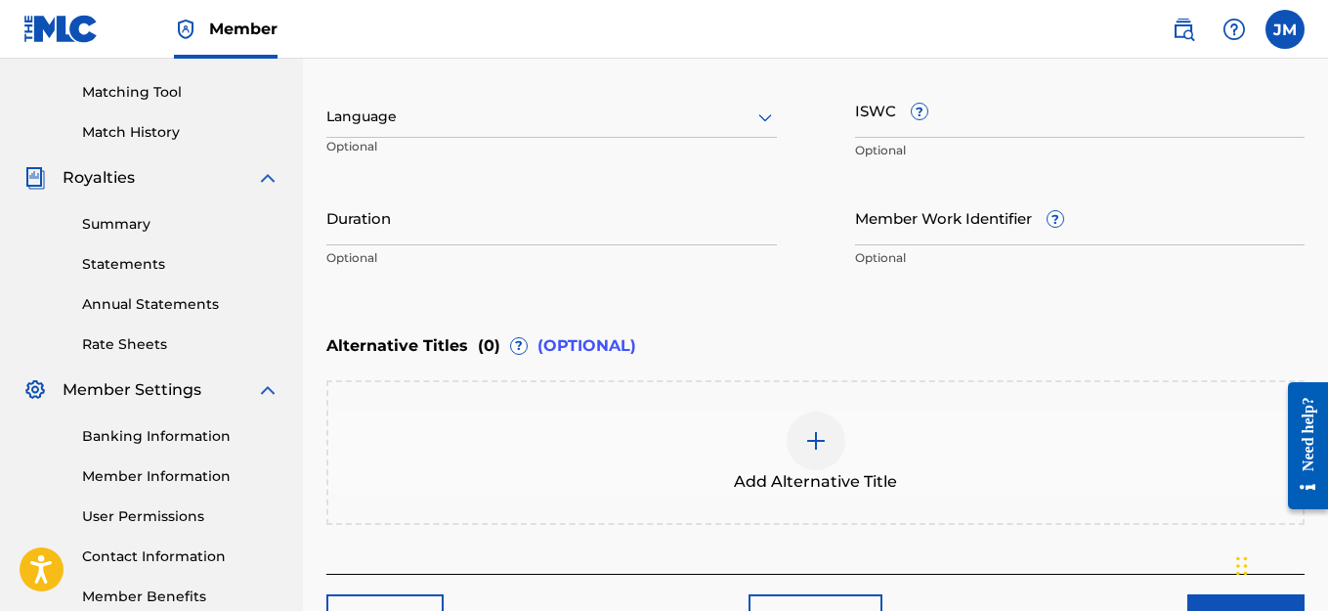
scroll to position [516, 0]
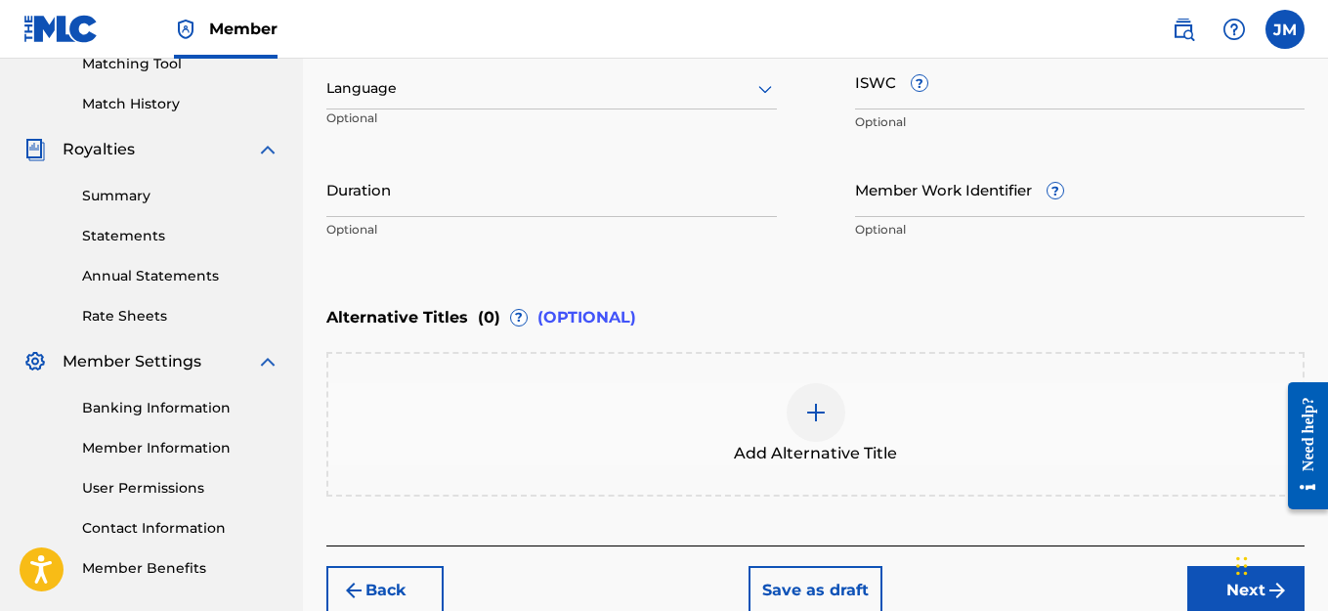
type input "BUST A MOVE"
click at [1214, 582] on button "Next" at bounding box center [1245, 590] width 117 height 49
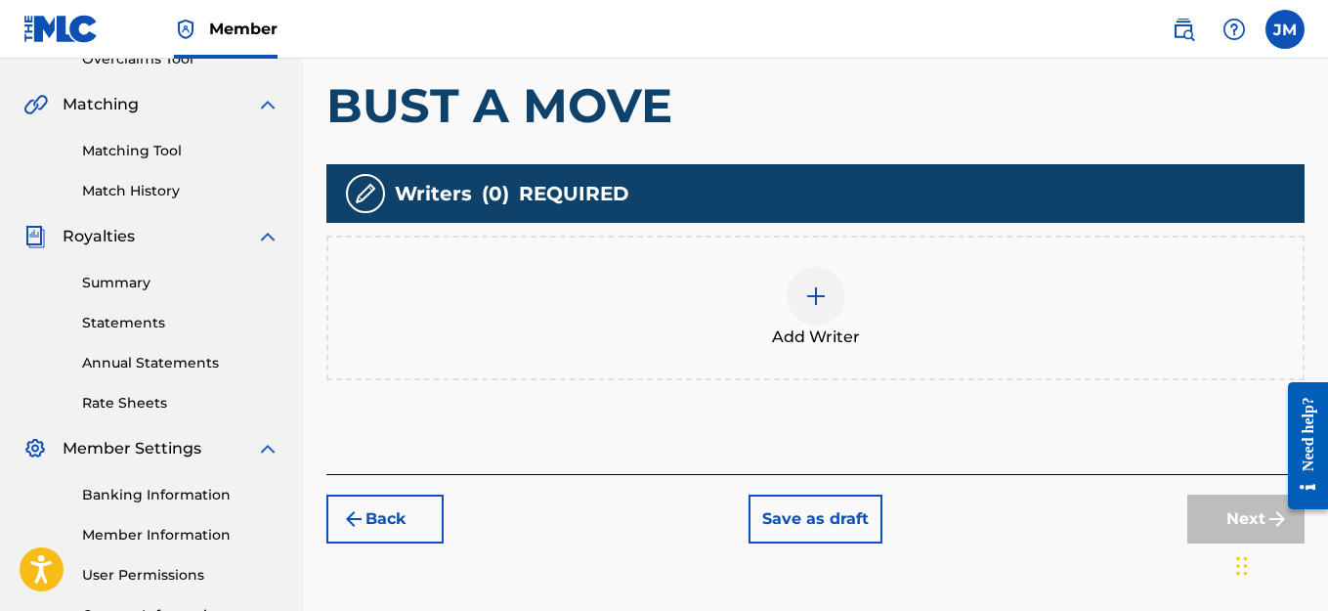
scroll to position [381, 0]
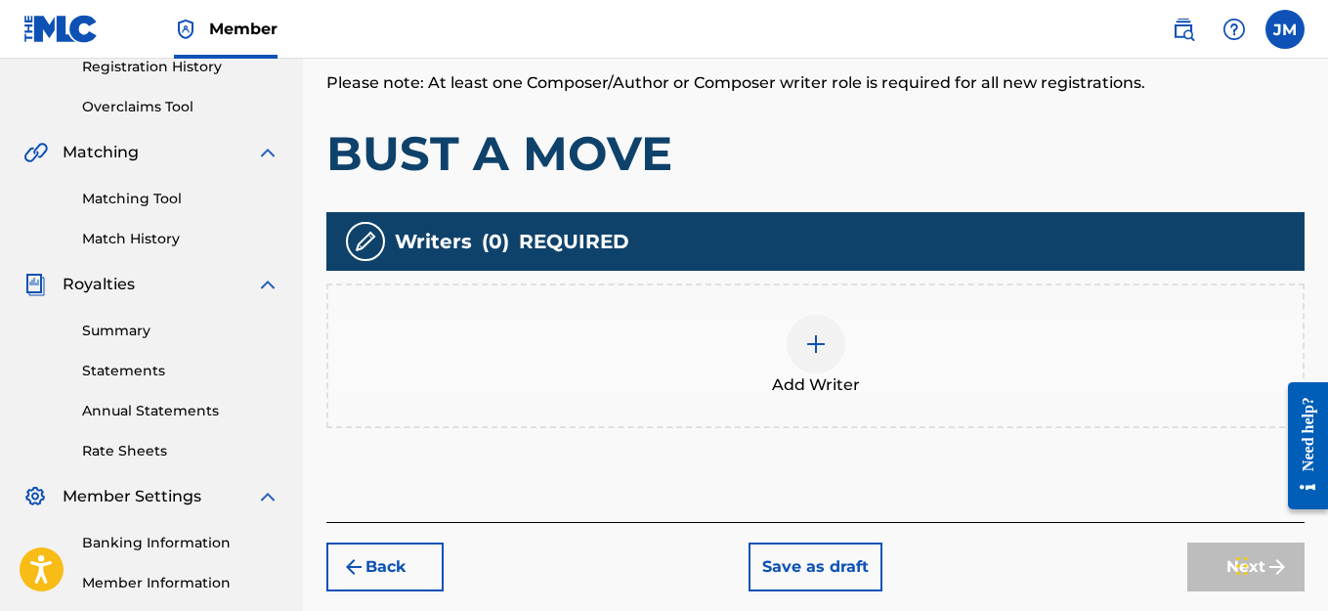
click at [813, 353] on img at bounding box center [815, 343] width 23 height 23
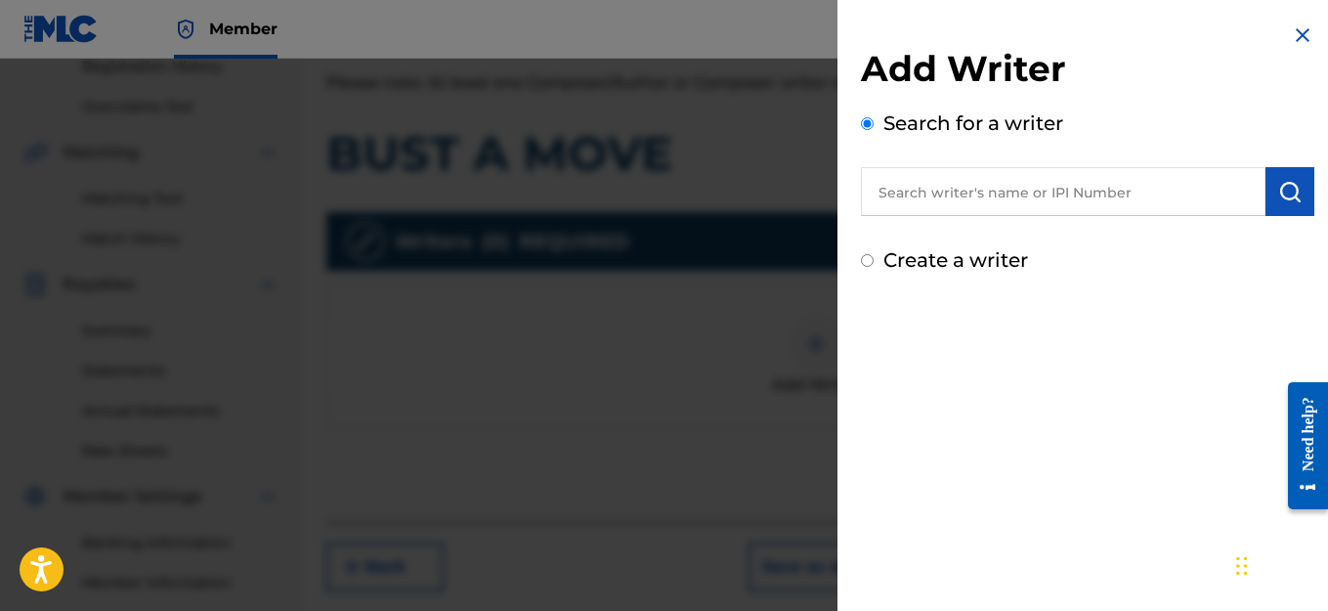
click at [868, 260] on input "Create a writer" at bounding box center [867, 260] width 13 height 13
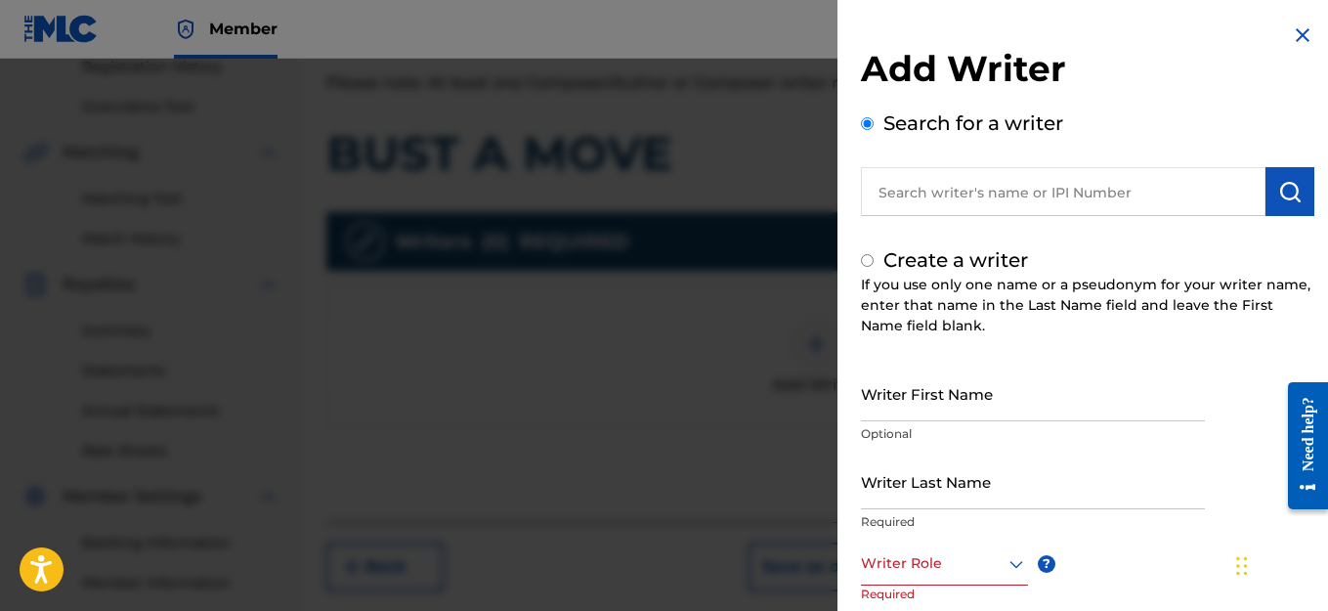
radio input "false"
radio input "true"
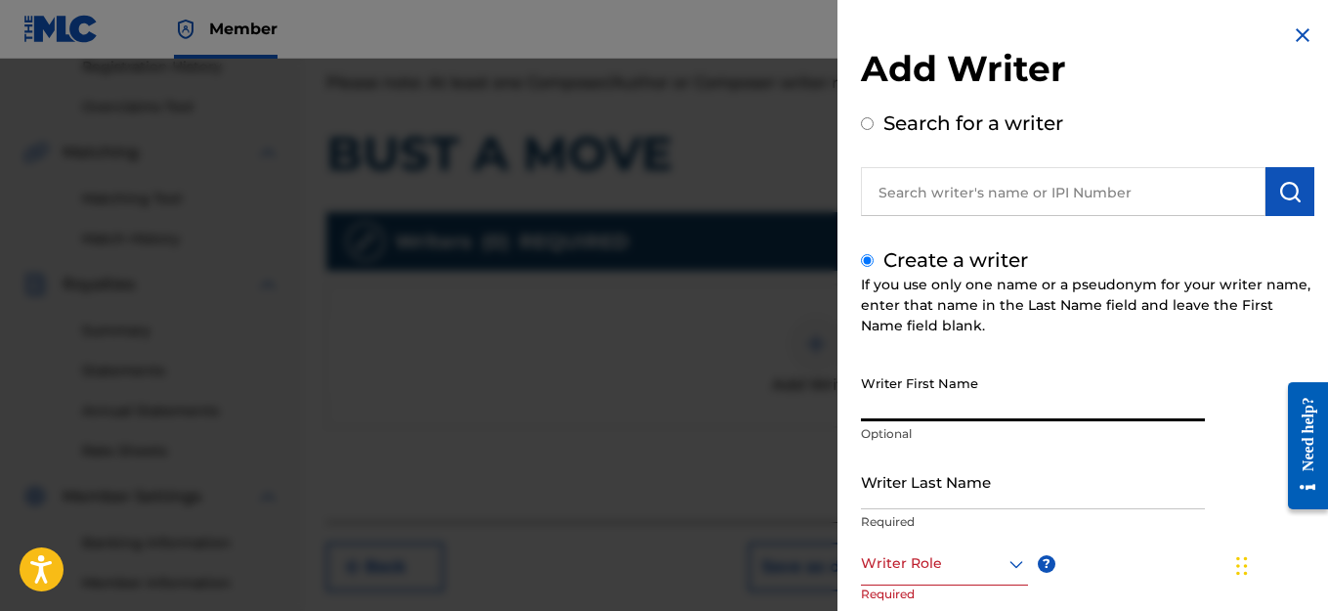
click at [944, 410] on input "Writer First Name" at bounding box center [1033, 393] width 344 height 56
click at [953, 407] on input "Writer First Name" at bounding box center [1033, 393] width 344 height 56
type input "JACK"
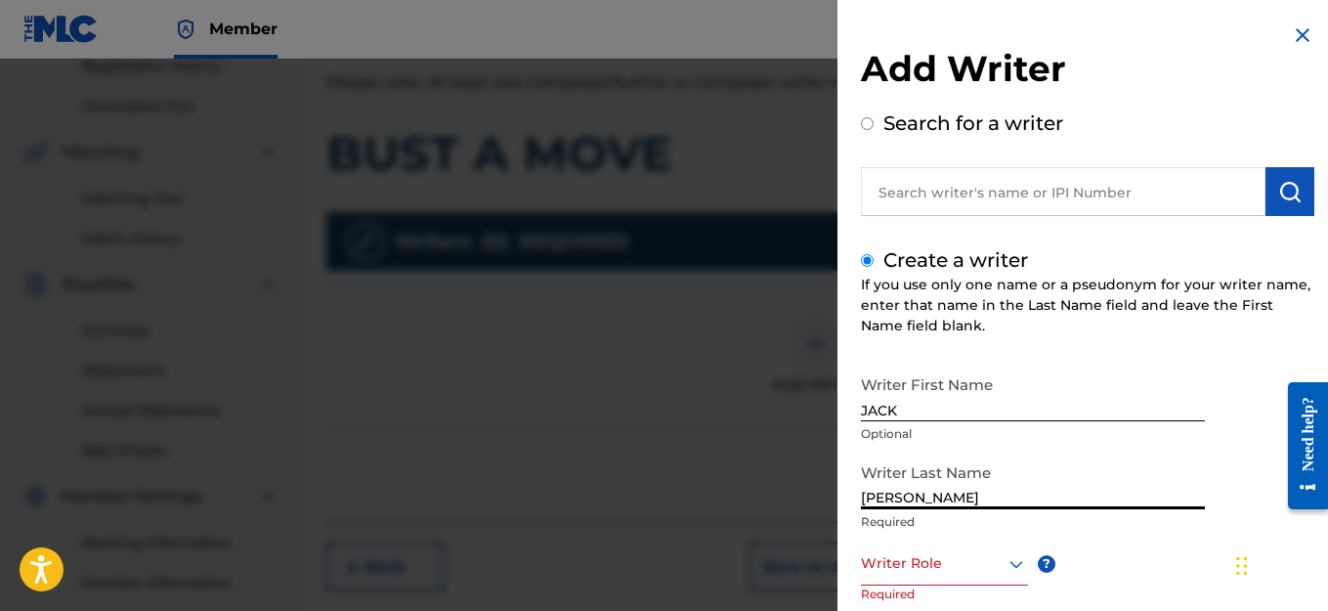
type input "[PERSON_NAME]"
click at [1017, 560] on icon at bounding box center [1016, 563] width 23 height 23
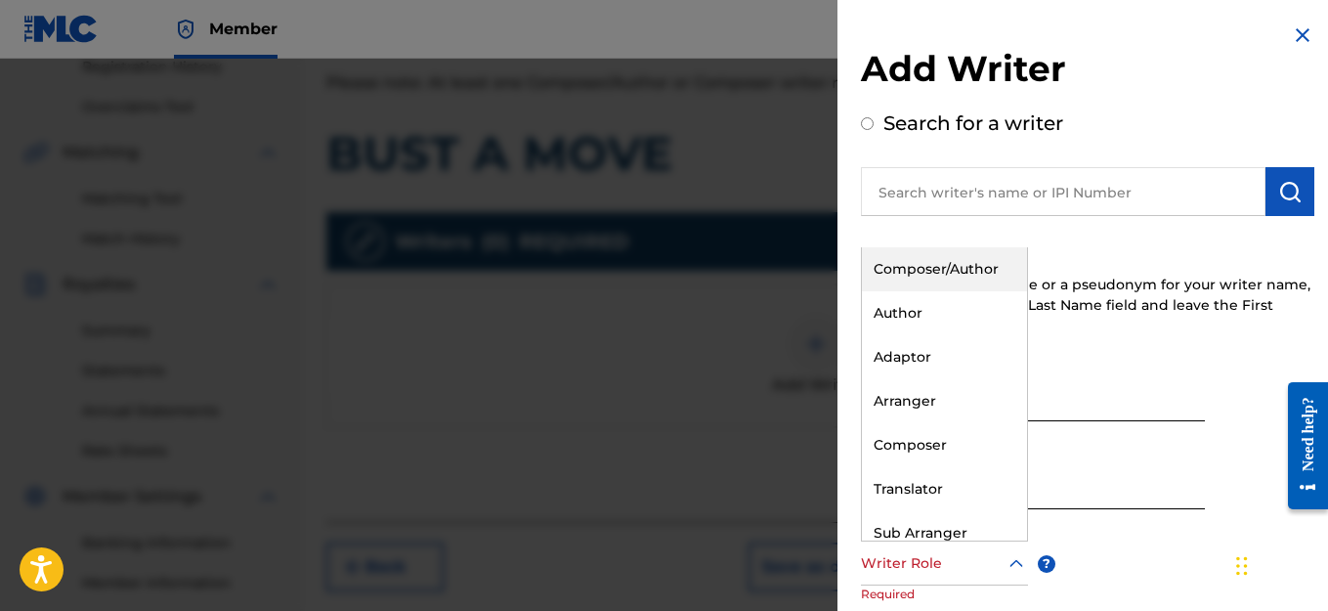
click at [908, 271] on div "Composer/Author" at bounding box center [944, 269] width 165 height 44
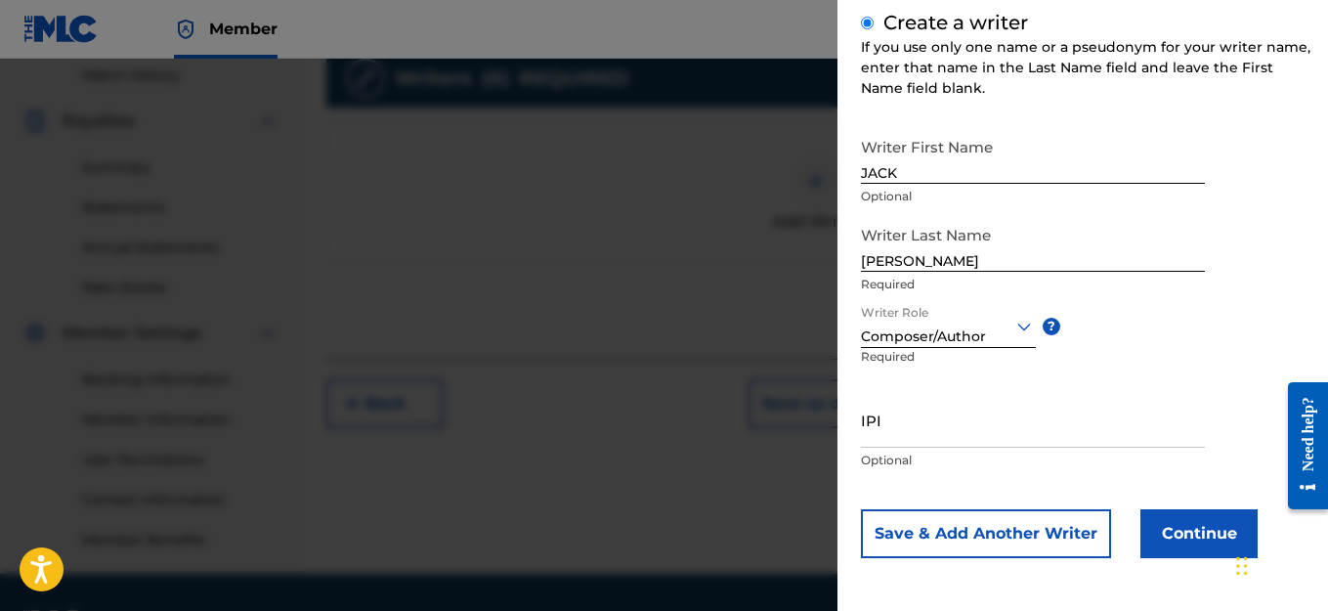
scroll to position [601, 0]
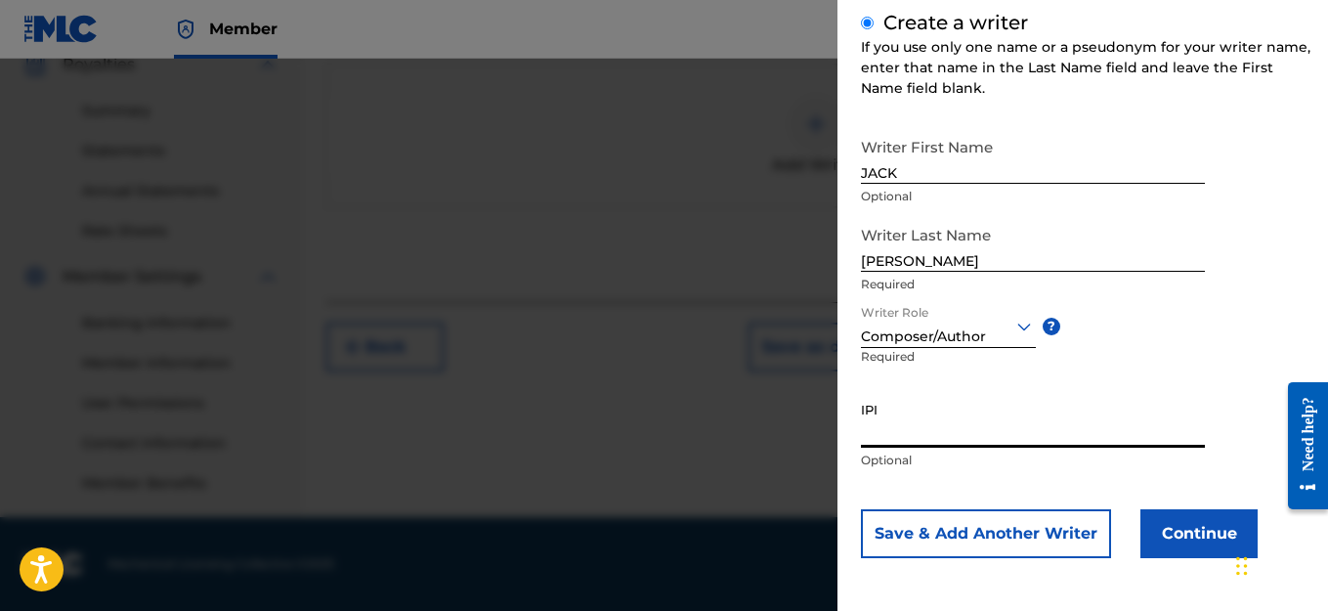
paste input "1114982463"
type input "1114982463"
click at [1178, 536] on button "Continue" at bounding box center [1198, 533] width 117 height 49
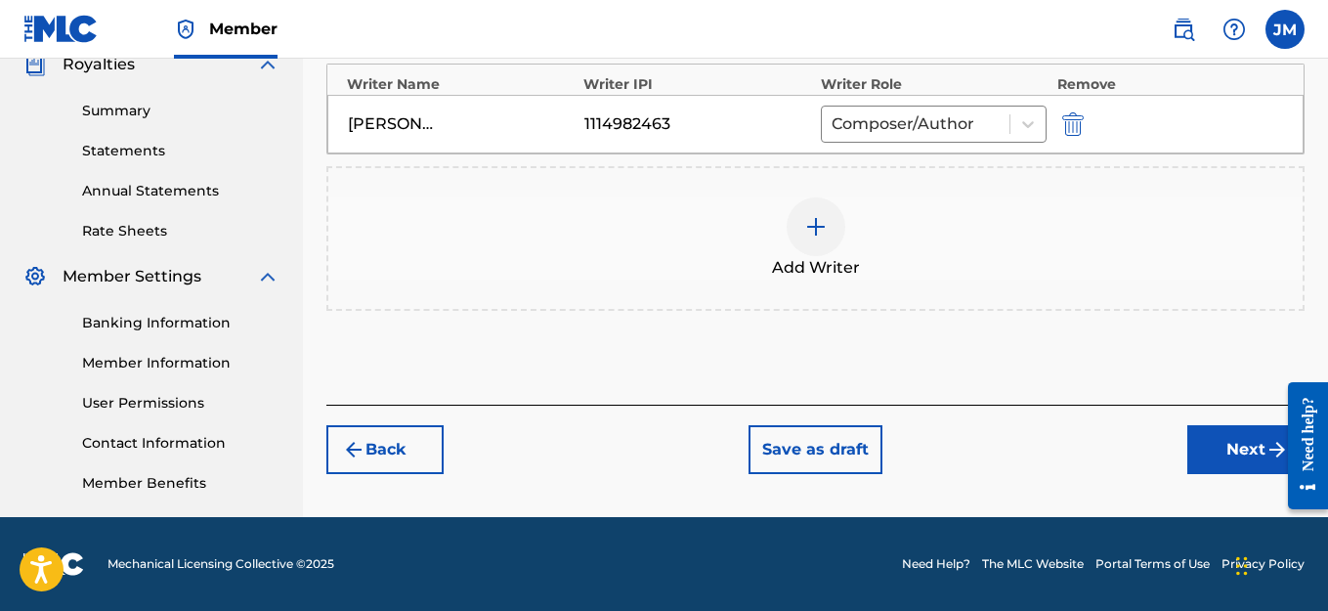
click at [1258, 458] on button "Next" at bounding box center [1245, 449] width 117 height 49
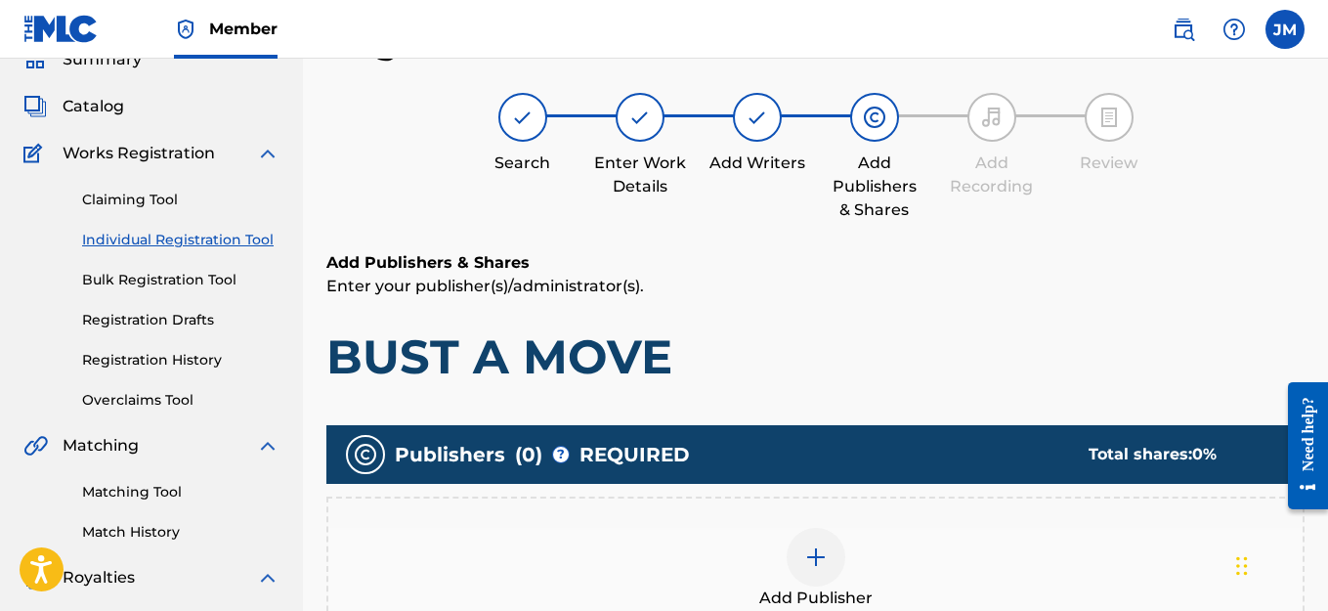
scroll to position [381, 0]
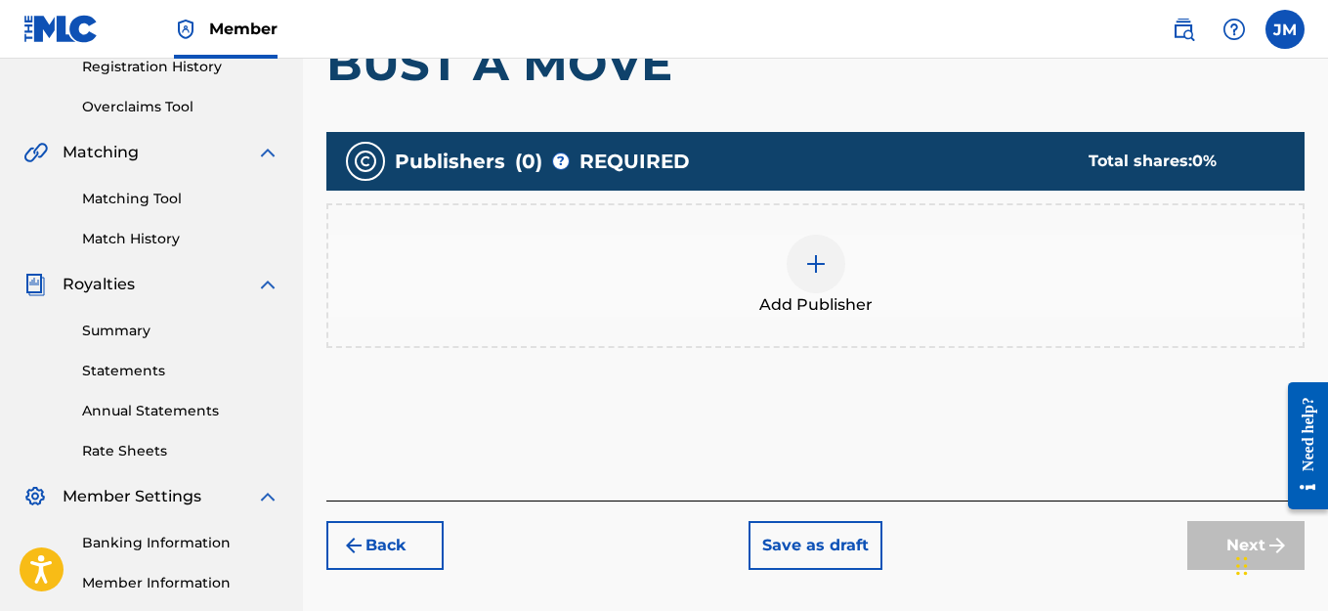
click at [815, 264] on img at bounding box center [815, 263] width 23 height 23
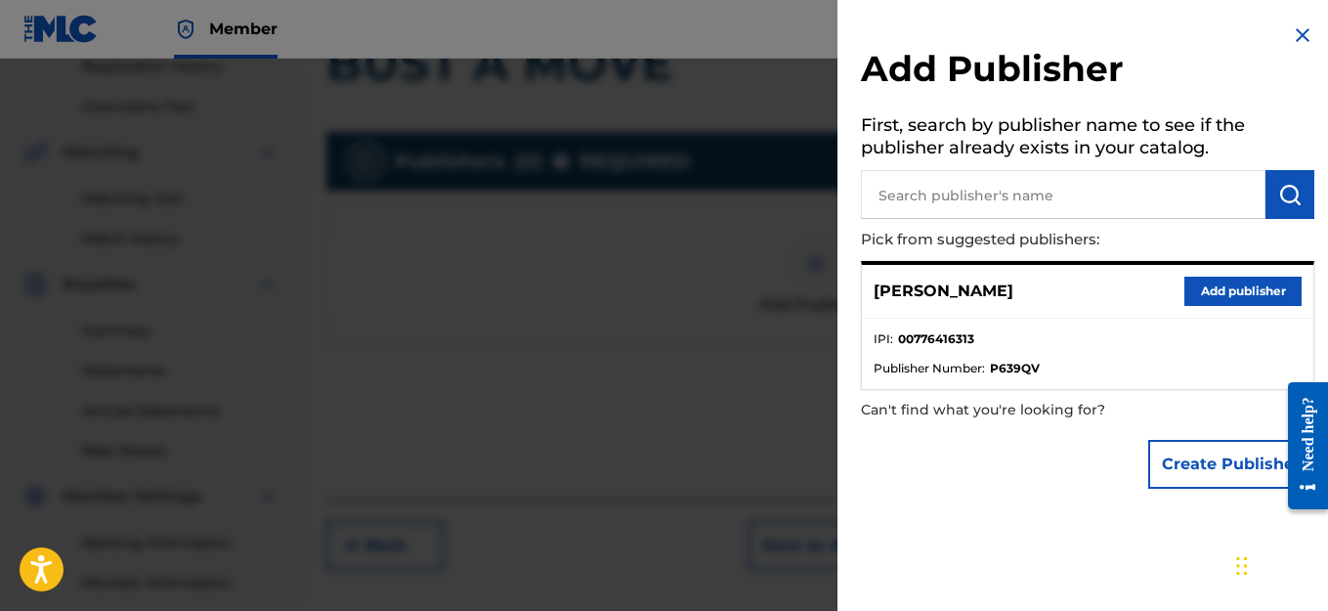
click at [1189, 464] on button "Create Publisher" at bounding box center [1231, 464] width 166 height 49
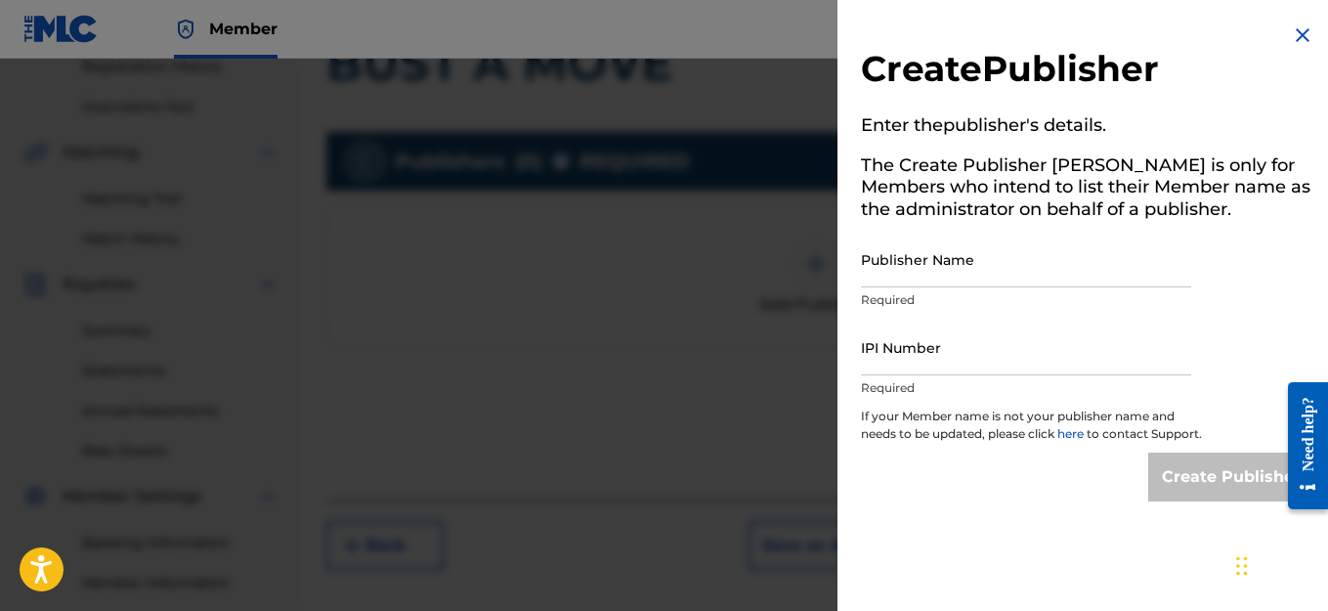
click at [1018, 277] on input "Publisher Name" at bounding box center [1026, 260] width 330 height 56
type input "WHAT'S REAL?RECORDS AMEANPROMOTIONTEAM LEAV A LEGACY ENT."
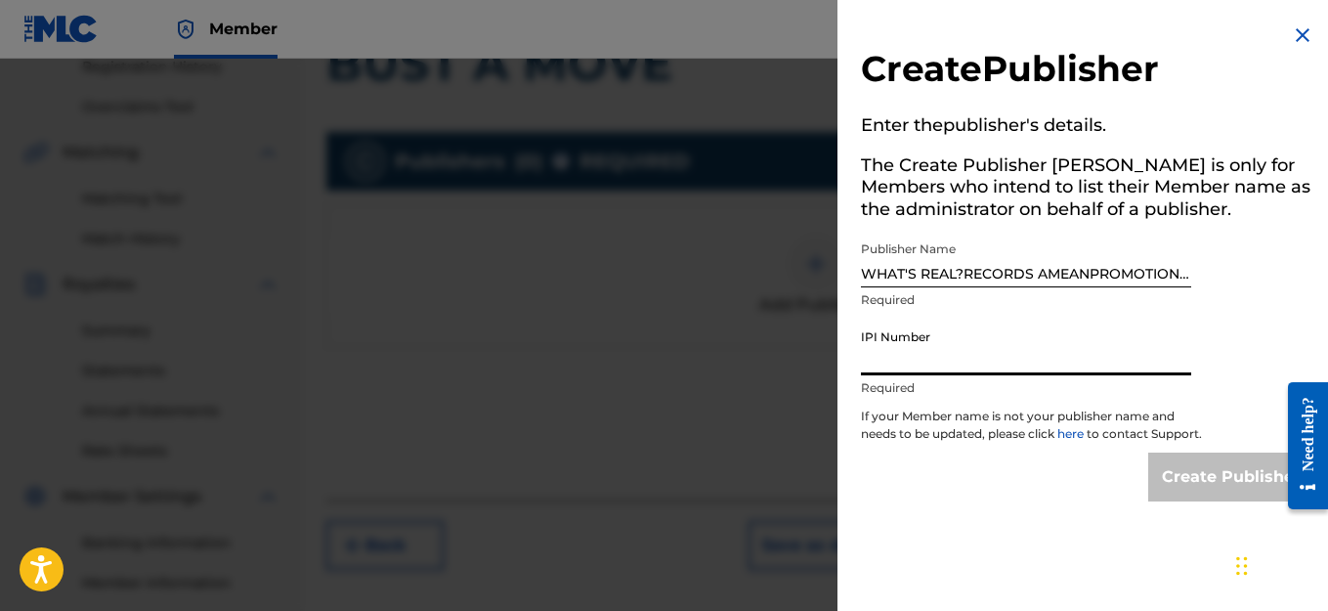
paste input "776416313"
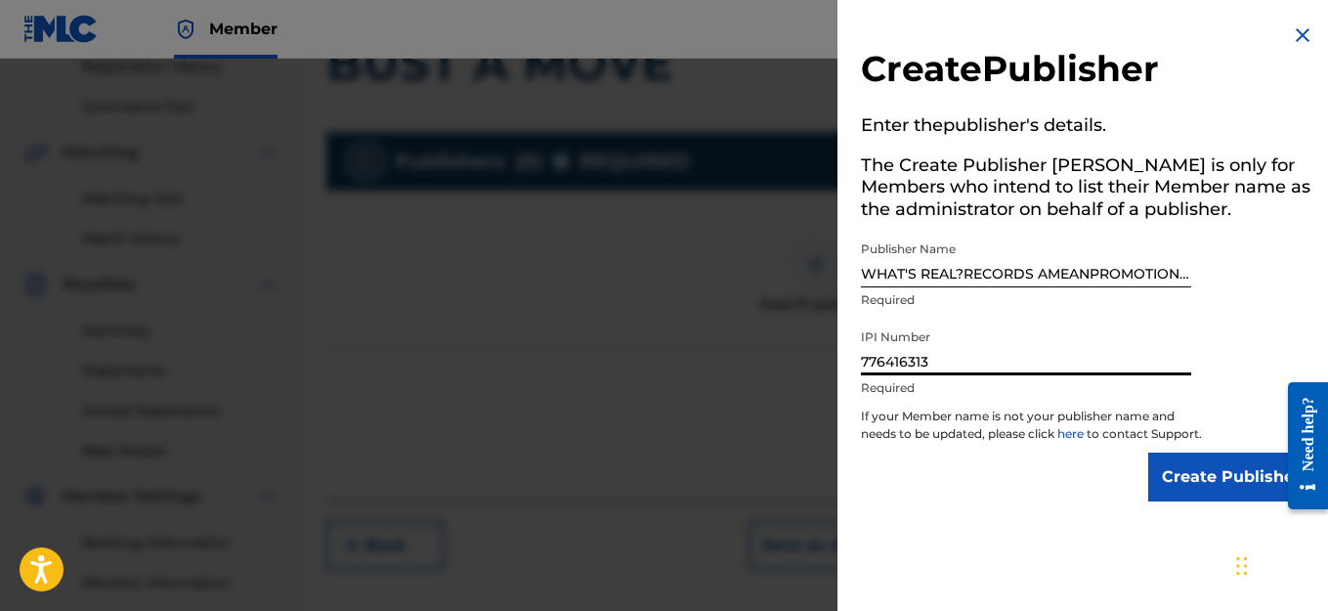
type input "776416313"
click at [1203, 483] on input "Create Publisher" at bounding box center [1231, 476] width 166 height 49
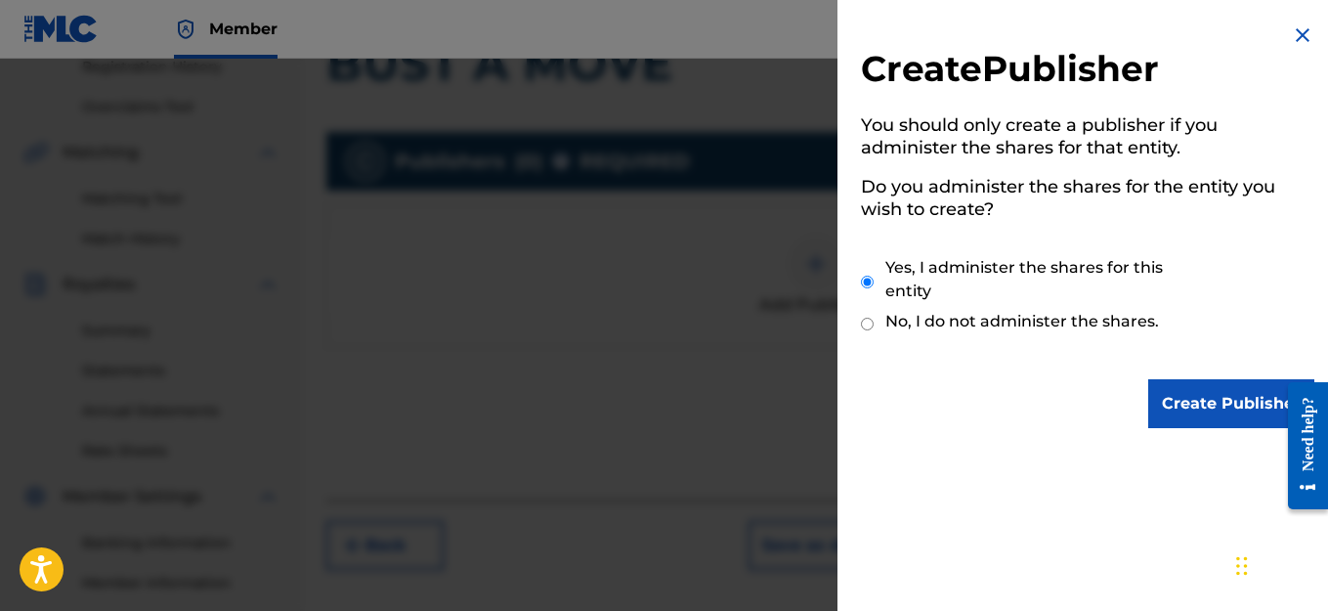
click at [1187, 408] on input "Create Publisher" at bounding box center [1231, 403] width 166 height 49
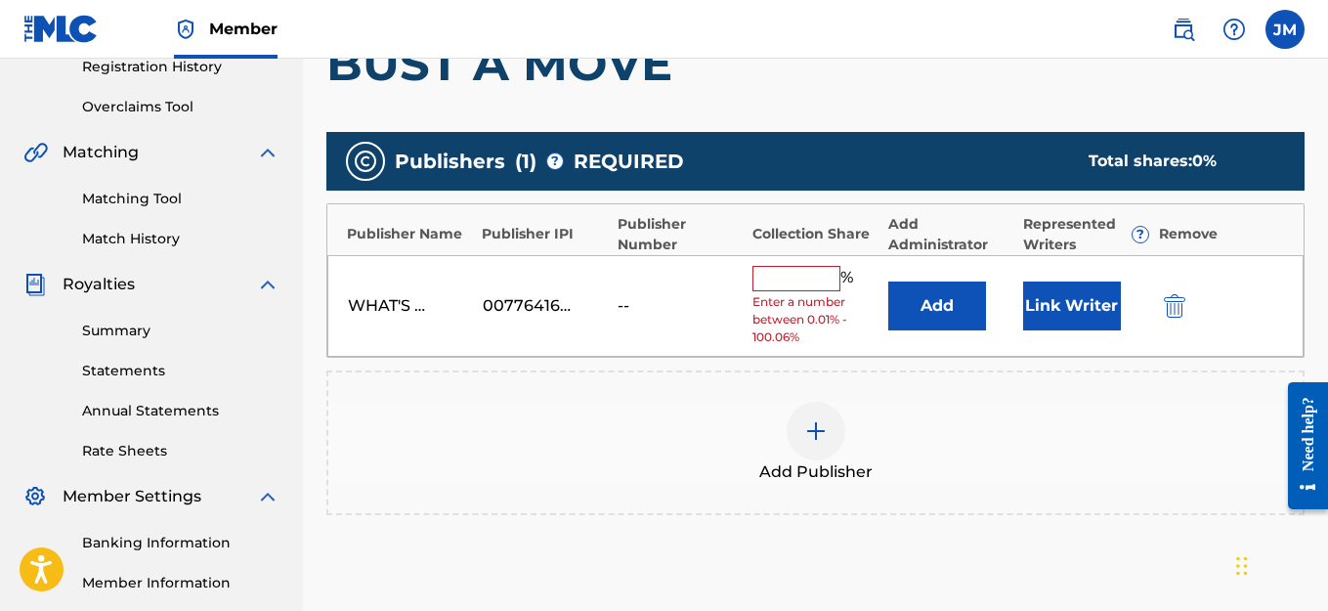
click at [792, 281] on input "text" at bounding box center [796, 278] width 88 height 25
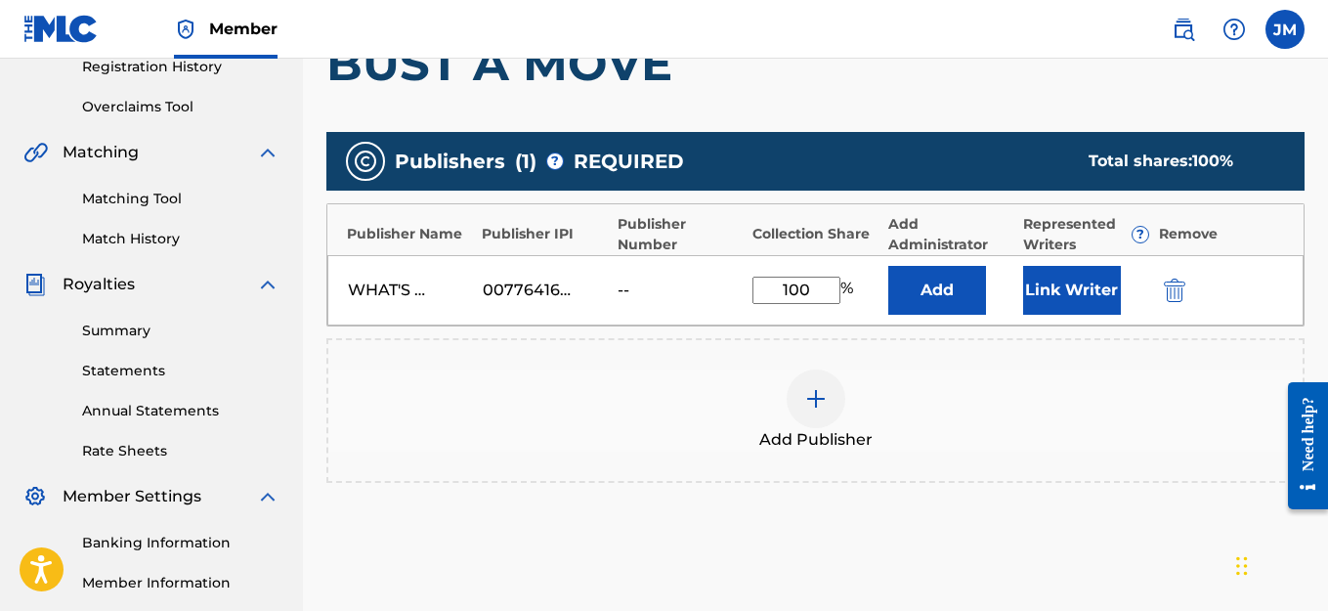
type input "100"
click at [1071, 291] on button "Link Writer" at bounding box center [1072, 290] width 98 height 49
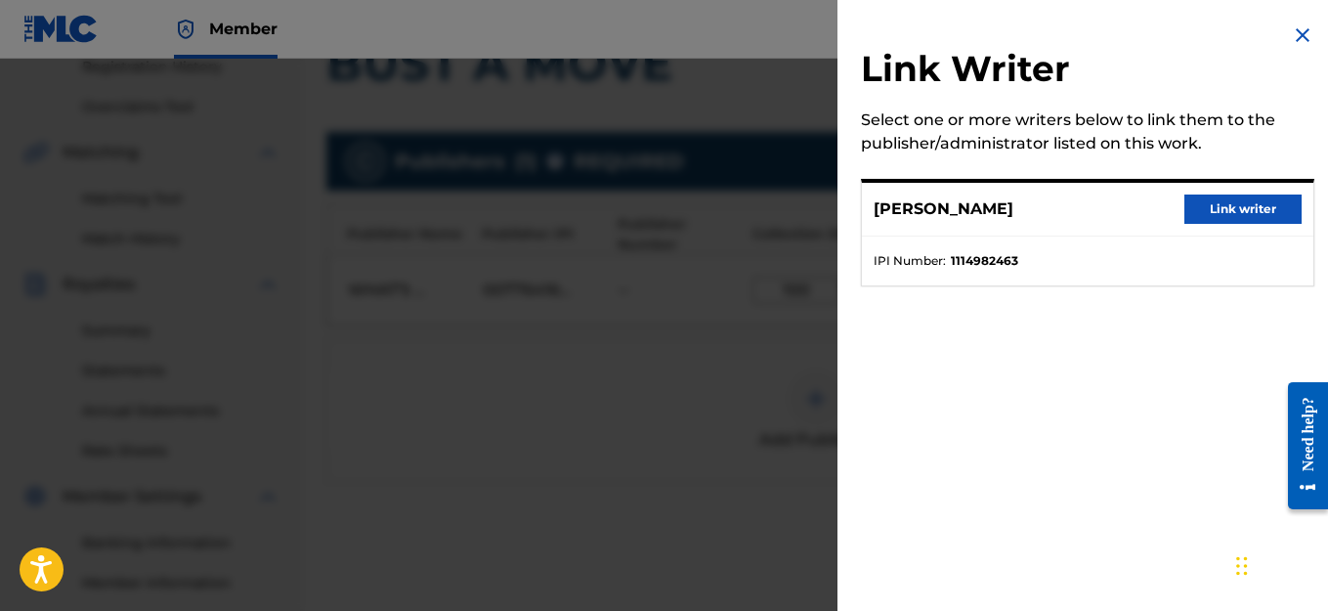
click at [1221, 210] on button "Link writer" at bounding box center [1242, 208] width 117 height 29
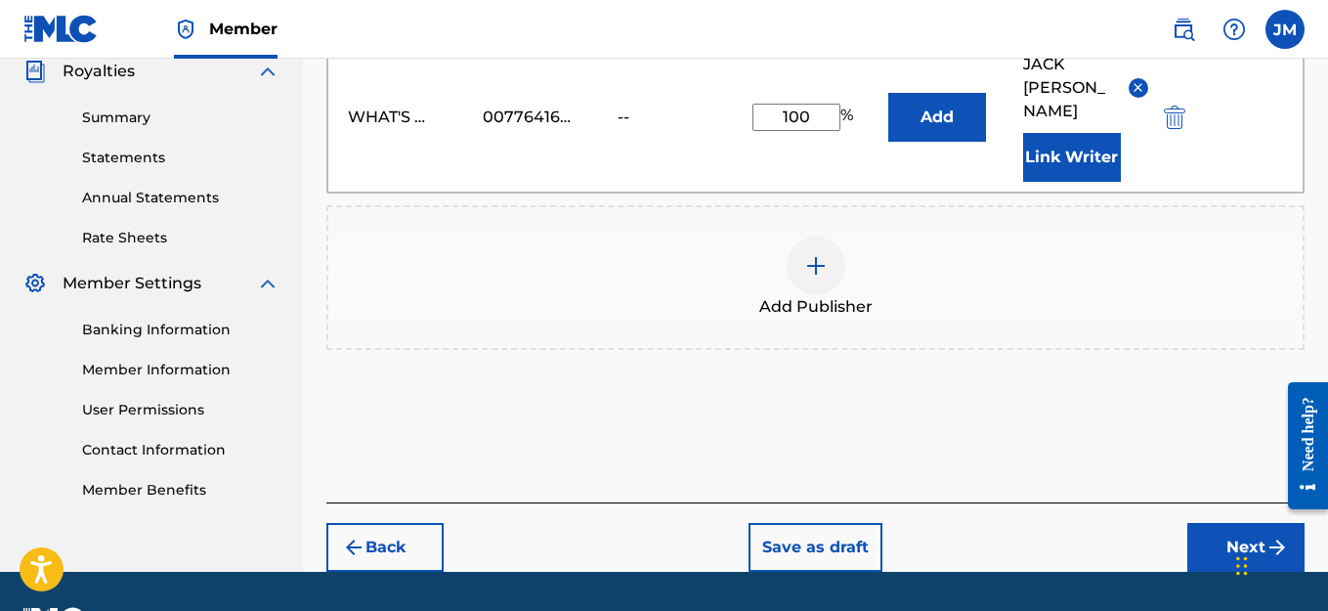
scroll to position [625, 0]
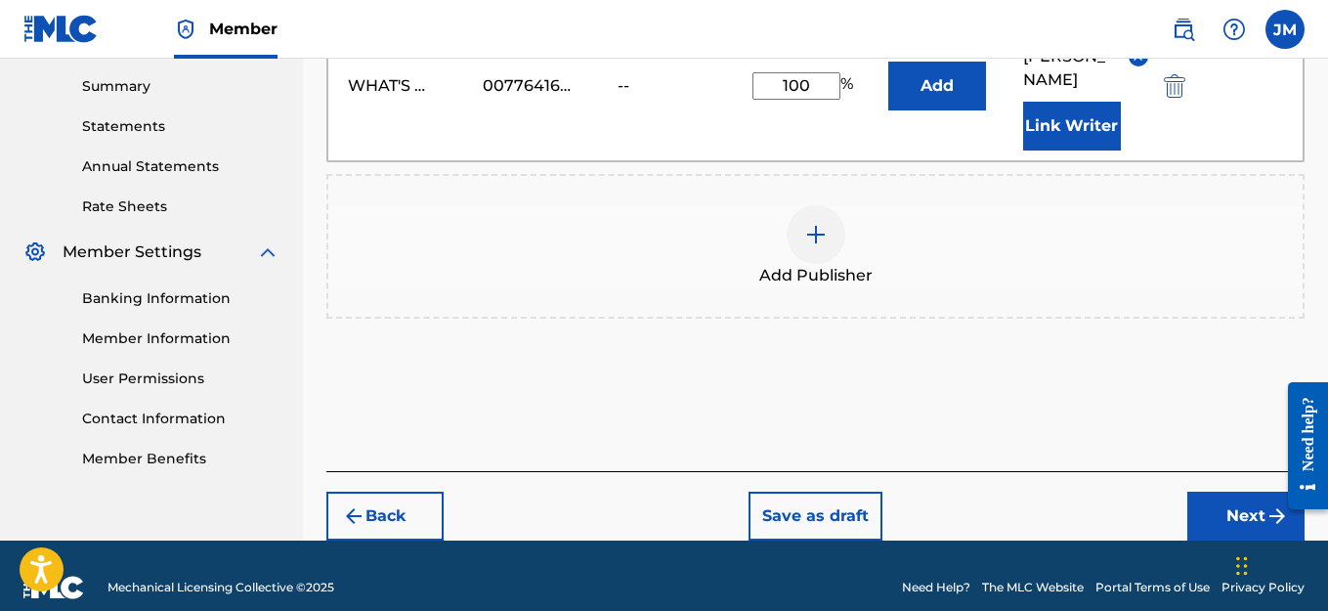
click at [1249, 492] on button "Next" at bounding box center [1245, 516] width 117 height 49
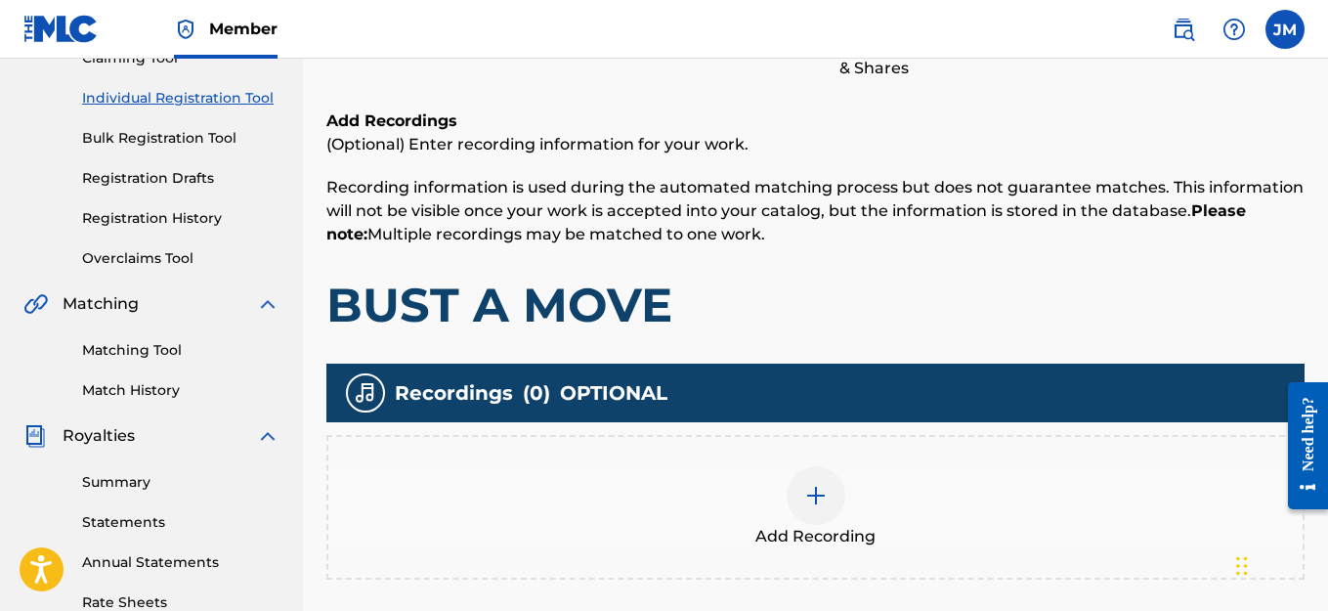
scroll to position [283, 0]
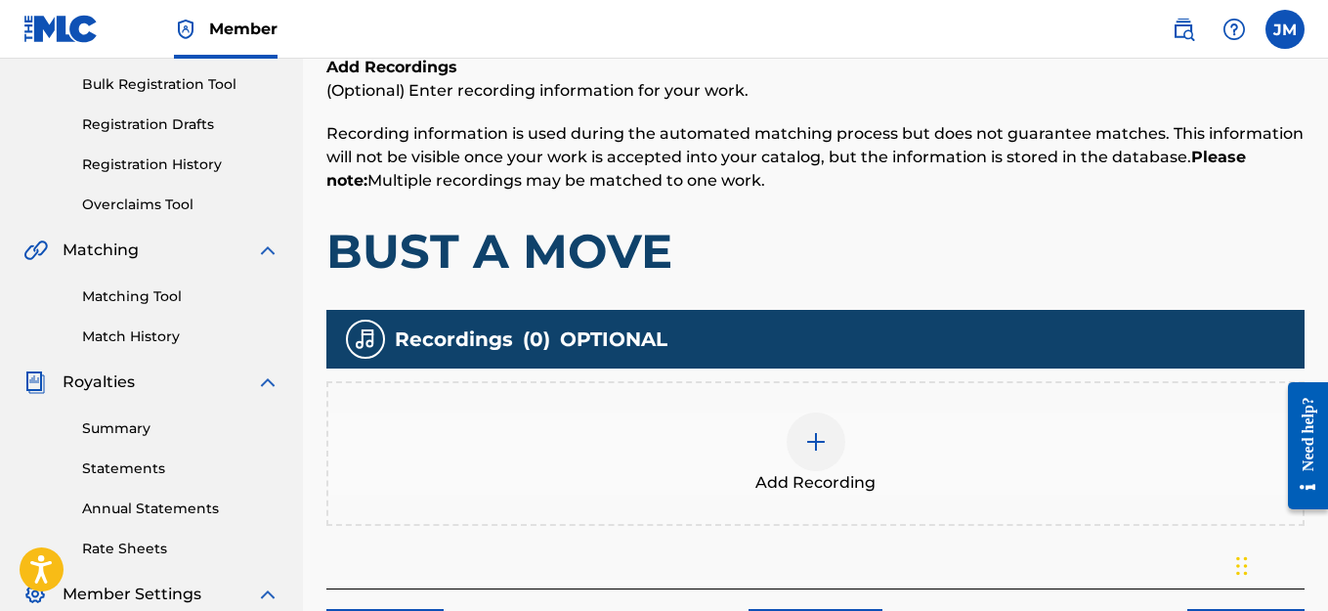
click at [820, 439] on img at bounding box center [815, 441] width 23 height 23
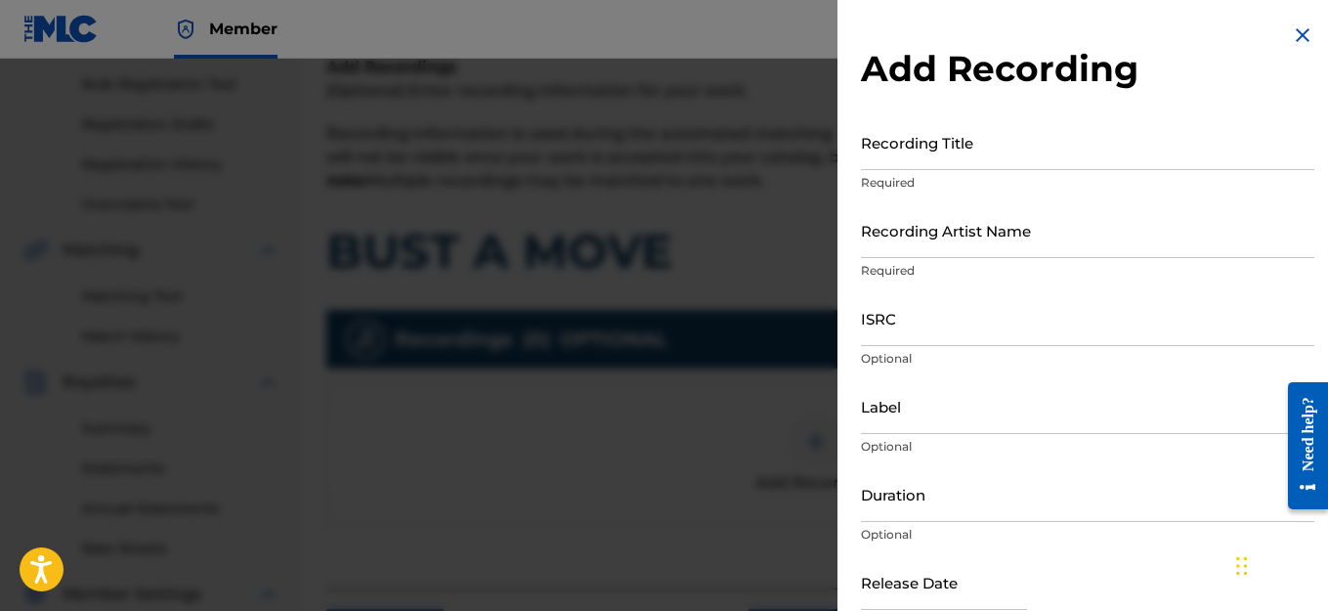
click at [820, 439] on div at bounding box center [664, 364] width 1328 height 611
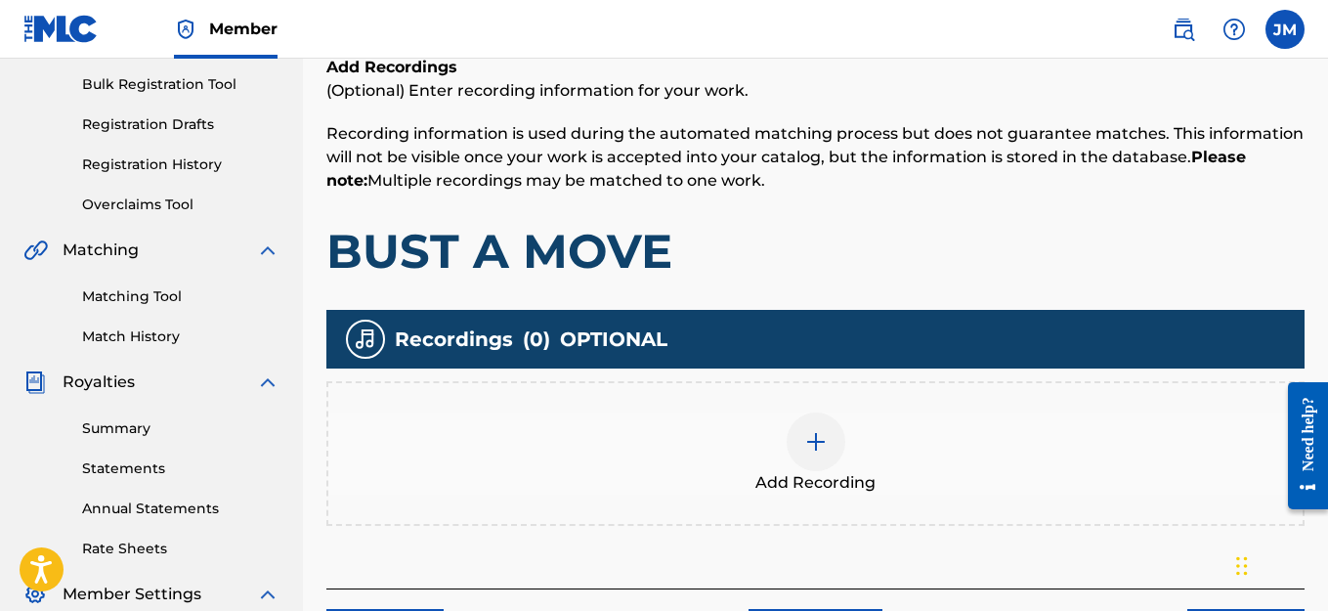
click at [808, 440] on img at bounding box center [815, 441] width 23 height 23
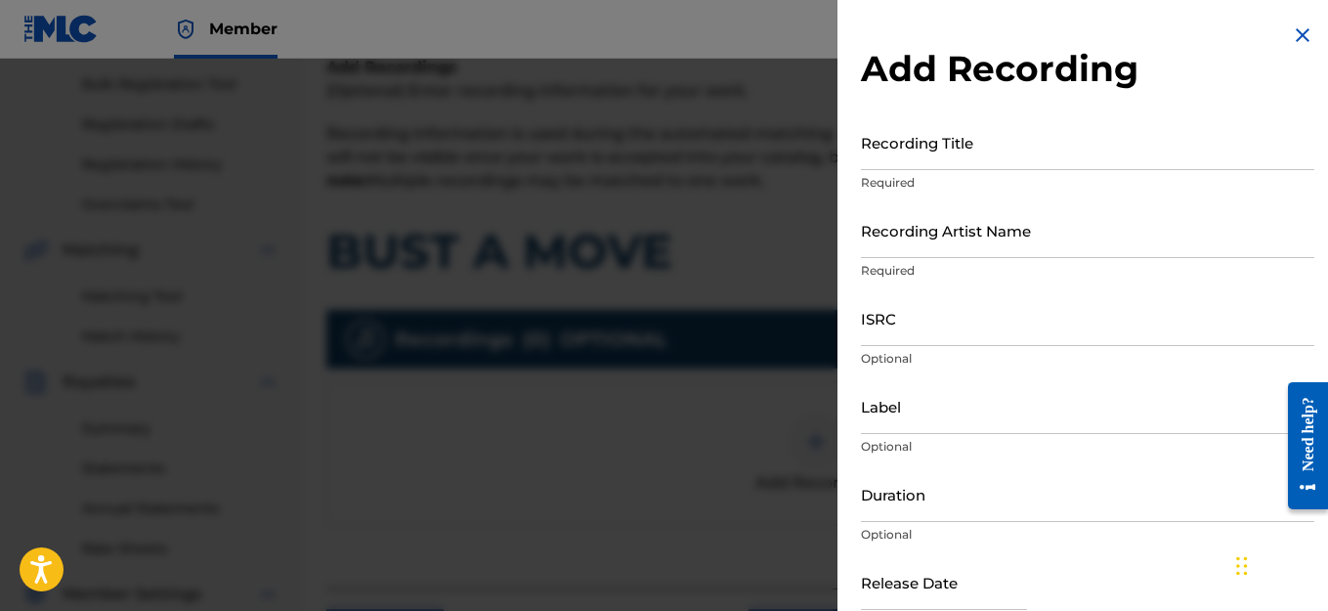
click at [934, 157] on input "Recording Title" at bounding box center [1087, 142] width 453 height 56
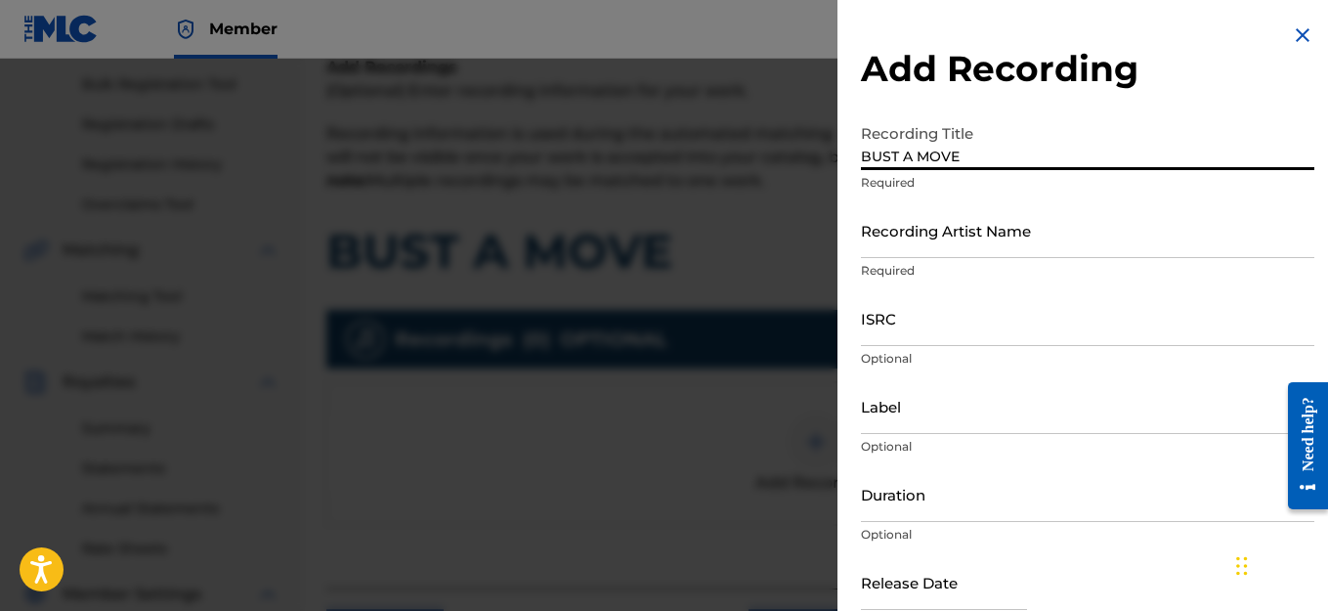
type input "BUST A MOVE"
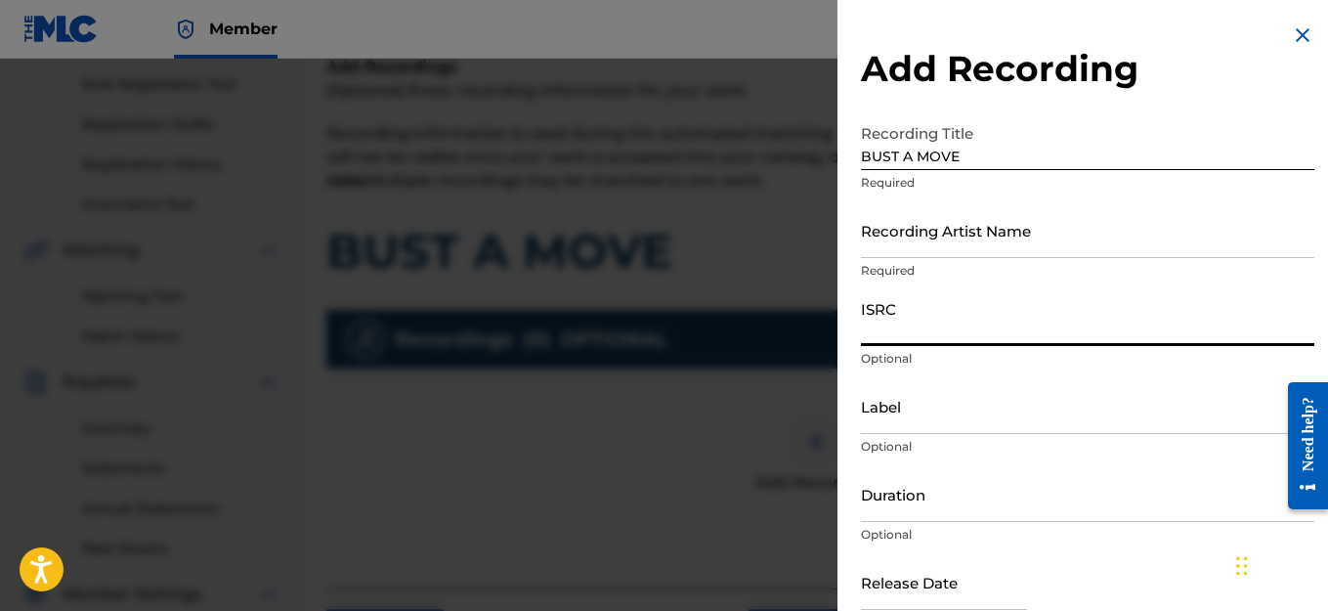
paste input "QZWFV2508352"
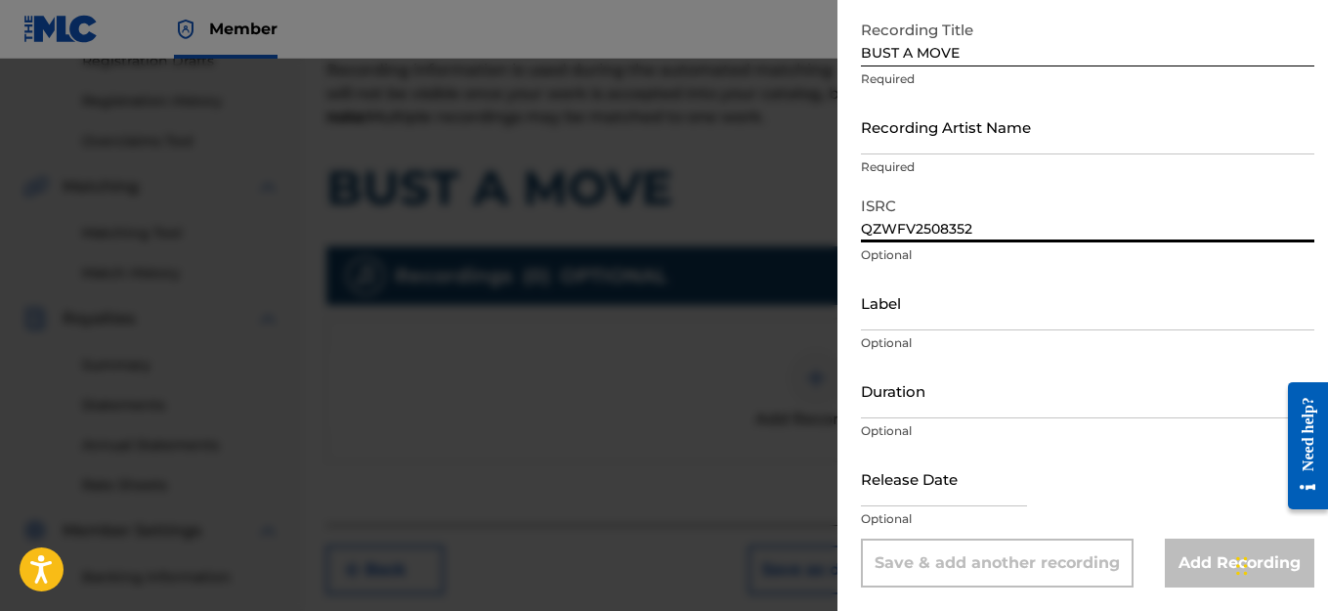
scroll to position [381, 0]
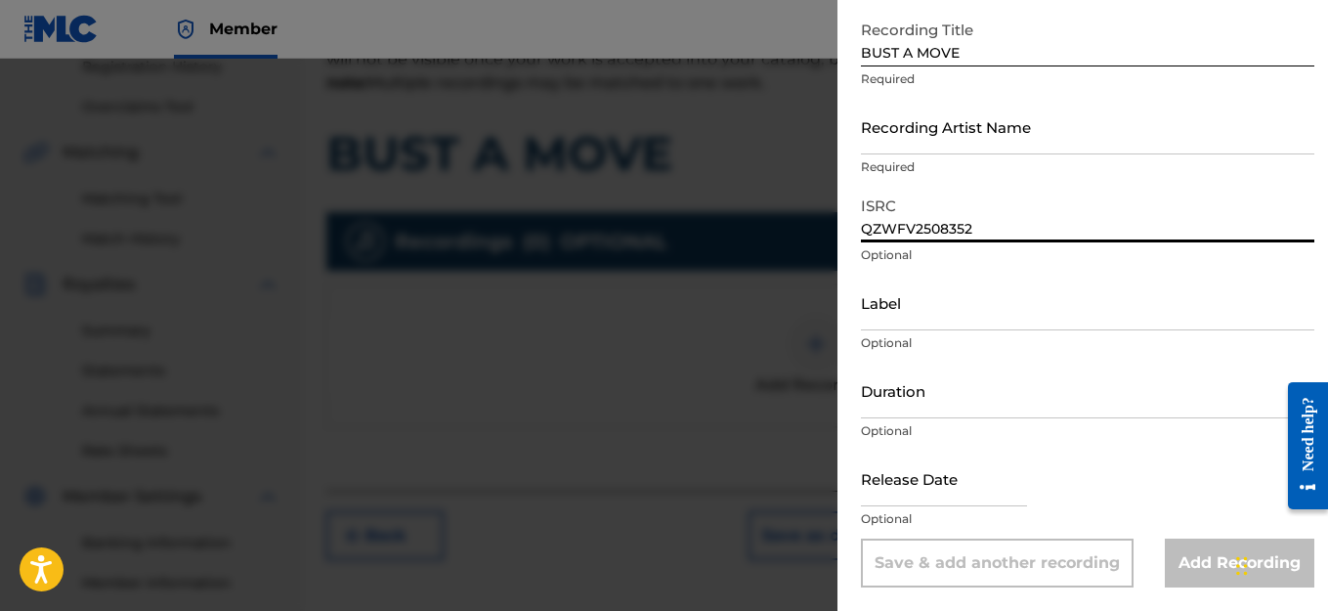
type input "QZWFV2508352"
click at [951, 493] on input "text" at bounding box center [944, 478] width 166 height 56
select select "7"
select select "2025"
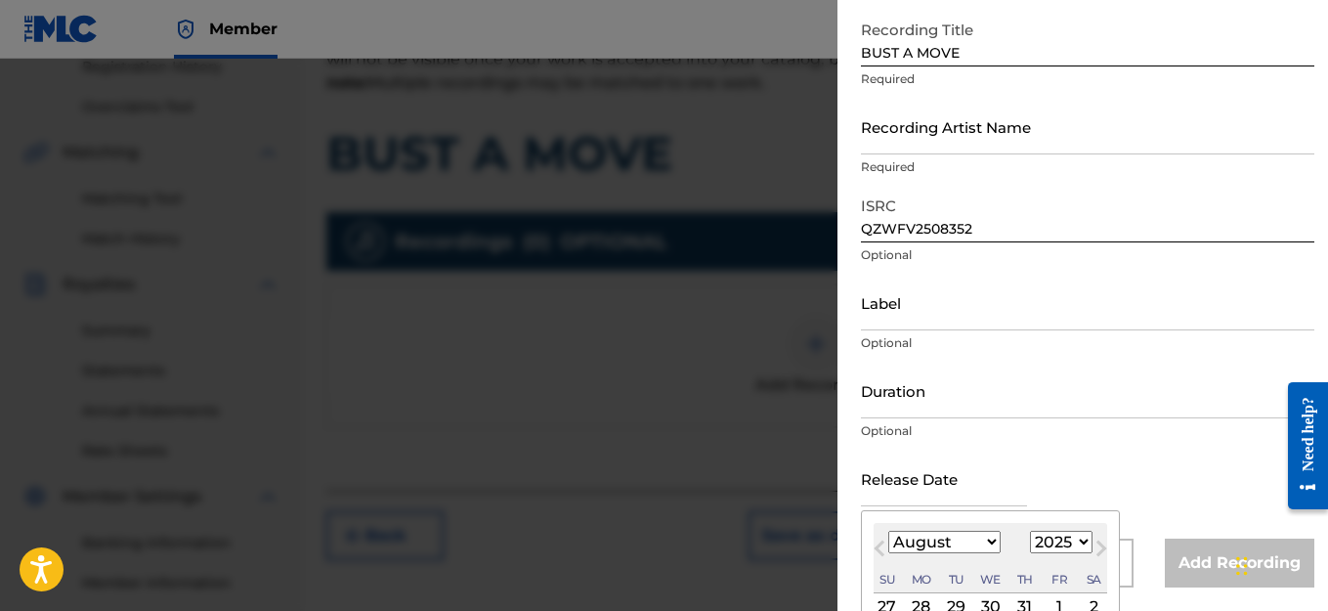
scroll to position [286, 0]
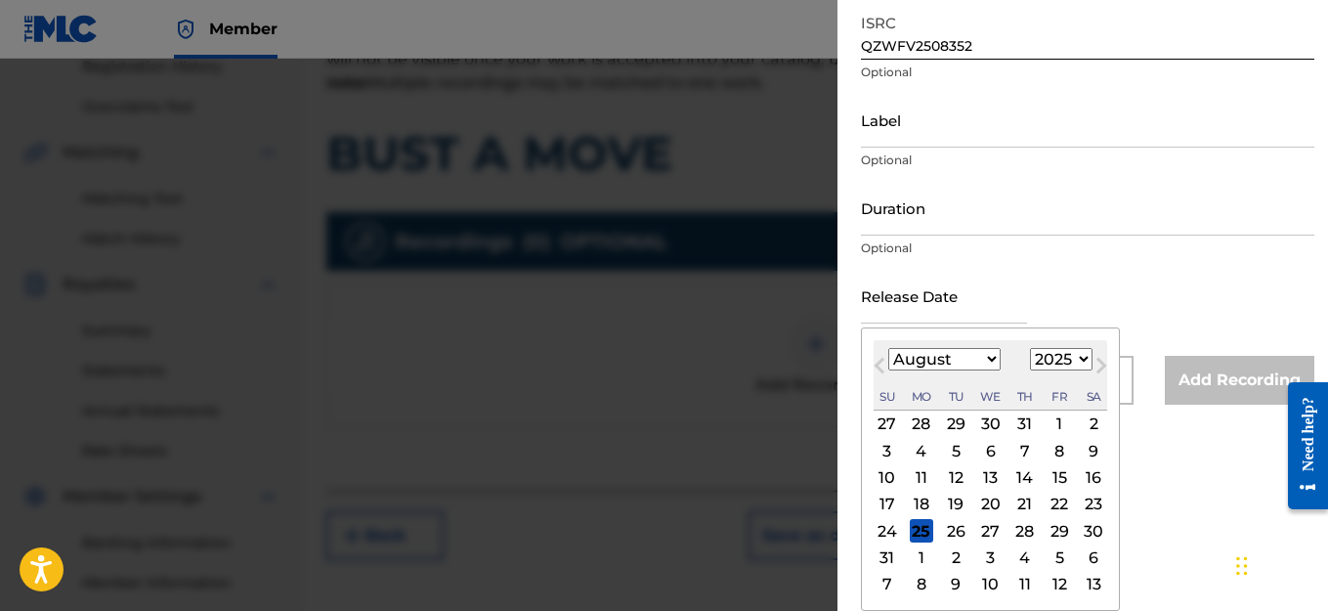
click at [921, 452] on div "4" at bounding box center [921, 450] width 23 height 23
type input "[DATE]"
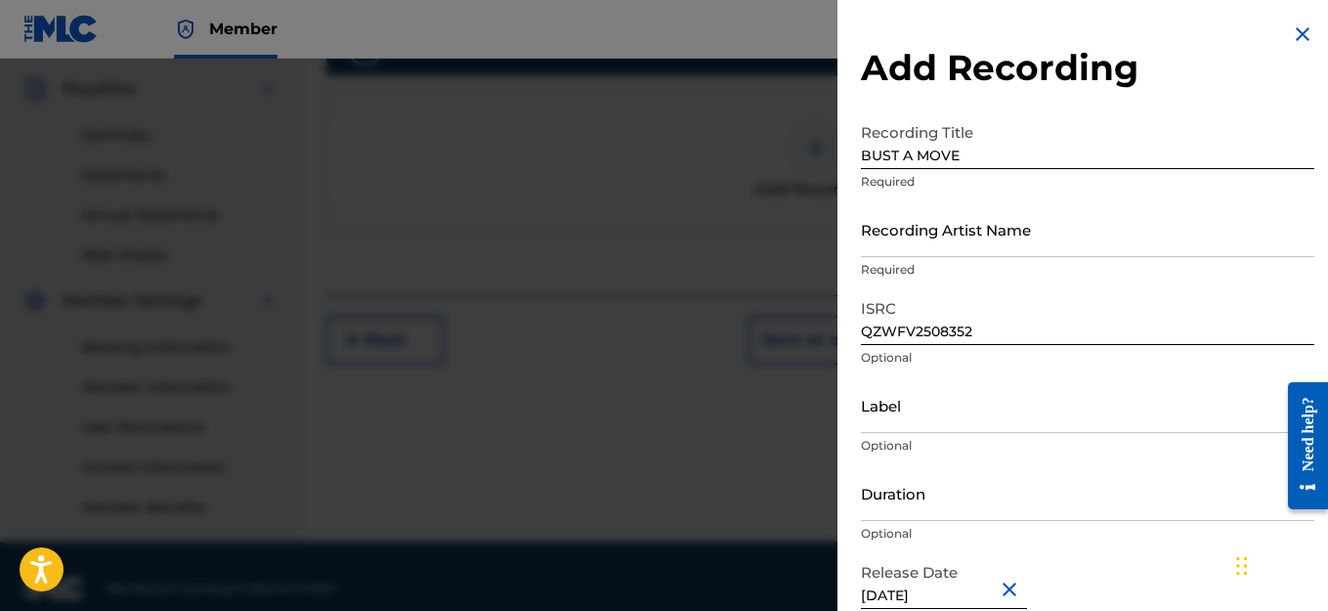
scroll to position [0, 0]
click at [950, 245] on input "Recording Artist Name" at bounding box center [1087, 230] width 453 height 56
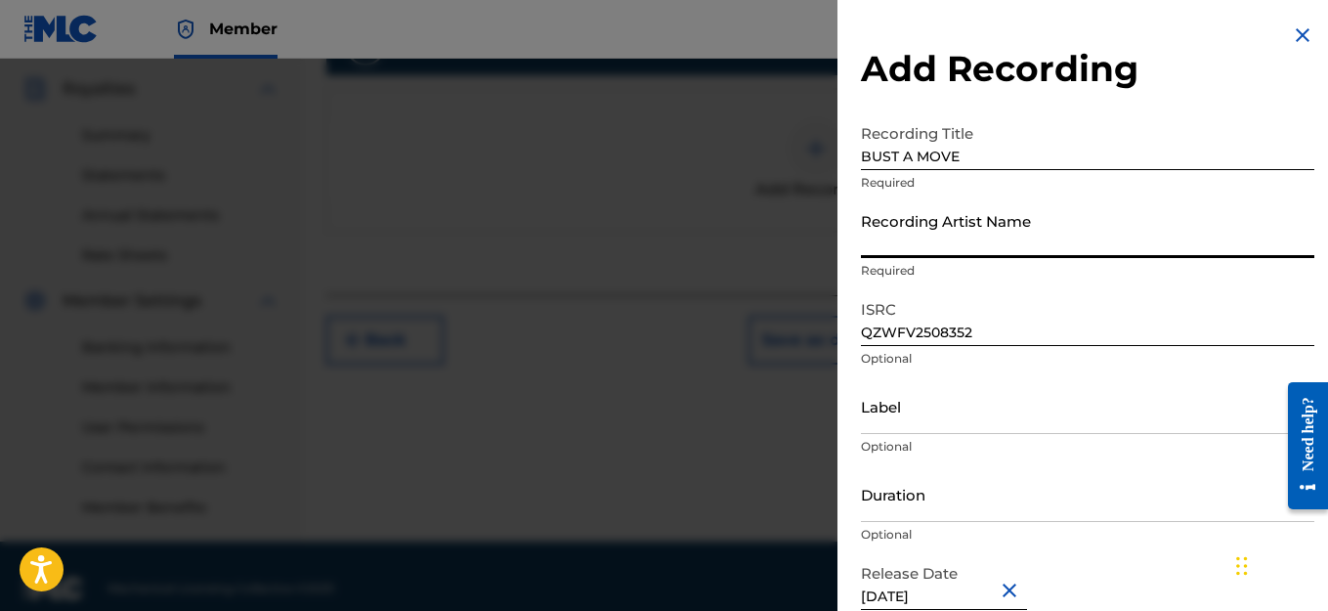
type input "HAIRCUT JAC"
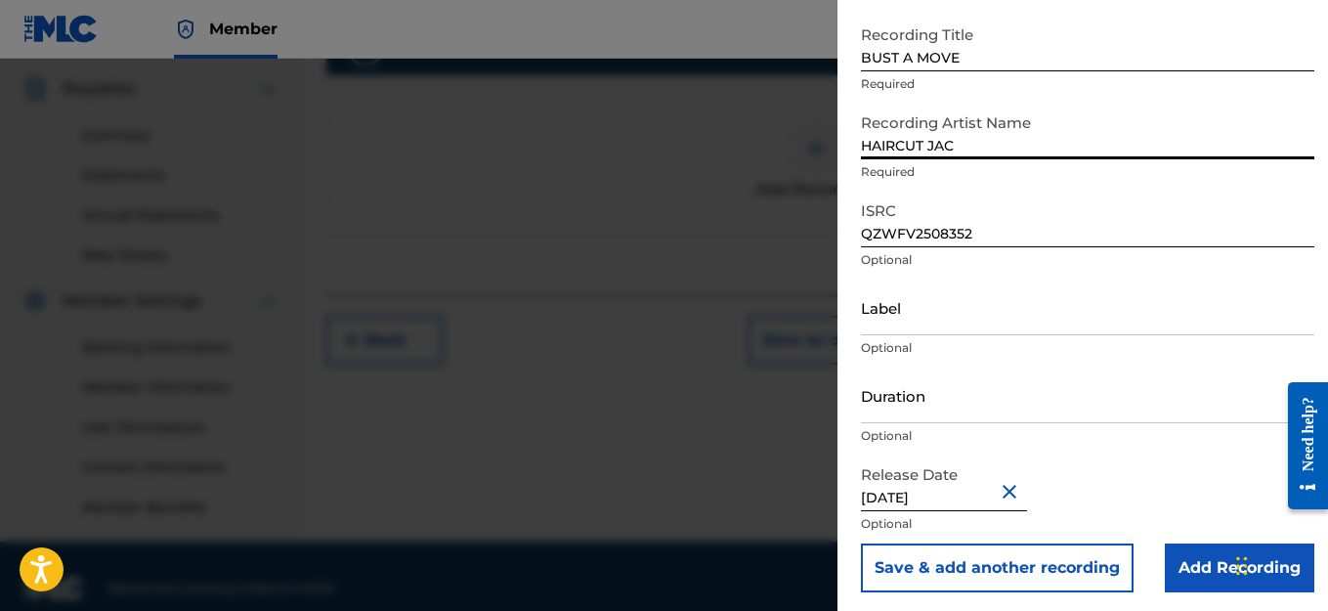
scroll to position [104, 0]
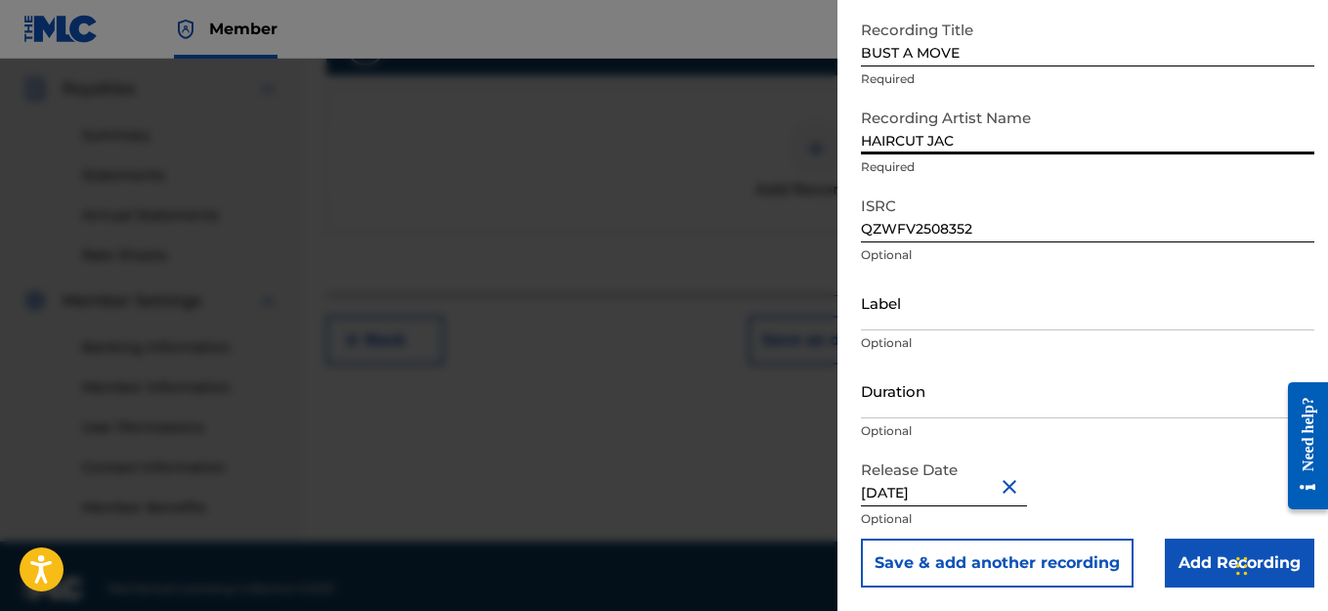
click at [1196, 561] on input "Add Recording" at bounding box center [1240, 562] width 150 height 49
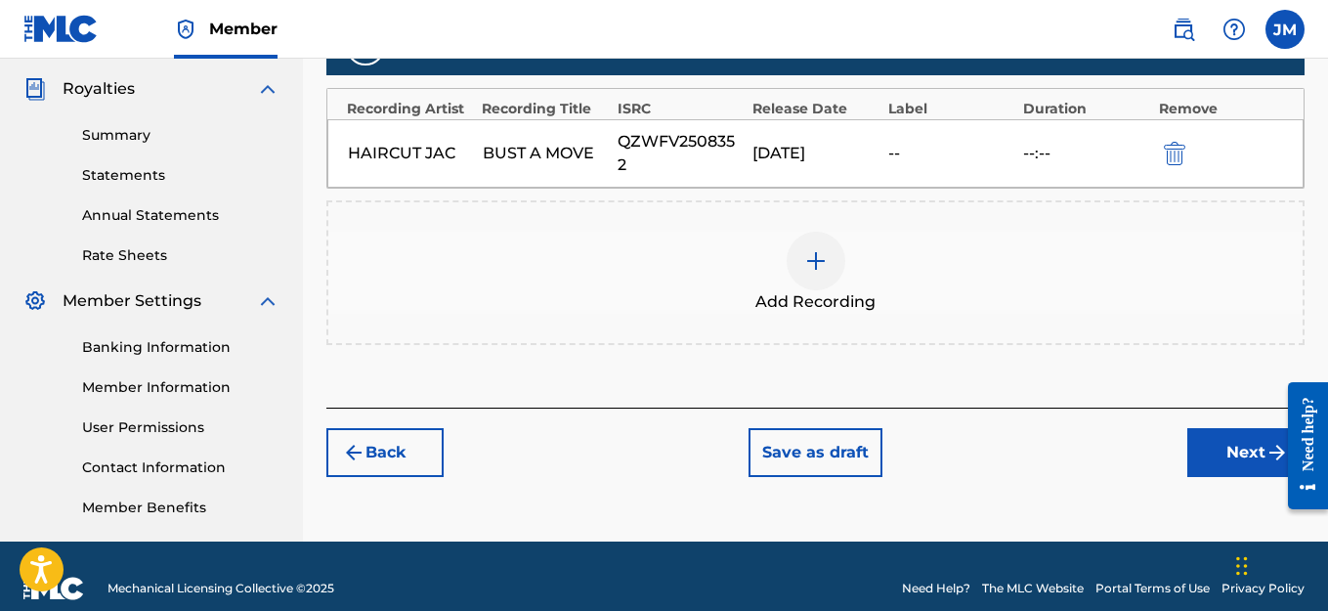
click at [1238, 457] on button "Next" at bounding box center [1245, 452] width 117 height 49
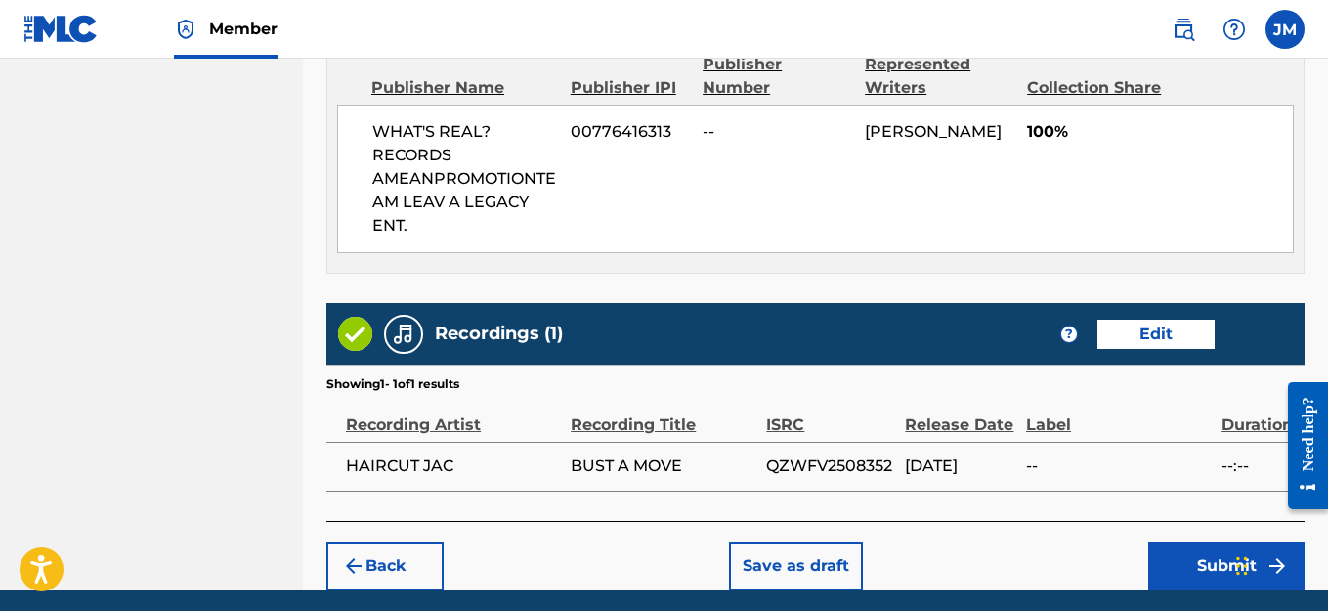
scroll to position [1159, 0]
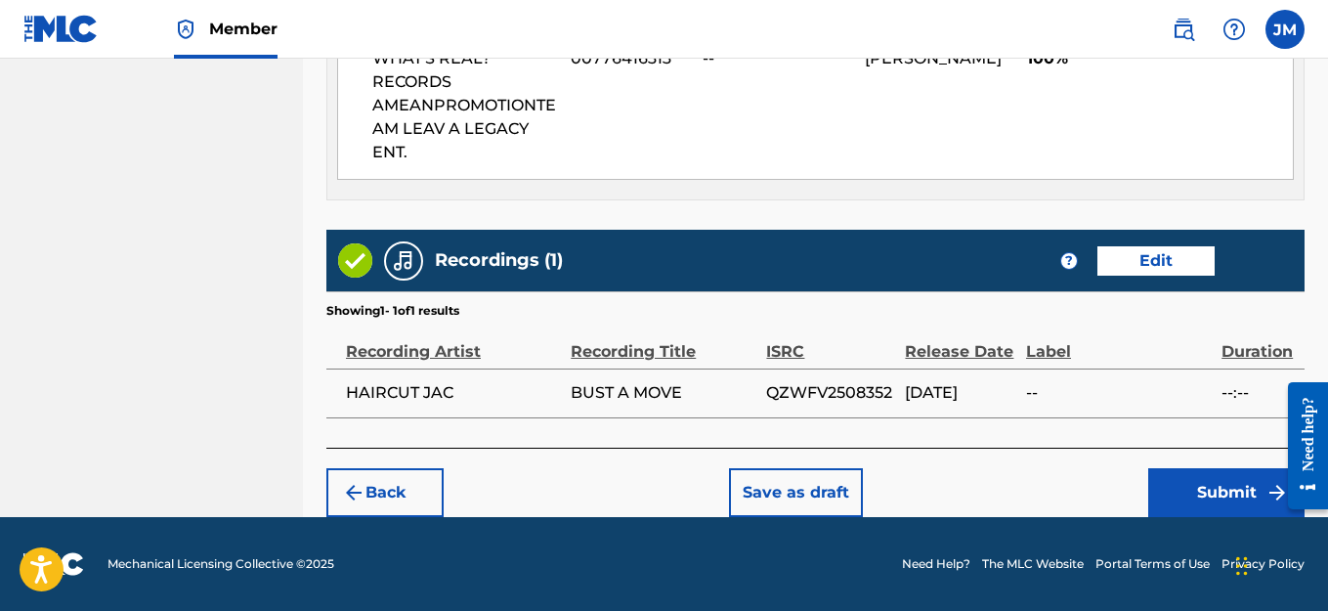
click at [1198, 492] on button "Submit" at bounding box center [1226, 492] width 156 height 49
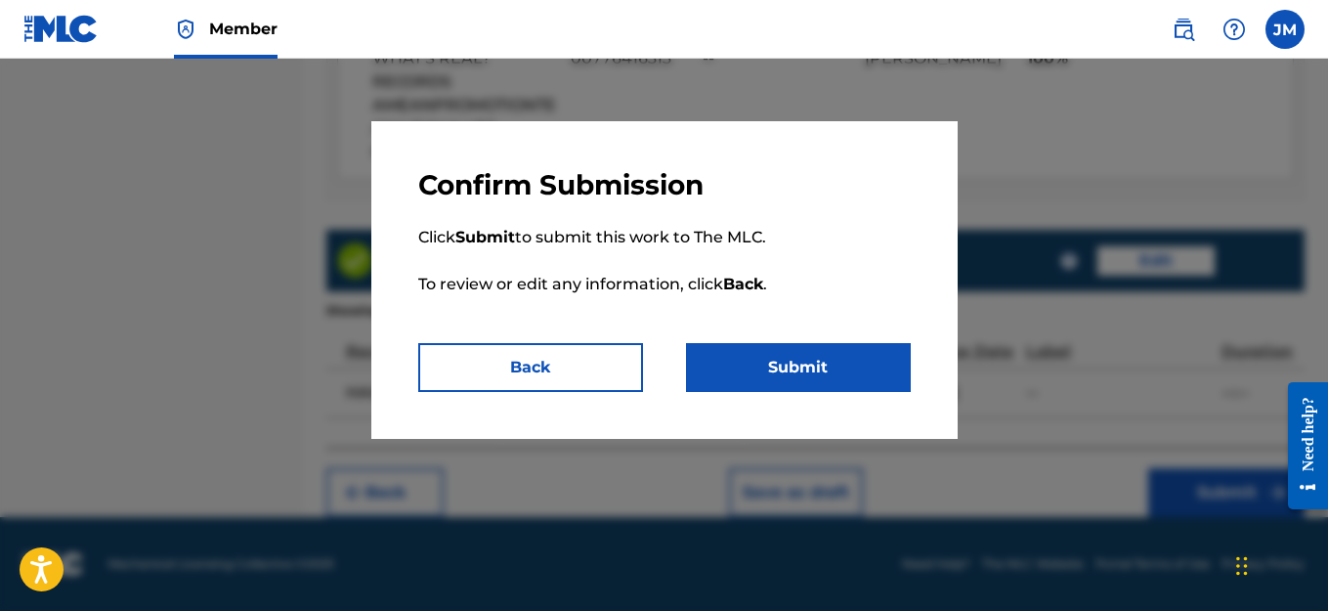
click at [738, 364] on button "Submit" at bounding box center [798, 367] width 225 height 49
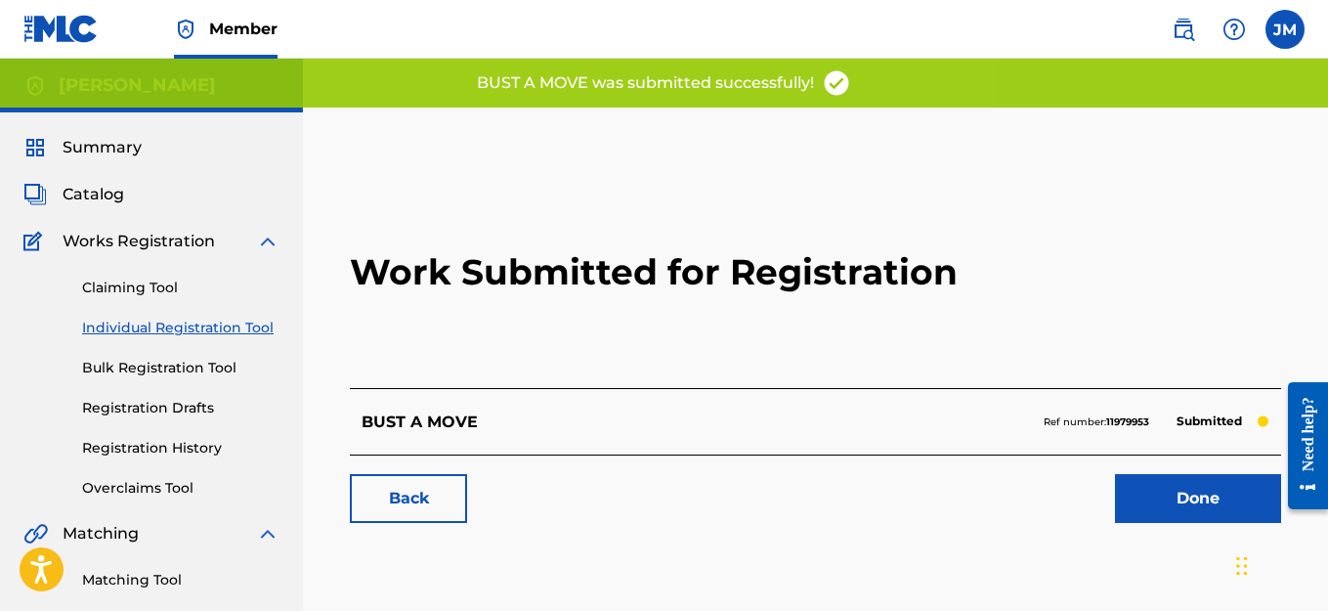
click at [130, 331] on link "Individual Registration Tool" at bounding box center [180, 328] width 197 height 21
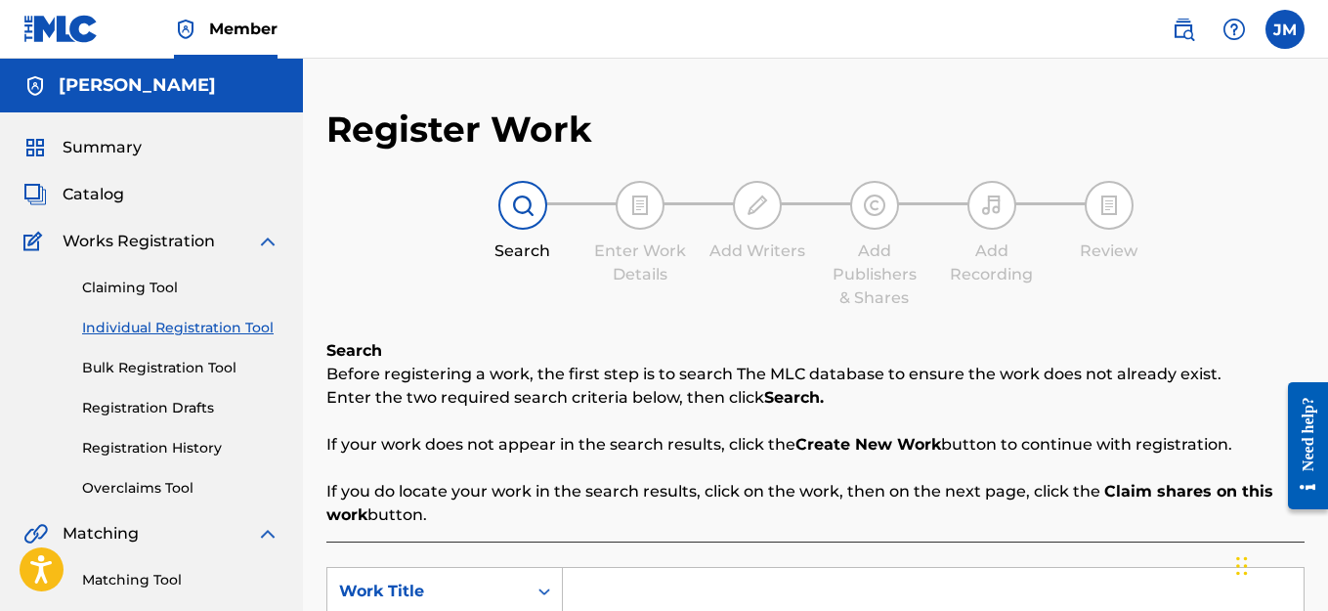
scroll to position [391, 0]
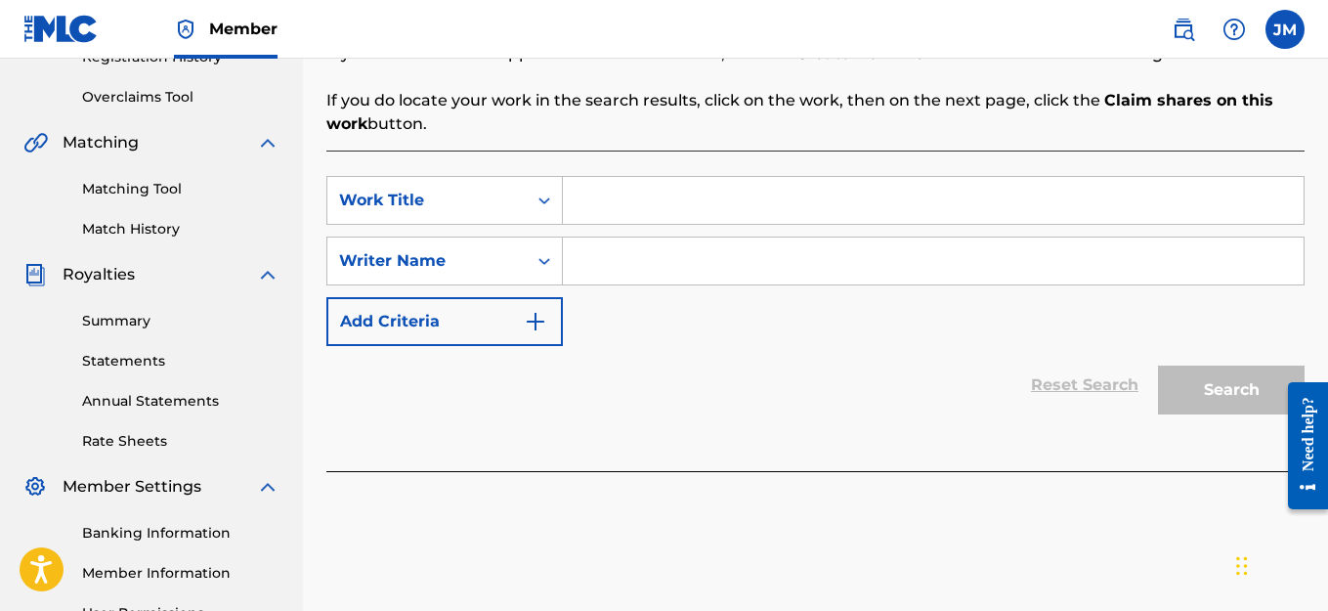
click at [637, 205] on input "Search Form" at bounding box center [933, 200] width 741 height 47
type input "CF"
click at [603, 276] on input "Search Form" at bounding box center [933, 260] width 741 height 47
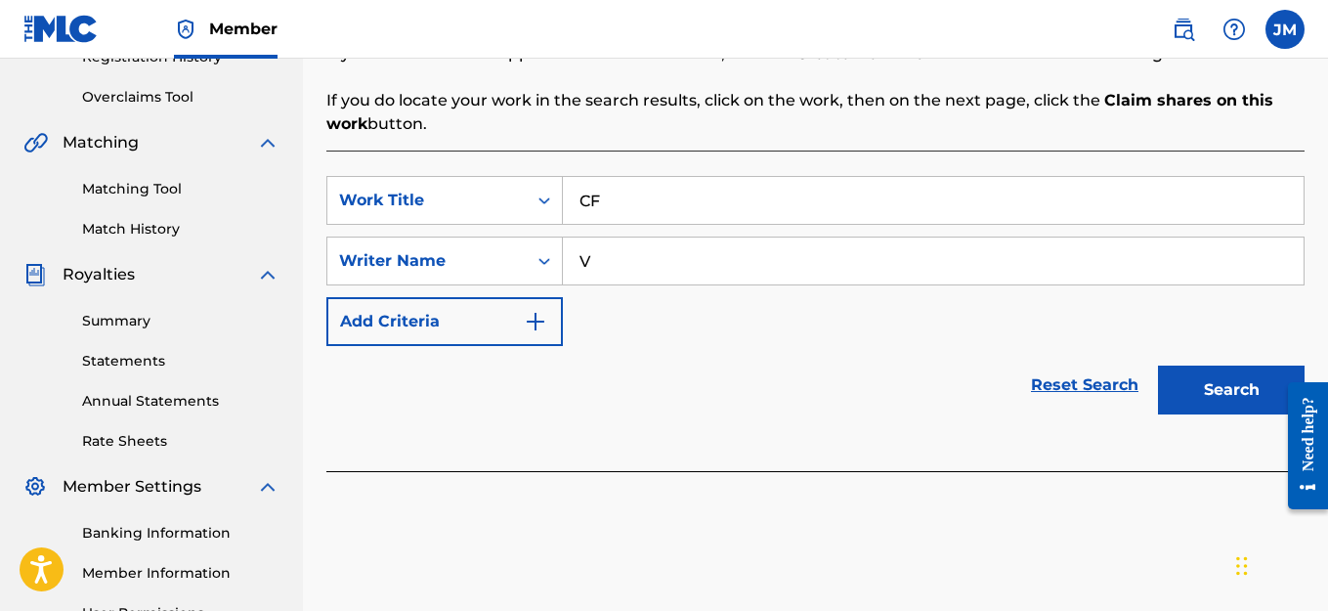
type input "V"
click at [1216, 401] on button "Search" at bounding box center [1231, 389] width 147 height 49
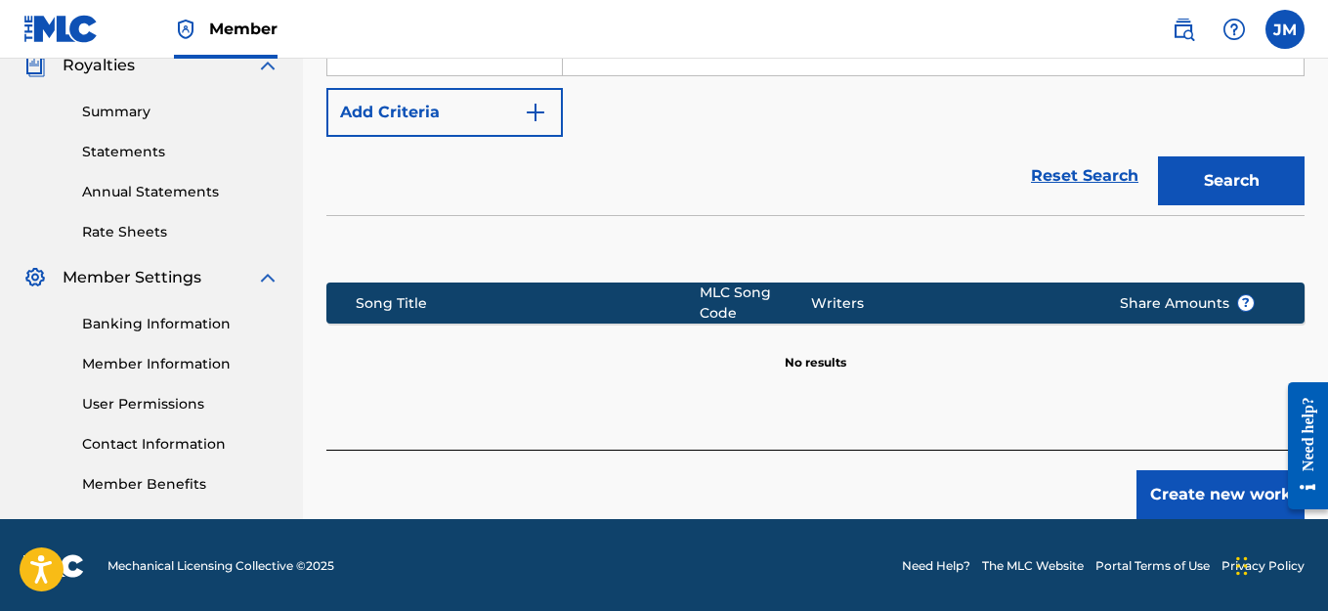
scroll to position [602, 0]
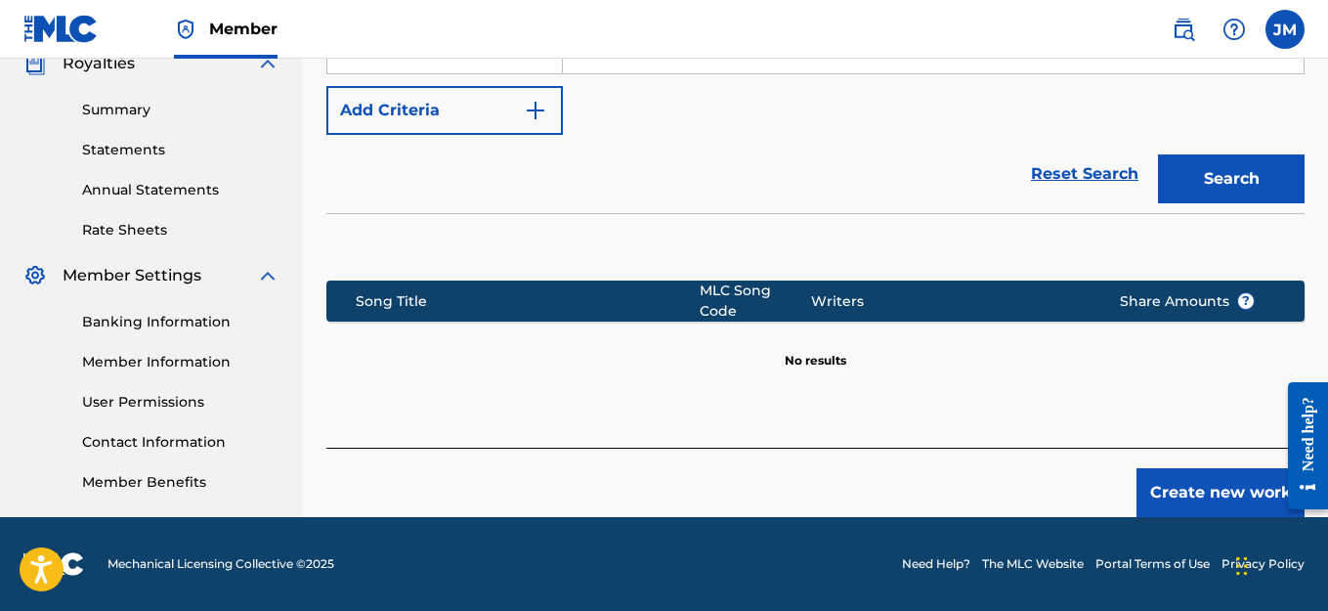
click at [1195, 493] on button "Create new work" at bounding box center [1220, 492] width 168 height 49
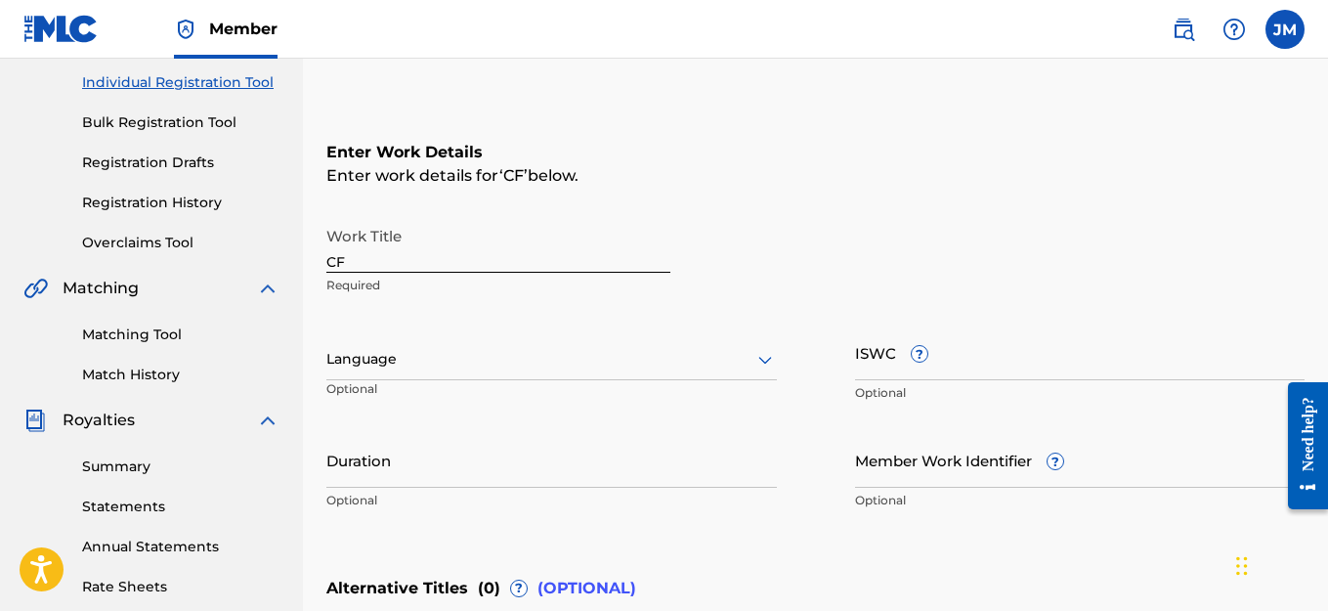
scroll to position [211, 0]
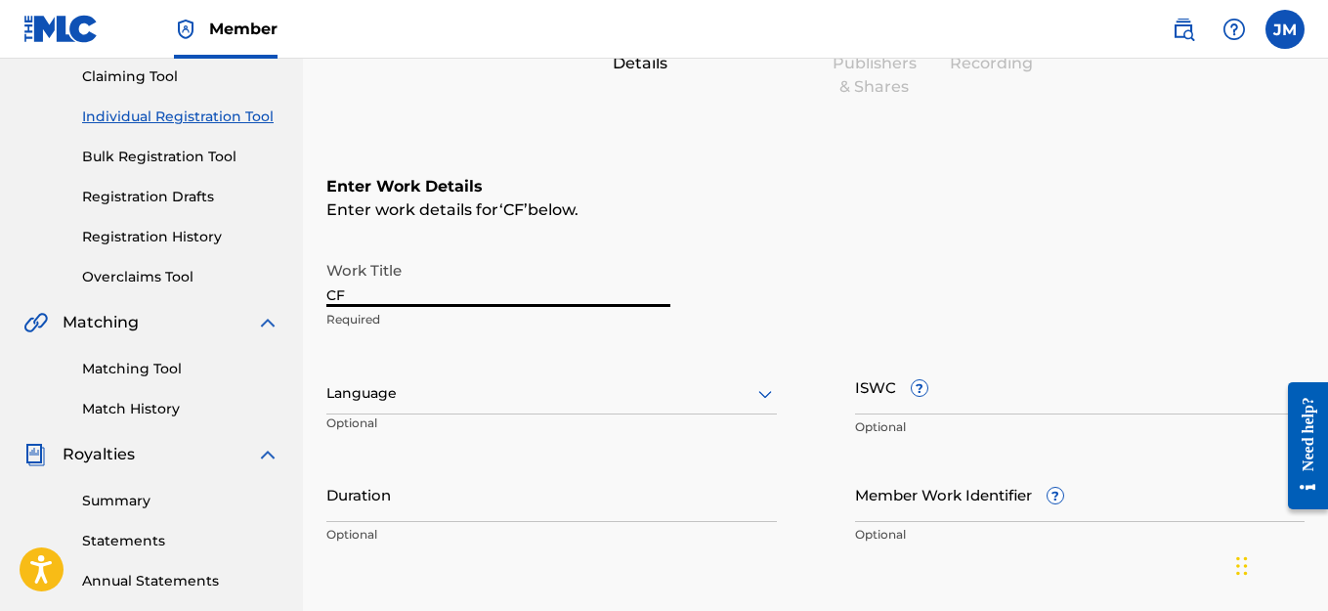
drag, startPoint x: 349, startPoint y: 293, endPoint x: 320, endPoint y: 302, distance: 30.6
click at [321, 302] on div "Register Work Search Enter Work Details Add Writers Add Publishers & Shares Add…" at bounding box center [815, 407] width 1025 height 1023
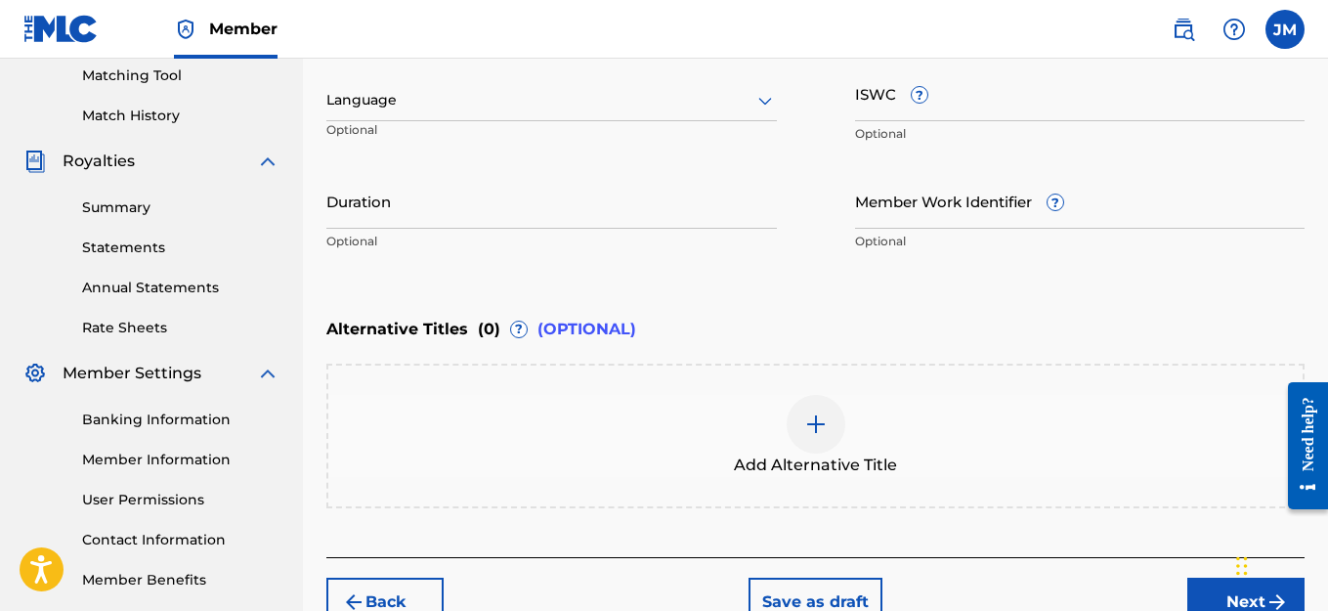
type input "SHALOM"
click at [1227, 590] on button "Next" at bounding box center [1245, 602] width 117 height 49
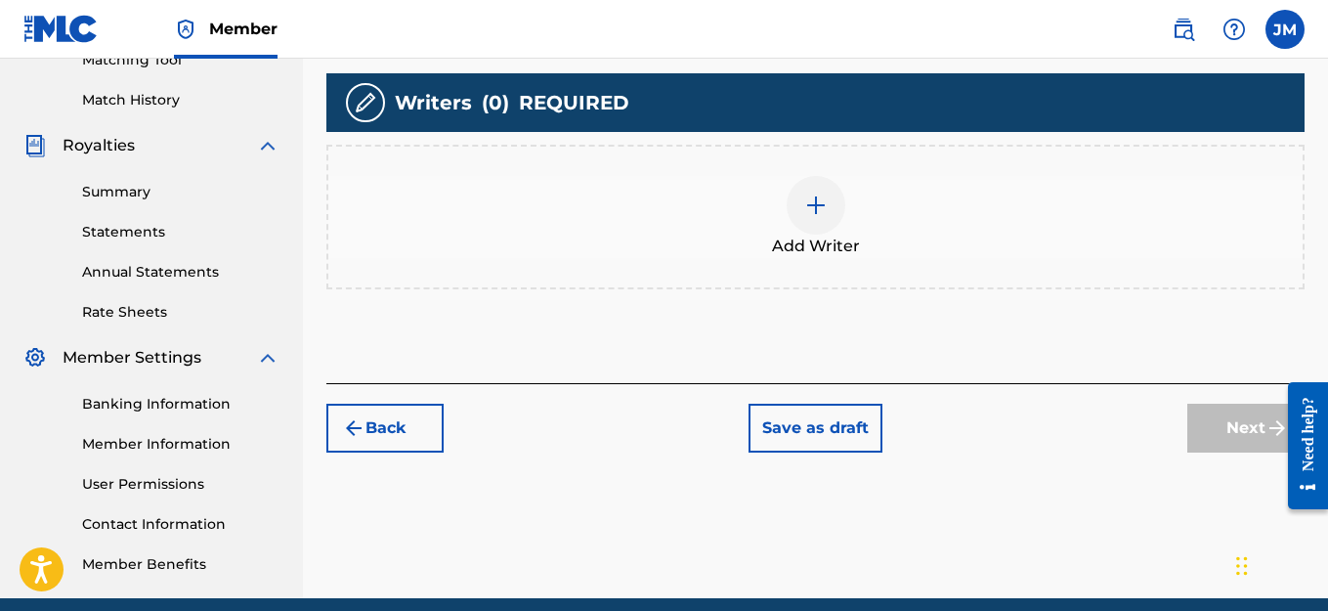
scroll to position [577, 0]
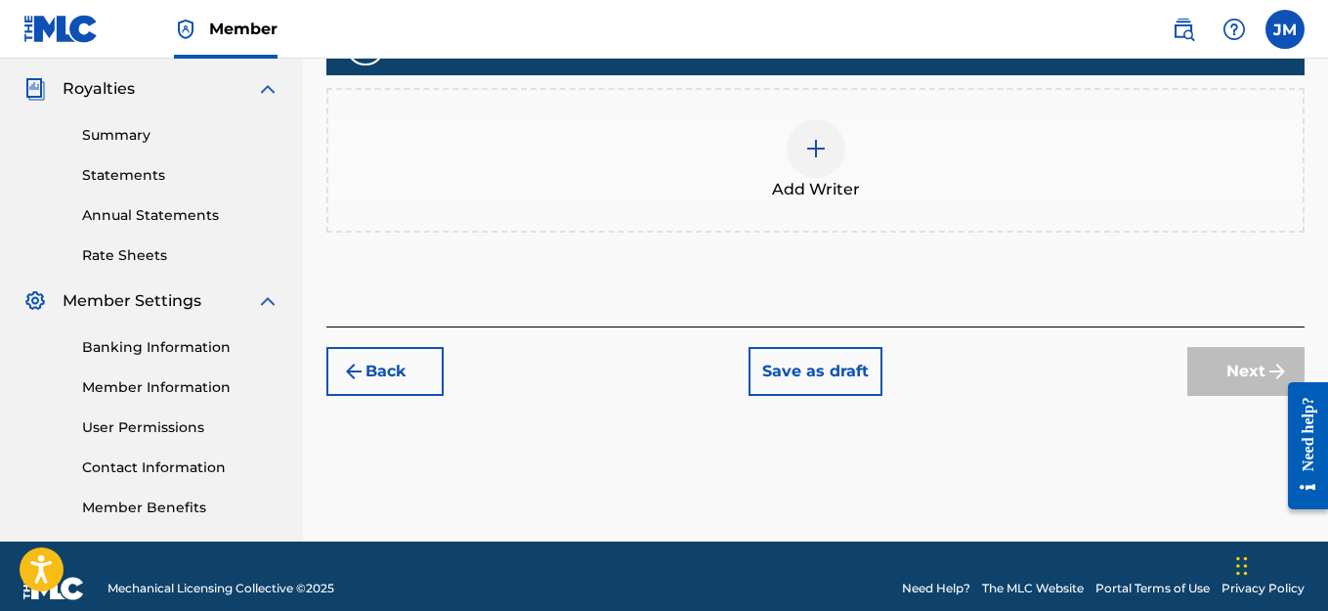
click at [821, 173] on div at bounding box center [816, 148] width 59 height 59
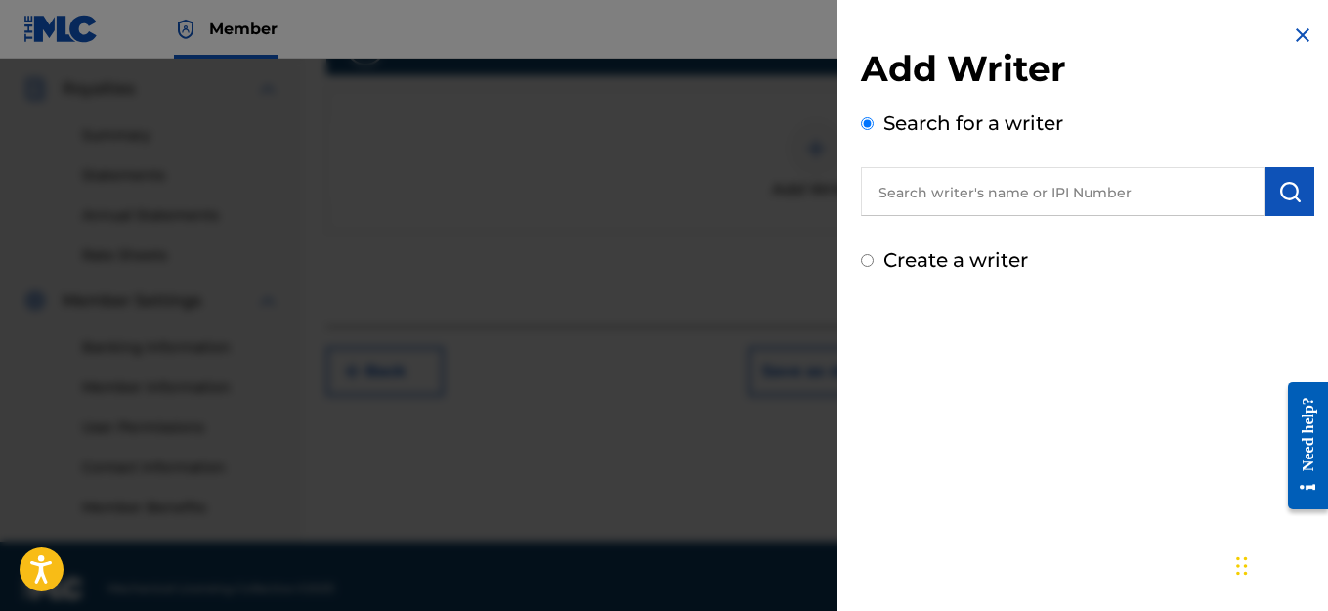
click at [874, 258] on div "Create a writer" at bounding box center [1087, 259] width 453 height 29
click at [956, 258] on label "Create a writer" at bounding box center [955, 259] width 145 height 23
click at [874, 258] on input "Create a writer" at bounding box center [867, 260] width 13 height 13
click at [956, 258] on label "Create a writer" at bounding box center [955, 259] width 145 height 23
radio input "true"
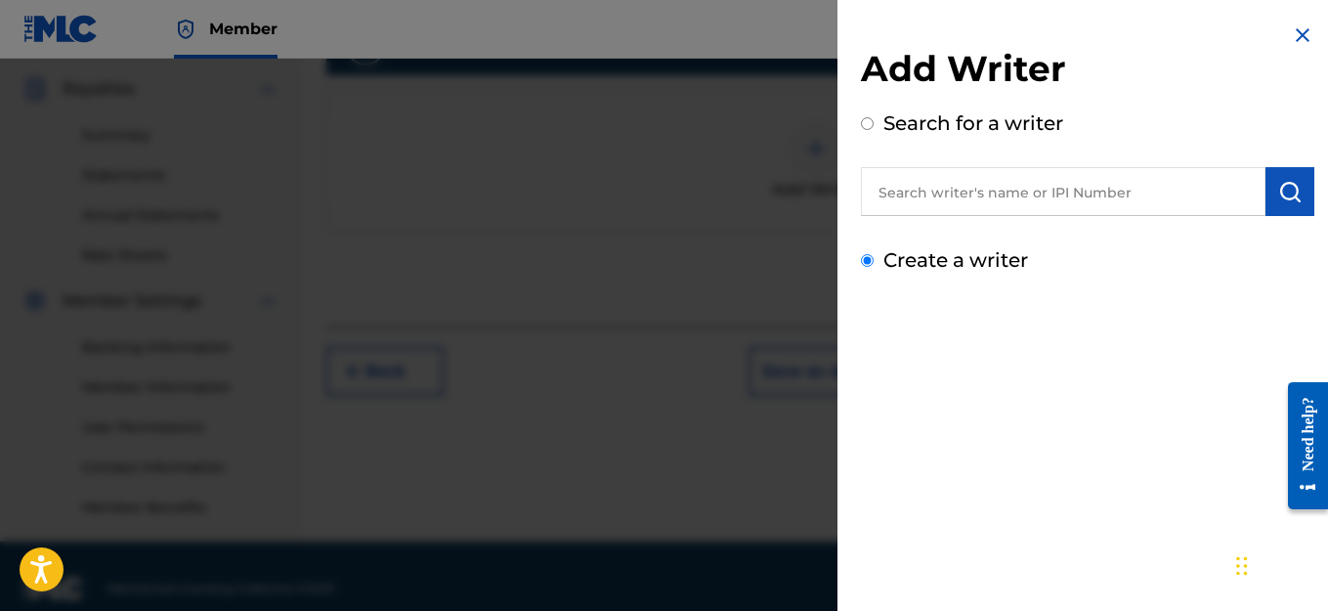
click at [874, 258] on input "Create a writer" at bounding box center [867, 260] width 13 height 13
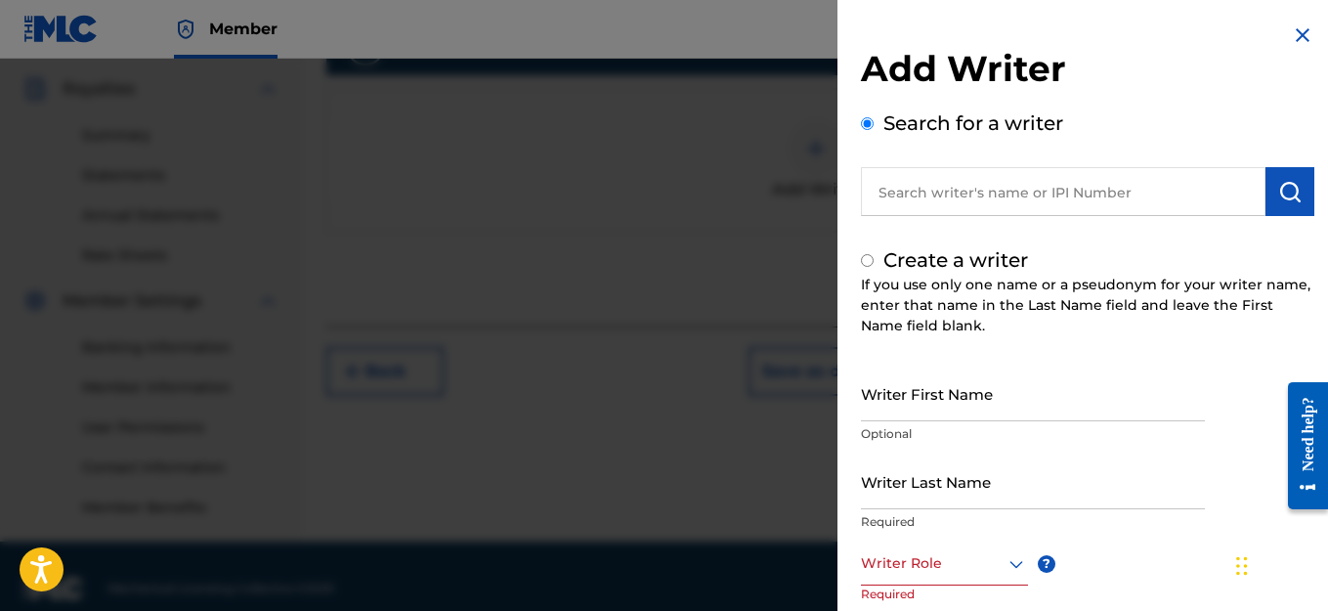
radio input "false"
radio input "true"
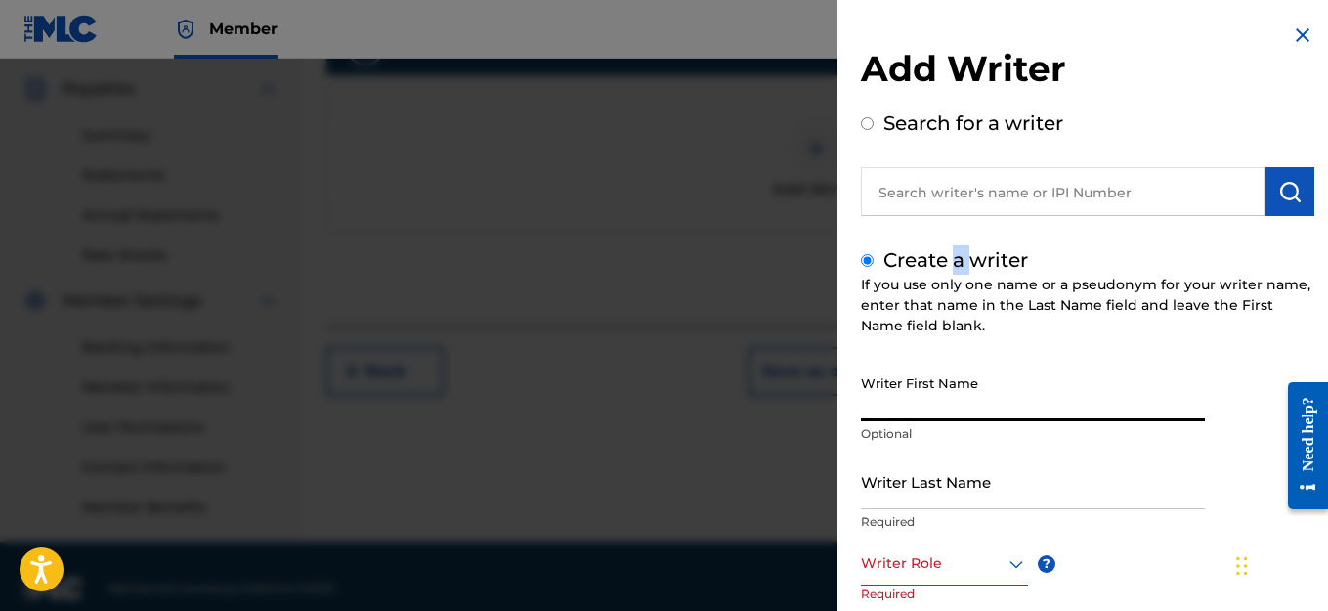
click at [992, 402] on input "Writer First Name" at bounding box center [1033, 393] width 344 height 56
type input "JACK"
click at [951, 506] on input "Writer Last Name" at bounding box center [1033, 481] width 344 height 56
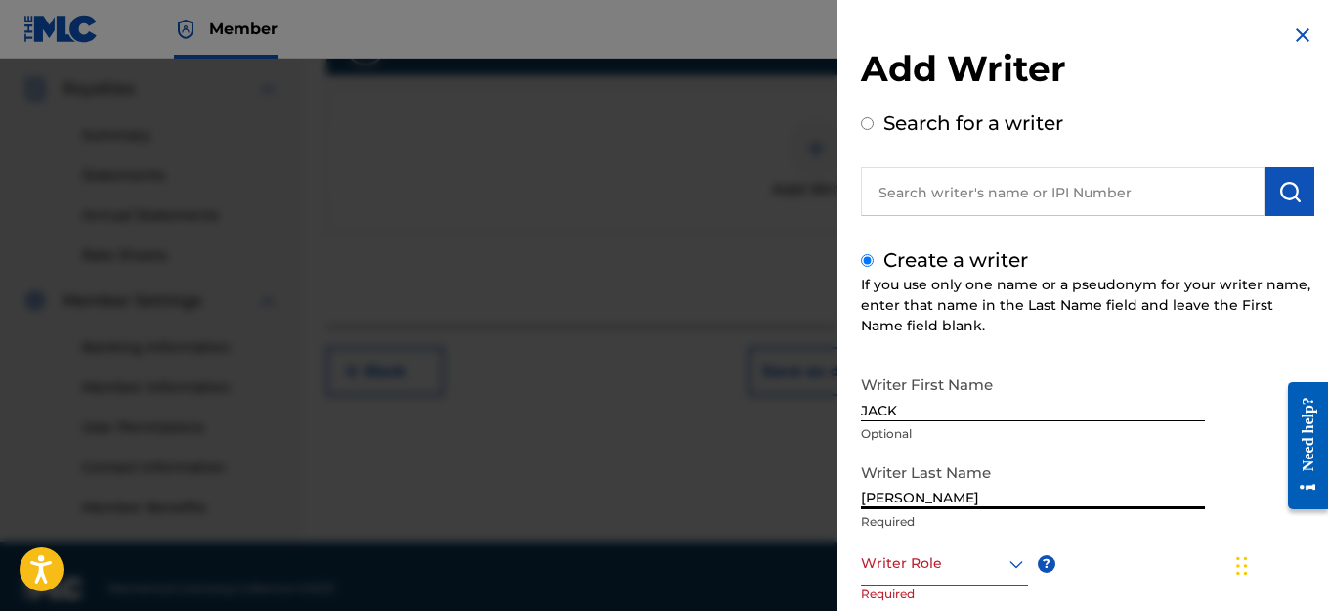
type input "[PERSON_NAME]"
click at [1017, 561] on icon at bounding box center [1016, 563] width 23 height 23
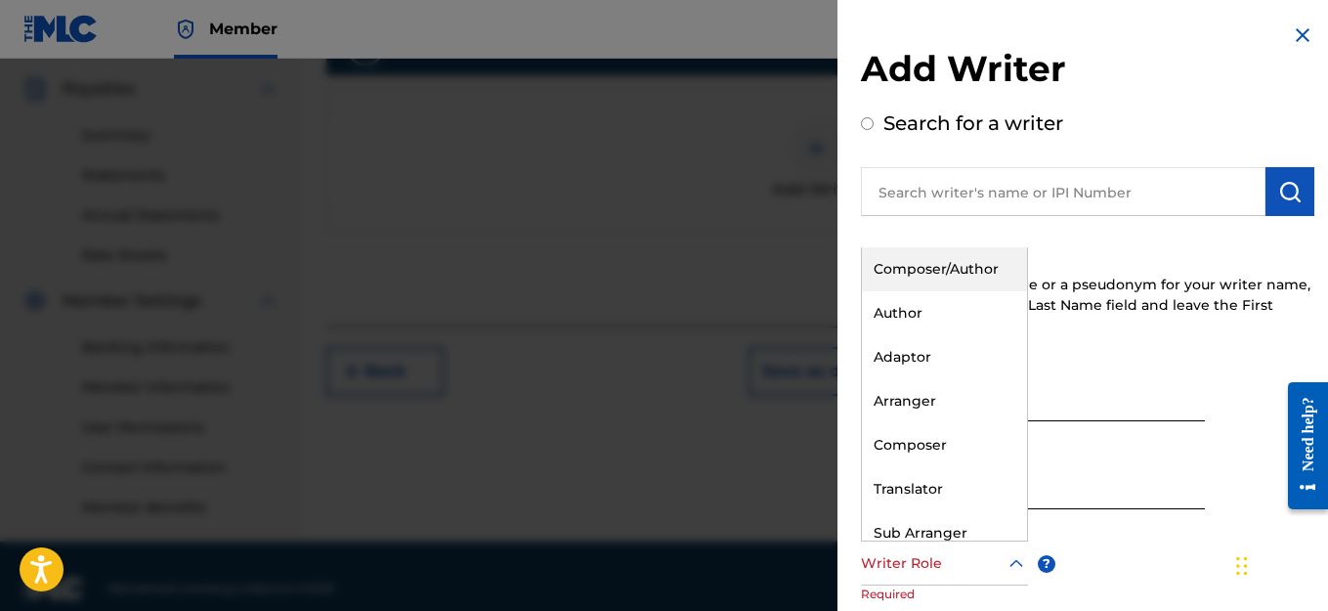
click at [910, 272] on div "Composer/Author" at bounding box center [944, 269] width 165 height 44
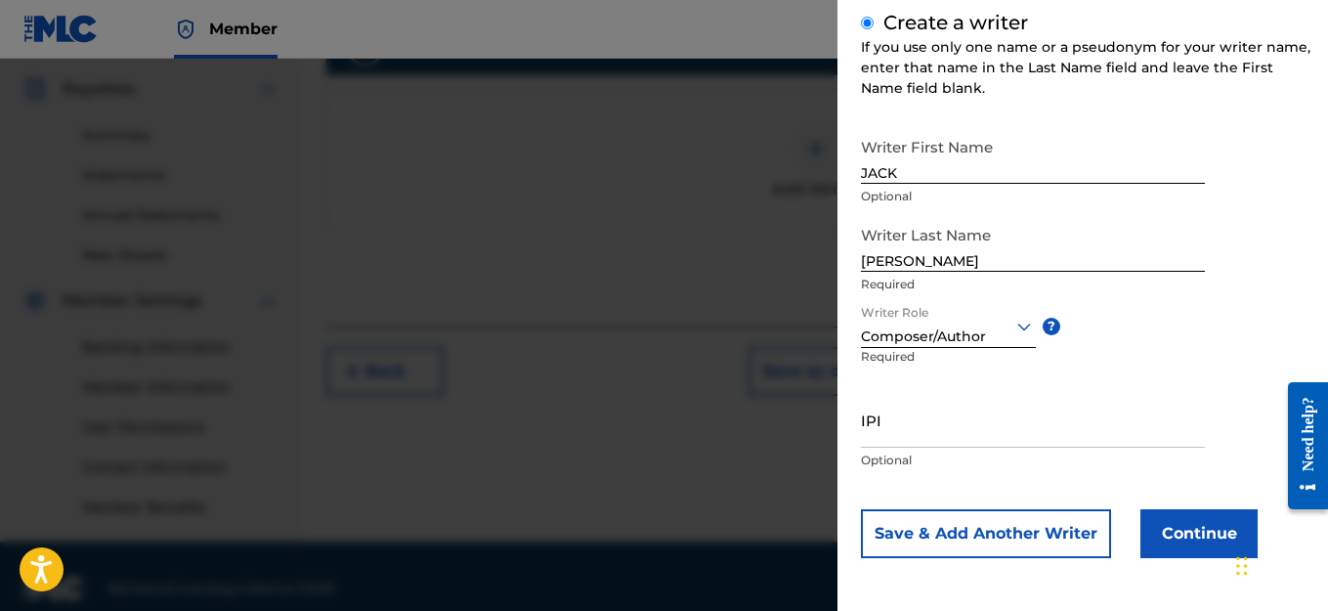
scroll to position [601, 0]
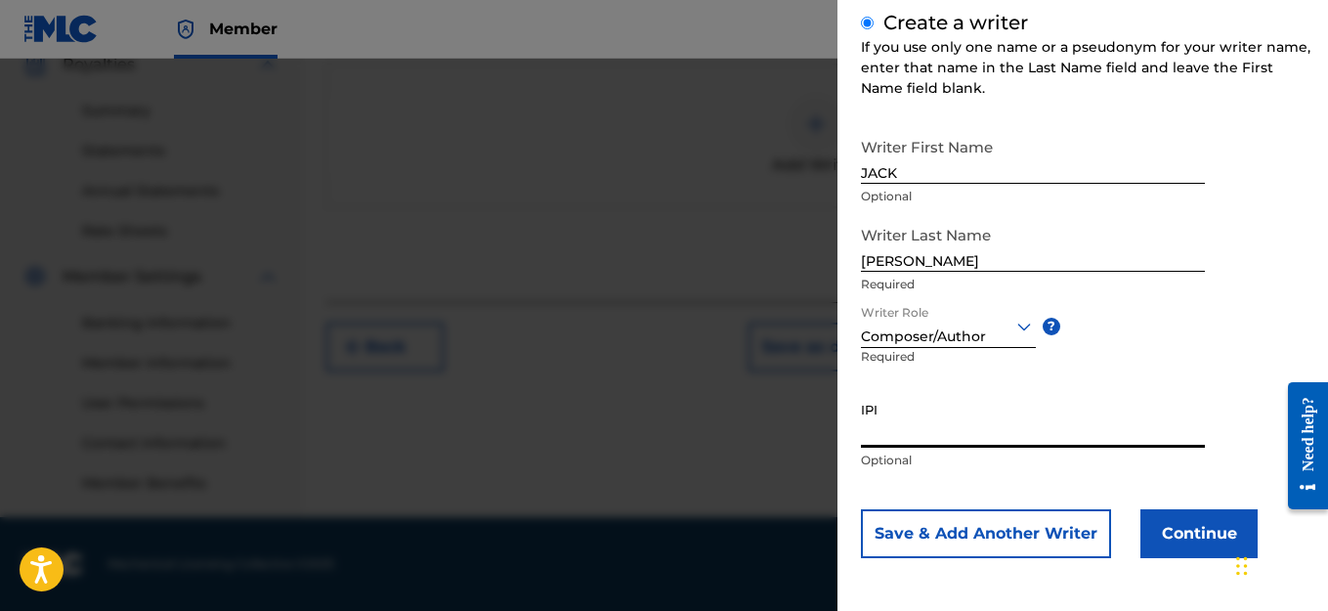
paste input "1114982463"
type input "1114982463"
click at [1188, 536] on button "Continue" at bounding box center [1198, 533] width 117 height 49
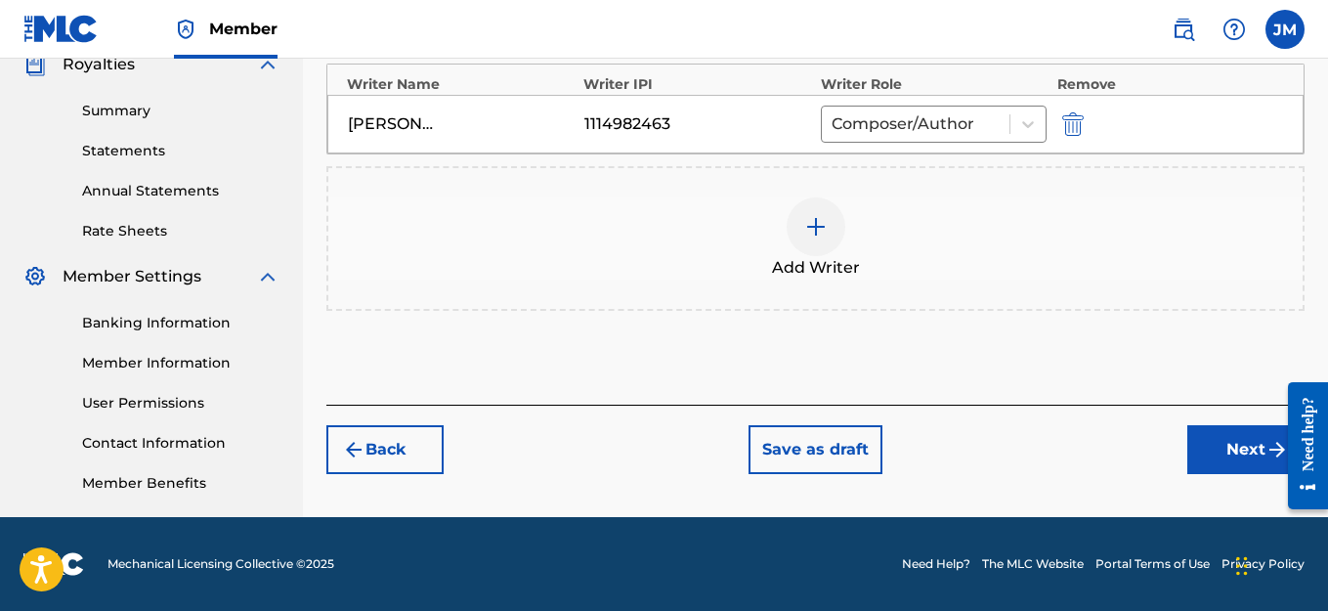
click at [1224, 451] on button "Next" at bounding box center [1245, 449] width 117 height 49
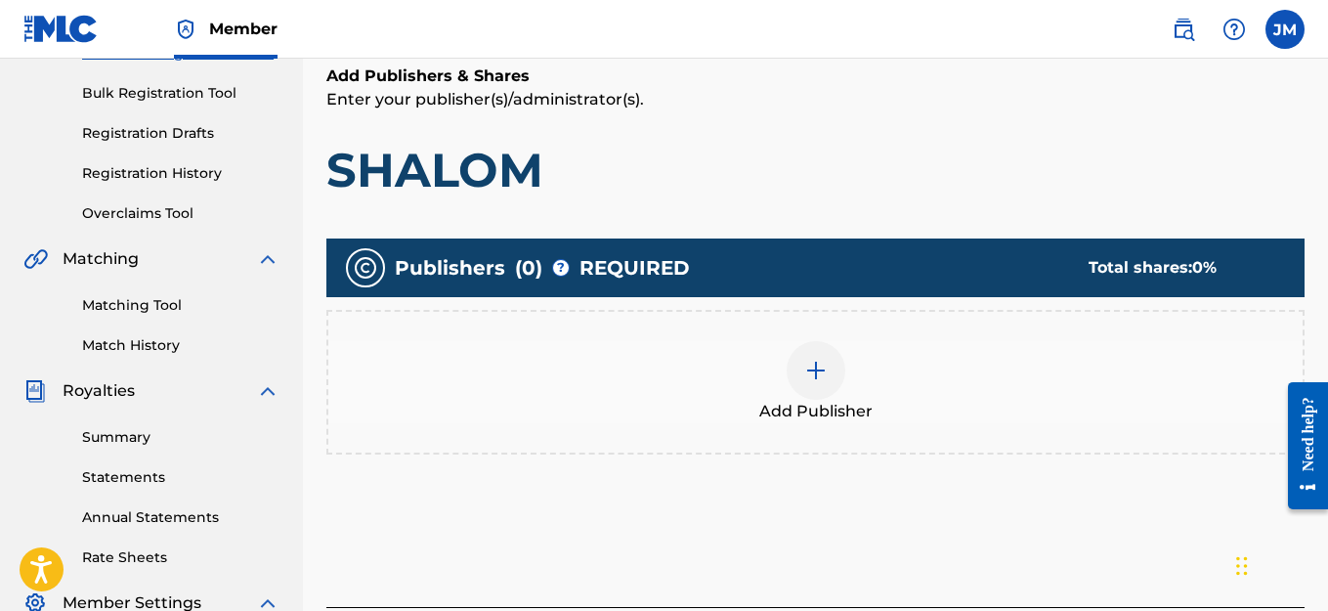
scroll to position [283, 0]
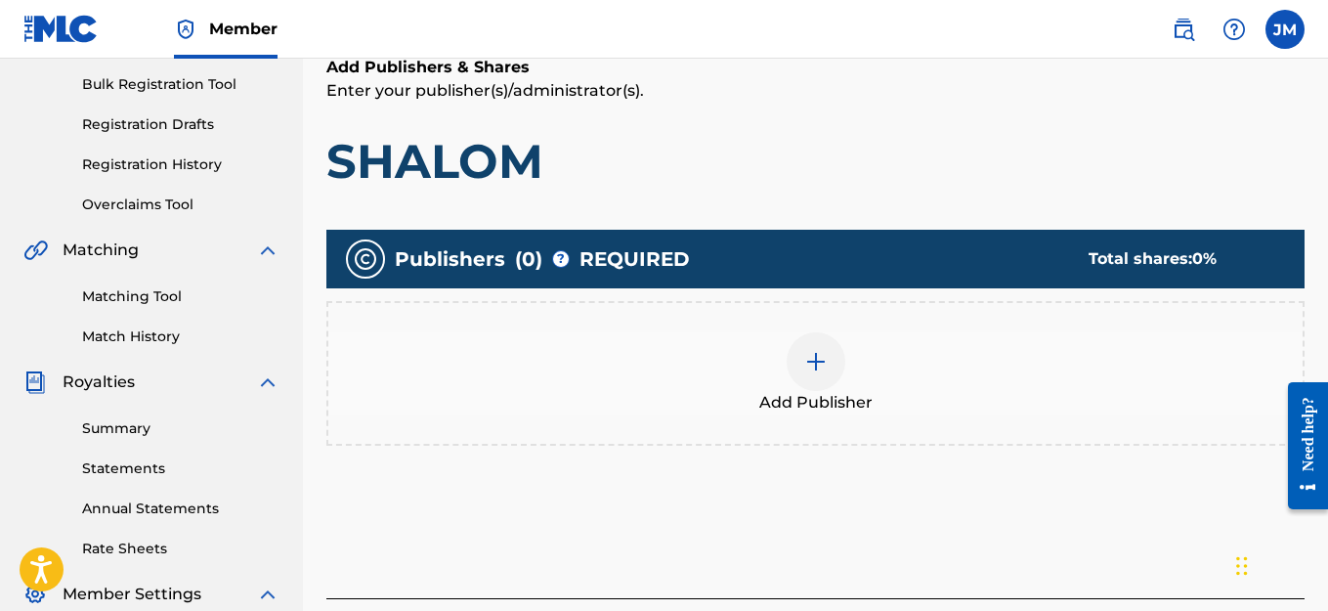
click at [807, 370] on img at bounding box center [815, 361] width 23 height 23
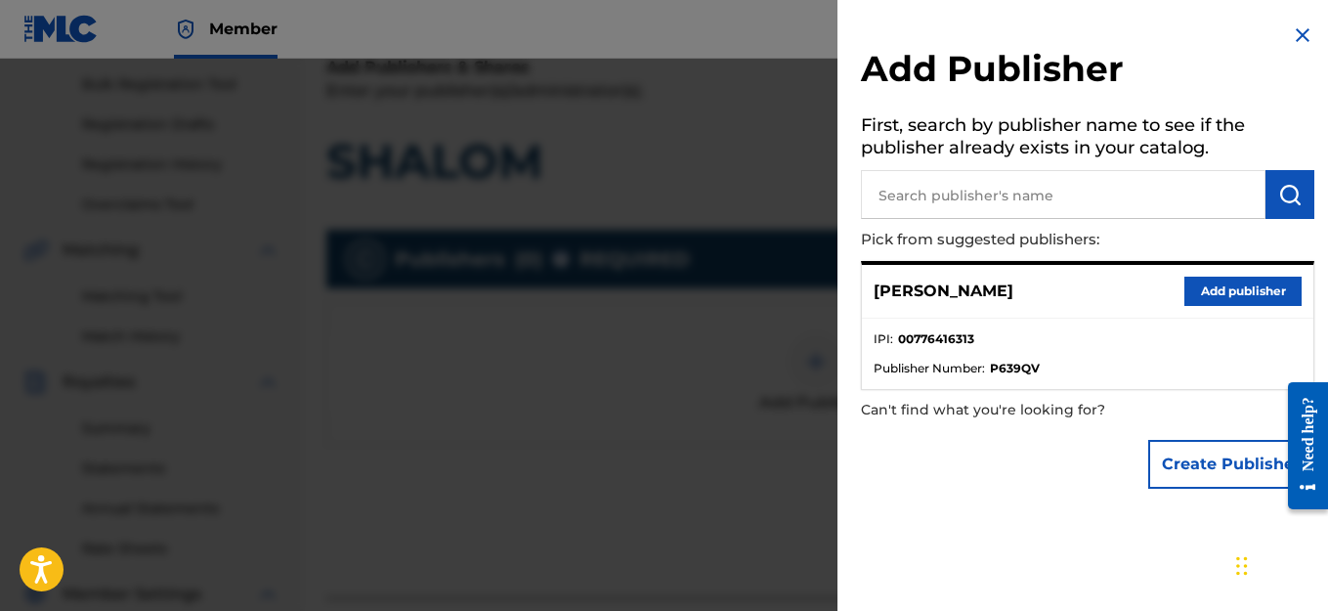
click at [1204, 470] on button "Create Publisher" at bounding box center [1231, 464] width 166 height 49
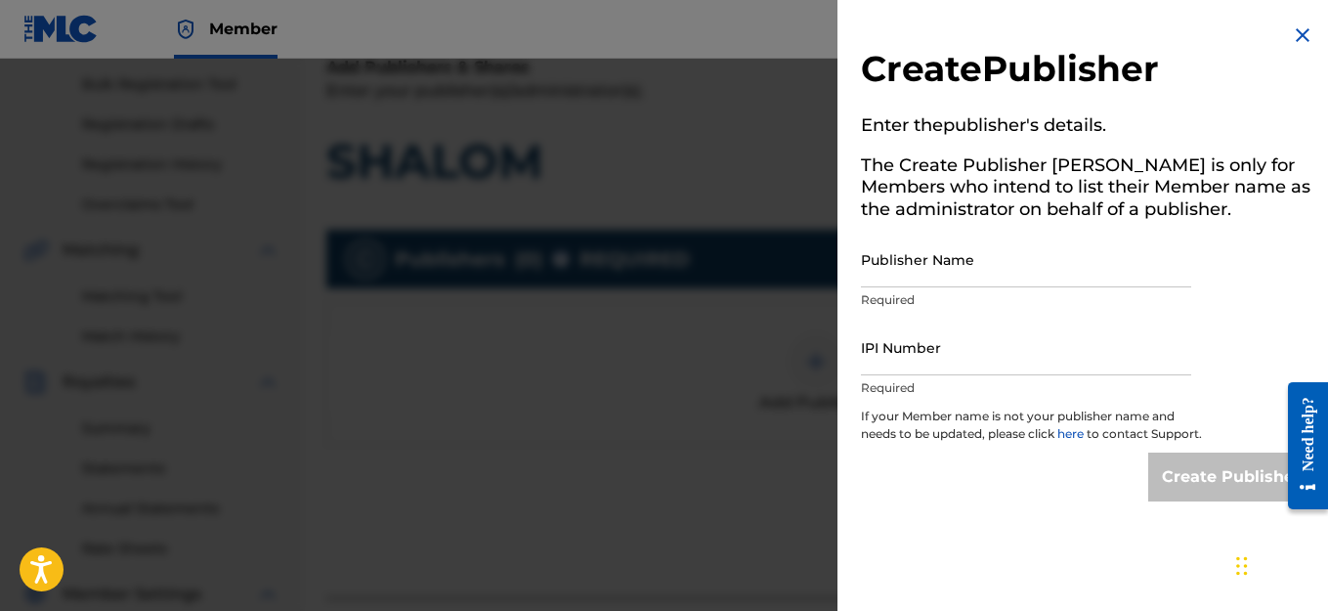
click at [972, 268] on input "Publisher Name" at bounding box center [1026, 260] width 330 height 56
type input "WHAT'S REAL?RECORDS AMEANPROMOTIONTEAM LEAV A LEGACY ENT."
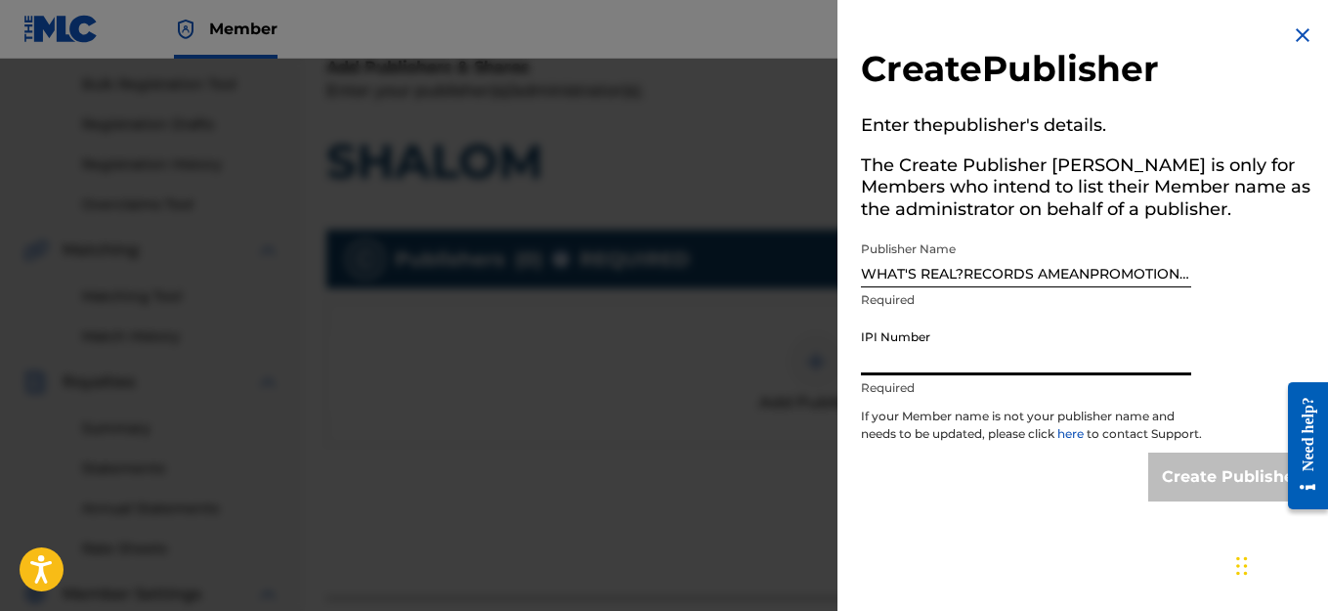
paste input "776416313"
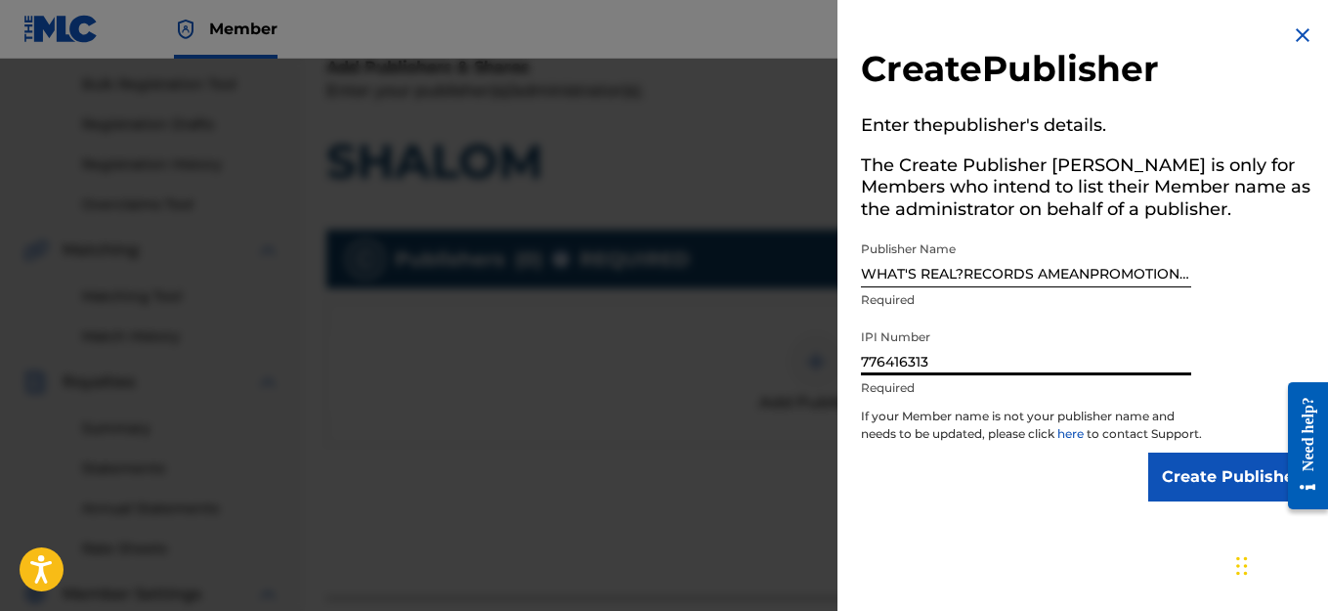
type input "776416313"
click at [1185, 480] on input "Create Publisher" at bounding box center [1231, 476] width 166 height 49
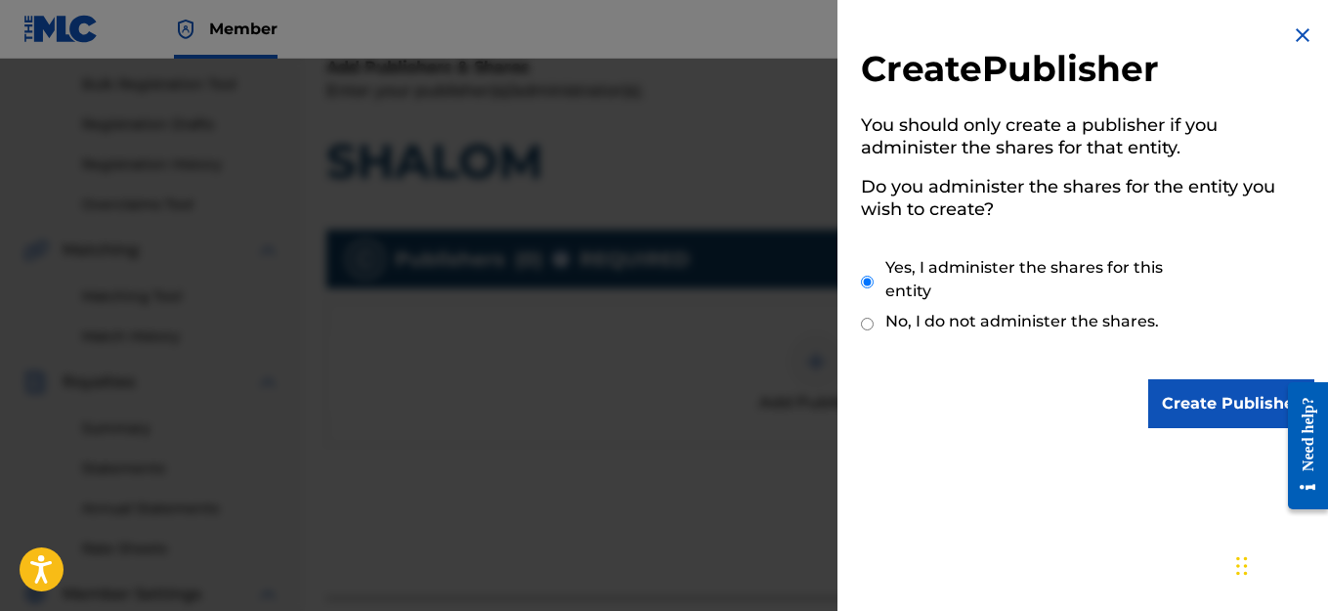
click at [1184, 411] on input "Create Publisher" at bounding box center [1231, 403] width 166 height 49
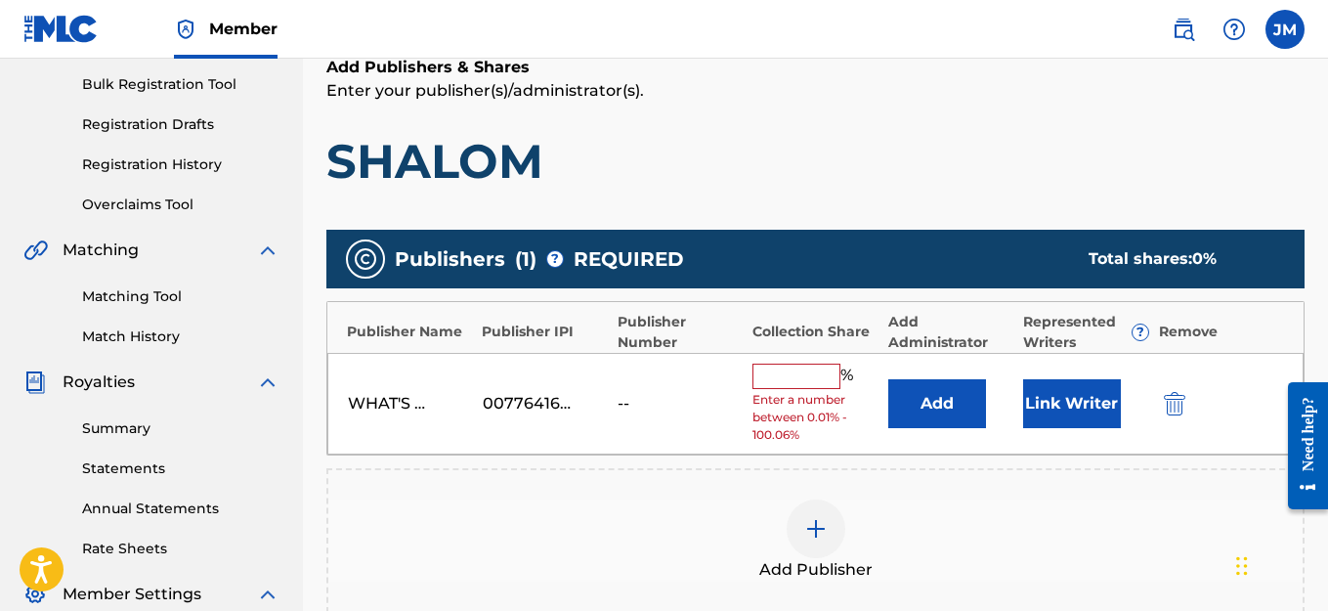
click at [762, 375] on input "text" at bounding box center [796, 376] width 88 height 25
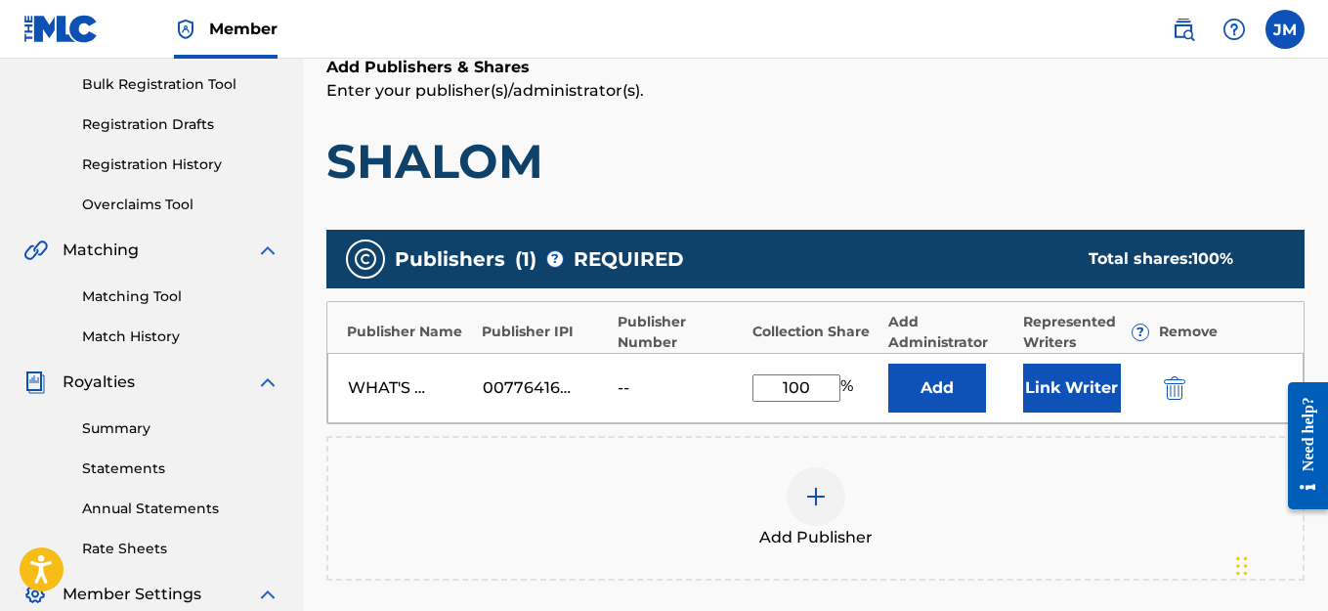
type input "100"
click at [1058, 386] on button "Link Writer" at bounding box center [1072, 388] width 98 height 49
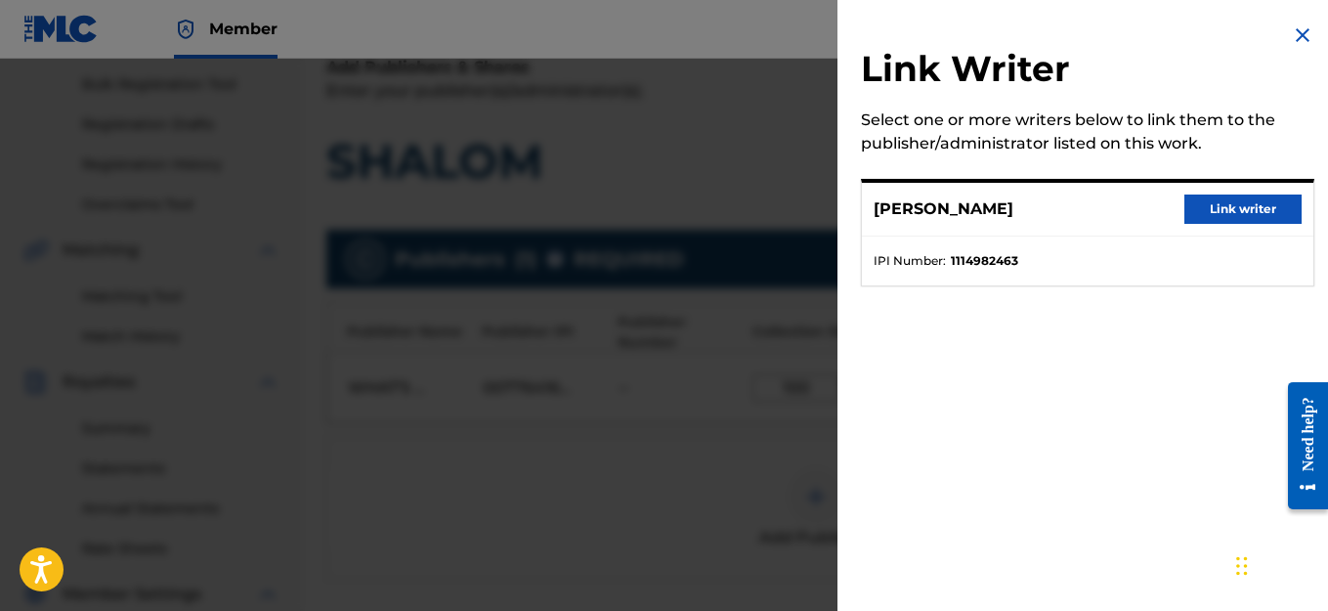
click at [1221, 211] on button "Link writer" at bounding box center [1242, 208] width 117 height 29
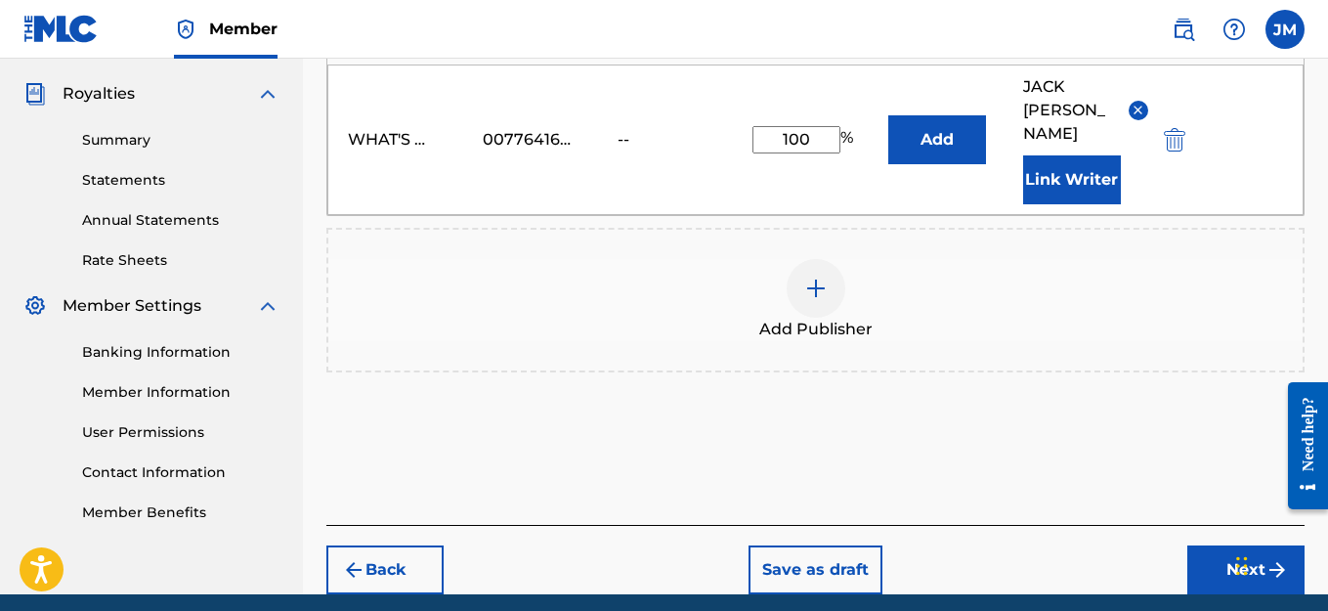
scroll to position [625, 0]
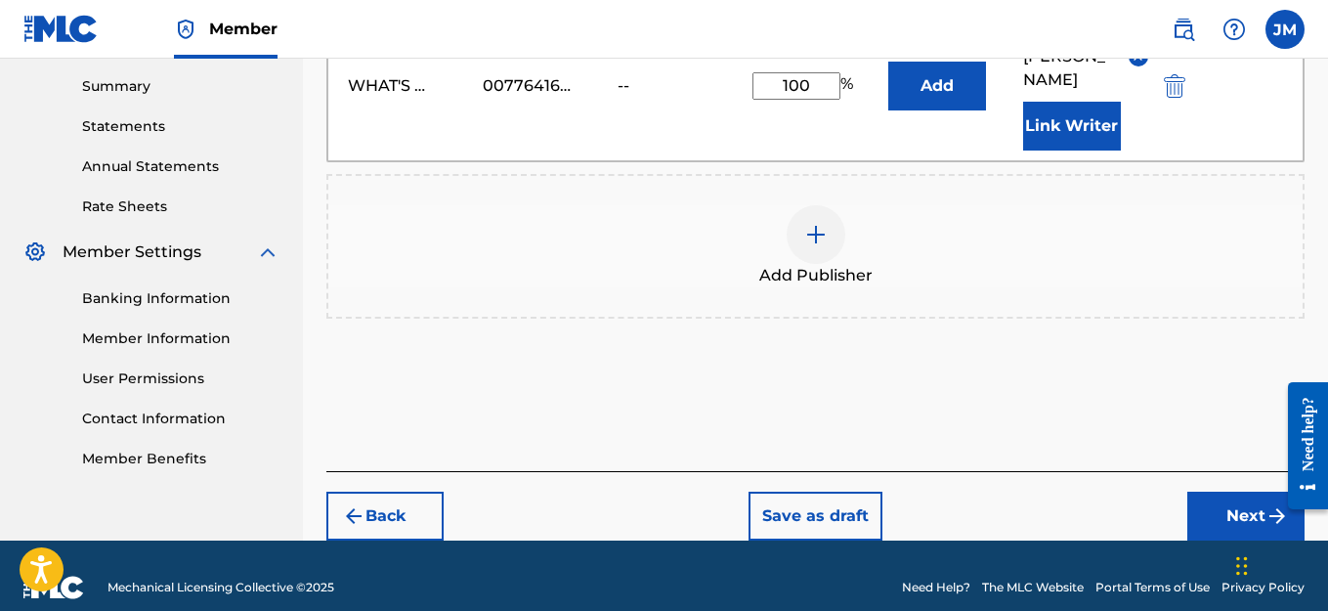
click at [1257, 492] on button "Next" at bounding box center [1245, 516] width 117 height 49
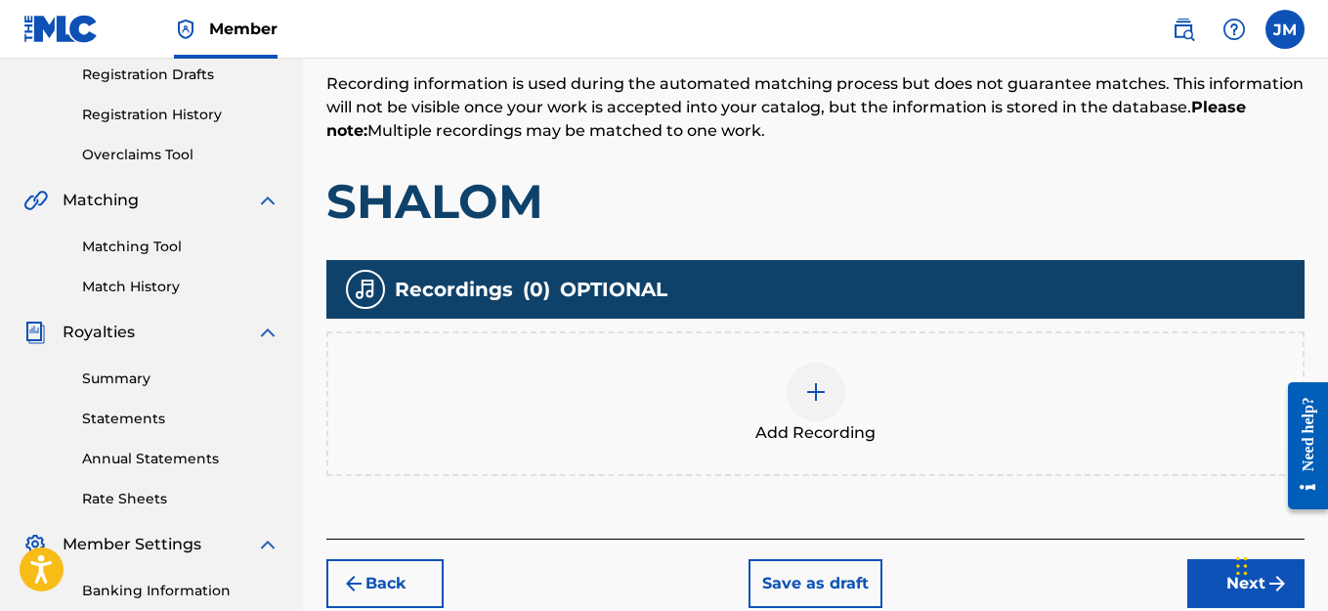
scroll to position [381, 0]
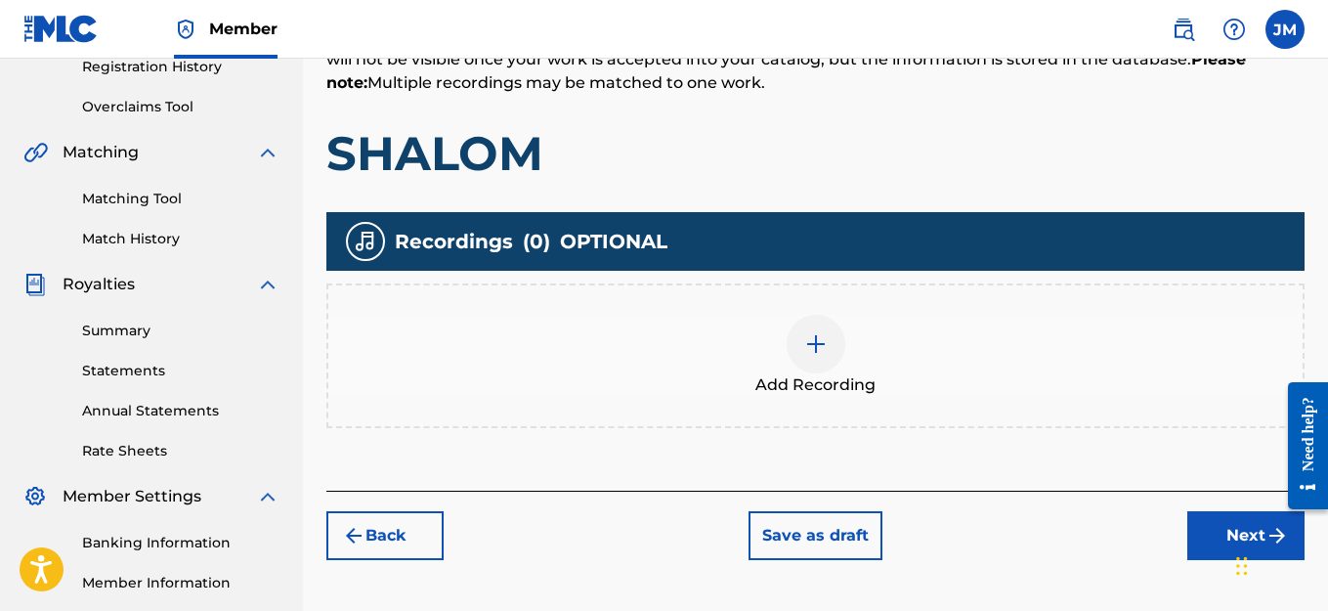
click at [814, 345] on img at bounding box center [815, 343] width 23 height 23
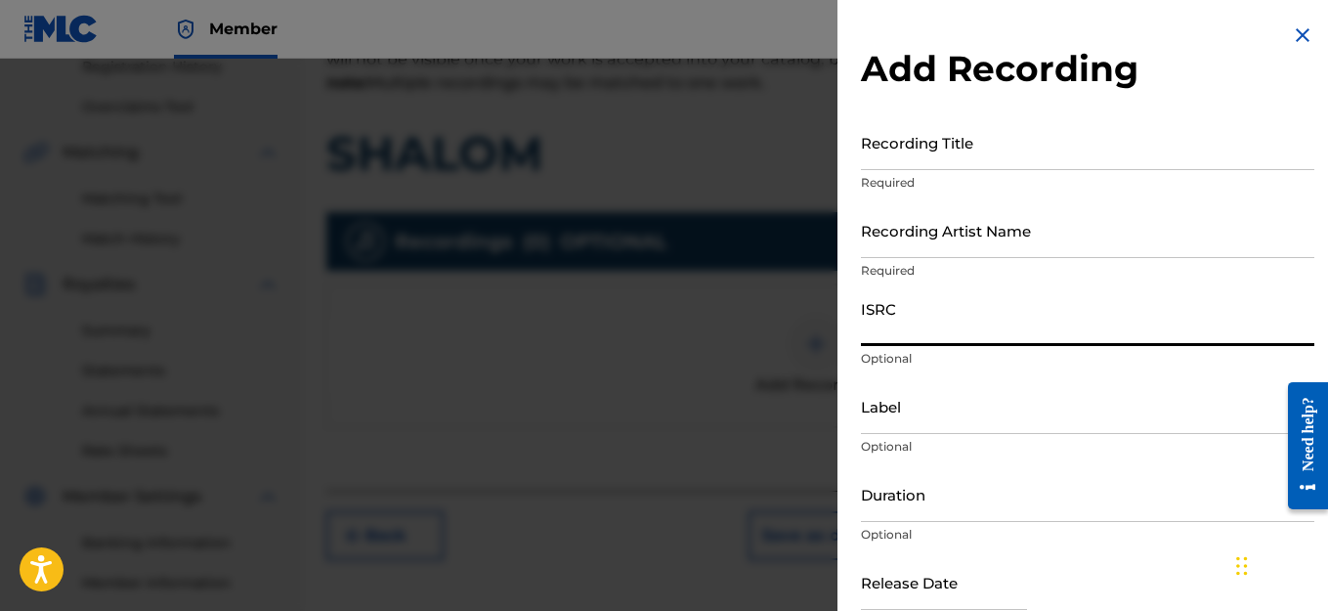
paste input "QZWFS2579220"
type input "QZWFS2579220"
click at [922, 251] on input "Recording Artist Name" at bounding box center [1087, 230] width 453 height 56
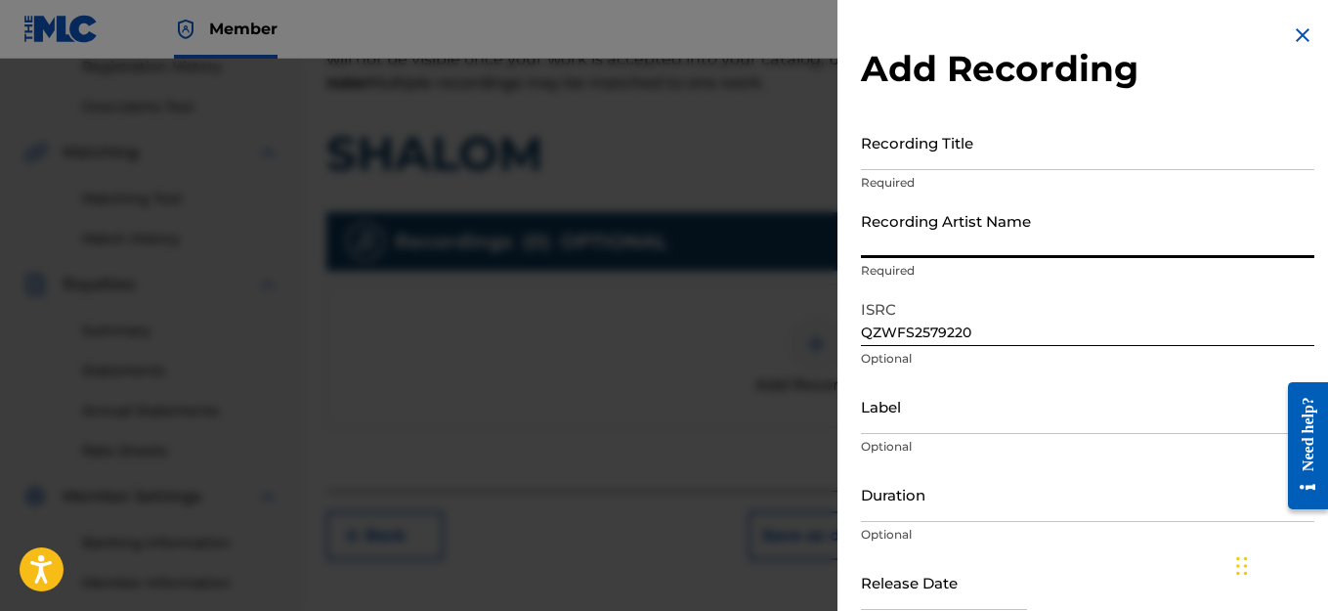
type input "HAIRCUT JAC"
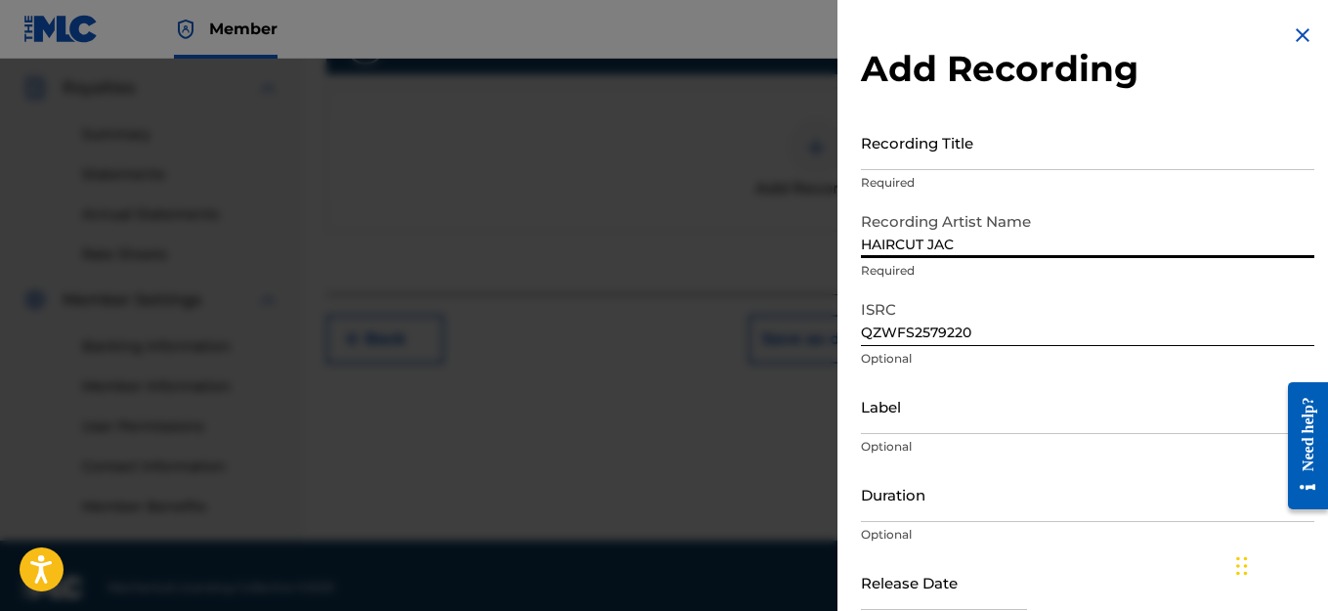
scroll to position [406, 0]
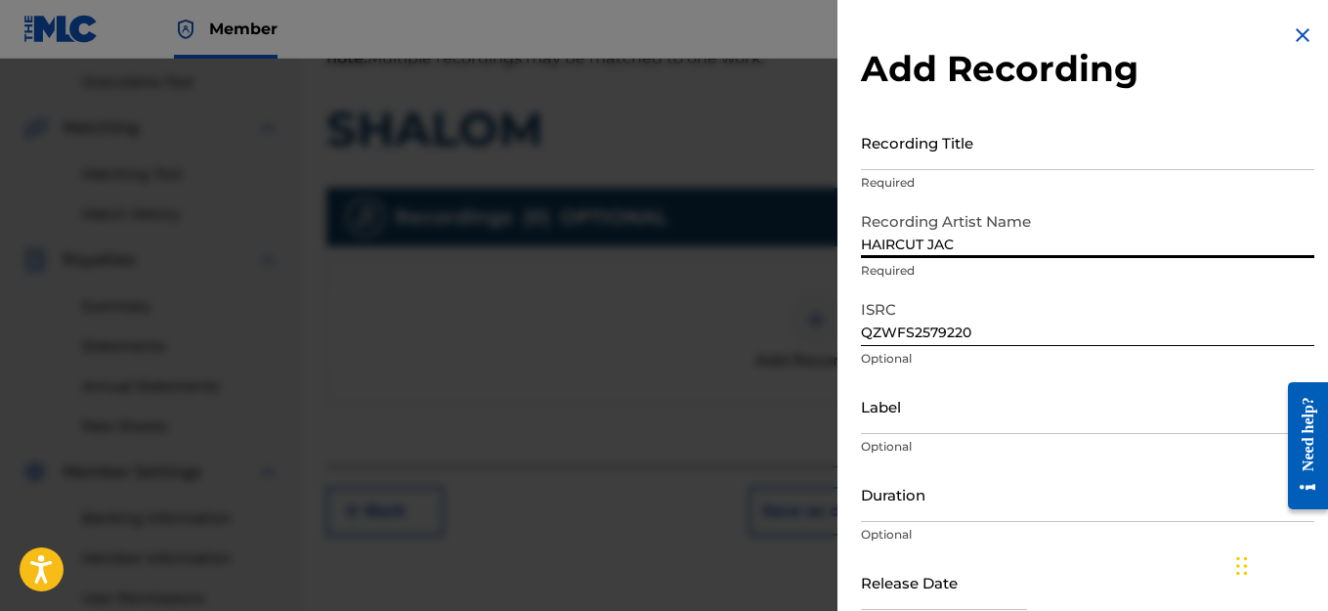
click at [978, 155] on input "Recording Title" at bounding box center [1087, 142] width 453 height 56
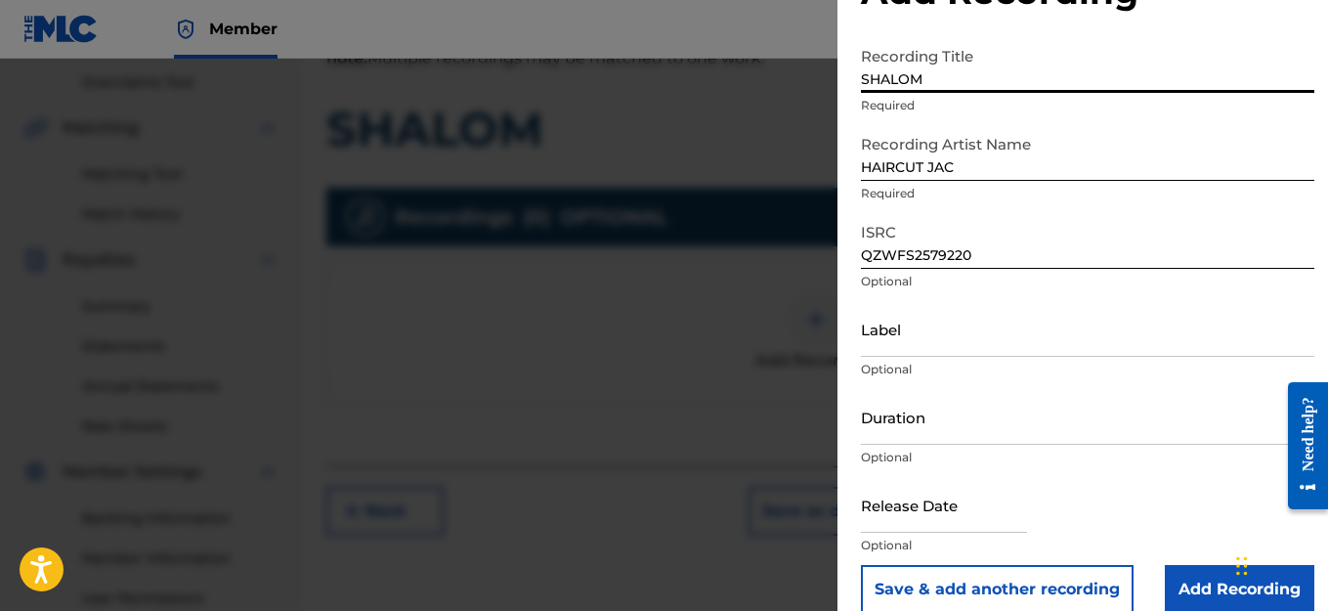
scroll to position [104, 0]
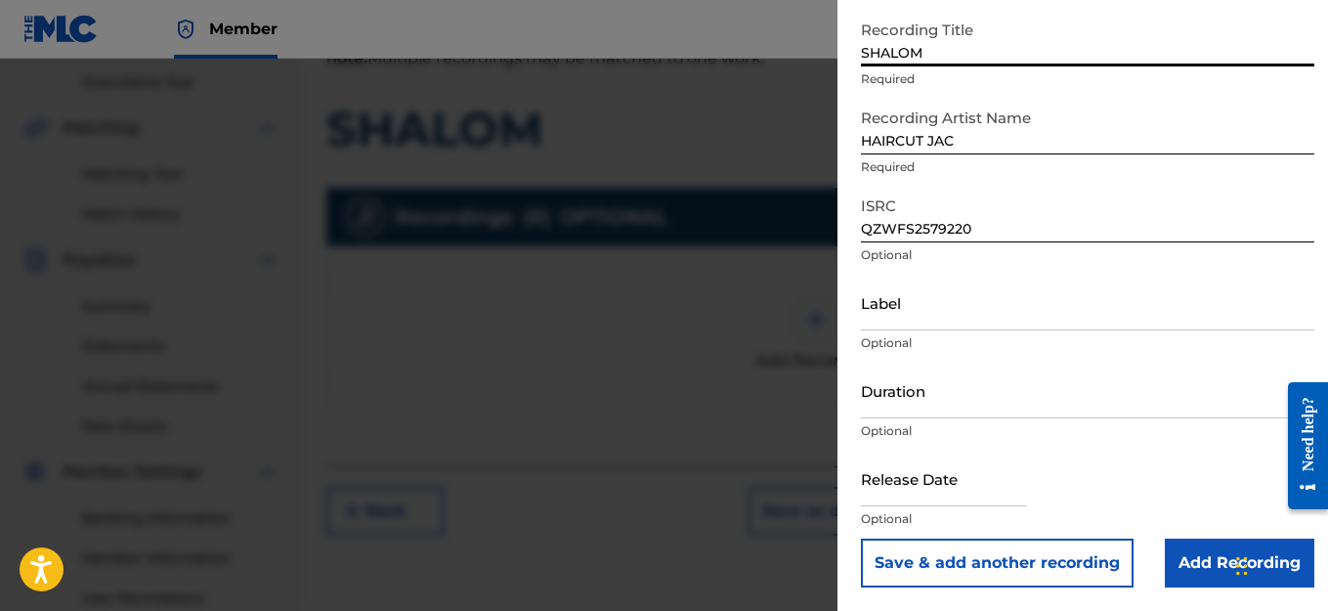
type input "SHALOM"
click at [1207, 560] on input "Add Recording" at bounding box center [1240, 562] width 150 height 49
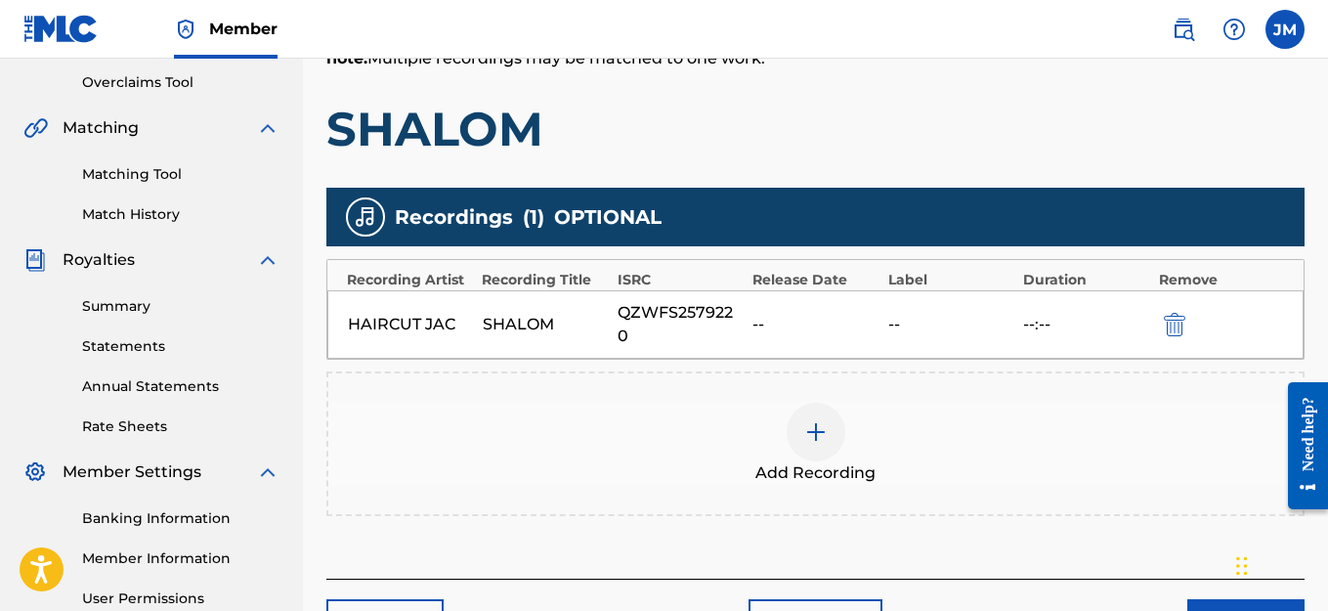
scroll to position [601, 0]
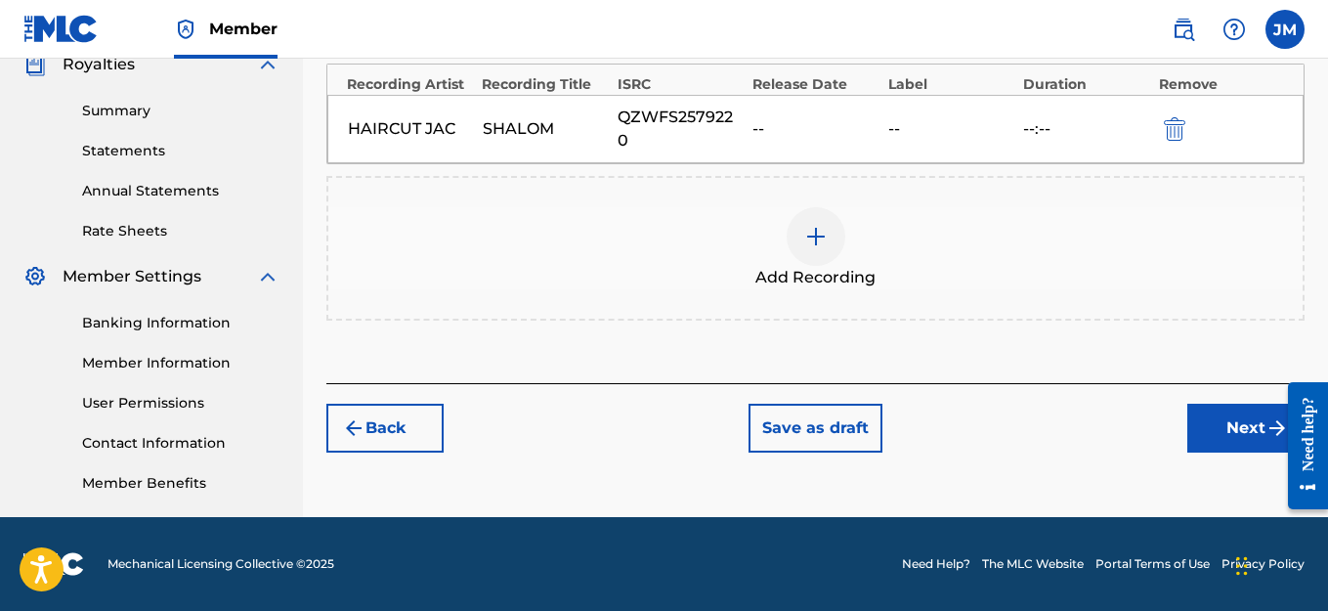
click at [1232, 431] on button "Next" at bounding box center [1245, 428] width 117 height 49
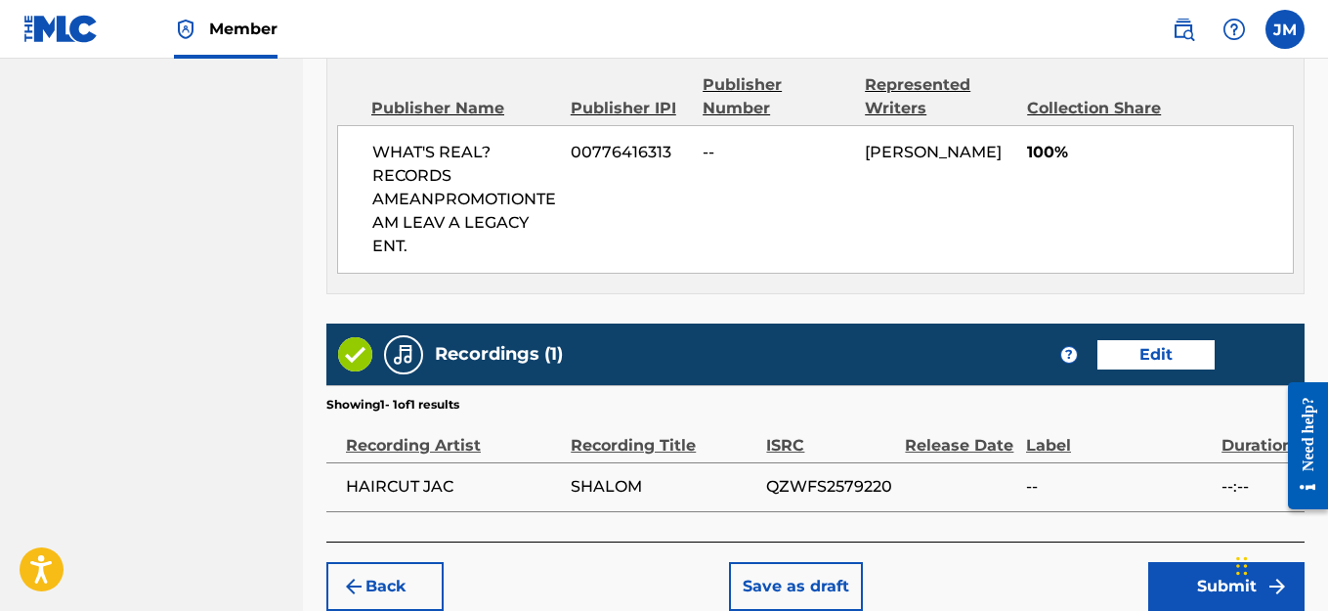
scroll to position [1159, 0]
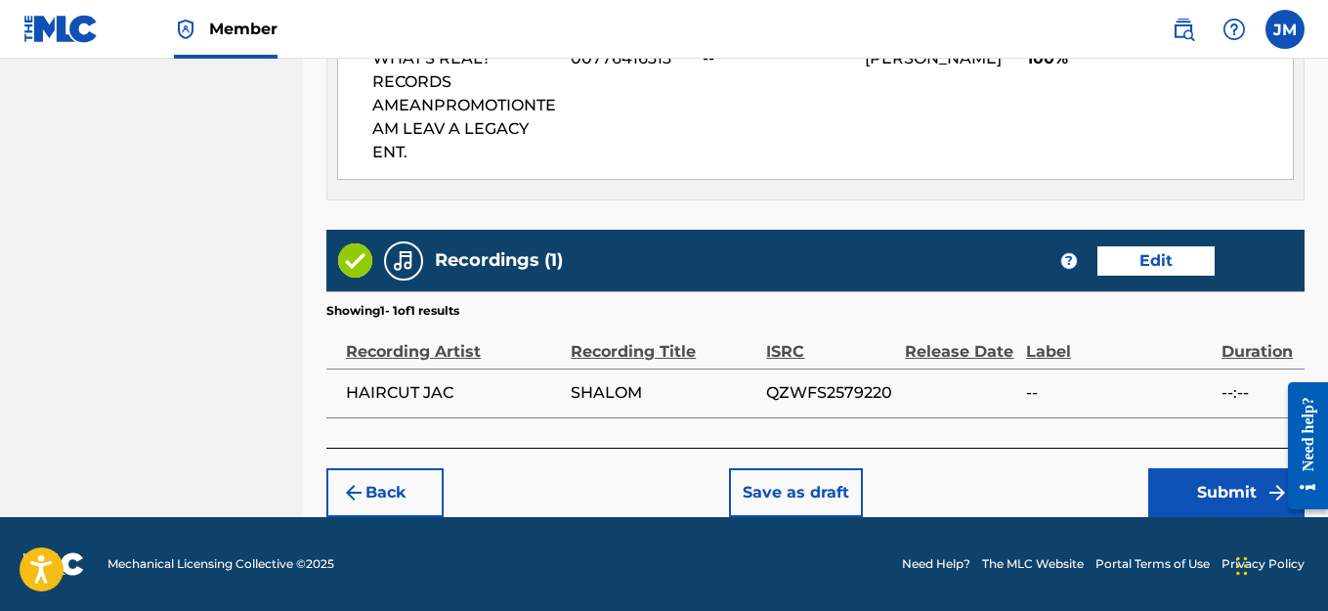
click at [1197, 477] on button "Submit" at bounding box center [1226, 492] width 156 height 49
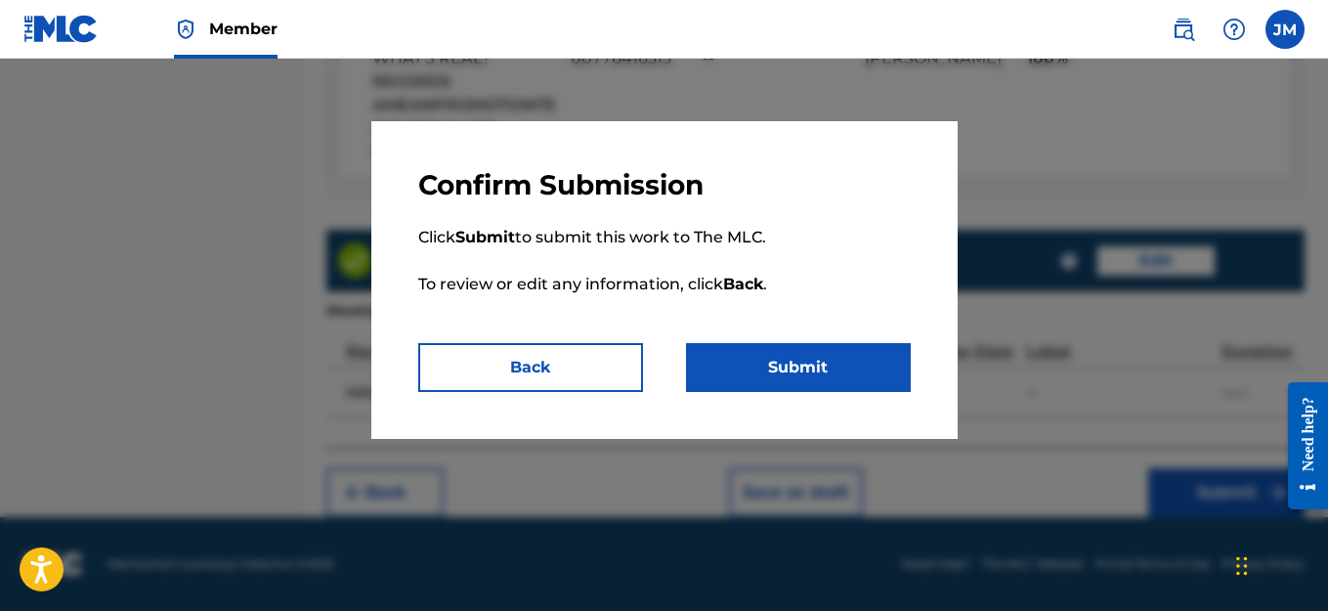
click at [849, 351] on button "Submit" at bounding box center [798, 367] width 225 height 49
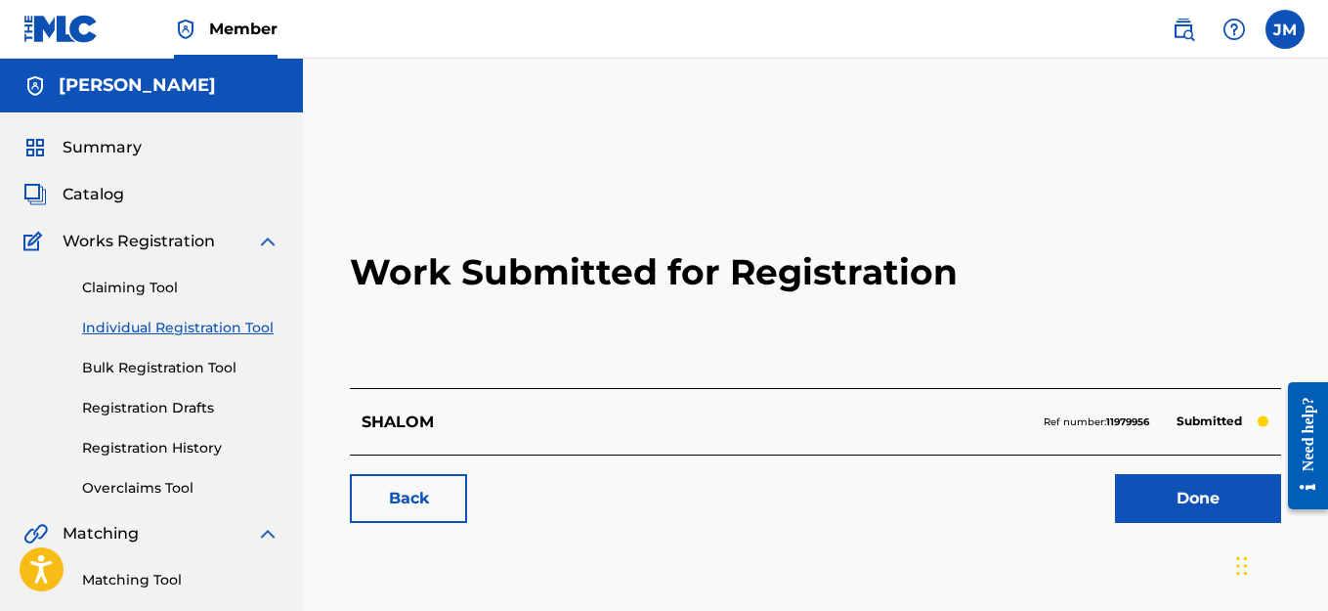
click at [144, 329] on link "Individual Registration Tool" at bounding box center [180, 328] width 197 height 21
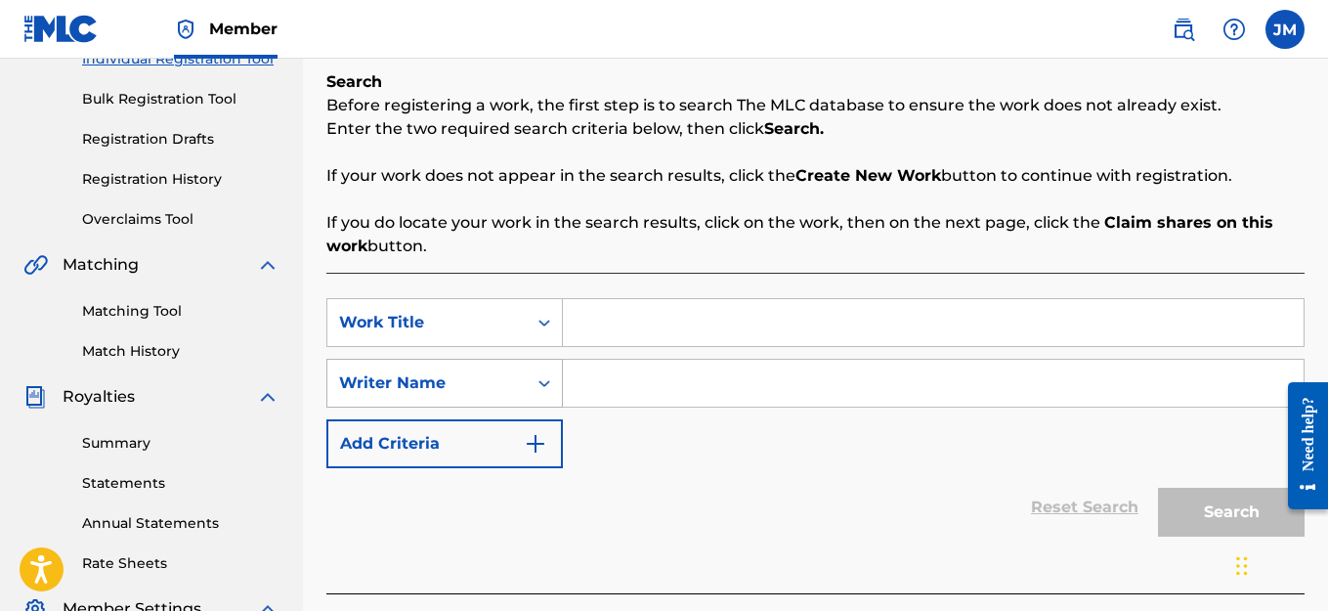
scroll to position [293, 0]
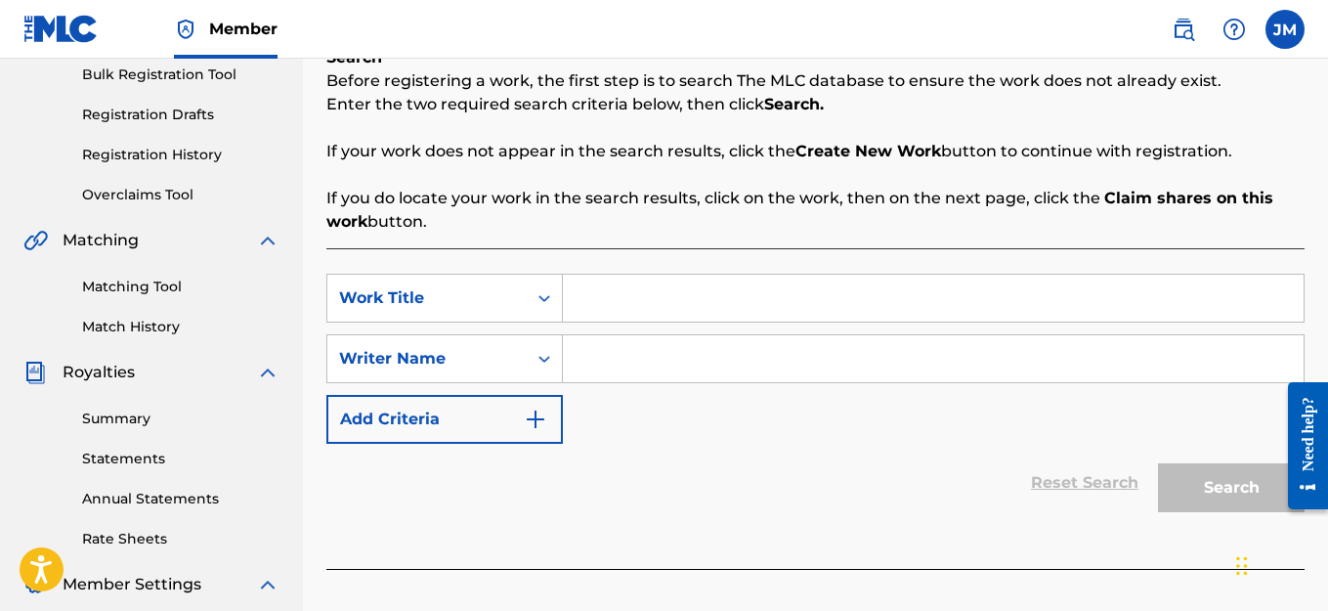
click at [636, 301] on input "Search Form" at bounding box center [933, 298] width 741 height 47
type input "V"
click at [595, 360] on input "Search Form" at bounding box center [933, 358] width 741 height 47
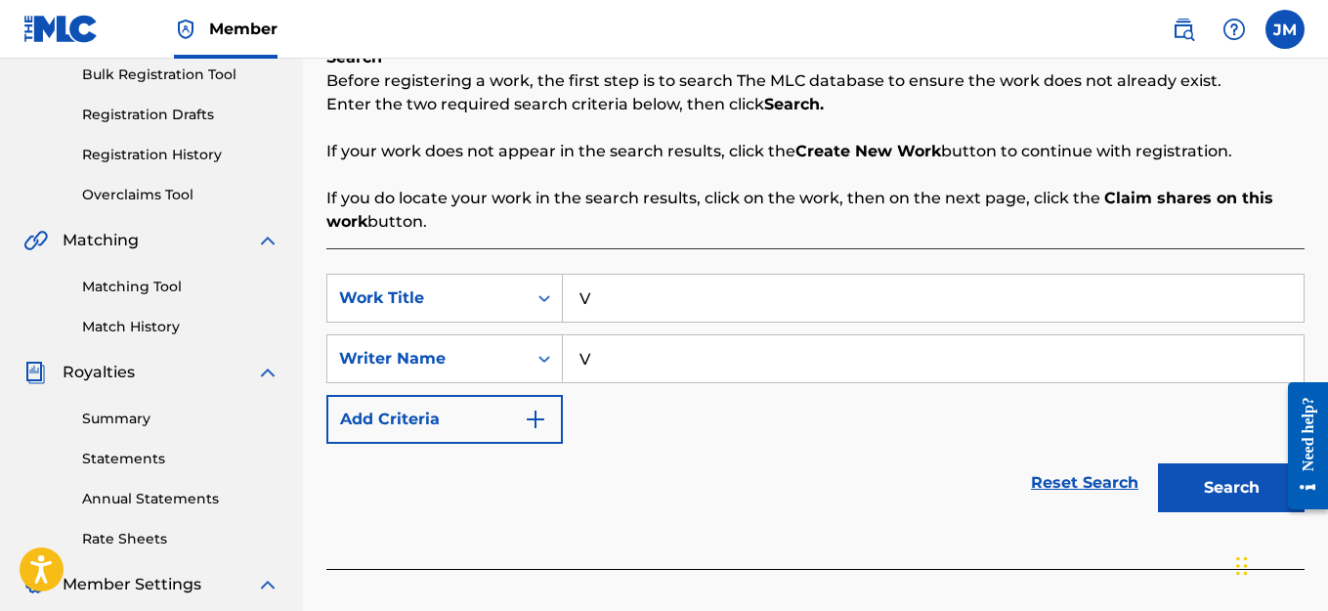
type input "V"
click at [1221, 483] on button "Search" at bounding box center [1231, 487] width 147 height 49
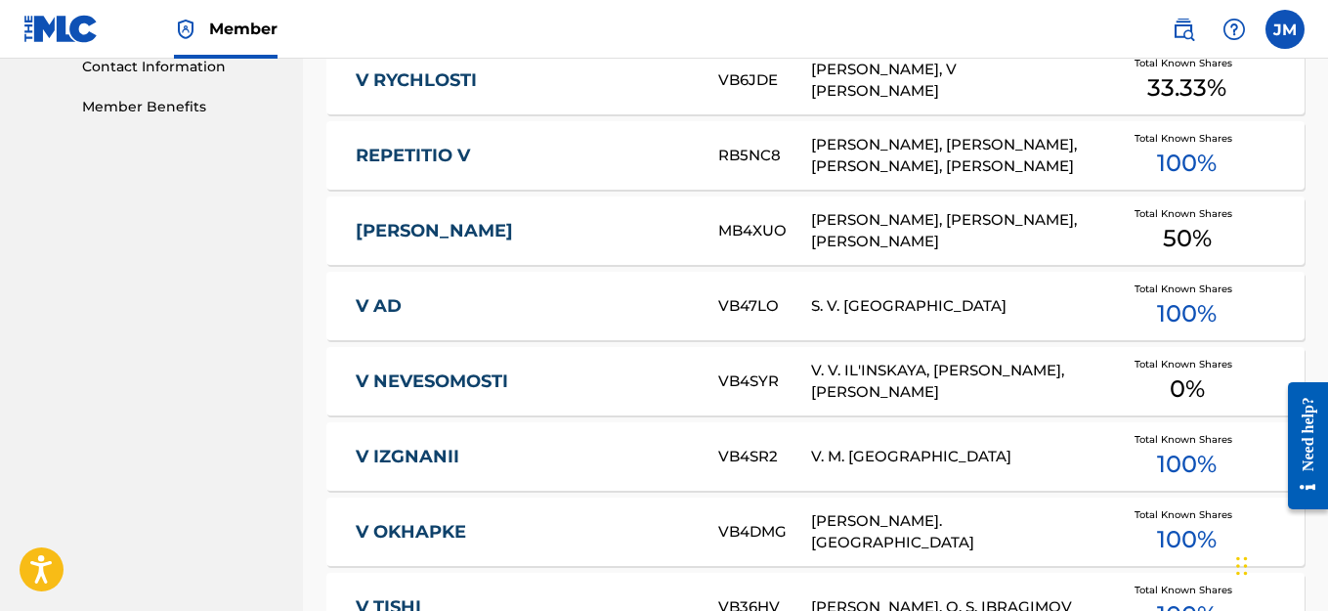
scroll to position [1425, 0]
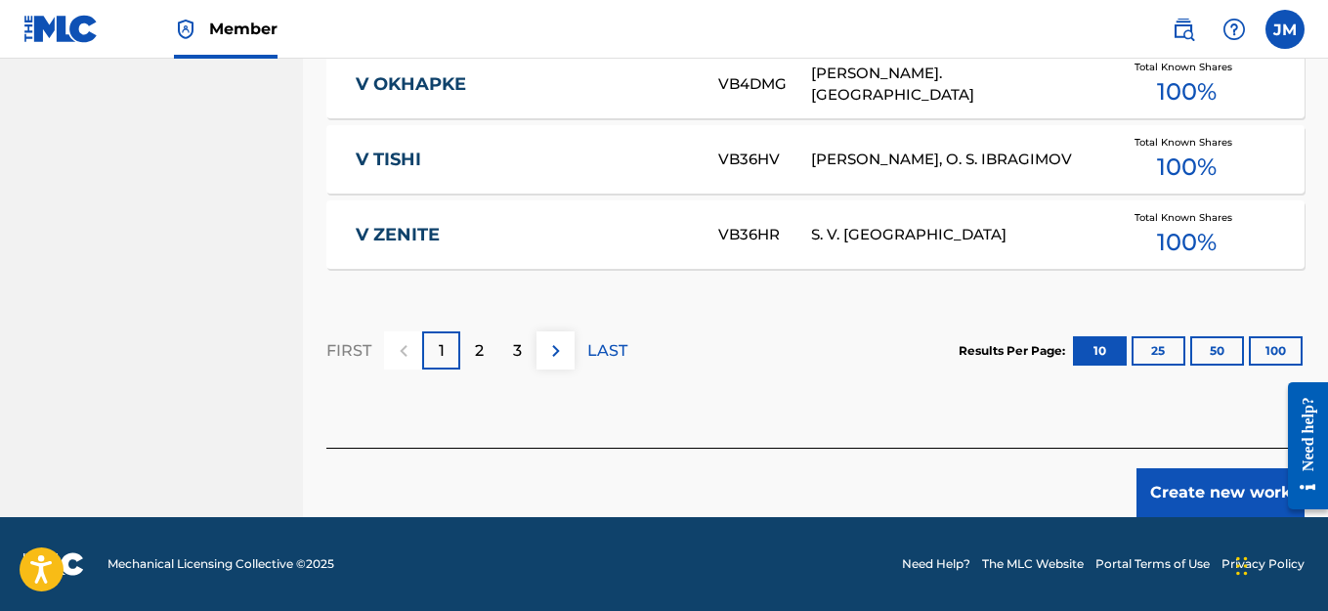
click at [1182, 488] on button "Create new work" at bounding box center [1220, 492] width 168 height 49
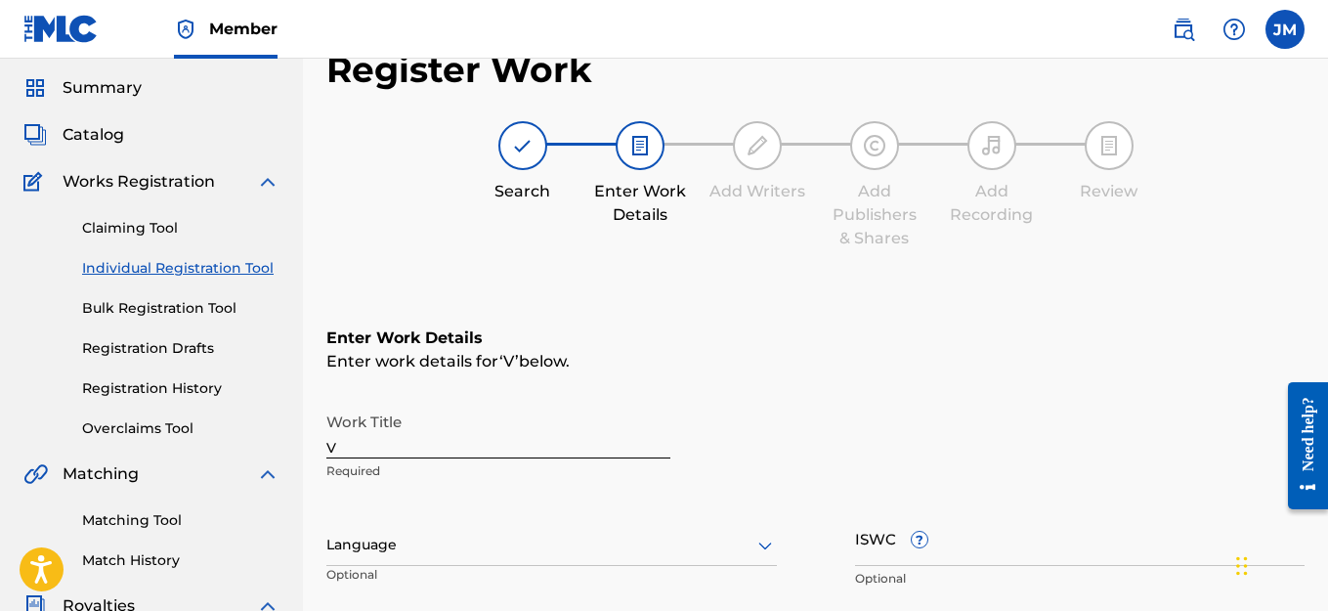
scroll to position [27, 0]
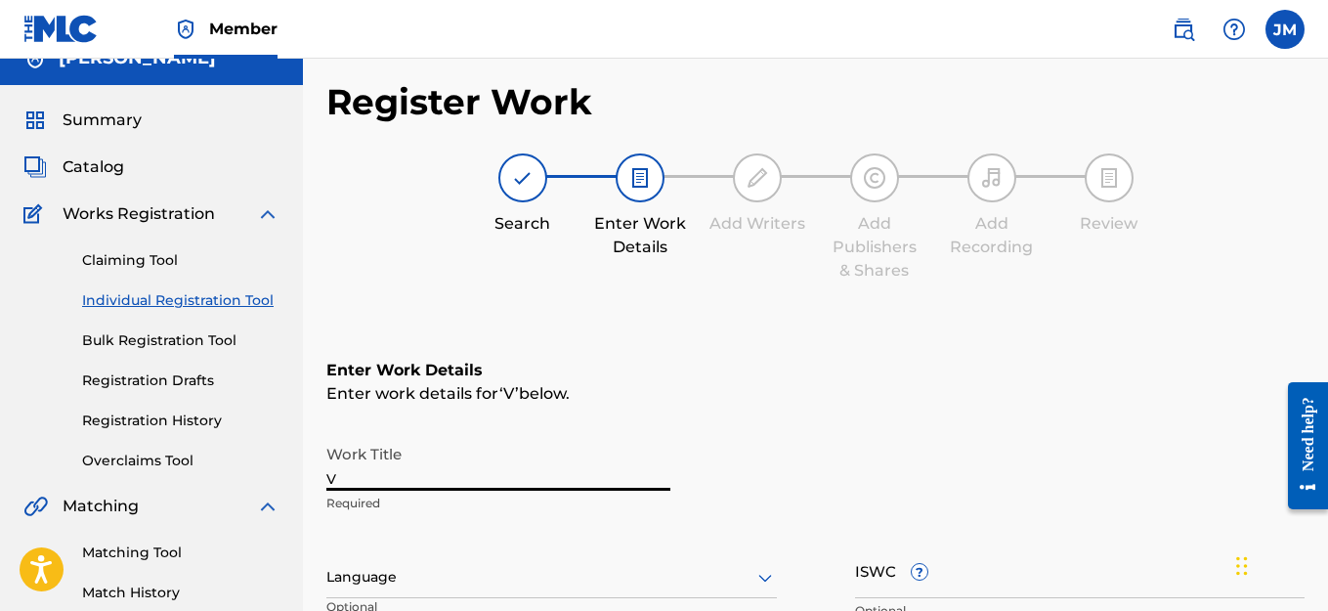
drag, startPoint x: 359, startPoint y: 481, endPoint x: 302, endPoint y: 479, distance: 56.7
click at [302, 479] on main "[PERSON_NAME] Summary Catalog Works Registration Claiming Tool Individual Regis…" at bounding box center [664, 567] width 1328 height 1072
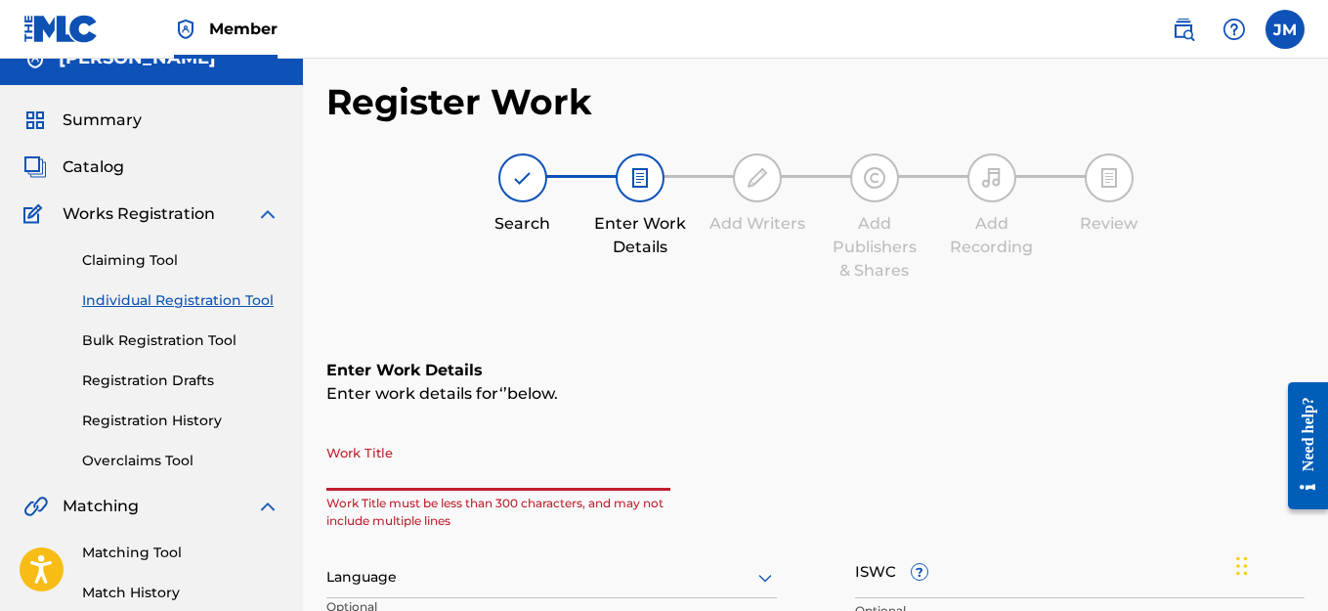
type input "s"
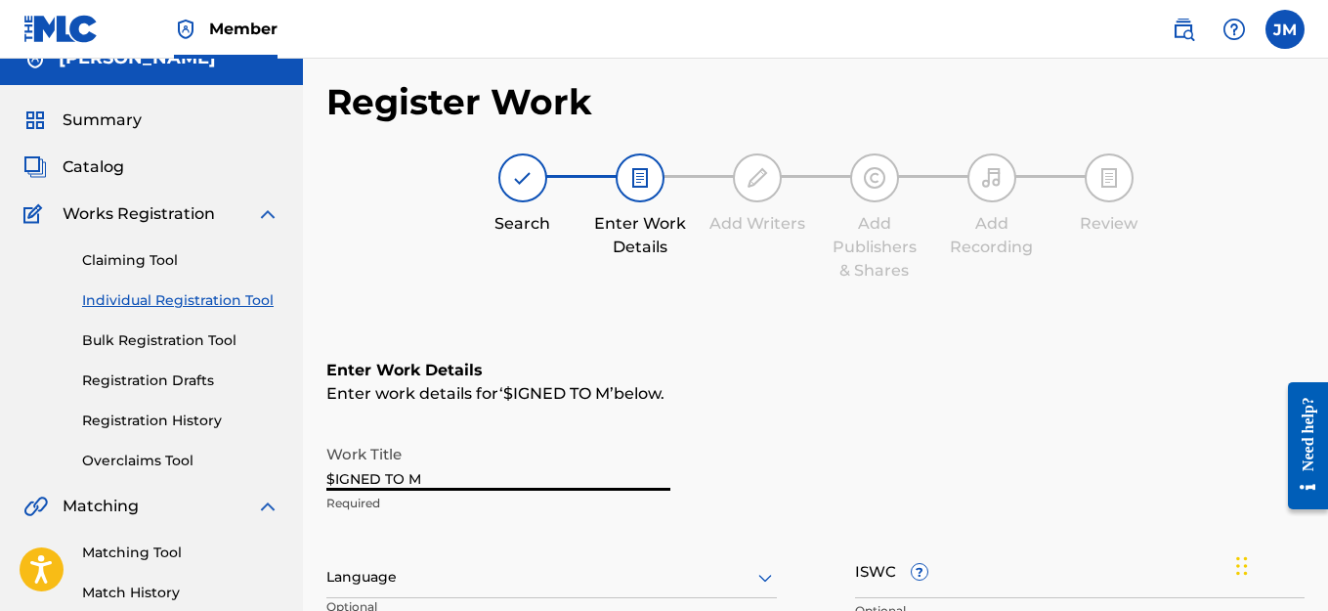
type input "$IGNED TO ME"
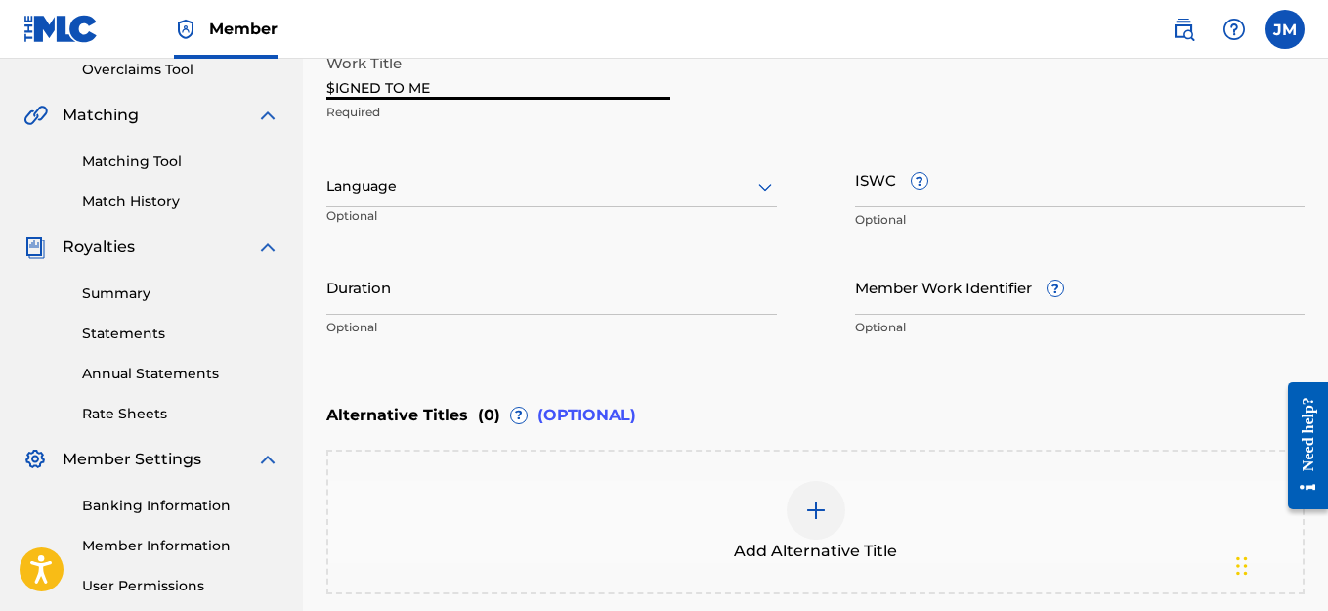
scroll to position [614, 0]
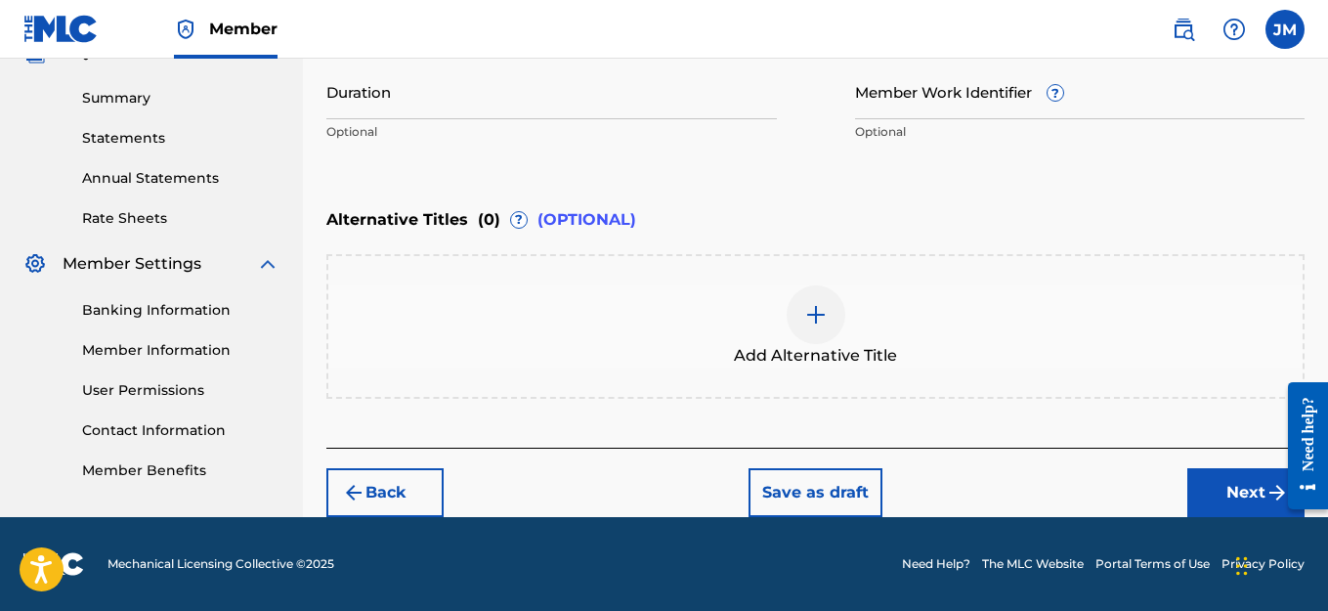
click at [1267, 499] on img "submit" at bounding box center [1276, 492] width 23 height 23
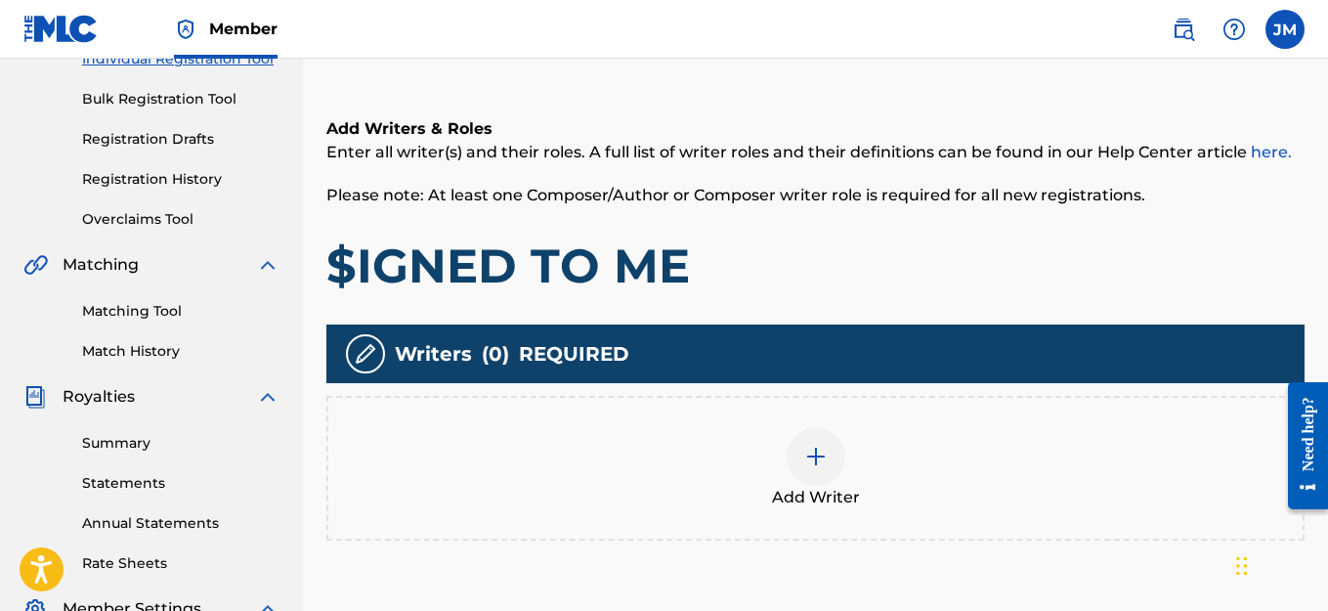
scroll to position [283, 0]
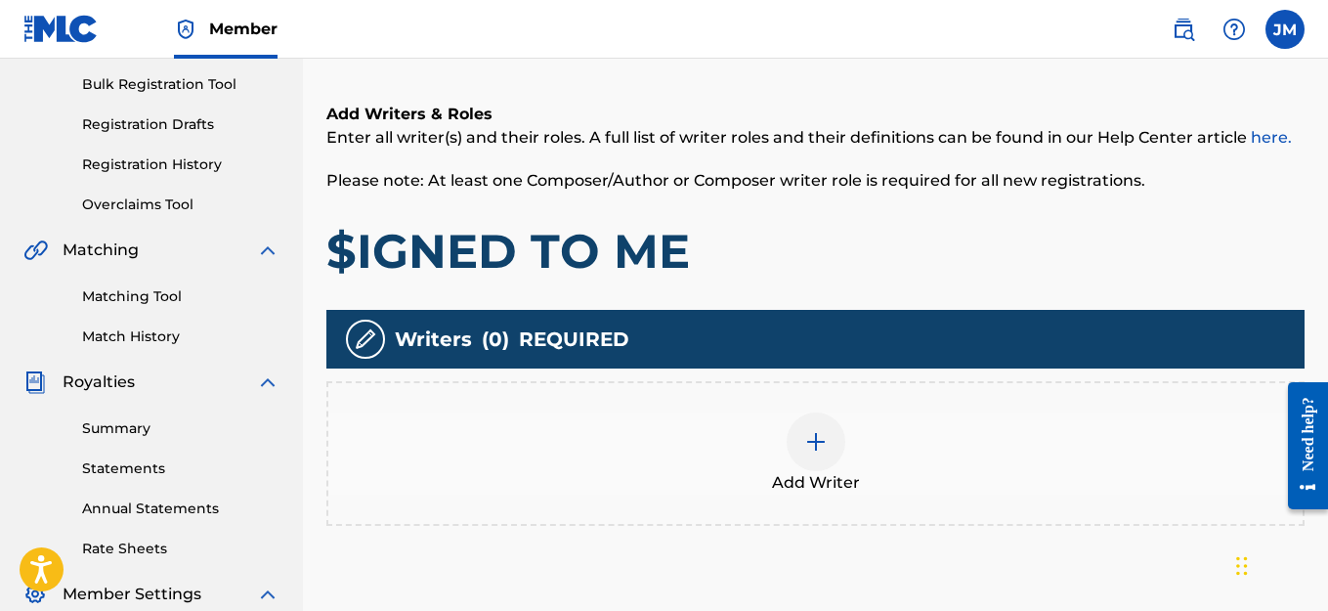
click at [817, 446] on img at bounding box center [815, 441] width 23 height 23
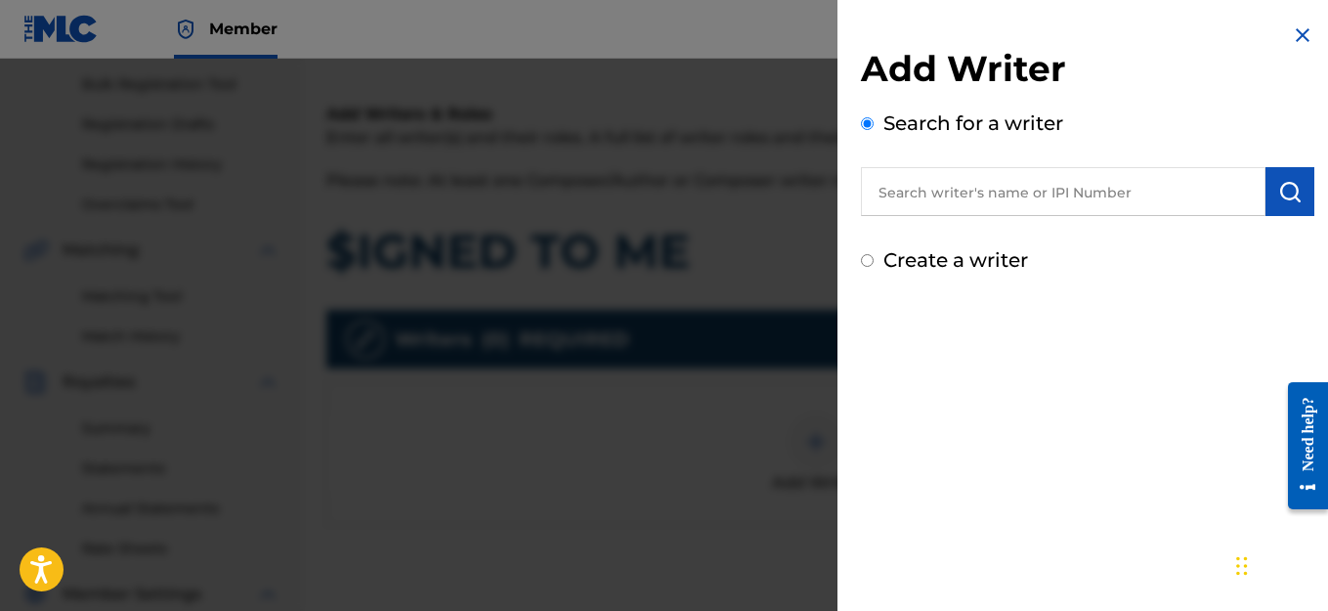
click at [868, 261] on input "Create a writer" at bounding box center [867, 260] width 13 height 13
radio input "false"
radio input "true"
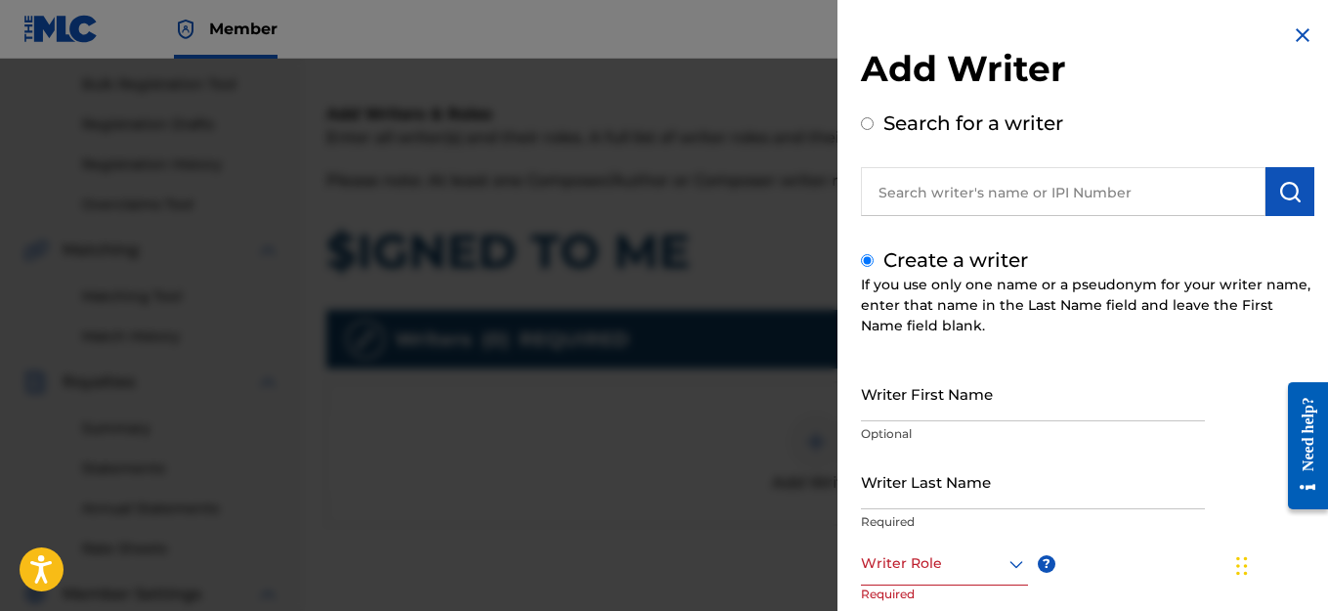
click at [963, 407] on input "Writer First Name" at bounding box center [1033, 393] width 344 height 56
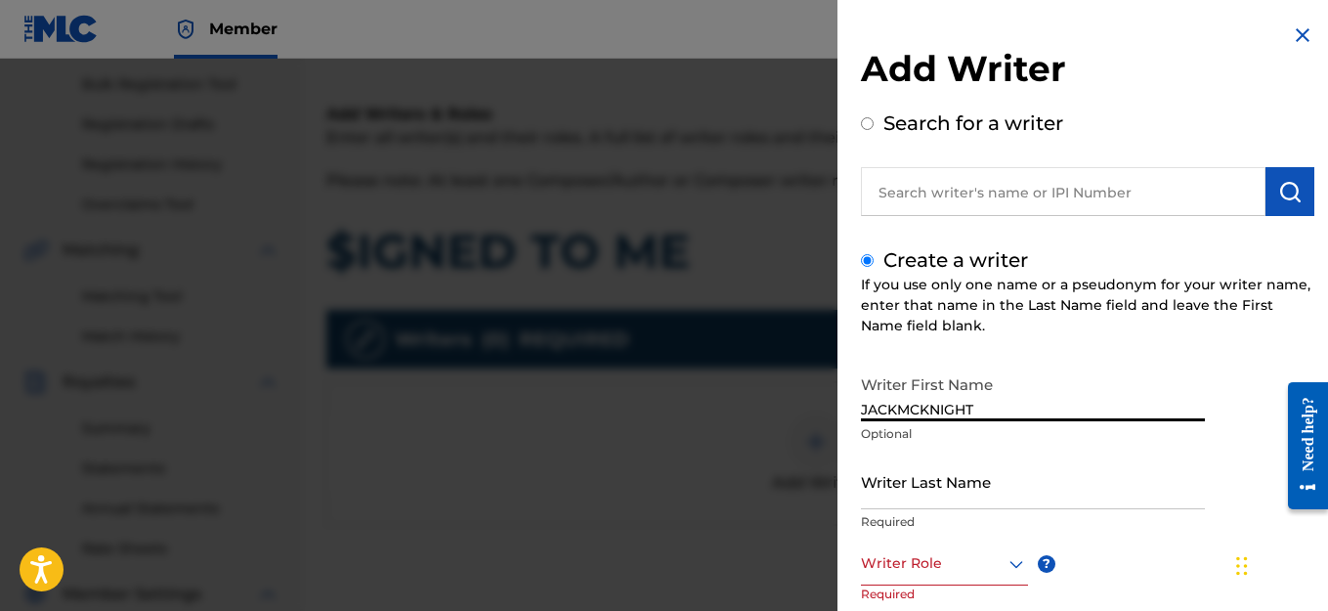
drag, startPoint x: 972, startPoint y: 411, endPoint x: 897, endPoint y: 405, distance: 75.6
click at [897, 405] on input "JACKMCKNIGHT" at bounding box center [1033, 393] width 344 height 56
type input "JACK"
click at [916, 494] on input "Writer Last Name" at bounding box center [1033, 481] width 344 height 56
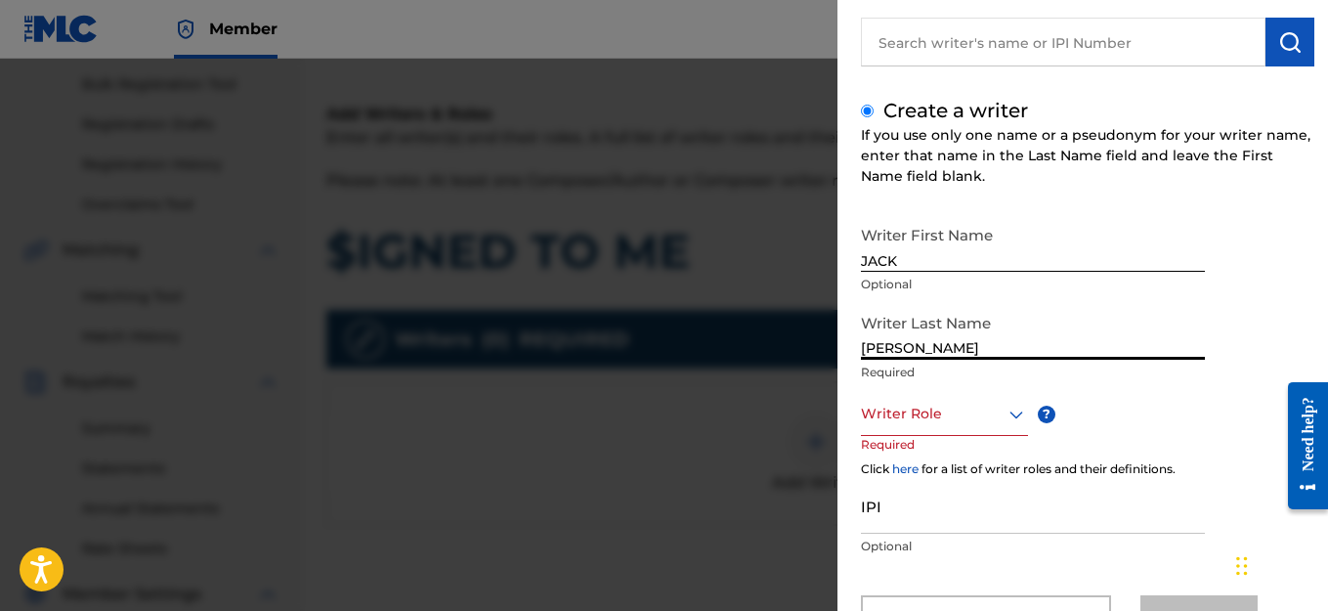
scroll to position [195, 0]
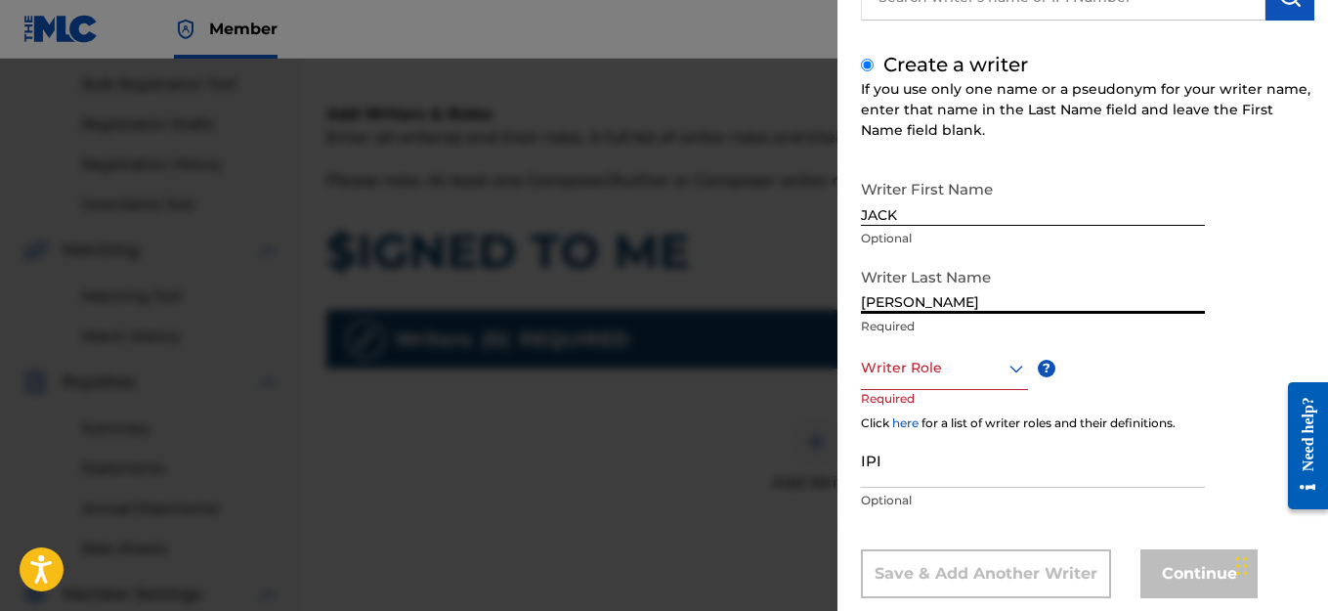
type input "[PERSON_NAME]"
click at [1013, 368] on icon at bounding box center [1016, 368] width 14 height 8
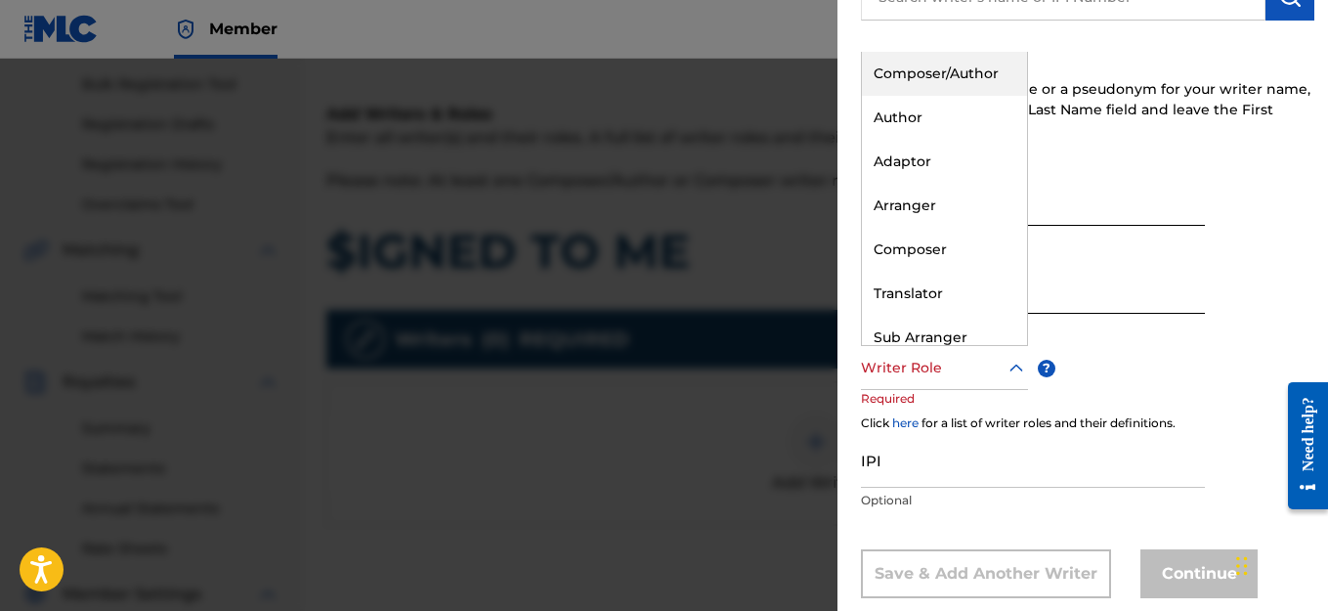
click at [914, 71] on div "Composer/Author" at bounding box center [944, 74] width 165 height 44
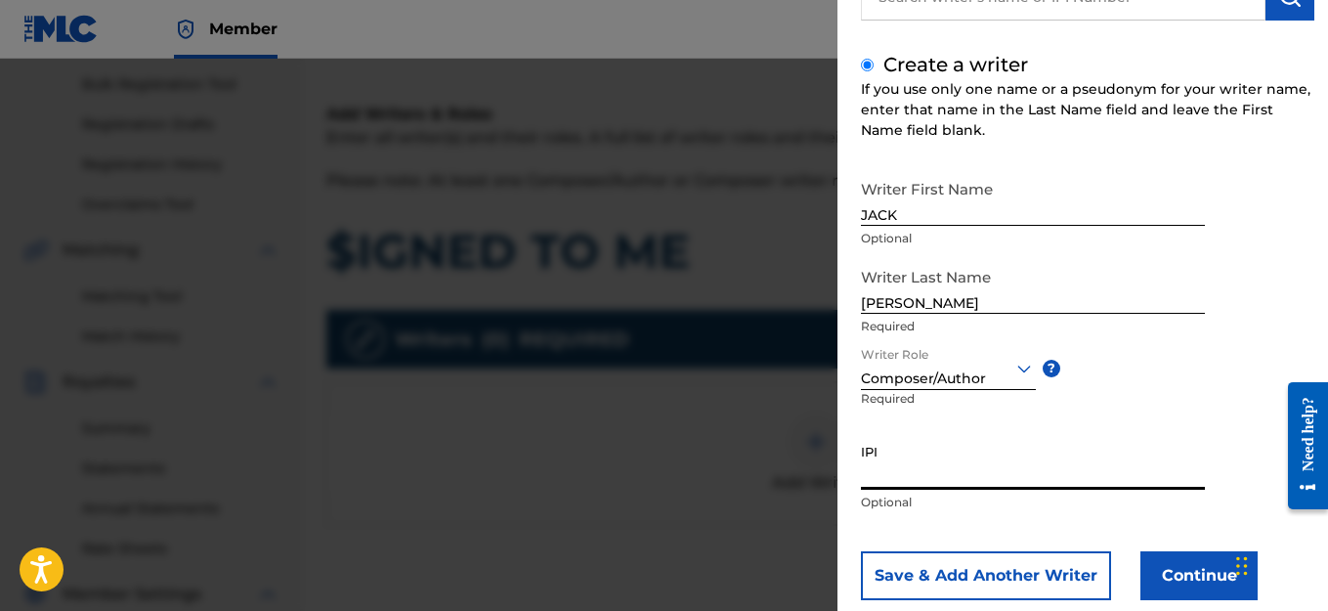
paste input "1114982463"
type input "1114982463"
click at [1185, 573] on button "Continue" at bounding box center [1198, 575] width 117 height 49
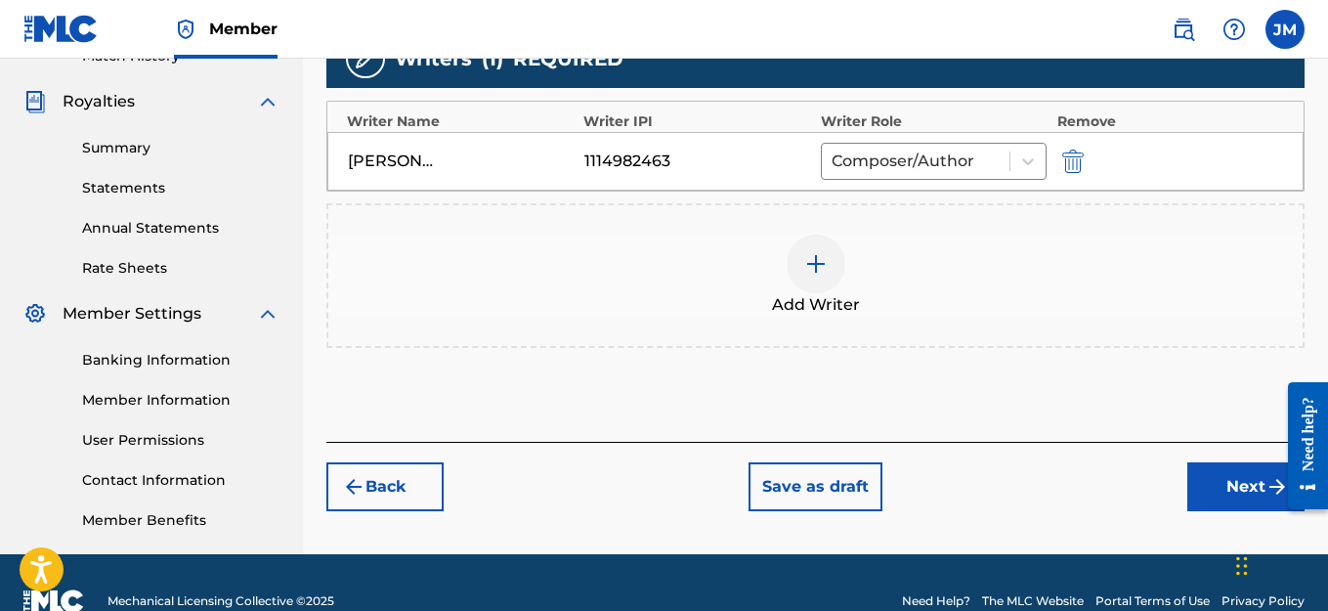
scroll to position [601, 0]
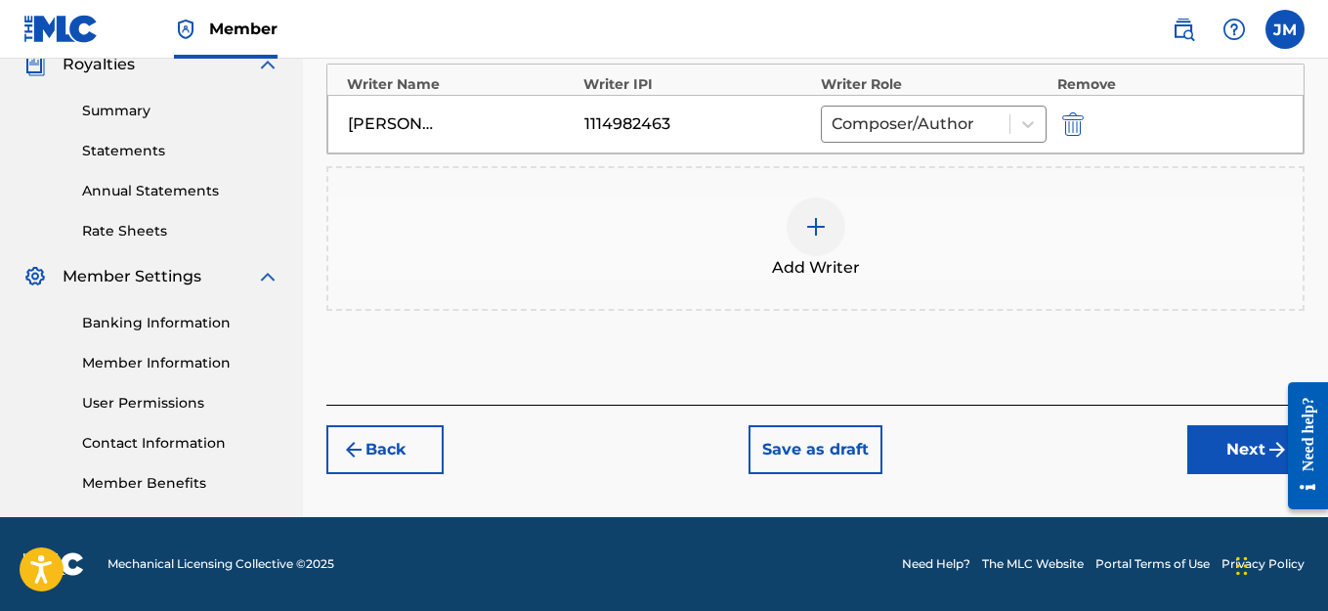
click at [1216, 454] on button "Next" at bounding box center [1245, 449] width 117 height 49
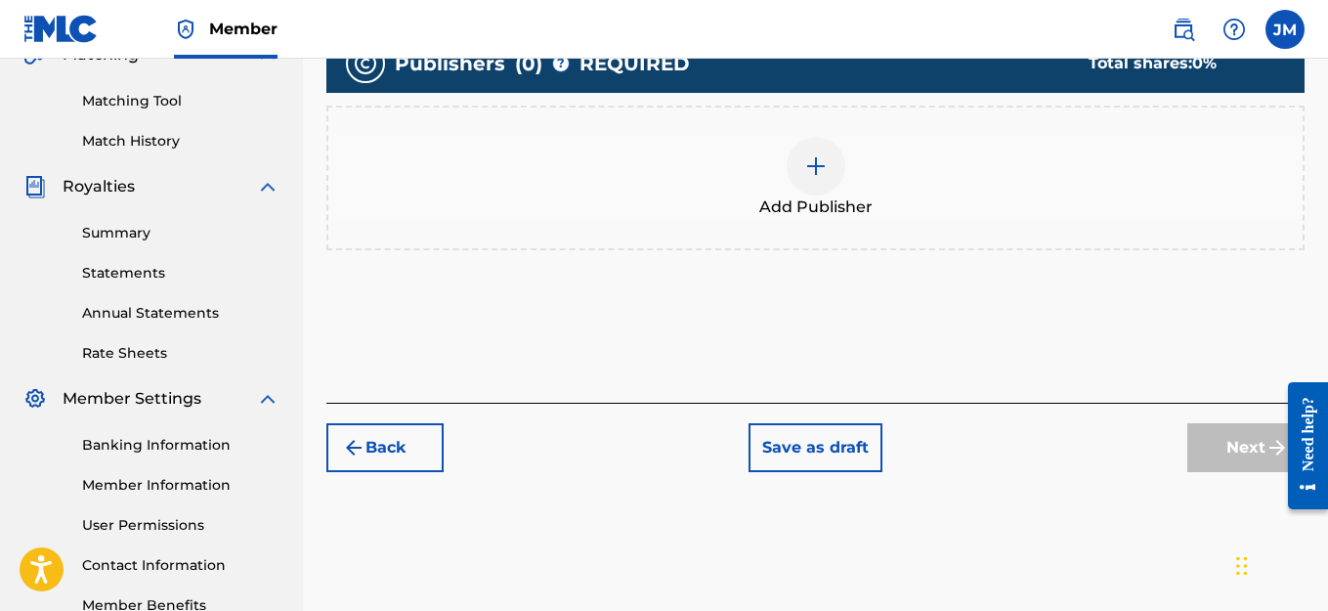
scroll to position [381, 0]
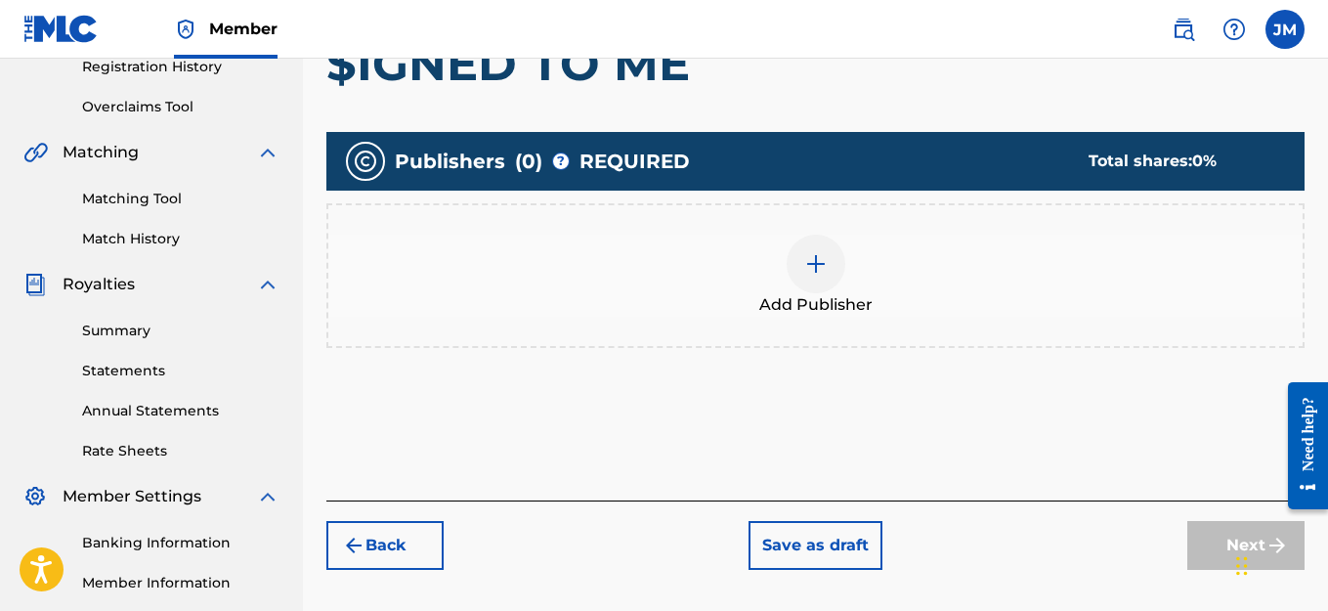
click at [818, 270] on img at bounding box center [815, 263] width 23 height 23
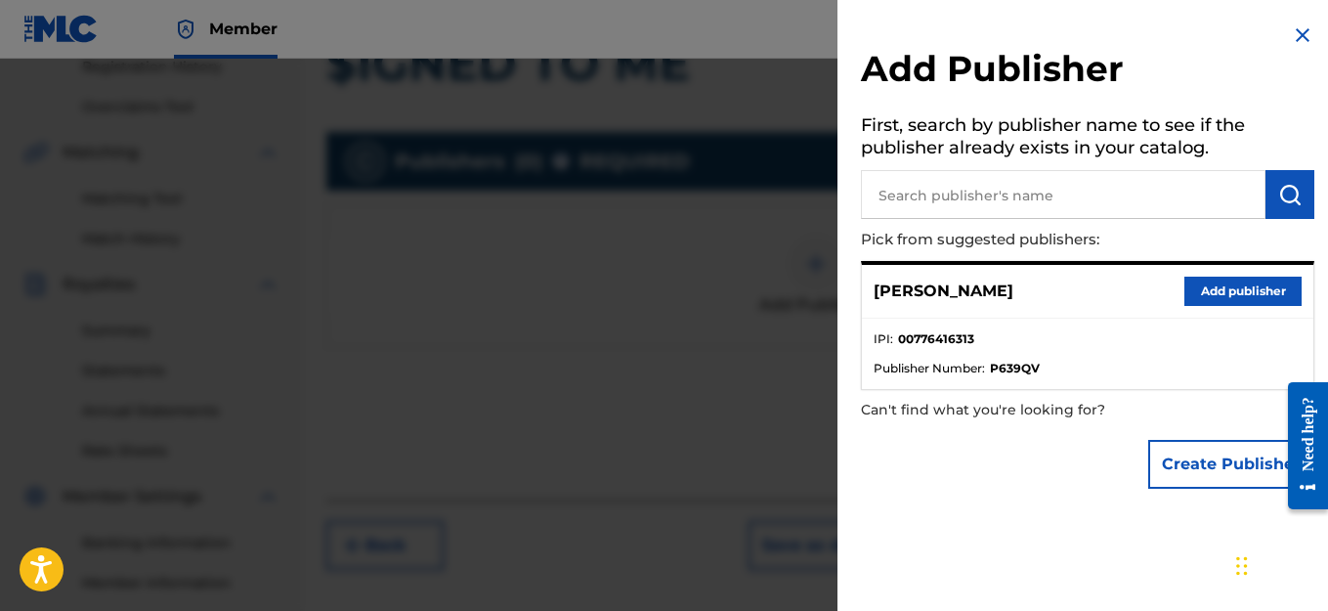
click at [1212, 294] on button "Add publisher" at bounding box center [1242, 291] width 117 height 29
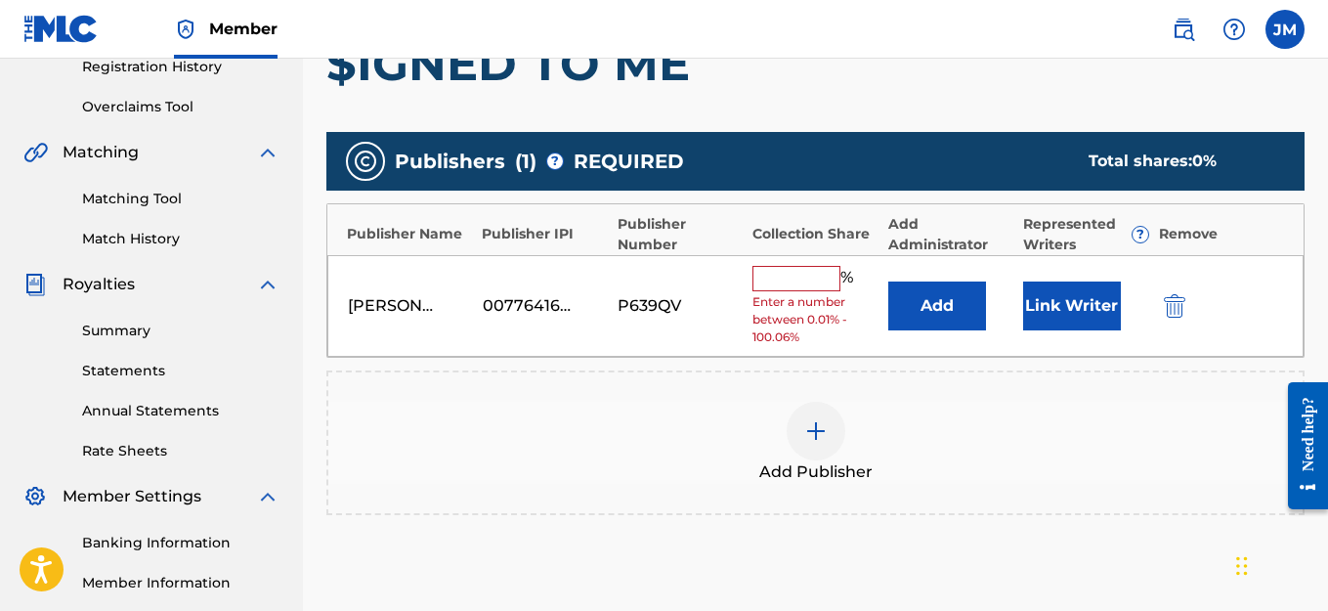
click at [1179, 309] on img "submit" at bounding box center [1174, 305] width 21 height 23
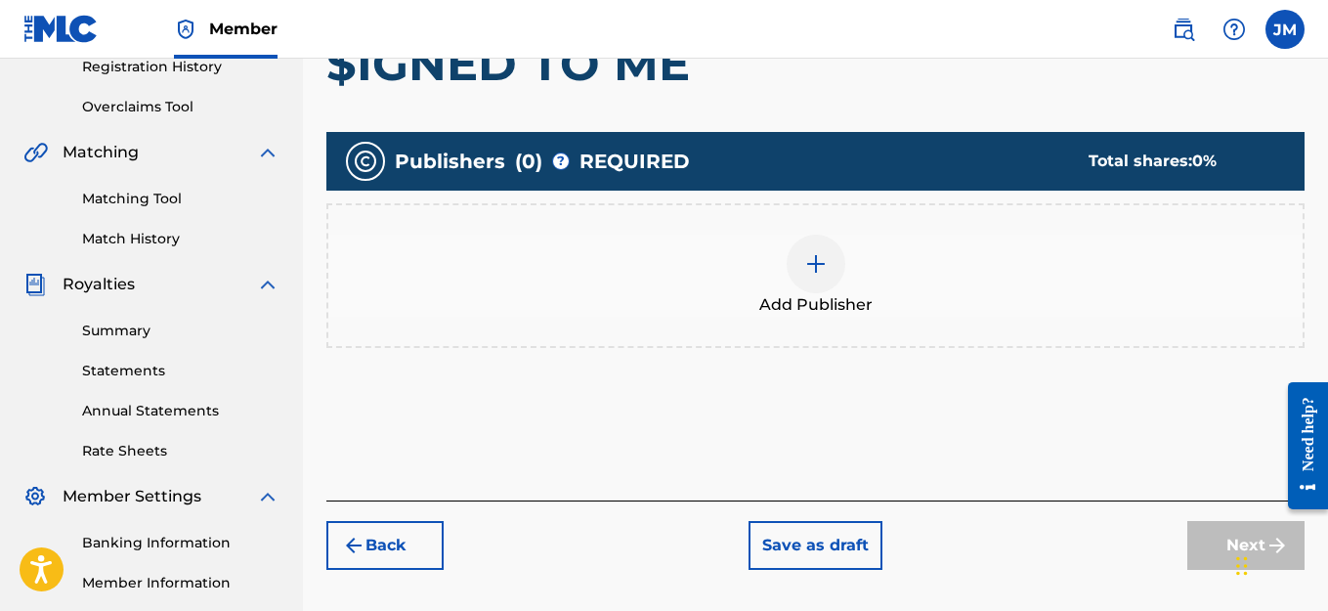
click at [813, 273] on img at bounding box center [815, 263] width 23 height 23
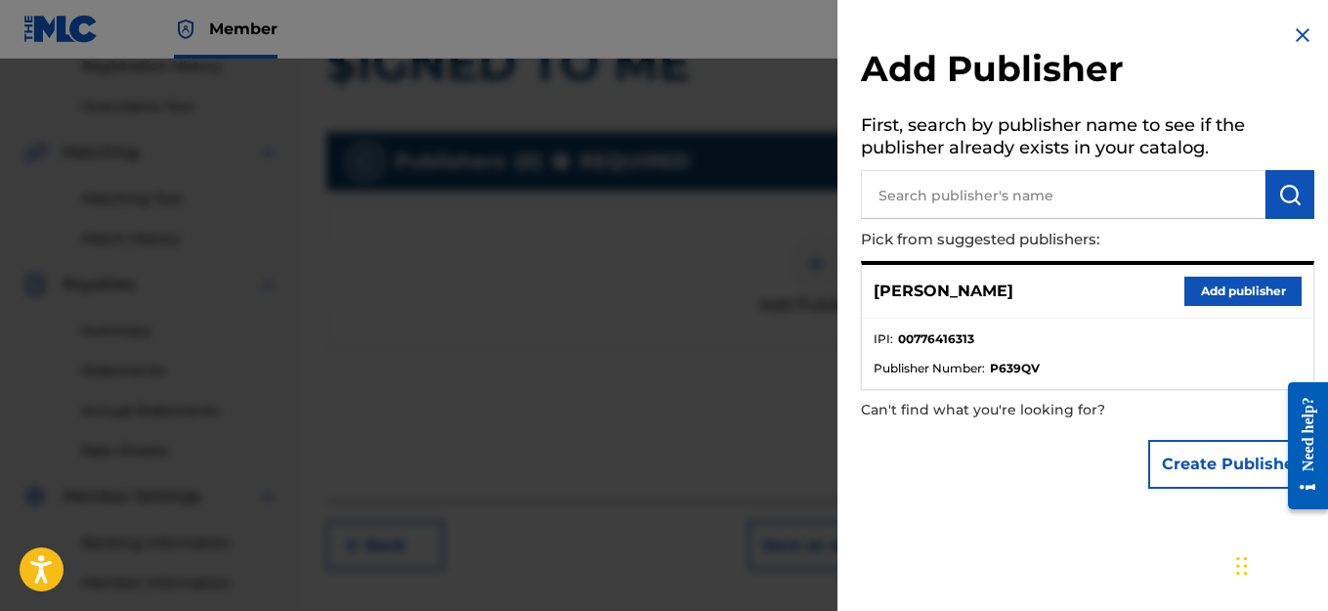
click at [1246, 297] on button "Add publisher" at bounding box center [1242, 291] width 117 height 29
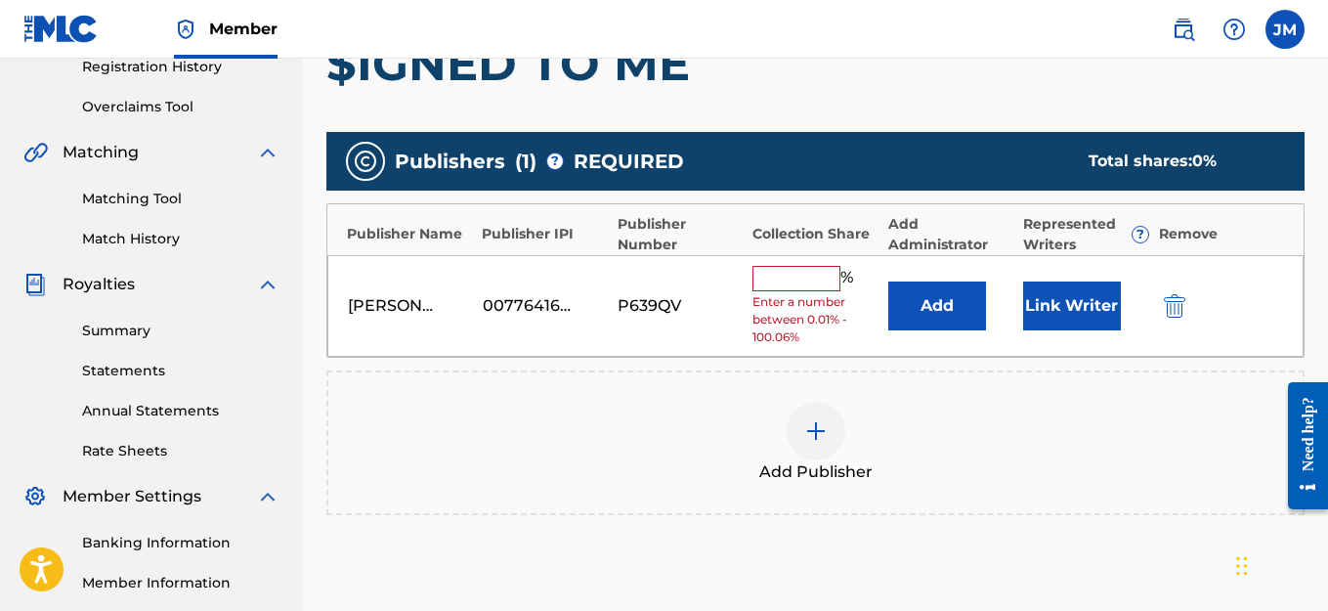
click at [792, 283] on input "text" at bounding box center [796, 278] width 88 height 25
type input "100"
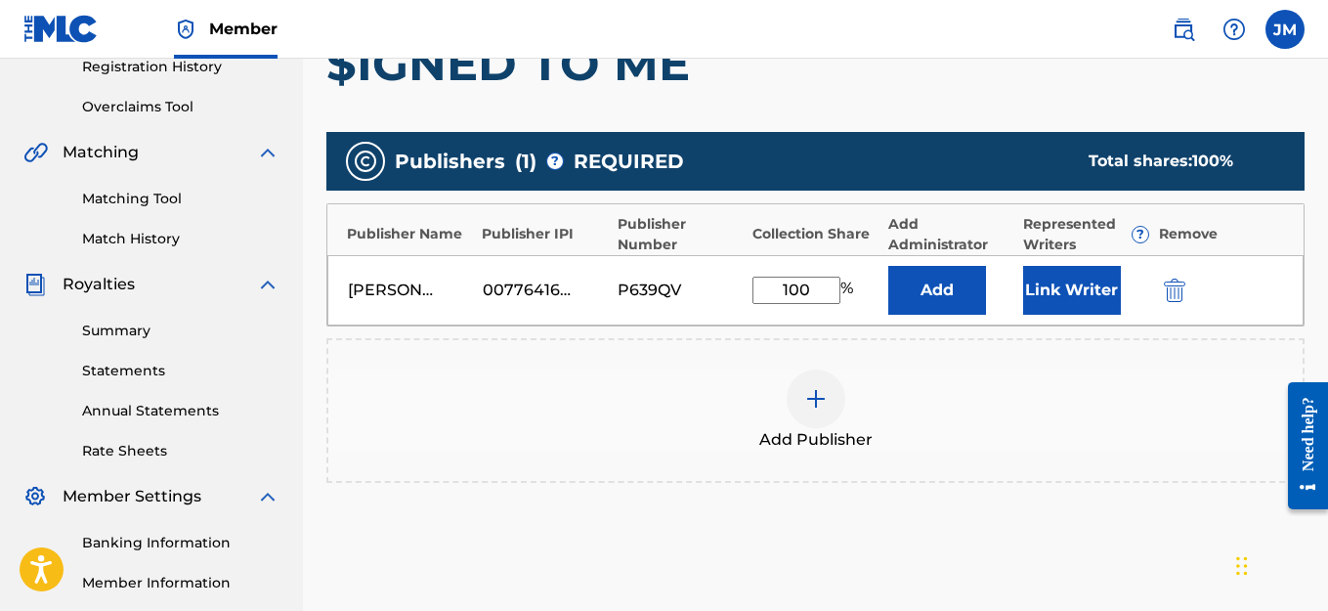
click at [1072, 301] on button "Link Writer" at bounding box center [1072, 290] width 98 height 49
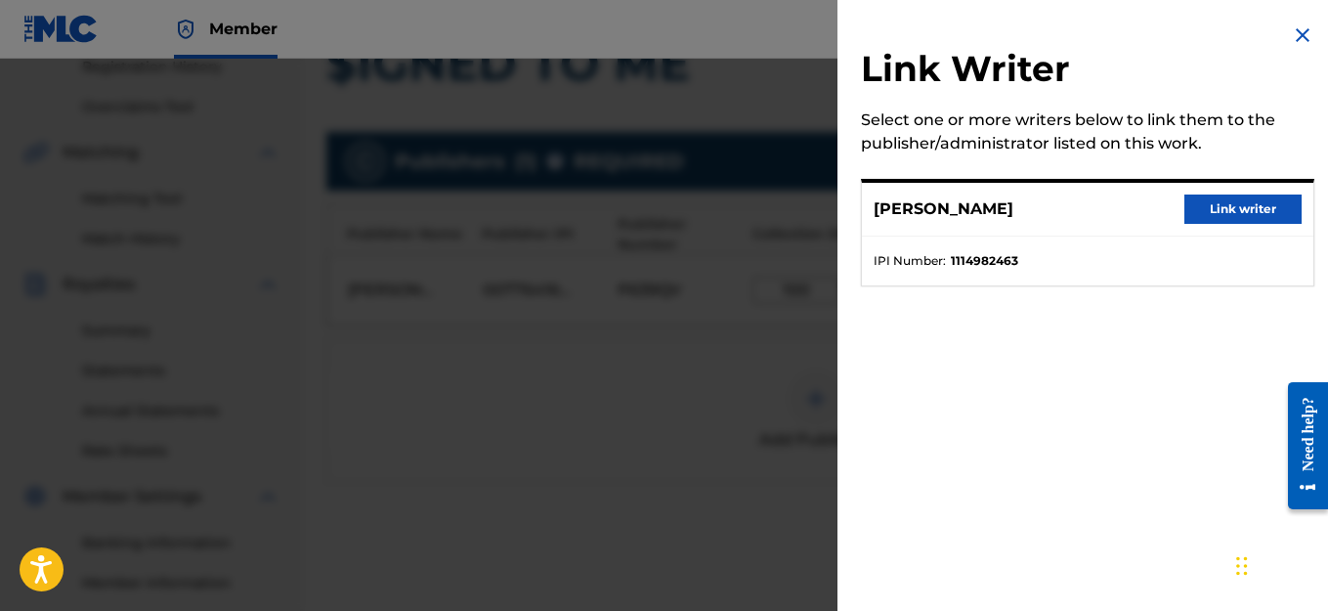
click at [1257, 209] on button "Link writer" at bounding box center [1242, 208] width 117 height 29
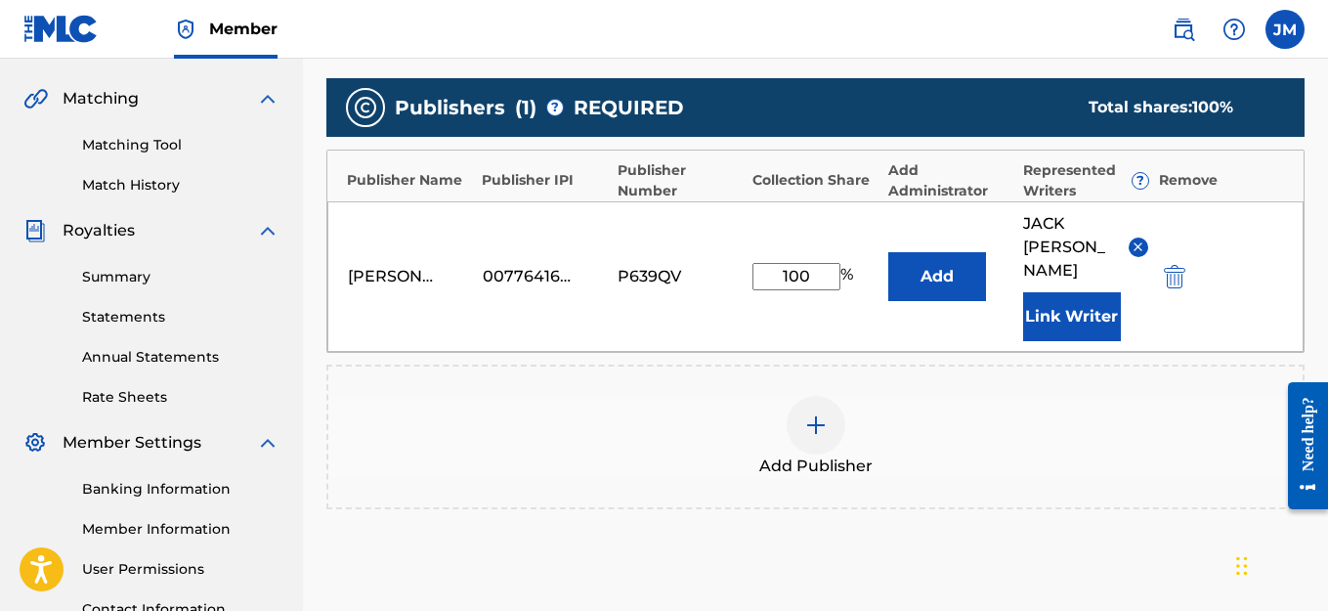
scroll to position [625, 0]
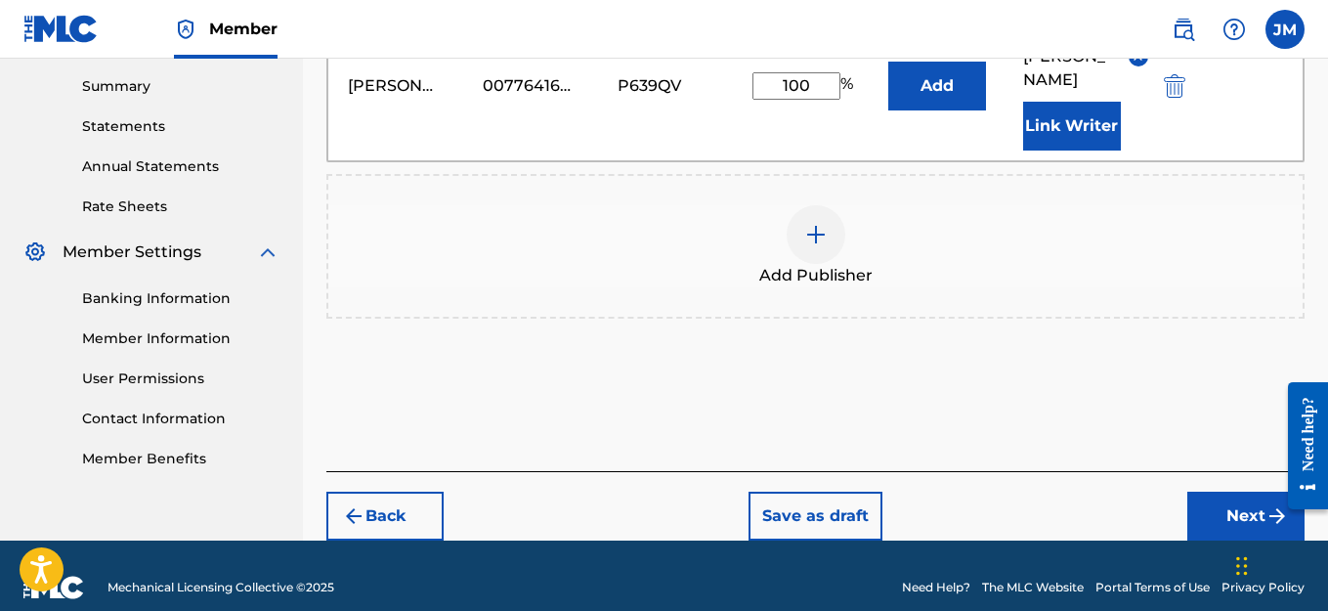
click at [1236, 492] on button "Next" at bounding box center [1245, 516] width 117 height 49
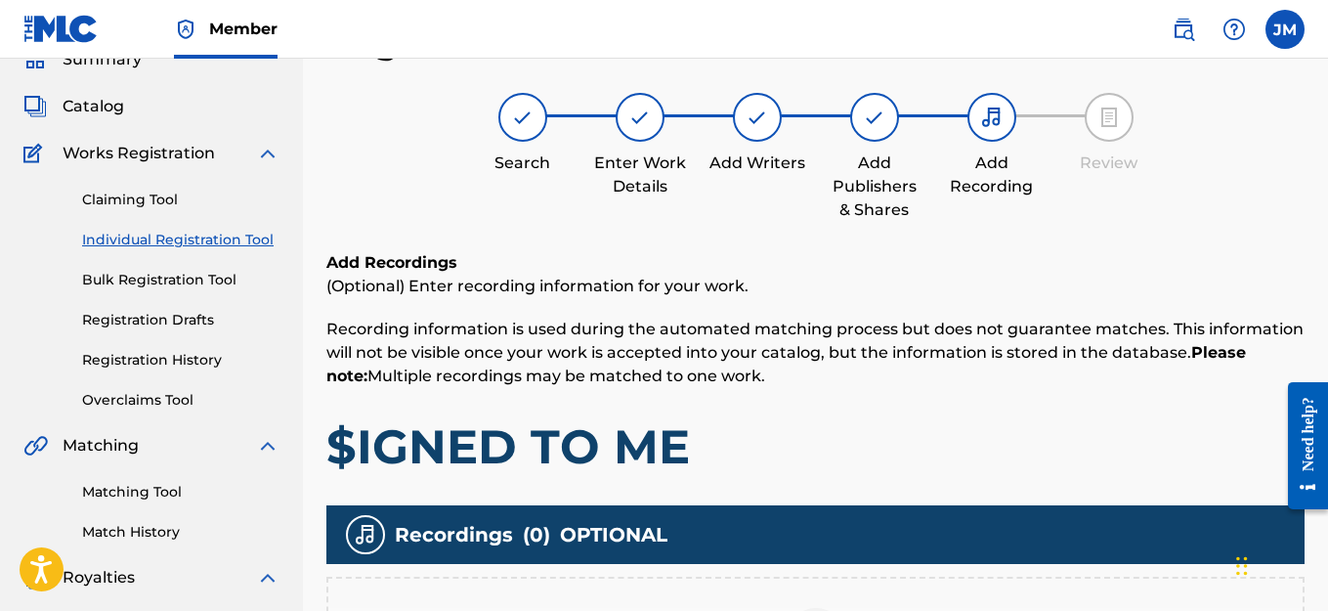
scroll to position [381, 0]
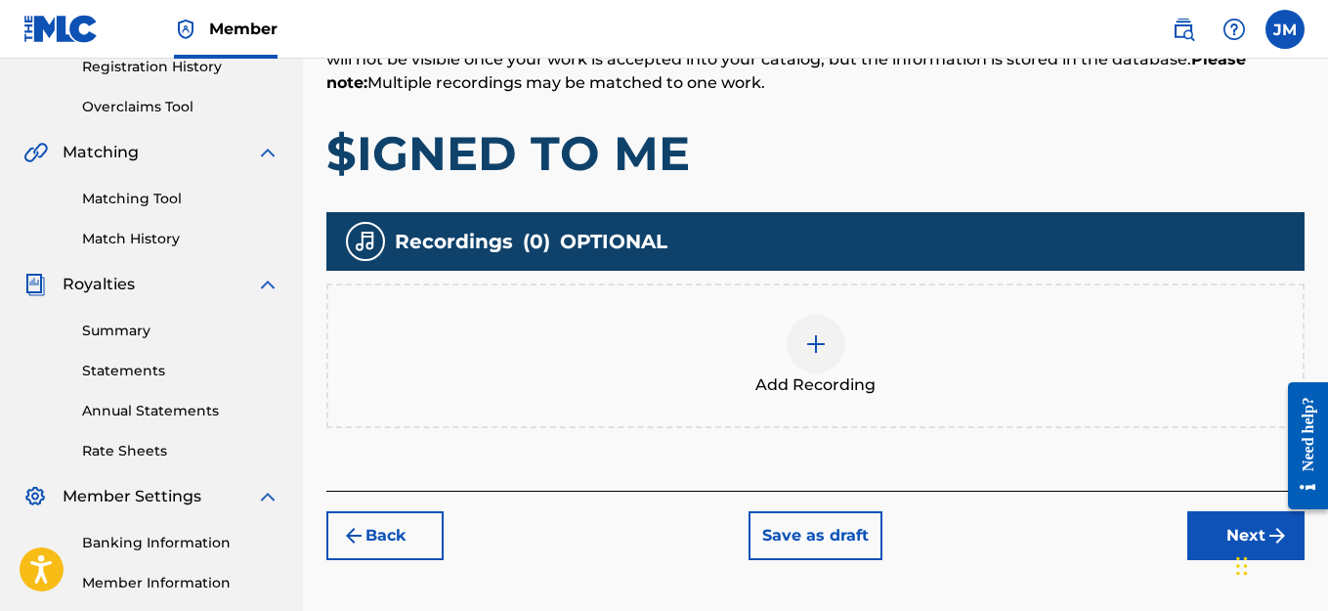
click at [819, 343] on img at bounding box center [815, 343] width 23 height 23
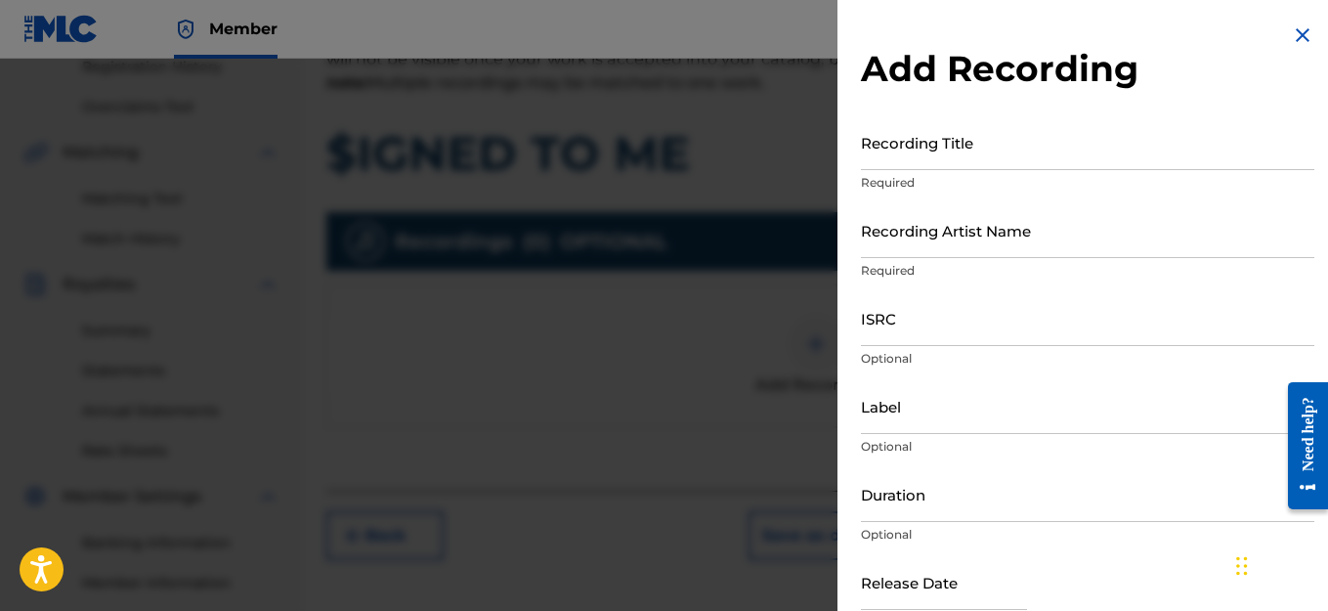
click at [997, 156] on input "Recording Title" at bounding box center [1087, 142] width 453 height 56
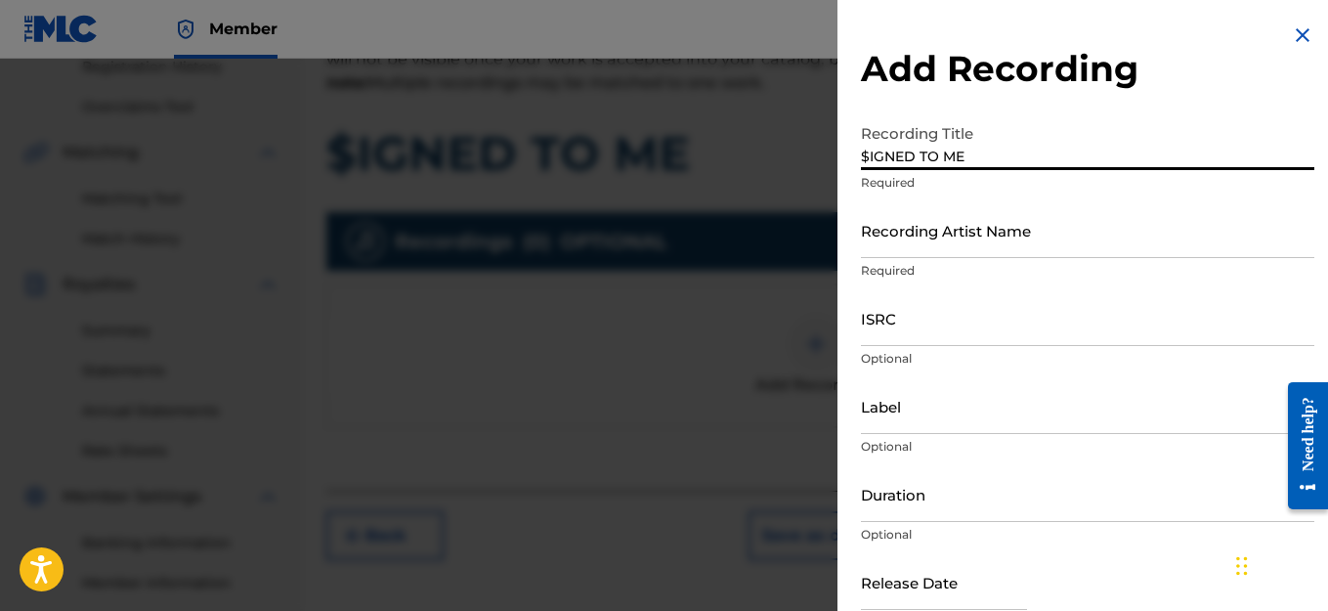
type input "$IGNED TO ME"
click at [1016, 250] on input "Recording Artist Name" at bounding box center [1087, 230] width 453 height 56
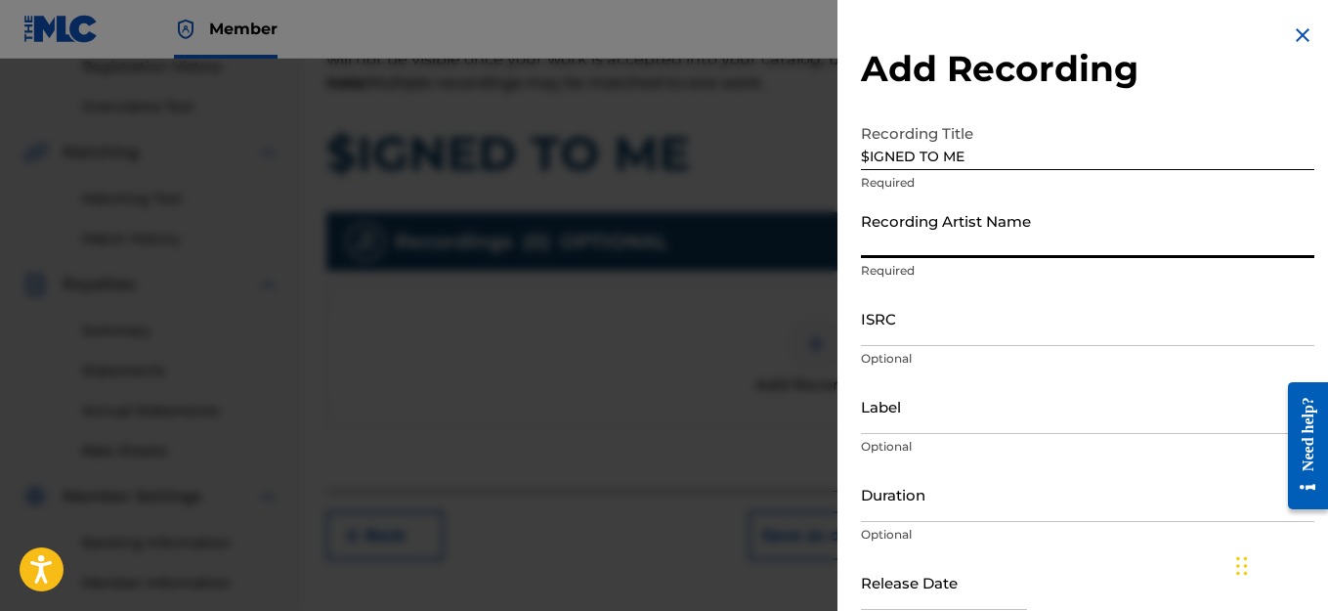
type input "HAIRCUT JAC"
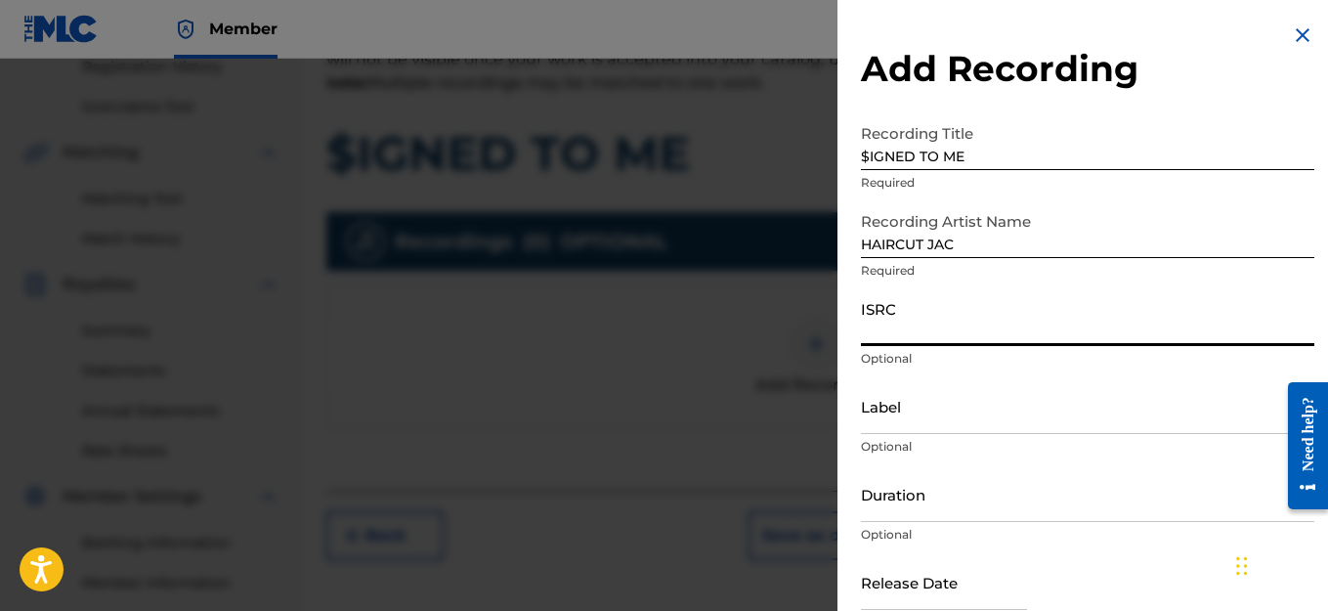
paste input "QZWFR2591315"
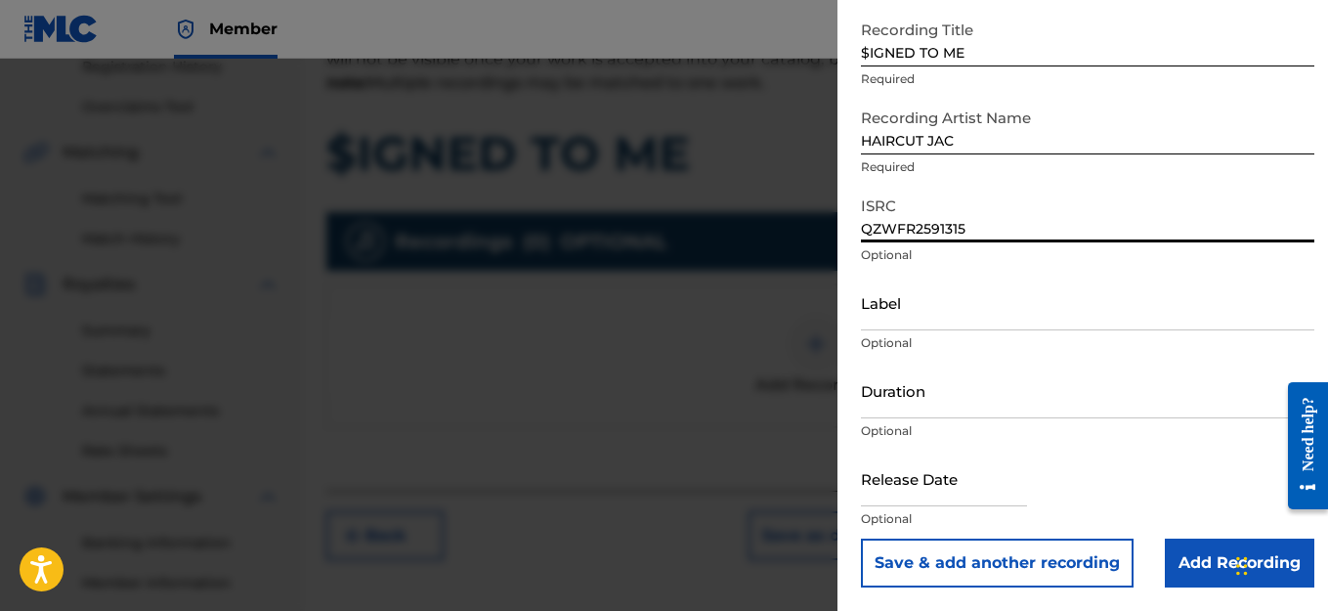
type input "QZWFR2591315"
click at [1197, 566] on input "Add Recording" at bounding box center [1240, 562] width 150 height 49
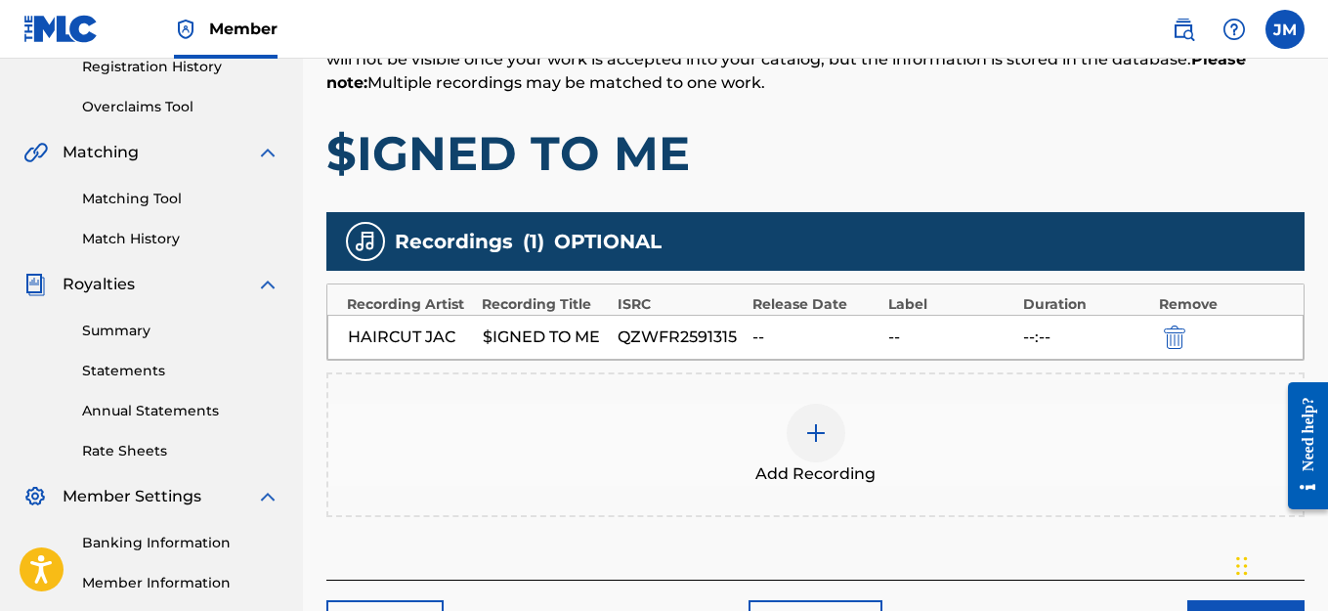
scroll to position [601, 0]
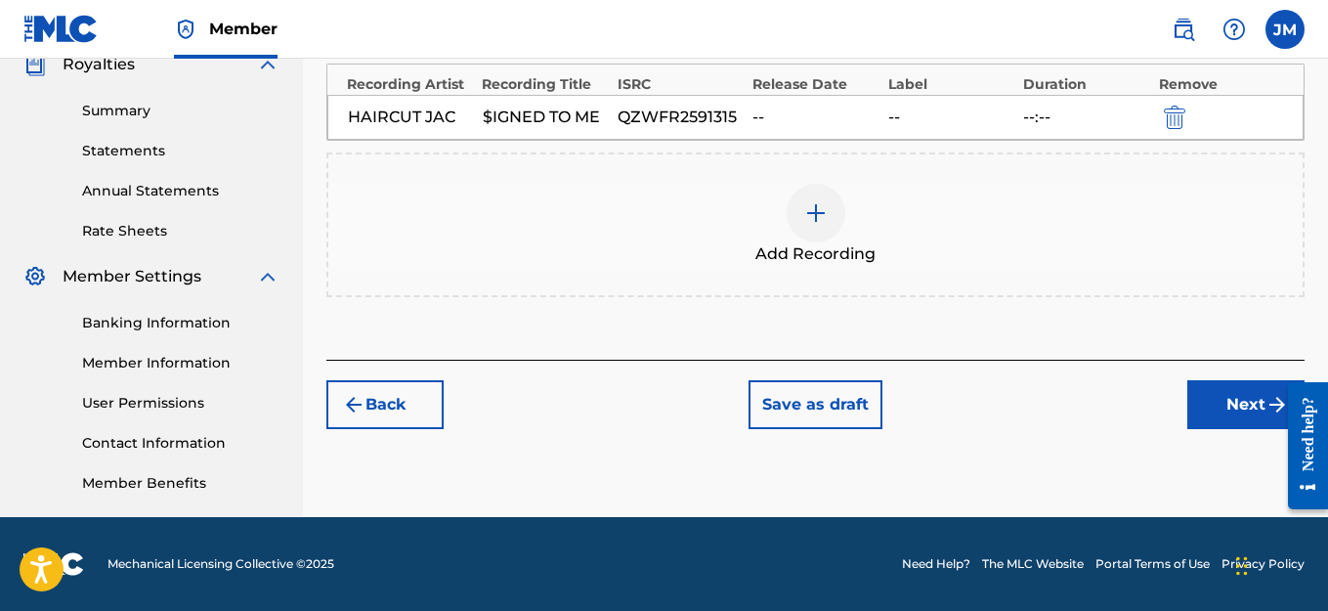
click at [1226, 416] on button "Next" at bounding box center [1245, 404] width 117 height 49
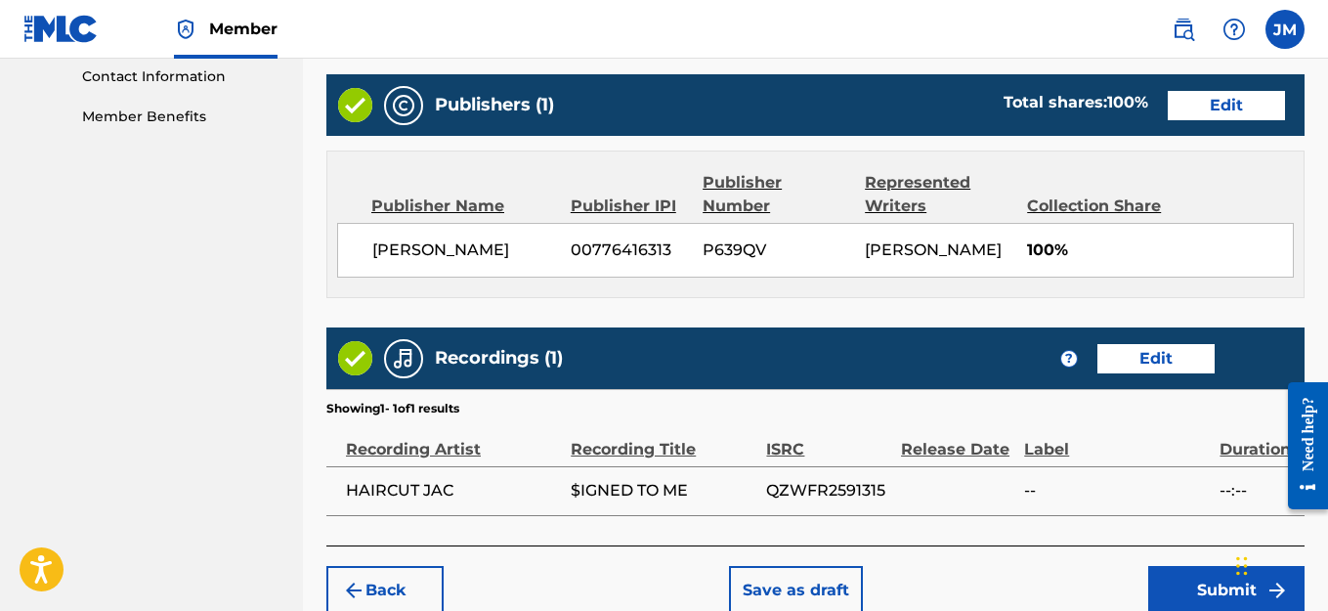
scroll to position [1089, 0]
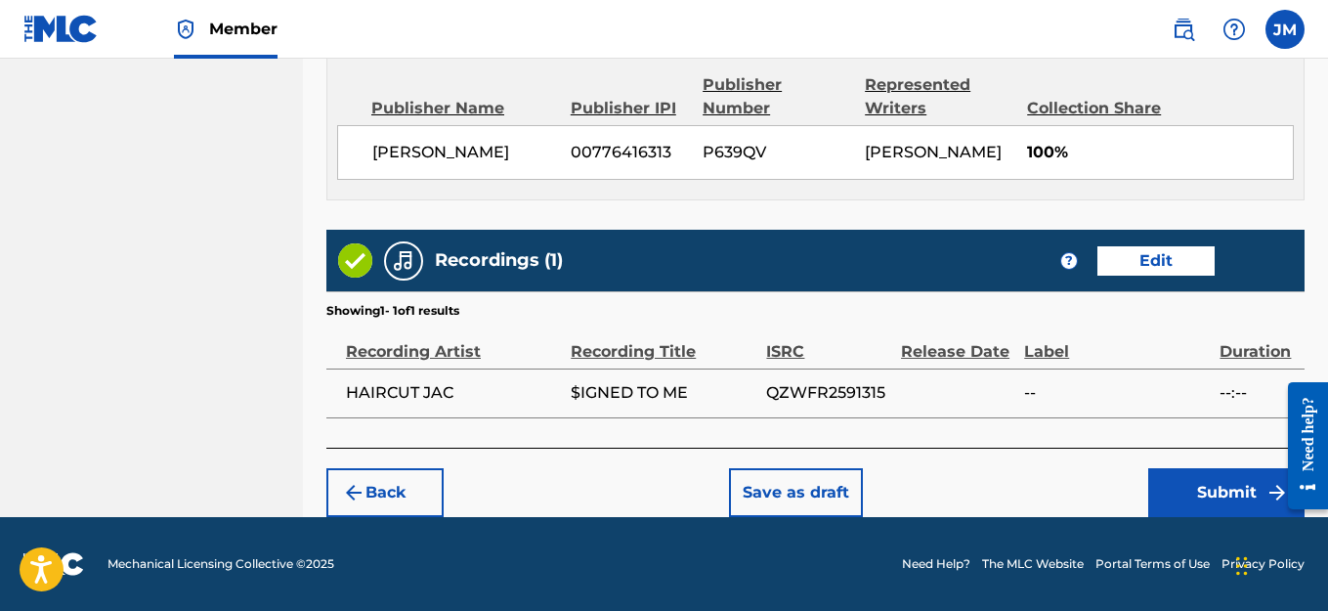
click at [1202, 496] on button "Submit" at bounding box center [1226, 492] width 156 height 49
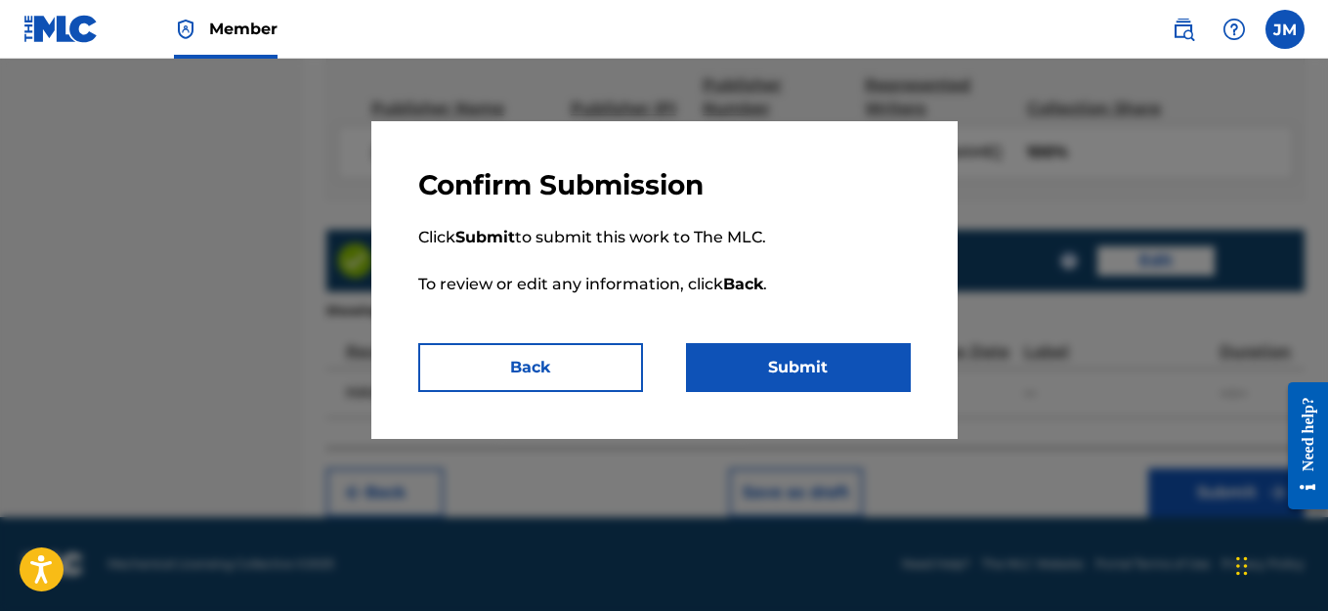
click at [855, 359] on button "Submit" at bounding box center [798, 367] width 225 height 49
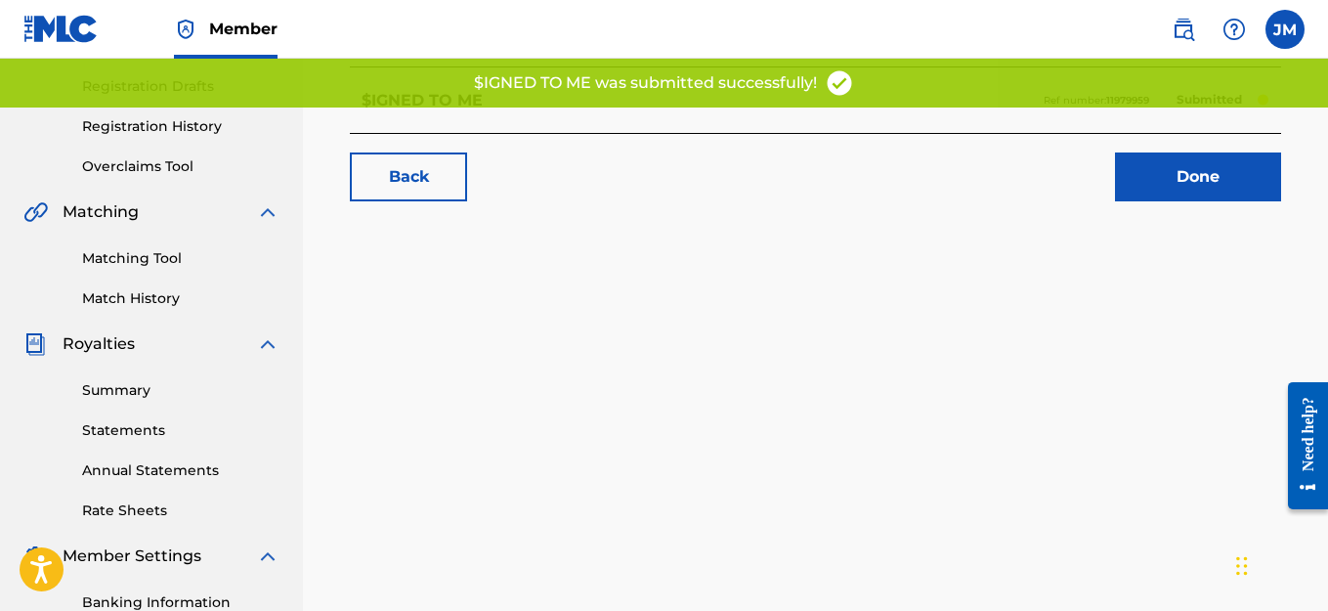
scroll to position [293, 0]
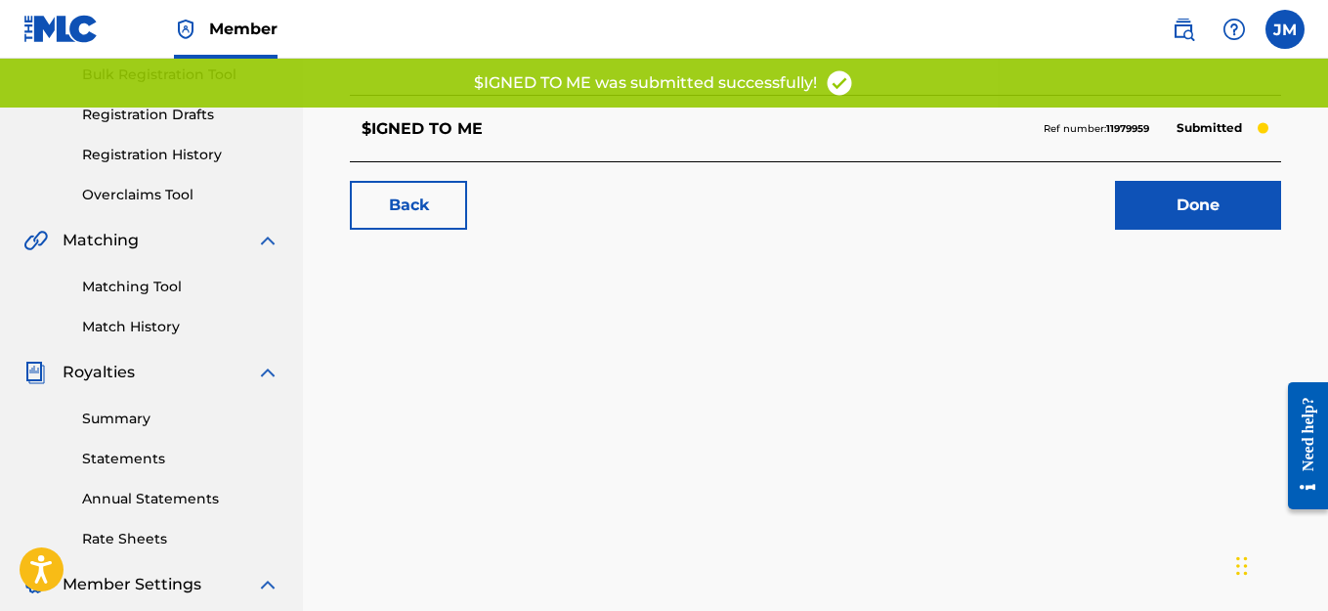
click at [1181, 216] on link "Done" at bounding box center [1198, 205] width 166 height 49
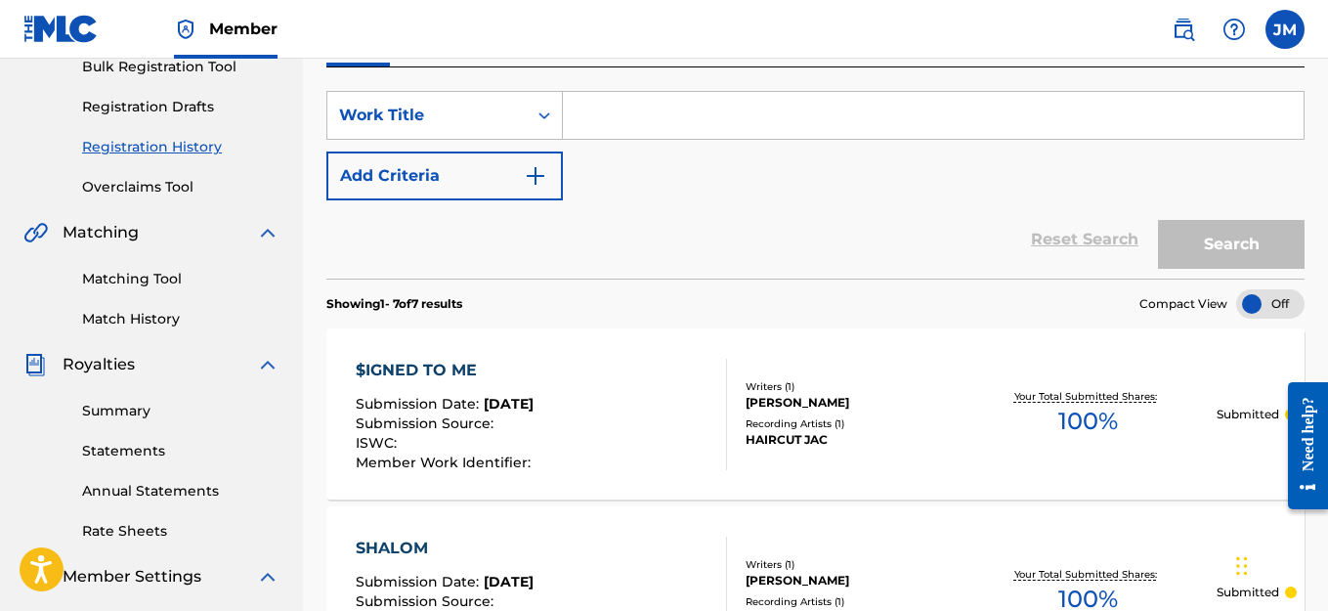
scroll to position [8, 0]
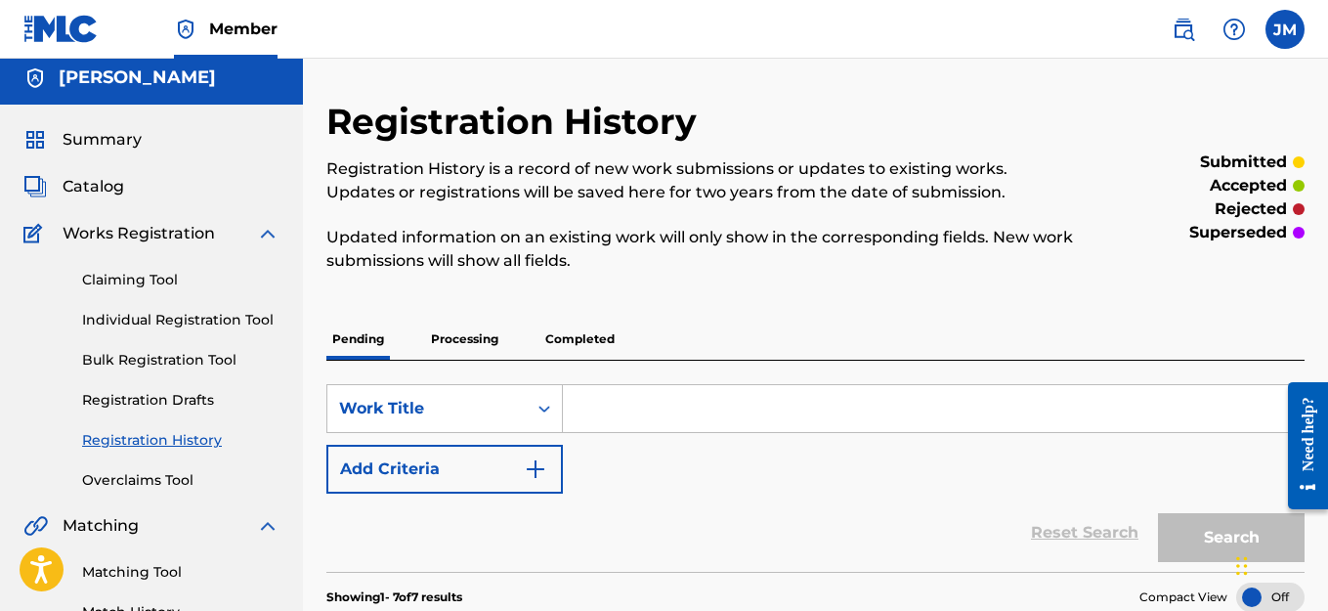
click at [181, 326] on link "Individual Registration Tool" at bounding box center [180, 320] width 197 height 21
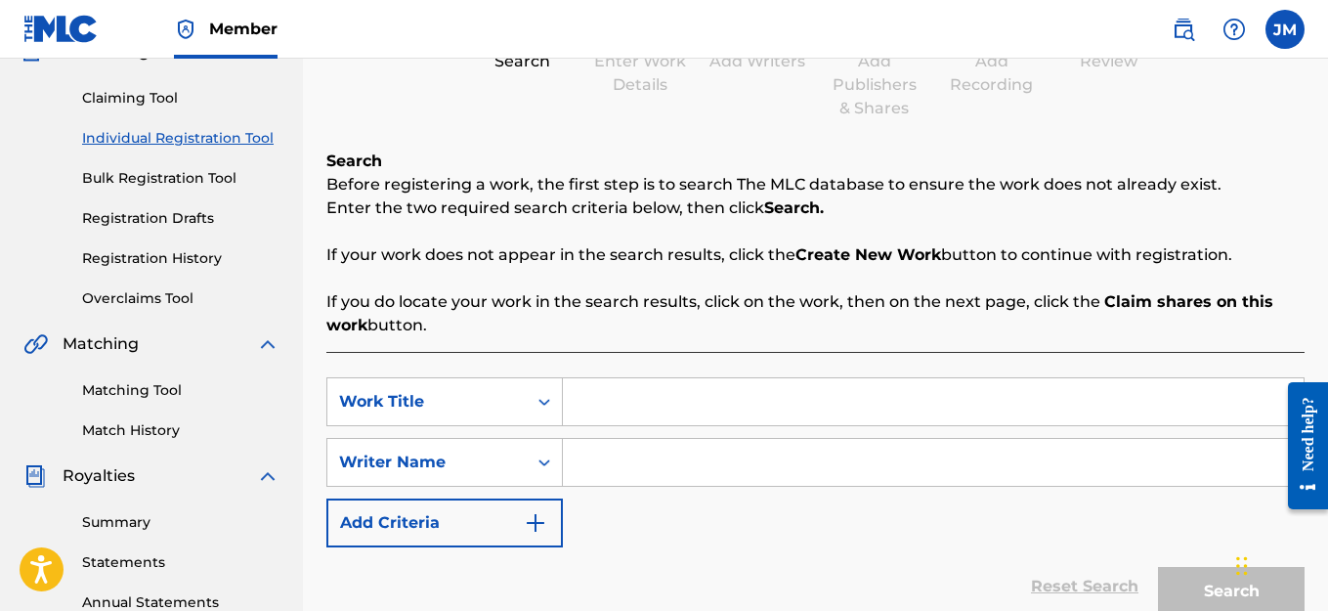
scroll to position [195, 0]
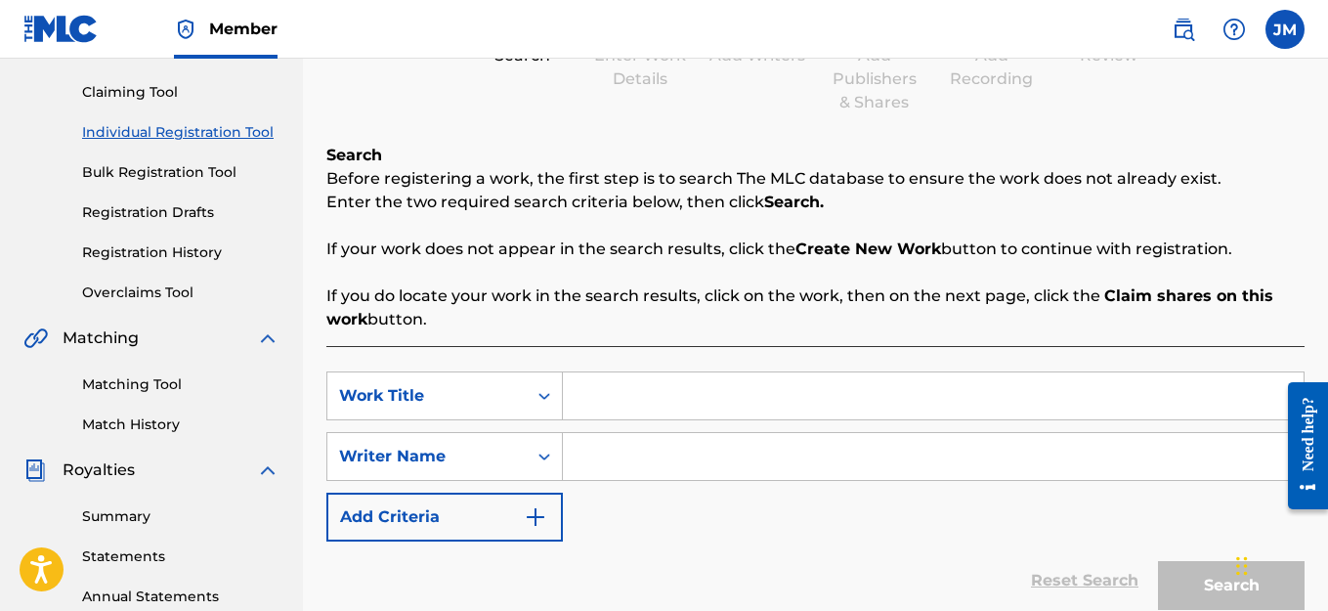
click at [583, 399] on input "Search Form" at bounding box center [933, 395] width 741 height 47
type input "C"
click at [607, 454] on input "Search Form" at bounding box center [933, 456] width 741 height 47
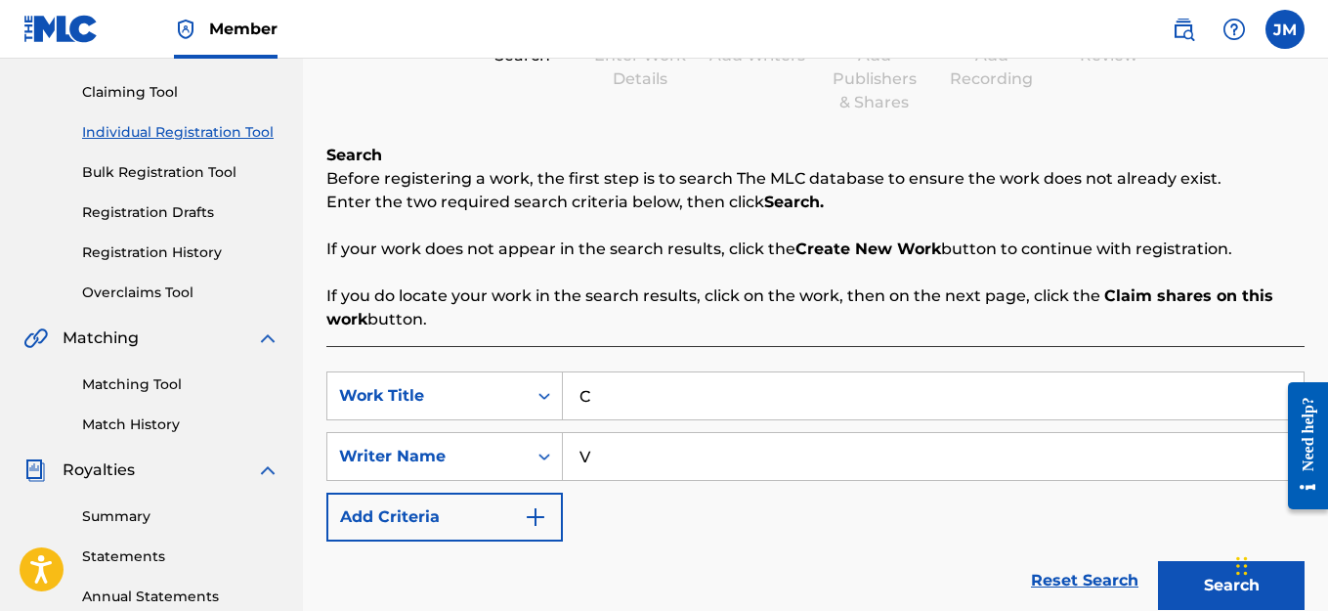
scroll to position [489, 0]
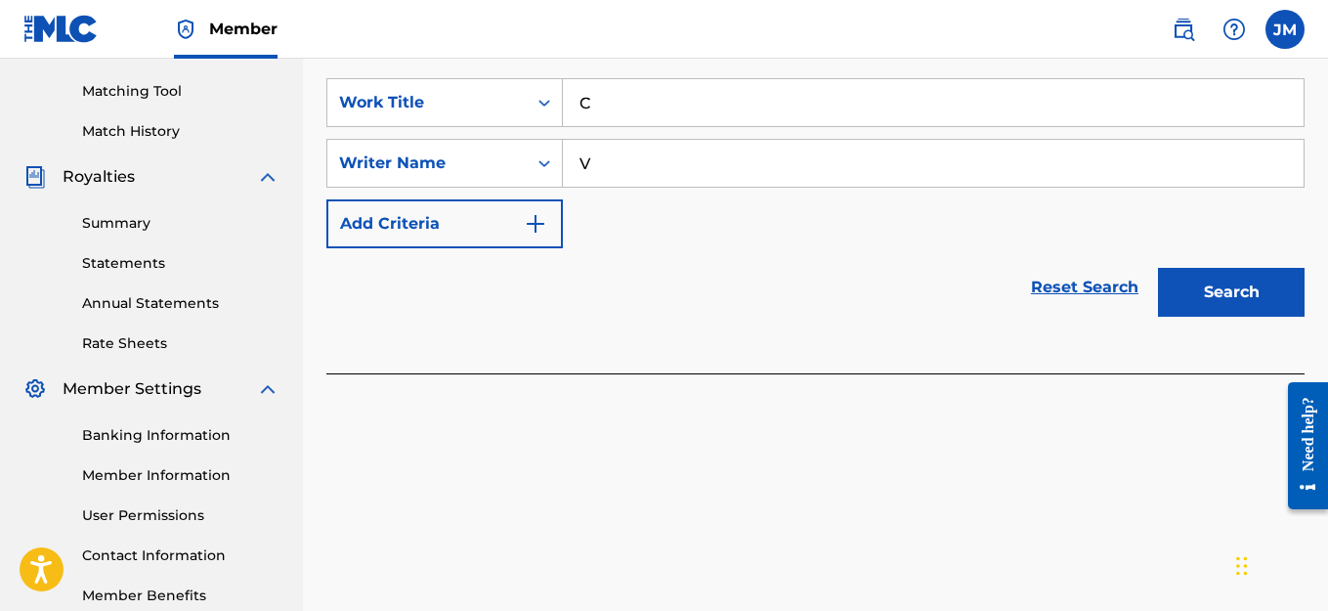
type input "V"
click at [1223, 291] on button "Search" at bounding box center [1231, 292] width 147 height 49
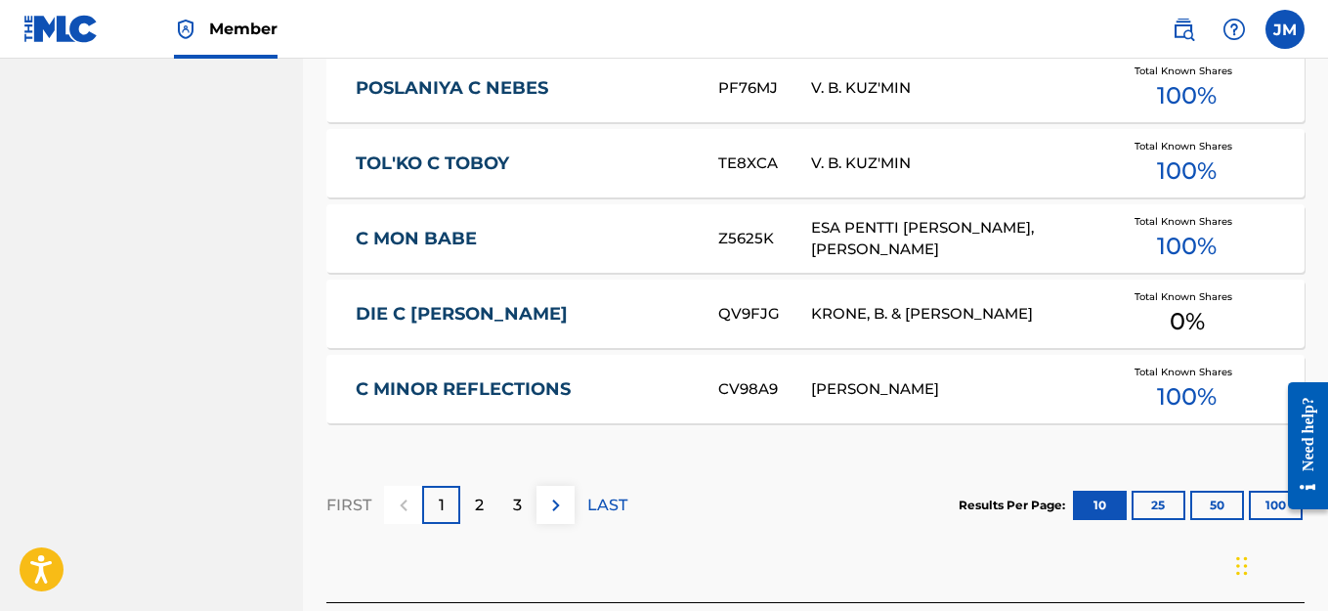
scroll to position [1425, 0]
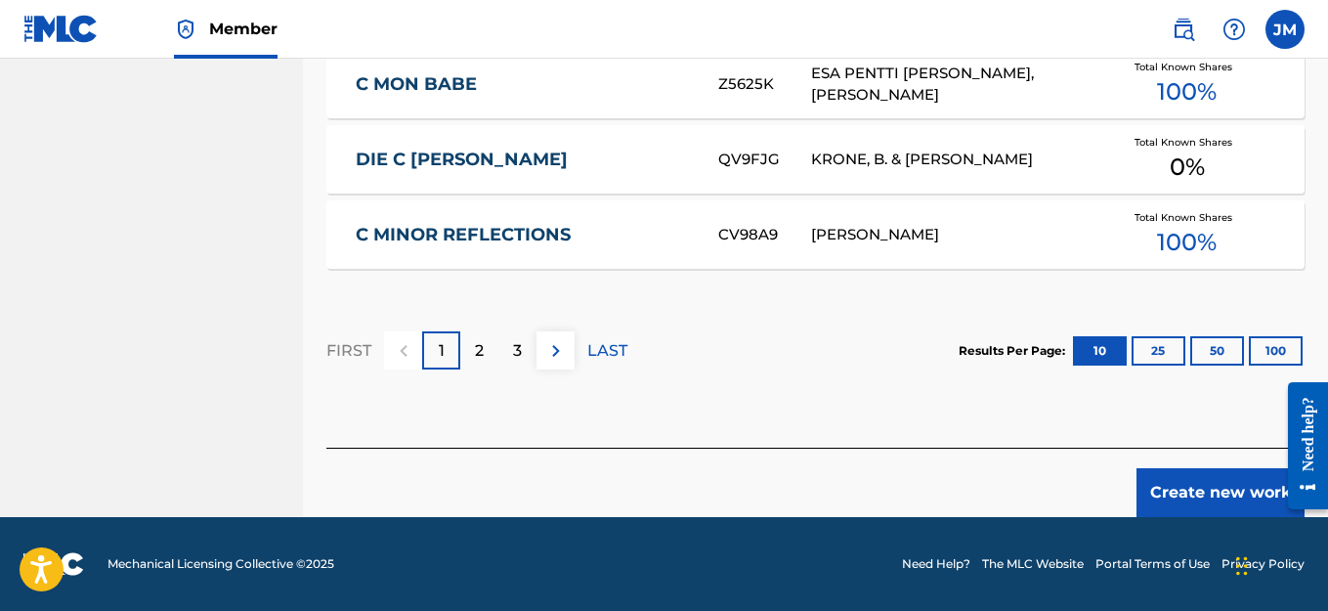
click at [1213, 492] on button "Create new work" at bounding box center [1220, 492] width 168 height 49
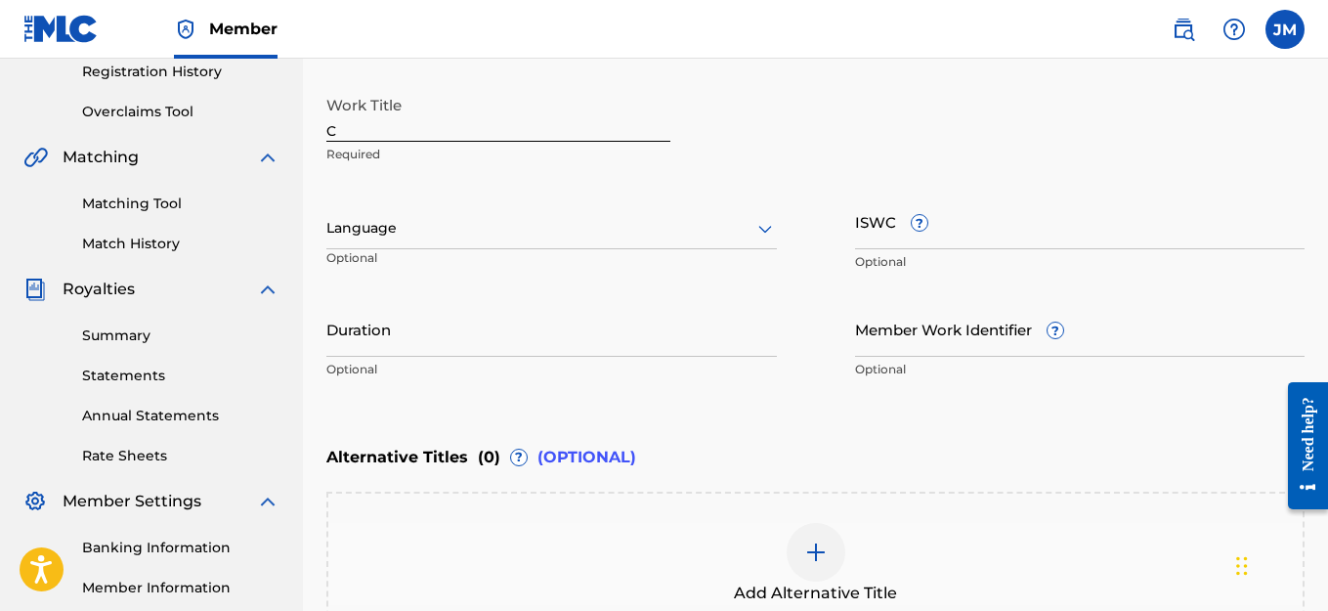
scroll to position [223, 0]
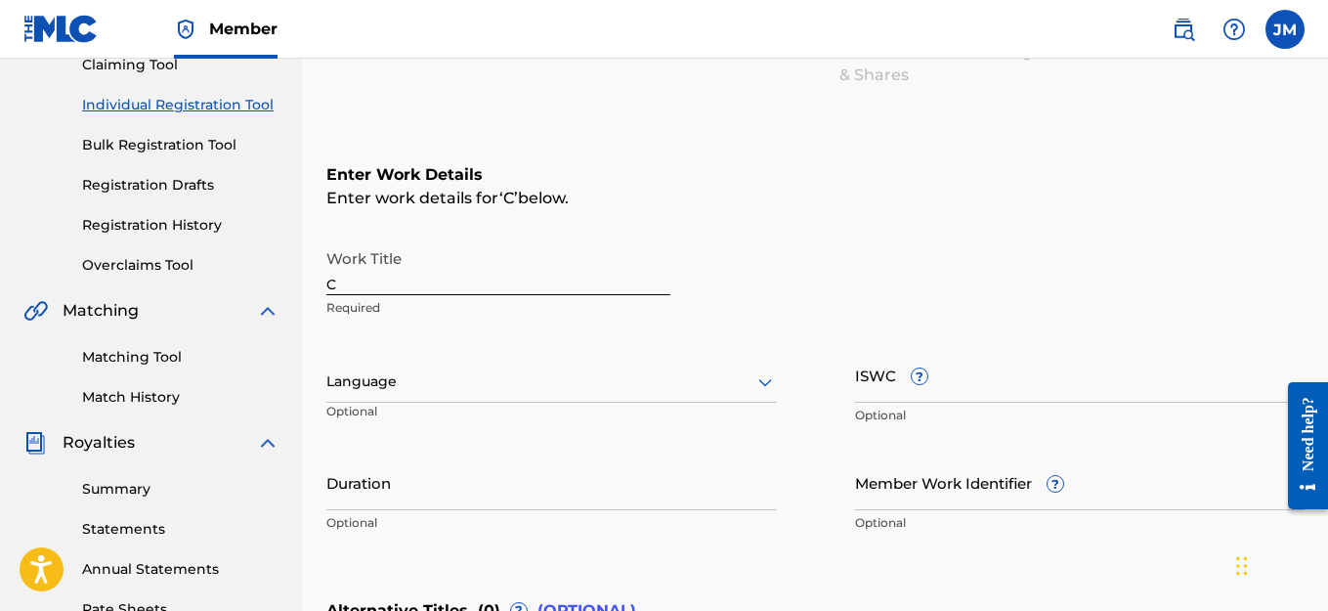
click at [382, 278] on input "C" at bounding box center [498, 267] width 344 height 56
type input "ISSUES"
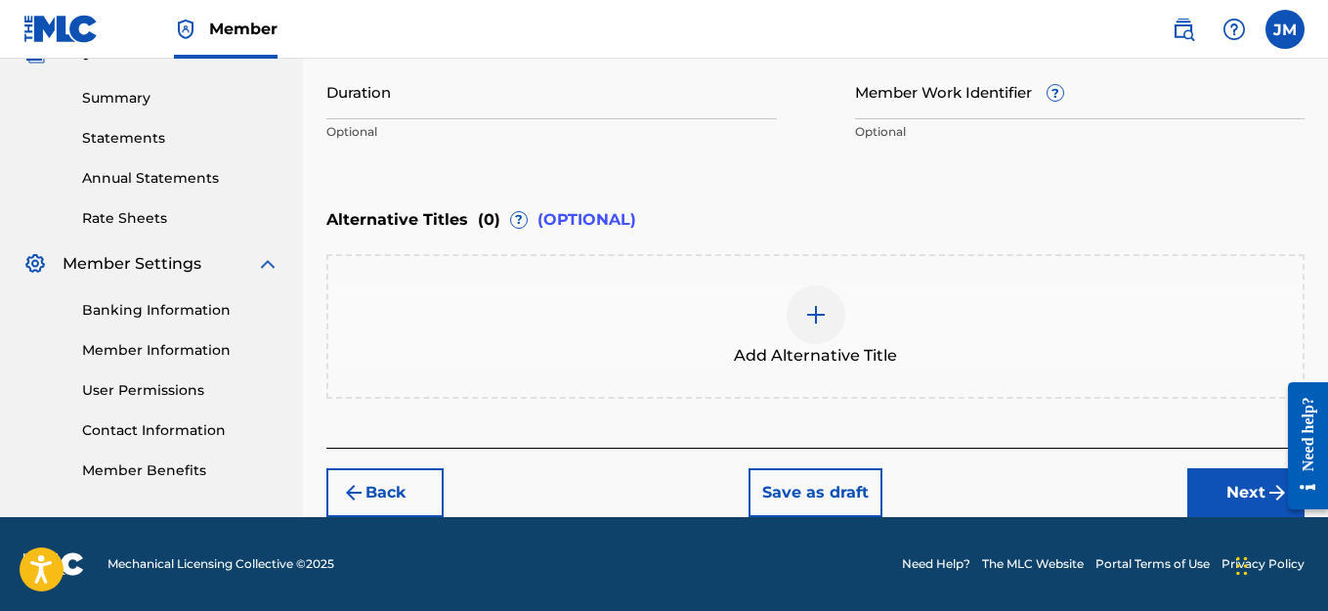
click at [1221, 499] on button "Next" at bounding box center [1245, 492] width 117 height 49
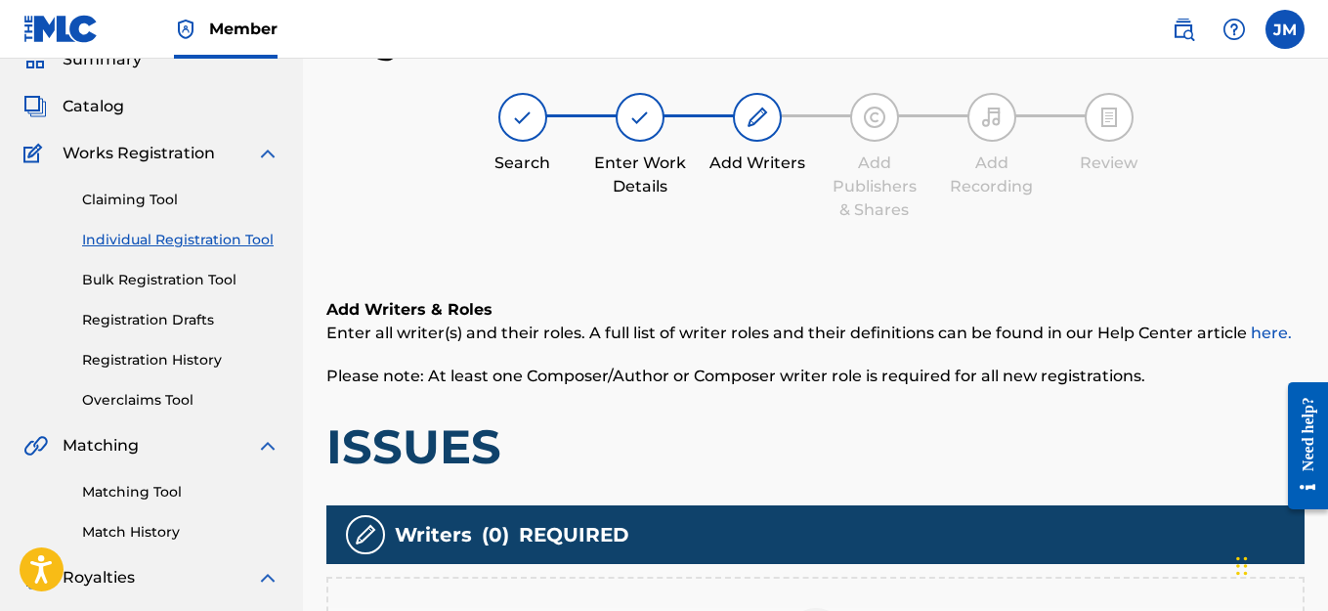
scroll to position [381, 0]
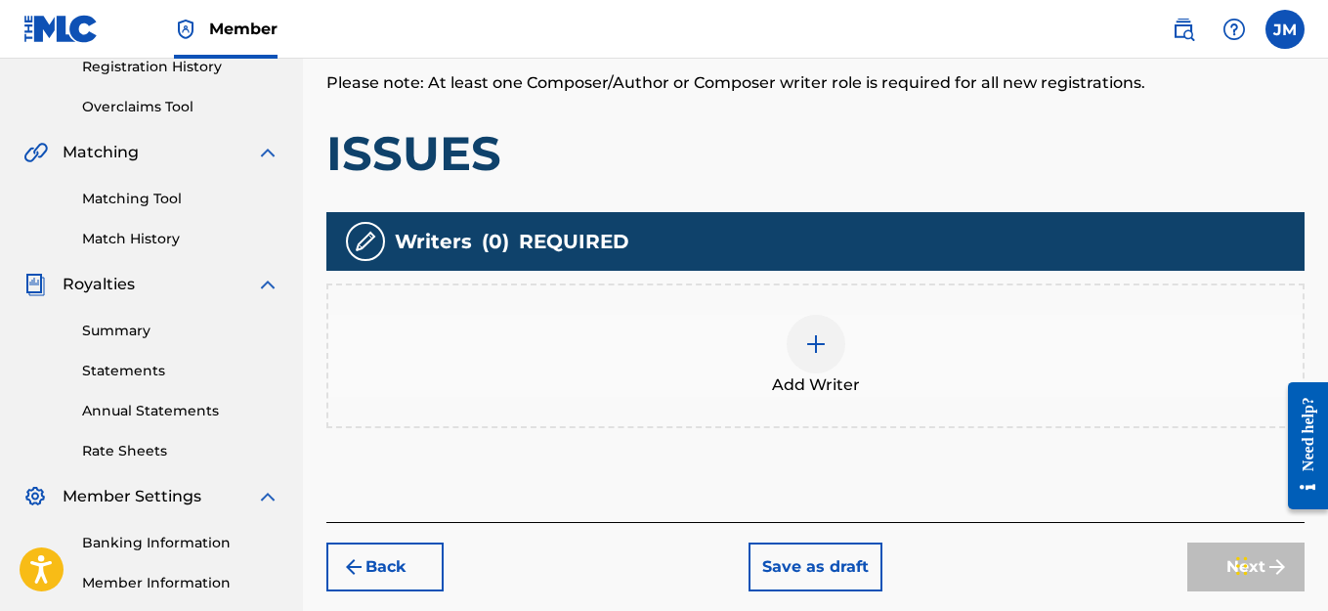
click at [817, 348] on img at bounding box center [815, 343] width 23 height 23
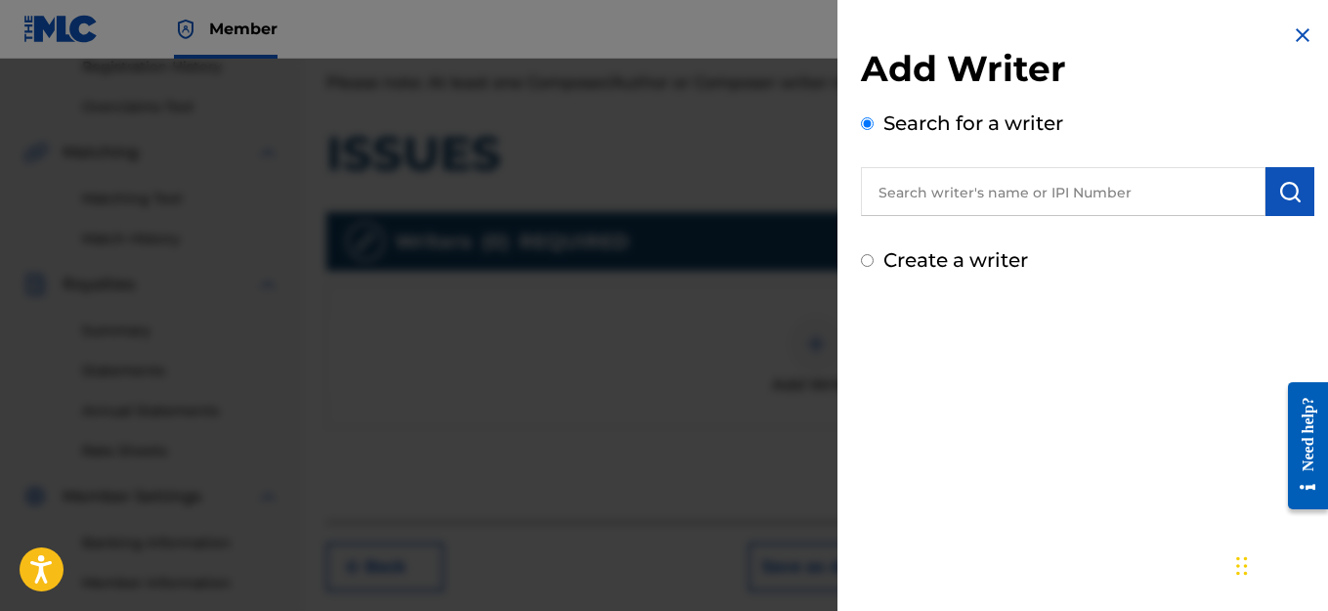
click at [870, 257] on input "Create a writer" at bounding box center [867, 260] width 13 height 13
radio input "false"
radio input "true"
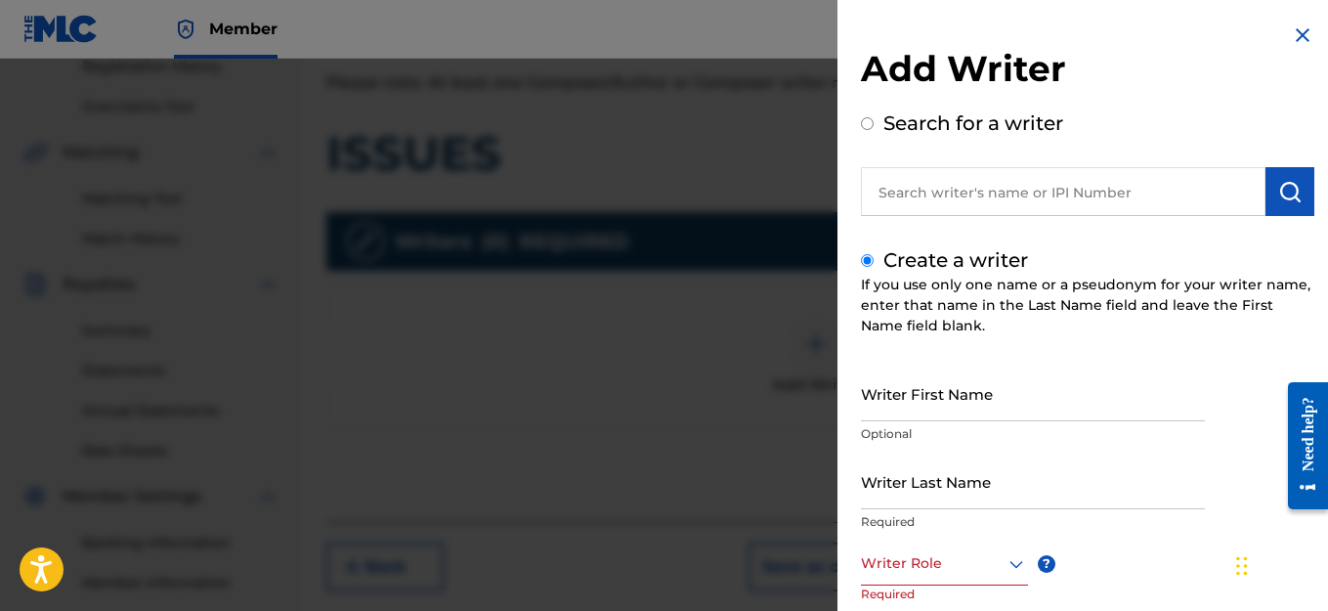
scroll to position [98, 0]
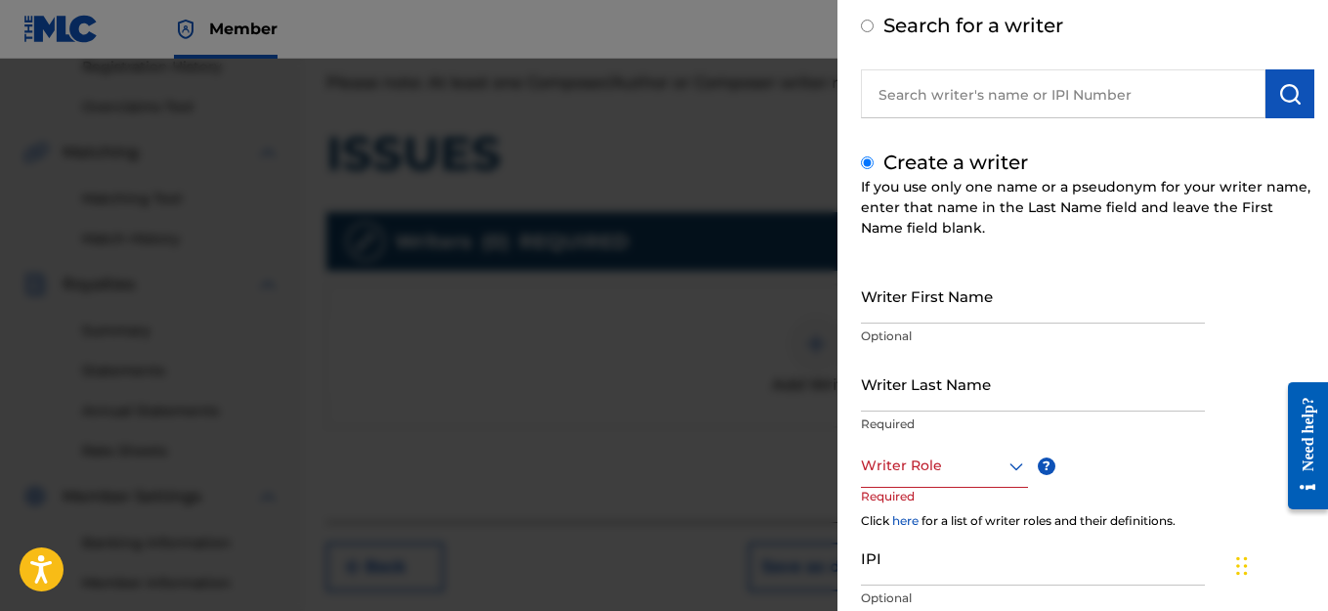
click at [982, 301] on input "Writer First Name" at bounding box center [1033, 296] width 344 height 56
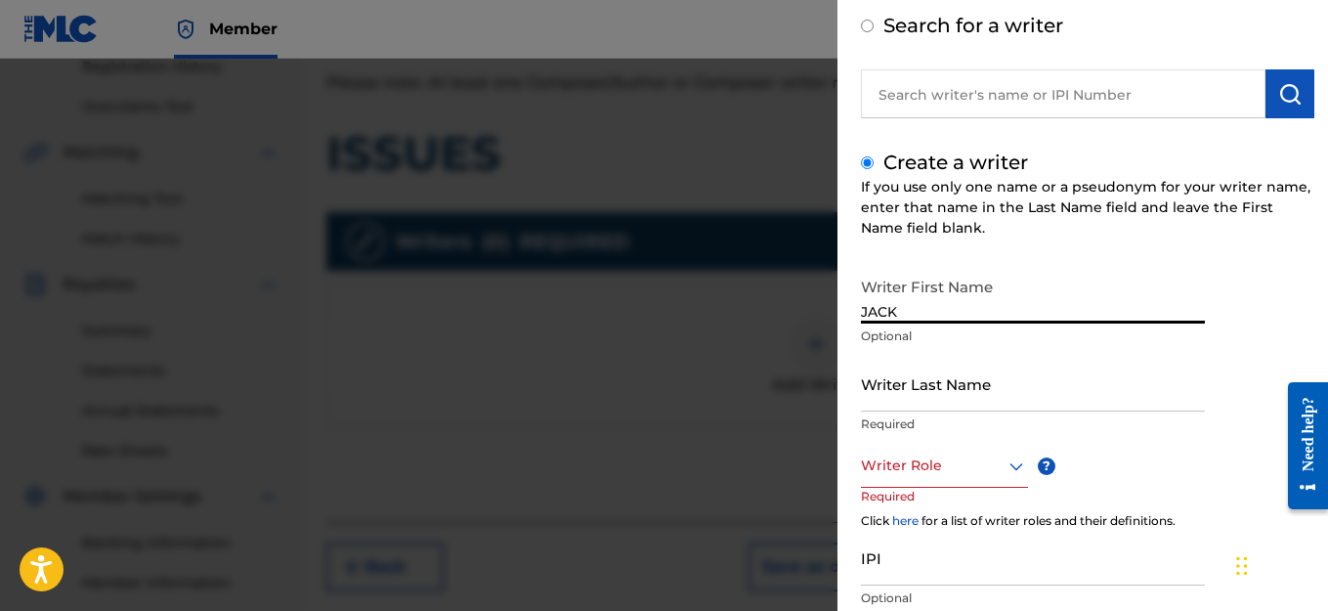
type input "JACK"
click at [900, 389] on input "Writer Last Name" at bounding box center [1033, 384] width 344 height 56
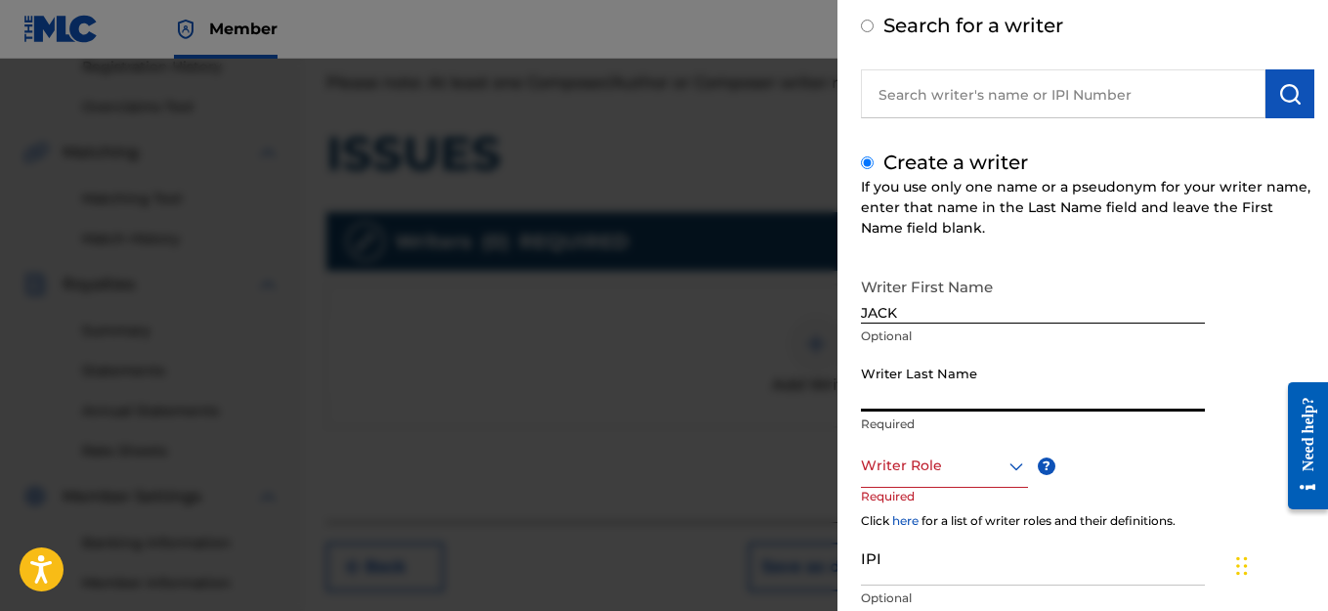
click at [902, 389] on input "Writer Last Name" at bounding box center [1033, 384] width 344 height 56
click at [904, 389] on input "Writer Last Name" at bounding box center [1033, 384] width 344 height 56
click at [918, 382] on input "Writer Last Name" at bounding box center [1033, 384] width 344 height 56
click at [1267, 455] on div "Writer First Name [PERSON_NAME] Optional Writer Last Name Required Writer Role …" at bounding box center [1087, 482] width 453 height 428
click at [1207, 382] on div "Writer First Name [PERSON_NAME] Optional Writer Last Name Required Writer Role …" at bounding box center [1087, 482] width 453 height 428
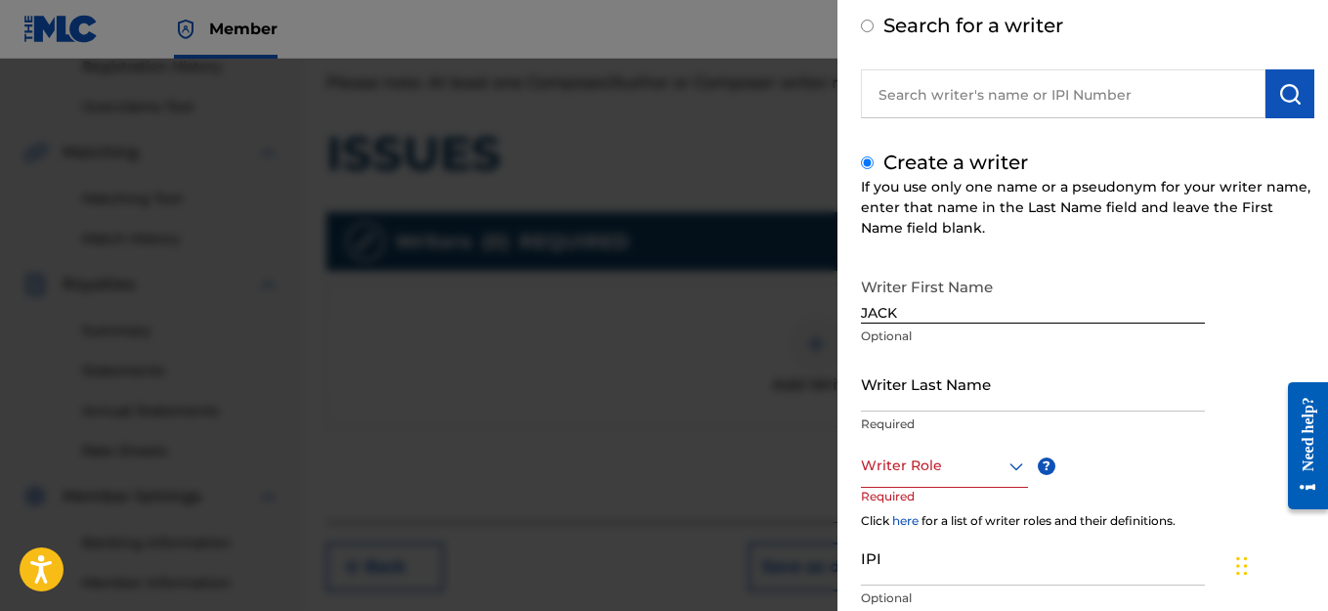
click at [1132, 325] on div "Writer First Name JACK Optional" at bounding box center [1033, 312] width 344 height 88
click at [1111, 305] on input "JACK" at bounding box center [1033, 296] width 344 height 56
click at [1004, 297] on input "JACK" at bounding box center [1033, 296] width 344 height 56
click at [947, 395] on input "Writer Last Name" at bounding box center [1033, 384] width 344 height 56
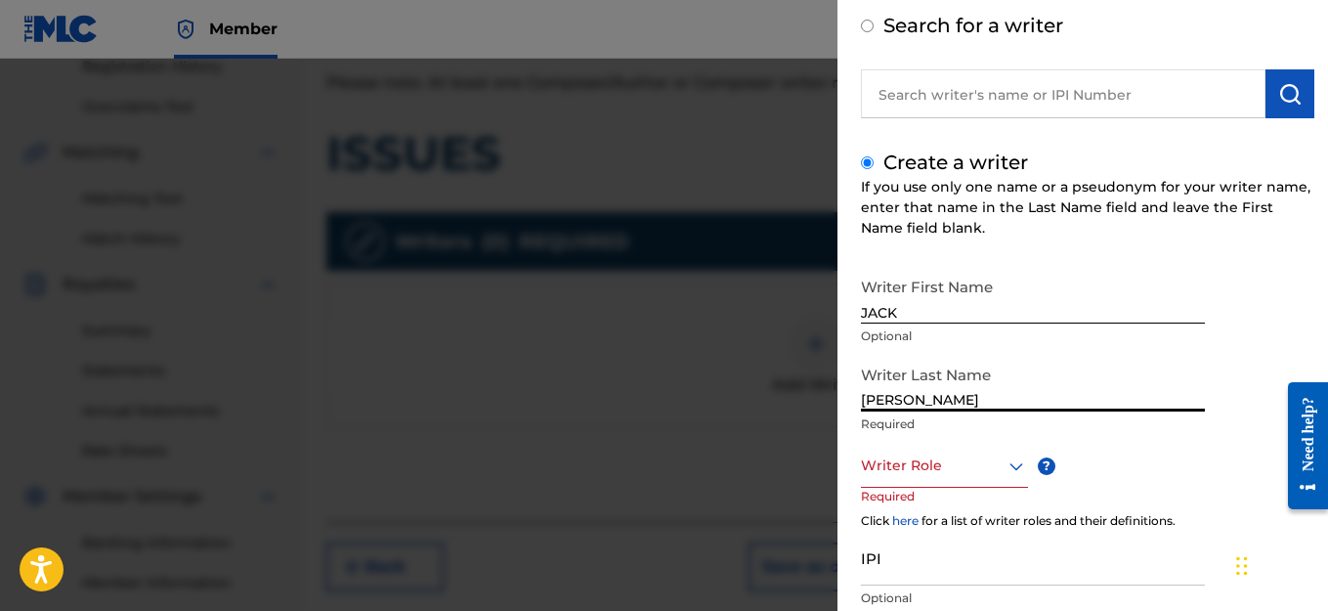
type input "[PERSON_NAME]"
click at [992, 476] on div at bounding box center [944, 465] width 167 height 24
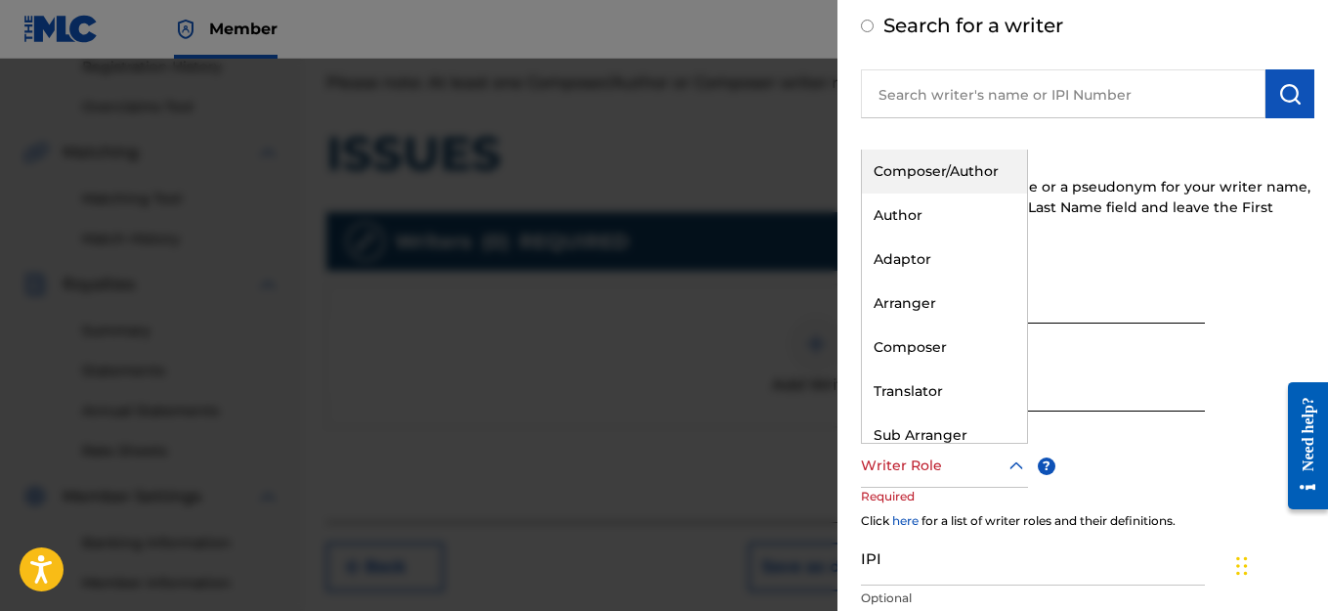
click at [933, 162] on div "Composer/Author" at bounding box center [944, 172] width 165 height 44
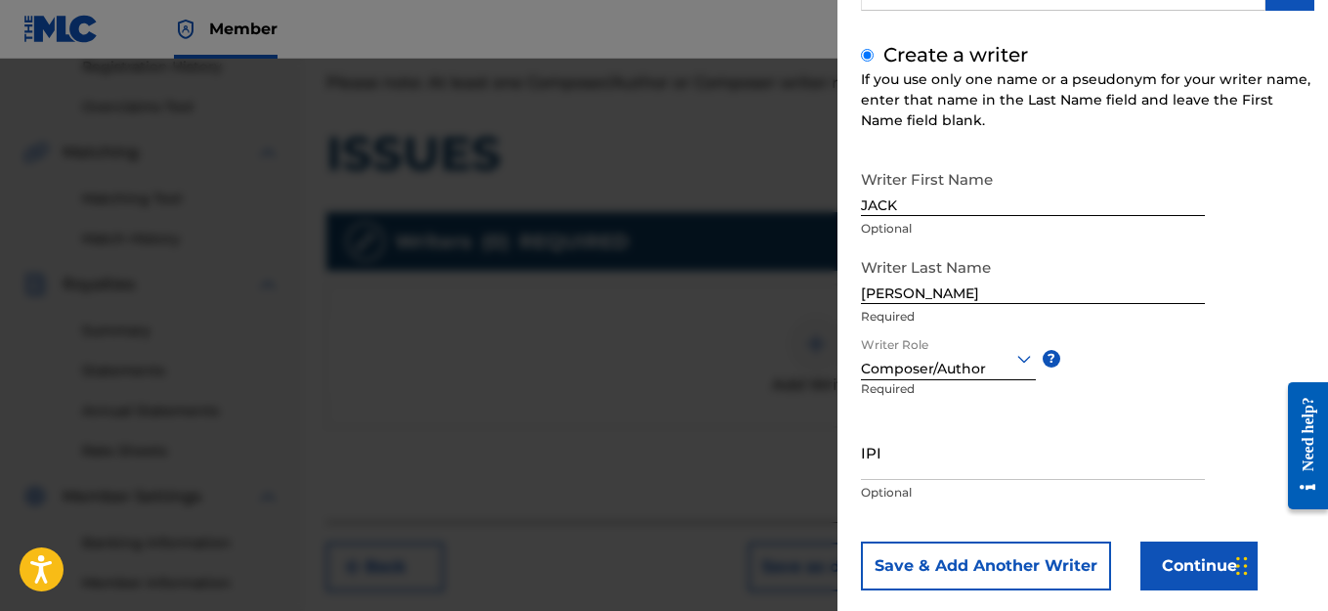
scroll to position [237, 0]
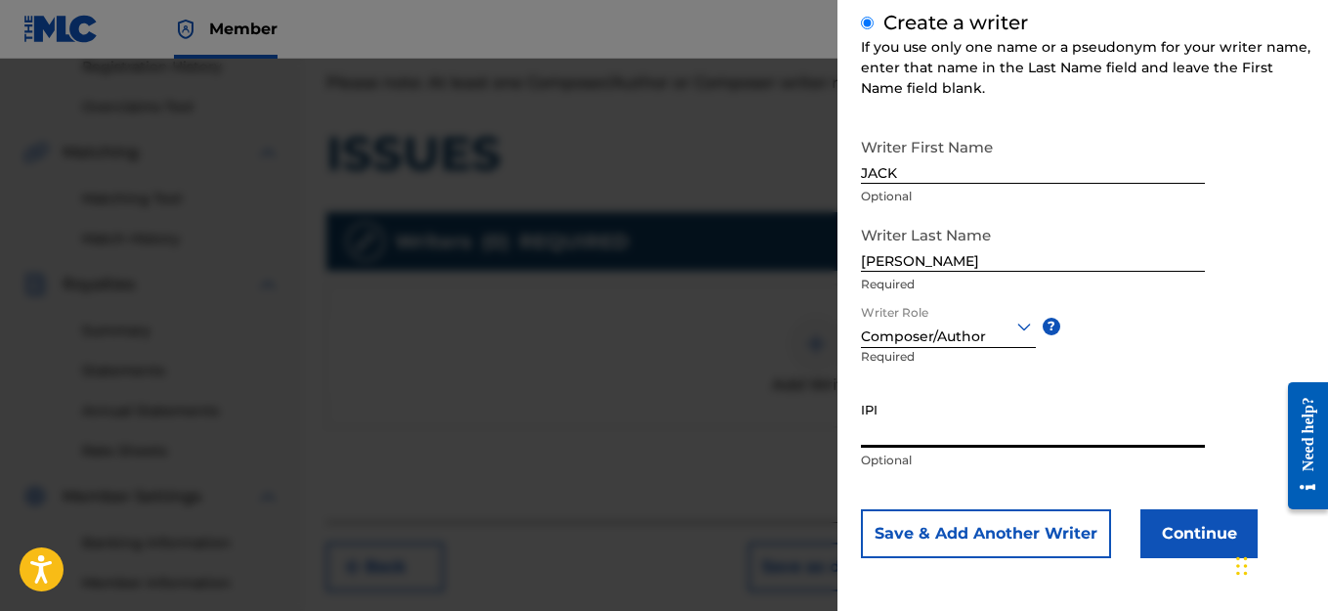
paste input "1114982463"
type input "1114982463"
click at [1194, 536] on button "Continue" at bounding box center [1198, 533] width 117 height 49
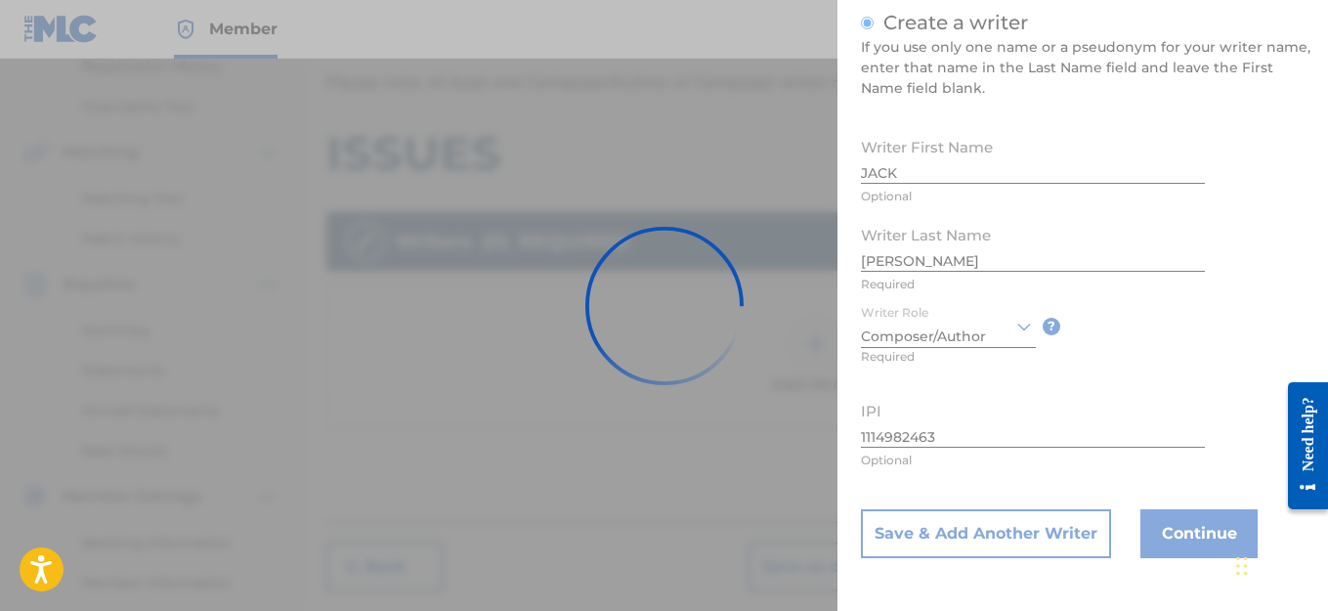
click at [1105, 154] on div at bounding box center [664, 305] width 1328 height 611
